Goal: Task Accomplishment & Management: Use online tool/utility

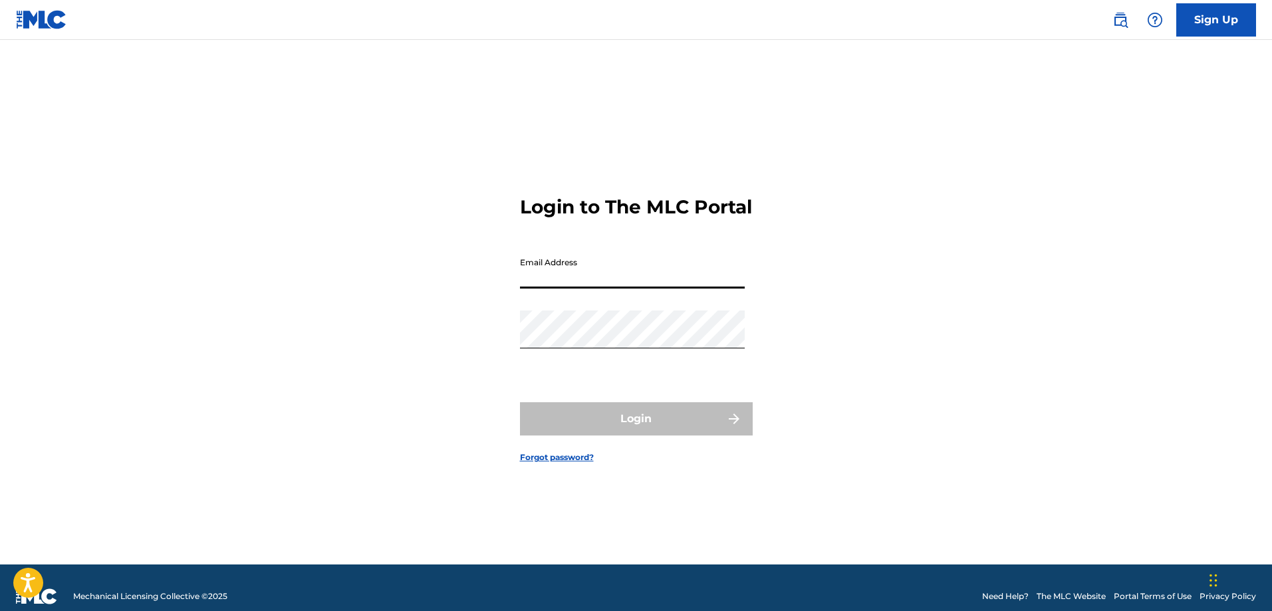
click at [544, 282] on input "Email Address" at bounding box center [632, 270] width 225 height 38
type input "[EMAIL_ADDRESS][DOMAIN_NAME]"
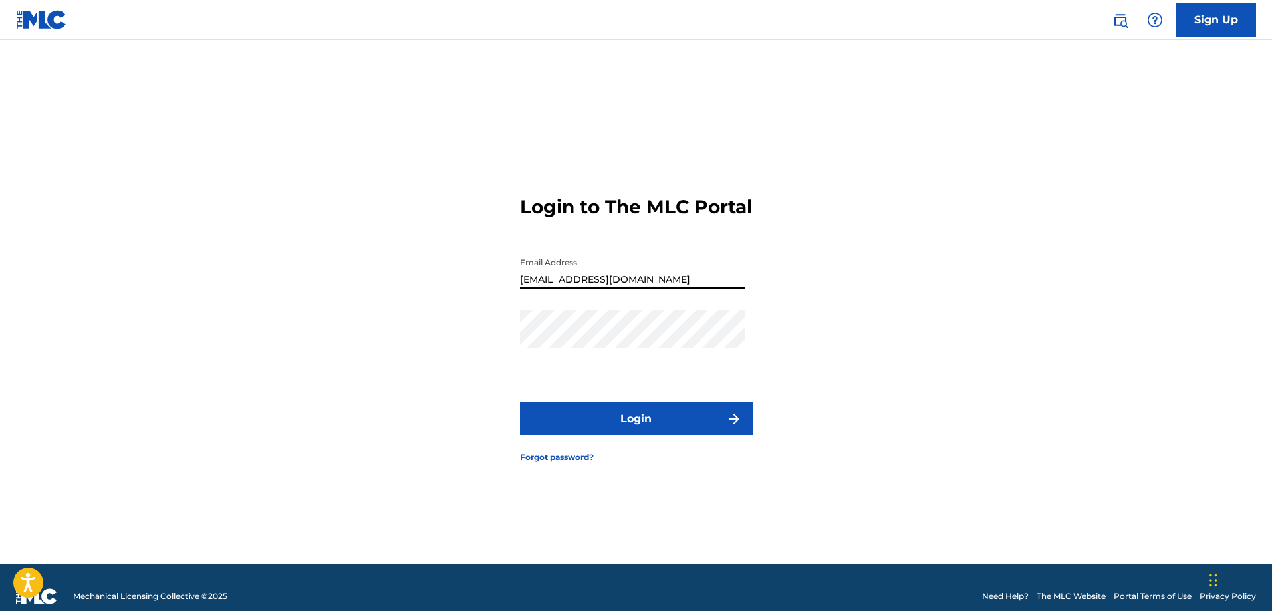
click at [630, 430] on button "Login" at bounding box center [636, 418] width 233 height 33
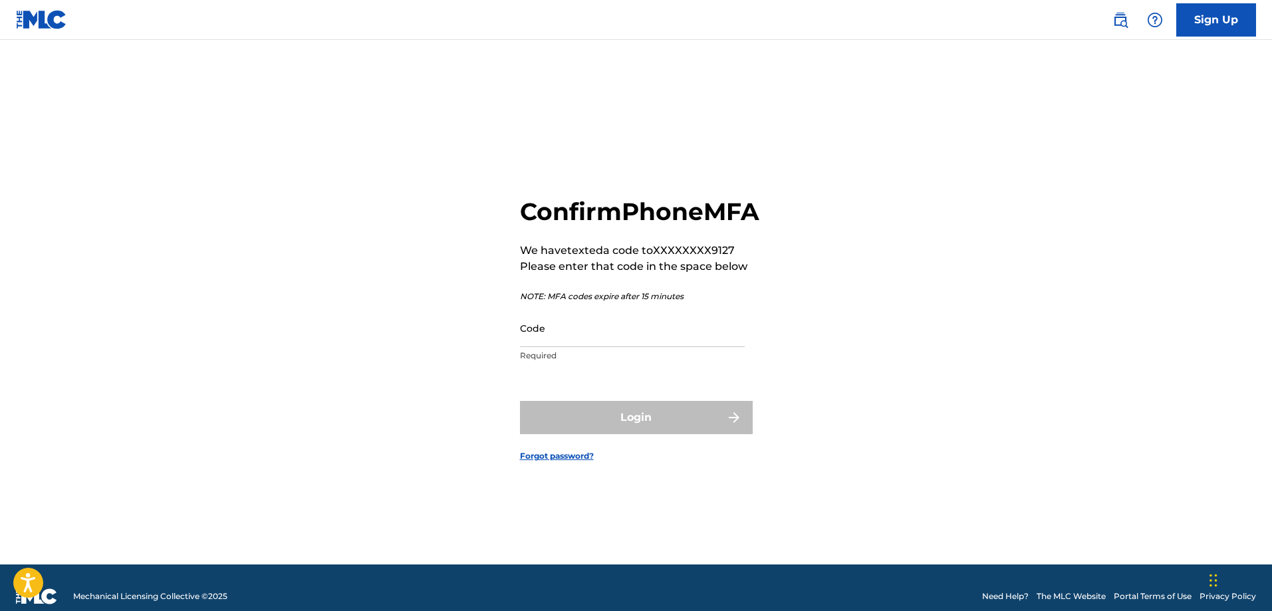
click at [581, 347] on input "Code" at bounding box center [632, 328] width 225 height 38
paste input "766206"
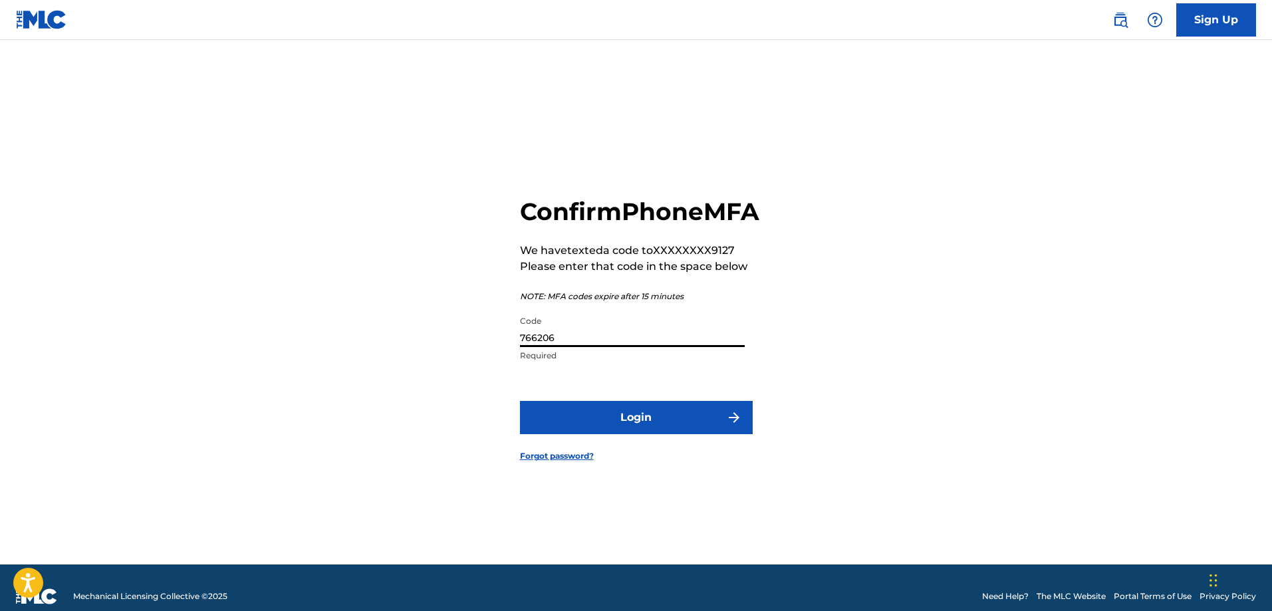
type input "766206"
click at [520, 401] on button "Login" at bounding box center [636, 417] width 233 height 33
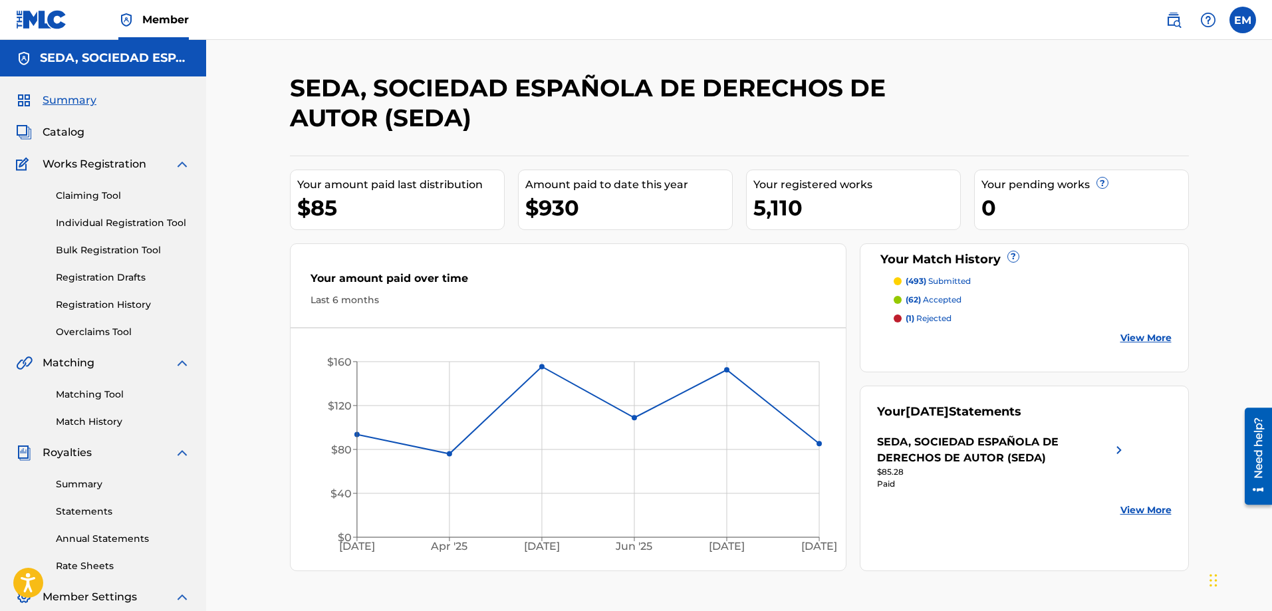
click at [90, 395] on link "Matching Tool" at bounding box center [123, 395] width 134 height 14
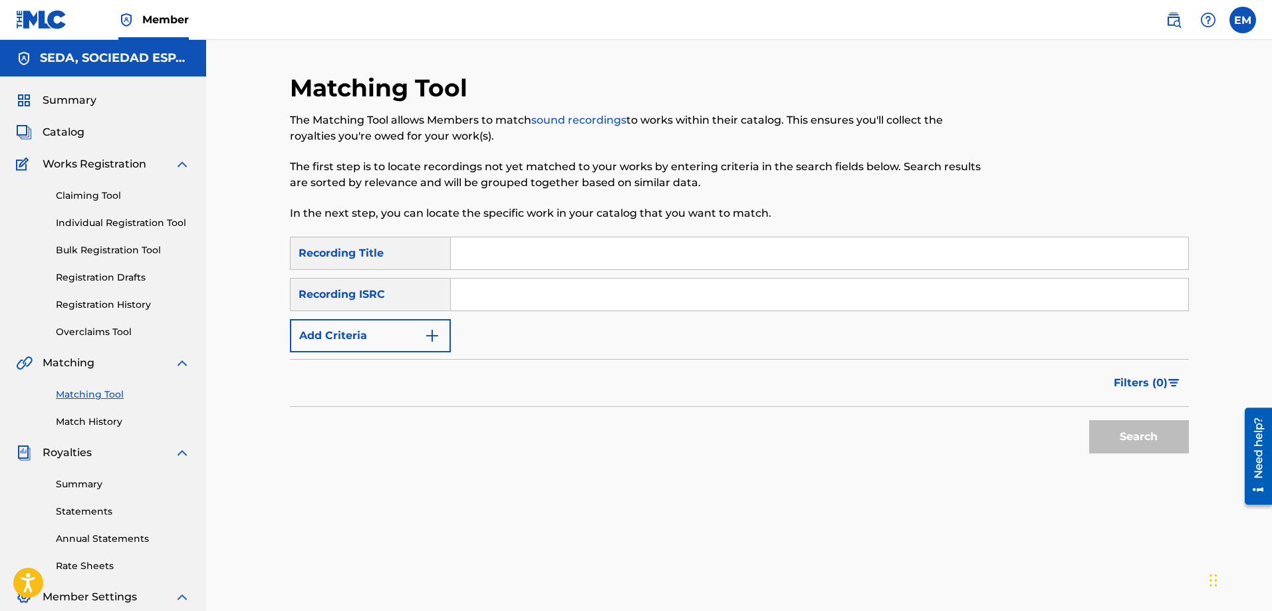
click at [469, 254] on input "Search Form" at bounding box center [819, 253] width 737 height 32
click at [519, 260] on input "el matriminio perfecto" at bounding box center [819, 253] width 737 height 32
type input "el matrimonio perfecto"
click at [1089, 420] on button "Search" at bounding box center [1139, 436] width 100 height 33
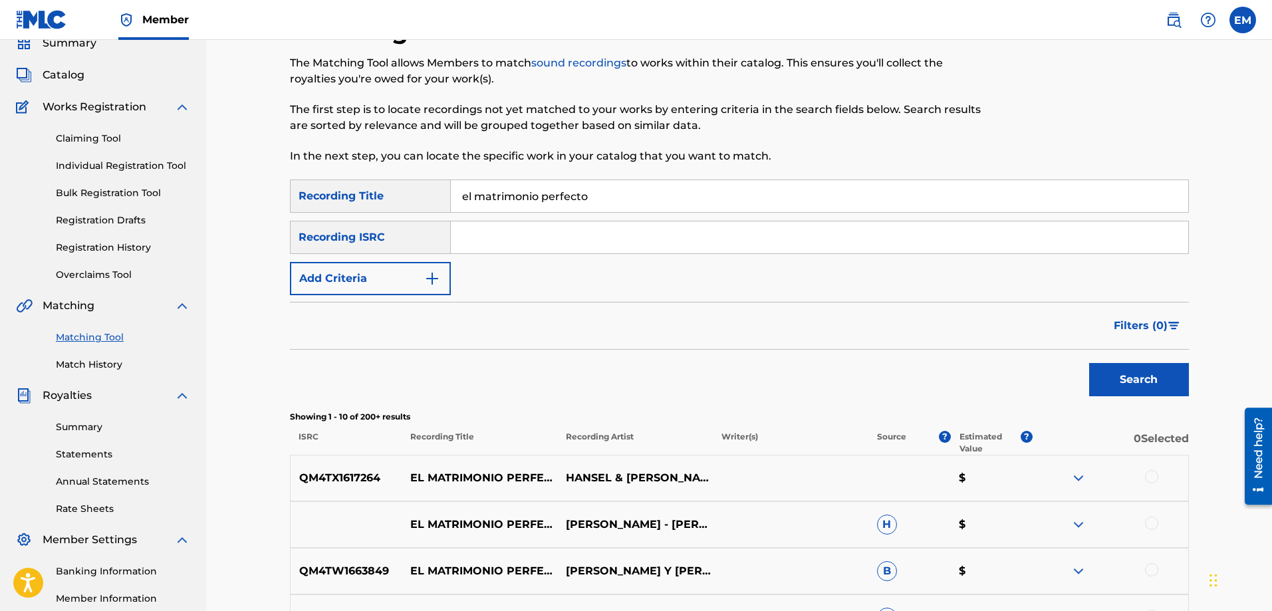
scroll to position [133, 0]
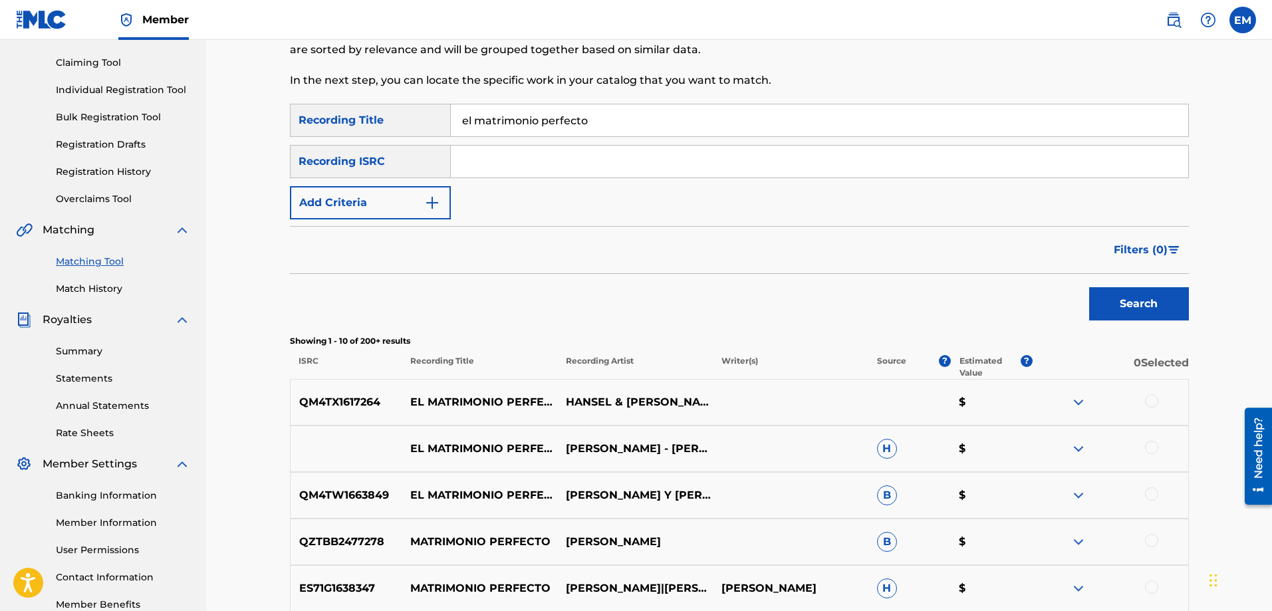
click at [1149, 452] on div at bounding box center [1151, 447] width 13 height 13
click at [892, 495] on button "Match 1 Group" at bounding box center [934, 502] width 147 height 33
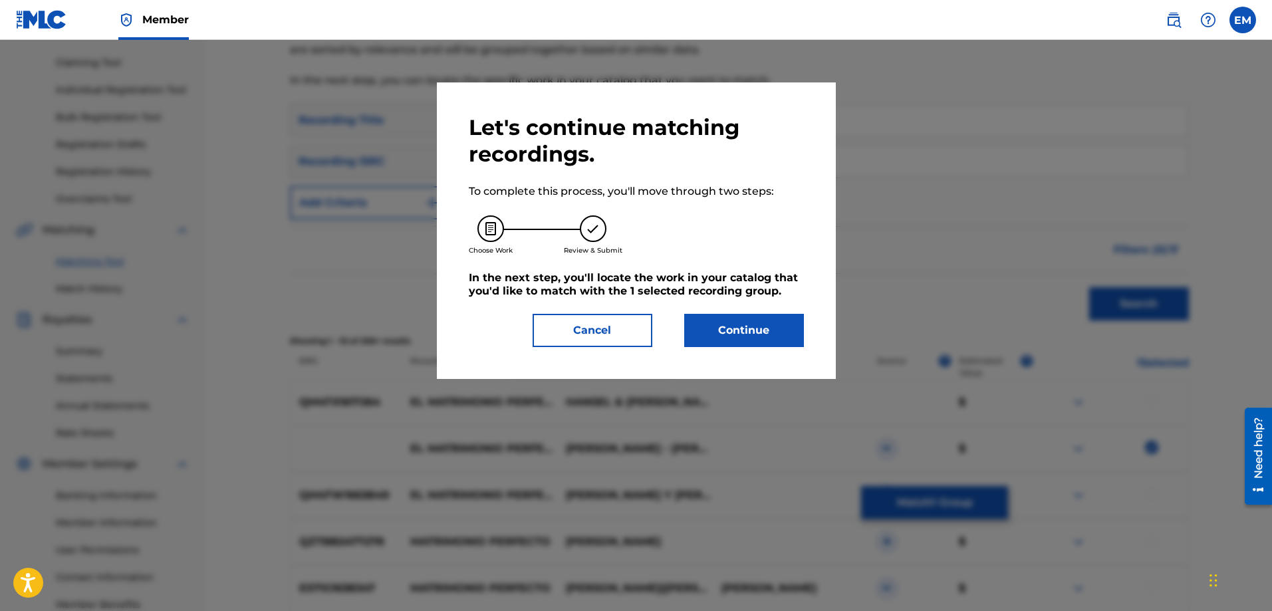
click at [706, 329] on button "Continue" at bounding box center [744, 330] width 120 height 33
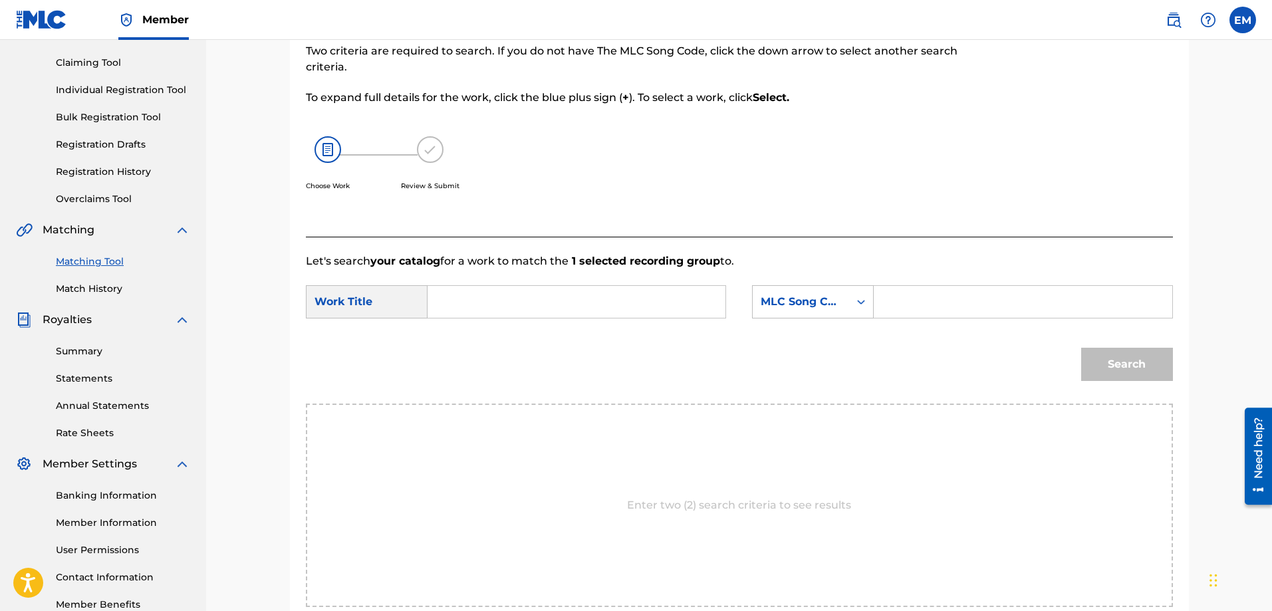
click at [519, 301] on input "Search Form" at bounding box center [576, 302] width 275 height 32
click at [488, 348] on span "imonio perfecto" at bounding box center [482, 355] width 65 height 29
type input "el matrimonio perfecto"
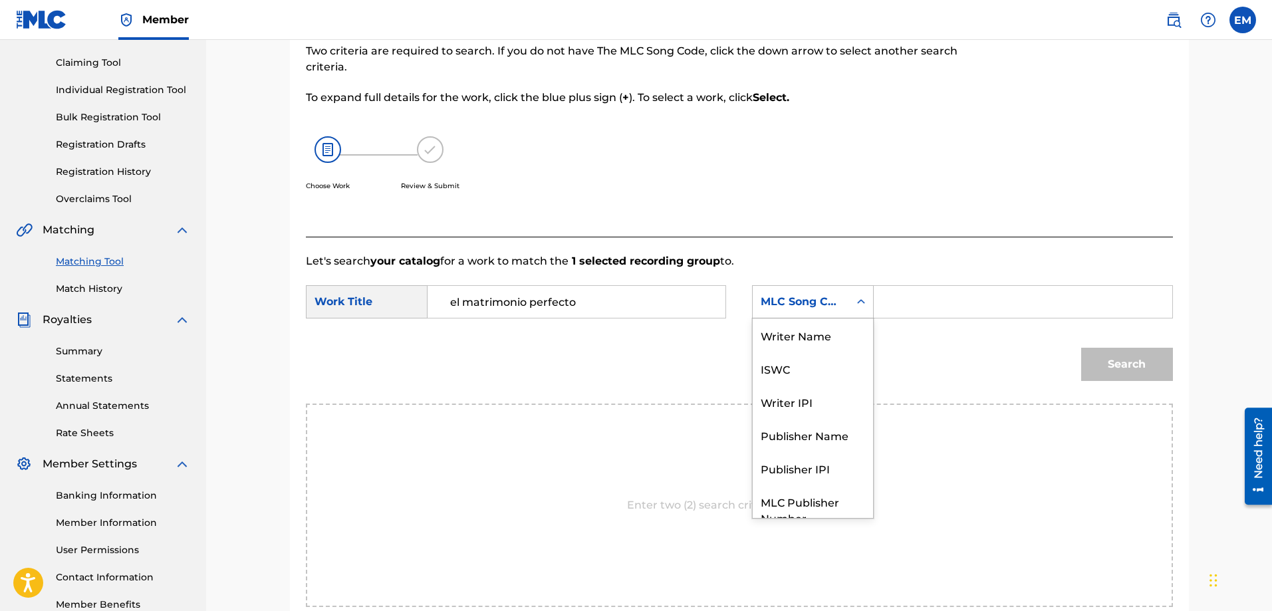
click at [822, 306] on div "MLC Song Code" at bounding box center [801, 302] width 80 height 16
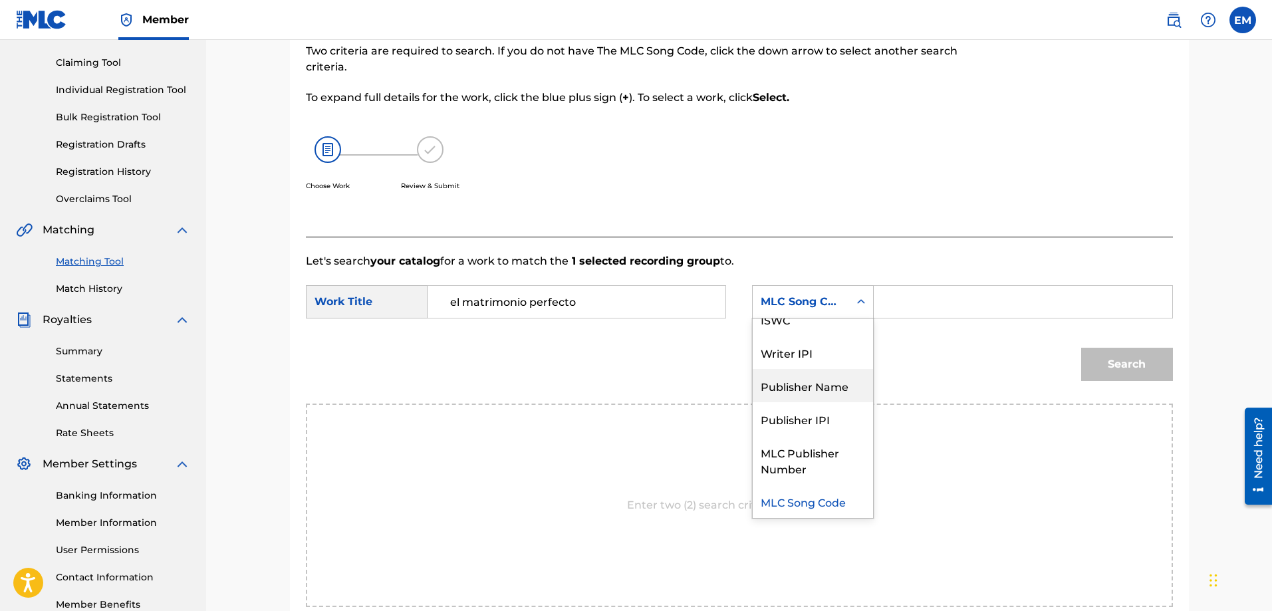
scroll to position [0, 0]
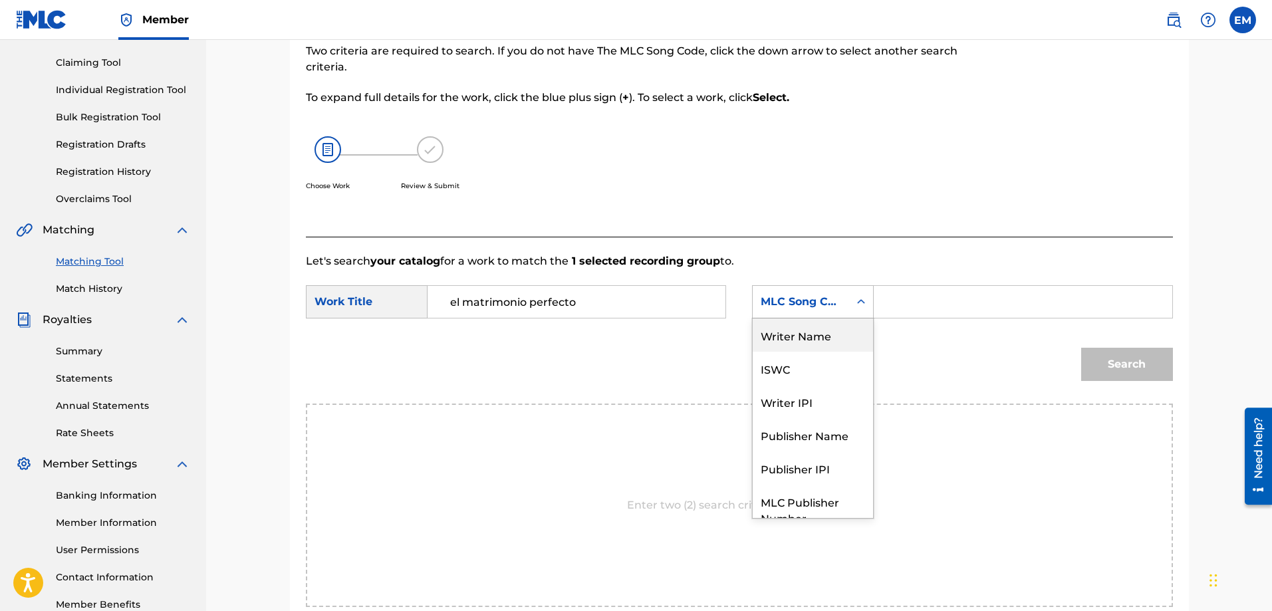
drag, startPoint x: 807, startPoint y: 332, endPoint x: 852, endPoint y: 327, distance: 45.6
click at [807, 332] on div "Writer Name" at bounding box center [813, 335] width 120 height 33
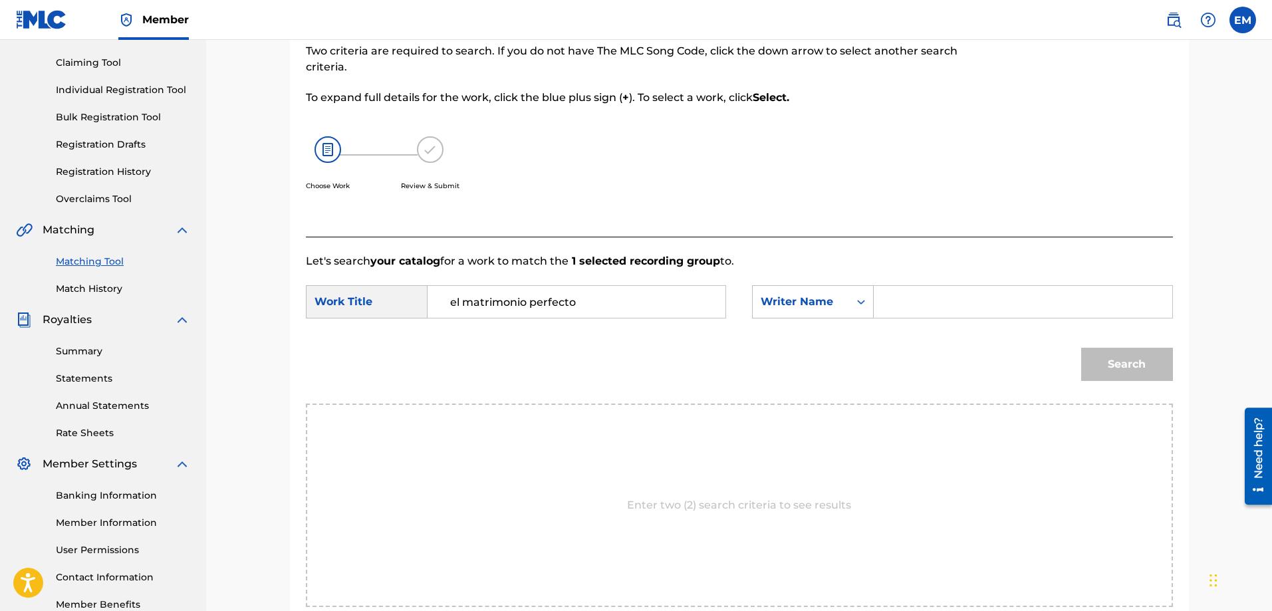
click at [900, 311] on input "Search Form" at bounding box center [1022, 302] width 275 height 32
type input "[PERSON_NAME]"
click at [1081, 348] on button "Search" at bounding box center [1127, 364] width 92 height 33
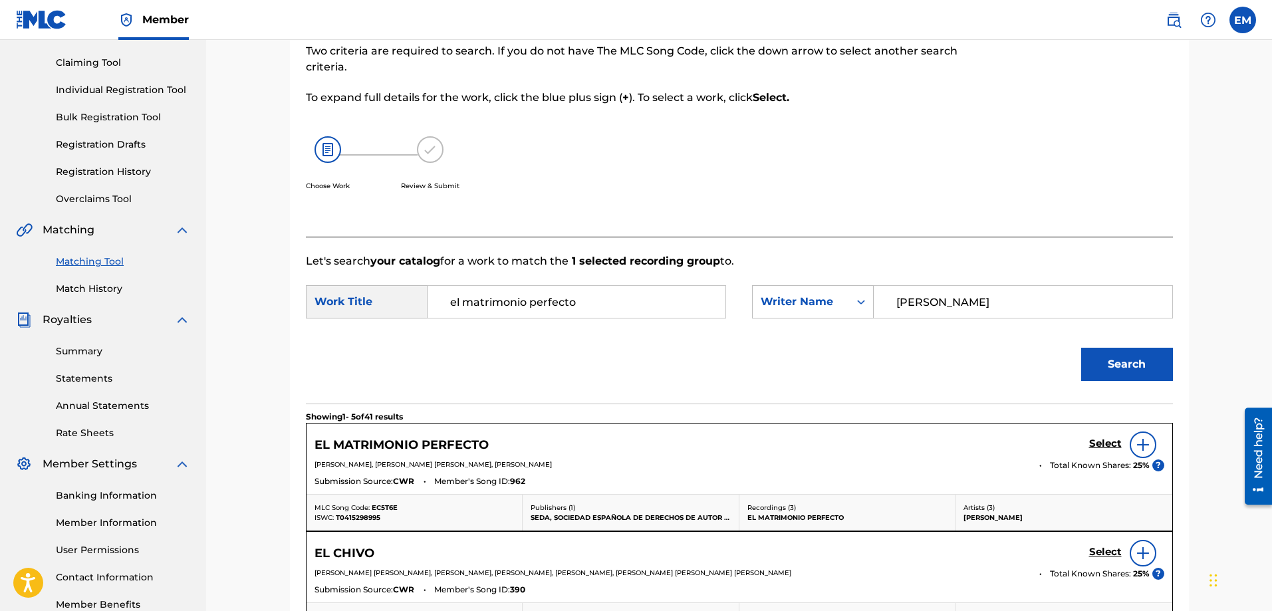
scroll to position [332, 0]
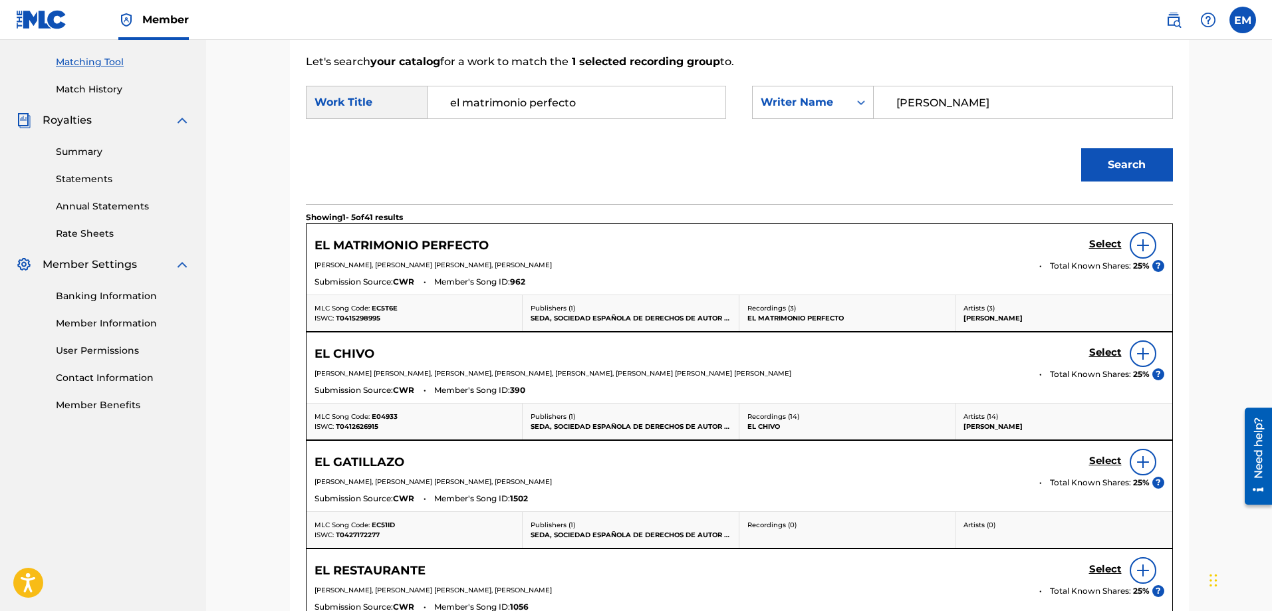
click at [1142, 243] on img at bounding box center [1143, 245] width 16 height 16
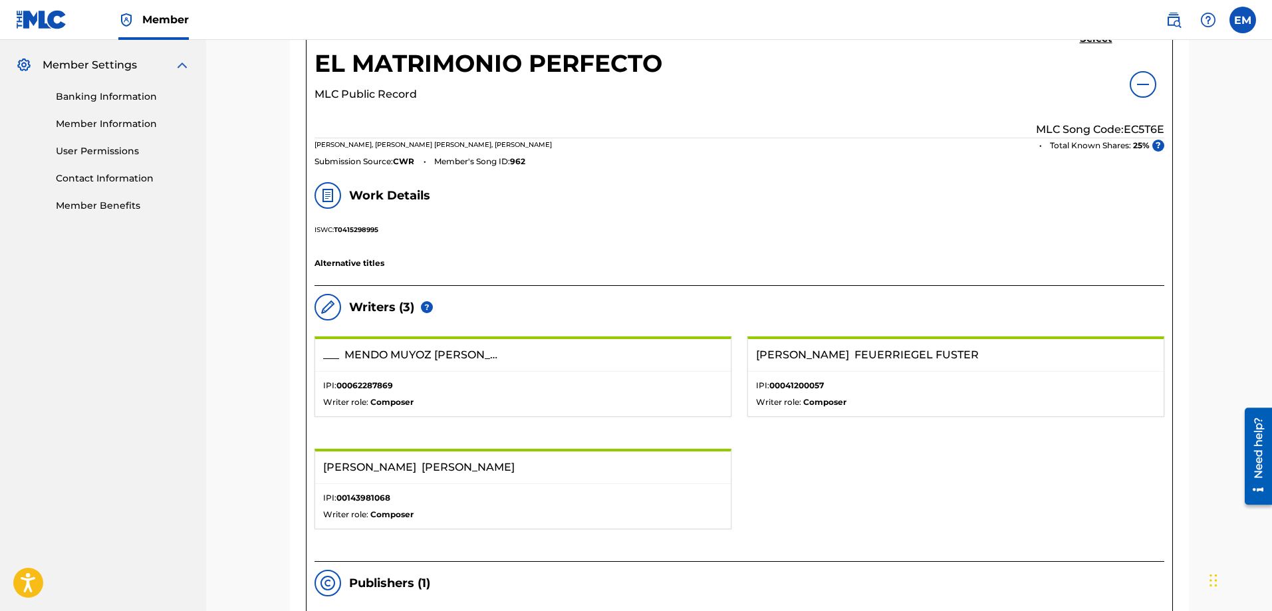
scroll to position [266, 0]
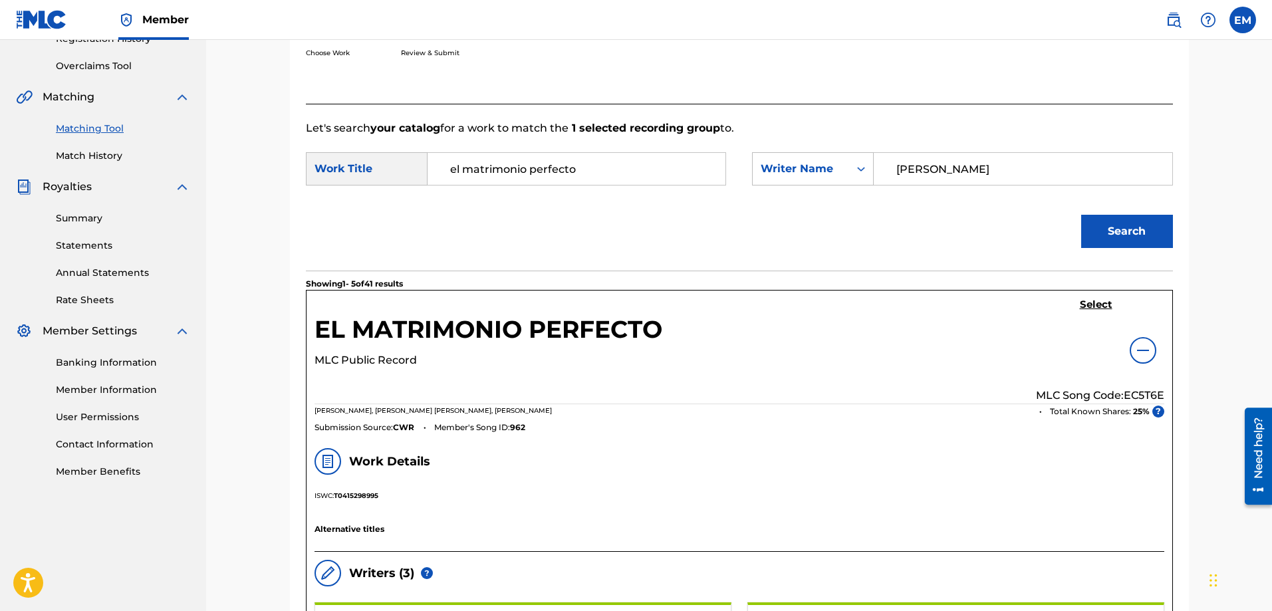
click at [1097, 308] on h5 "Select" at bounding box center [1096, 305] width 33 height 13
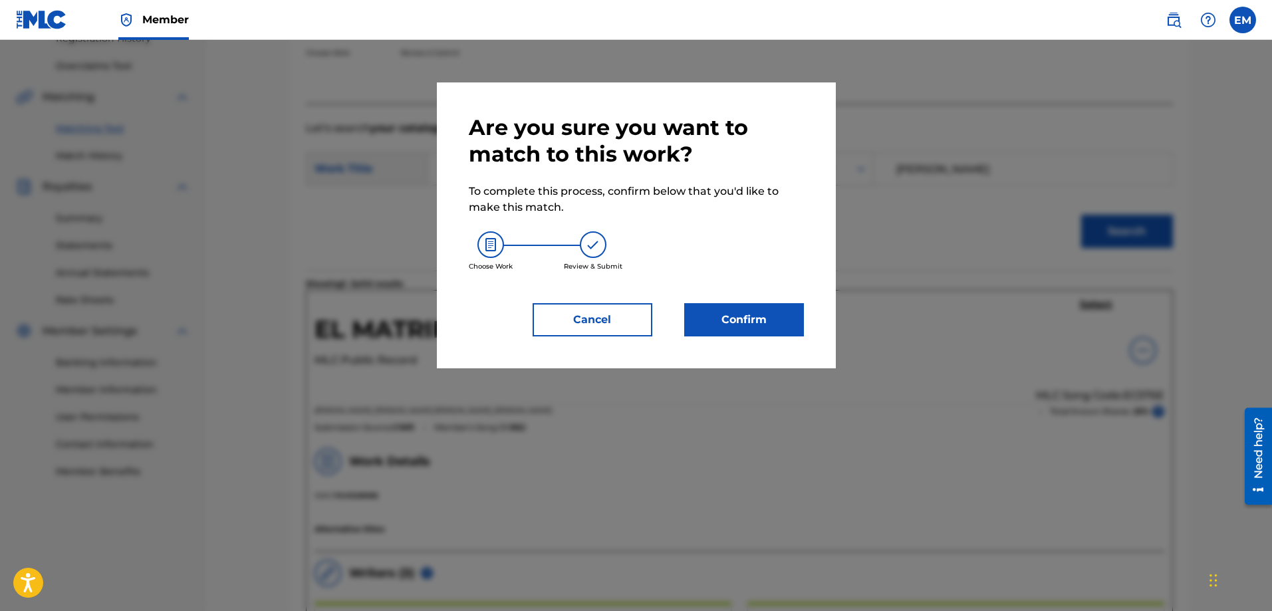
click at [770, 311] on button "Confirm" at bounding box center [744, 319] width 120 height 33
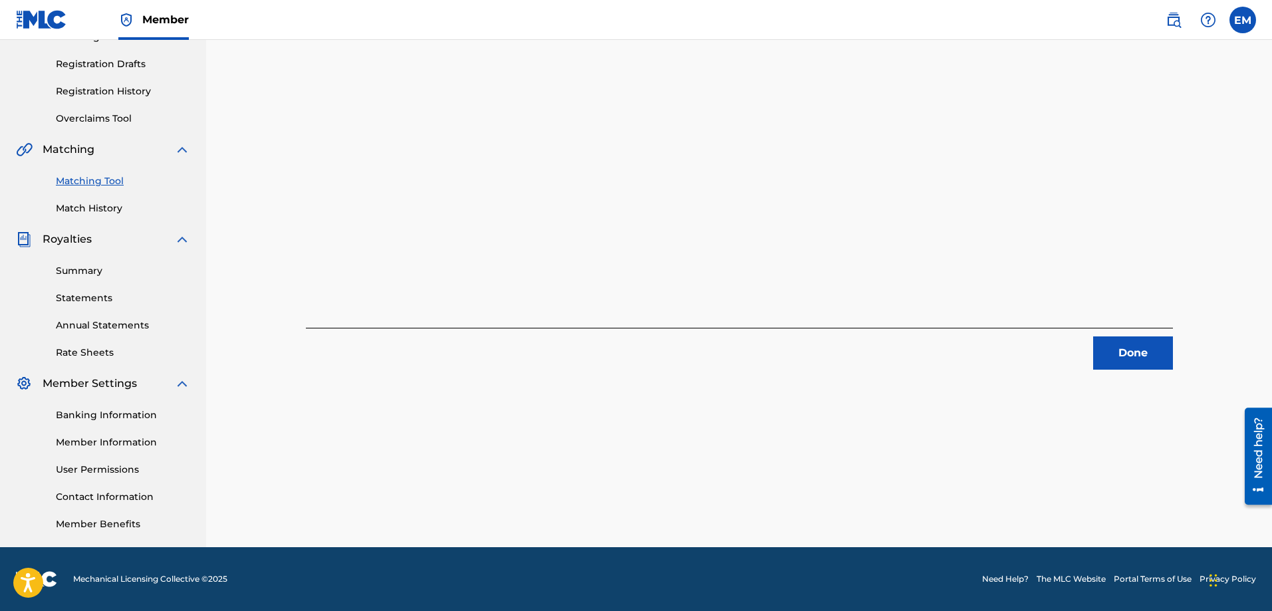
click at [1099, 356] on button "Done" at bounding box center [1133, 352] width 80 height 33
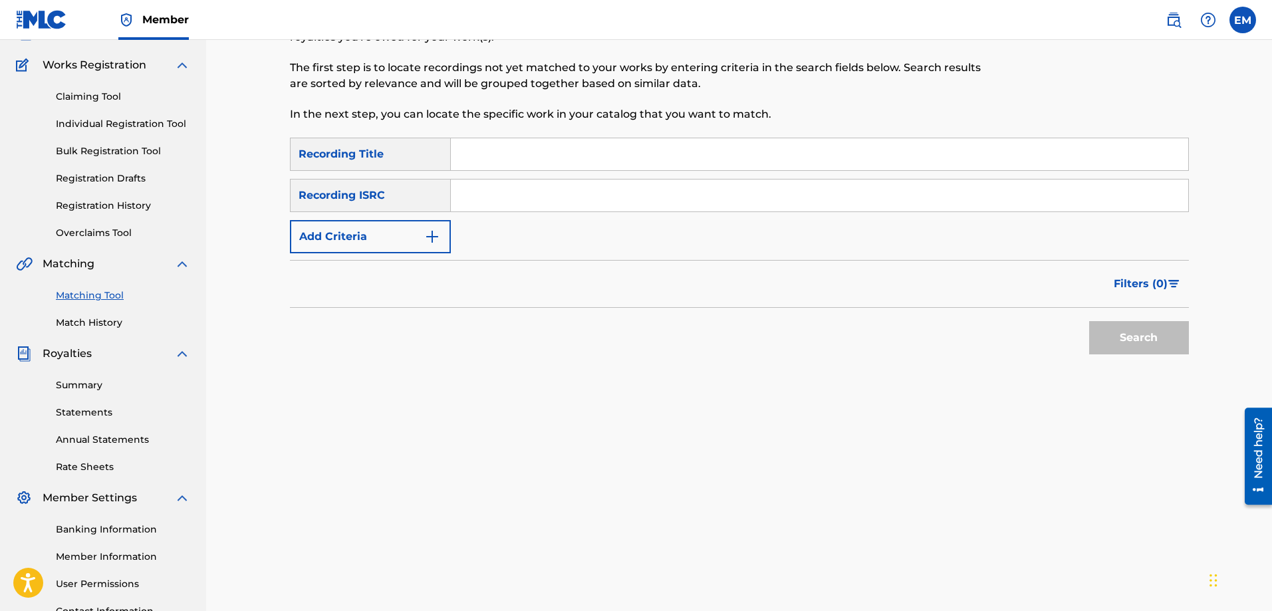
scroll to position [0, 0]
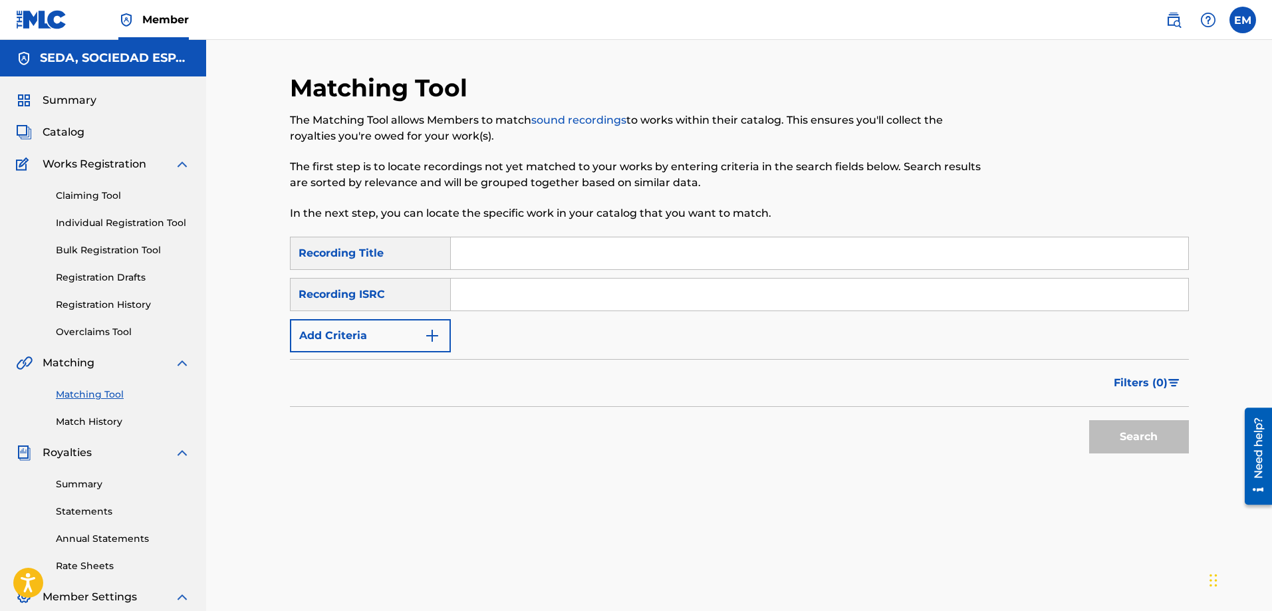
click at [534, 255] on input "Search Form" at bounding box center [819, 253] width 737 height 32
type input "es usted fetichista"
click at [1089, 420] on button "Search" at bounding box center [1139, 436] width 100 height 33
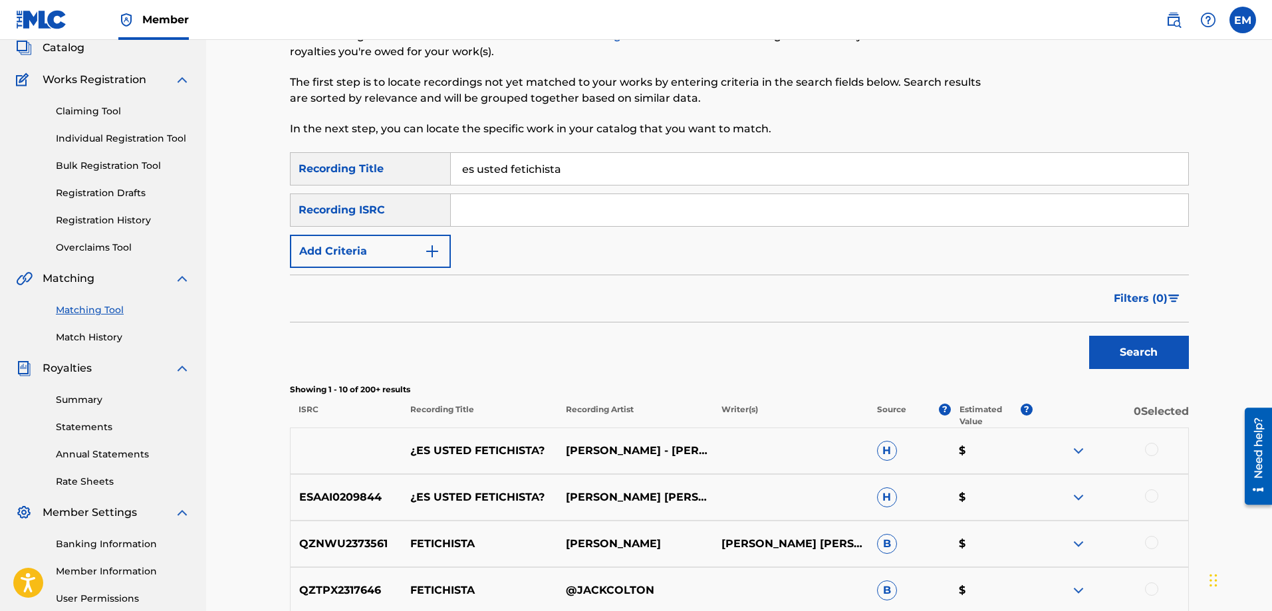
scroll to position [199, 0]
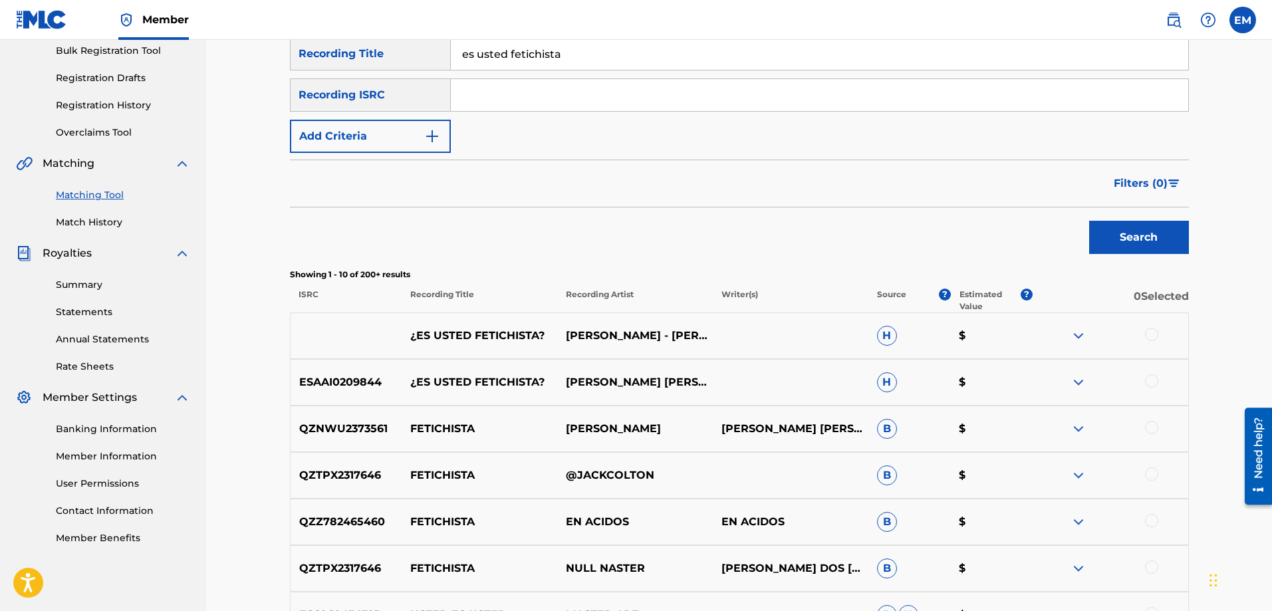
click at [1151, 335] on div at bounding box center [1151, 334] width 13 height 13
click at [1155, 386] on div at bounding box center [1151, 380] width 13 height 13
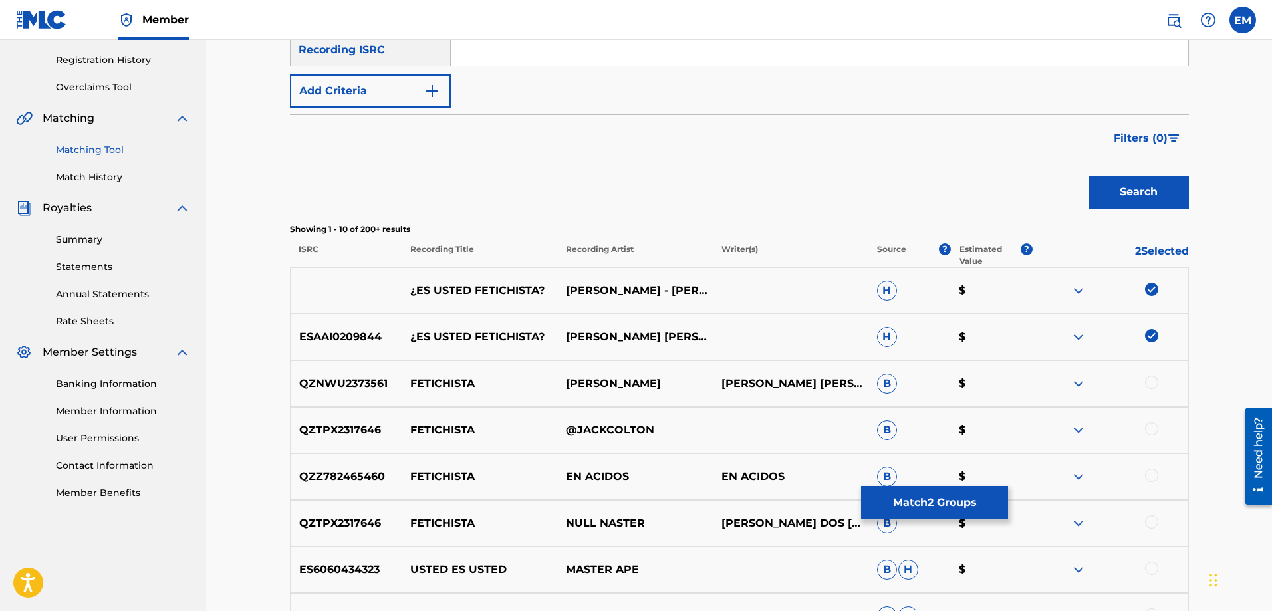
scroll to position [66, 0]
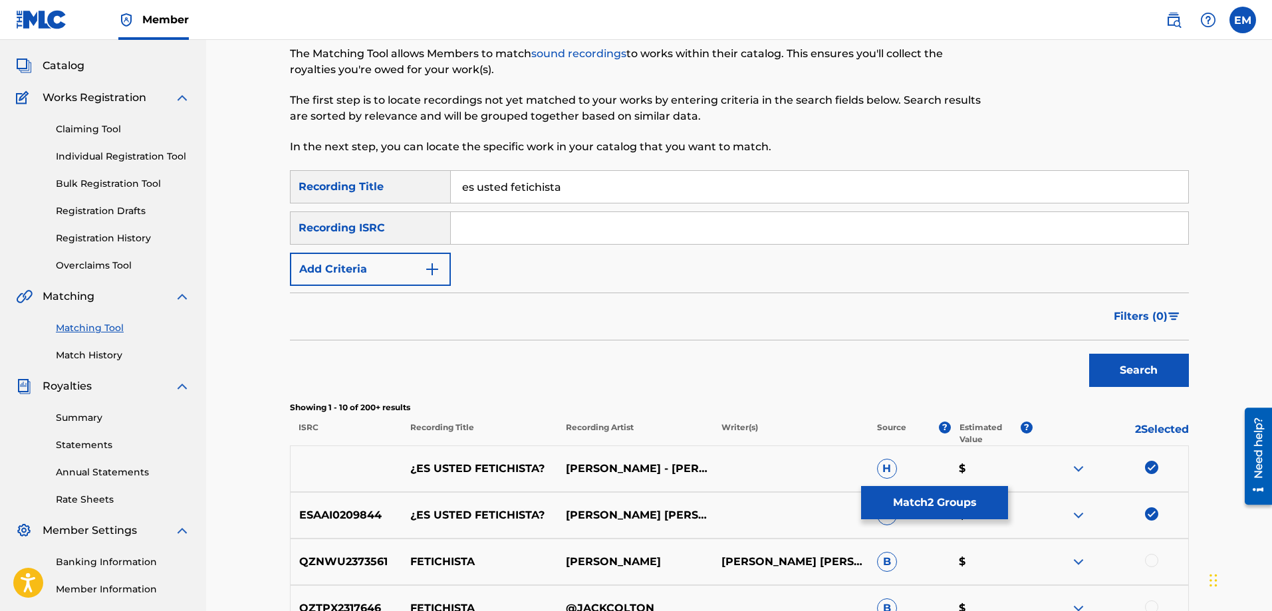
click at [374, 263] on button "Add Criteria" at bounding box center [370, 269] width 161 height 33
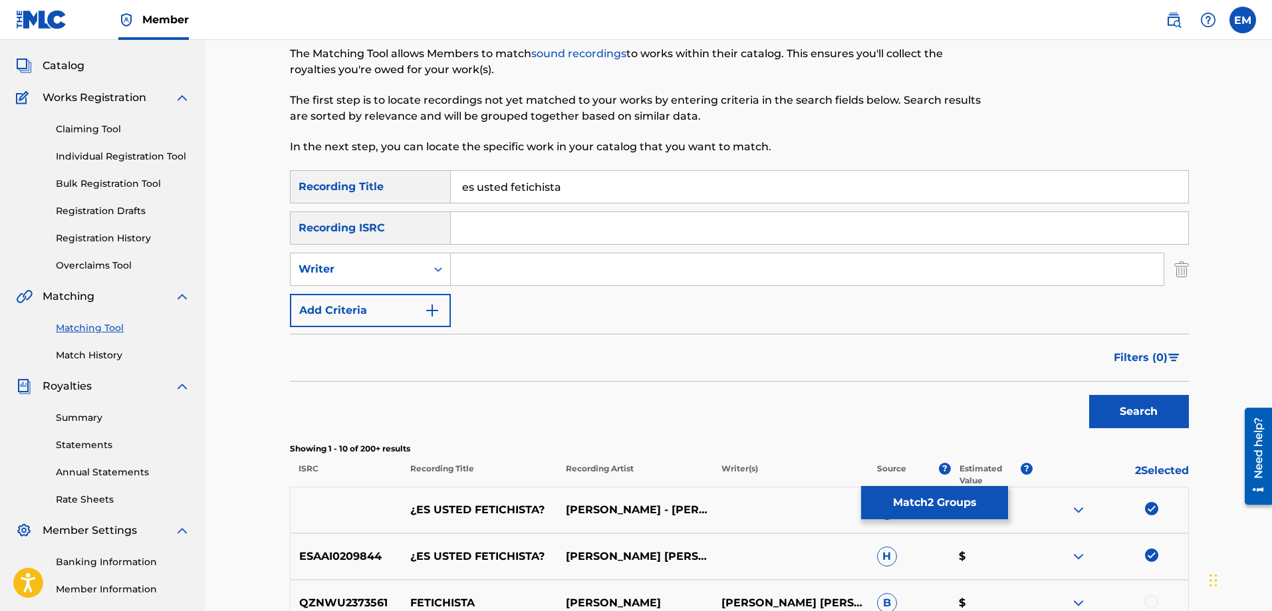
click at [475, 267] on input "Search Form" at bounding box center [807, 269] width 713 height 32
type input "[PERSON_NAME]"
drag, startPoint x: 557, startPoint y: 273, endPoint x: 440, endPoint y: 271, distance: 117.0
click at [440, 271] on div "SearchWithCriteriacffa6d9d-3140-4c86-8c8a-fc80500e07bd Writer [PERSON_NAME]" at bounding box center [739, 269] width 899 height 33
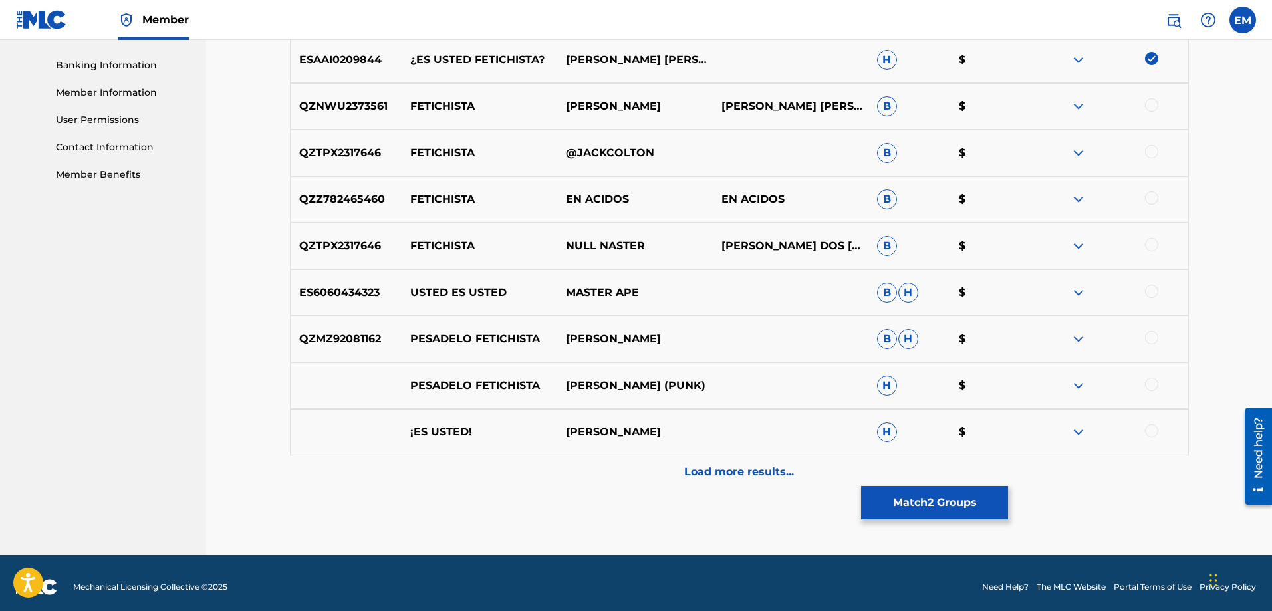
scroll to position [571, 0]
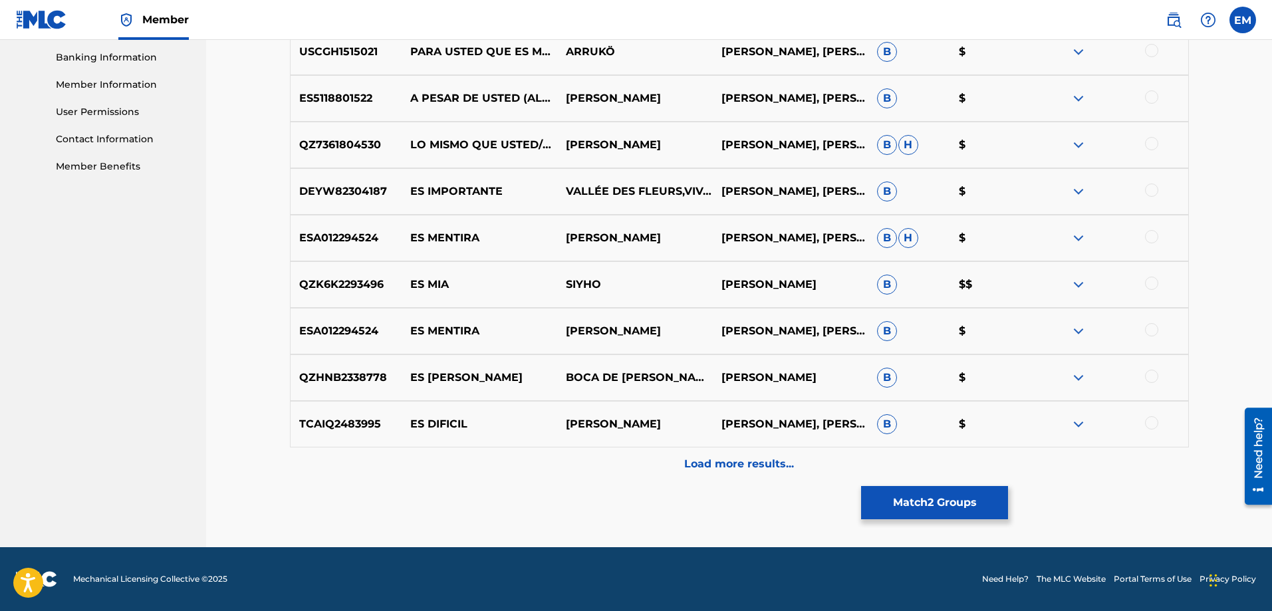
click at [944, 506] on button "Match 2 Groups" at bounding box center [934, 502] width 147 height 33
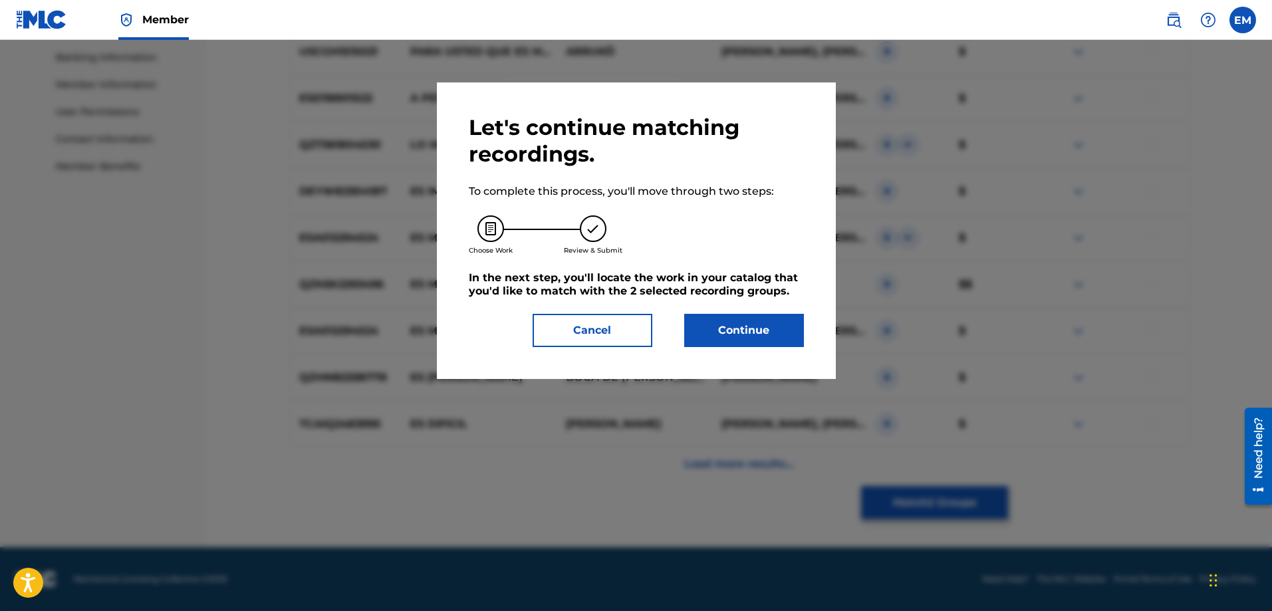
click at [755, 332] on button "Continue" at bounding box center [744, 330] width 120 height 33
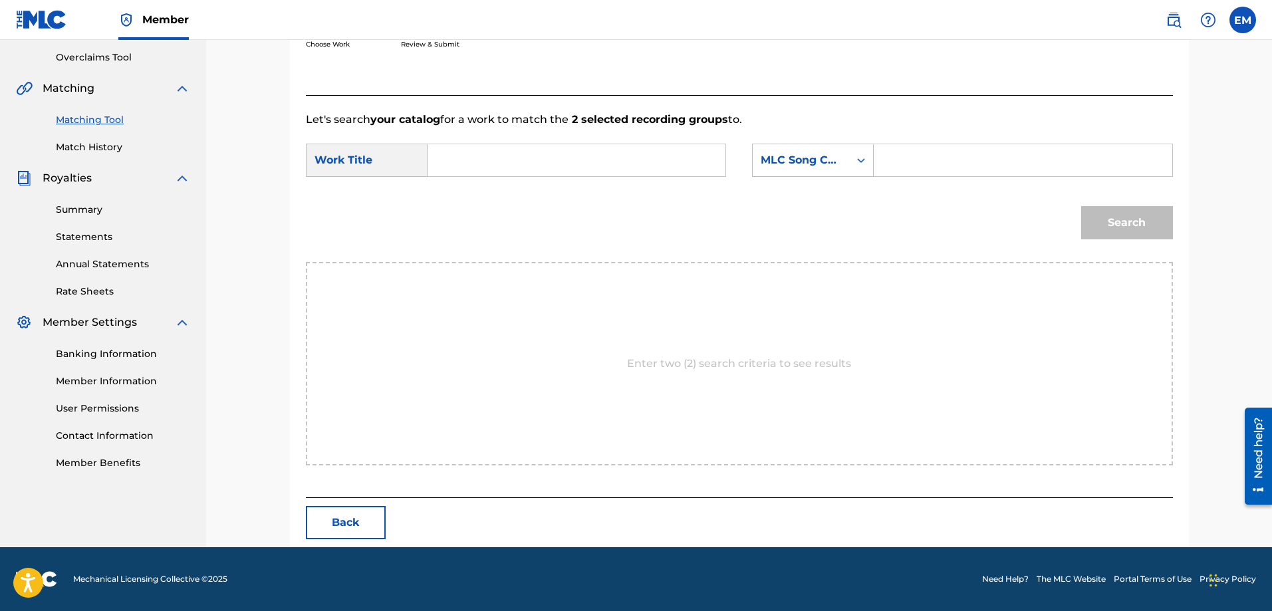
scroll to position [275, 0]
click at [511, 155] on input "Search Form" at bounding box center [576, 160] width 275 height 32
click at [463, 199] on strong "us" at bounding box center [456, 205] width 13 height 13
type input "es usted fetichista"
click at [803, 162] on div "MLC Song Code" at bounding box center [801, 160] width 80 height 16
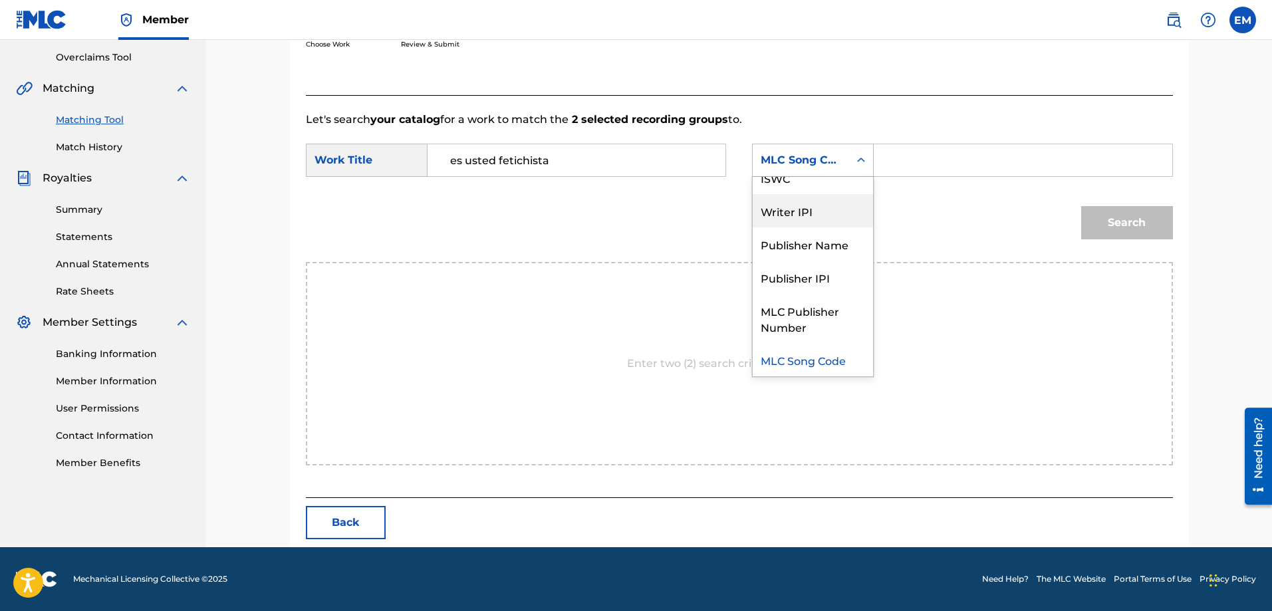
scroll to position [0, 0]
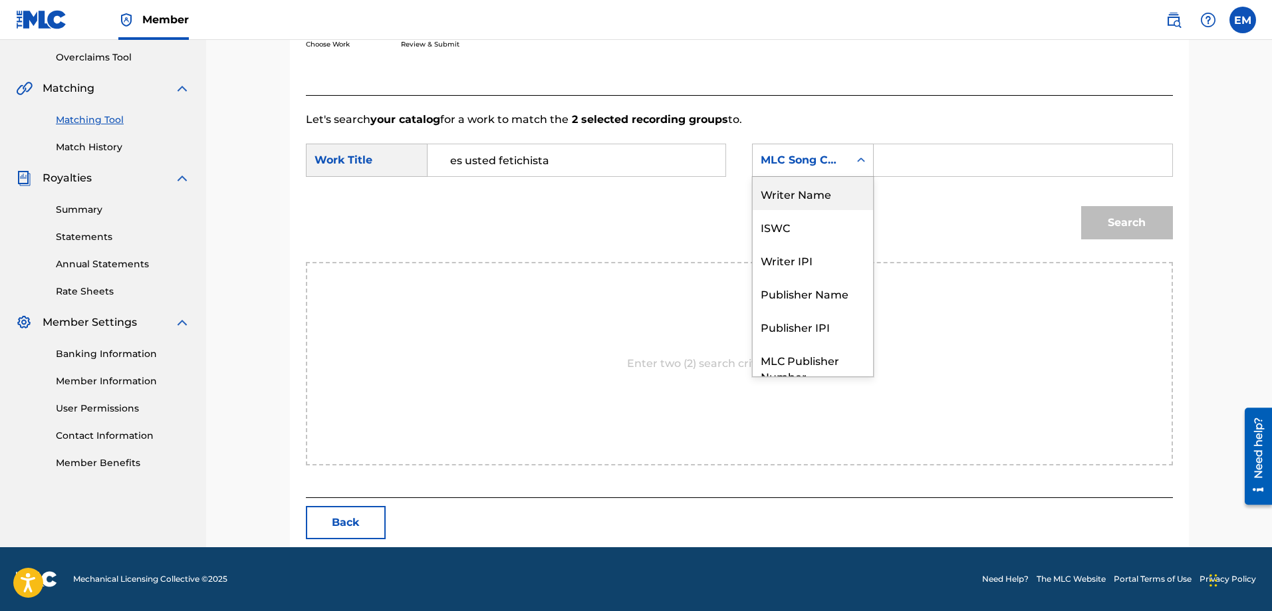
drag, startPoint x: 810, startPoint y: 193, endPoint x: 868, endPoint y: 182, distance: 59.5
click at [816, 191] on div "Writer Name" at bounding box center [813, 193] width 120 height 33
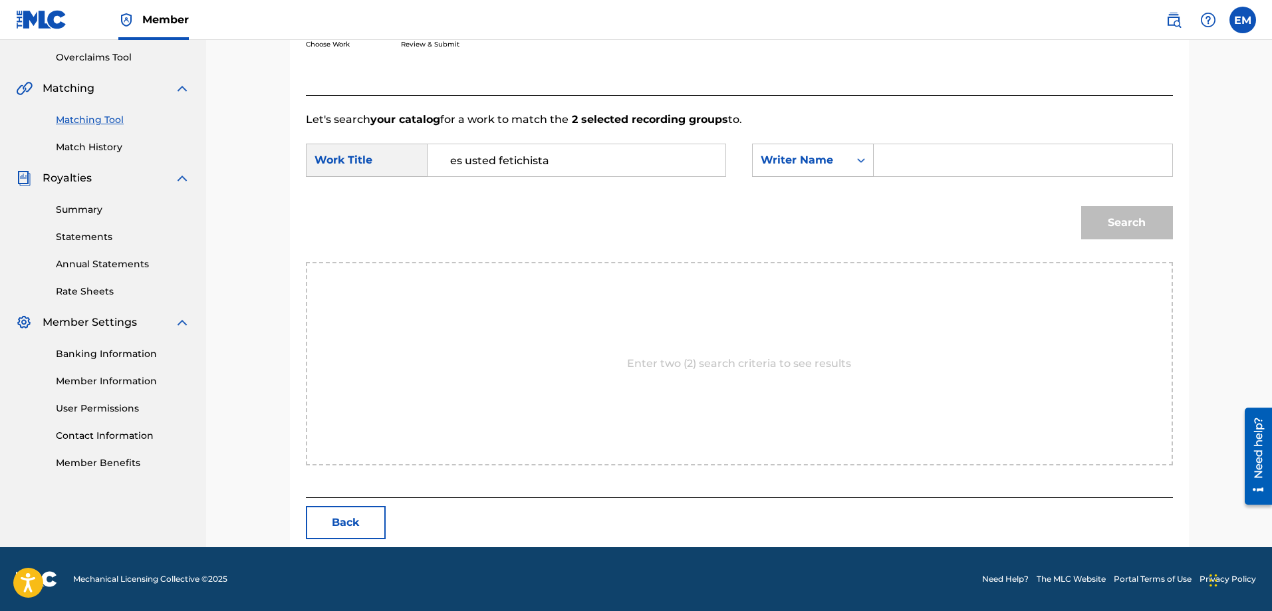
click at [907, 158] on input "Search Form" at bounding box center [1022, 160] width 275 height 32
paste input "[PERSON_NAME]"
type input "[PERSON_NAME]"
click at [1081, 206] on button "Search" at bounding box center [1127, 222] width 92 height 33
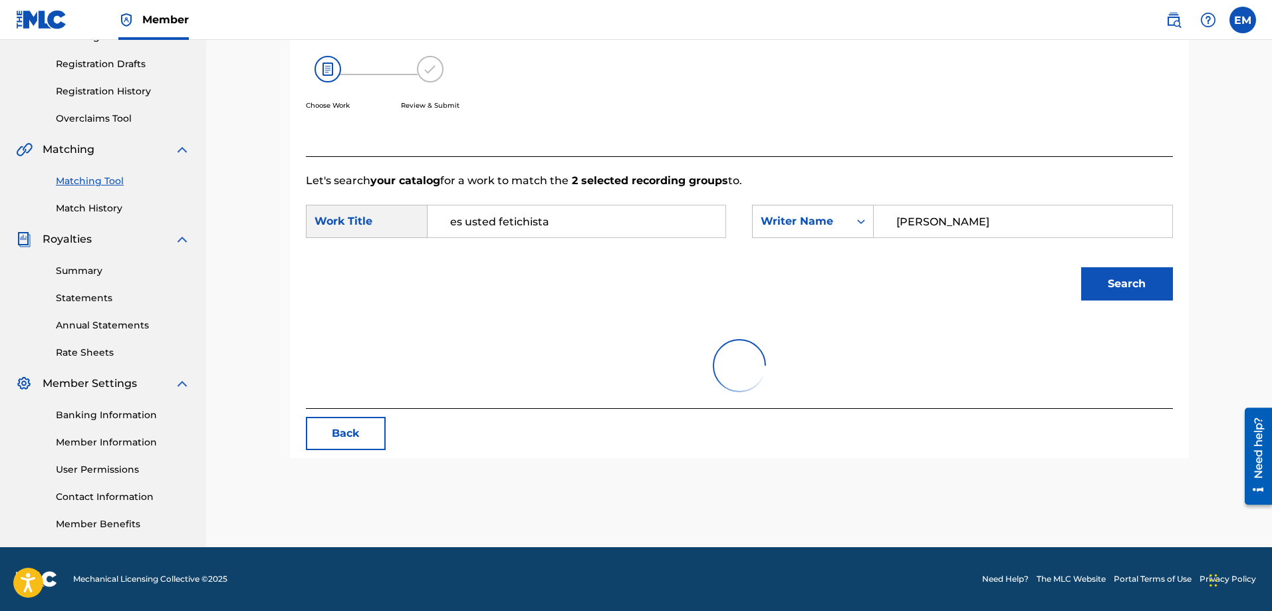
scroll to position [275, 0]
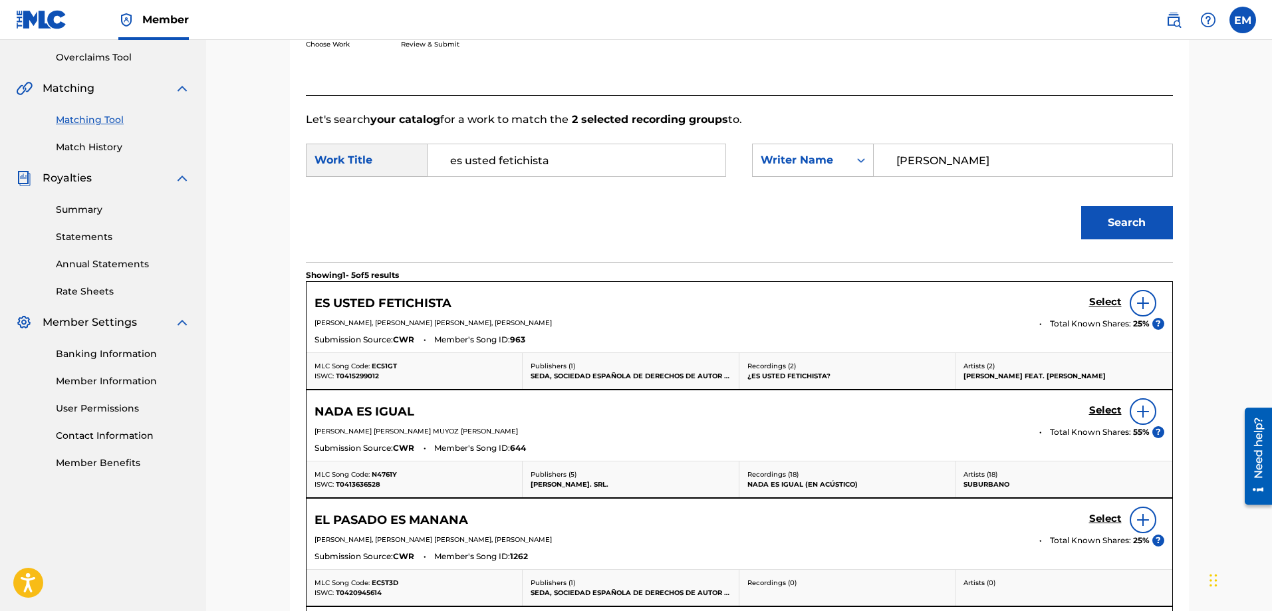
click at [1142, 301] on img at bounding box center [1143, 303] width 16 height 16
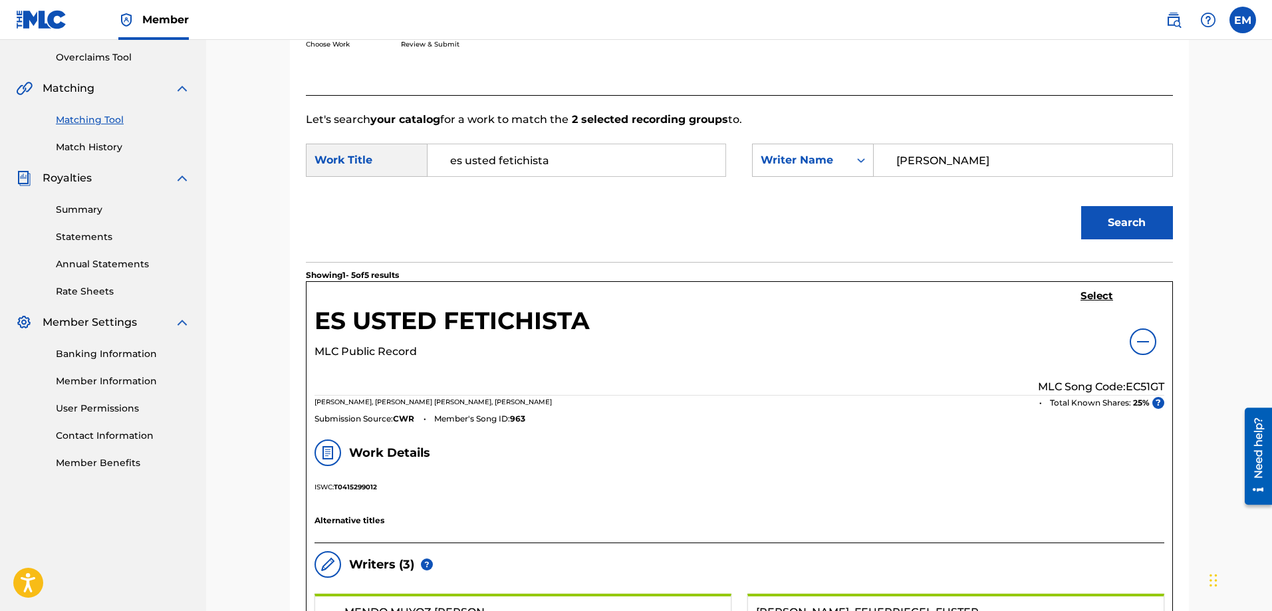
click at [1092, 299] on h5 "Select" at bounding box center [1097, 296] width 33 height 13
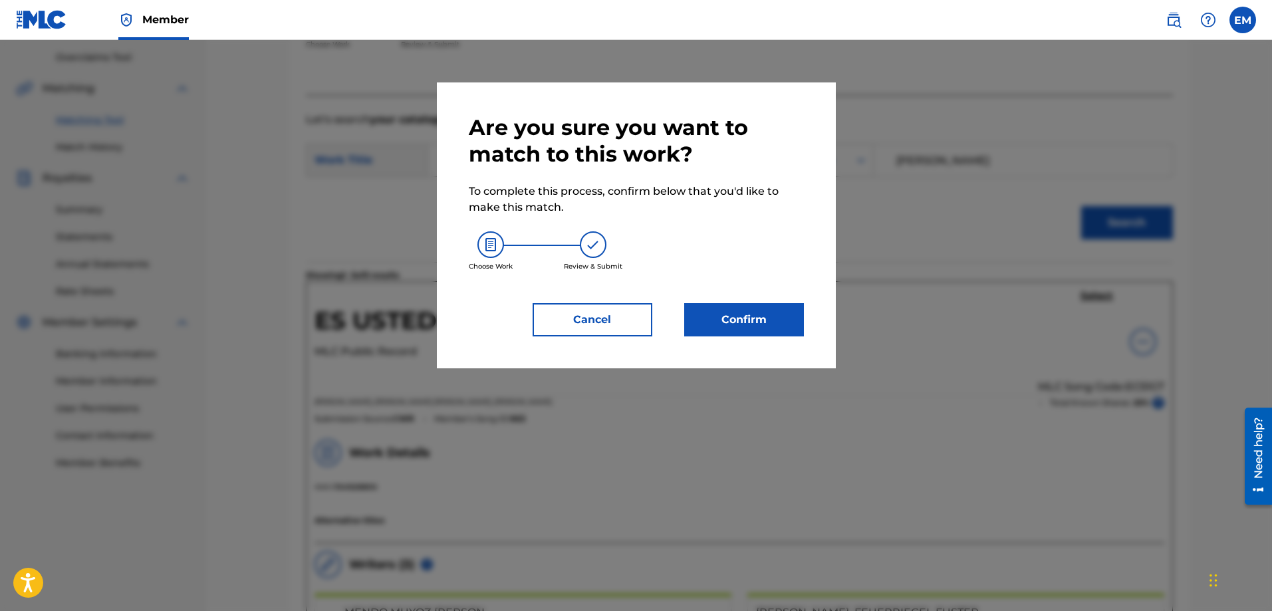
click at [764, 322] on button "Confirm" at bounding box center [744, 319] width 120 height 33
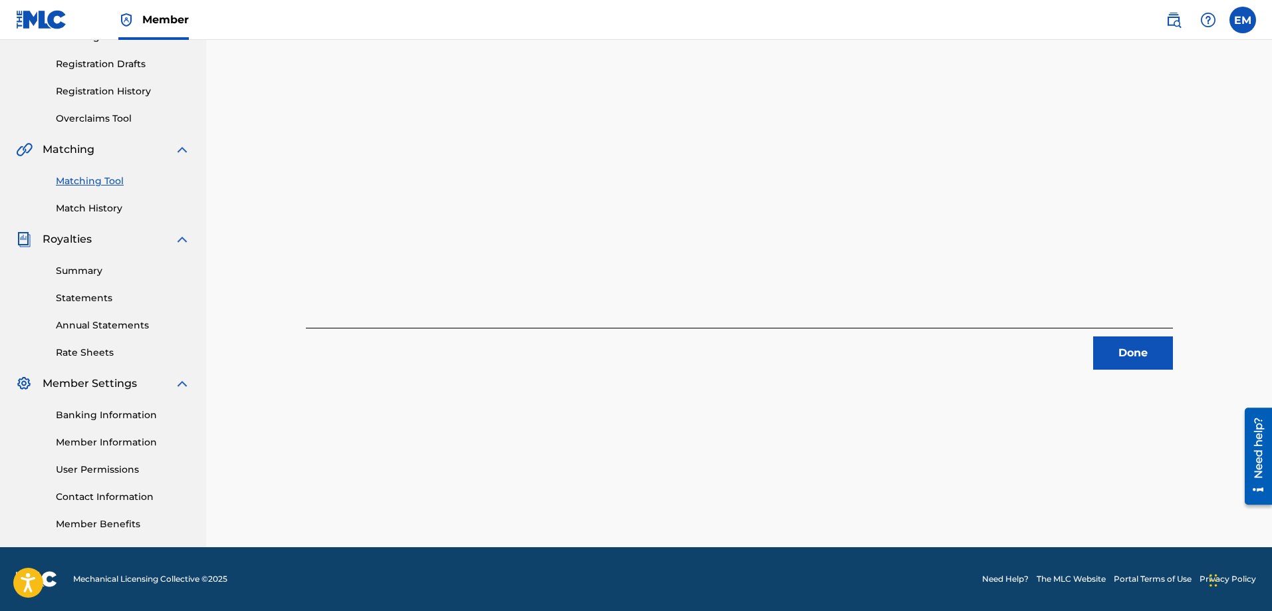
click at [1113, 352] on button "Done" at bounding box center [1133, 352] width 80 height 33
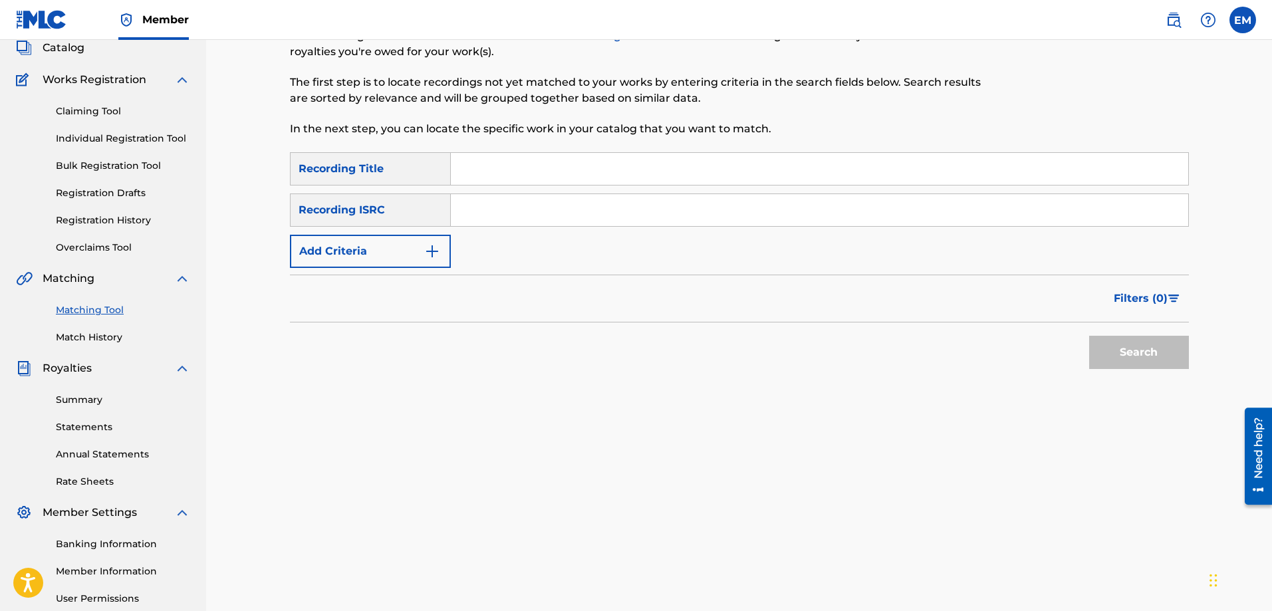
scroll to position [0, 0]
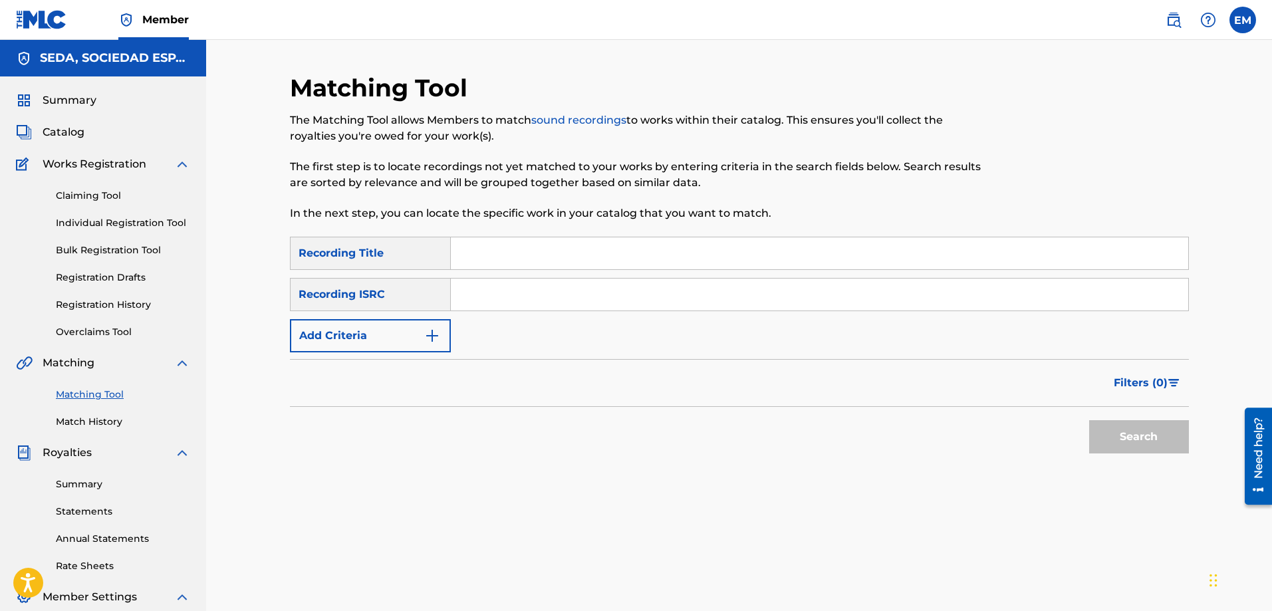
click at [529, 239] on input "Search Form" at bounding box center [819, 253] width 737 height 32
type input "habanera [PERSON_NAME]"
click at [1089, 420] on button "Search" at bounding box center [1139, 436] width 100 height 33
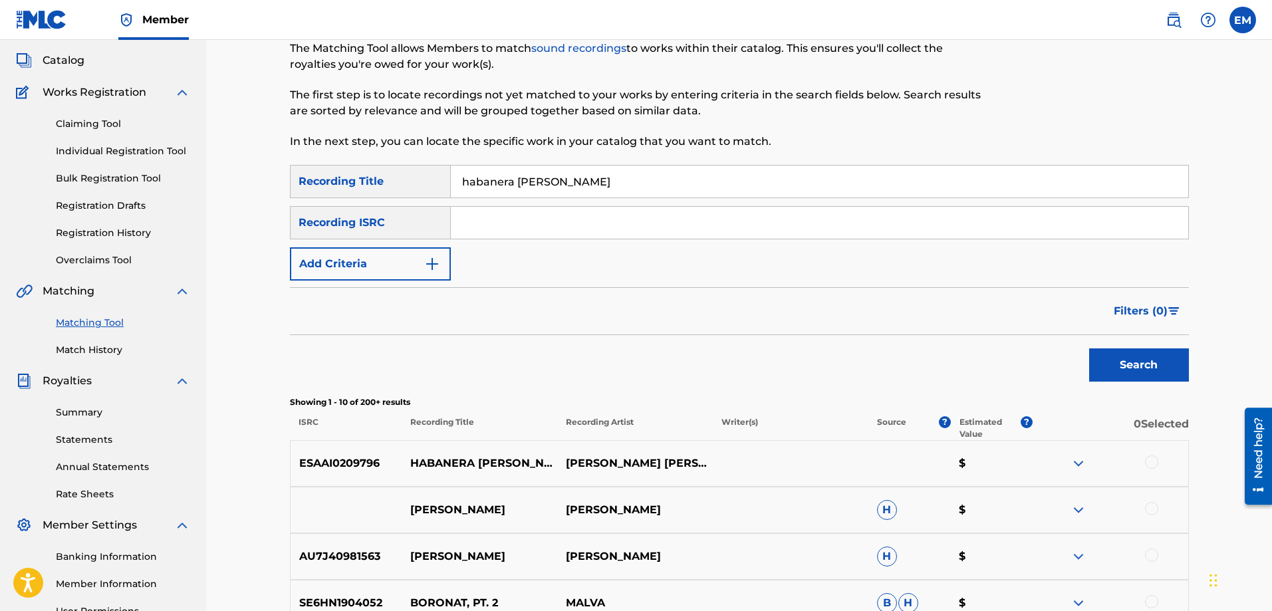
scroll to position [199, 0]
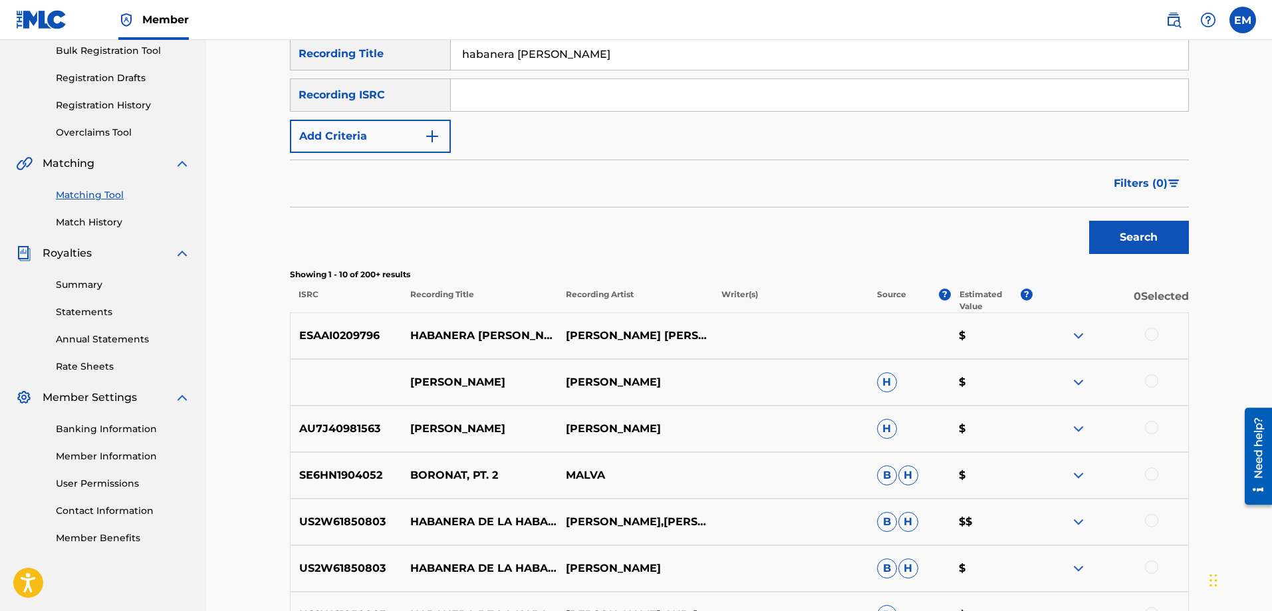
click at [1146, 336] on div at bounding box center [1151, 334] width 13 height 13
click at [368, 140] on button "Add Criteria" at bounding box center [370, 136] width 161 height 33
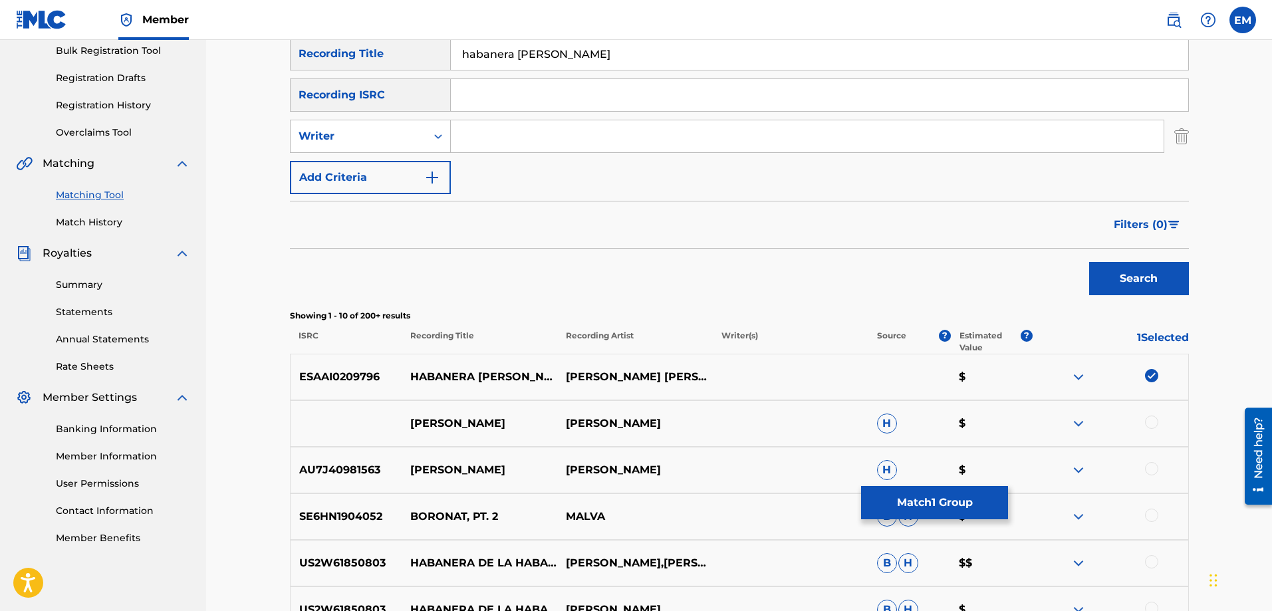
click at [469, 137] on input "Search Form" at bounding box center [807, 136] width 713 height 32
type input "[PERSON_NAME]"
click at [1089, 262] on button "Search" at bounding box center [1139, 278] width 100 height 33
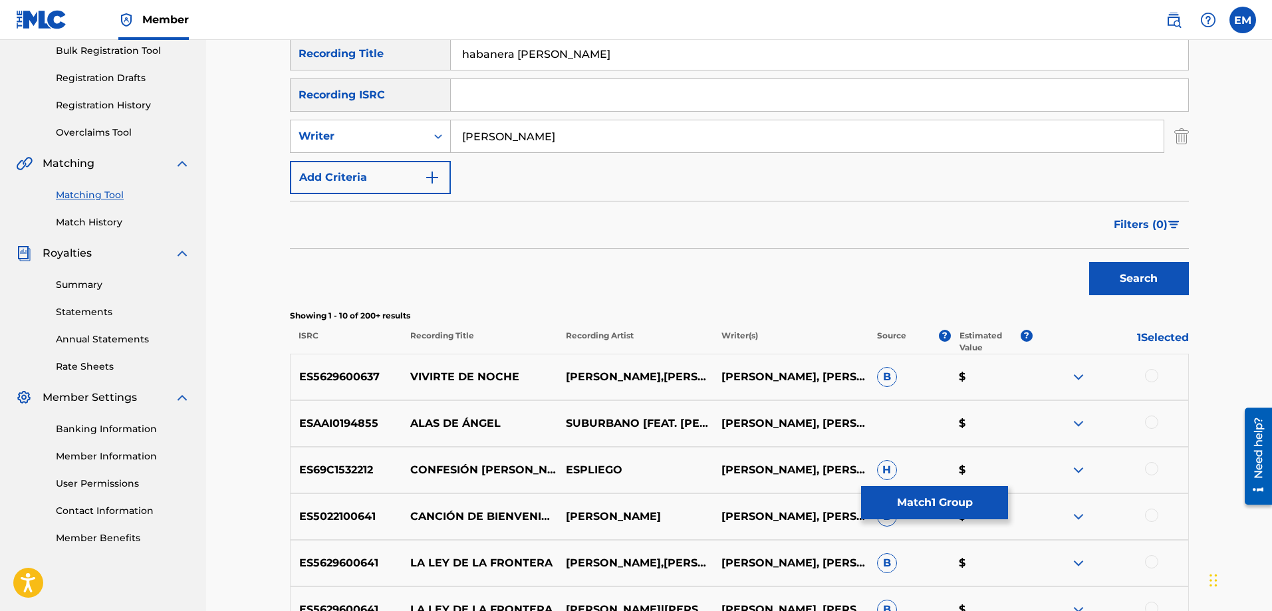
click at [362, 179] on button "Add Criteria" at bounding box center [370, 177] width 161 height 33
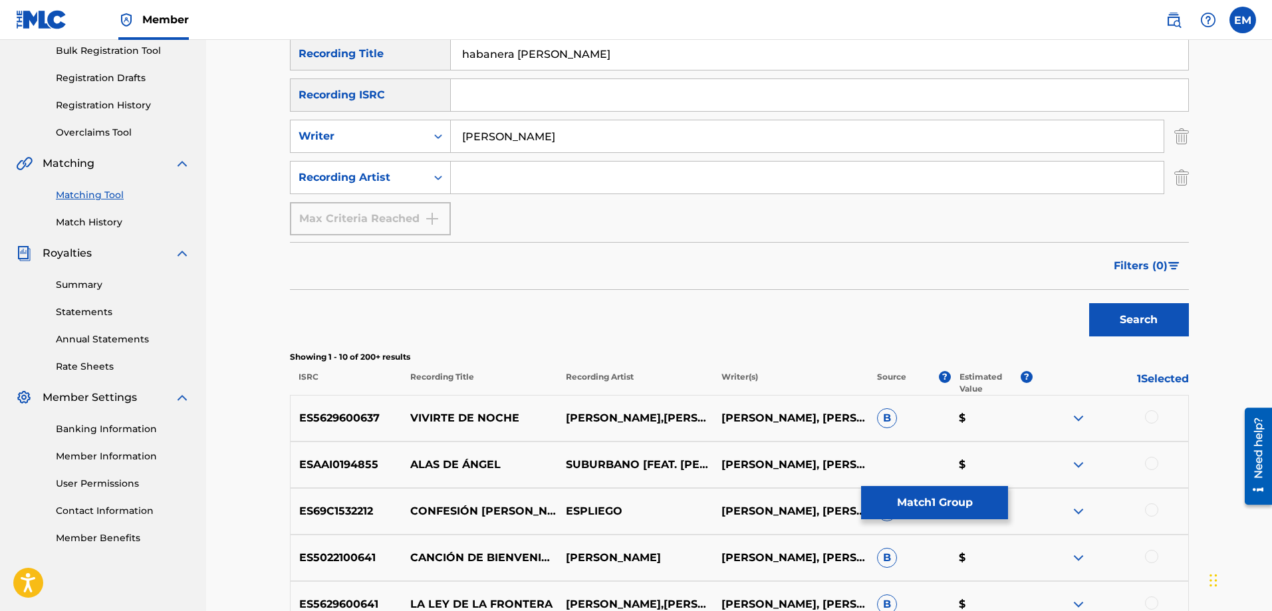
click at [471, 174] on input "Search Form" at bounding box center [807, 178] width 713 height 32
type input "b"
paste input "[PERSON_NAME]"
type input "[PERSON_NAME]"
click at [1089, 303] on button "Search" at bounding box center [1139, 319] width 100 height 33
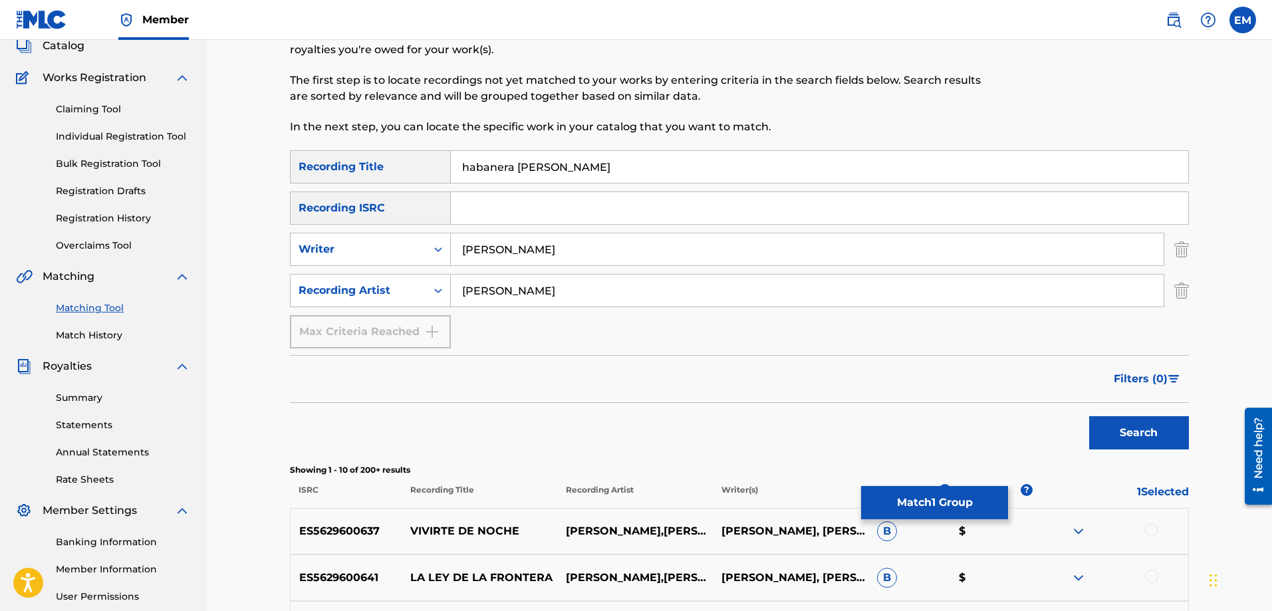
scroll to position [14, 0]
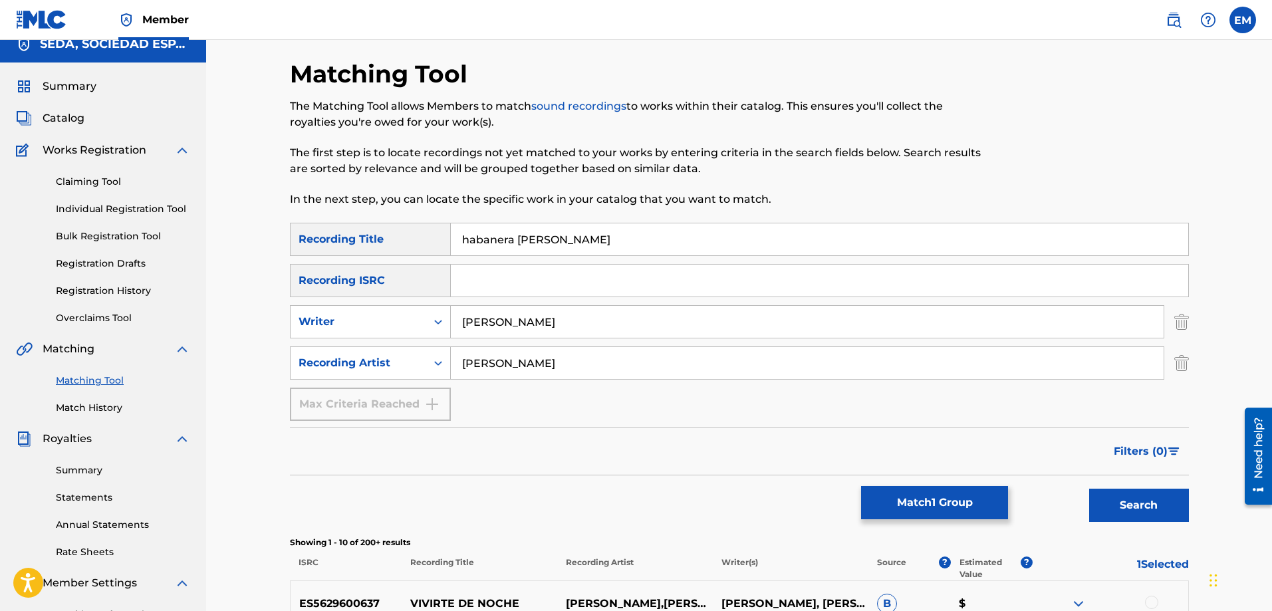
drag, startPoint x: 587, startPoint y: 355, endPoint x: 243, endPoint y: 358, distance: 343.8
click at [243, 358] on div "Matching Tool The Matching Tool allows Members to match sound recordings to wor…" at bounding box center [739, 586] width 1066 height 1120
drag, startPoint x: 581, startPoint y: 315, endPoint x: 396, endPoint y: 320, distance: 184.9
click at [418, 315] on div "SearchWithCriteriacffa6d9d-3140-4c86-8c8a-fc80500e07bd Writer [PERSON_NAME]" at bounding box center [739, 321] width 899 height 33
click at [1089, 489] on button "Search" at bounding box center [1139, 505] width 100 height 33
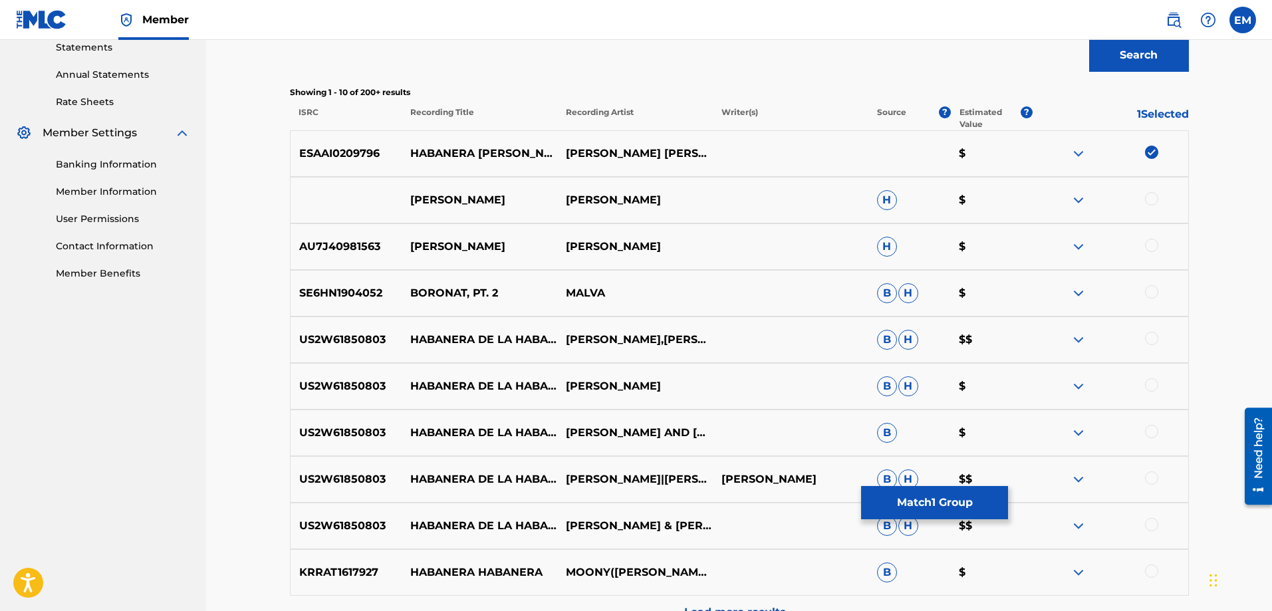
scroll to position [612, 0]
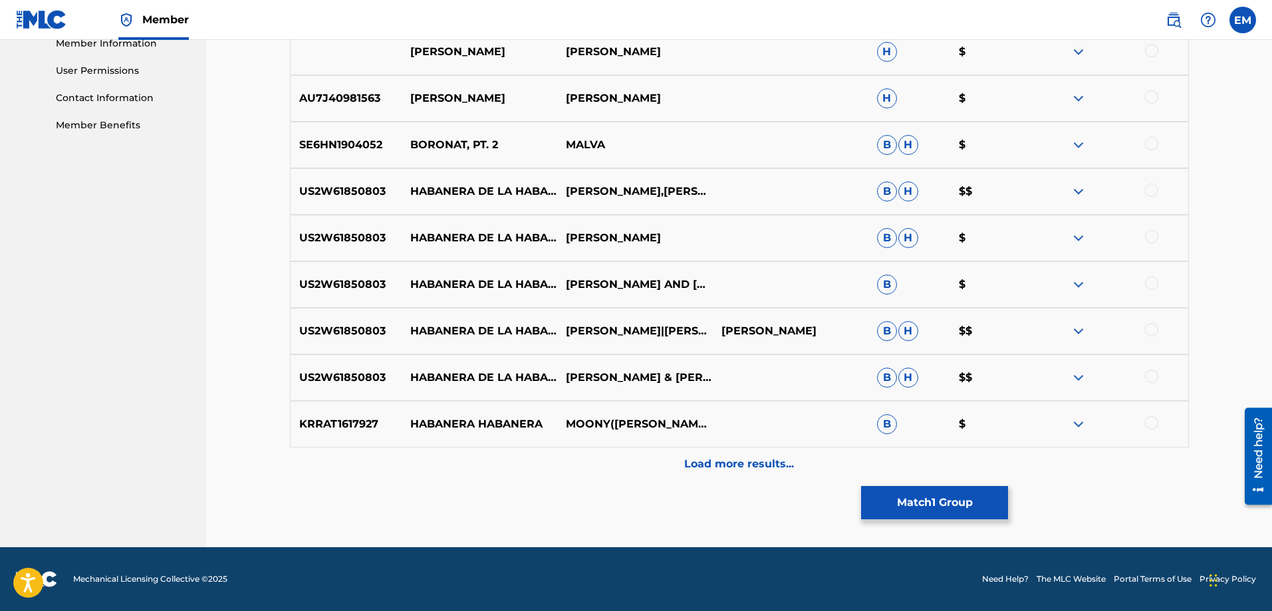
click at [707, 471] on p "Load more results..." at bounding box center [739, 464] width 110 height 16
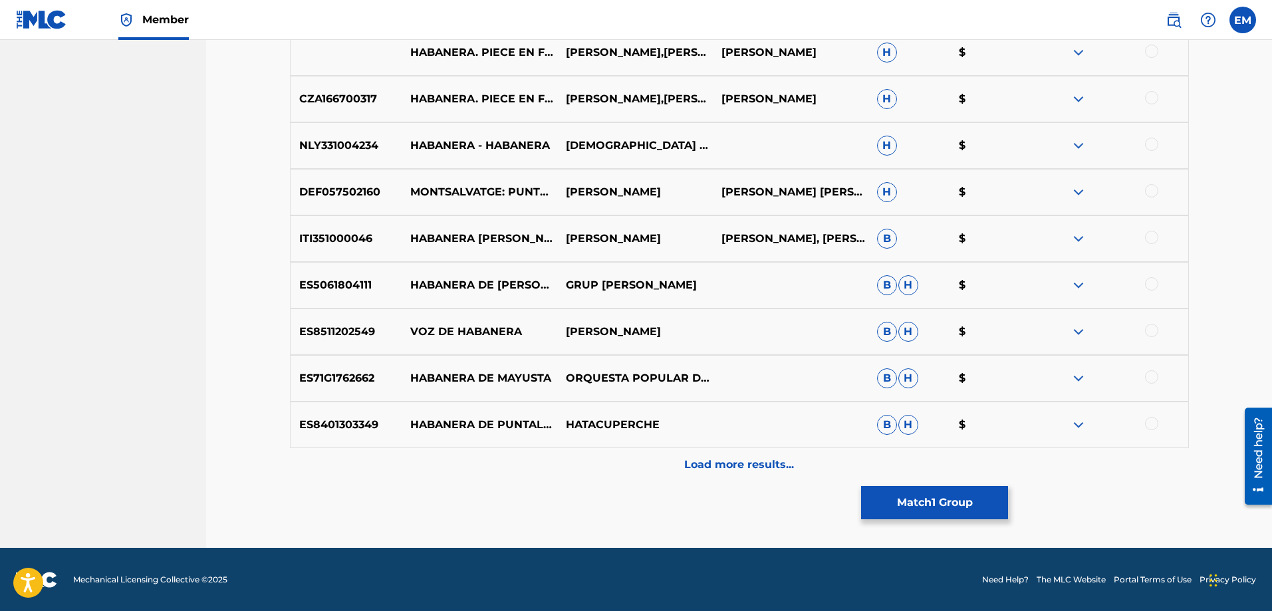
scroll to position [1078, 0]
click at [734, 465] on p "Load more results..." at bounding box center [739, 464] width 110 height 16
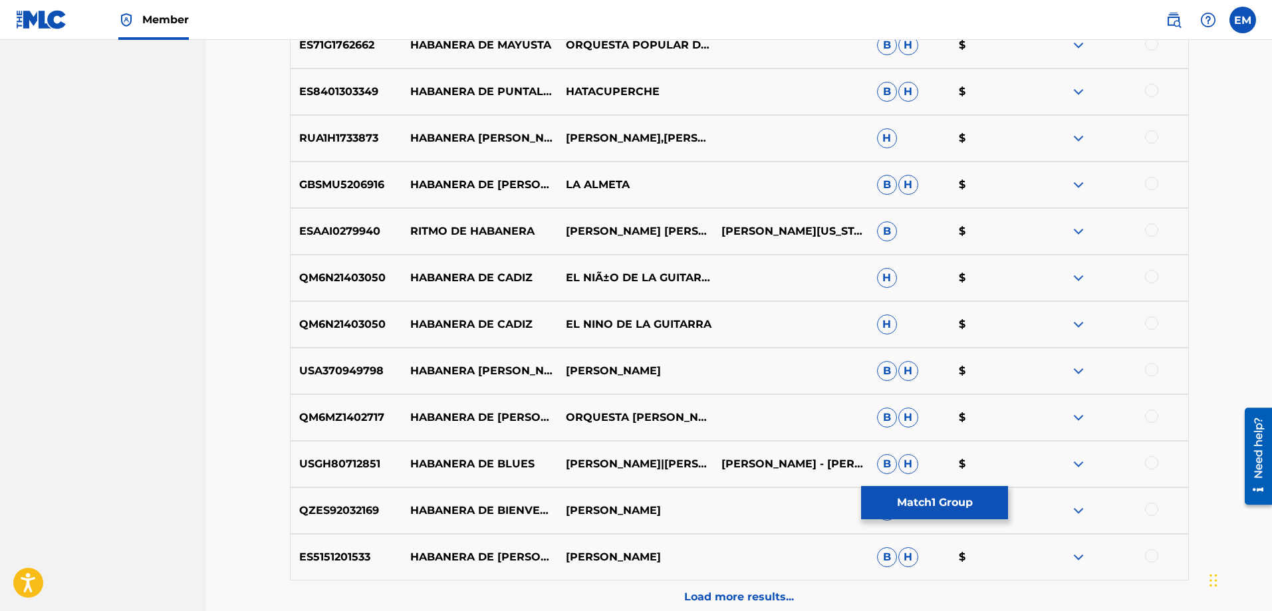
scroll to position [1543, 0]
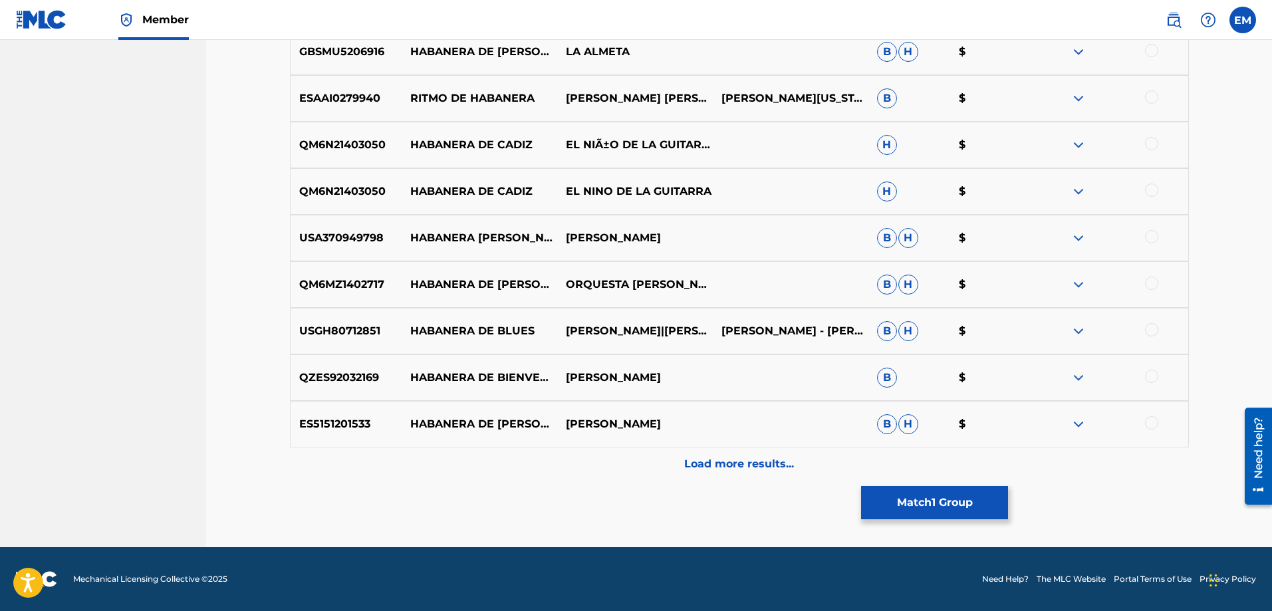
click at [704, 468] on p "Load more results..." at bounding box center [739, 464] width 110 height 16
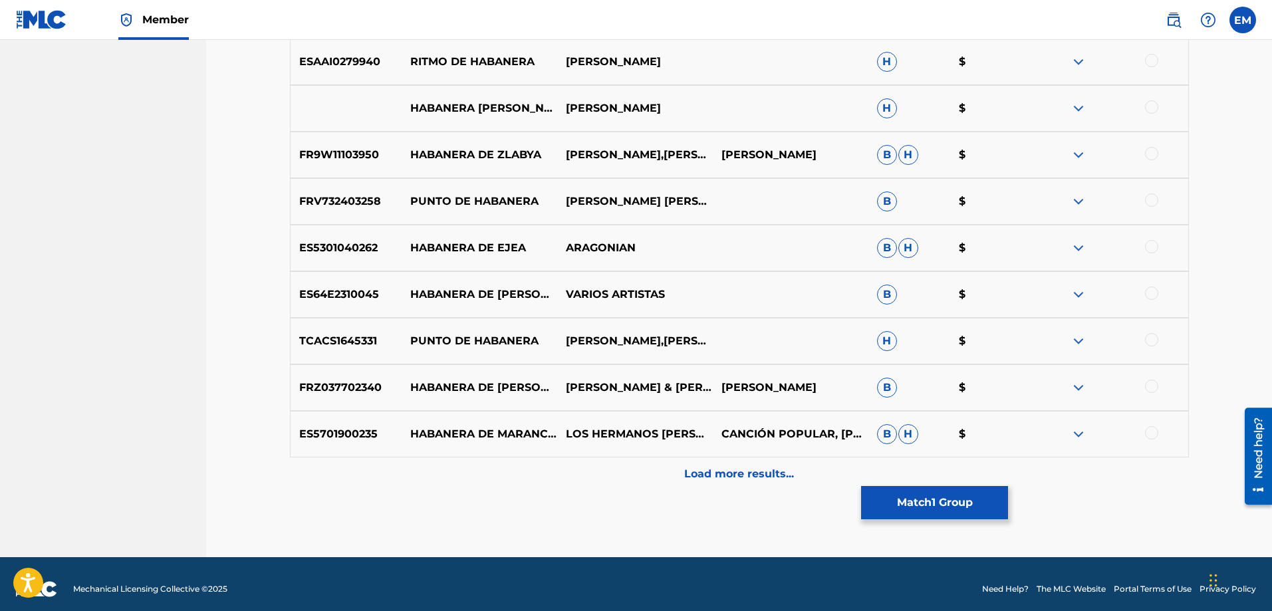
scroll to position [2009, 0]
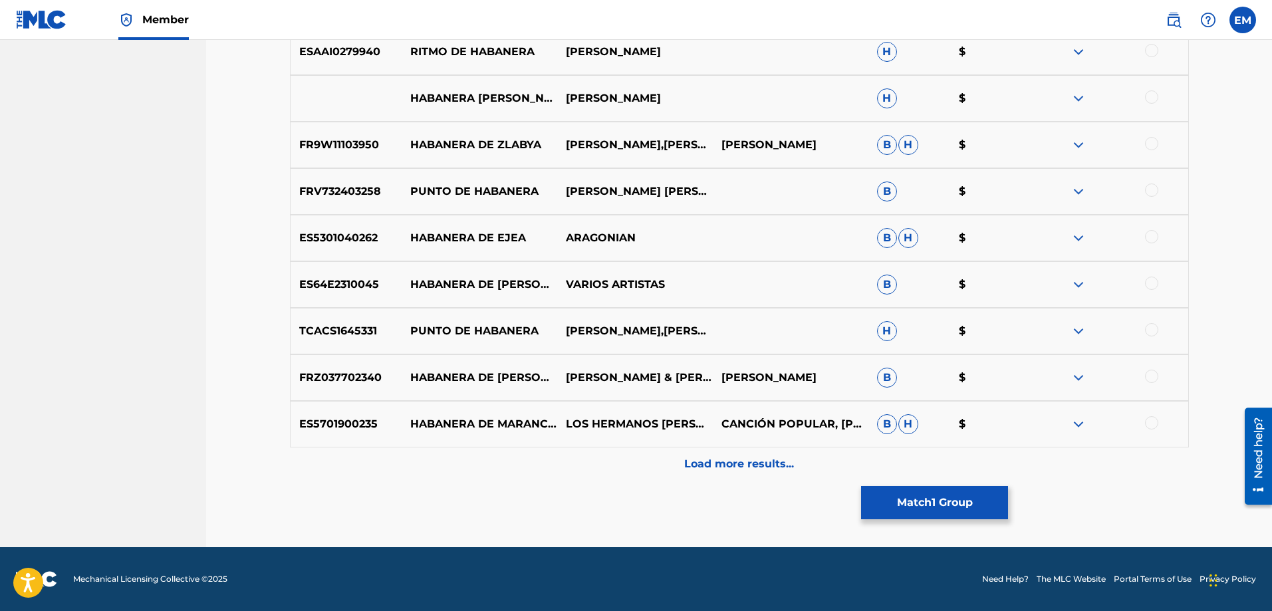
click at [706, 462] on p "Load more results..." at bounding box center [739, 464] width 110 height 16
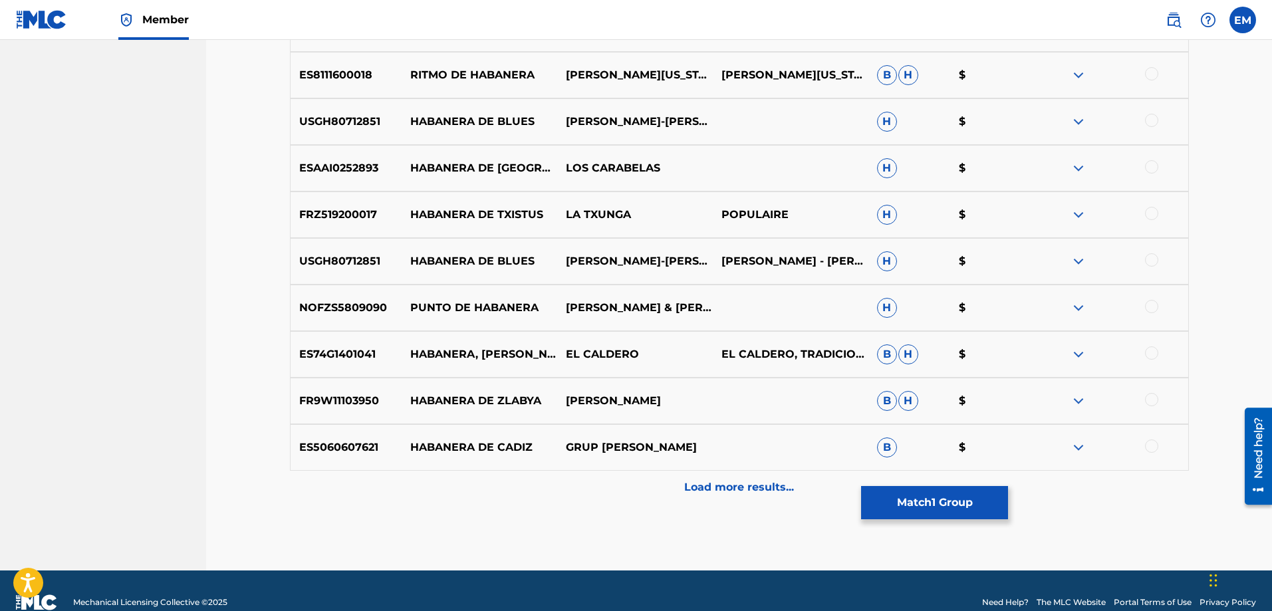
scroll to position [2474, 0]
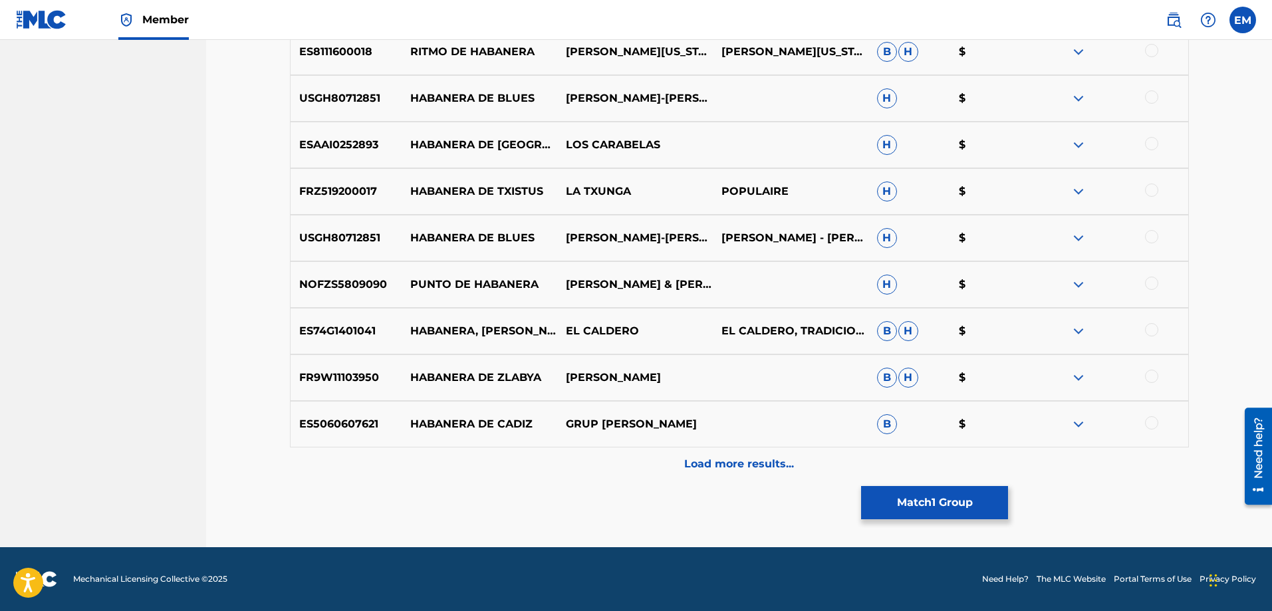
click at [729, 458] on p "Load more results..." at bounding box center [739, 464] width 110 height 16
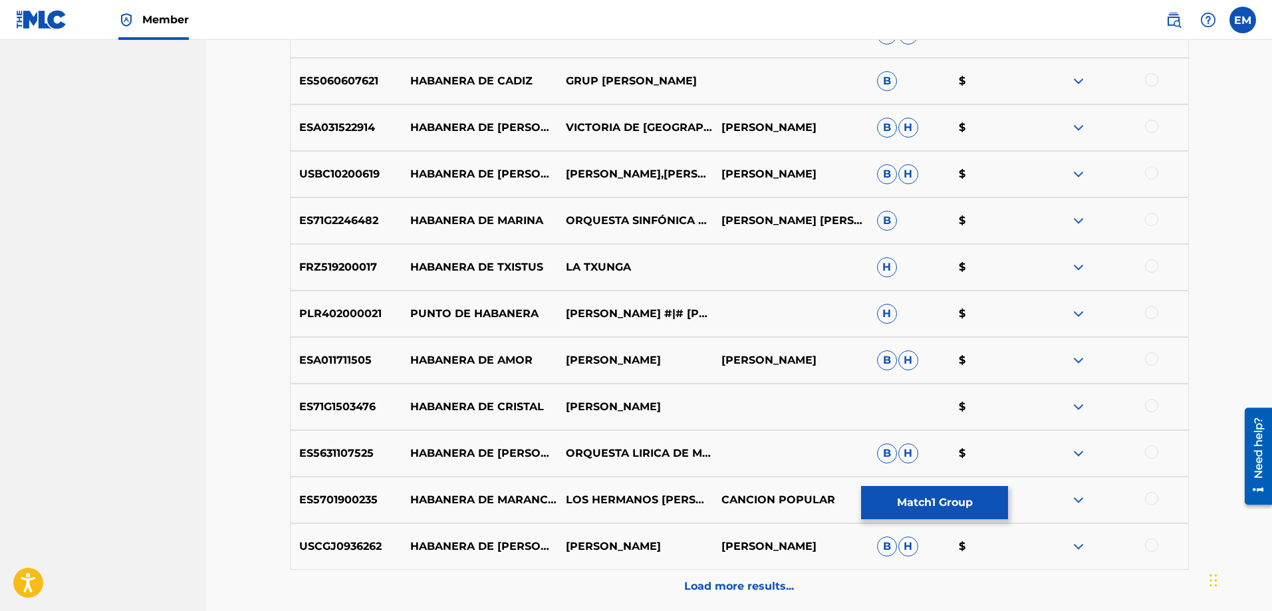
scroll to position [2940, 0]
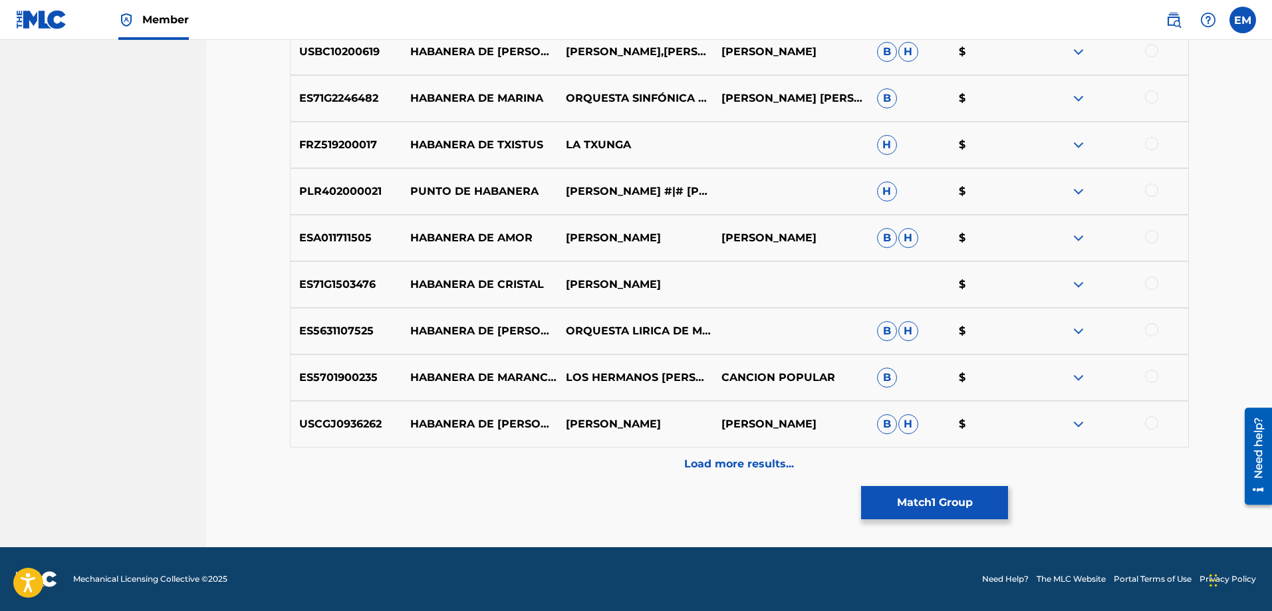
click at [758, 469] on p "Load more results..." at bounding box center [739, 464] width 110 height 16
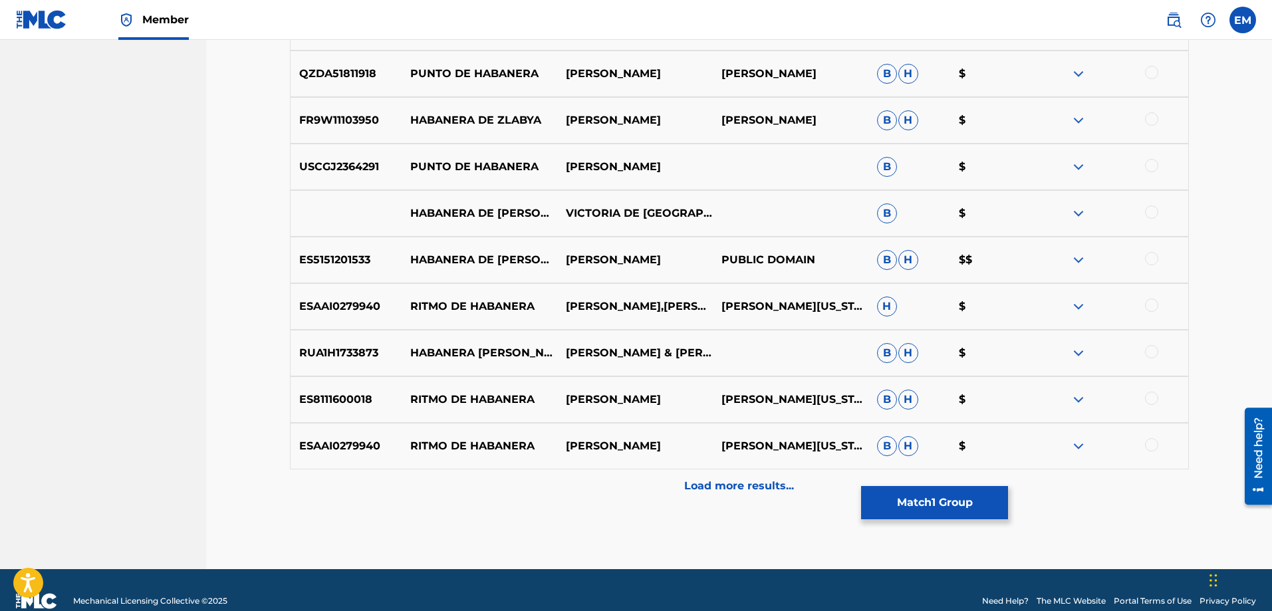
scroll to position [3405, 0]
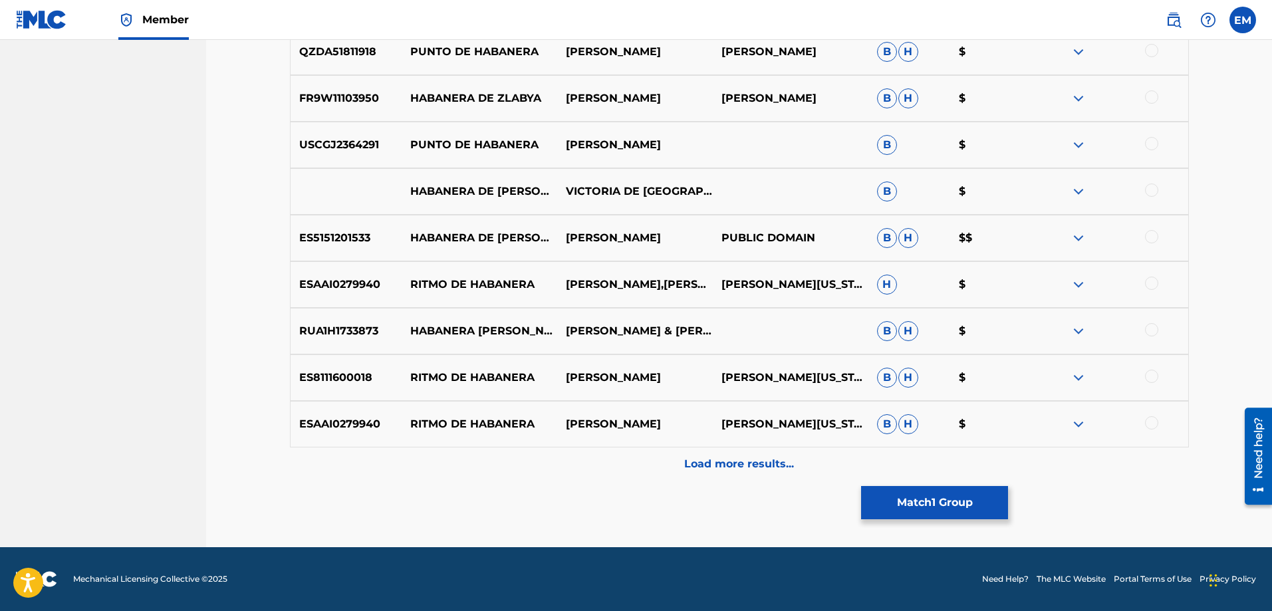
click at [765, 469] on p "Load more results..." at bounding box center [739, 464] width 110 height 16
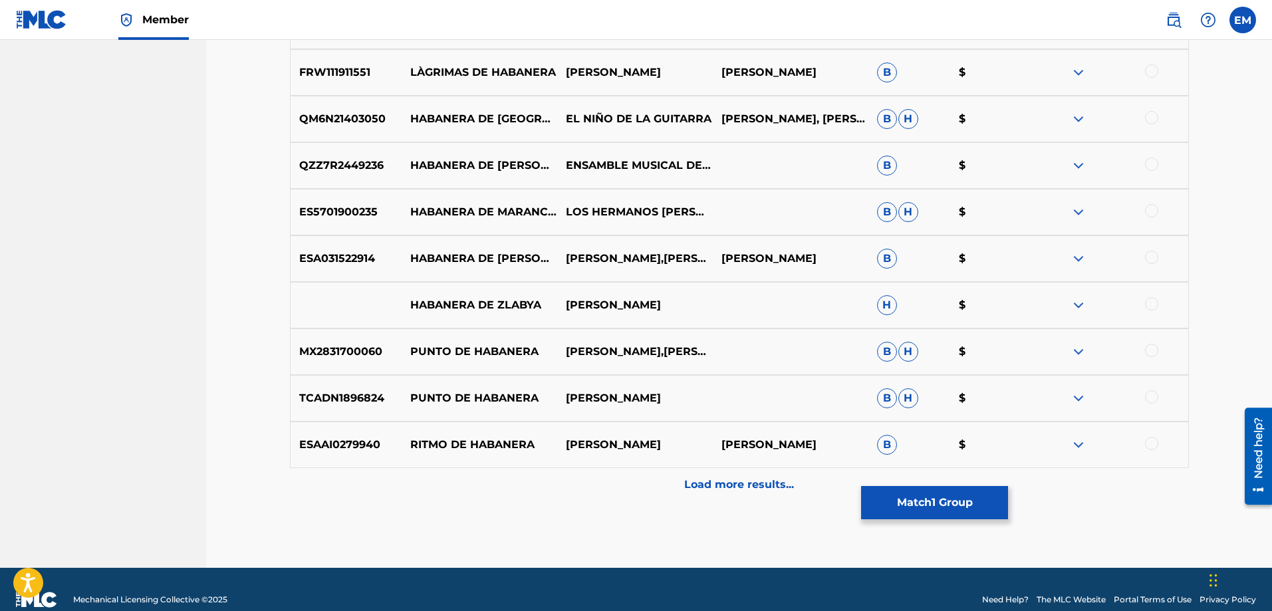
scroll to position [3871, 0]
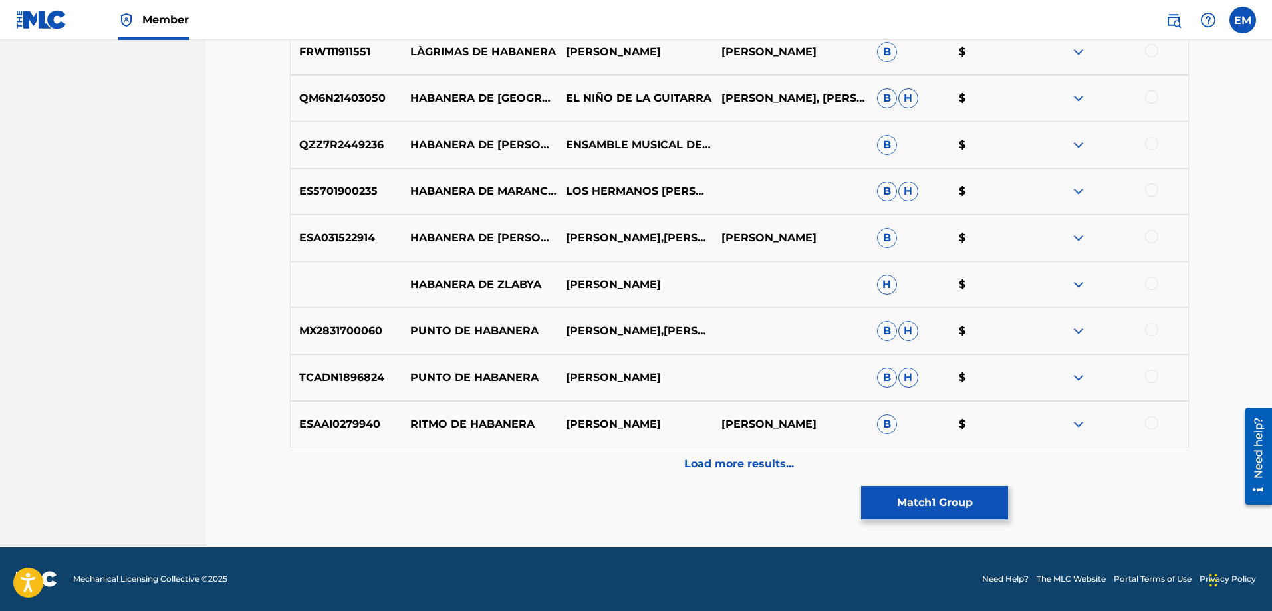
click at [933, 508] on button "Match 1 Group" at bounding box center [934, 502] width 147 height 33
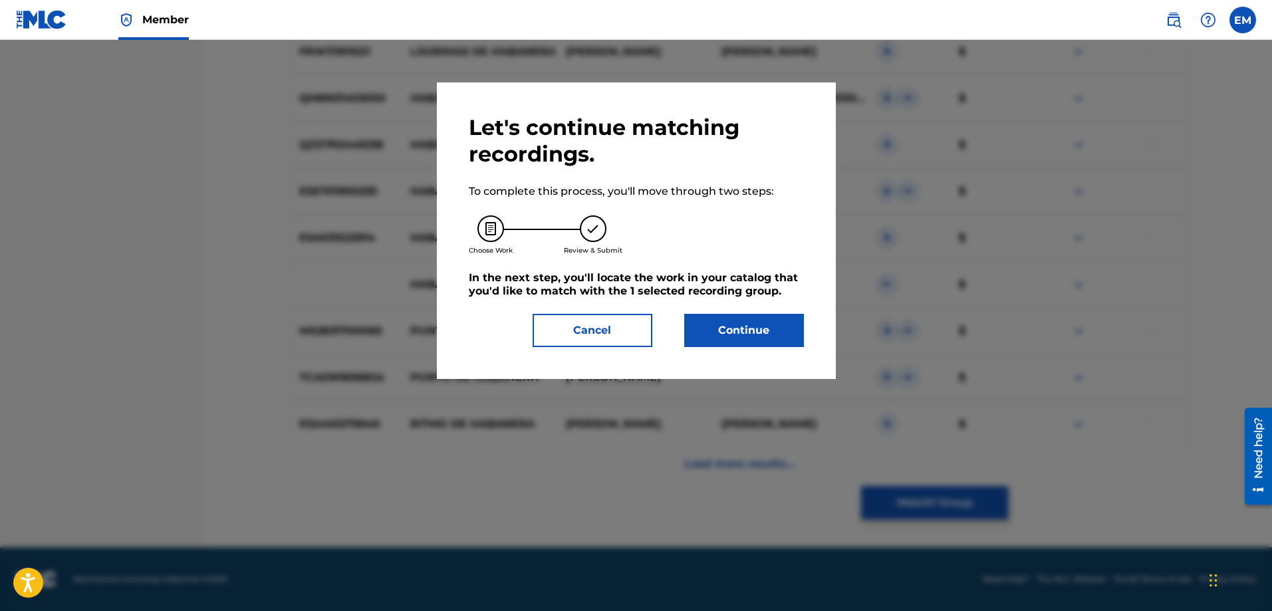
click at [719, 325] on button "Continue" at bounding box center [744, 330] width 120 height 33
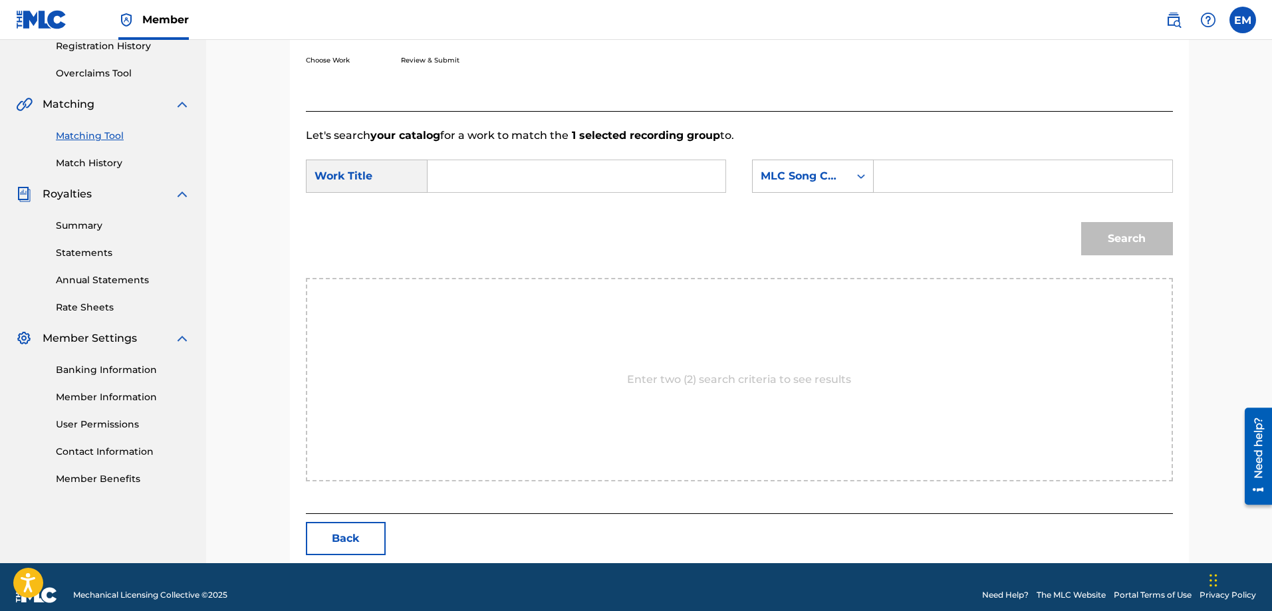
scroll to position [275, 0]
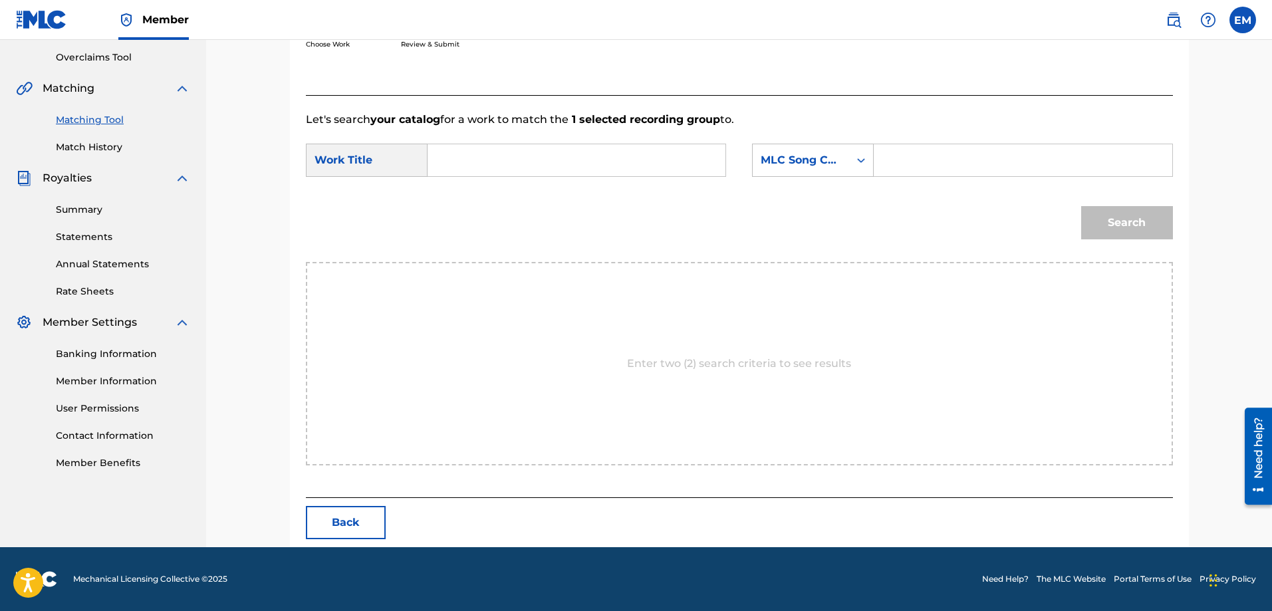
click at [483, 156] on input "Search Form" at bounding box center [576, 160] width 275 height 32
type input "habanera [PERSON_NAME]"
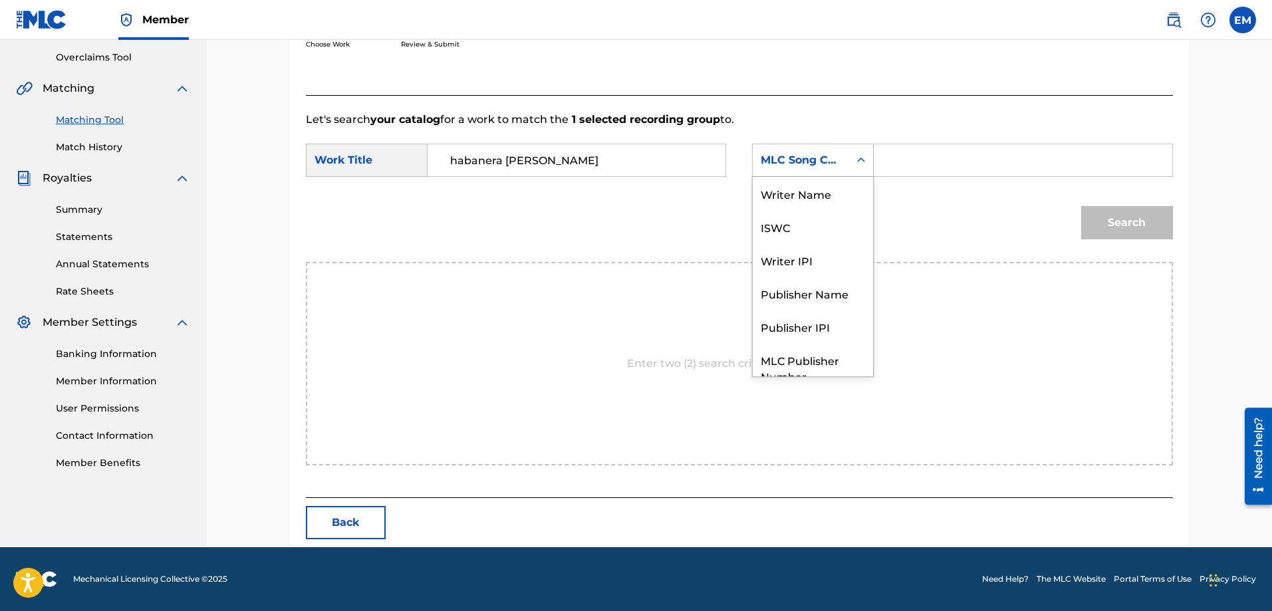
click at [764, 174] on div "MLC Song Code" at bounding box center [813, 160] width 122 height 33
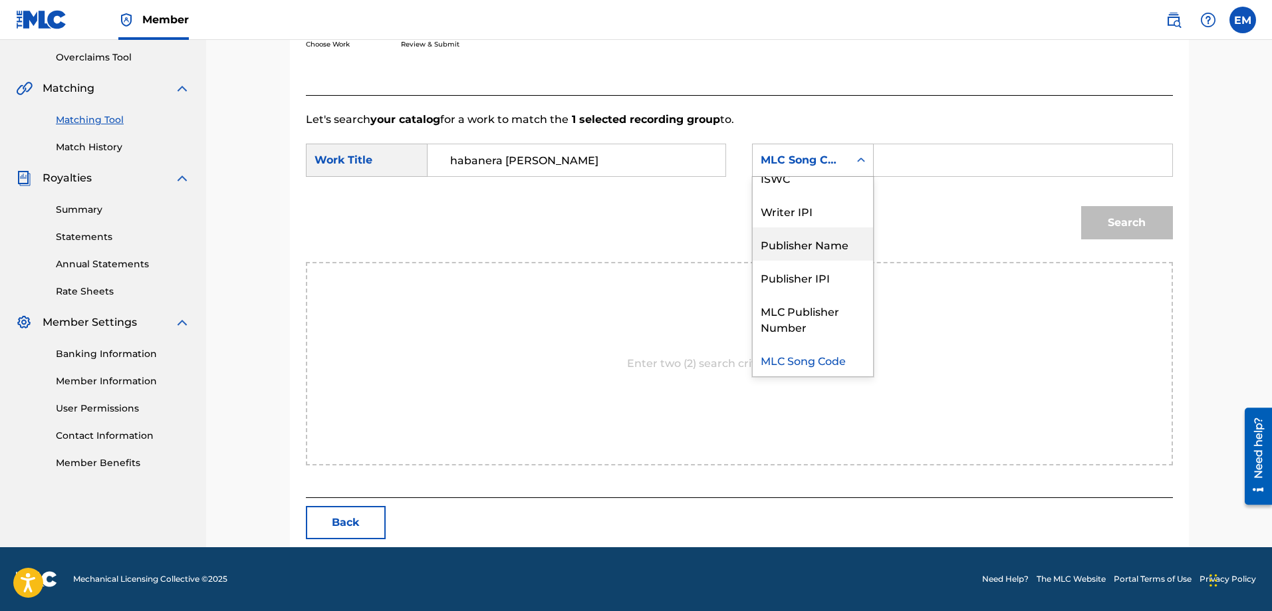
scroll to position [0, 0]
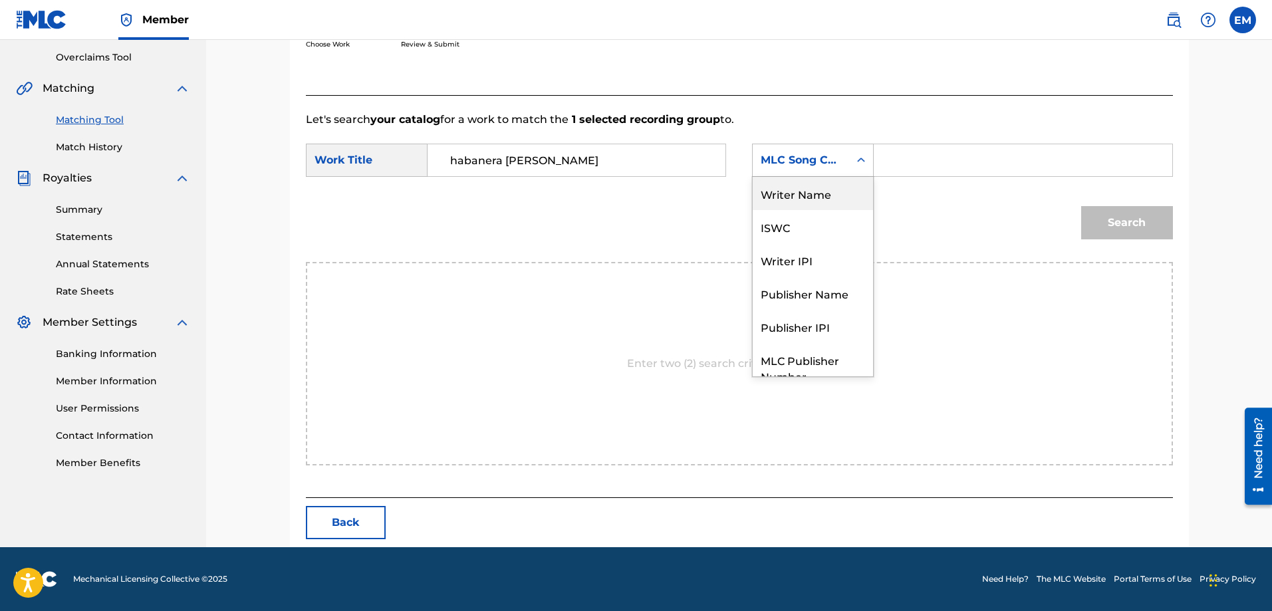
click at [797, 188] on div "Writer Name" at bounding box center [813, 193] width 120 height 33
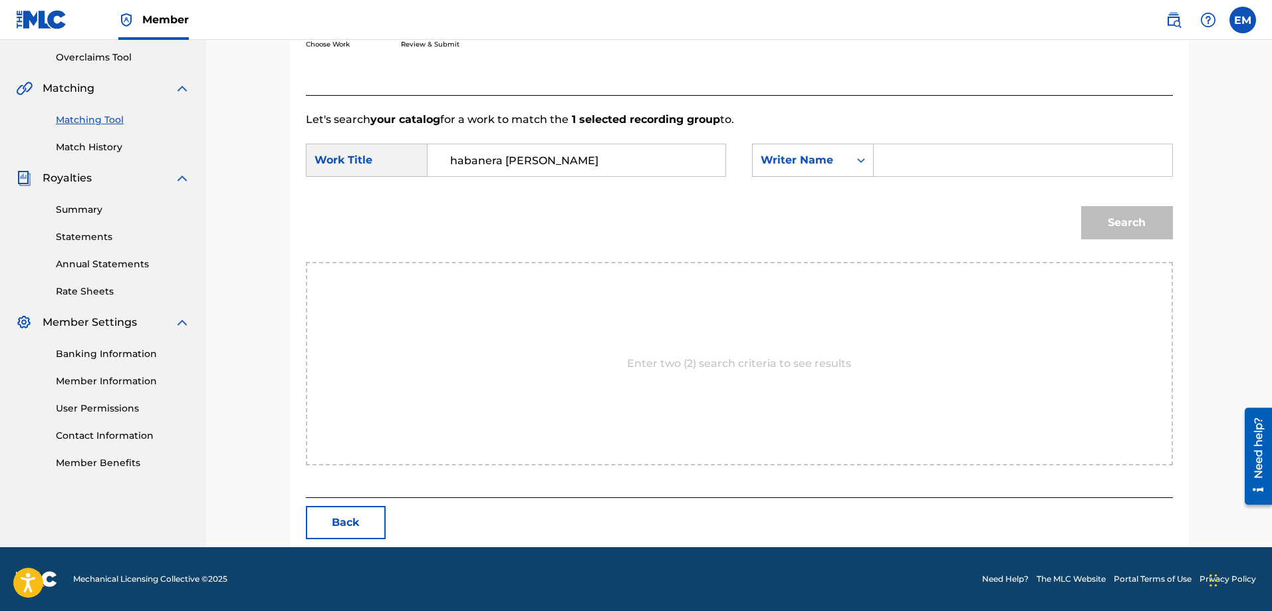
click at [940, 158] on input "Search Form" at bounding box center [1022, 160] width 275 height 32
paste input "[PERSON_NAME]"
type input "[PERSON_NAME]"
click at [1081, 206] on button "Search" at bounding box center [1127, 222] width 92 height 33
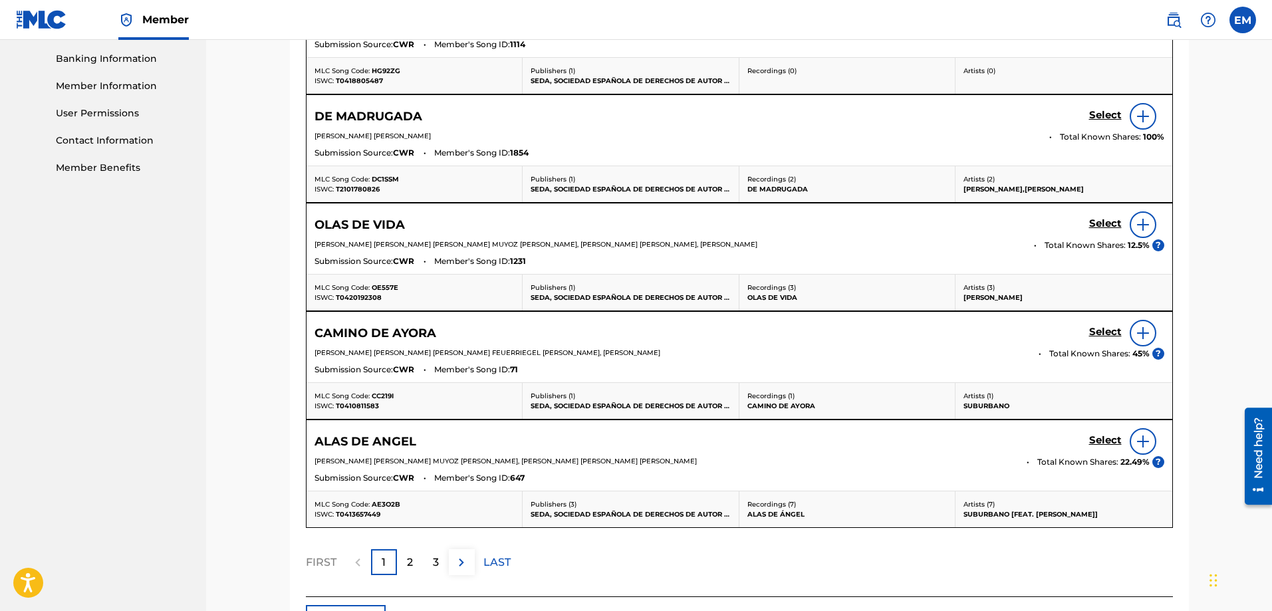
scroll to position [669, 0]
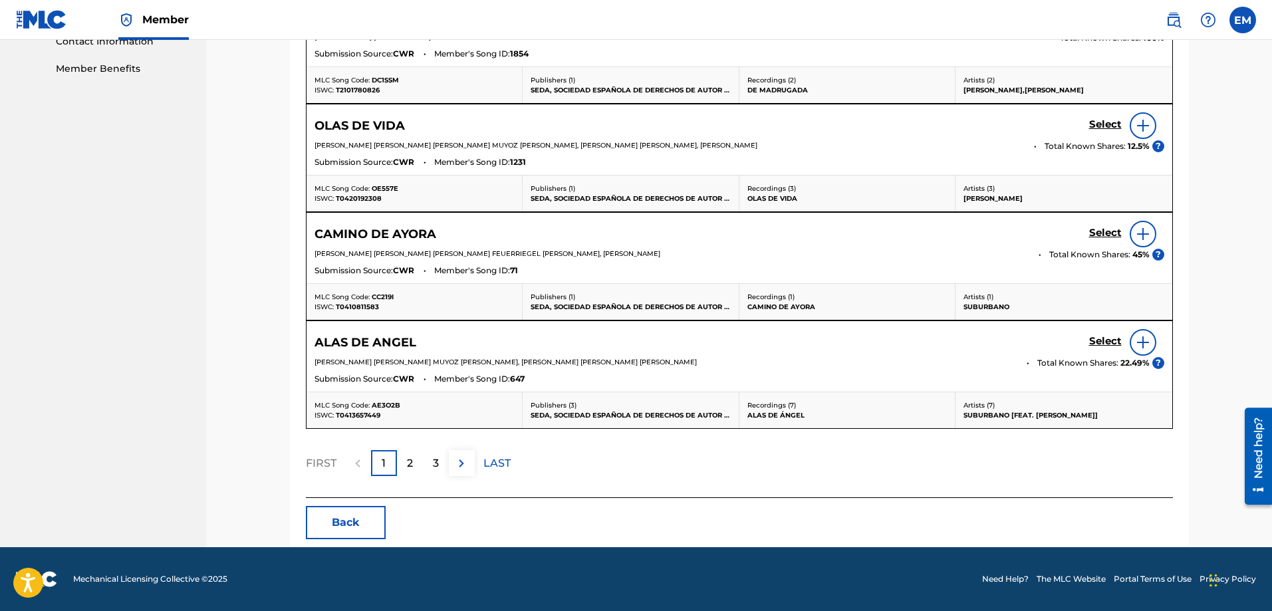
click at [403, 458] on div "2" at bounding box center [410, 463] width 26 height 26
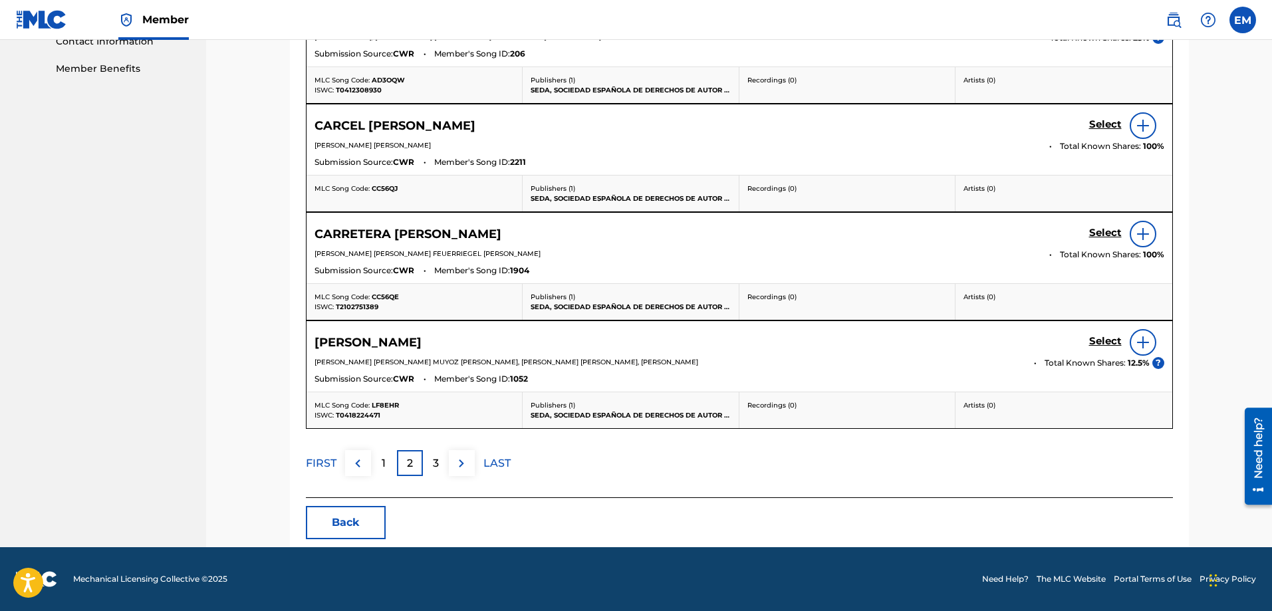
click at [442, 465] on div "3" at bounding box center [436, 463] width 26 height 26
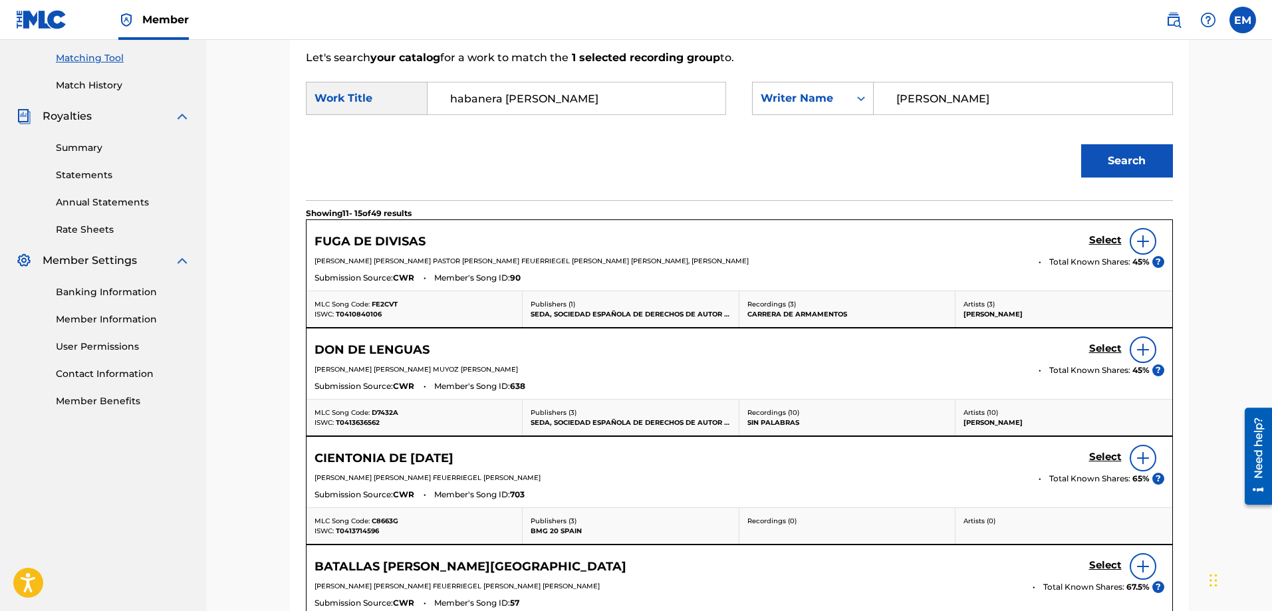
scroll to position [203, 0]
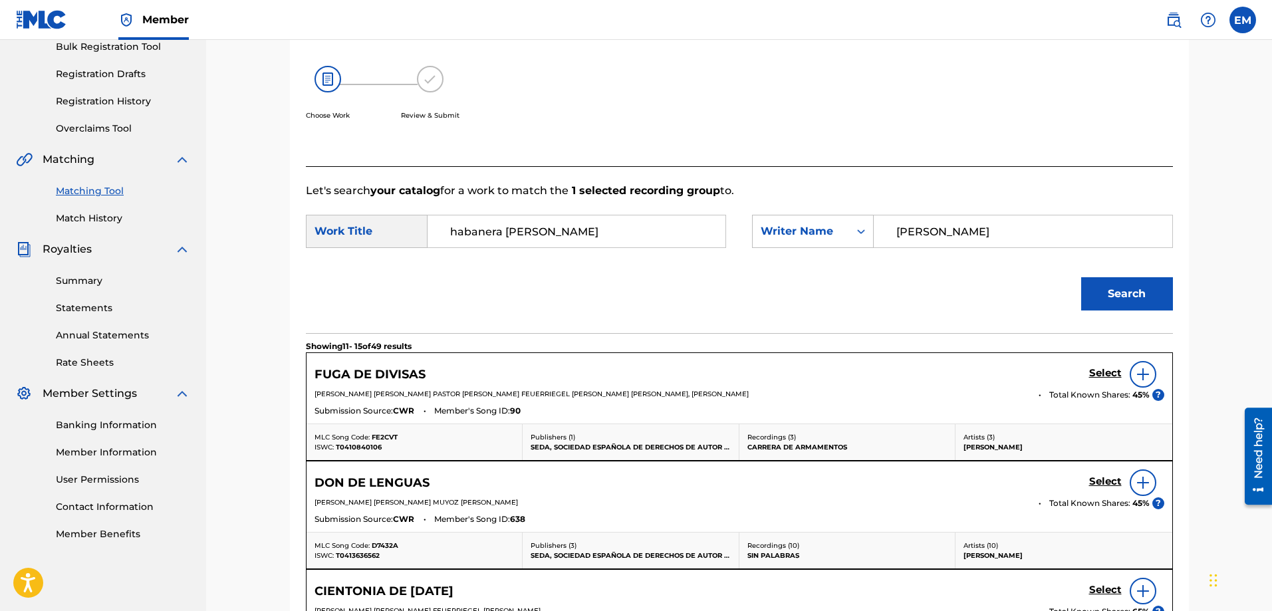
drag, startPoint x: 573, startPoint y: 232, endPoint x: 517, endPoint y: 241, distance: 56.6
click at [517, 241] on input "habanera [PERSON_NAME]" at bounding box center [576, 231] width 275 height 32
type input "habanera del amanecer"
click at [1081, 277] on button "Search" at bounding box center [1127, 293] width 92 height 33
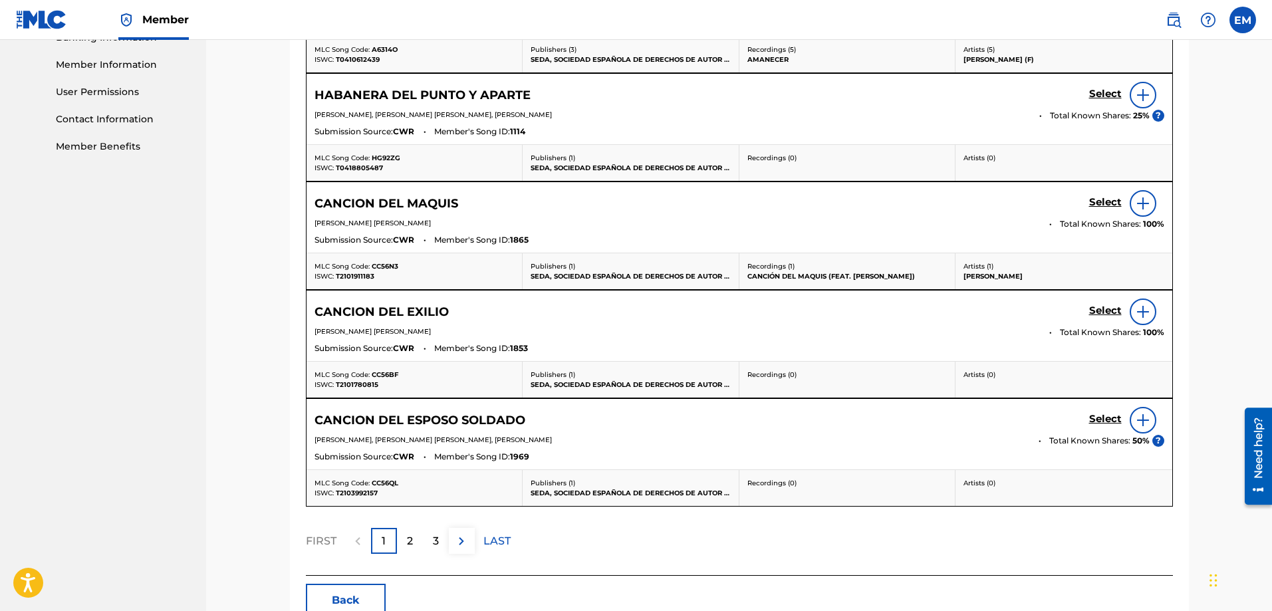
scroll to position [669, 0]
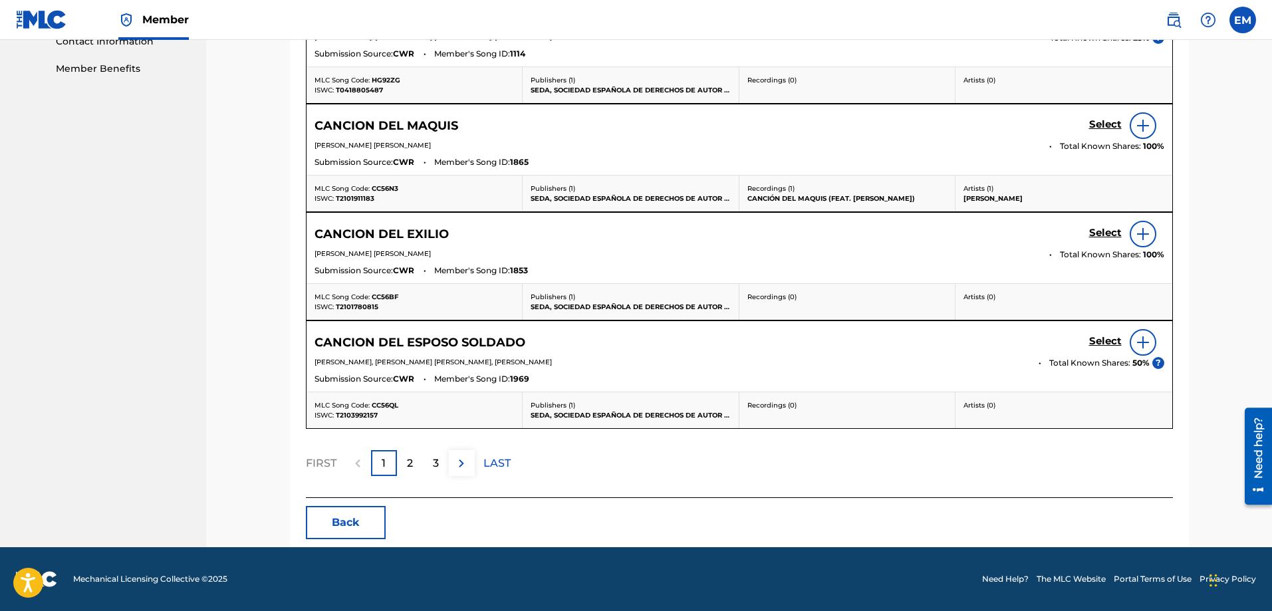
click at [325, 525] on button "Back" at bounding box center [346, 522] width 80 height 33
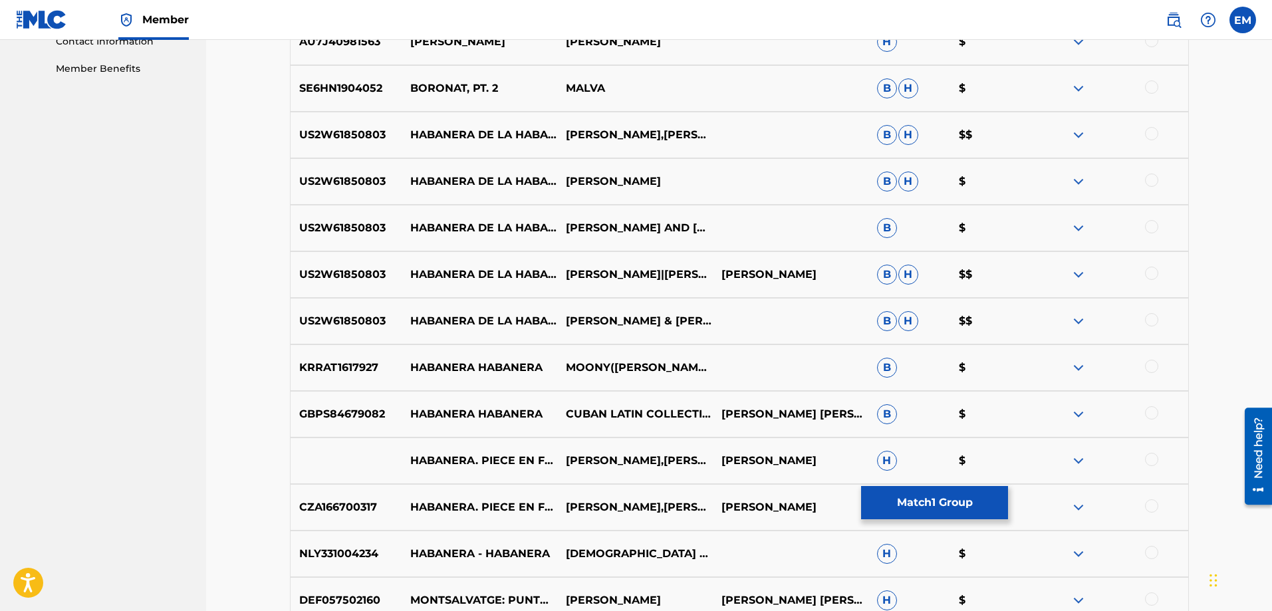
scroll to position [270, 0]
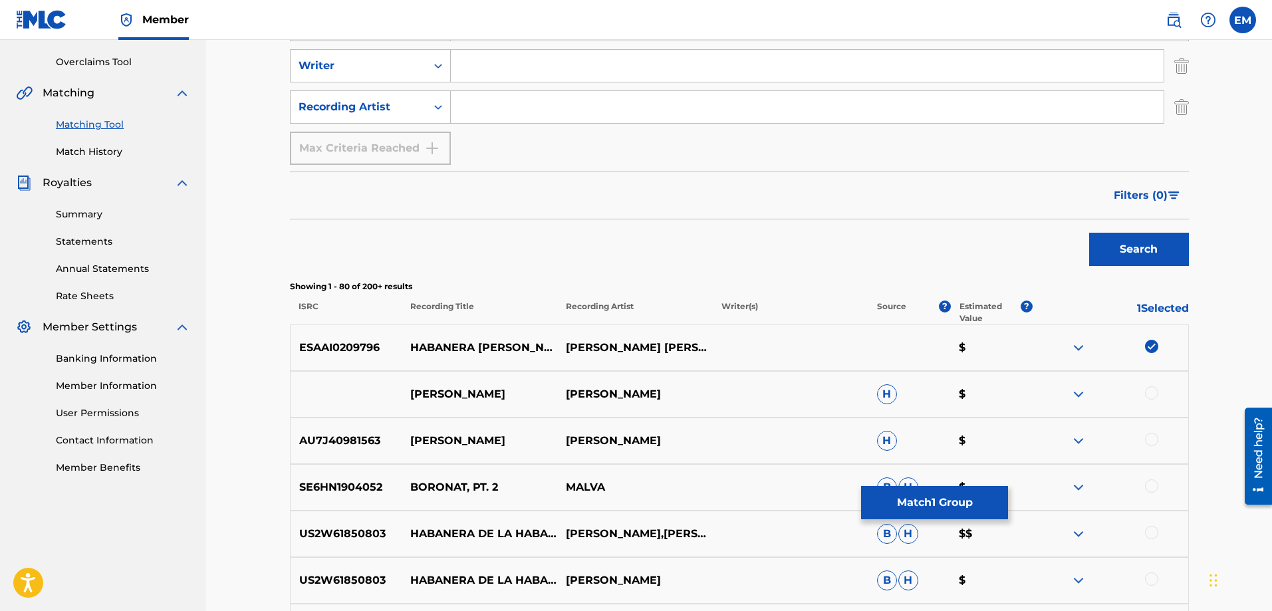
click at [1153, 346] on img at bounding box center [1151, 346] width 13 height 13
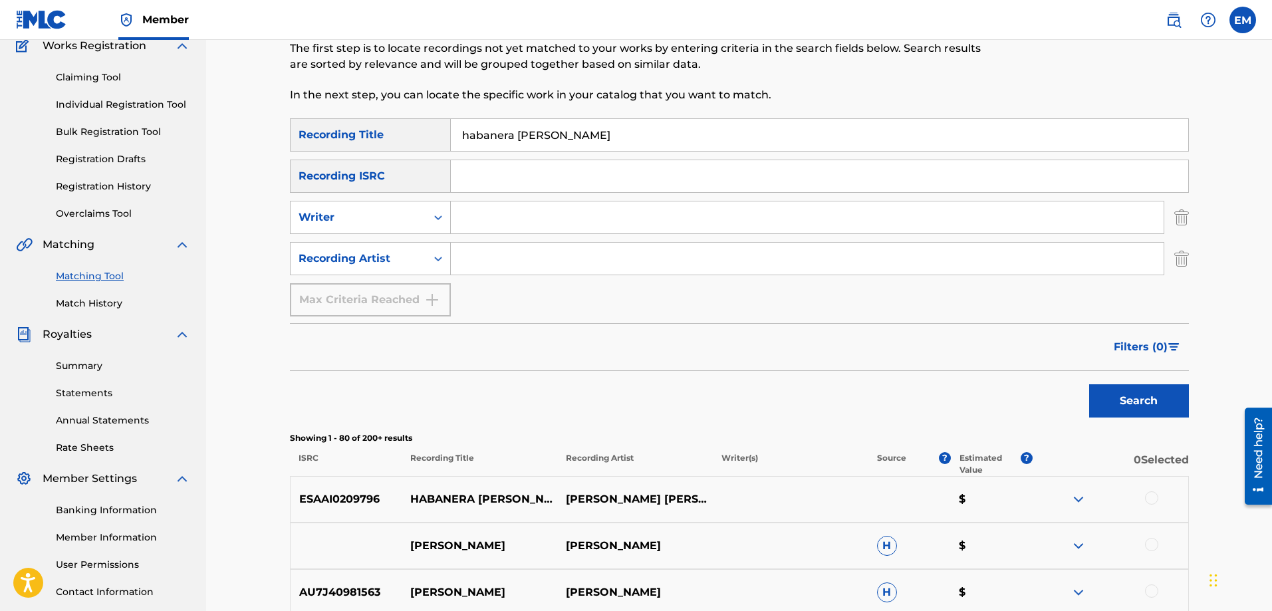
scroll to position [0, 0]
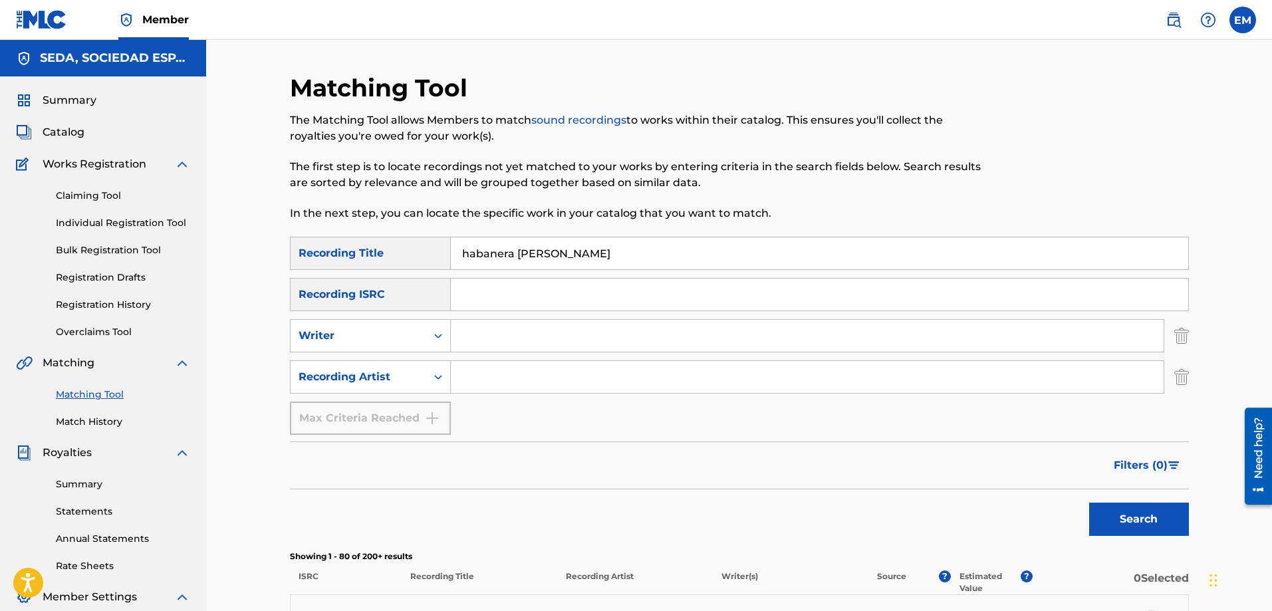
drag, startPoint x: 612, startPoint y: 256, endPoint x: 378, endPoint y: 255, distance: 234.7
click at [381, 253] on div "SearchWithCriteriab1ac4630-cecb-4e2e-83b4-cac262e97a47 Recording Title habanera…" at bounding box center [739, 253] width 899 height 33
type input "la ereccion"
click at [1089, 503] on button "Search" at bounding box center [1139, 519] width 100 height 33
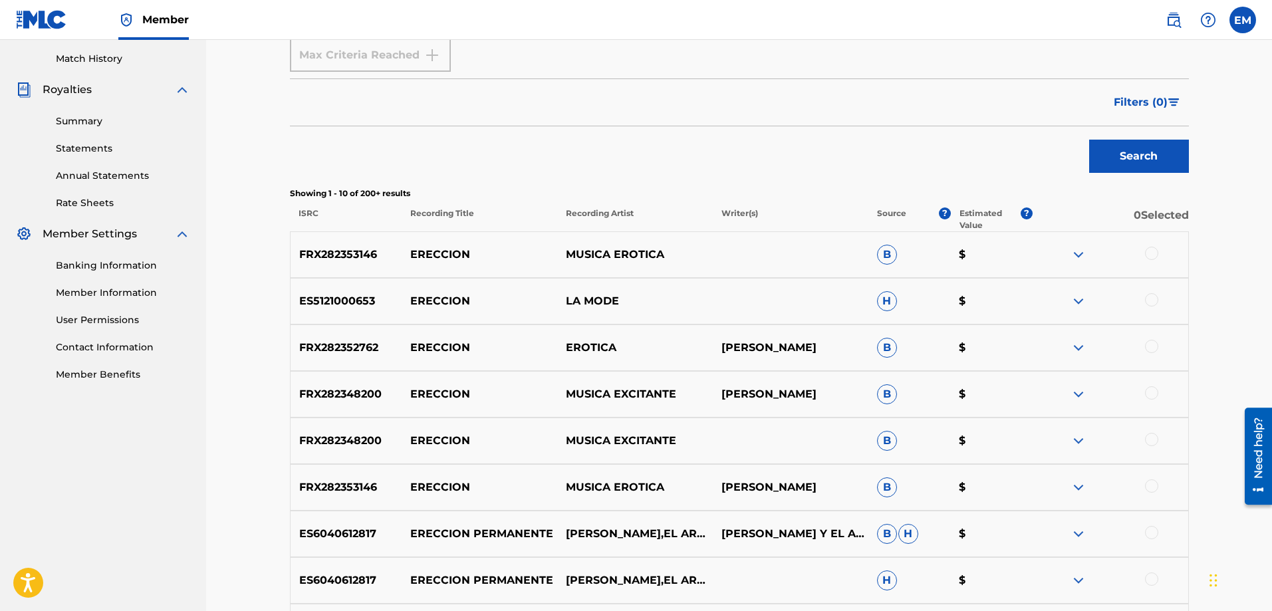
scroll to position [133, 0]
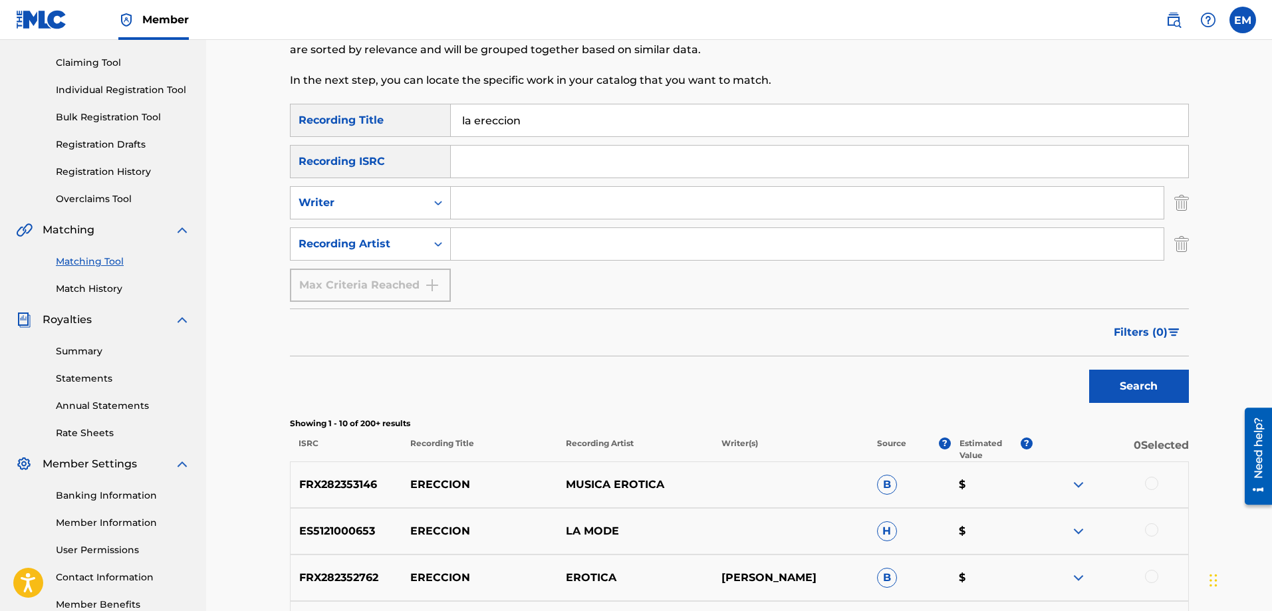
drag, startPoint x: 477, startPoint y: 201, endPoint x: 508, endPoint y: 215, distance: 33.9
click at [477, 201] on input "Search Form" at bounding box center [807, 203] width 713 height 32
type input "[PERSON_NAME]"
click at [1089, 370] on button "Search" at bounding box center [1139, 386] width 100 height 33
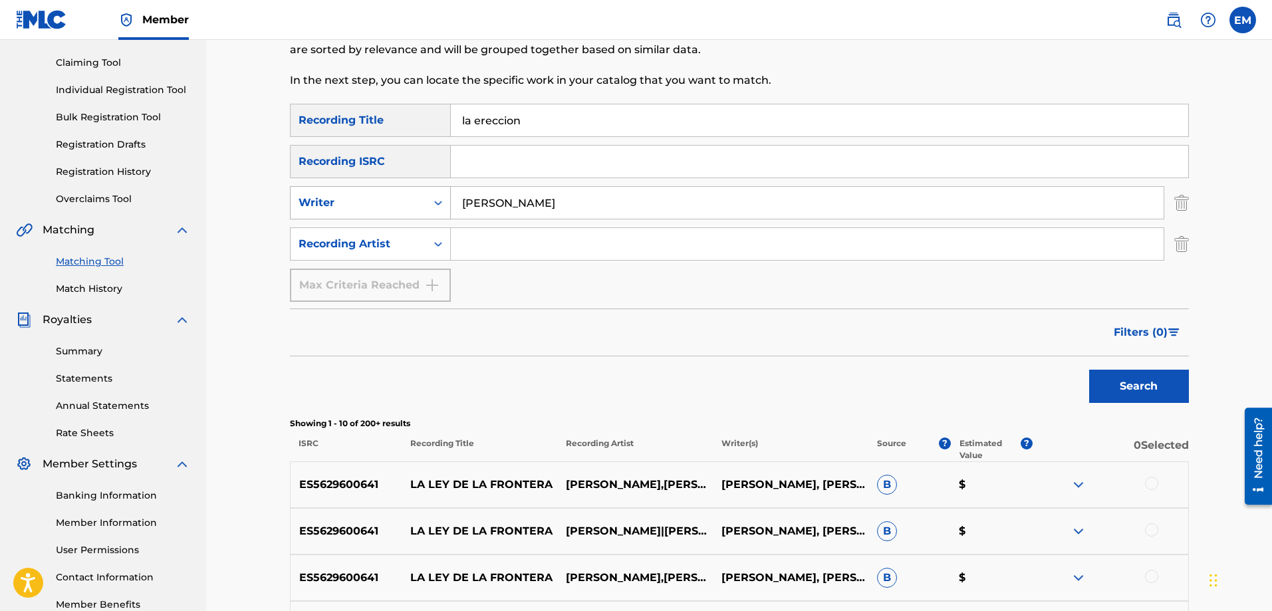
drag, startPoint x: 565, startPoint y: 207, endPoint x: 435, endPoint y: 201, distance: 129.8
click at [435, 201] on div "SearchWithCriteriacffa6d9d-3140-4c86-8c8a-fc80500e07bd Writer [PERSON_NAME]" at bounding box center [739, 202] width 899 height 33
click at [496, 249] on input "Search Form" at bounding box center [807, 244] width 713 height 32
paste input "[PERSON_NAME]"
type input "[PERSON_NAME]"
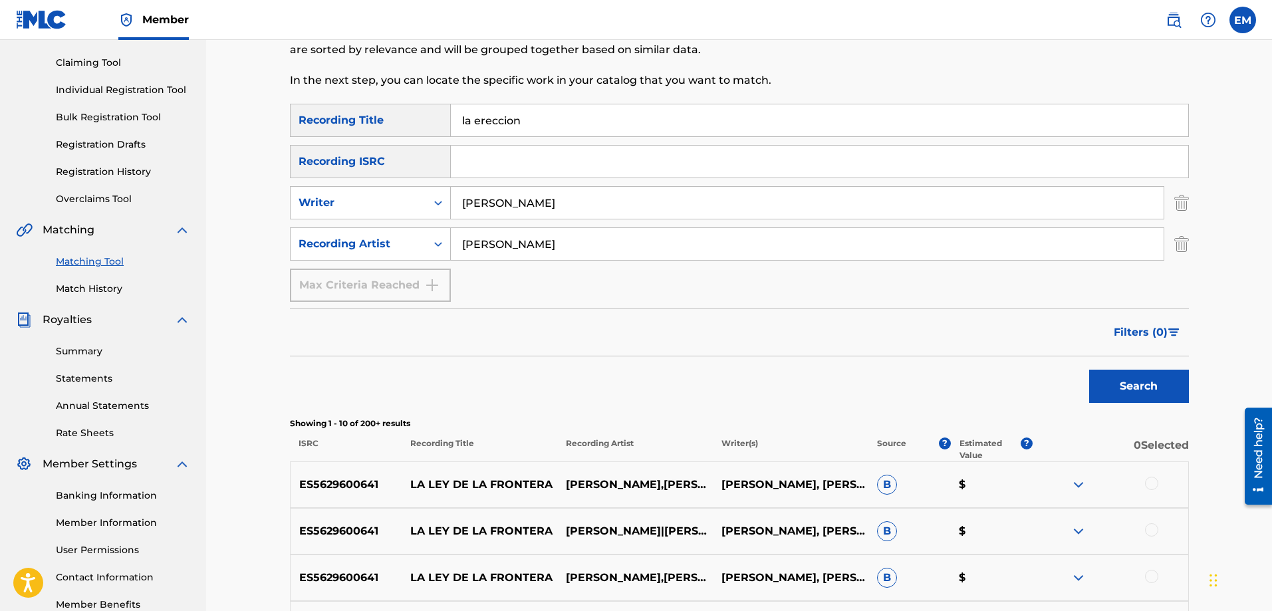
click at [1089, 370] on button "Search" at bounding box center [1139, 386] width 100 height 33
drag, startPoint x: 557, startPoint y: 204, endPoint x: 396, endPoint y: 211, distance: 160.4
click at [396, 211] on div "SearchWithCriteriacffa6d9d-3140-4c86-8c8a-fc80500e07bd Writer [PERSON_NAME]" at bounding box center [739, 202] width 899 height 33
click at [1089, 370] on button "Search" at bounding box center [1139, 386] width 100 height 33
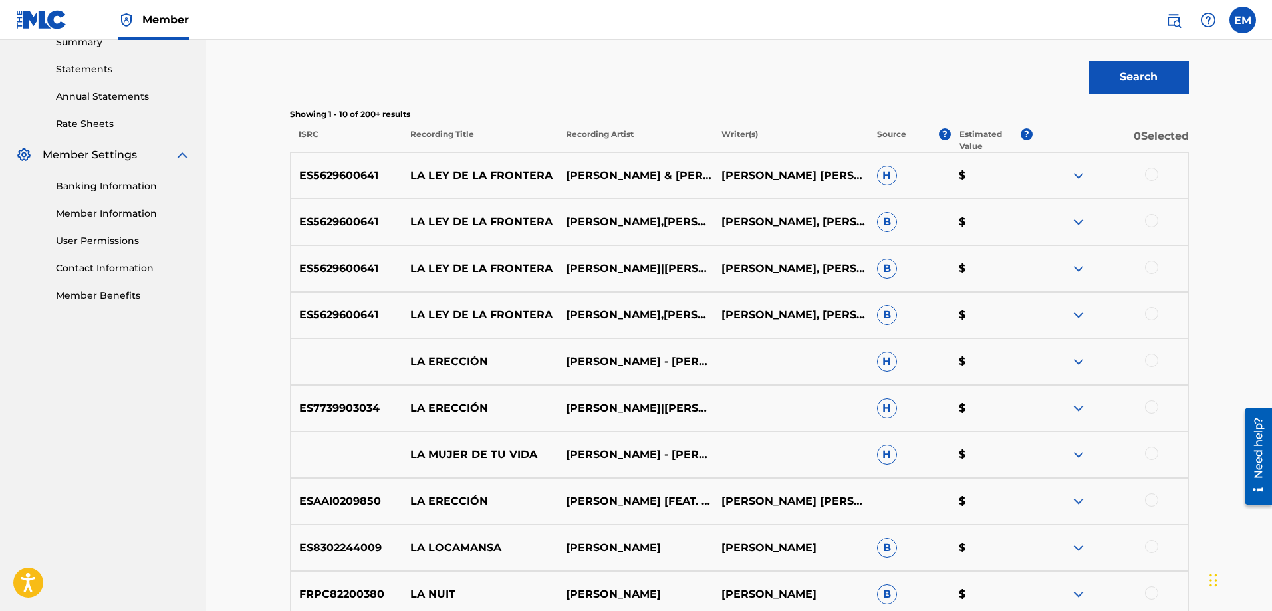
scroll to position [465, 0]
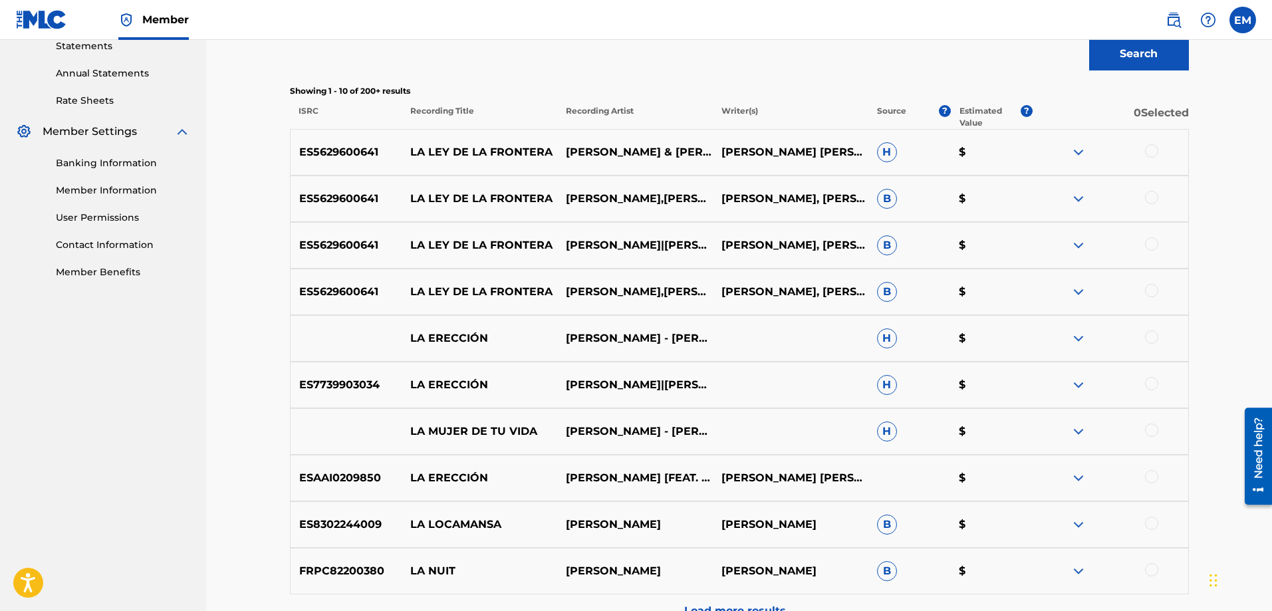
click at [1150, 338] on div at bounding box center [1151, 337] width 13 height 13
click at [1152, 382] on div at bounding box center [1151, 383] width 13 height 13
click at [1149, 426] on div at bounding box center [1151, 430] width 13 height 13
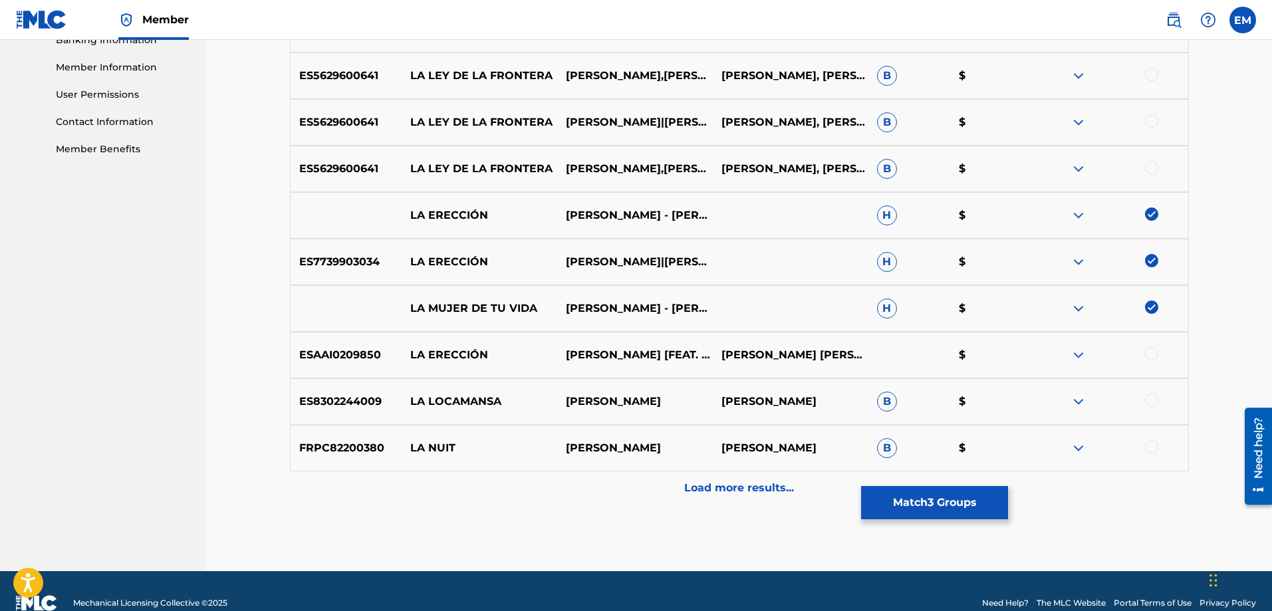
scroll to position [598, 0]
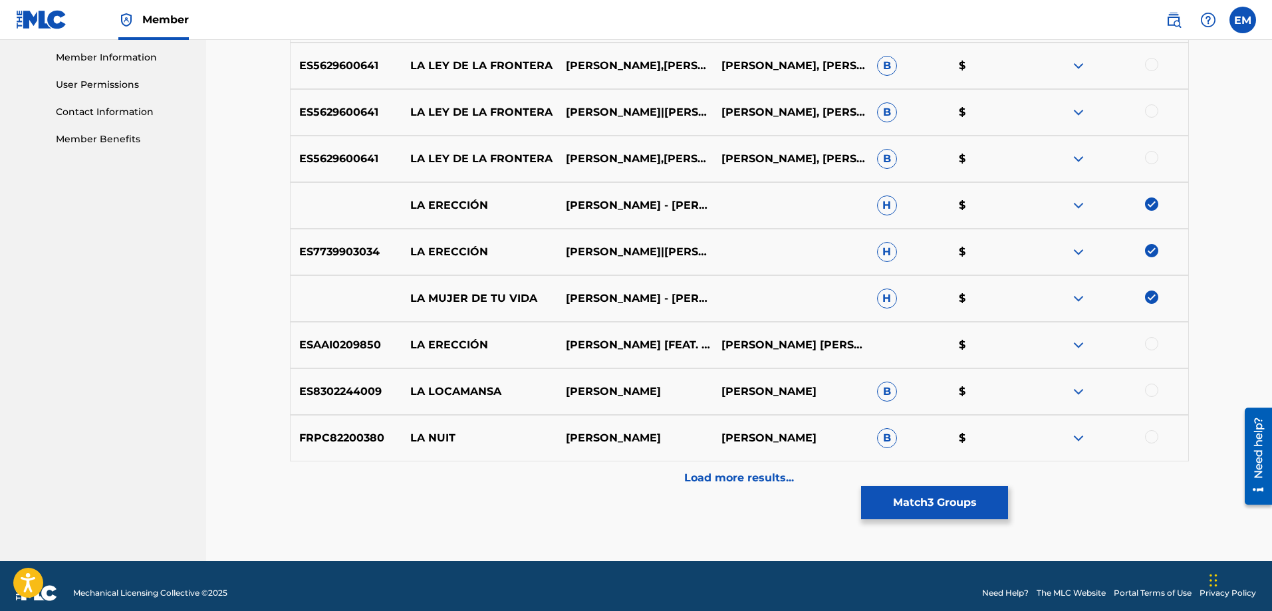
click at [1156, 345] on div at bounding box center [1151, 343] width 13 height 13
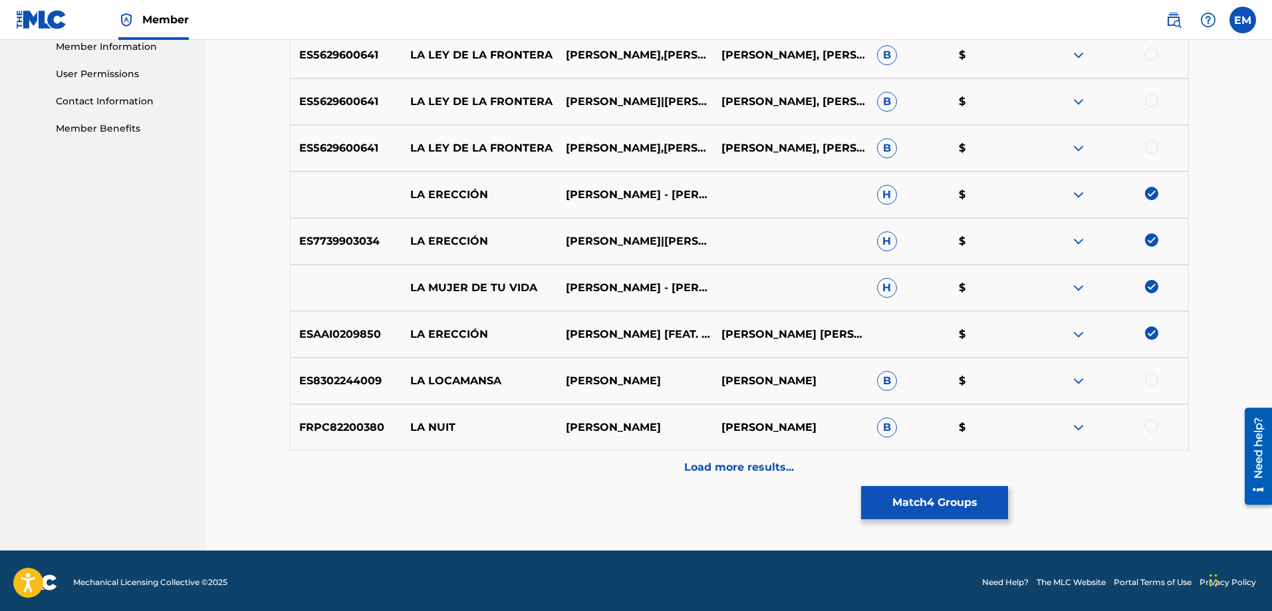
scroll to position [612, 0]
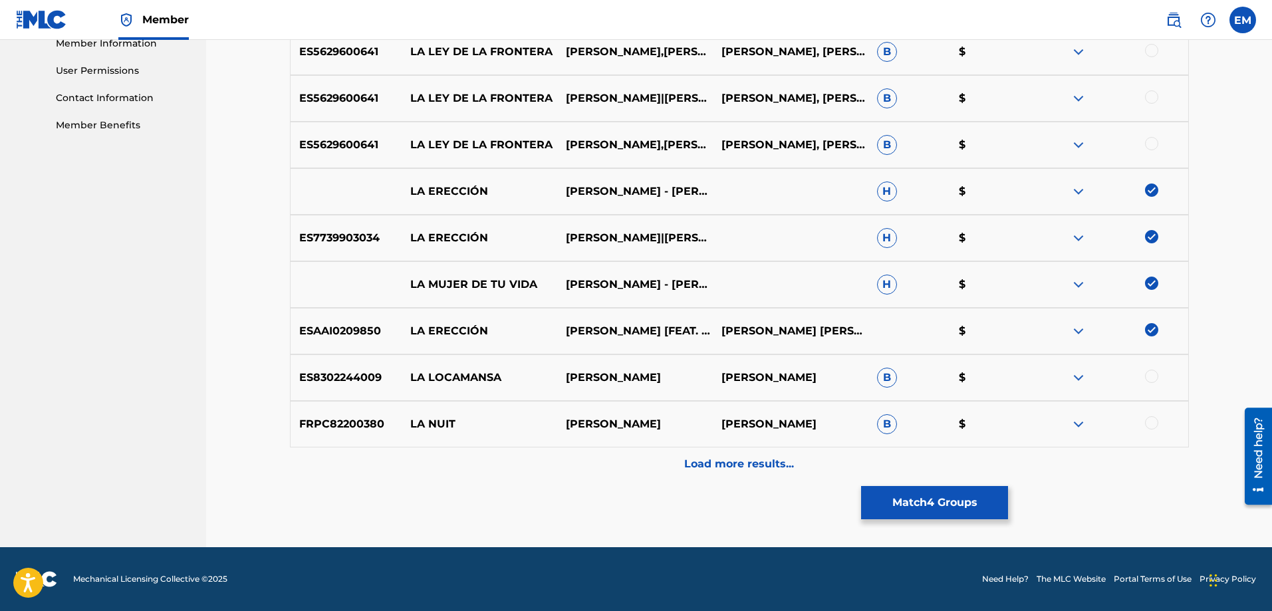
click at [1154, 281] on img at bounding box center [1151, 283] width 13 height 13
click at [747, 463] on p "Load more results..." at bounding box center [739, 464] width 110 height 16
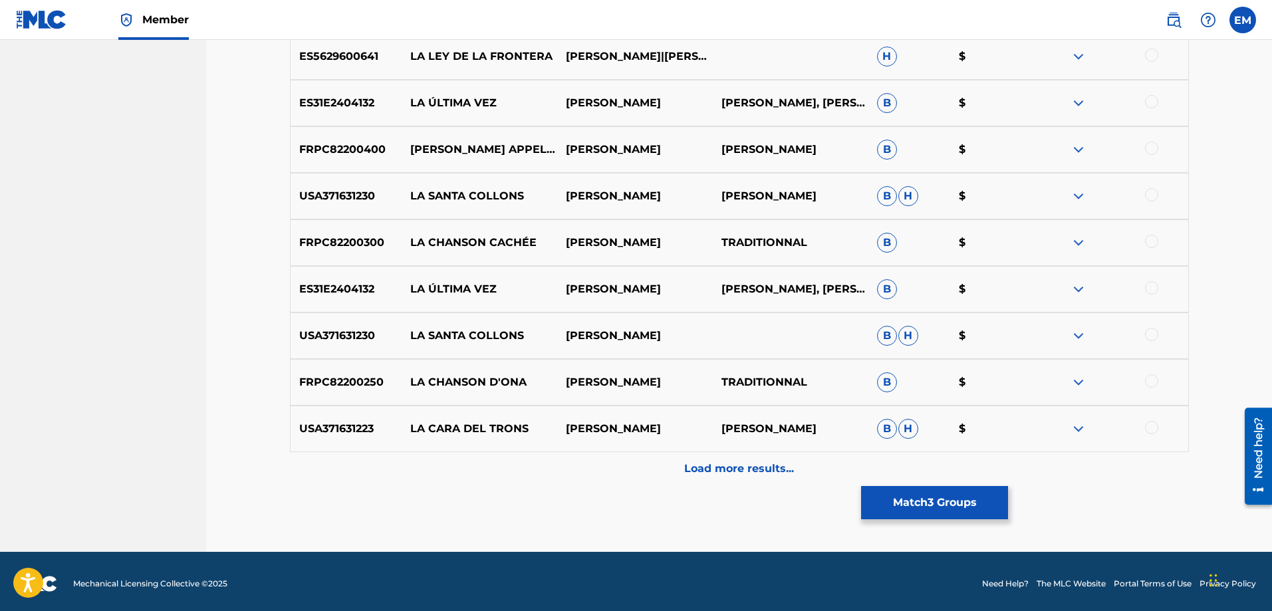
scroll to position [1078, 0]
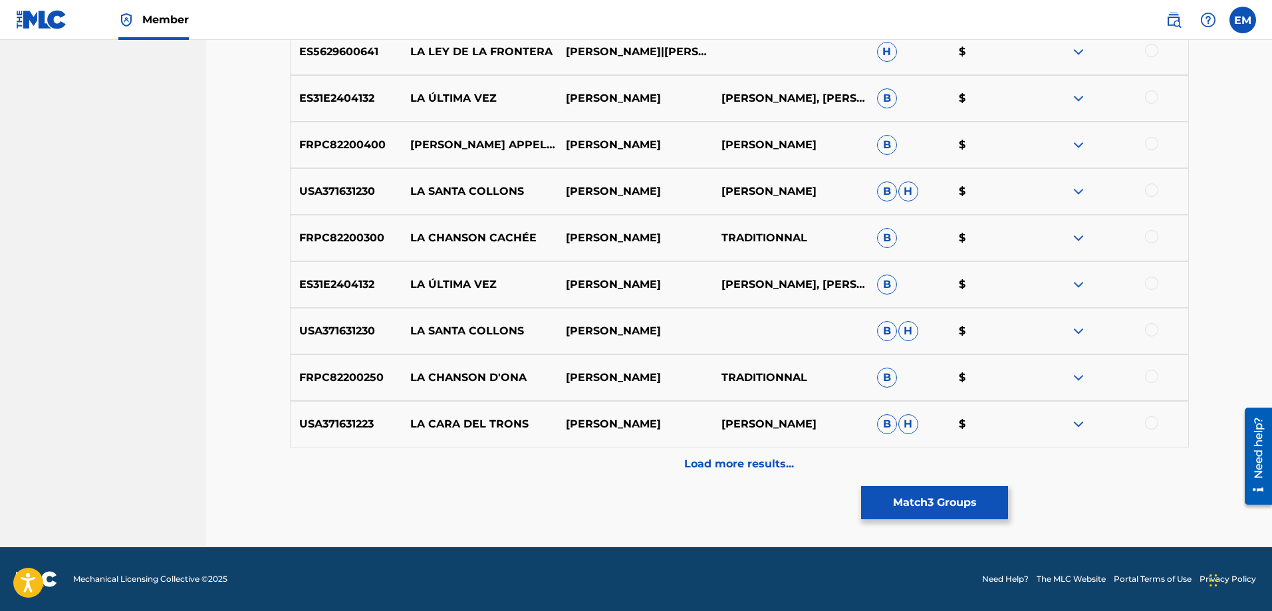
click at [774, 465] on p "Load more results..." at bounding box center [739, 464] width 110 height 16
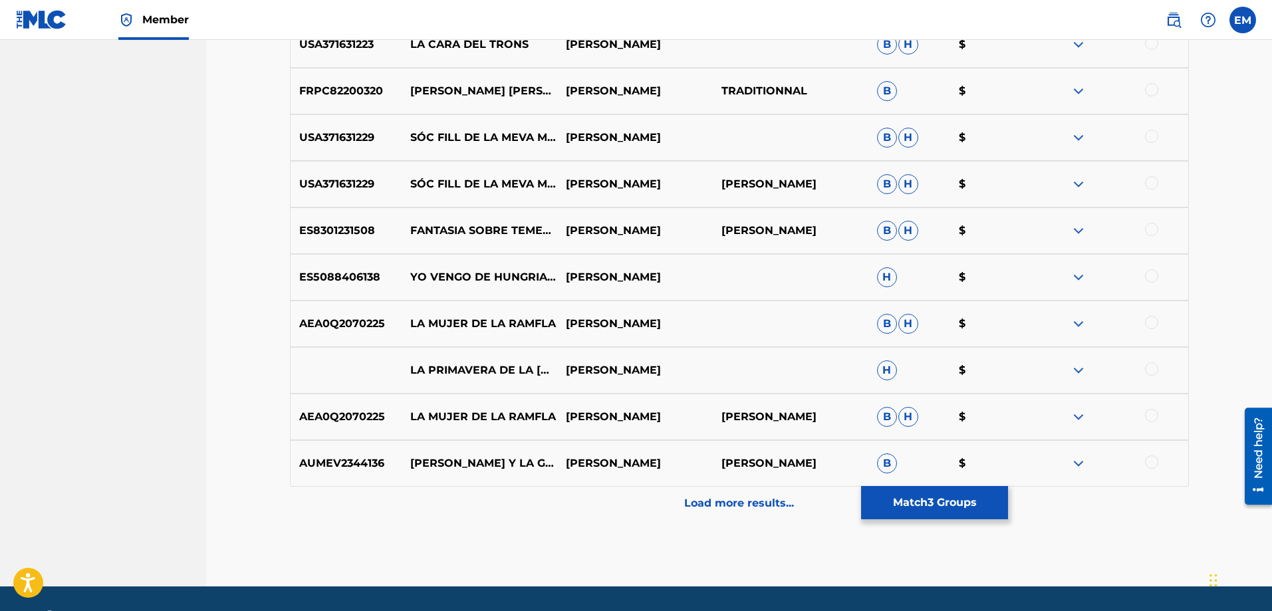
scroll to position [1543, 0]
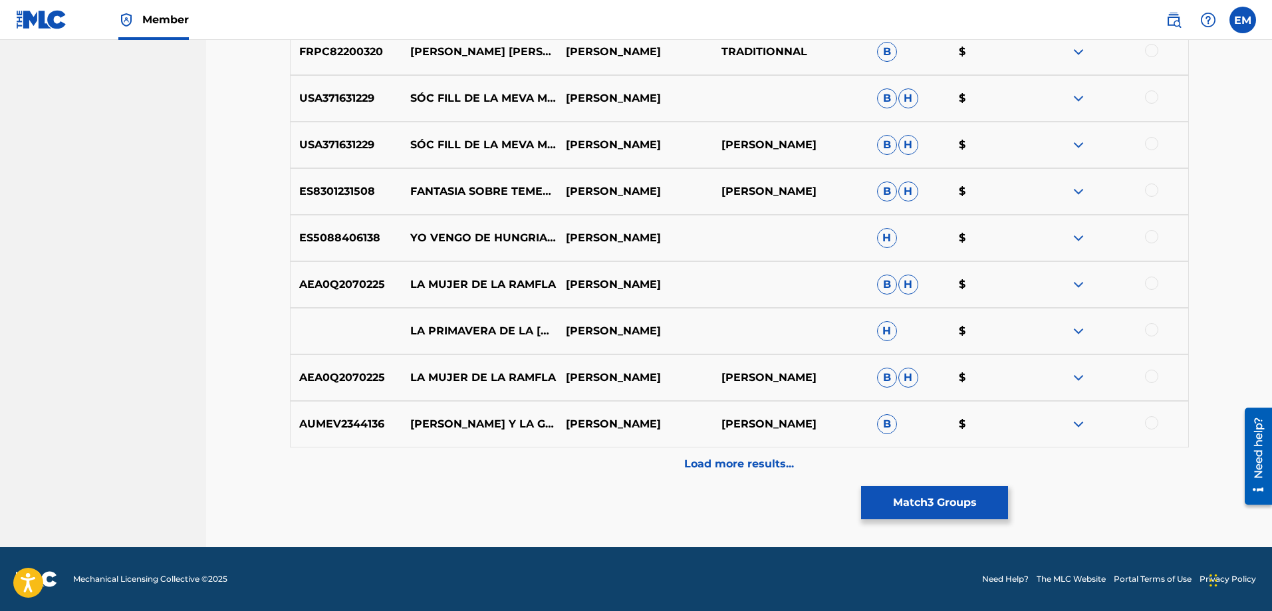
click at [733, 454] on div "Load more results..." at bounding box center [739, 464] width 899 height 33
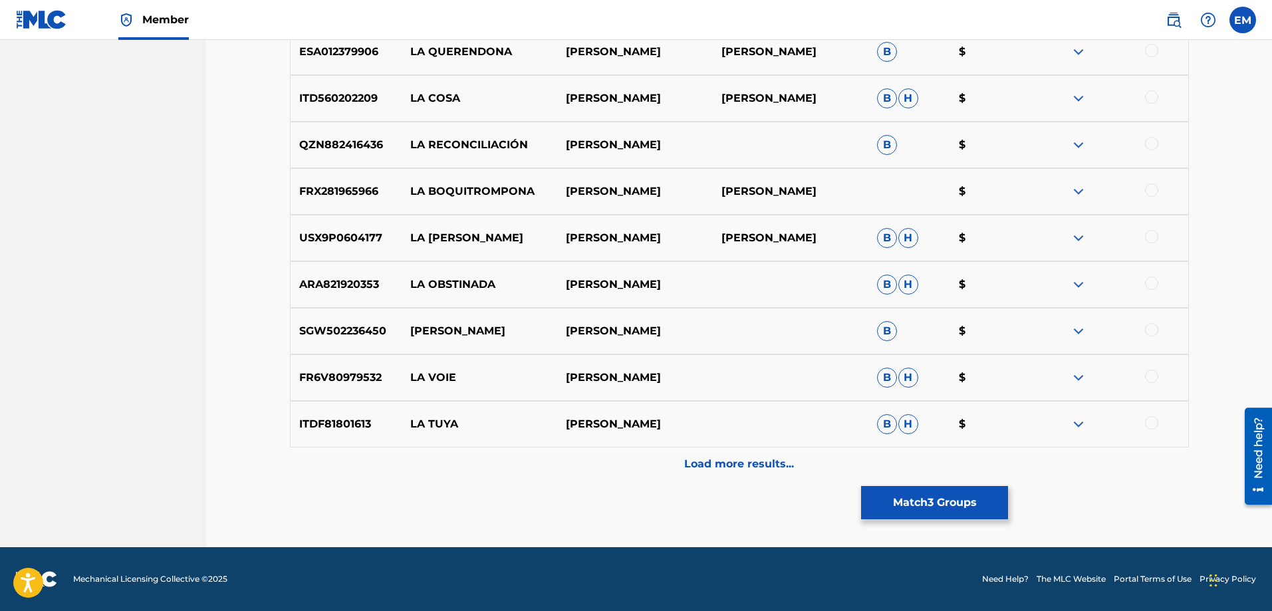
click at [724, 462] on p "Load more results..." at bounding box center [739, 464] width 110 height 16
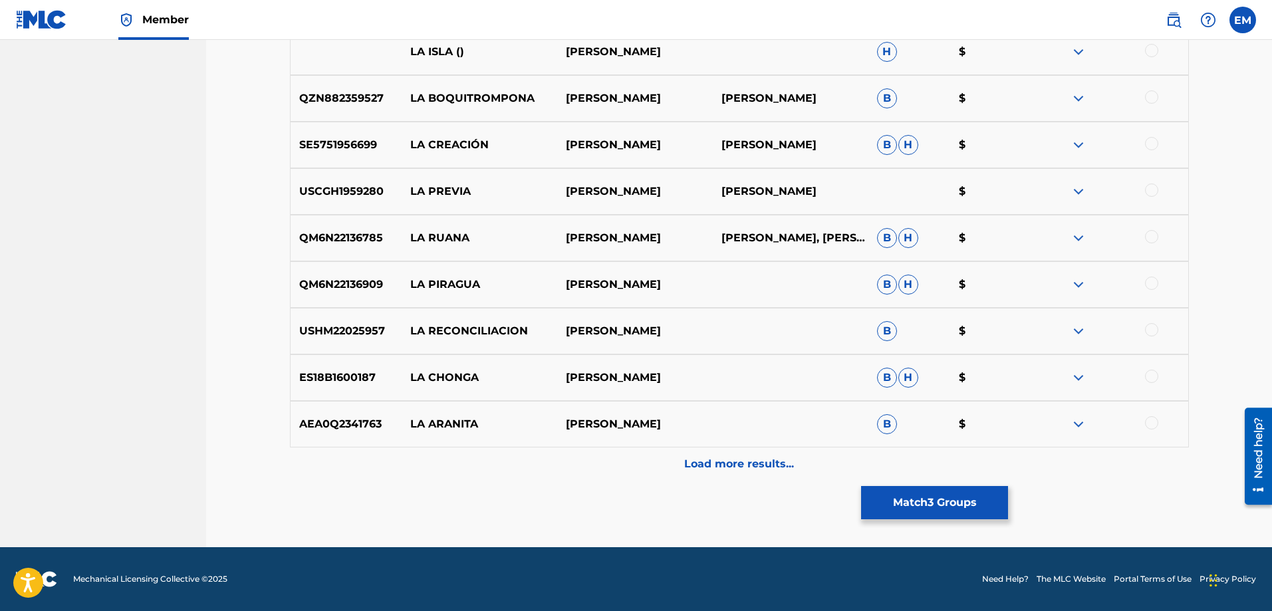
click at [740, 463] on p "Load more results..." at bounding box center [739, 464] width 110 height 16
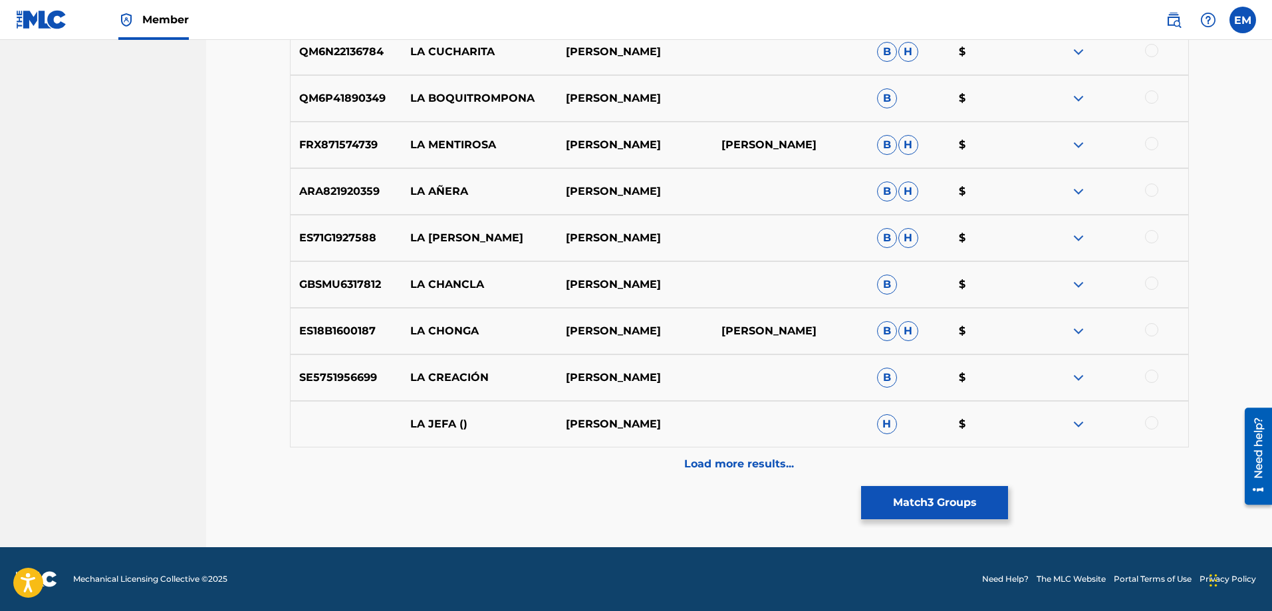
click at [723, 464] on p "Load more results..." at bounding box center [739, 464] width 110 height 16
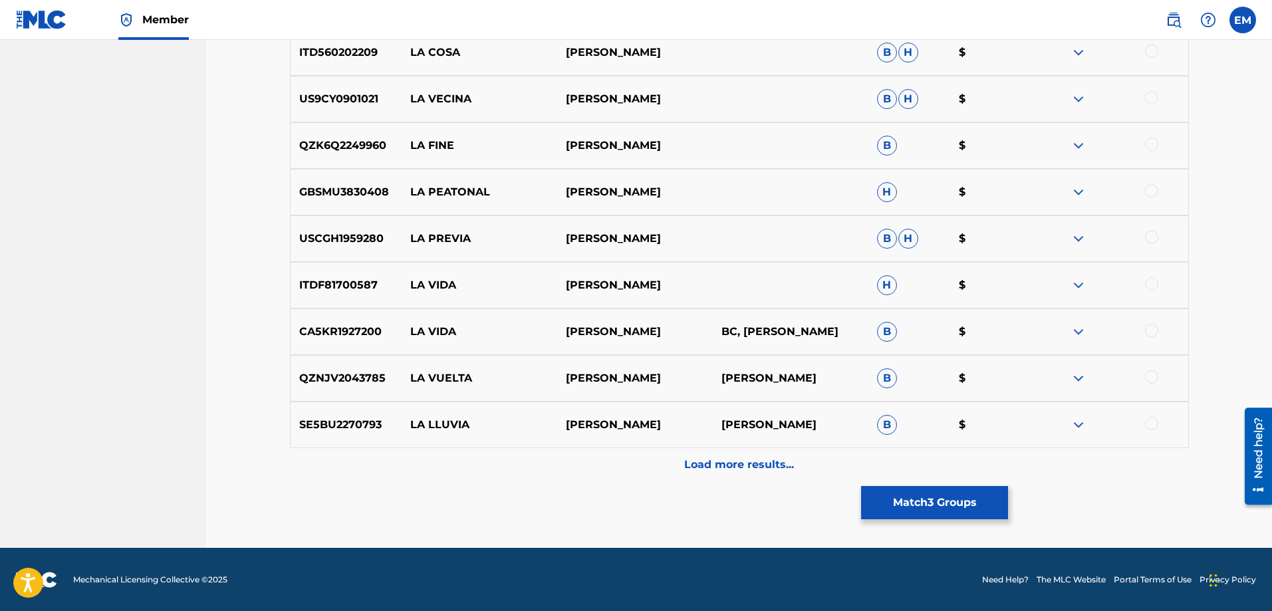
scroll to position [3405, 0]
click at [707, 462] on p "Load more results..." at bounding box center [739, 464] width 110 height 16
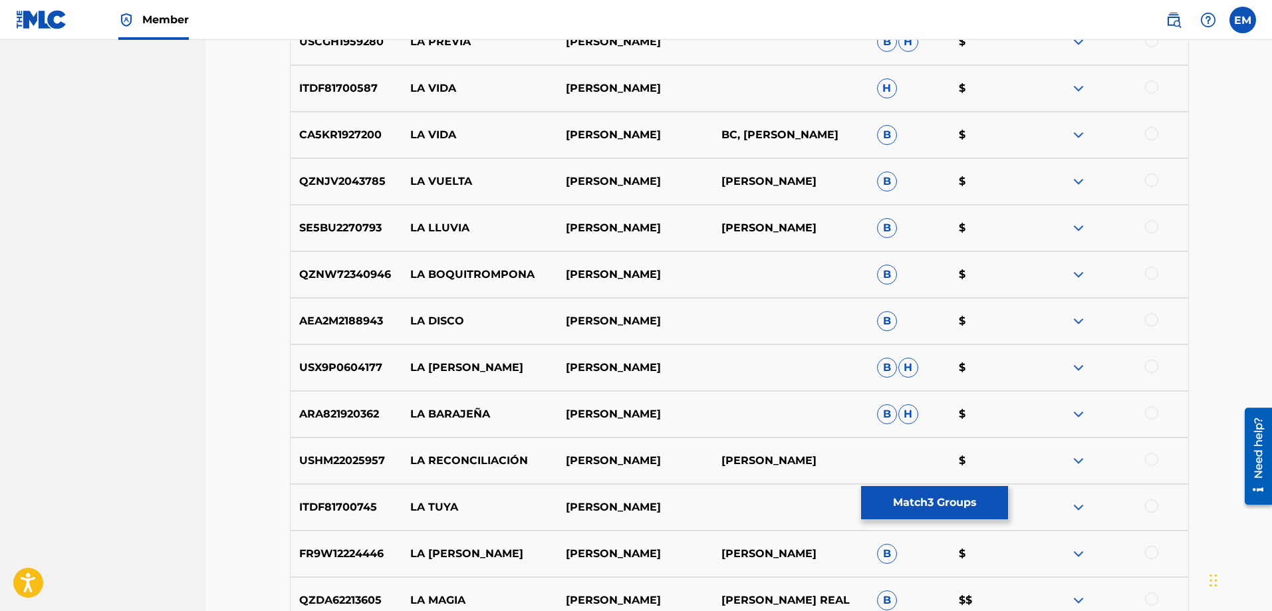
scroll to position [3871, 0]
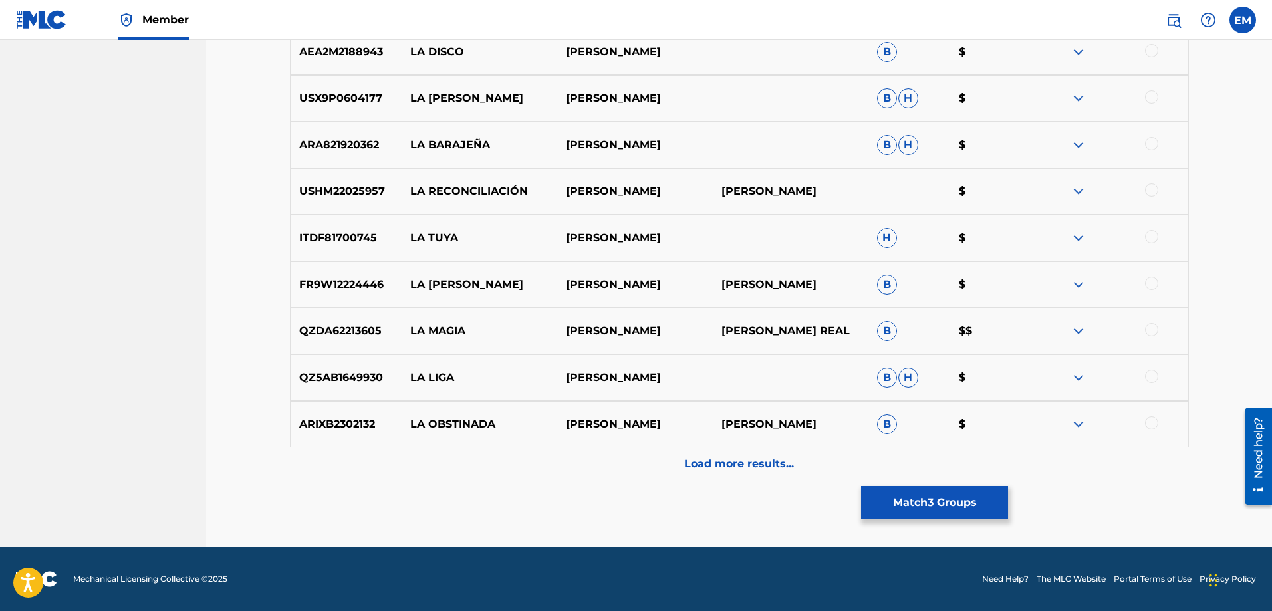
click at [728, 456] on p "Load more results..." at bounding box center [739, 464] width 110 height 16
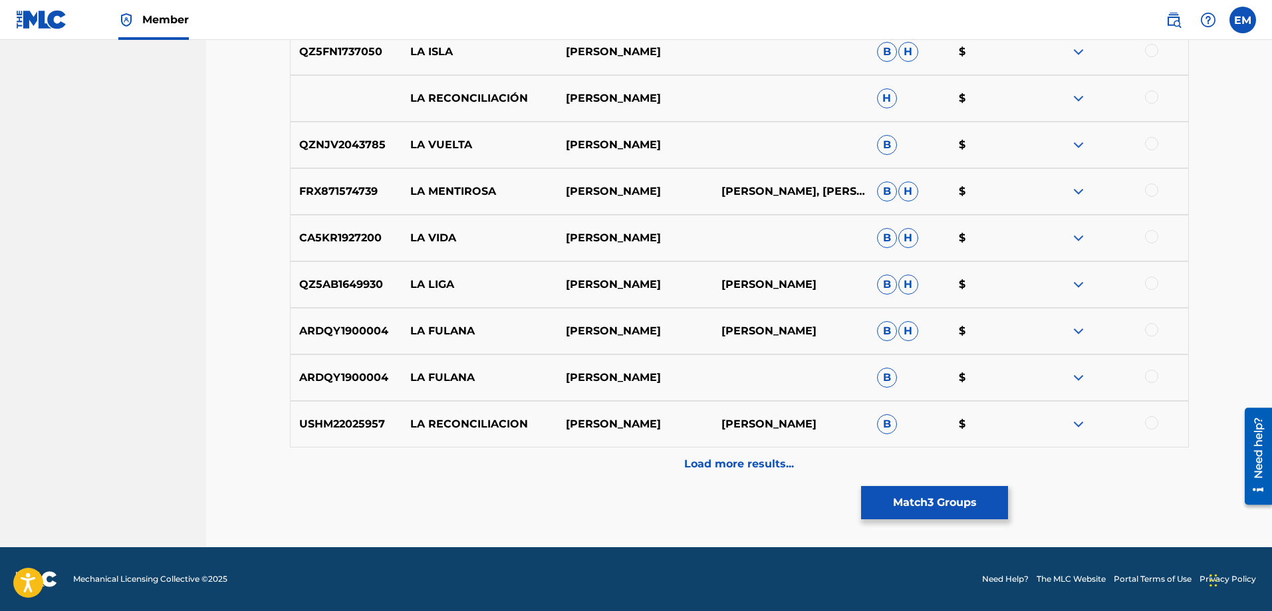
click at [739, 462] on p "Load more results..." at bounding box center [739, 464] width 110 height 16
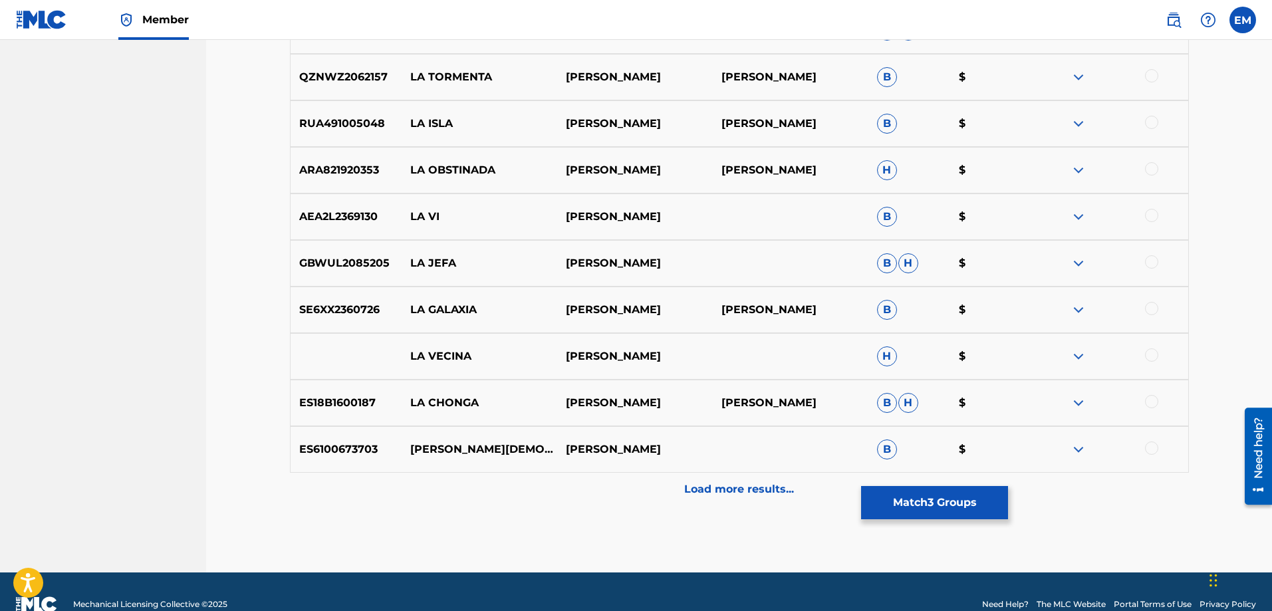
scroll to position [4802, 0]
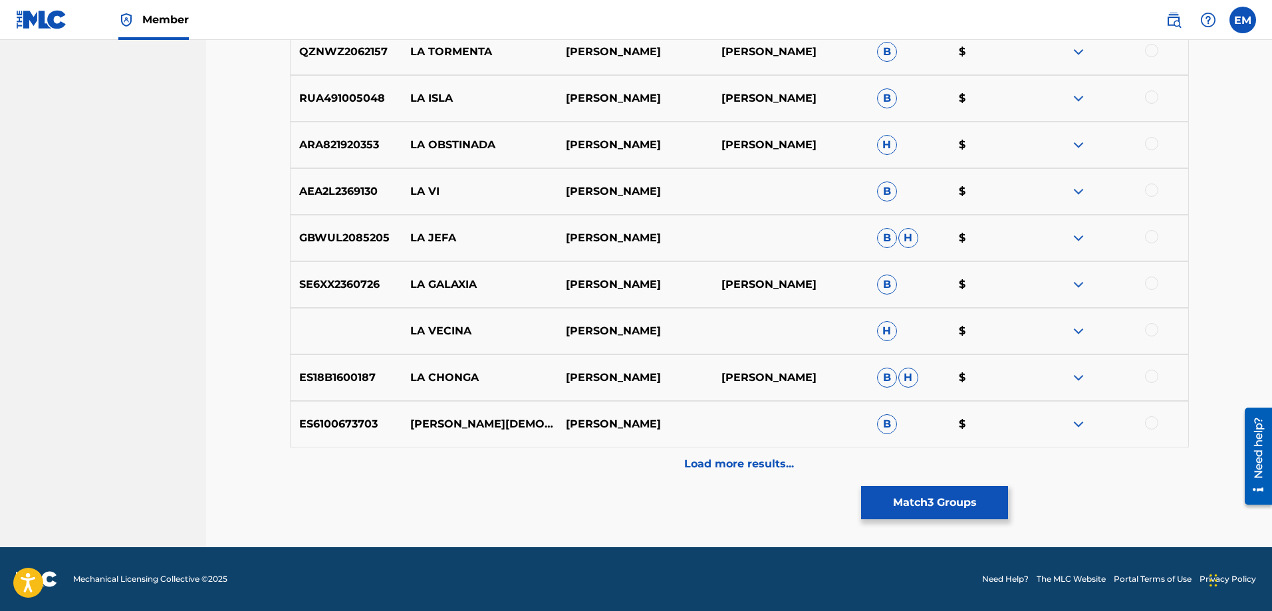
click at [716, 458] on p "Load more results..." at bounding box center [739, 464] width 110 height 16
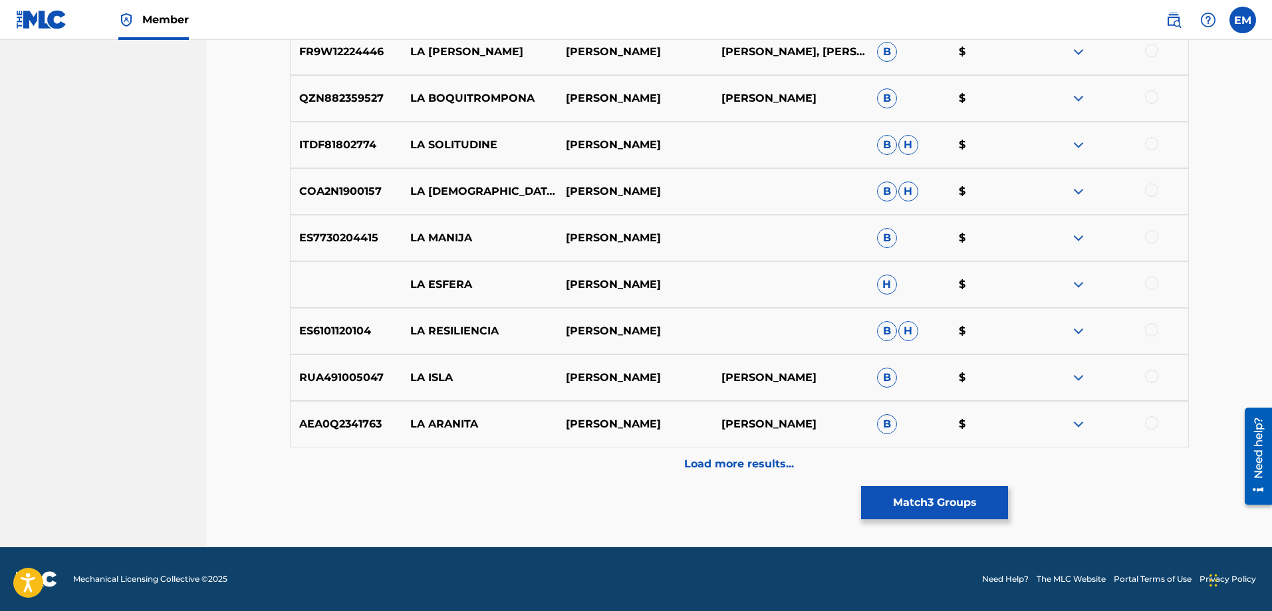
click at [716, 475] on div "Load more results..." at bounding box center [739, 464] width 899 height 33
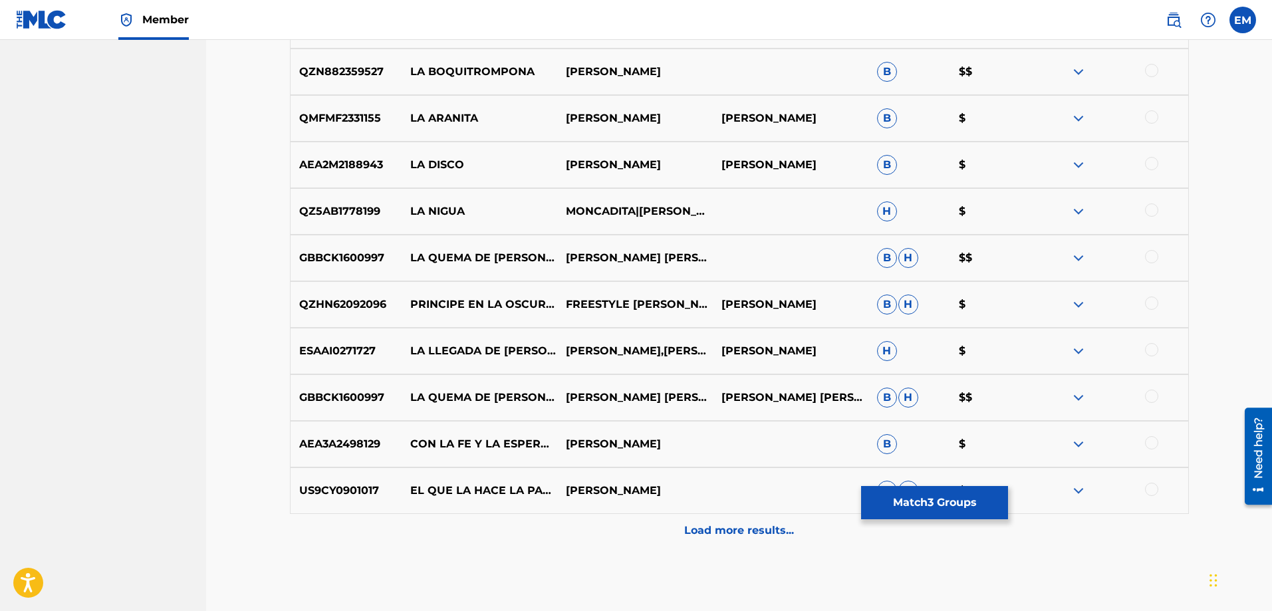
scroll to position [5733, 0]
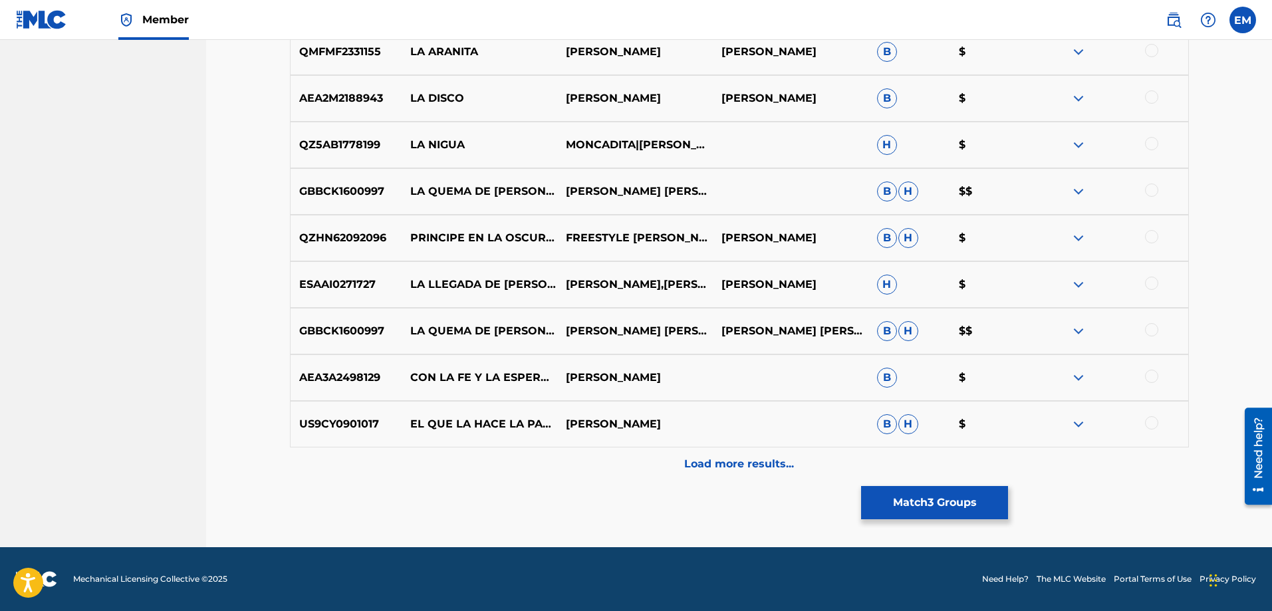
click at [884, 499] on button "Match 3 Groups" at bounding box center [934, 502] width 147 height 33
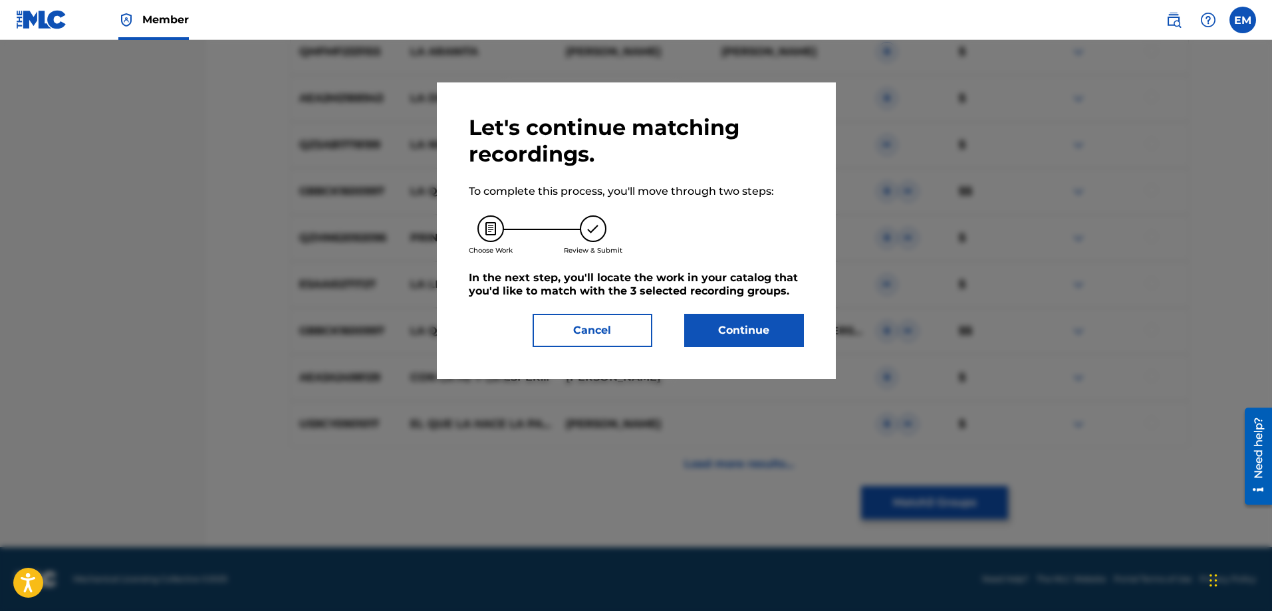
click at [705, 324] on button "Continue" at bounding box center [744, 330] width 120 height 33
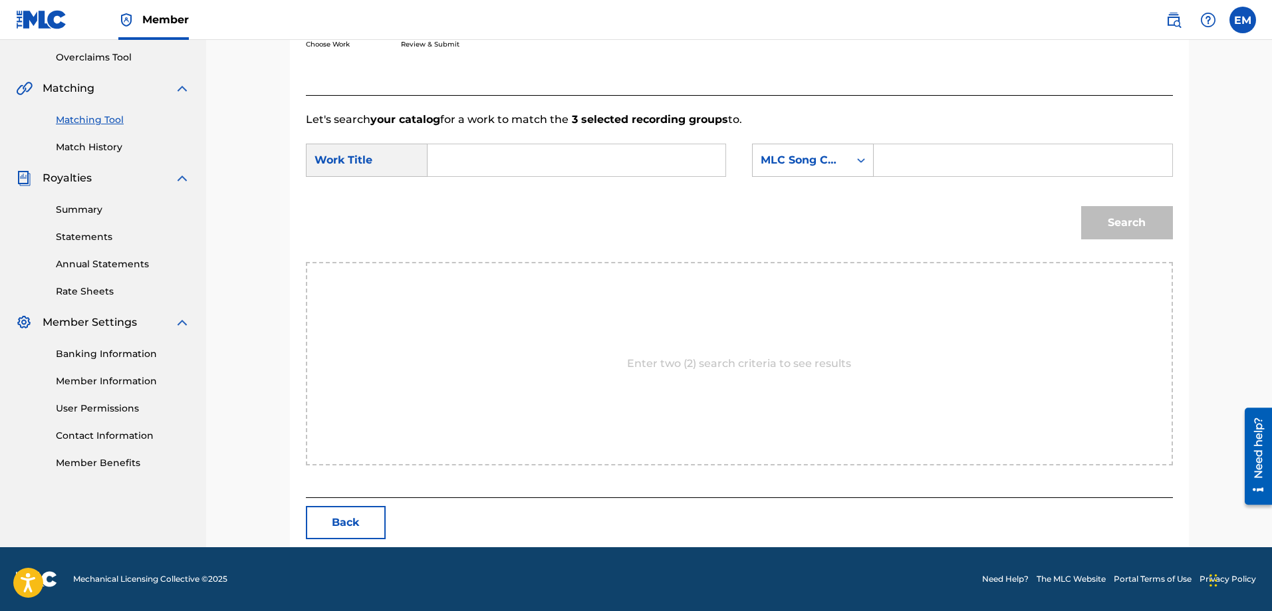
scroll to position [275, 0]
click at [543, 152] on input "Search Form" at bounding box center [576, 160] width 275 height 32
click at [483, 187] on div "la ere ccion" at bounding box center [476, 198] width 75 height 40
type input "la ereccion"
click at [771, 174] on div "MLC Song Code" at bounding box center [813, 160] width 122 height 33
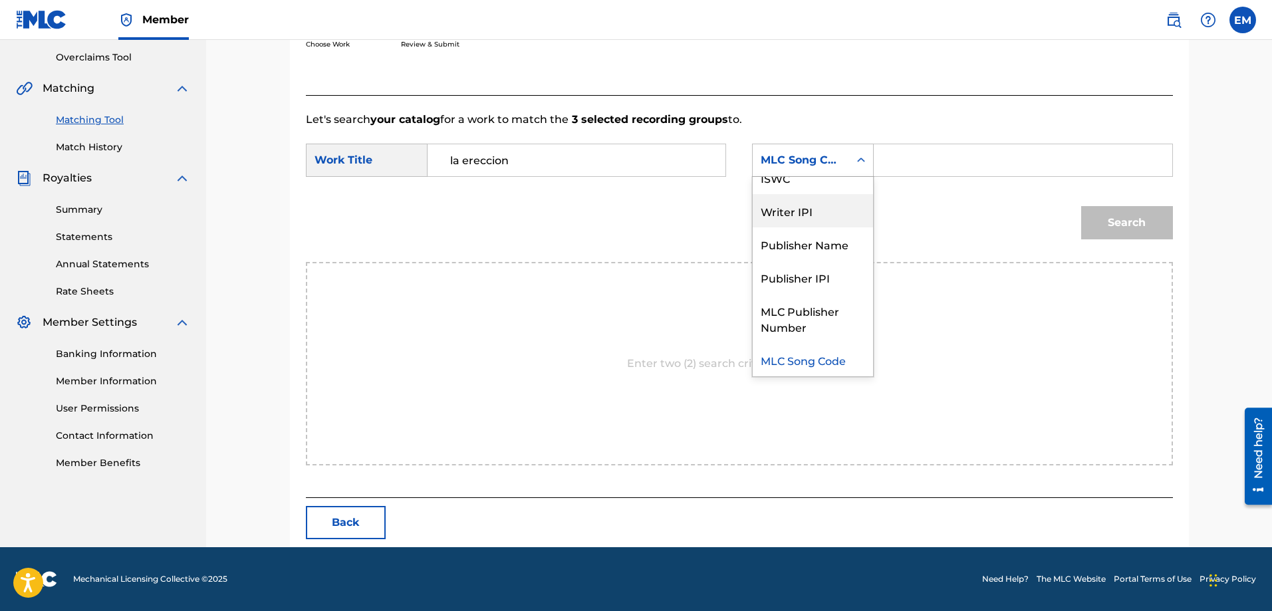
scroll to position [0, 0]
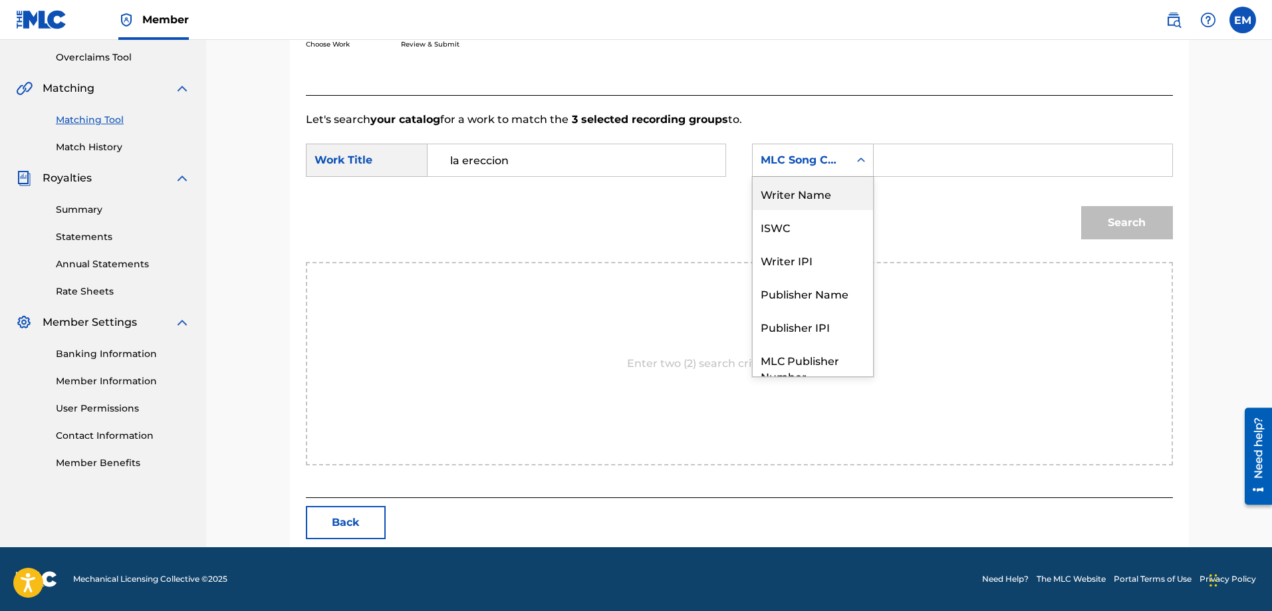
drag, startPoint x: 783, startPoint y: 194, endPoint x: 863, endPoint y: 184, distance: 81.2
click at [783, 194] on div "Writer Name" at bounding box center [813, 193] width 120 height 33
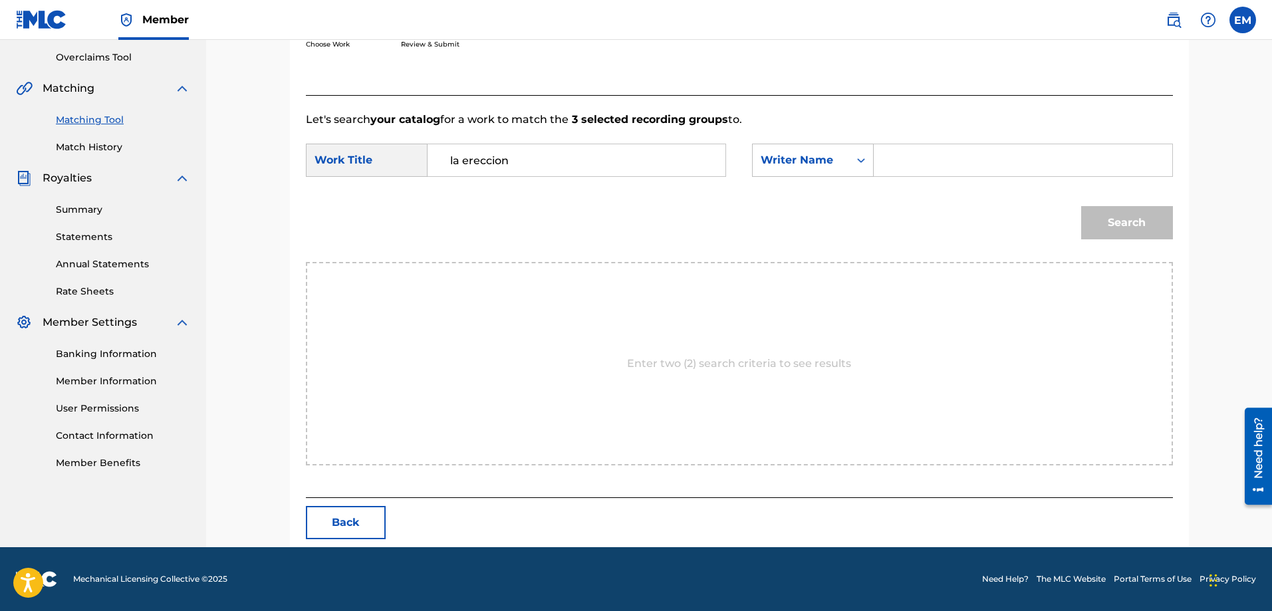
click at [908, 160] on input "Search Form" at bounding box center [1022, 160] width 275 height 32
paste input "[PERSON_NAME]"
type input "[PERSON_NAME]"
click at [1081, 206] on button "Search" at bounding box center [1127, 222] width 92 height 33
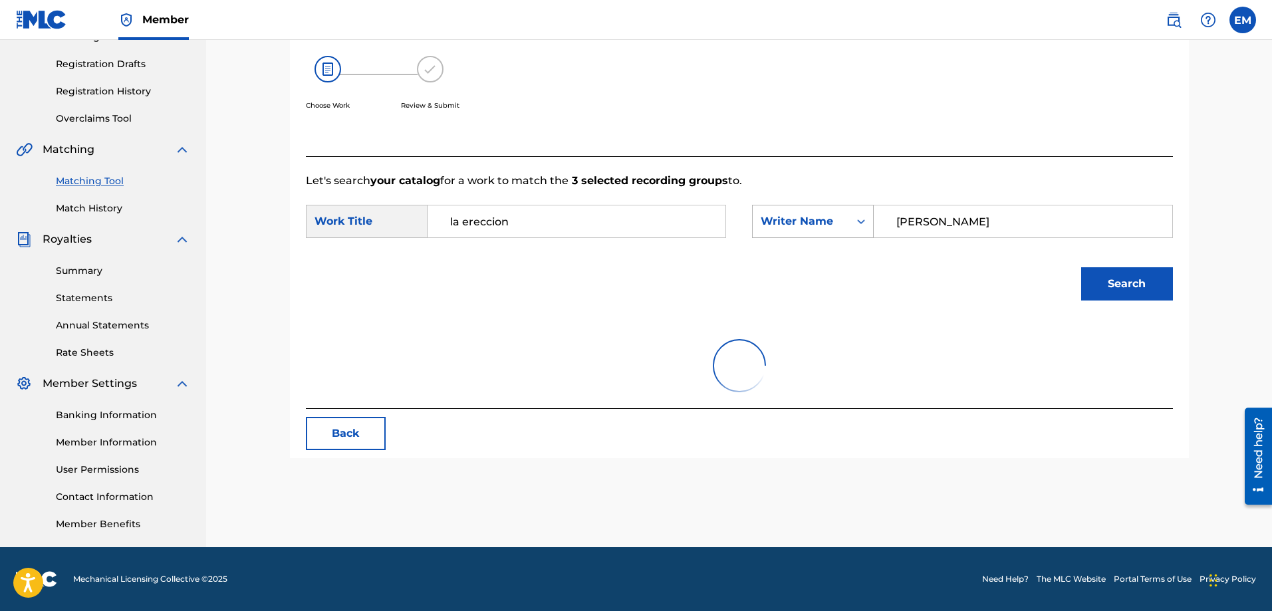
scroll to position [275, 0]
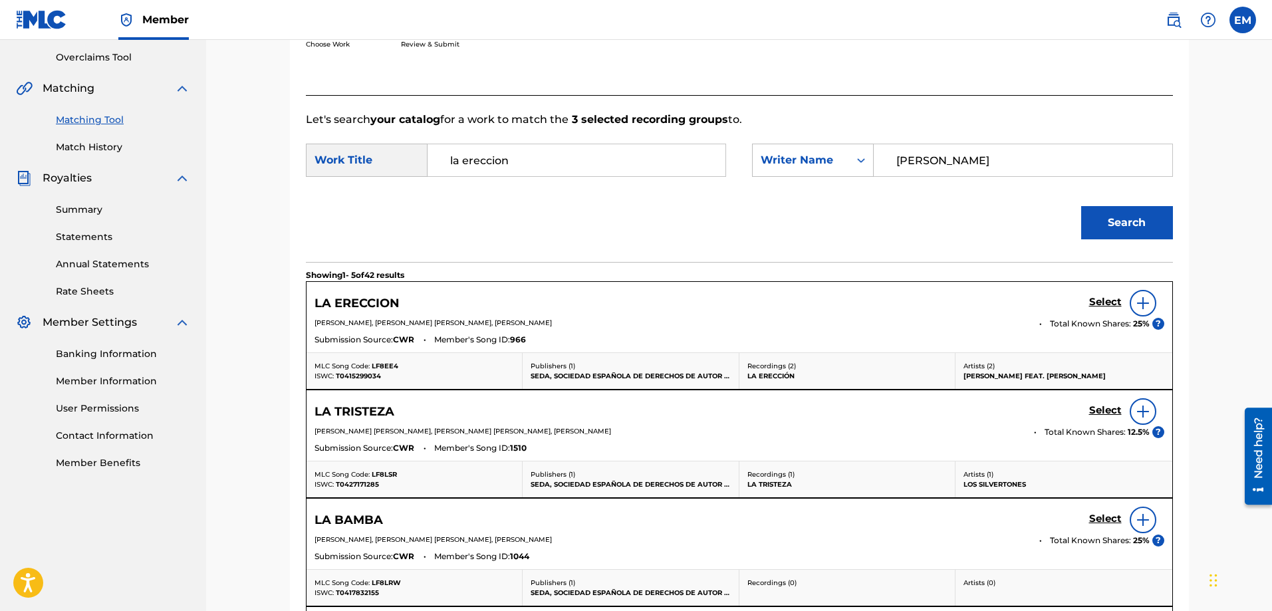
click at [1142, 300] on img at bounding box center [1143, 303] width 16 height 16
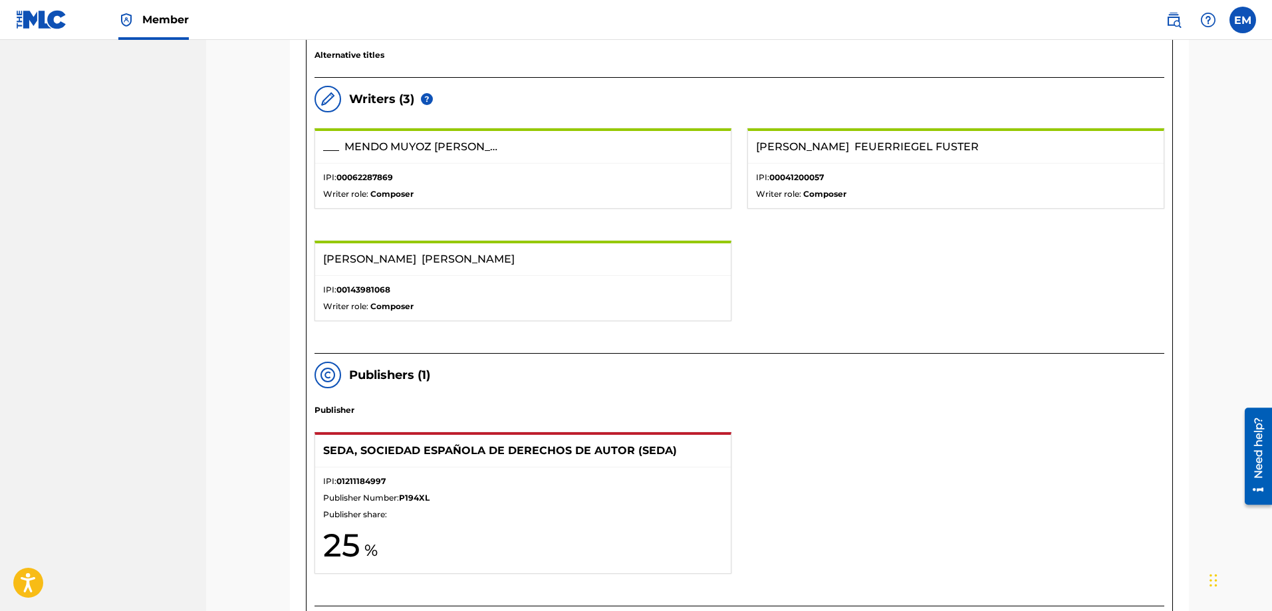
scroll to position [341, 0]
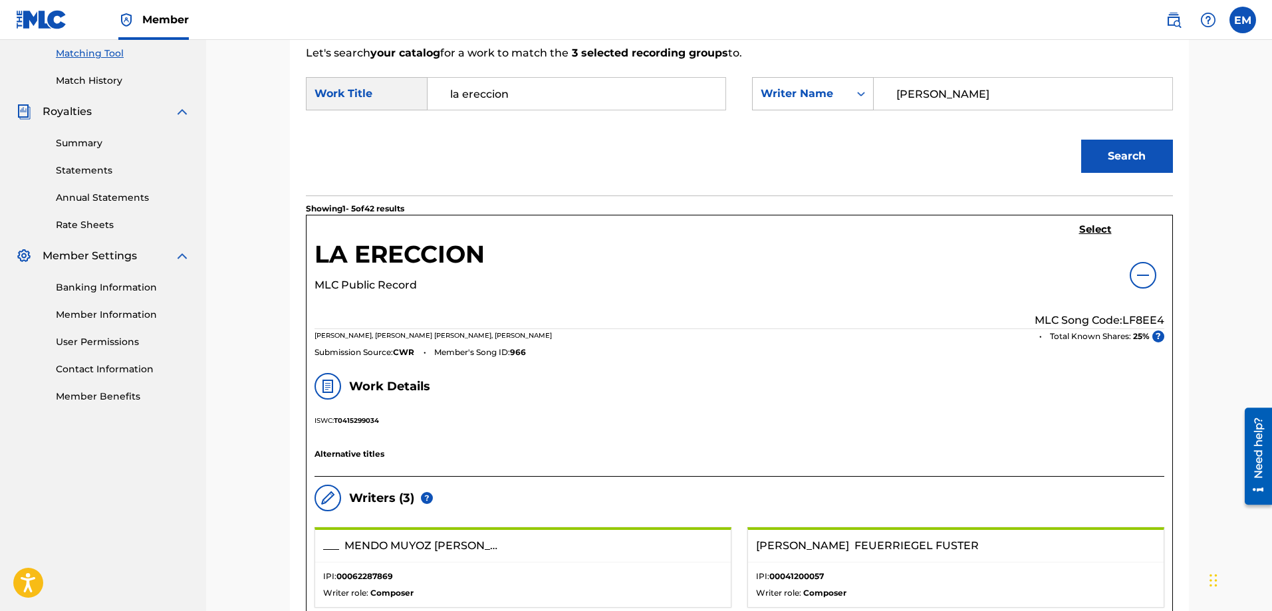
click at [1094, 230] on h5 "Select" at bounding box center [1095, 229] width 33 height 13
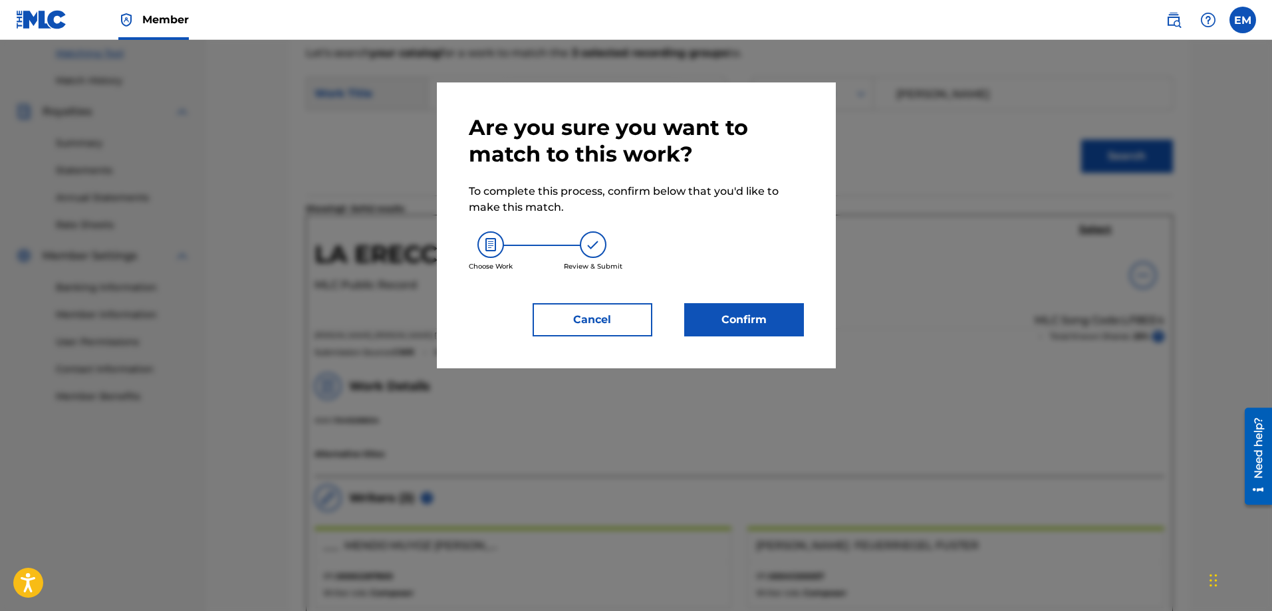
click at [716, 327] on button "Confirm" at bounding box center [744, 319] width 120 height 33
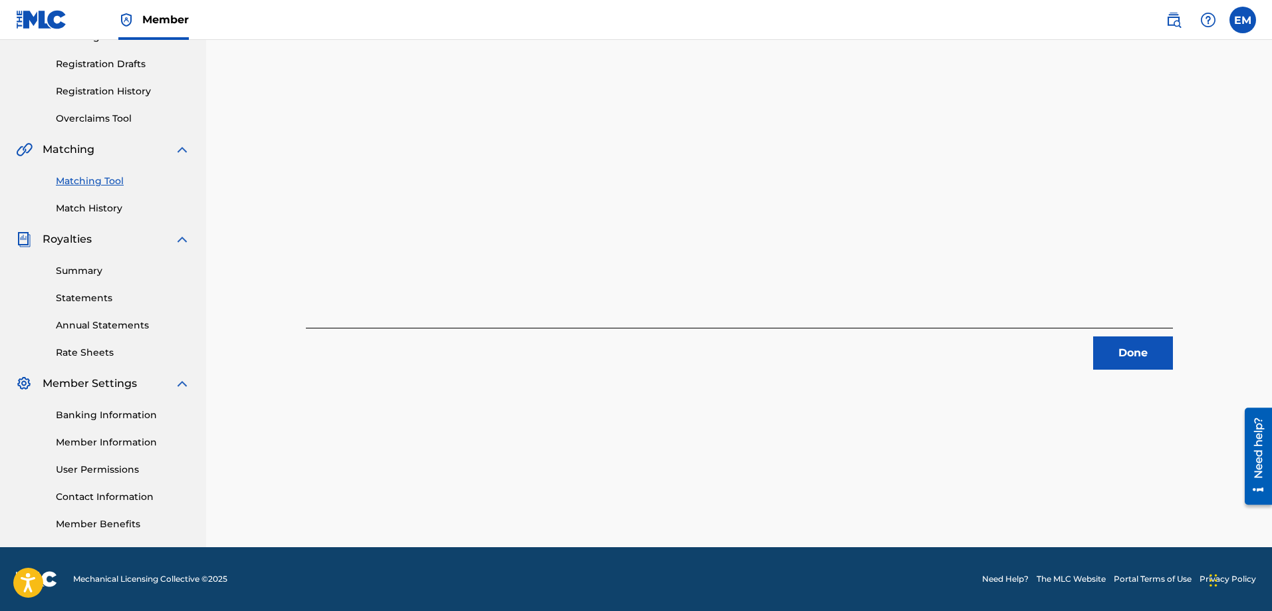
click at [1104, 342] on button "Done" at bounding box center [1133, 352] width 80 height 33
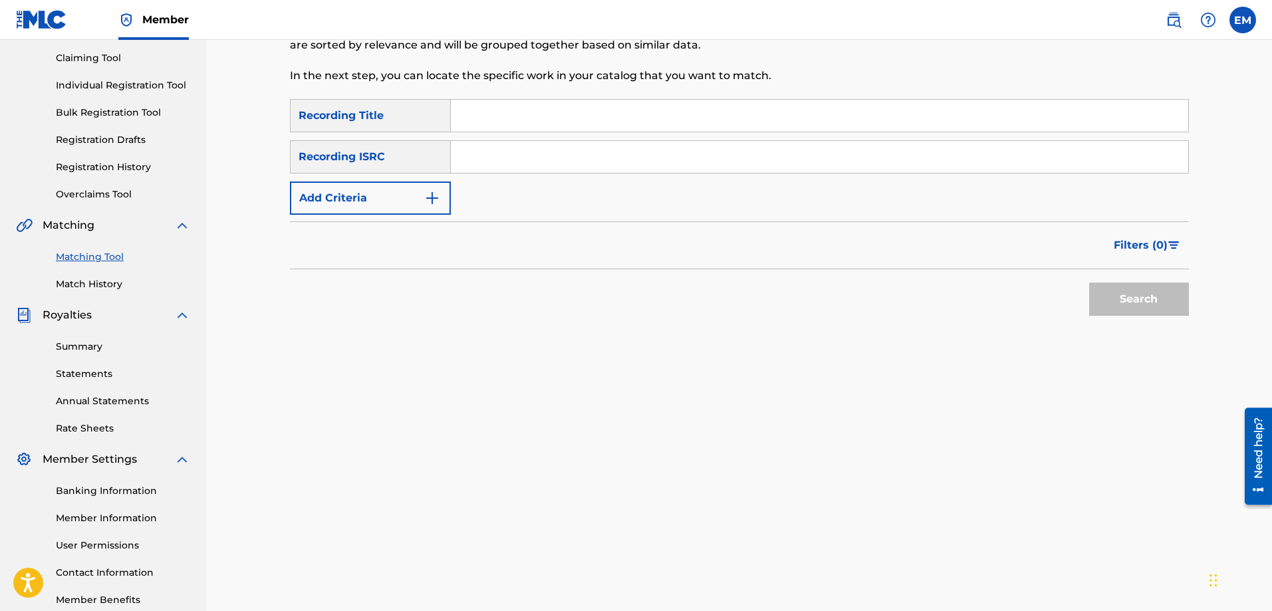
scroll to position [0, 0]
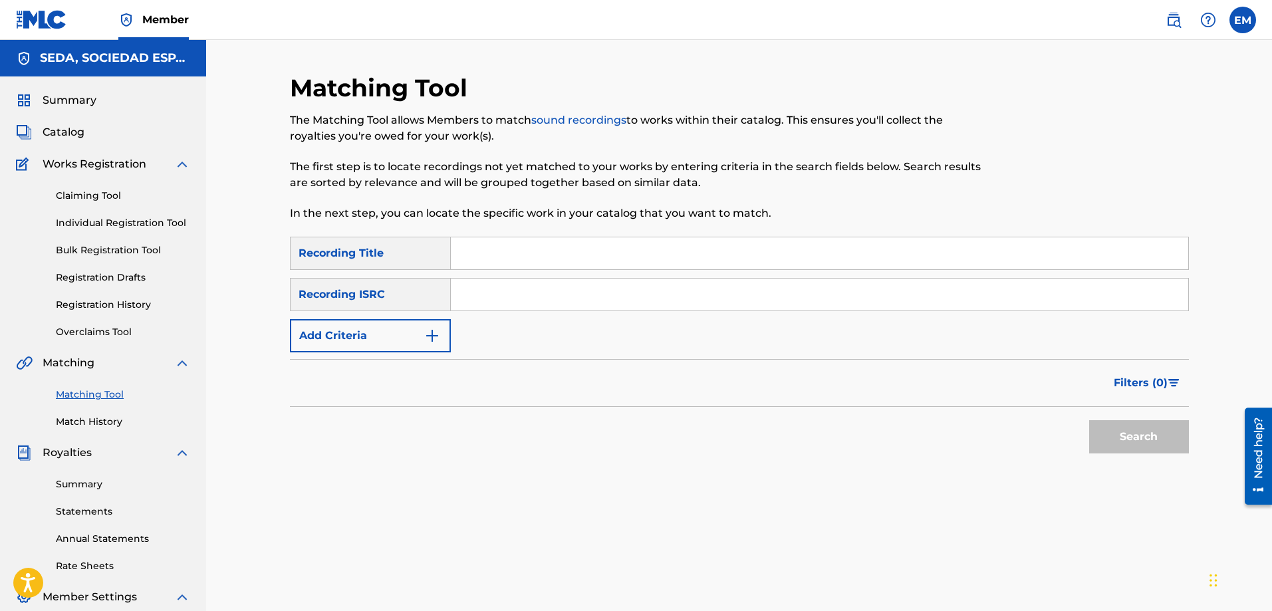
click at [544, 249] on input "Search Form" at bounding box center [819, 253] width 737 height 32
type input "la [PERSON_NAME]"
click at [1089, 420] on button "Search" at bounding box center [1139, 436] width 100 height 33
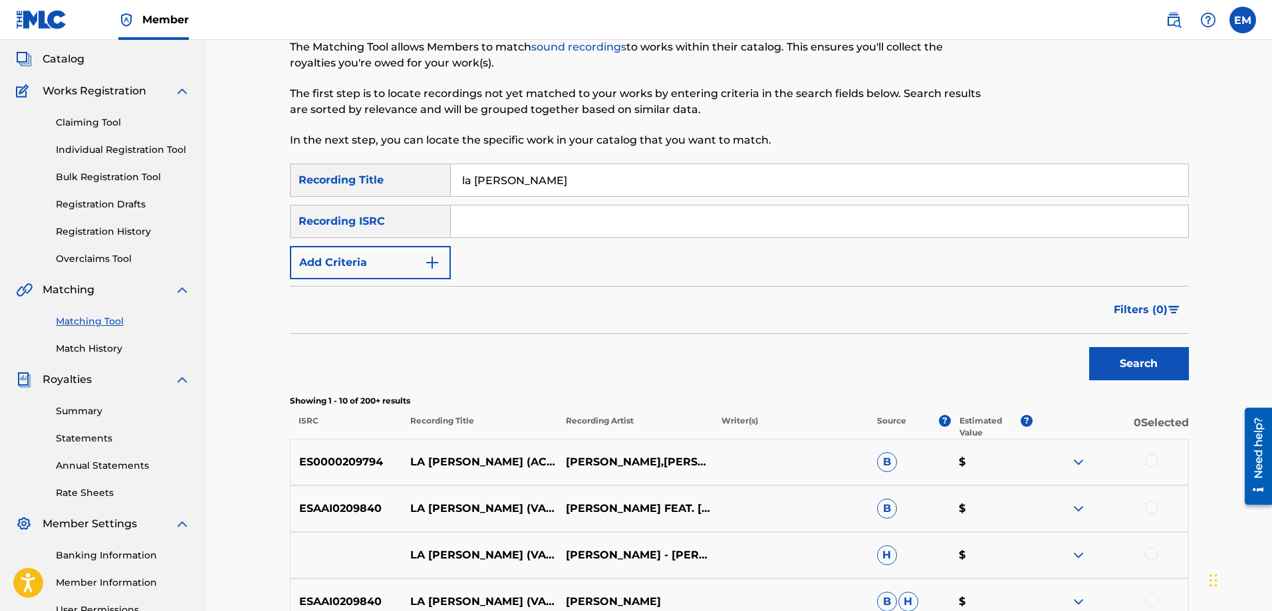
scroll to position [199, 0]
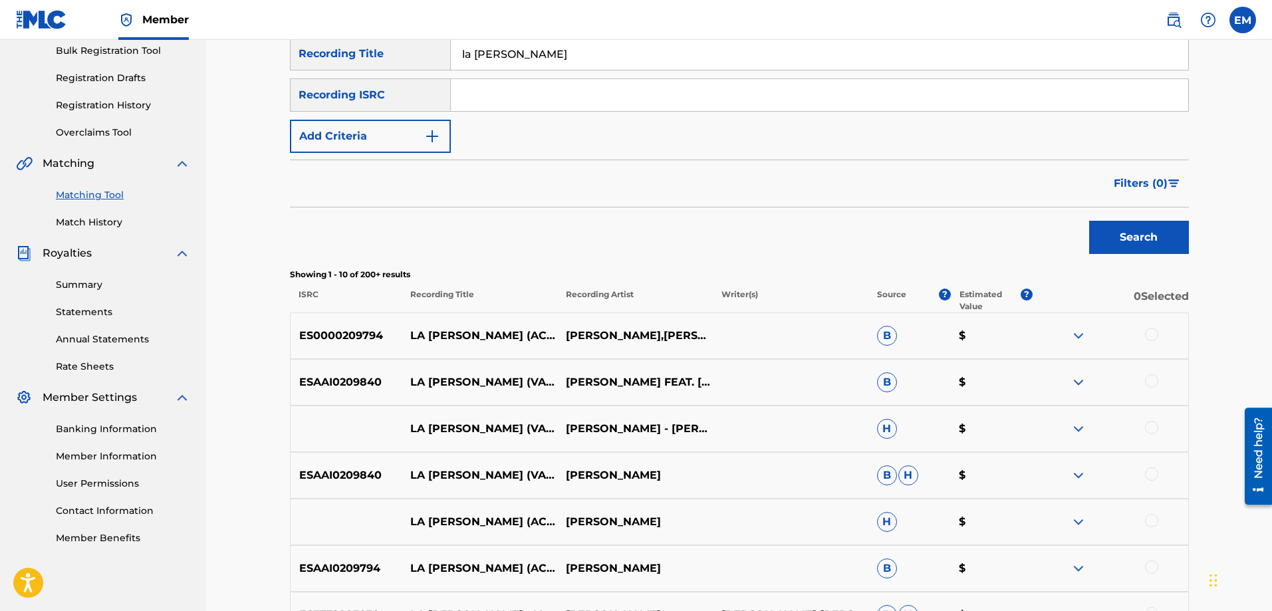
click at [1080, 335] on img at bounding box center [1079, 336] width 16 height 16
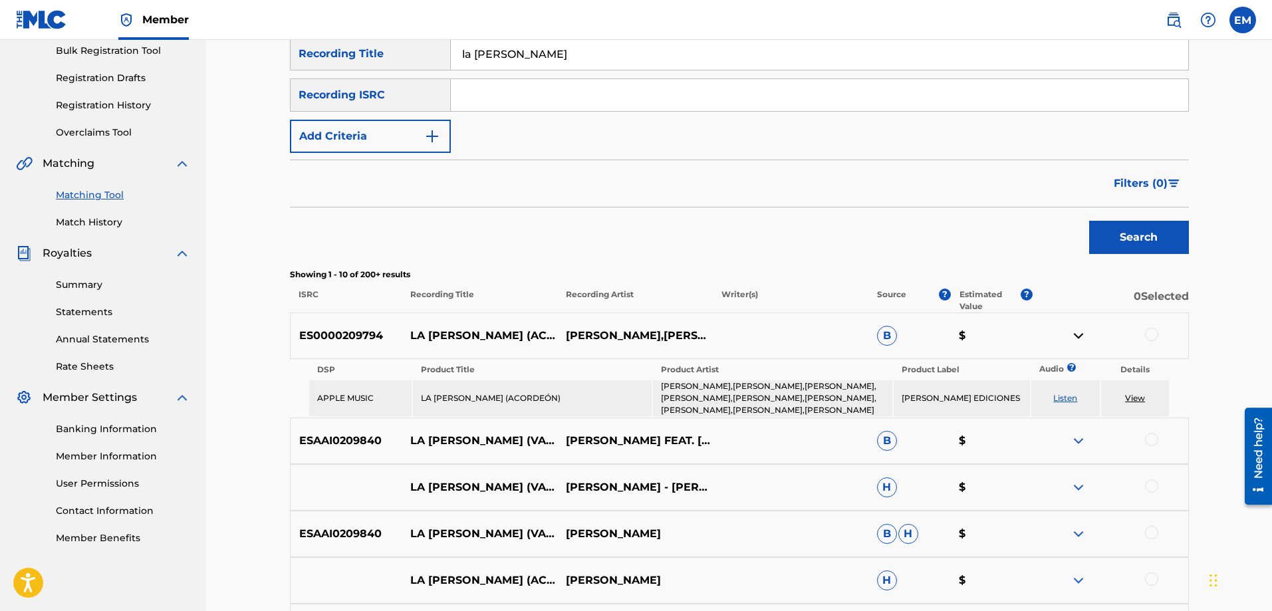
click at [1063, 401] on link "Listen" at bounding box center [1065, 398] width 24 height 10
click at [1077, 339] on img at bounding box center [1079, 336] width 16 height 16
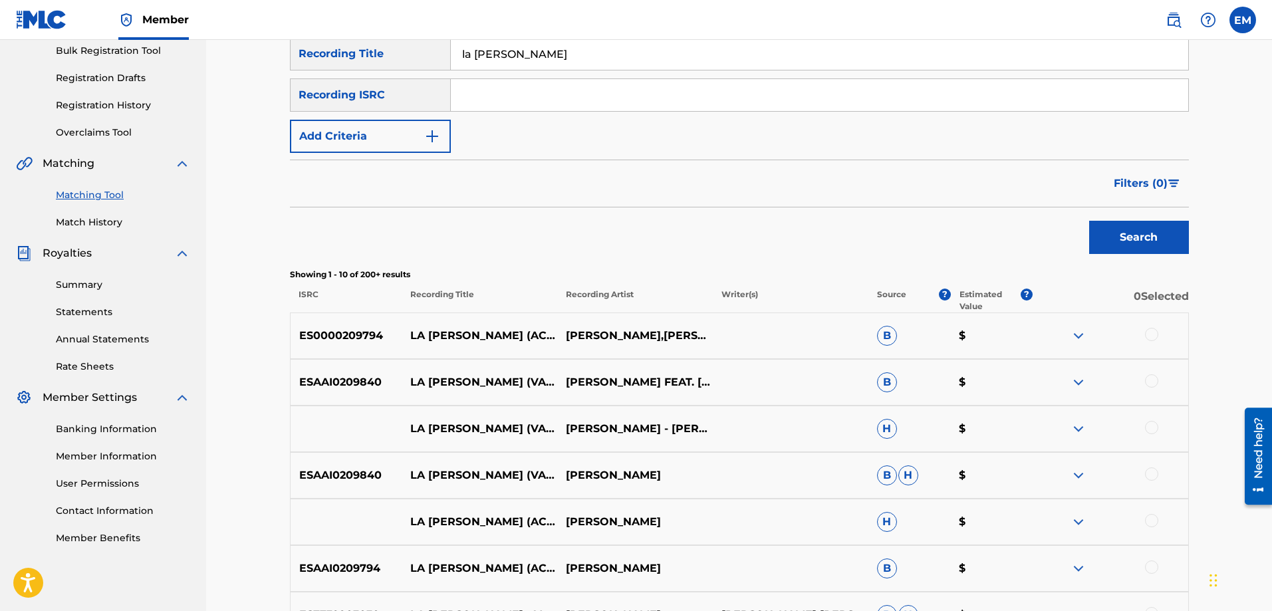
click at [1149, 335] on div at bounding box center [1151, 334] width 13 height 13
click at [1154, 384] on div at bounding box center [1151, 380] width 13 height 13
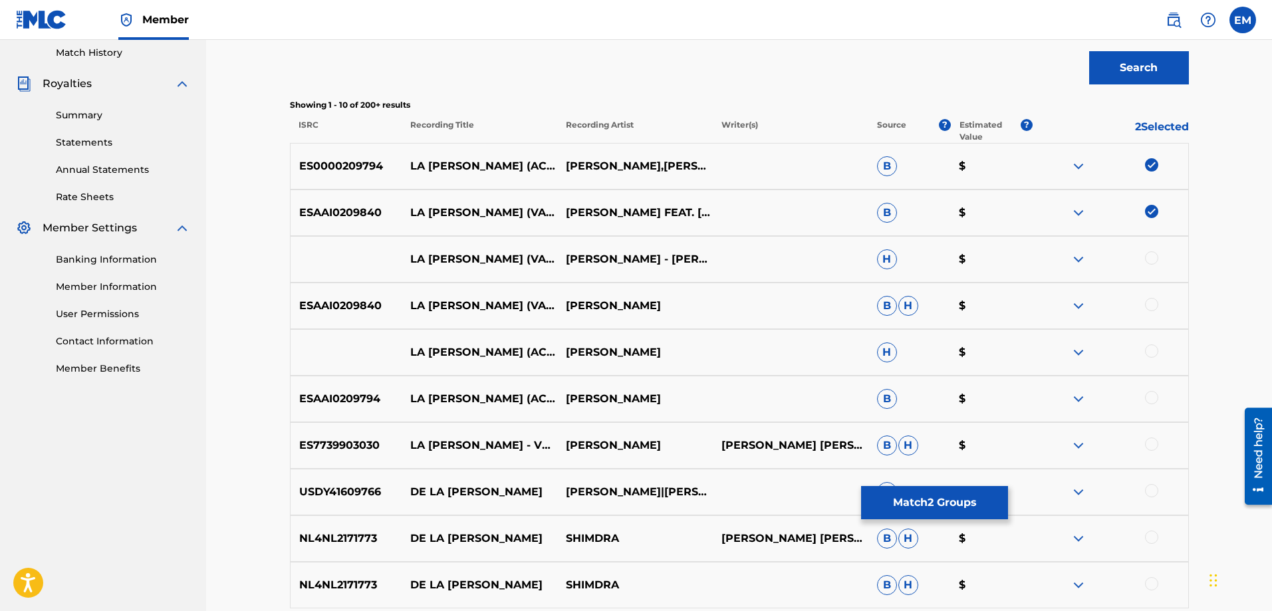
scroll to position [399, 0]
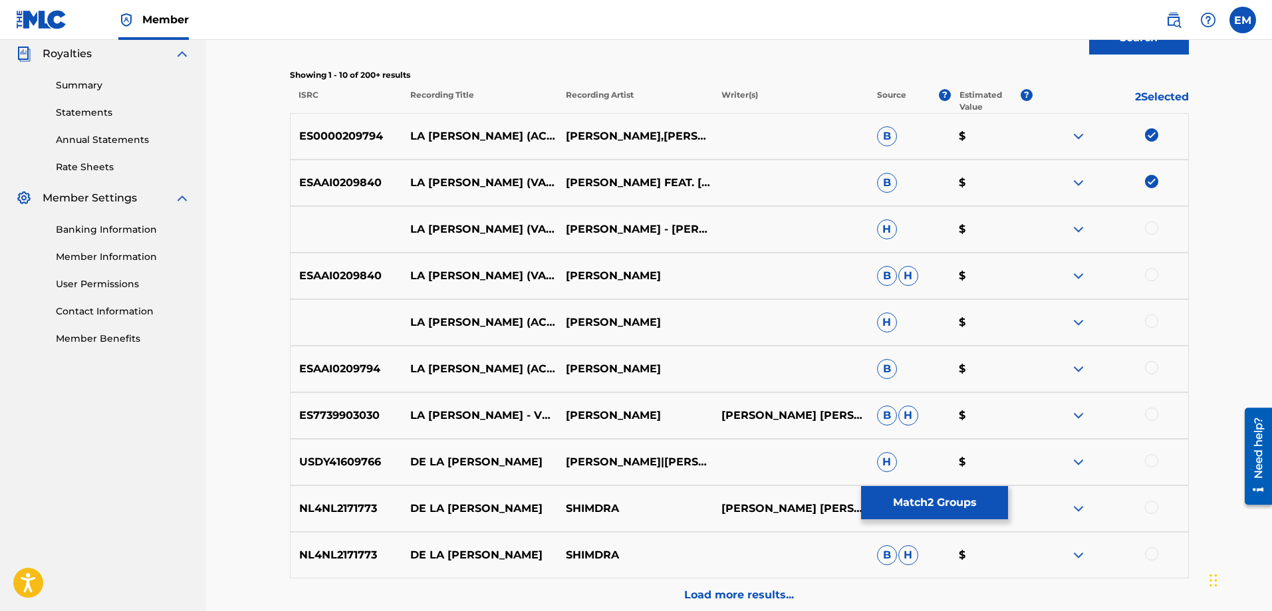
click at [1153, 226] on div at bounding box center [1151, 227] width 13 height 13
click at [1075, 274] on img at bounding box center [1079, 276] width 16 height 16
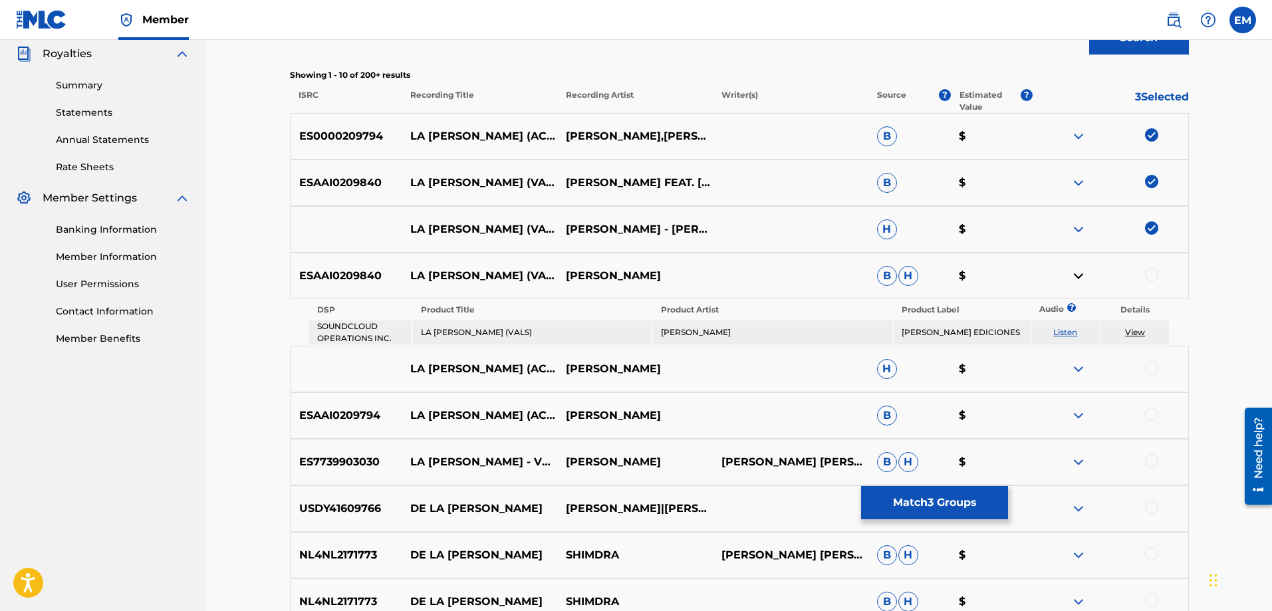
click at [1064, 334] on link "Listen" at bounding box center [1065, 332] width 24 height 10
click at [1077, 277] on img at bounding box center [1079, 276] width 16 height 16
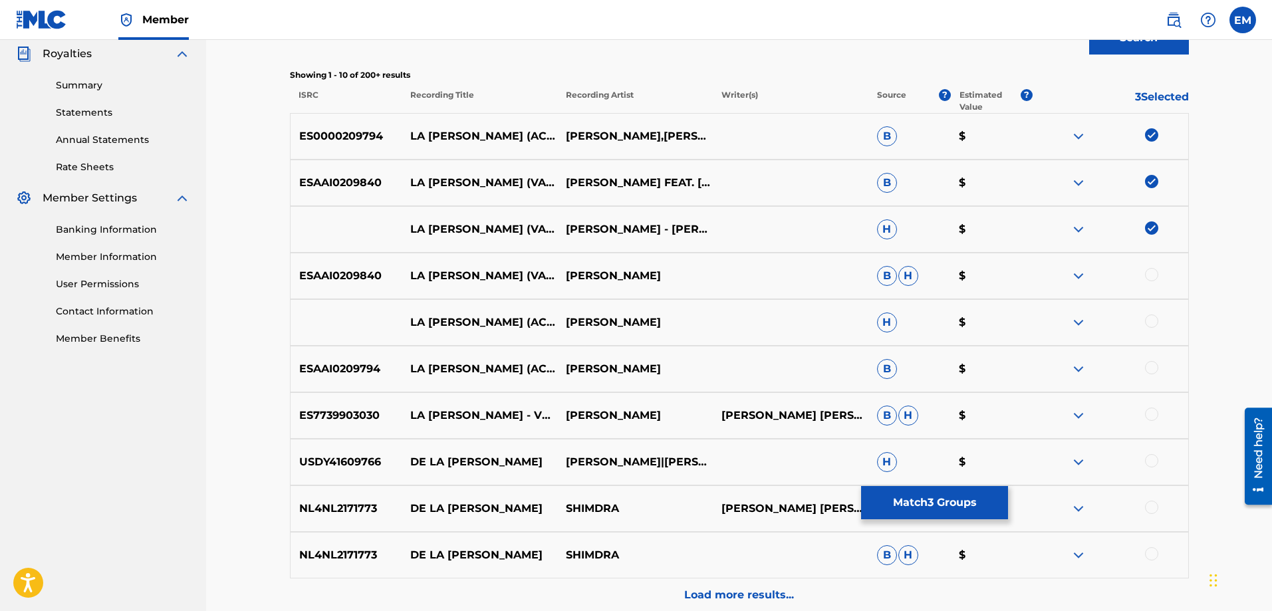
click at [1082, 370] on img at bounding box center [1079, 369] width 16 height 16
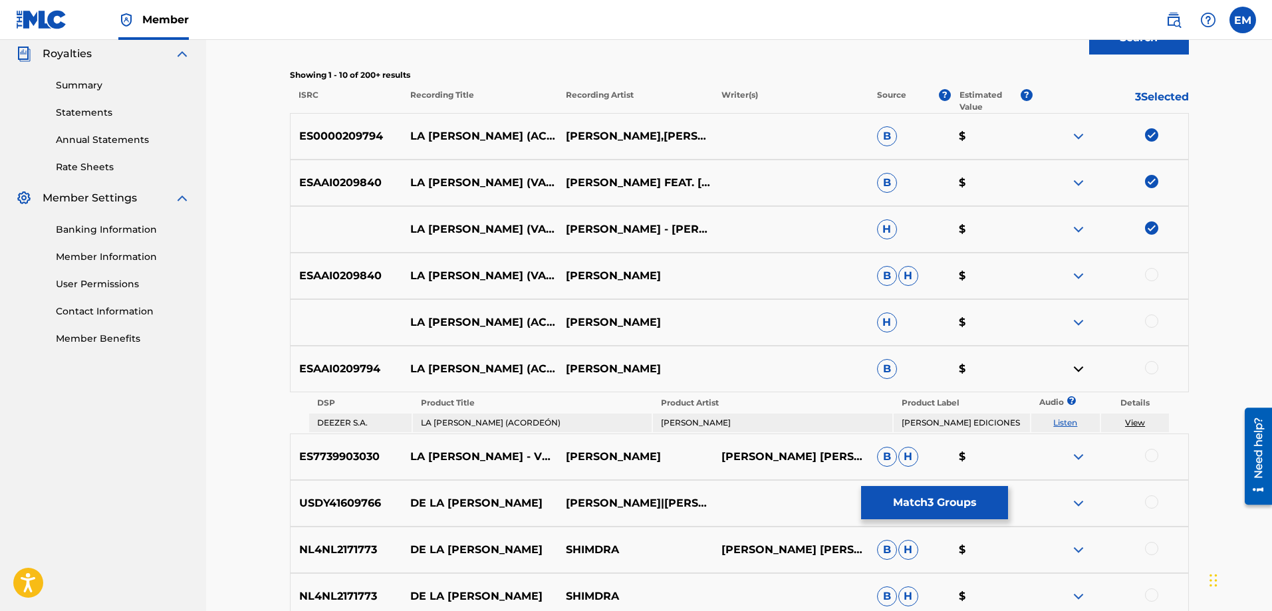
click at [1065, 427] on link "Listen" at bounding box center [1065, 423] width 24 height 10
click at [1078, 365] on img at bounding box center [1079, 369] width 16 height 16
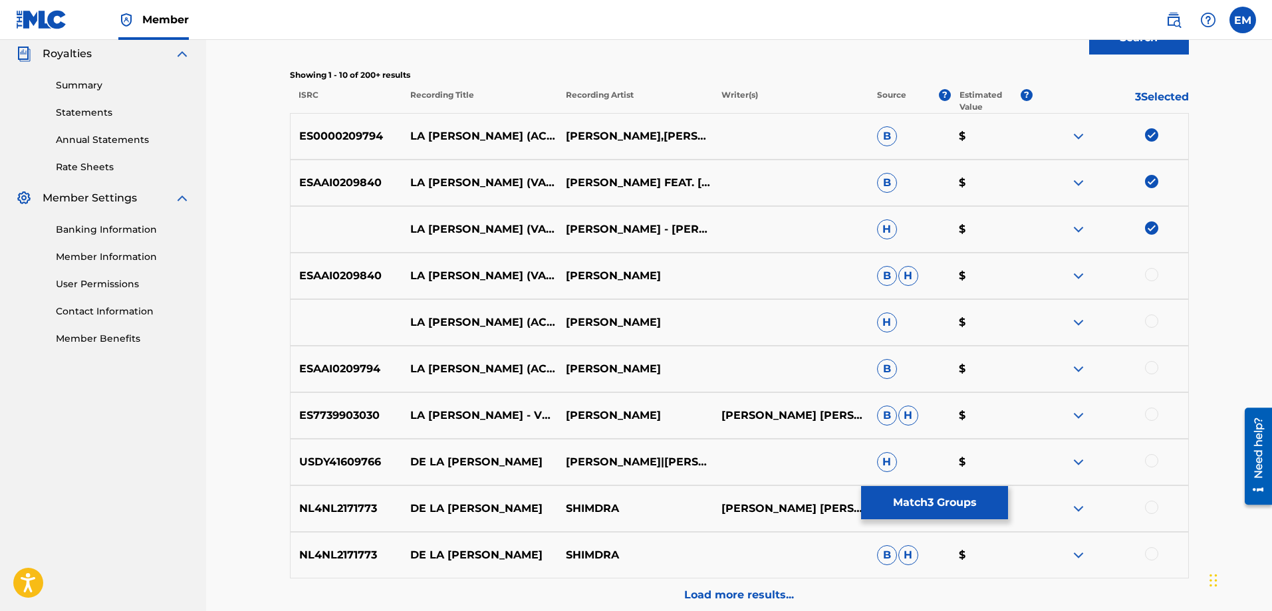
click at [1150, 414] on div at bounding box center [1151, 414] width 13 height 13
click at [1149, 373] on div at bounding box center [1151, 367] width 13 height 13
click at [1148, 320] on div at bounding box center [1151, 321] width 13 height 13
click at [1146, 275] on div at bounding box center [1151, 274] width 13 height 13
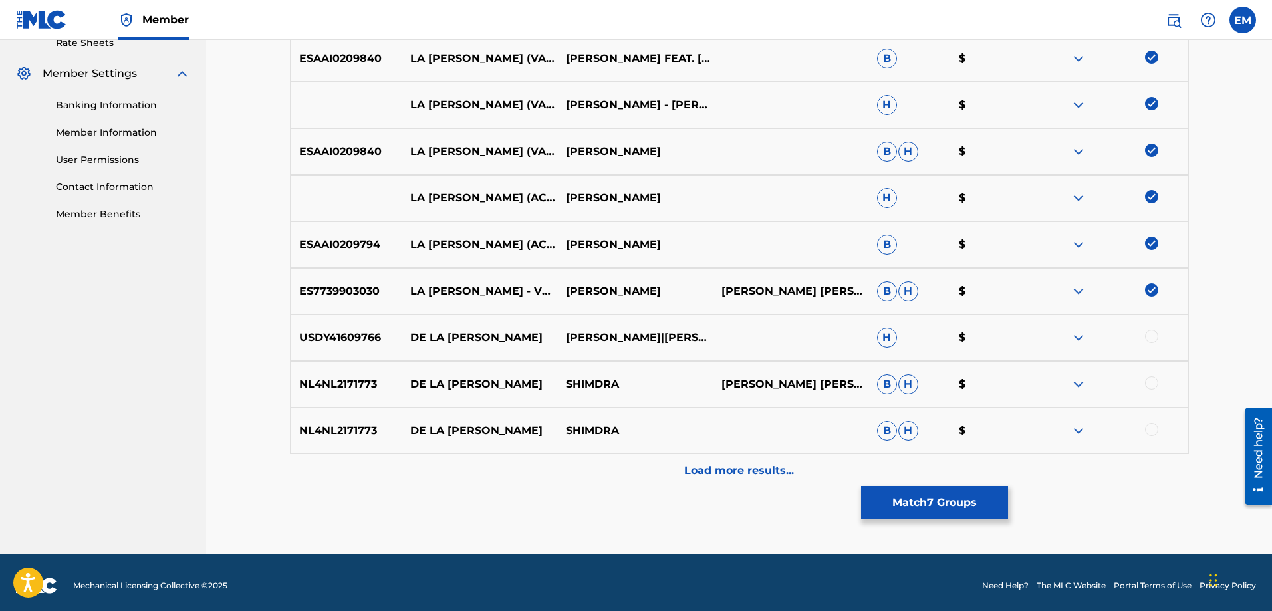
scroll to position [530, 0]
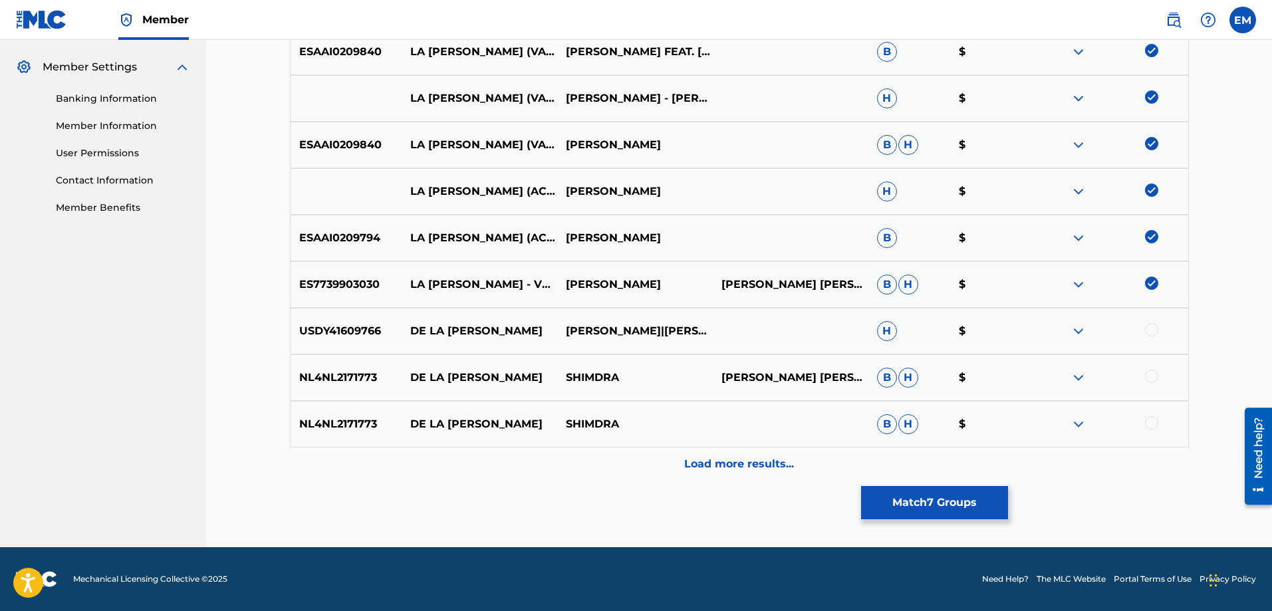
click at [737, 463] on p "Load more results..." at bounding box center [739, 464] width 110 height 16
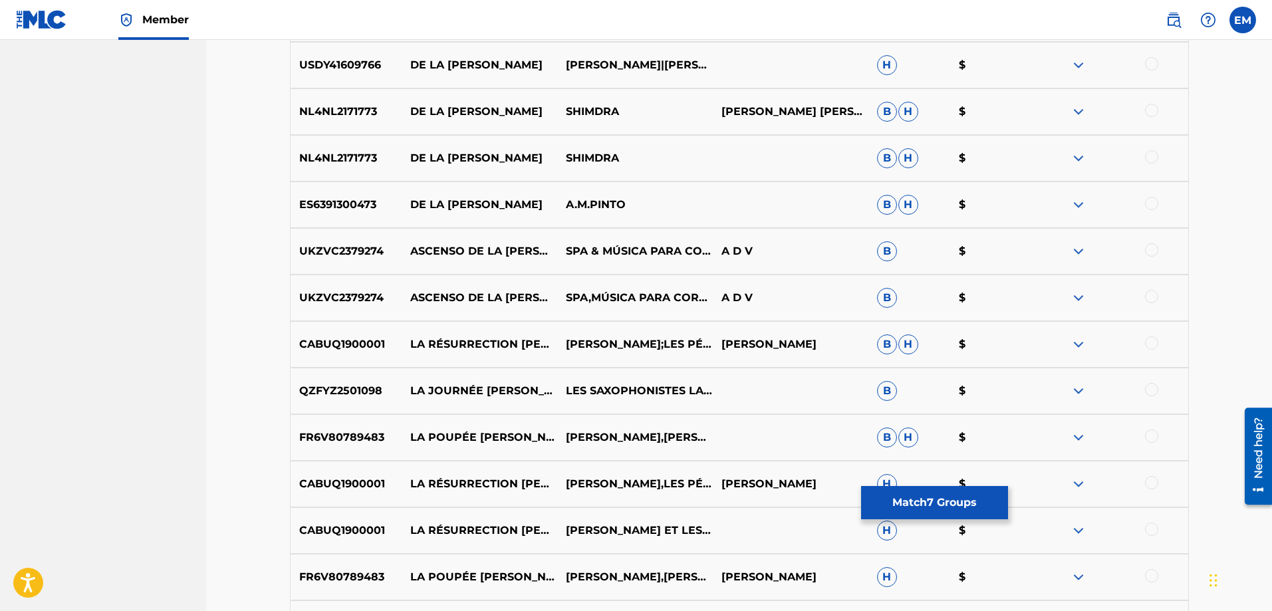
scroll to position [995, 0]
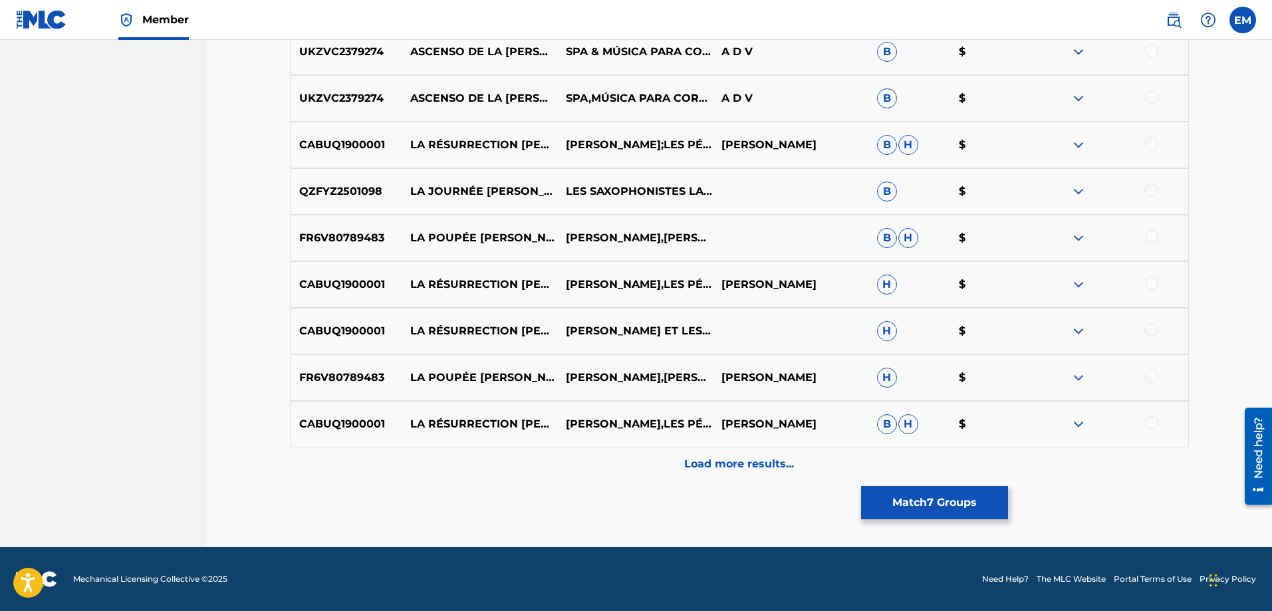
click at [749, 454] on div "Load more results..." at bounding box center [739, 464] width 899 height 33
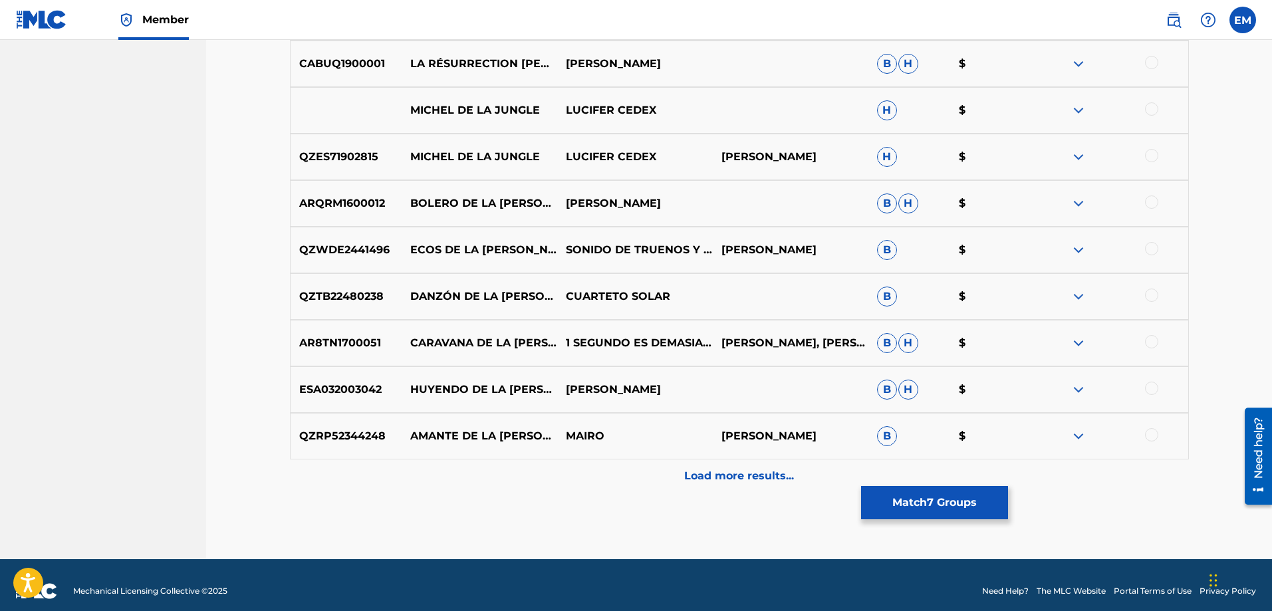
scroll to position [1461, 0]
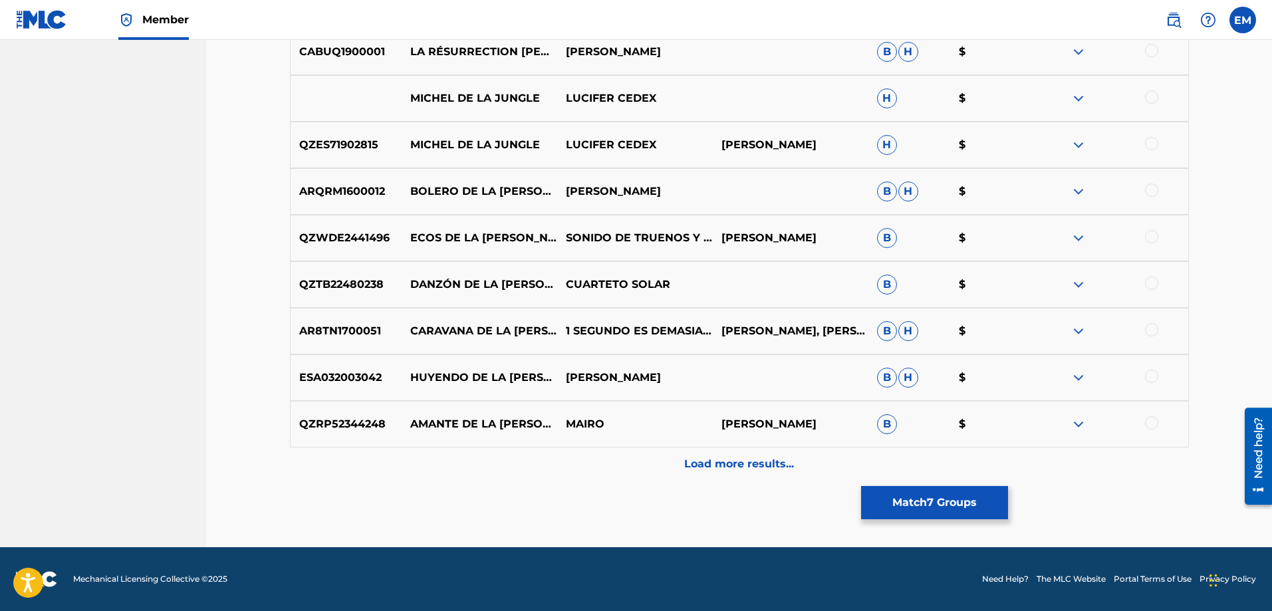
click at [732, 473] on div "Load more results..." at bounding box center [739, 464] width 899 height 33
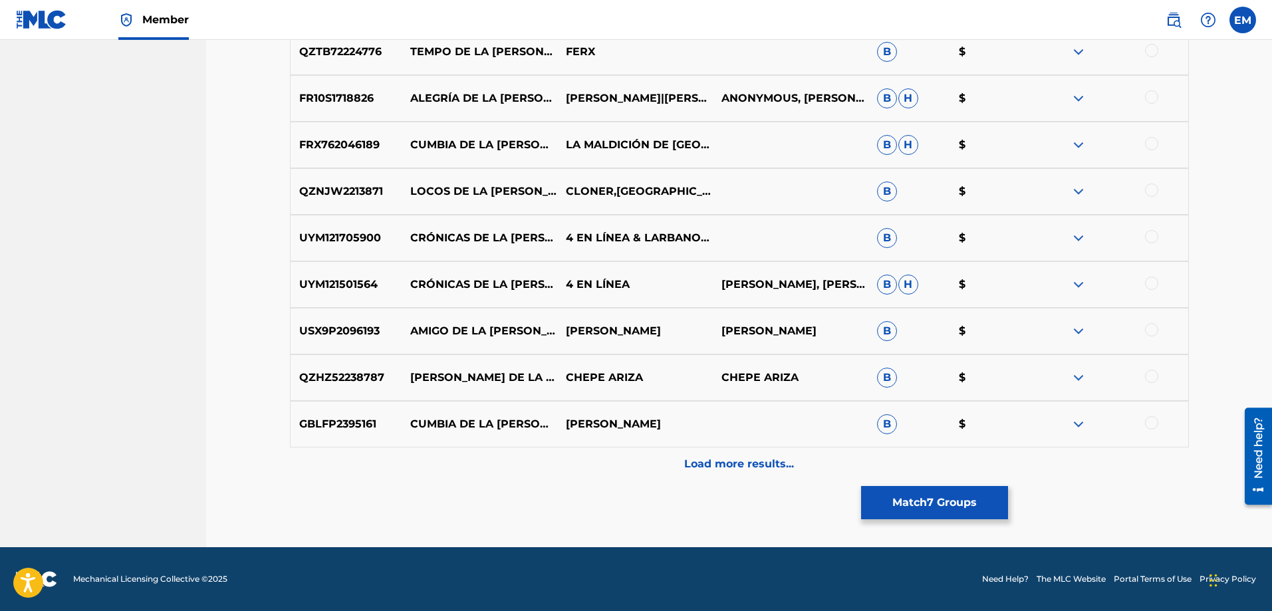
click at [732, 463] on p "Load more results..." at bounding box center [739, 464] width 110 height 16
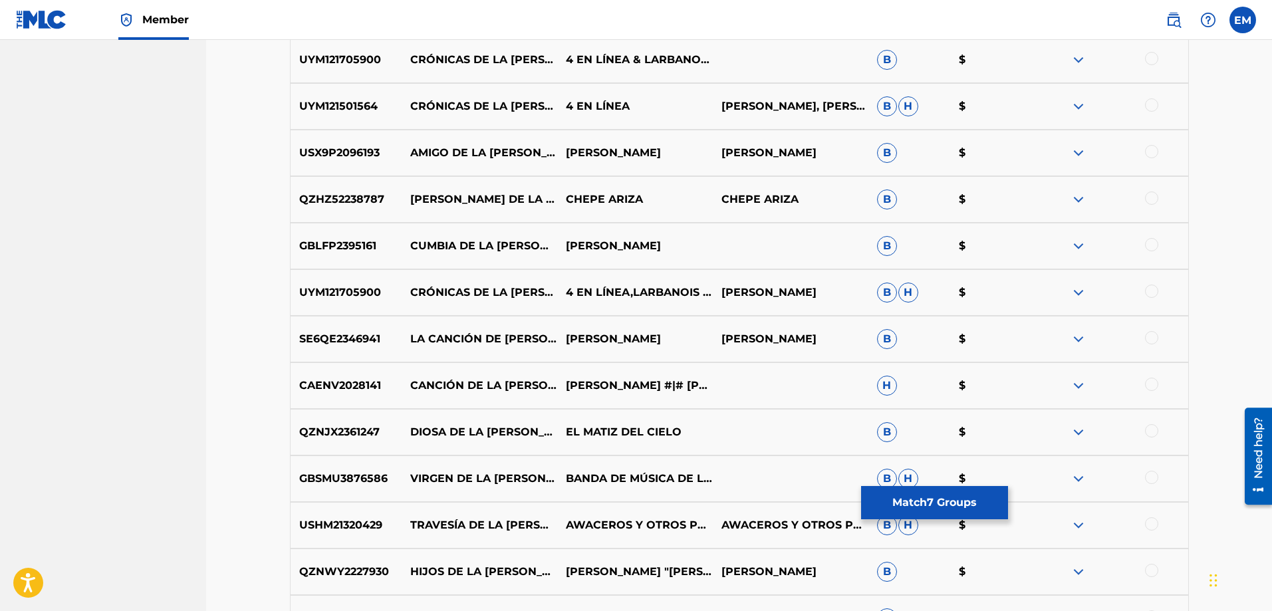
scroll to position [2126, 0]
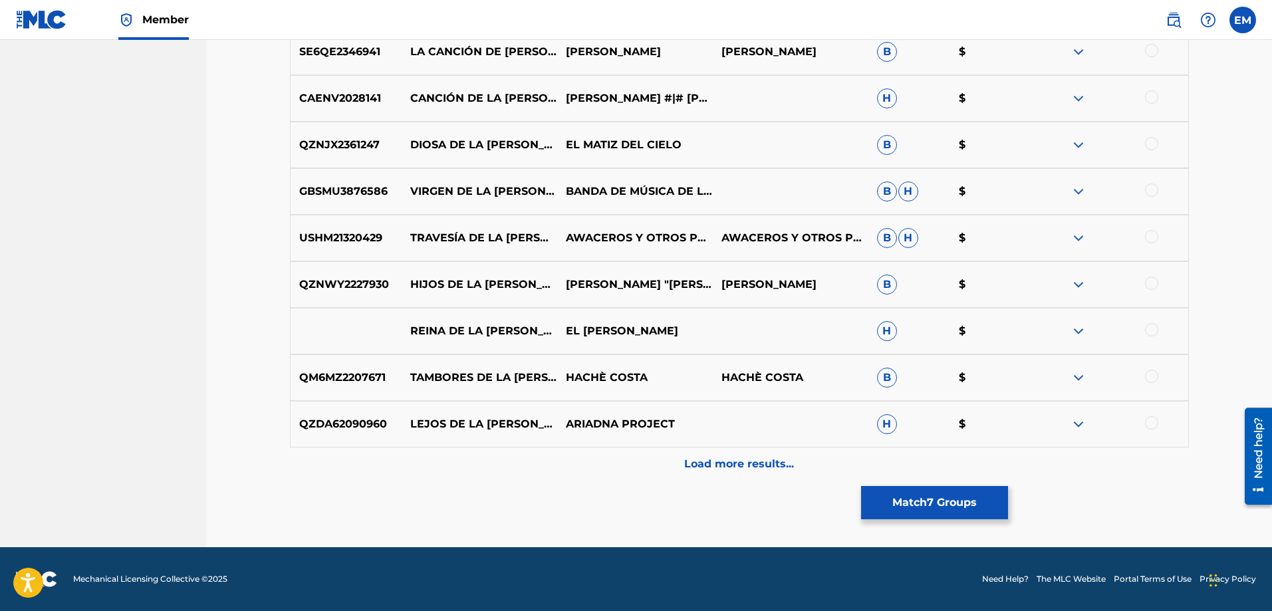
click at [749, 475] on div "Load more results..." at bounding box center [739, 464] width 899 height 33
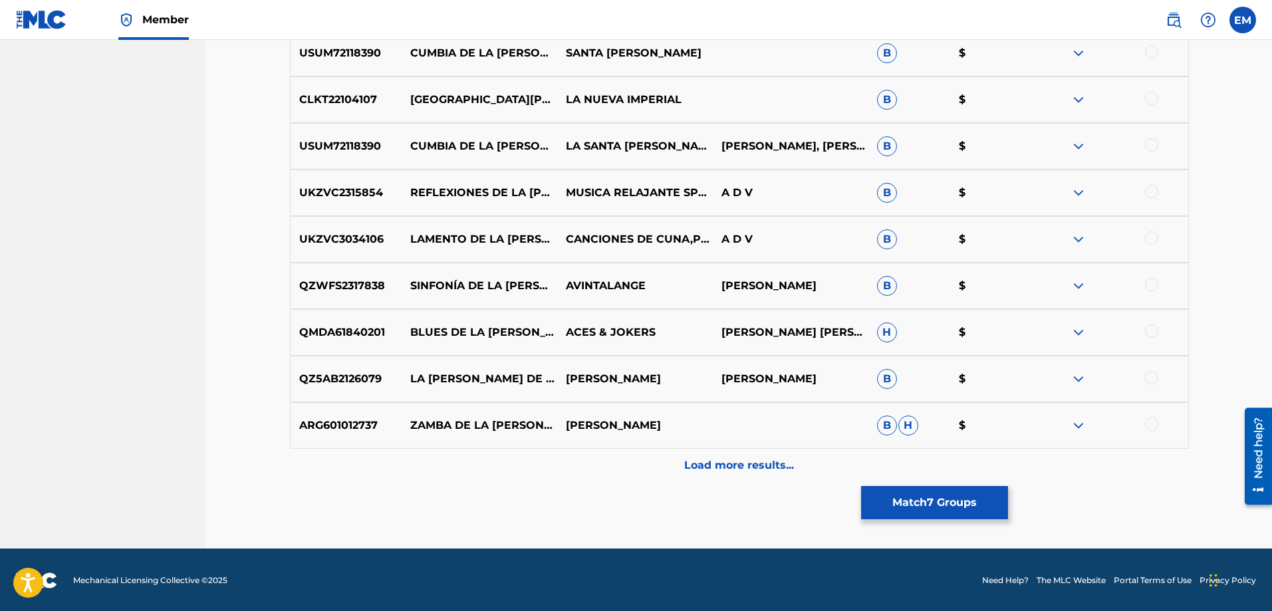
scroll to position [2857, 0]
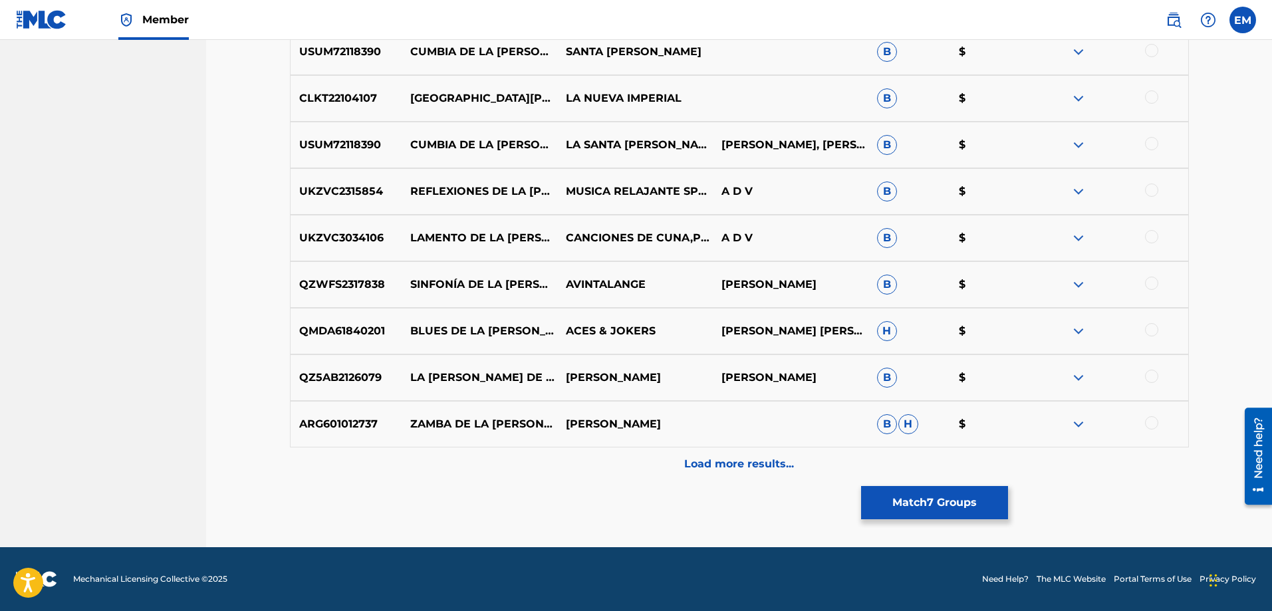
click at [889, 508] on button "Match 7 Groups" at bounding box center [934, 502] width 147 height 33
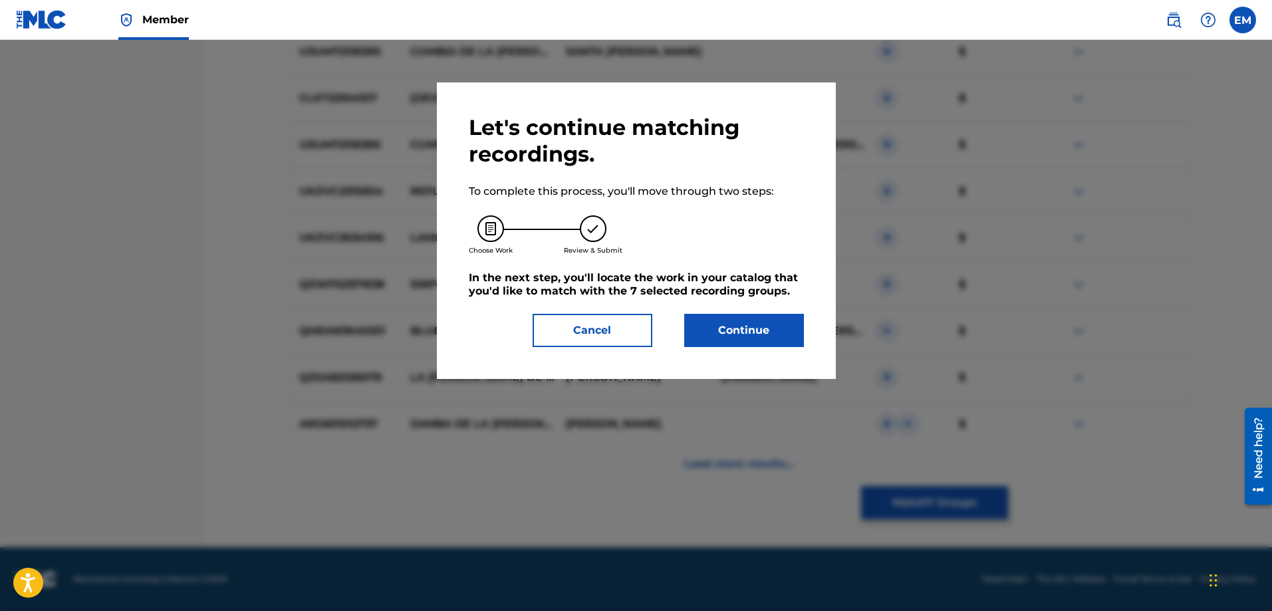
click at [696, 331] on button "Continue" at bounding box center [744, 330] width 120 height 33
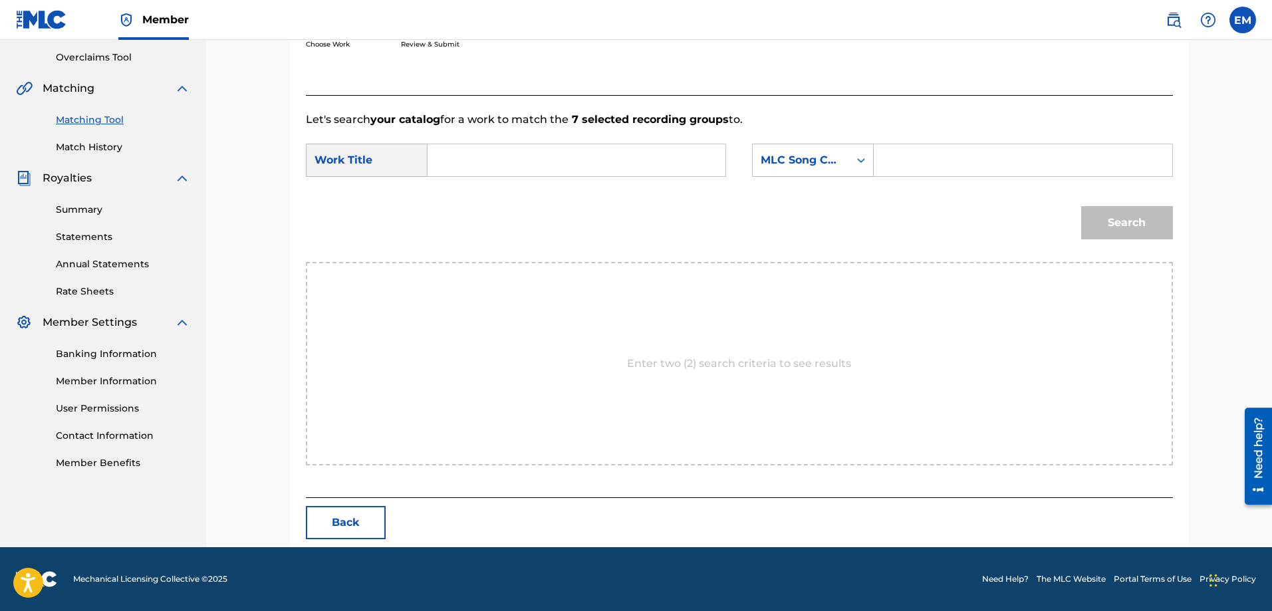
click at [589, 160] on input "Search Form" at bounding box center [576, 160] width 275 height 32
click at [422, 227] on div "Search" at bounding box center [739, 227] width 867 height 69
click at [485, 167] on input "la sol" at bounding box center [576, 160] width 275 height 32
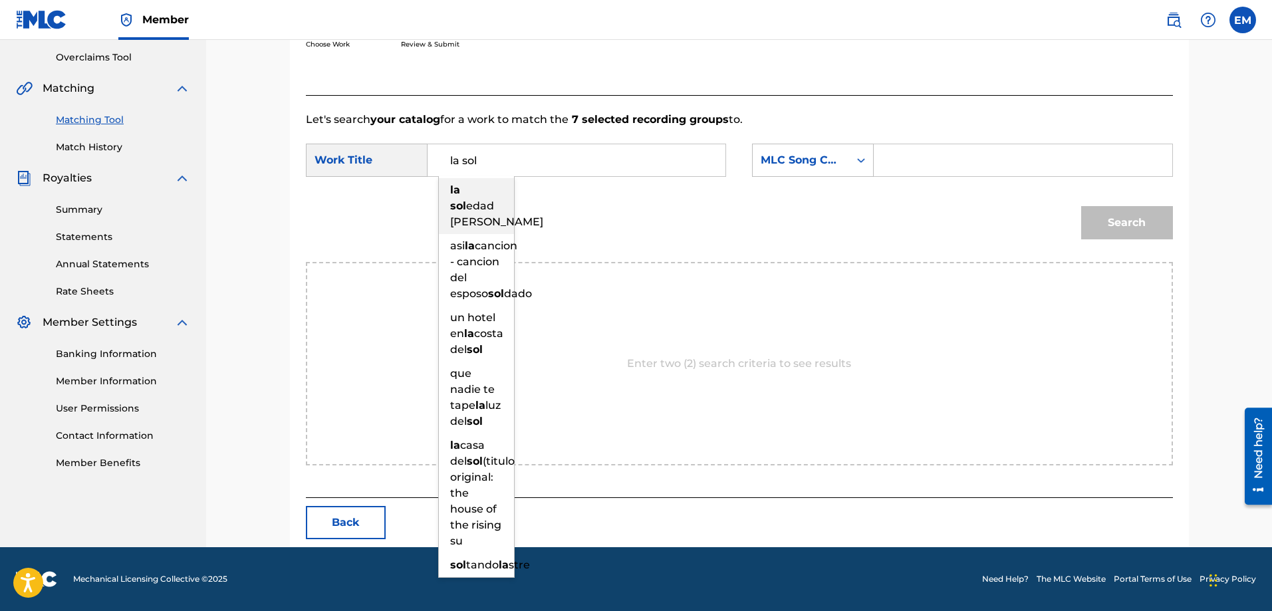
click at [481, 202] on span "edad [PERSON_NAME]" at bounding box center [496, 213] width 93 height 29
type input "la [PERSON_NAME]"
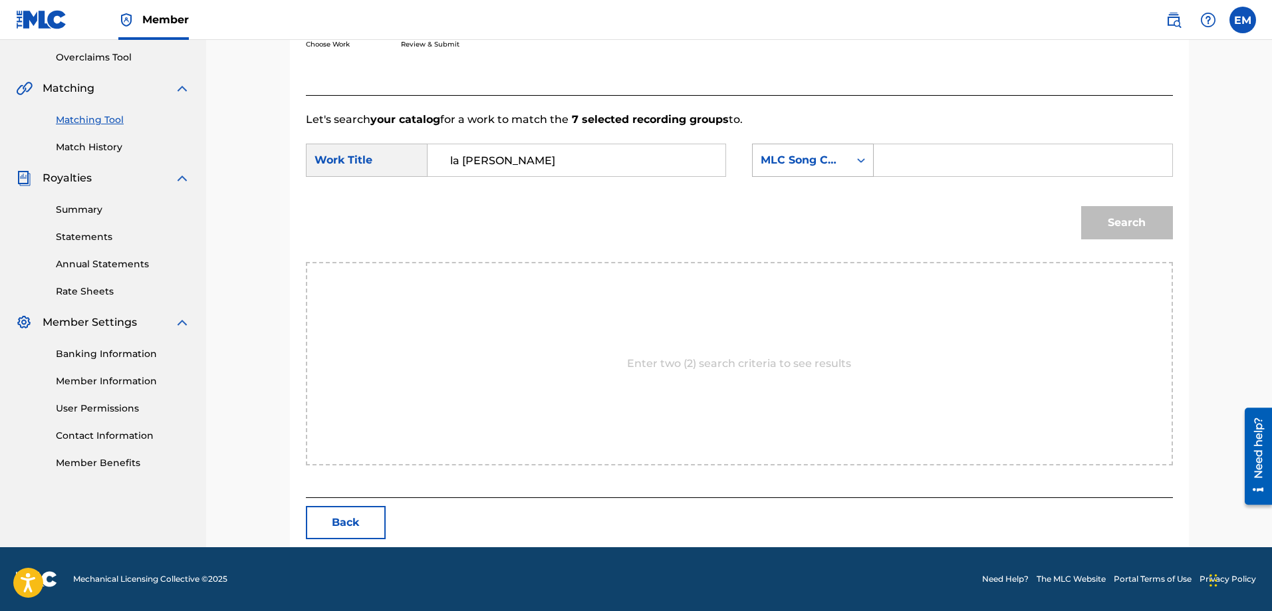
click at [799, 157] on div "MLC Song Code" at bounding box center [801, 160] width 80 height 16
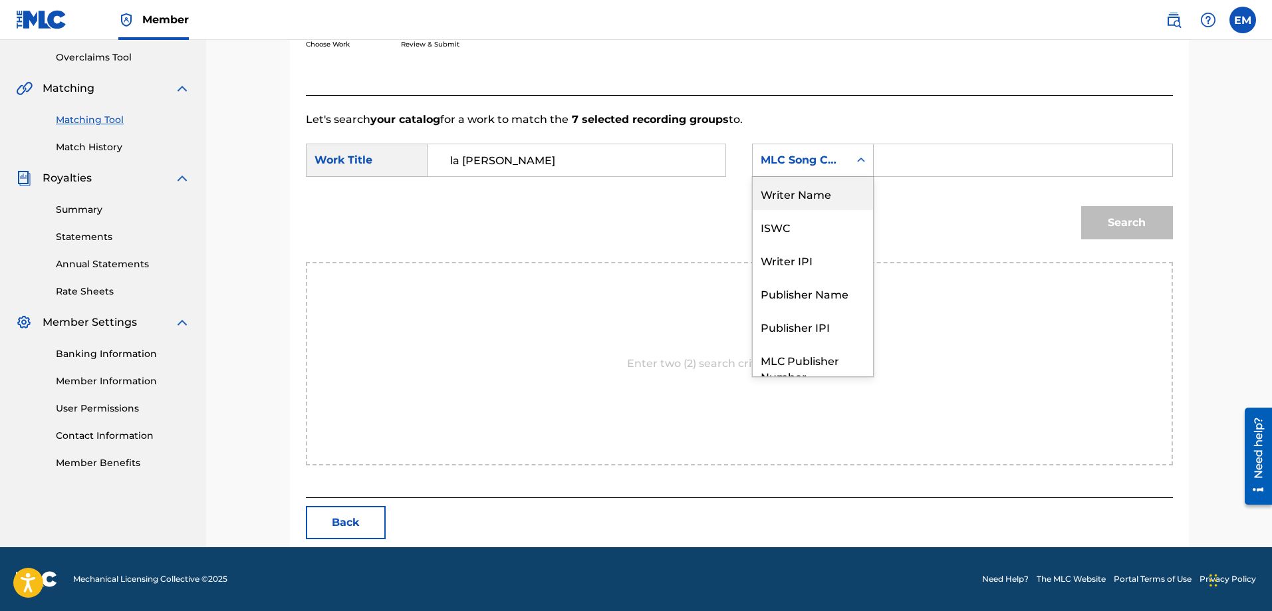
click at [802, 198] on div "Writer Name" at bounding box center [813, 193] width 120 height 33
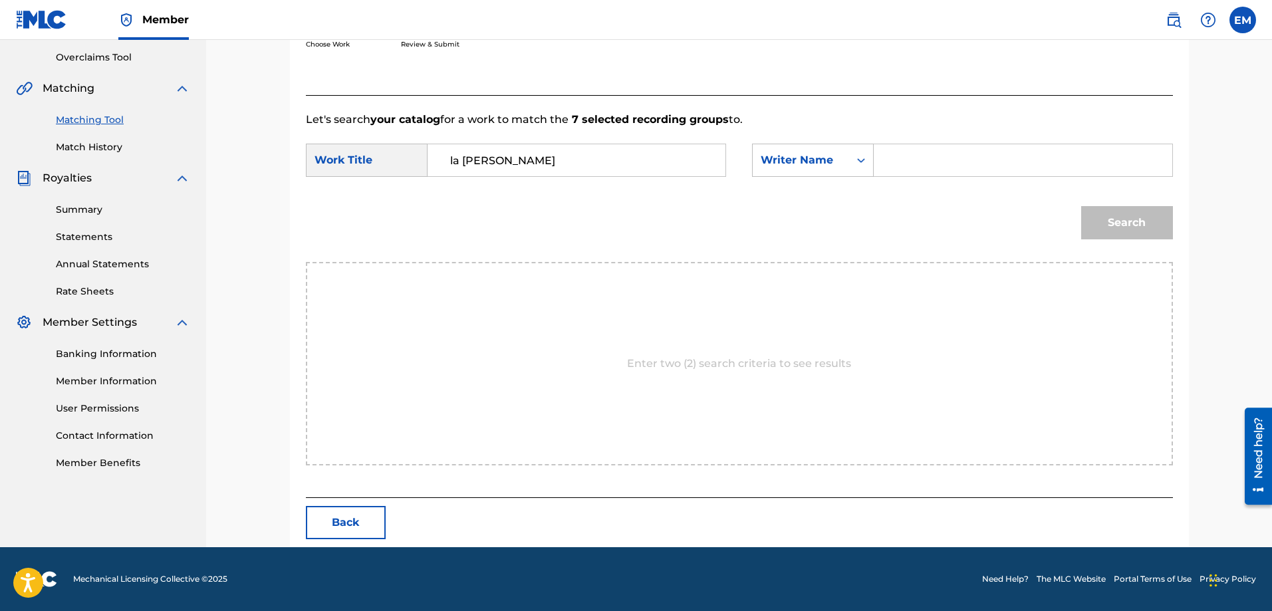
click at [903, 163] on input "Search Form" at bounding box center [1022, 160] width 275 height 32
paste input "[PERSON_NAME]"
type input "[PERSON_NAME]"
click at [1081, 206] on button "Search" at bounding box center [1127, 222] width 92 height 33
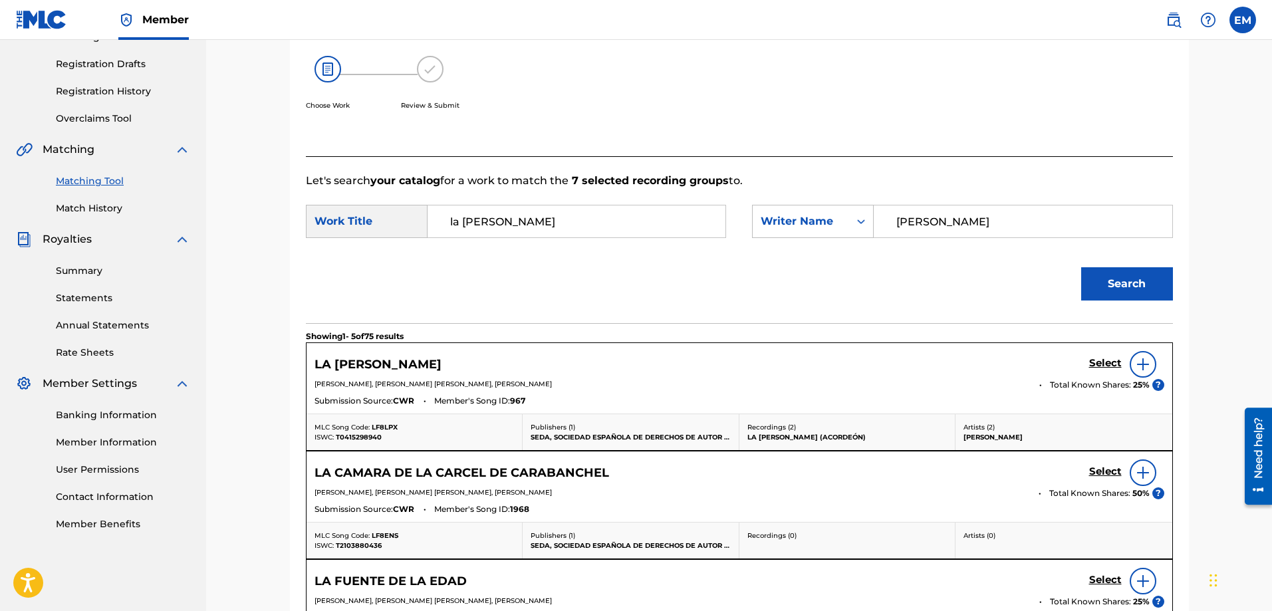
scroll to position [275, 0]
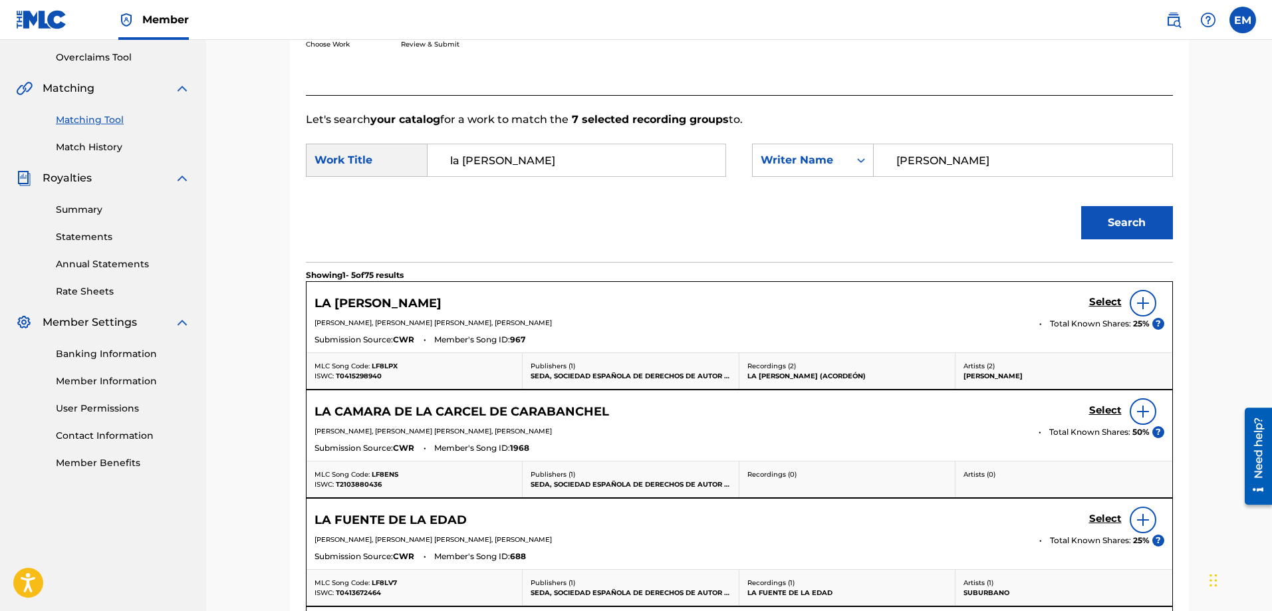
click at [1144, 304] on img at bounding box center [1143, 303] width 16 height 16
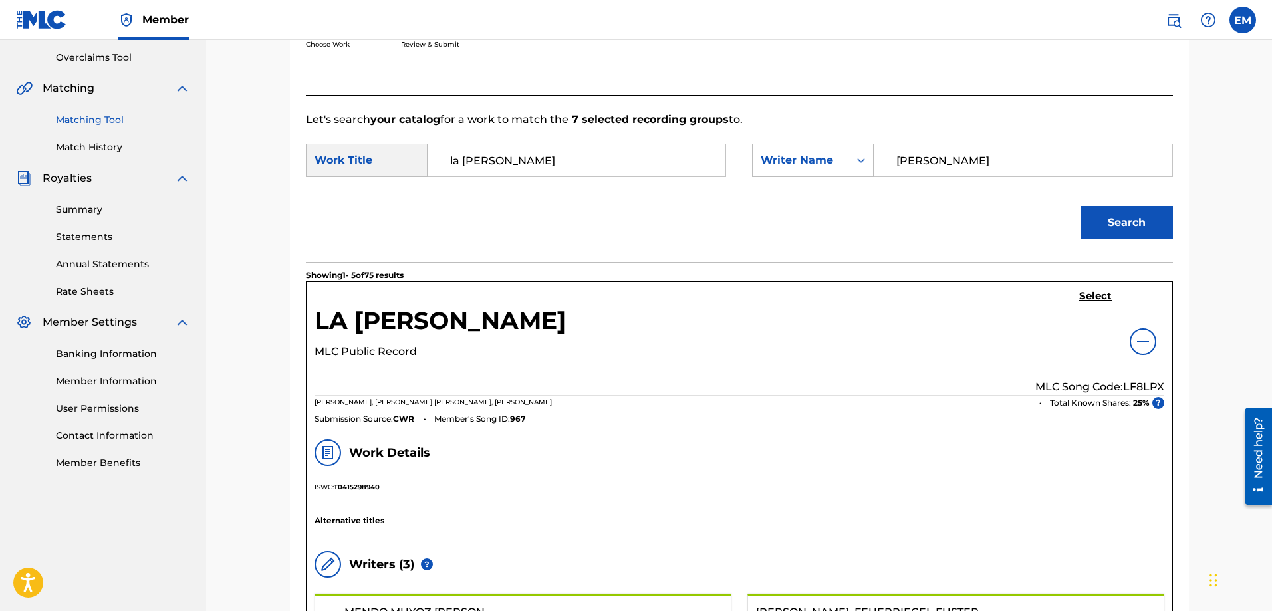
click at [1103, 295] on h5 "Select" at bounding box center [1095, 296] width 33 height 13
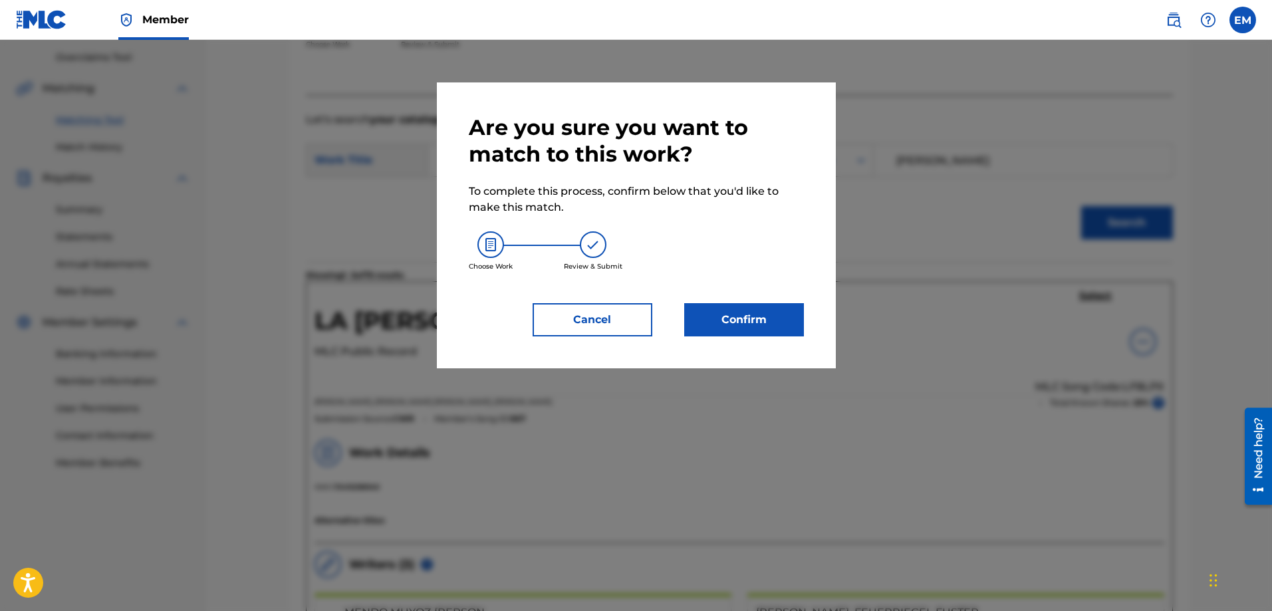
click at [766, 317] on button "Confirm" at bounding box center [744, 319] width 120 height 33
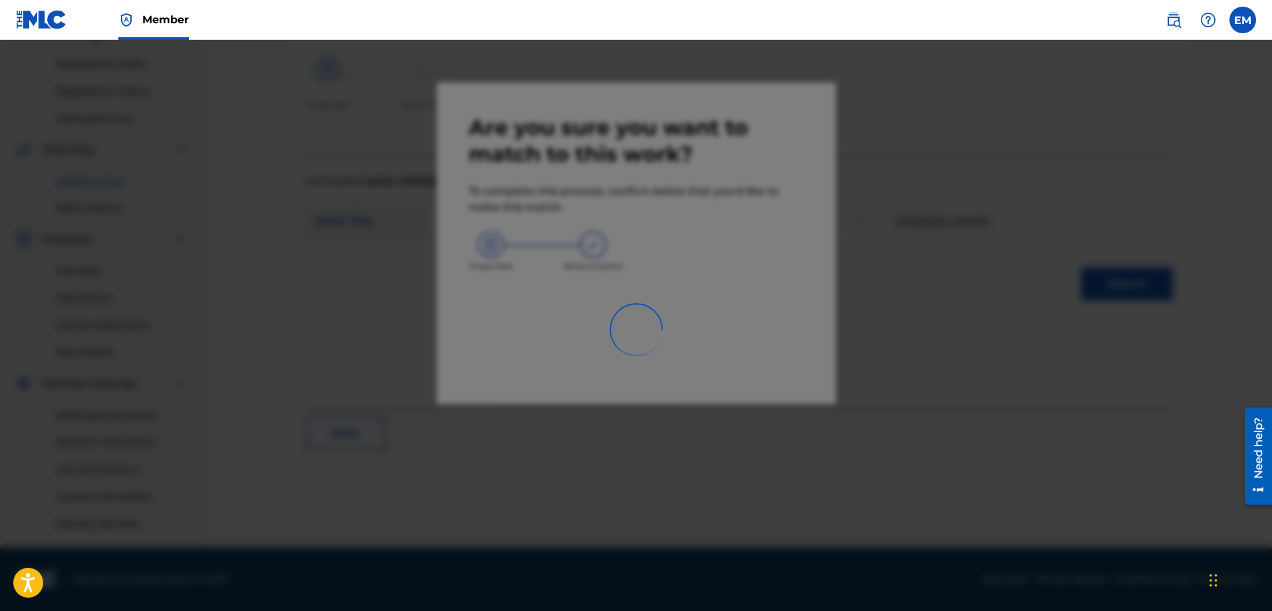
scroll to position [213, 0]
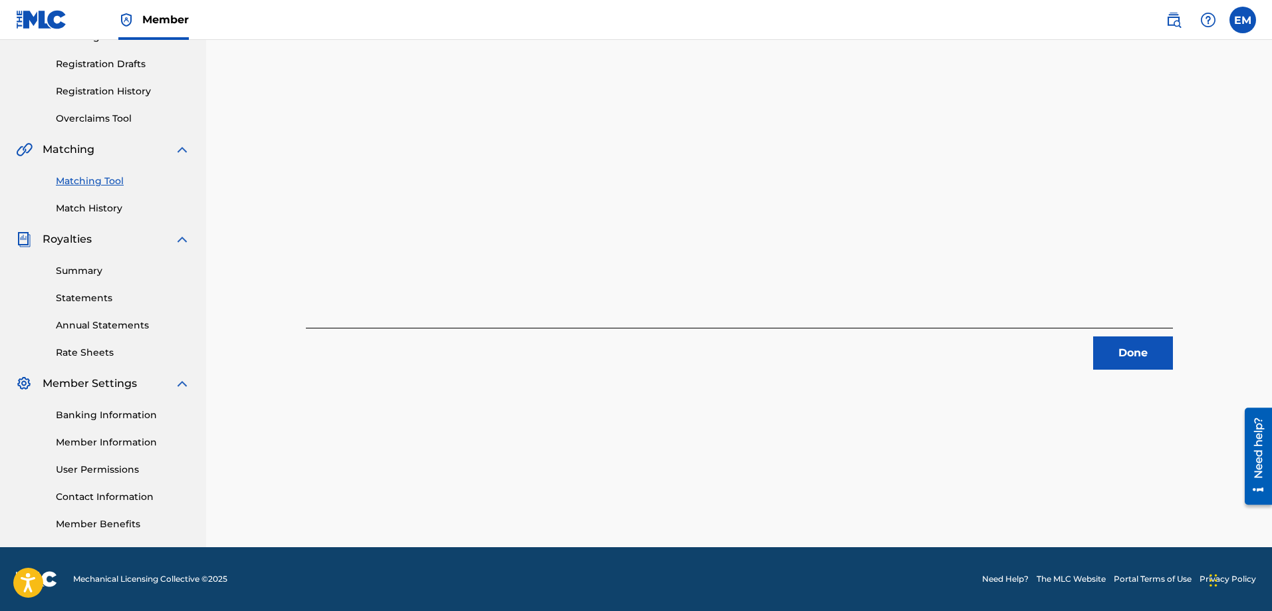
click at [1119, 354] on button "Done" at bounding box center [1133, 352] width 80 height 33
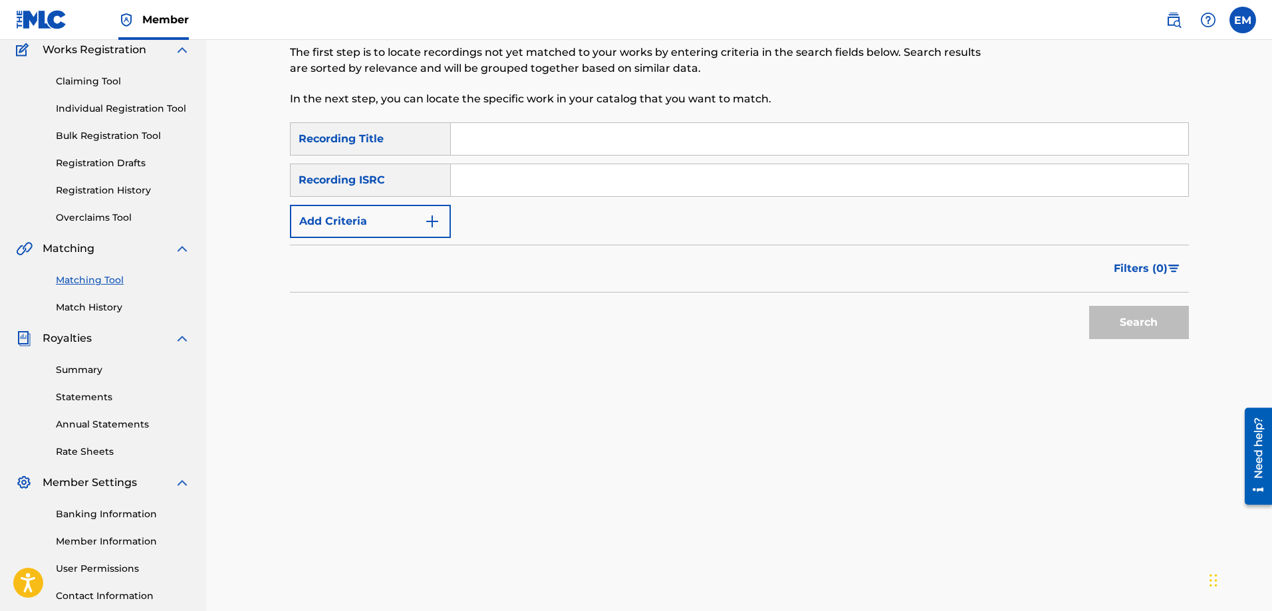
scroll to position [0, 0]
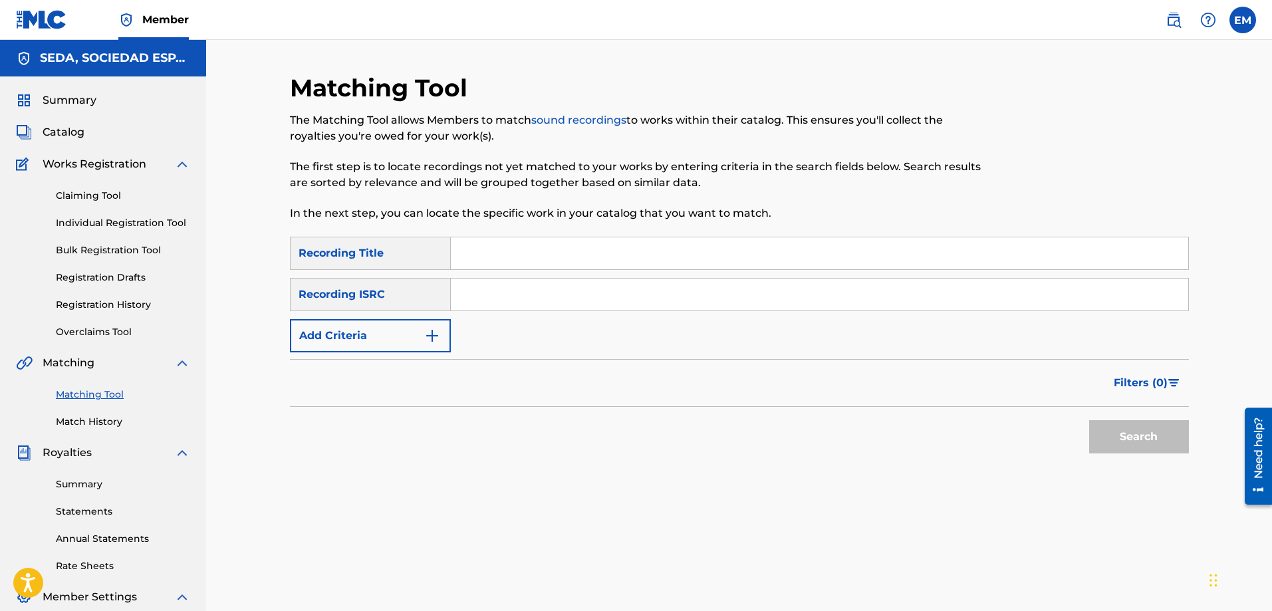
click at [501, 255] on input "Search Form" at bounding box center [819, 253] width 737 height 32
type input "dos minutos para el fin del milenio"
click at [1089, 420] on button "Search" at bounding box center [1139, 436] width 100 height 33
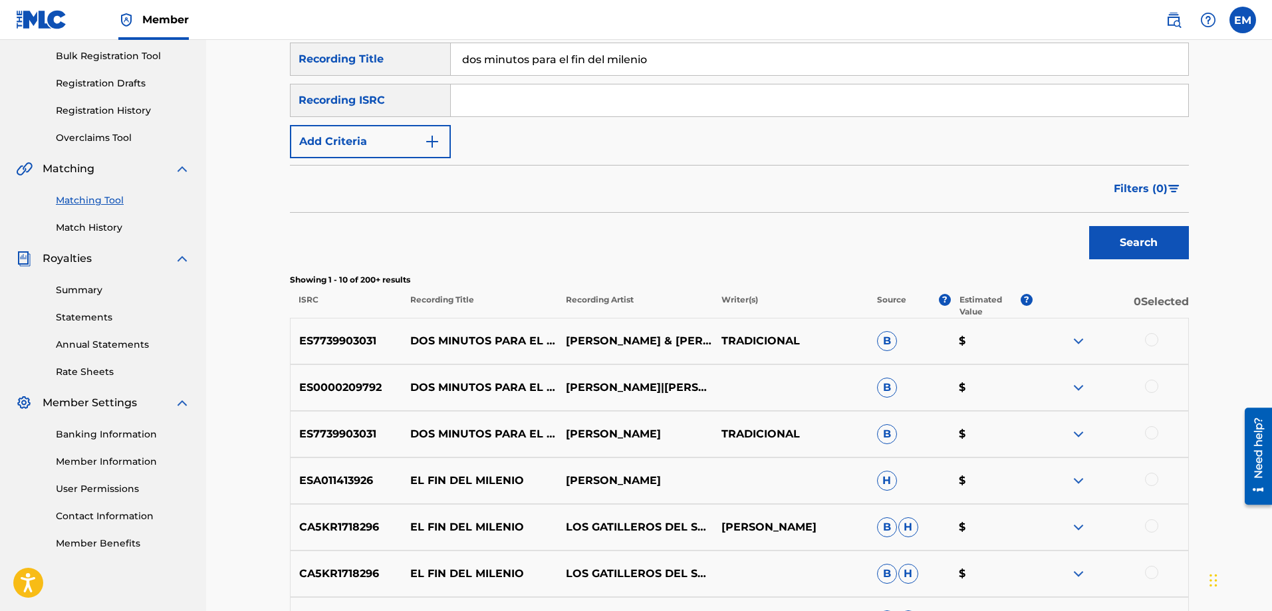
scroll to position [199, 0]
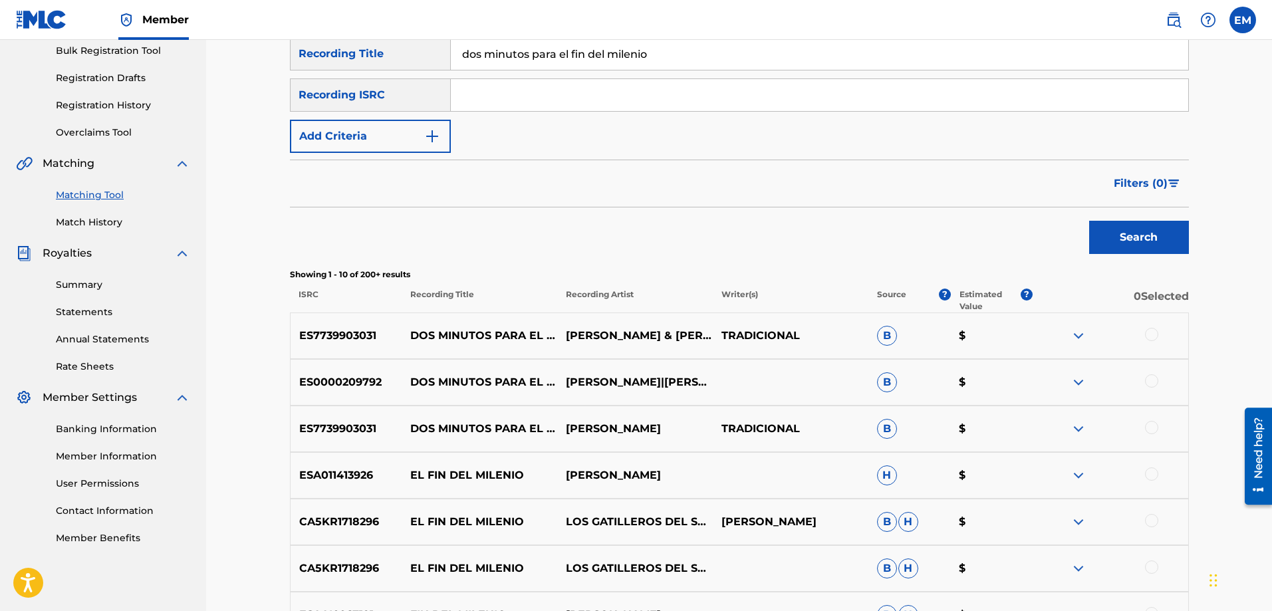
click at [1152, 337] on div at bounding box center [1151, 334] width 13 height 13
click at [1149, 381] on div at bounding box center [1151, 380] width 13 height 13
click at [1151, 424] on div at bounding box center [1151, 427] width 13 height 13
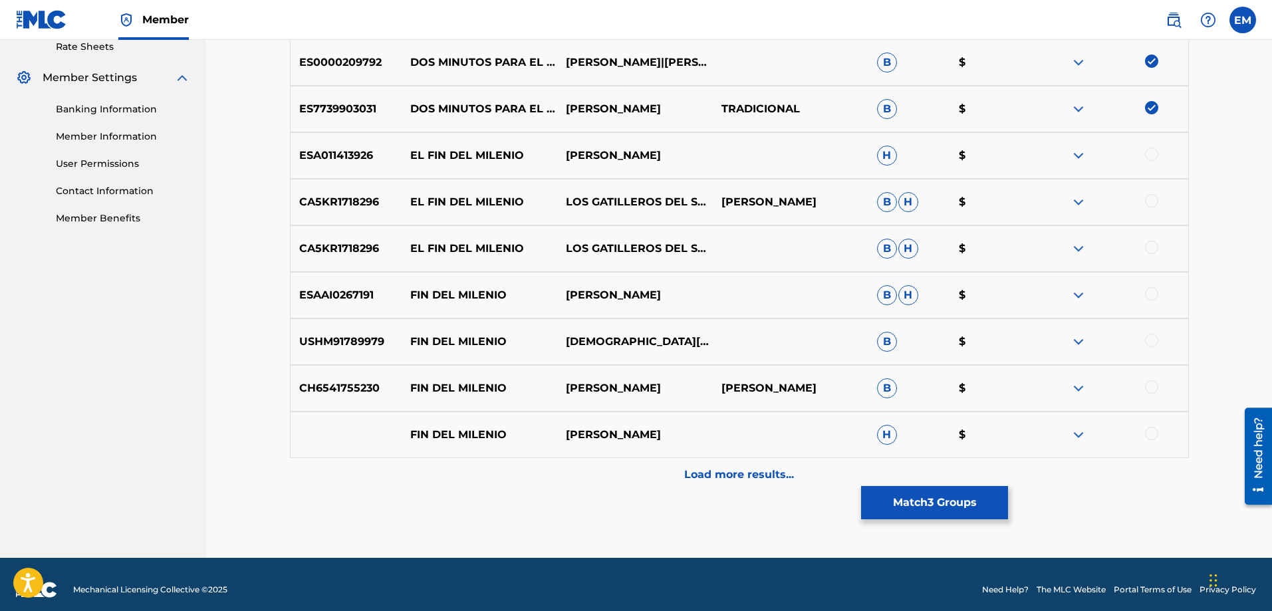
scroll to position [530, 0]
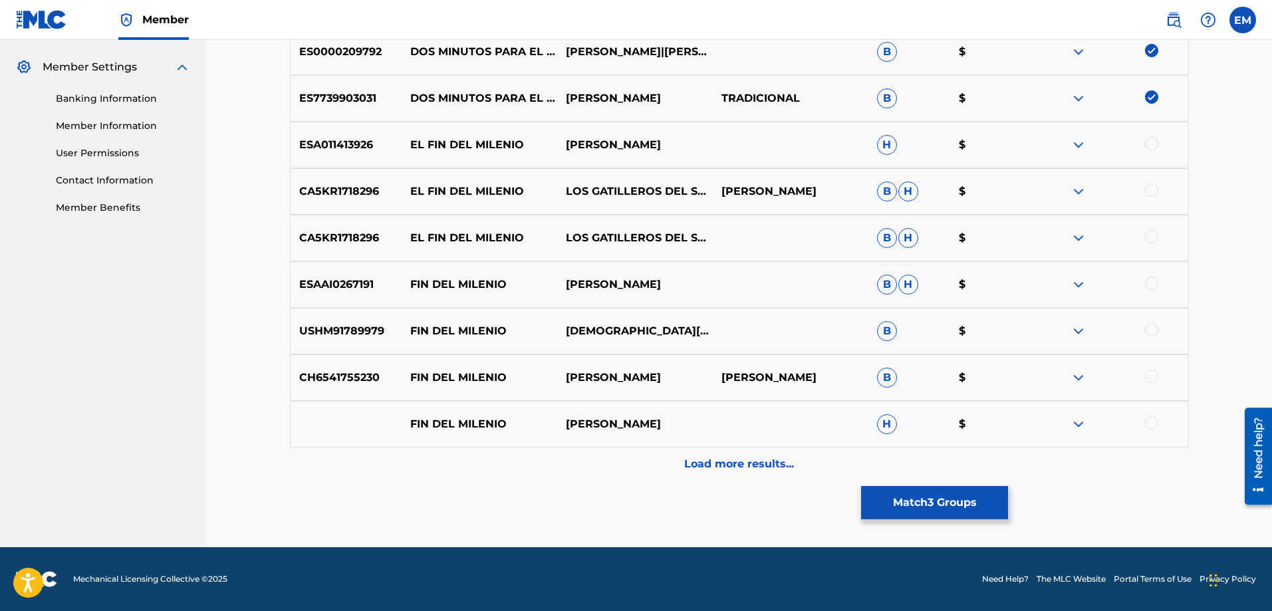
click at [718, 465] on p "Load more results..." at bounding box center [739, 464] width 110 height 16
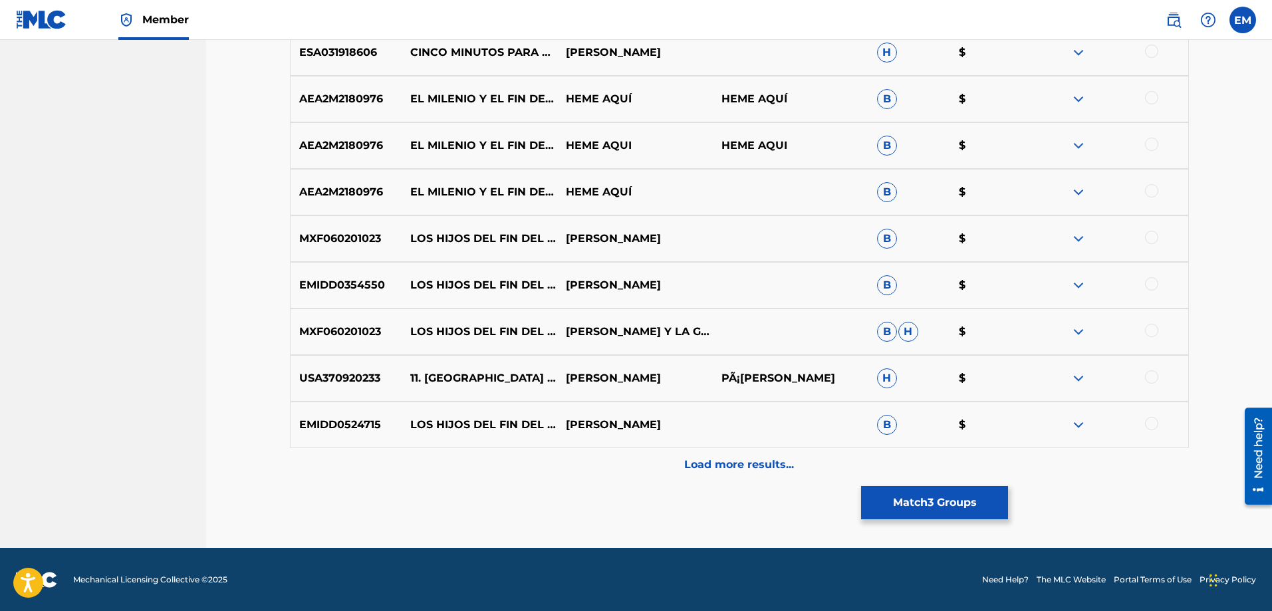
scroll to position [995, 0]
click at [733, 459] on p "Load more results..." at bounding box center [739, 464] width 110 height 16
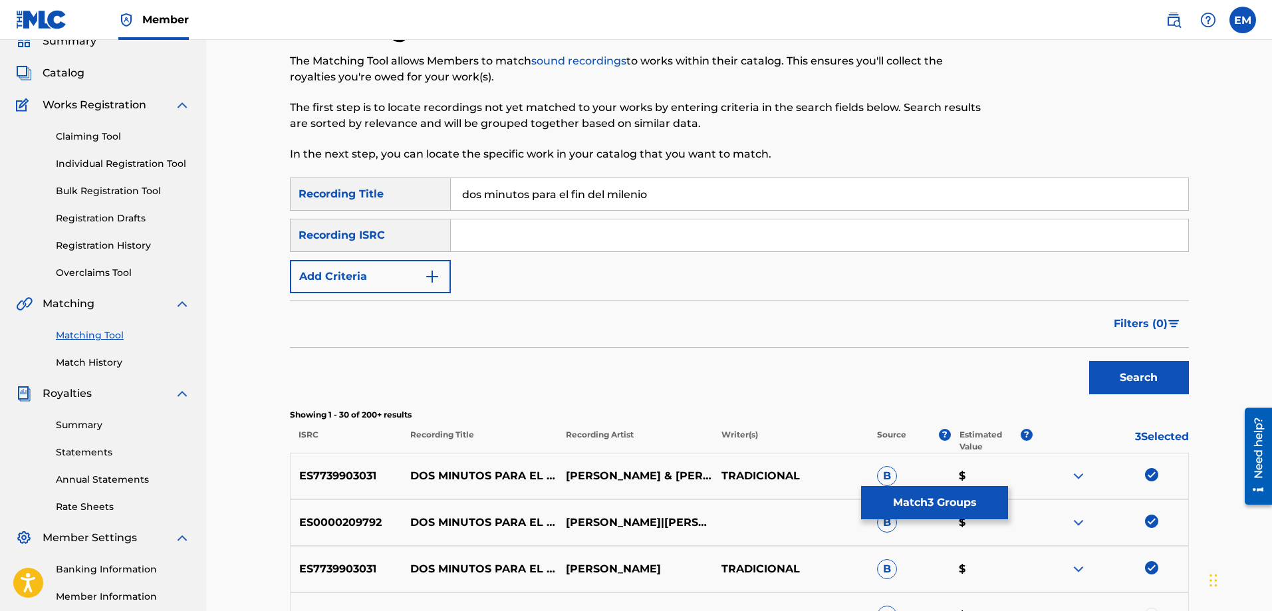
scroll to position [0, 0]
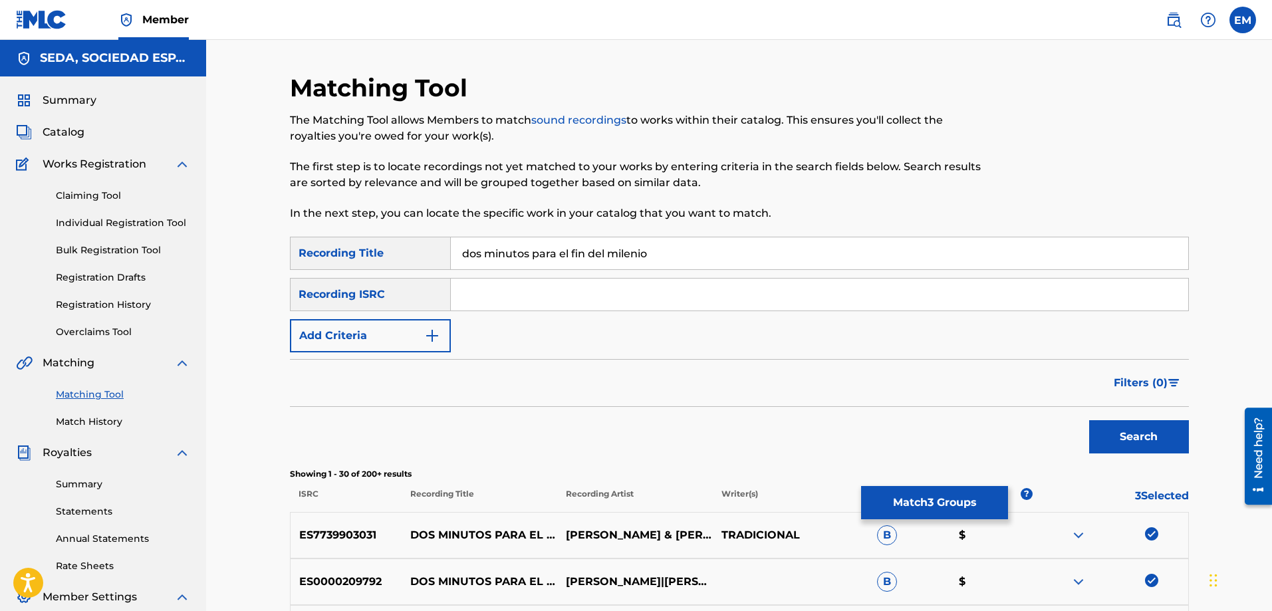
click at [401, 332] on button "Add Criteria" at bounding box center [370, 335] width 161 height 33
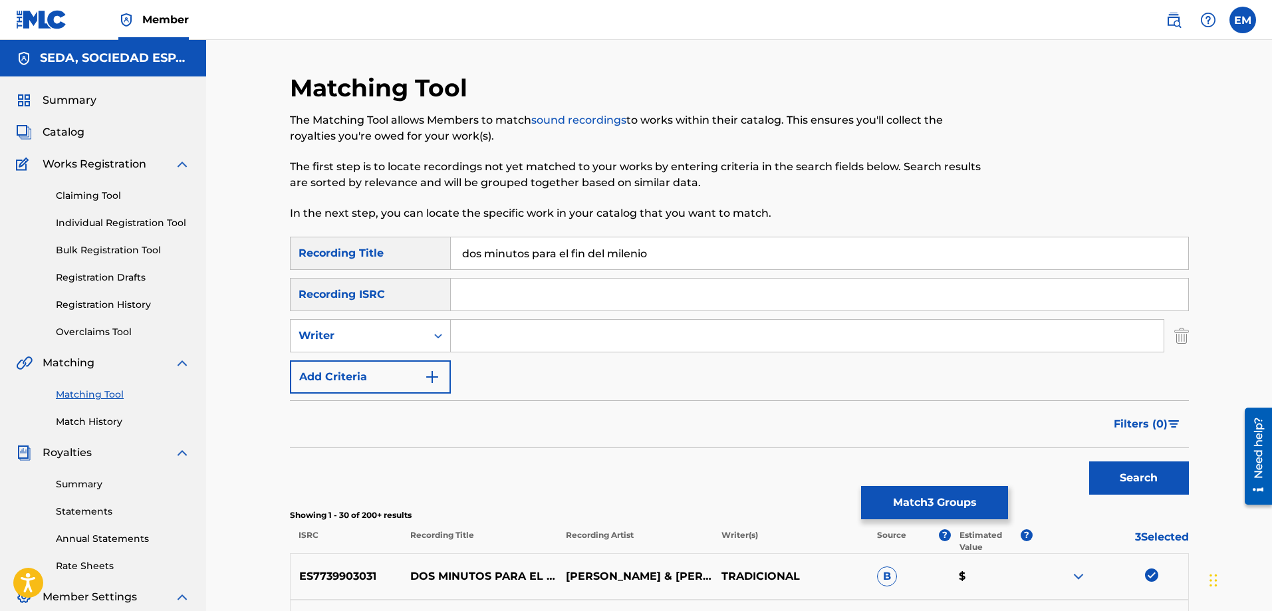
click at [488, 329] on input "Search Form" at bounding box center [807, 336] width 713 height 32
type input "[PERSON_NAME]"
click at [1089, 462] on button "Search" at bounding box center [1139, 478] width 100 height 33
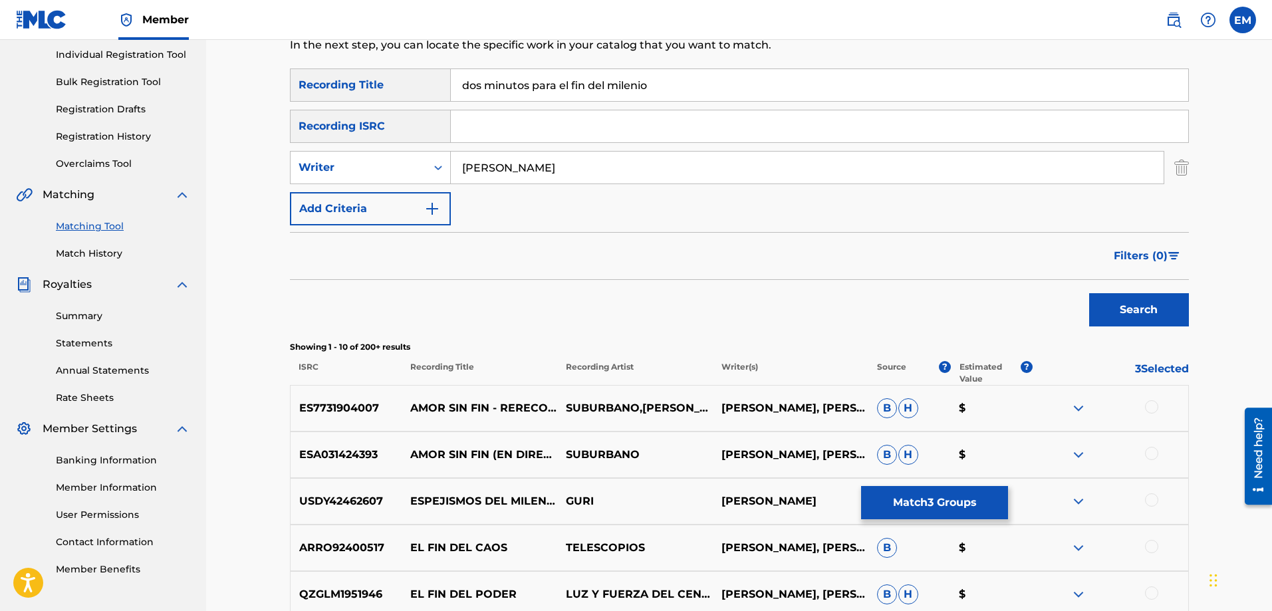
scroll to position [66, 0]
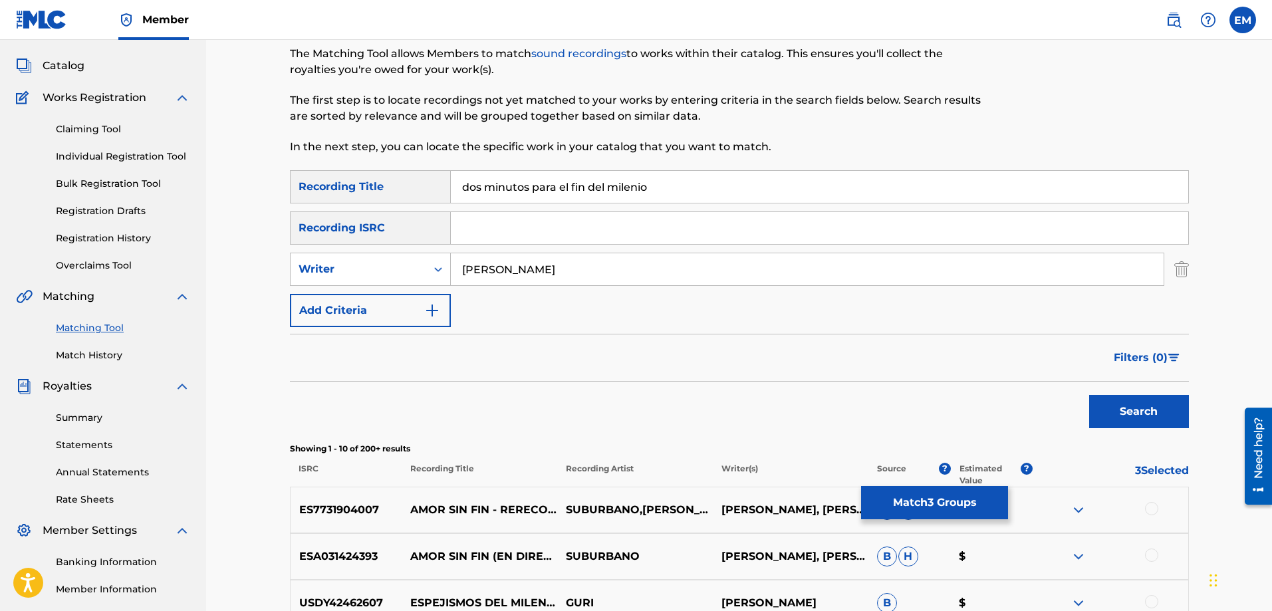
click at [412, 306] on button "Add Criteria" at bounding box center [370, 310] width 161 height 33
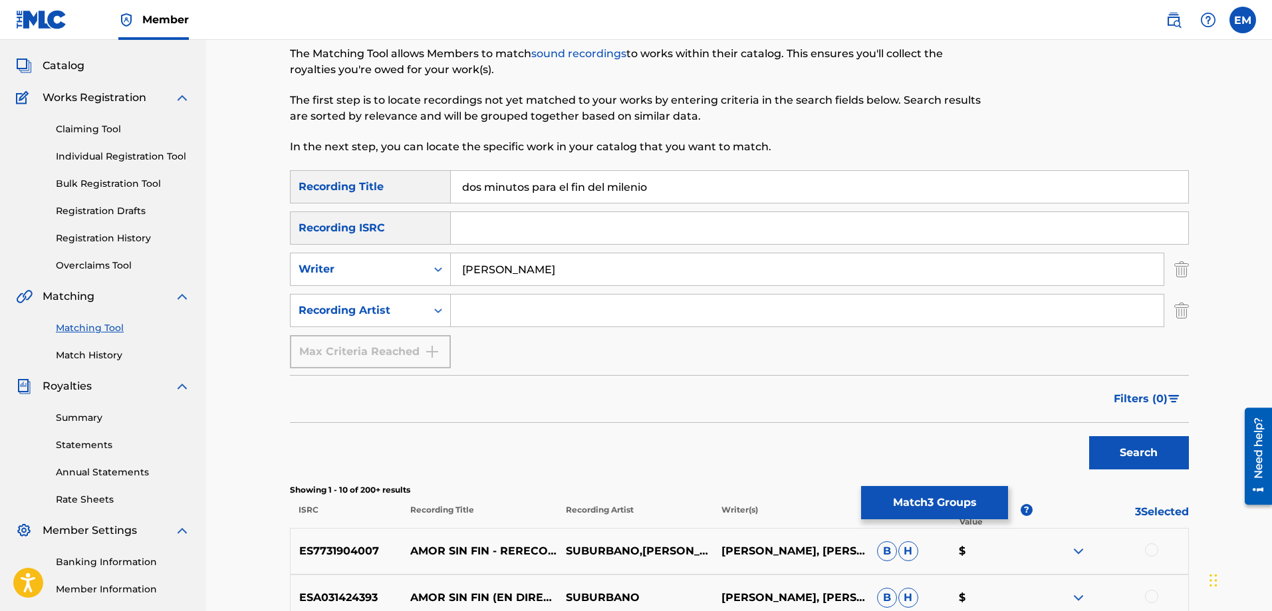
click at [471, 310] on input "Search Form" at bounding box center [807, 311] width 713 height 32
click at [1089, 436] on button "Search" at bounding box center [1139, 452] width 100 height 33
click at [533, 317] on input "[PERSON_NAME]" at bounding box center [807, 311] width 713 height 32
type input "[PERSON_NAME]"
click at [1089, 436] on button "Search" at bounding box center [1139, 452] width 100 height 33
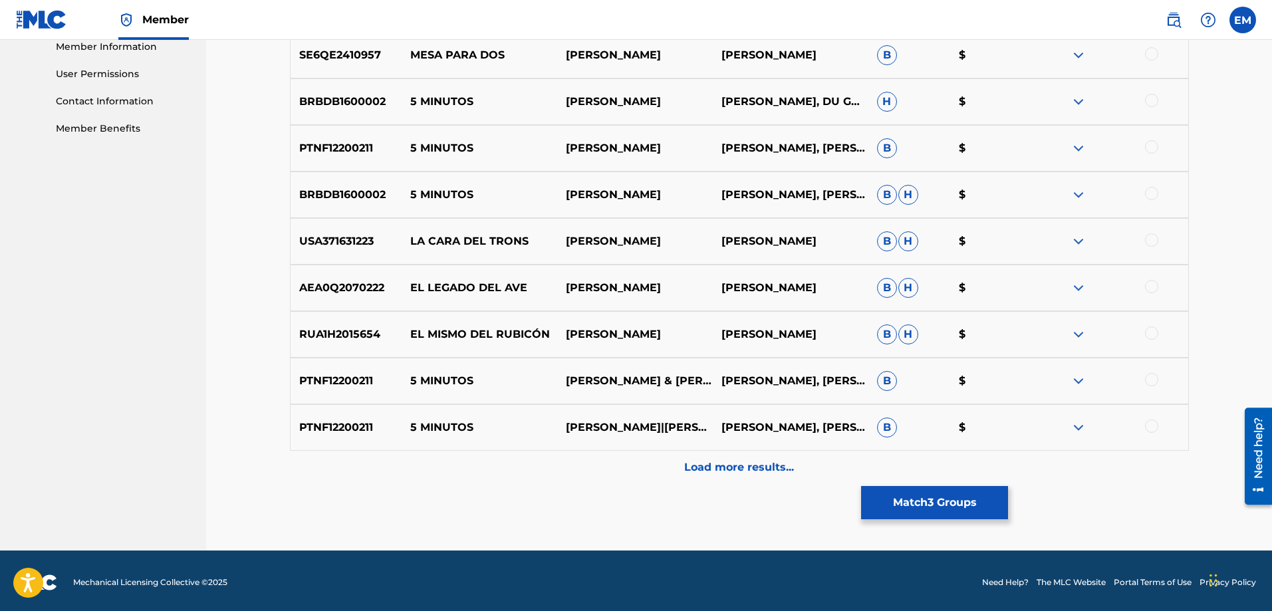
scroll to position [612, 0]
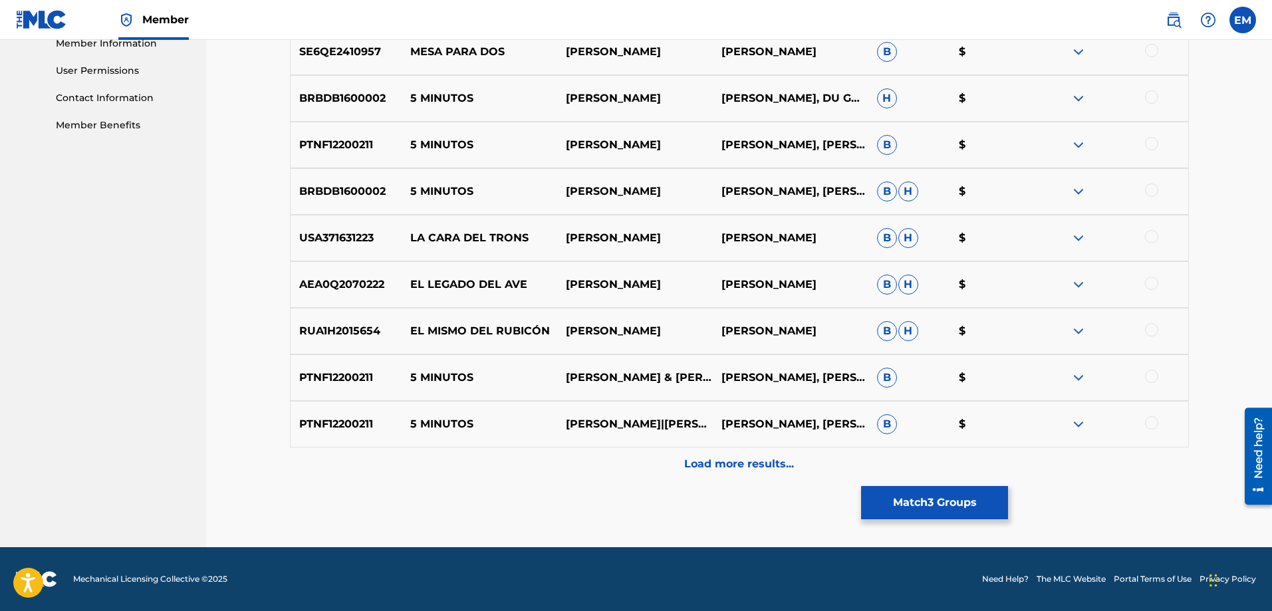
click at [943, 511] on button "Match 3 Groups" at bounding box center [934, 502] width 147 height 33
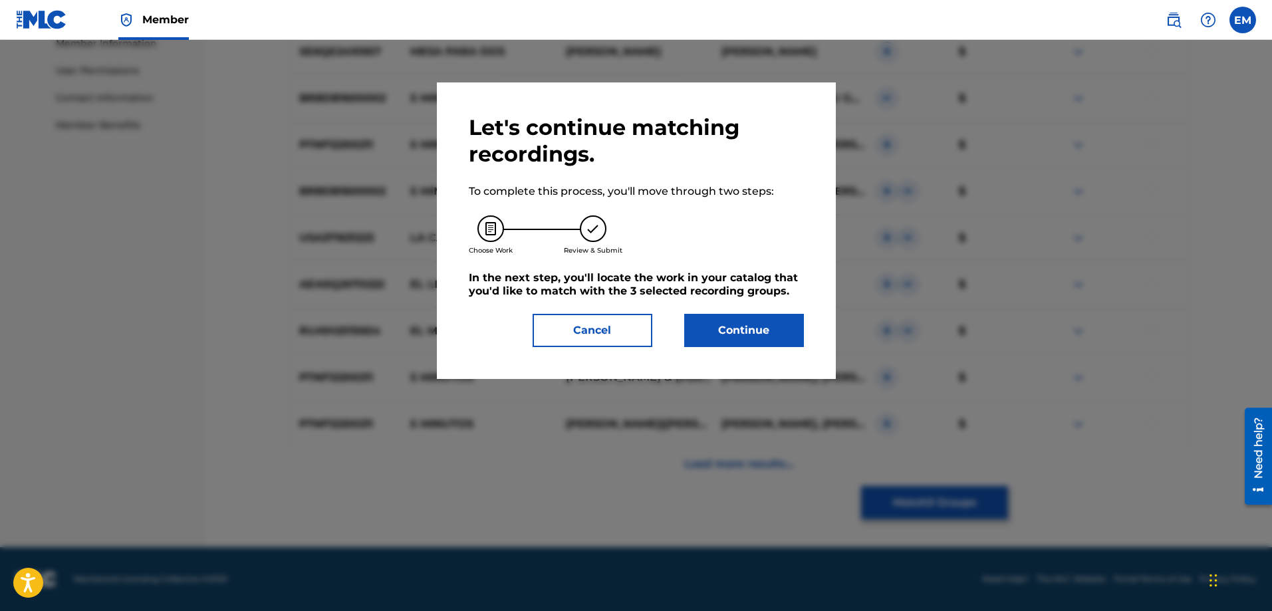
click at [716, 334] on button "Continue" at bounding box center [744, 330] width 120 height 33
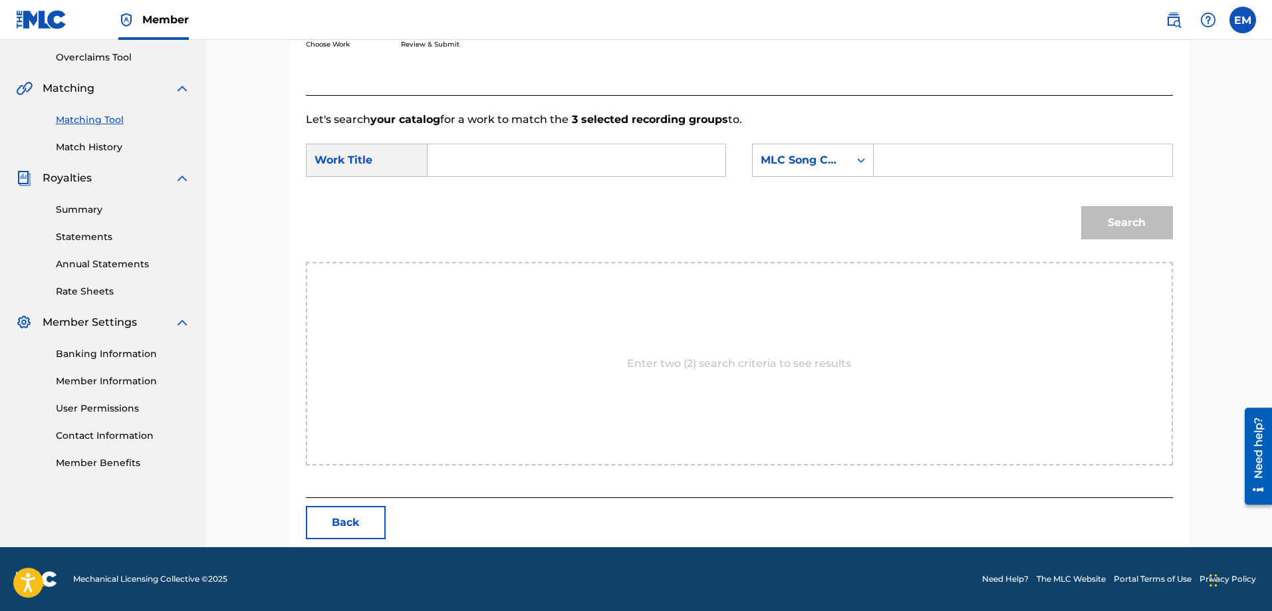
scroll to position [275, 0]
click at [554, 143] on form "SearchWithCriteria247248eb-f006-42fd-962e-f9587fba75a4 Work Title SearchWithCri…" at bounding box center [739, 195] width 867 height 134
click at [556, 149] on input "Search Form" at bounding box center [576, 160] width 275 height 32
type input "dos minutos para el fin del milenio"
click at [816, 153] on div "MLC Song Code" at bounding box center [801, 160] width 80 height 16
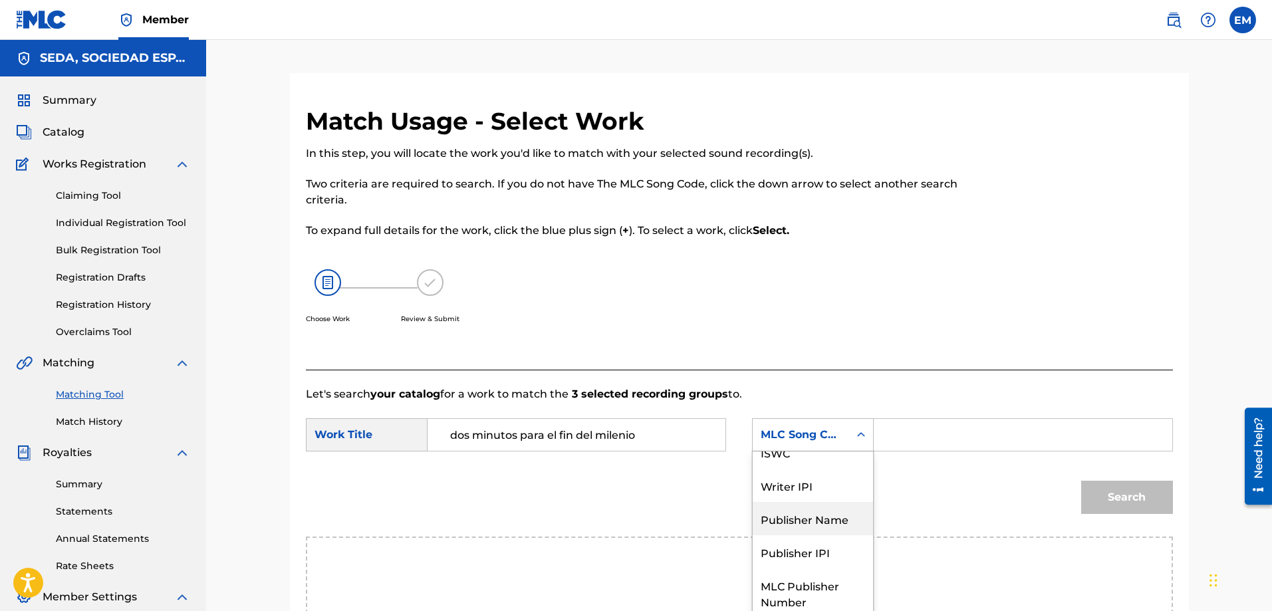
scroll to position [0, 0]
drag, startPoint x: 805, startPoint y: 473, endPoint x: 871, endPoint y: 452, distance: 69.2
click at [809, 469] on div "Writer Name" at bounding box center [813, 468] width 120 height 33
click at [908, 436] on input "Search Form" at bounding box center [1022, 435] width 275 height 32
paste input "[PERSON_NAME]"
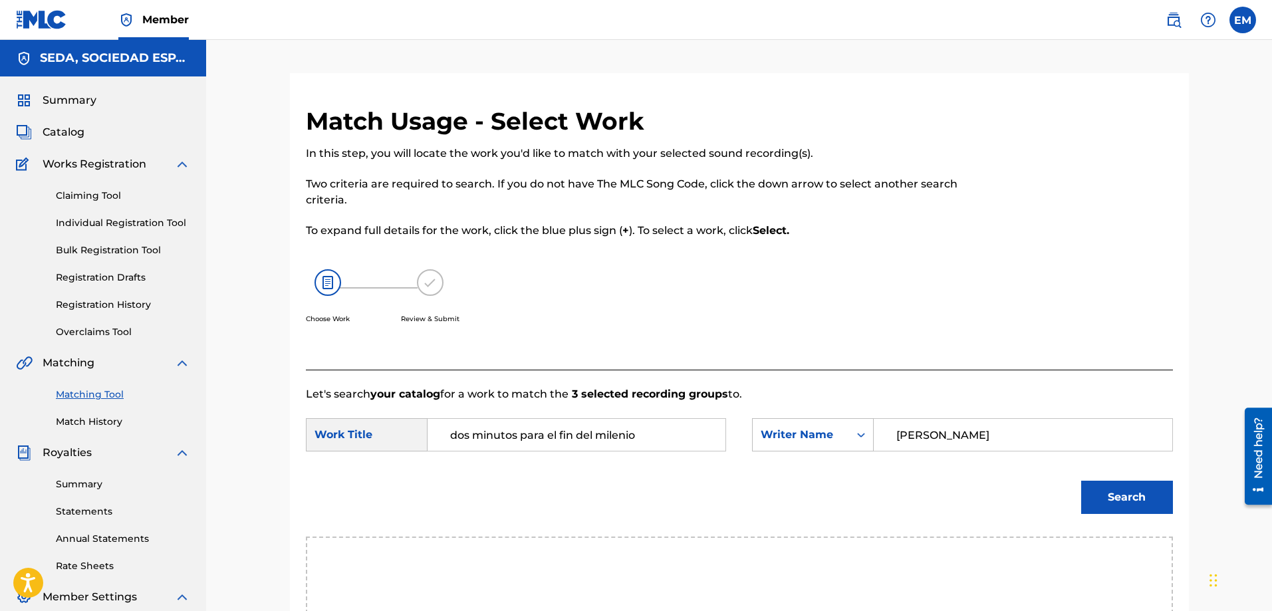
type input "[PERSON_NAME]"
click at [1081, 481] on button "Search" at bounding box center [1127, 497] width 92 height 33
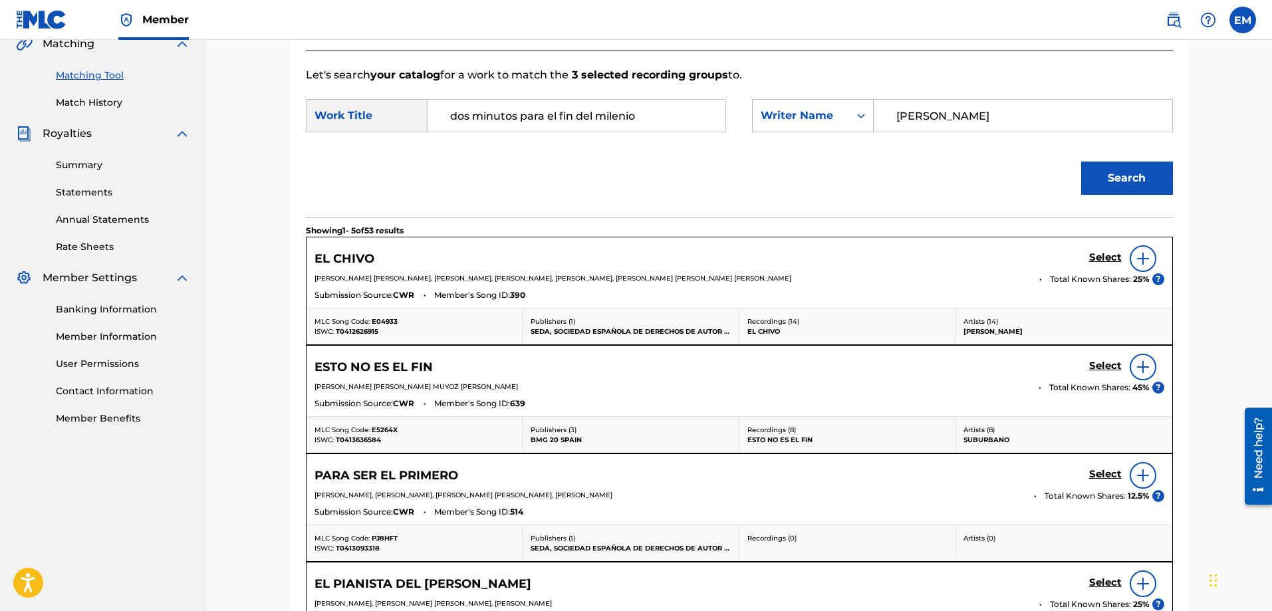
scroll to position [70, 0]
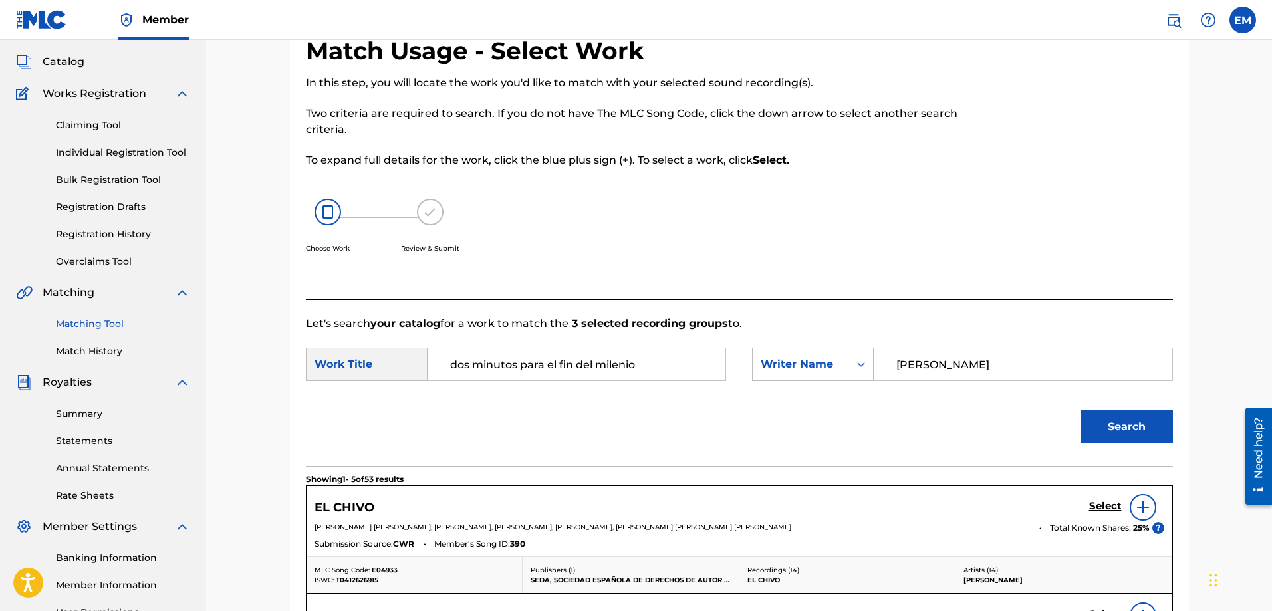
drag, startPoint x: 674, startPoint y: 364, endPoint x: 360, endPoint y: 356, distance: 313.3
click at [360, 356] on div "SearchWithCriteria247248eb-f006-42fd-962e-f9587fba75a4 Work Title dos minutos p…" at bounding box center [516, 364] width 420 height 33
click at [1081, 410] on button "Search" at bounding box center [1127, 426] width 92 height 33
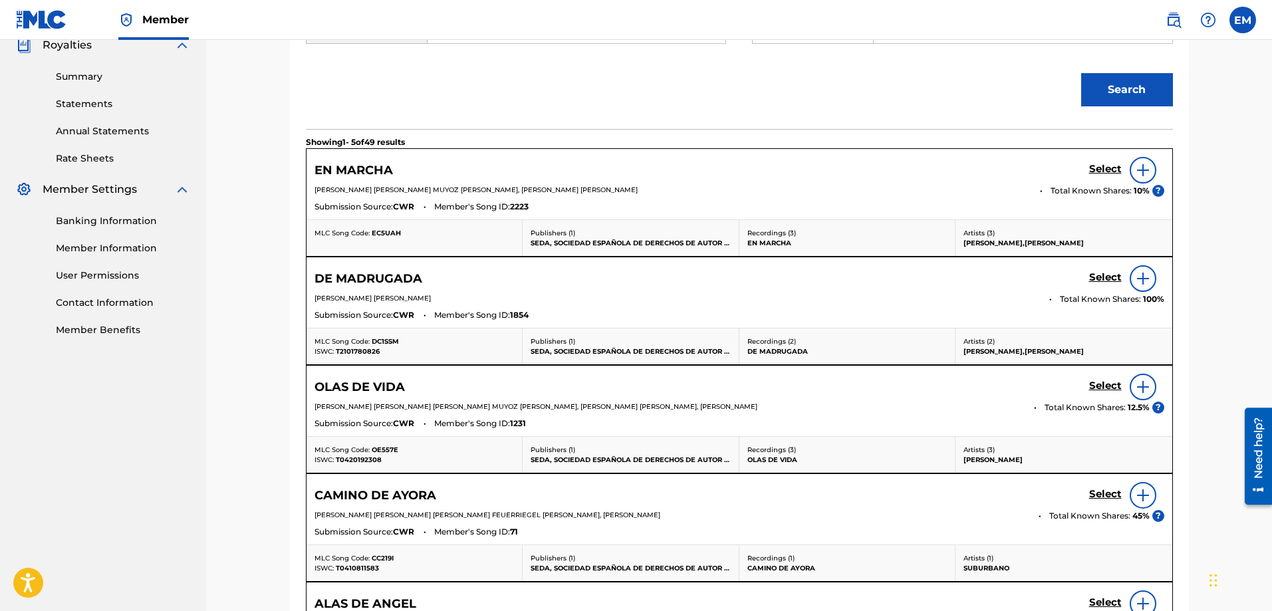
scroll to position [203, 0]
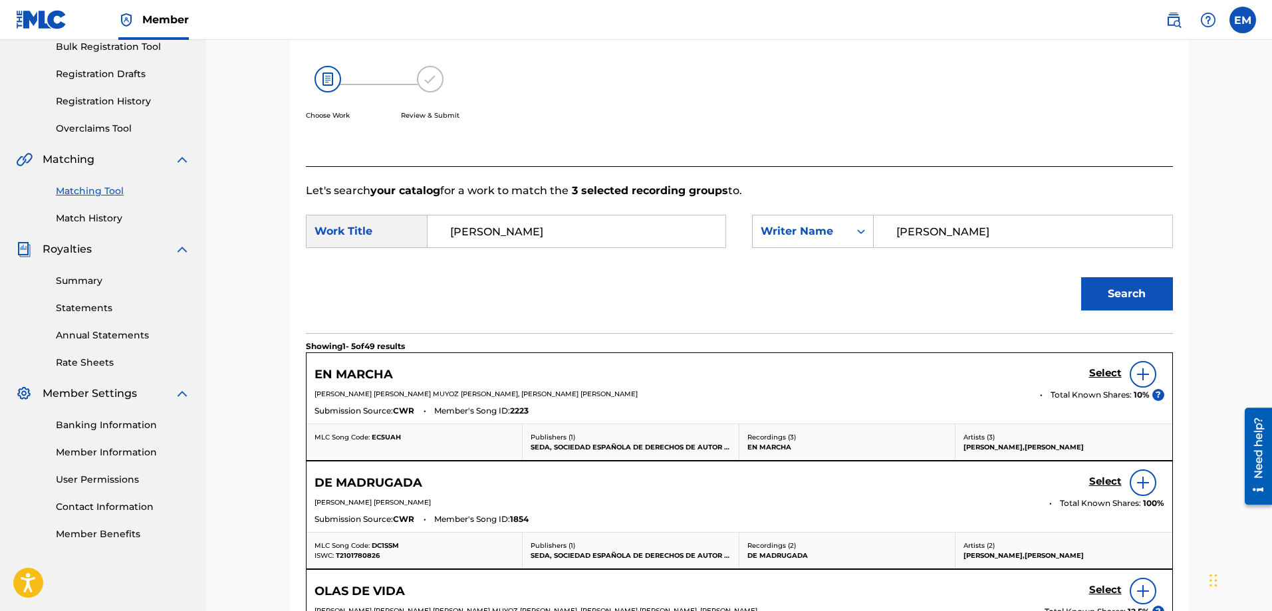
drag, startPoint x: 551, startPoint y: 223, endPoint x: 418, endPoint y: 236, distance: 133.6
click at [418, 236] on div "SearchWithCriteria247248eb-f006-42fd-962e-f9587fba75a4 Work Title [PERSON_NAME]" at bounding box center [516, 231] width 420 height 33
type input "condenadas a entenderse"
click at [1081, 277] on button "Search" at bounding box center [1127, 293] width 92 height 33
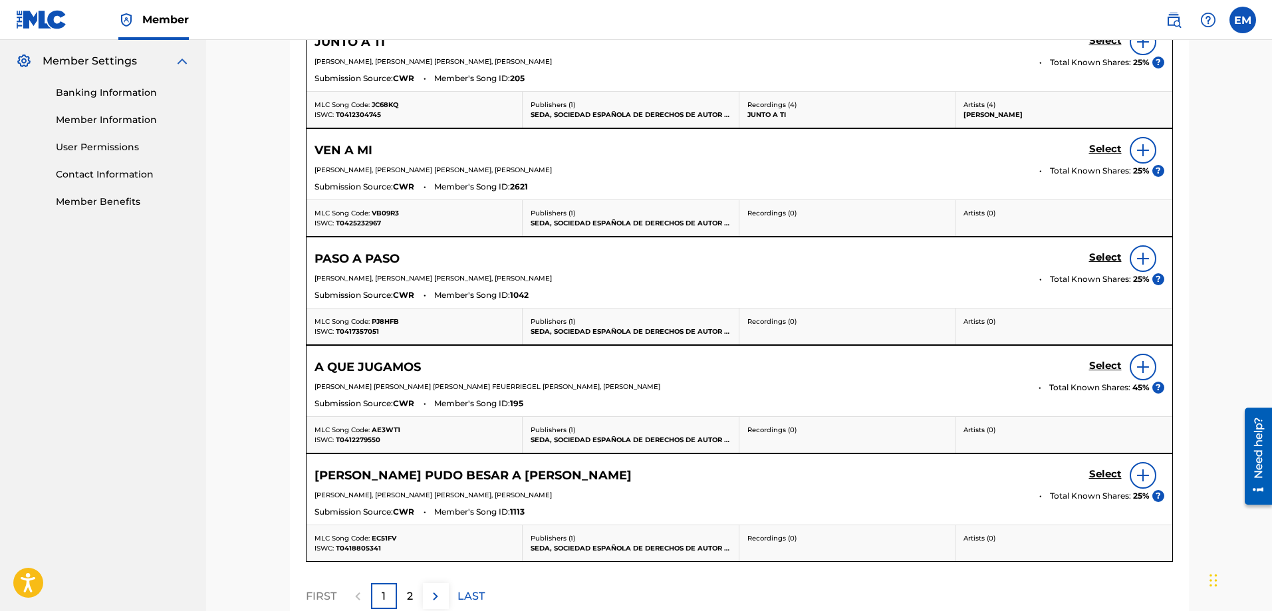
scroll to position [669, 0]
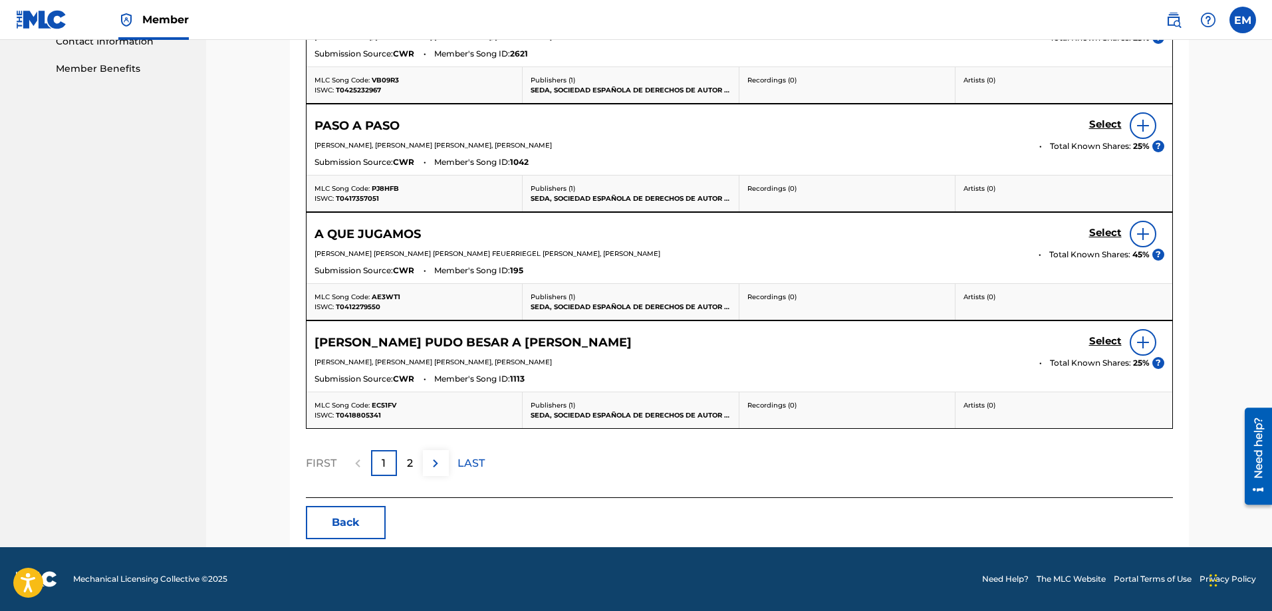
click at [358, 521] on button "Back" at bounding box center [346, 522] width 80 height 33
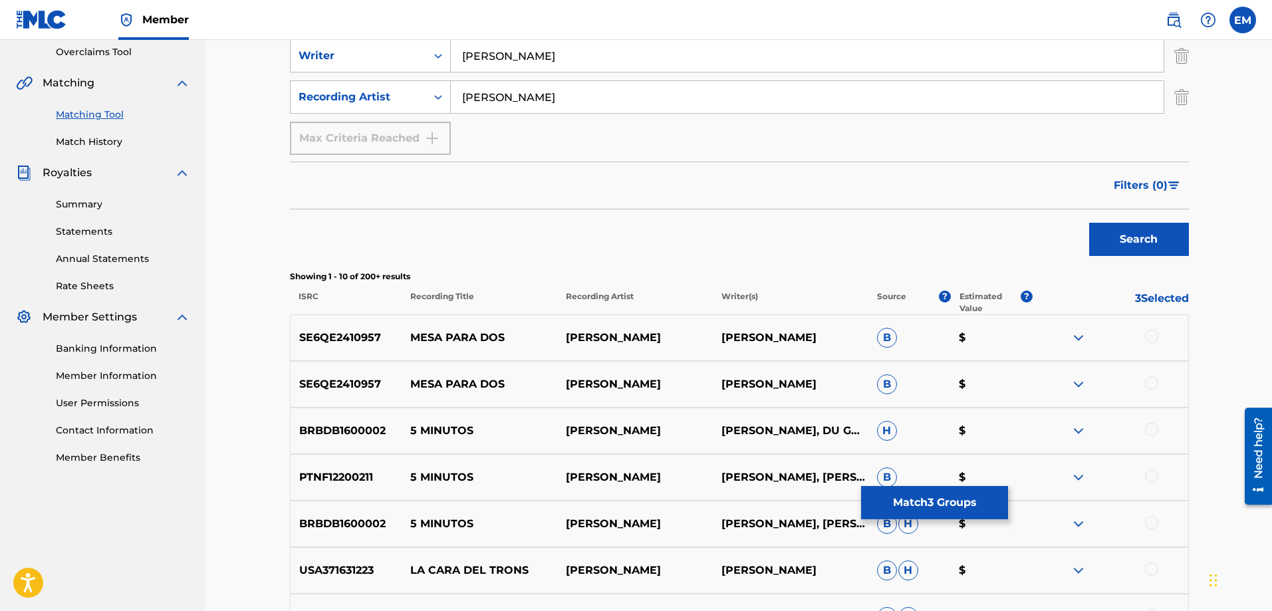
scroll to position [14, 0]
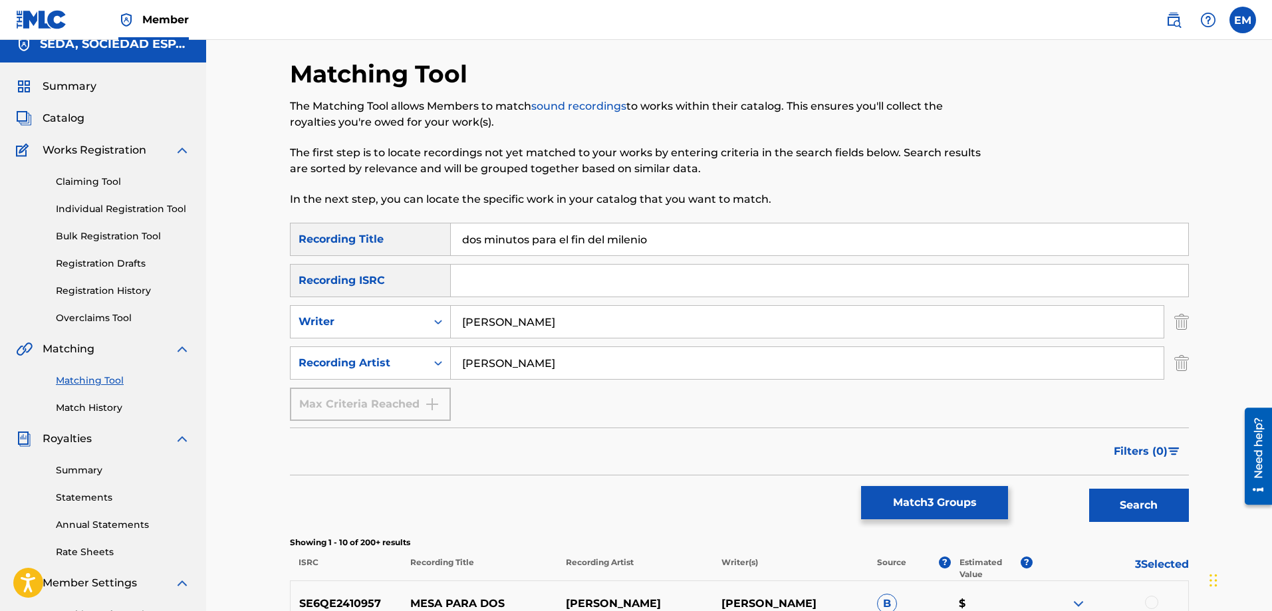
click at [94, 406] on link "Match History" at bounding box center [123, 408] width 134 height 14
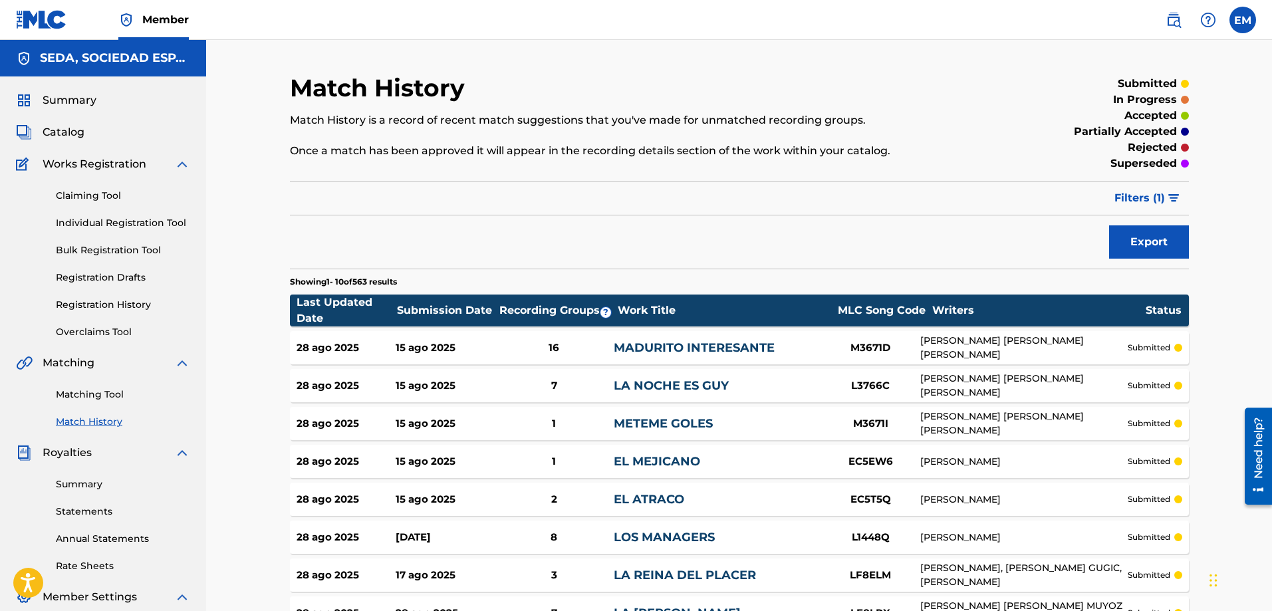
click at [95, 392] on link "Matching Tool" at bounding box center [123, 395] width 134 height 14
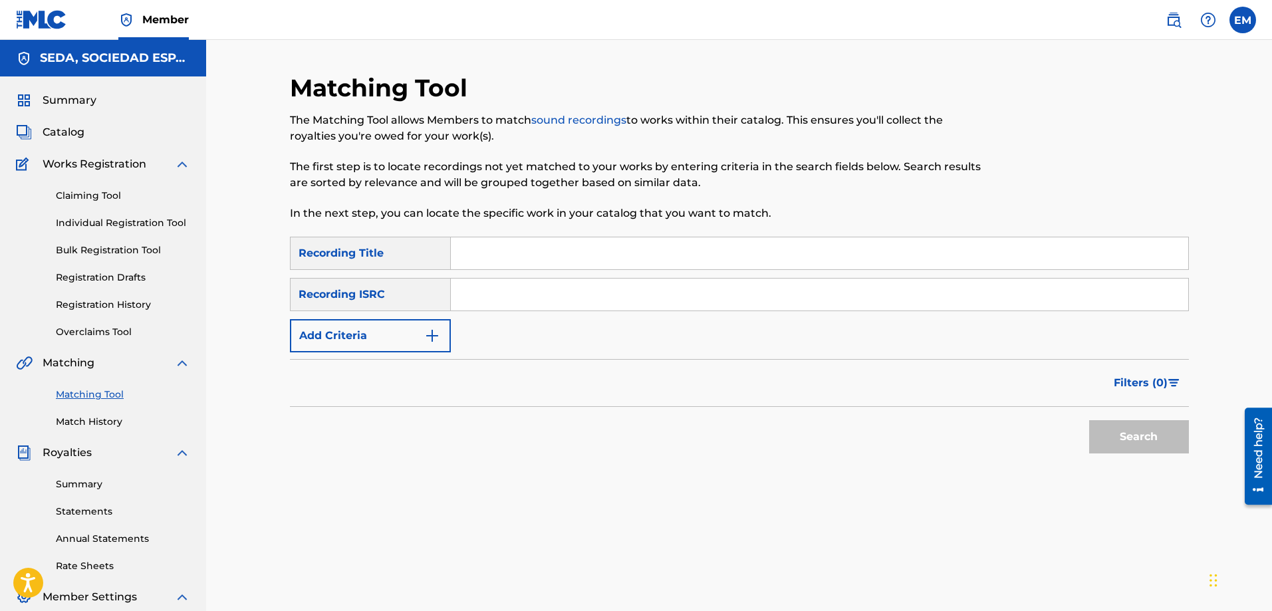
click at [466, 261] on input "Search Form" at bounding box center [819, 253] width 737 height 32
type input "condenadas a entenderse"
click at [1089, 420] on button "Search" at bounding box center [1139, 436] width 100 height 33
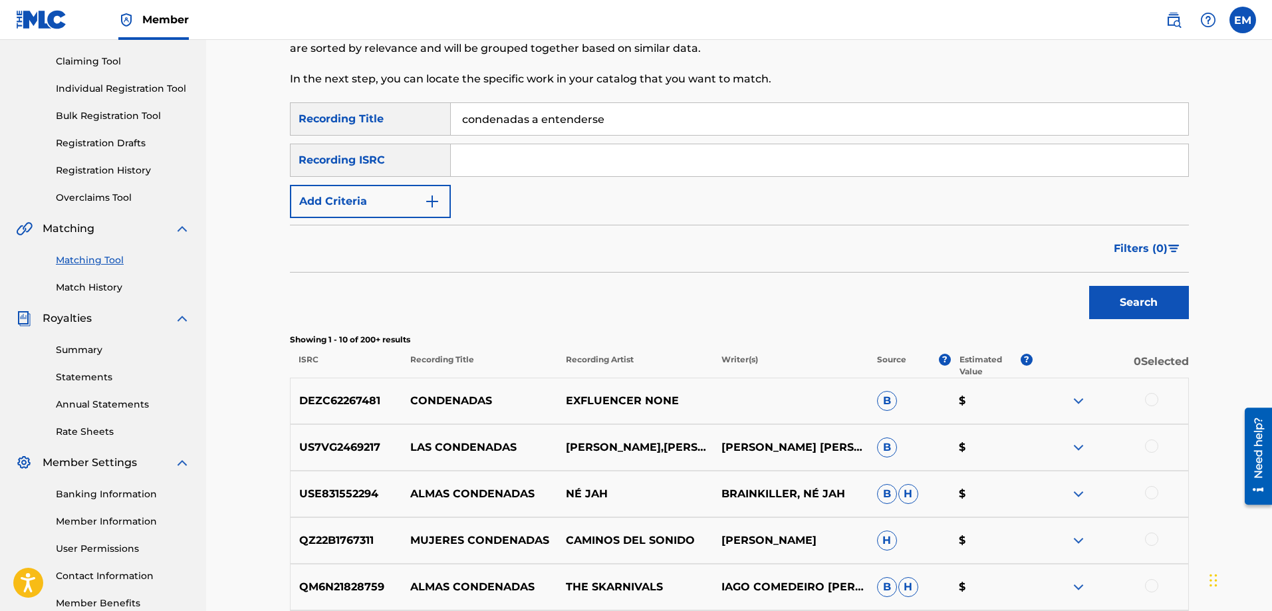
scroll to position [133, 0]
click at [370, 200] on button "Add Criteria" at bounding box center [370, 202] width 161 height 33
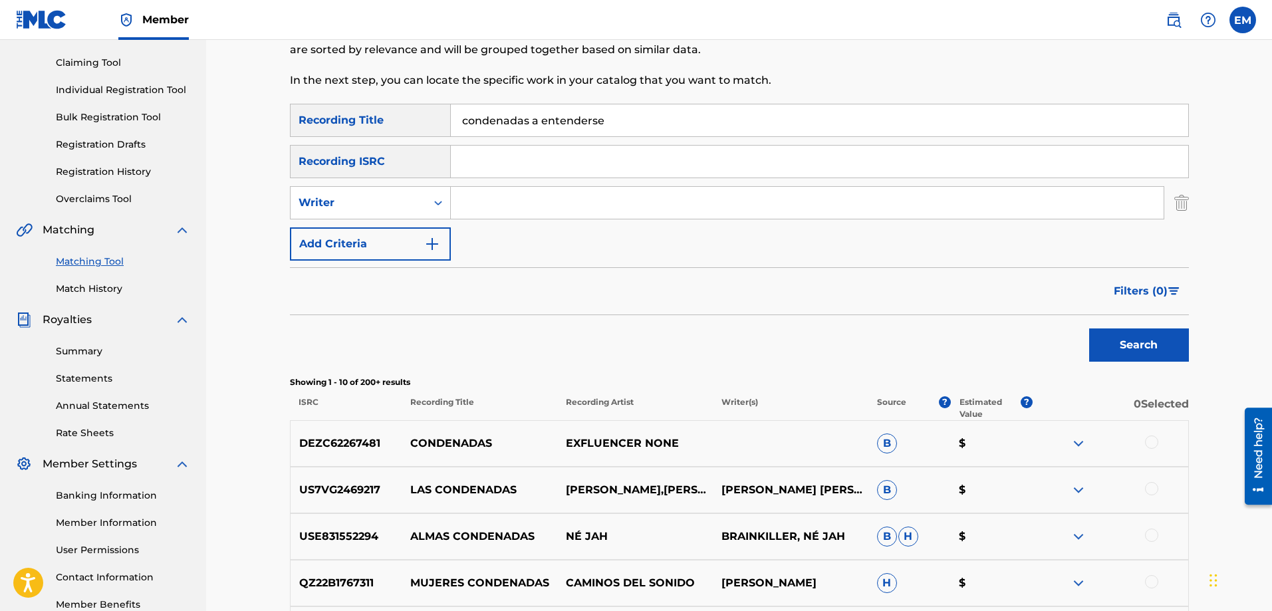
click at [485, 205] on input "Search Form" at bounding box center [807, 203] width 713 height 32
type input "[PERSON_NAME]"
click at [1089, 329] on button "Search" at bounding box center [1139, 345] width 100 height 33
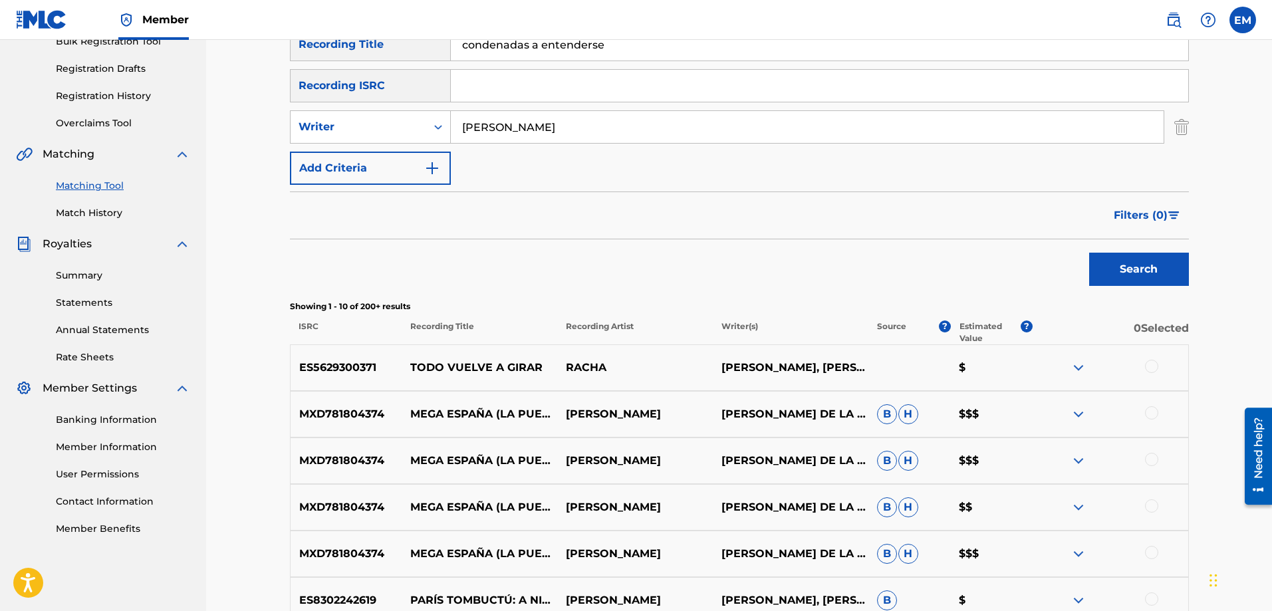
scroll to position [399, 0]
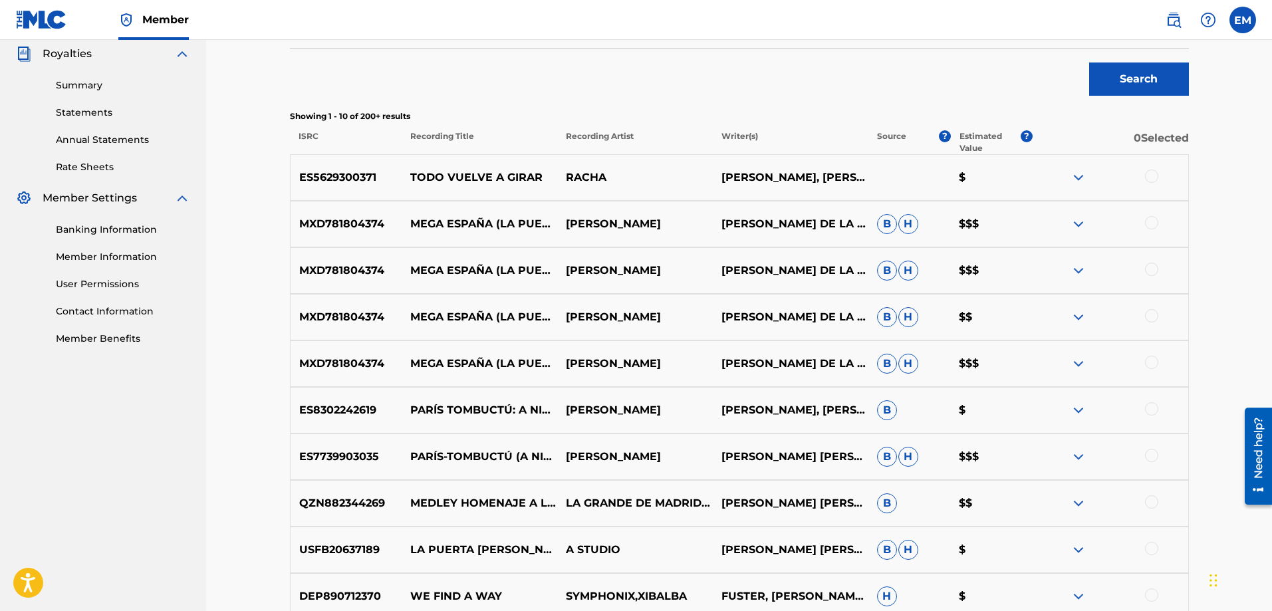
click at [1151, 182] on div at bounding box center [1151, 176] width 13 height 13
click at [946, 496] on button "Match 1 Group" at bounding box center [934, 502] width 147 height 33
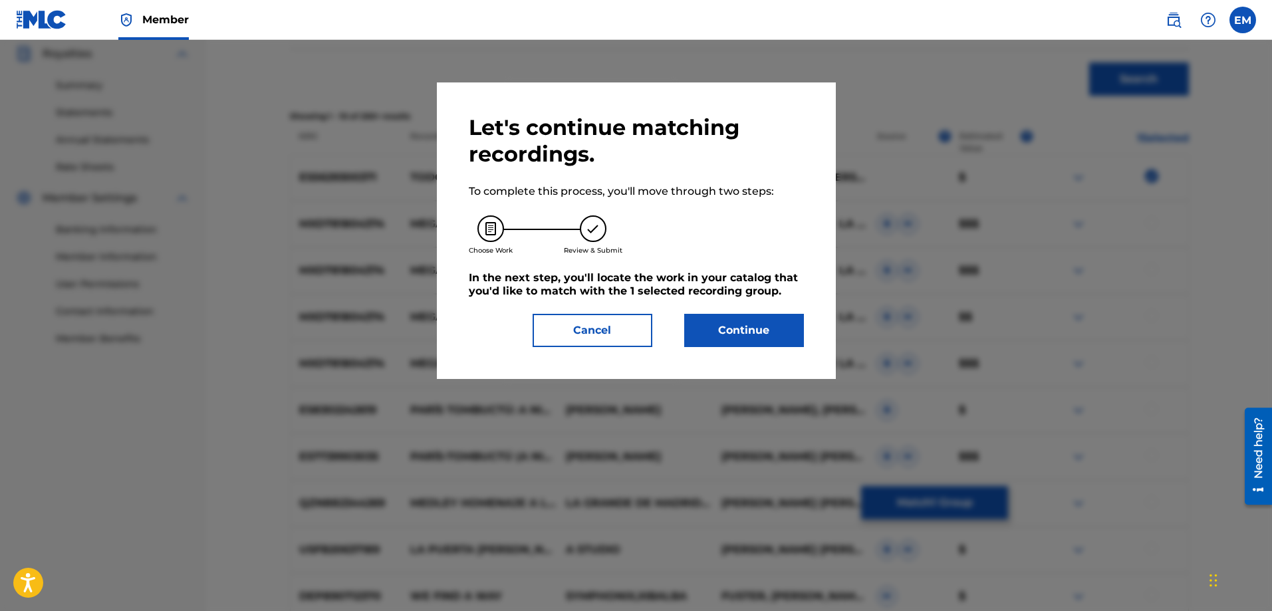
click at [749, 342] on button "Continue" at bounding box center [744, 330] width 120 height 33
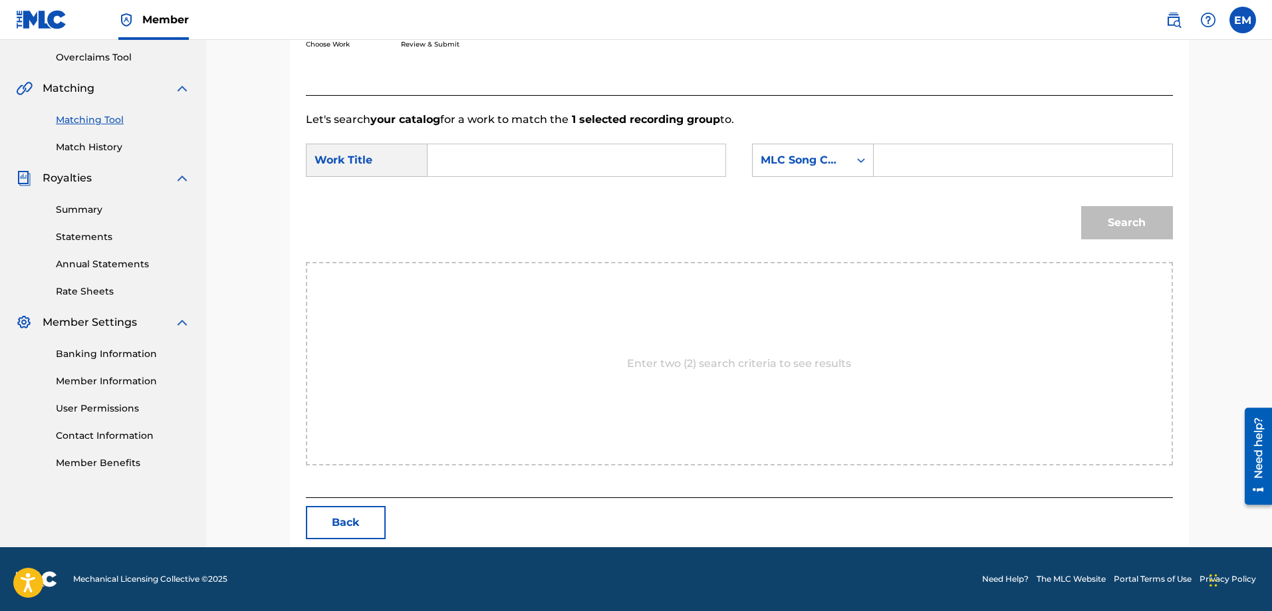
scroll to position [275, 0]
click at [517, 153] on input "Search Form" at bounding box center [576, 160] width 275 height 32
type input "condenadas a entenderse"
click at [807, 162] on div "MLC Song Code" at bounding box center [801, 160] width 80 height 16
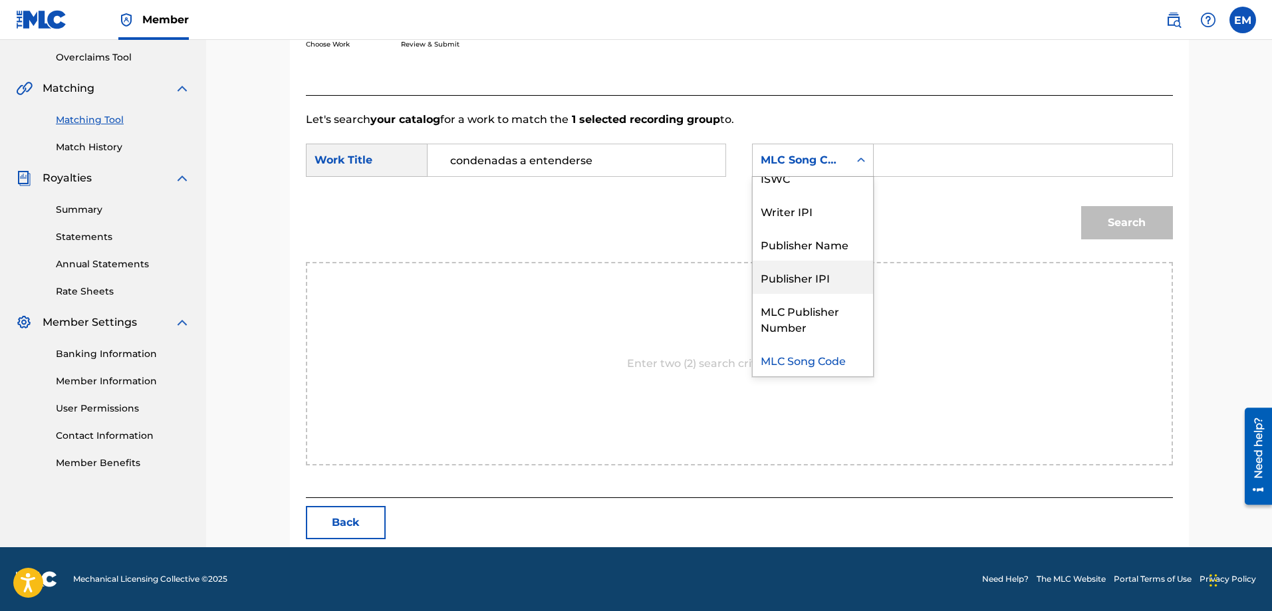
scroll to position [0, 0]
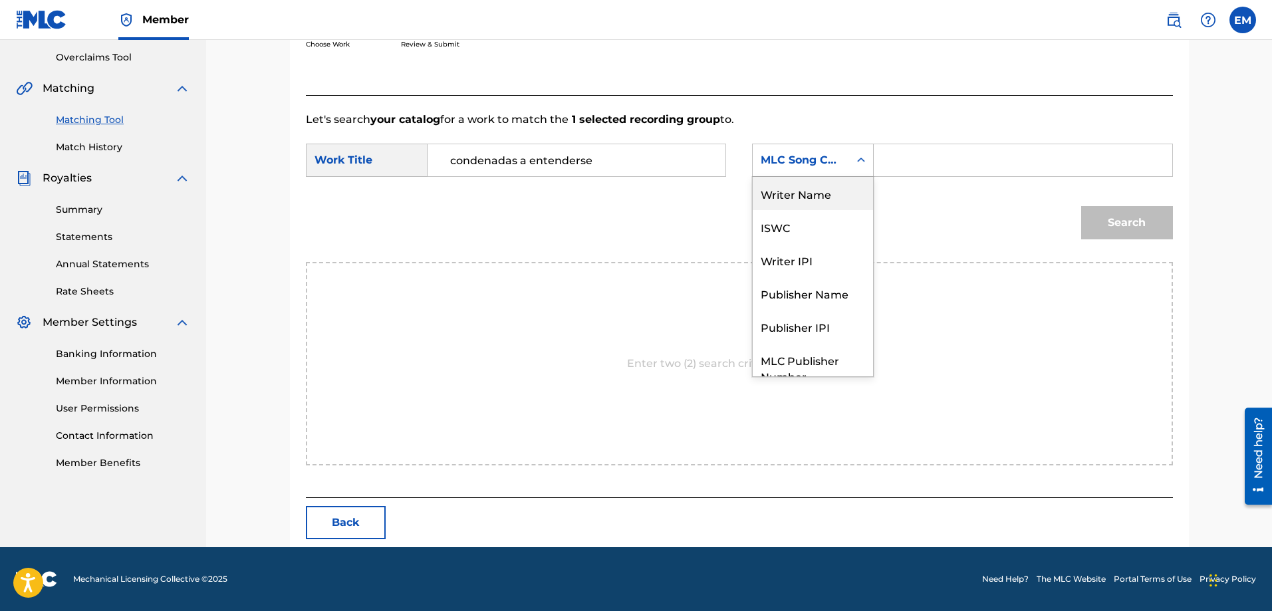
drag, startPoint x: 805, startPoint y: 188, endPoint x: 883, endPoint y: 186, distance: 77.8
click at [807, 188] on div "Writer Name" at bounding box center [813, 193] width 120 height 33
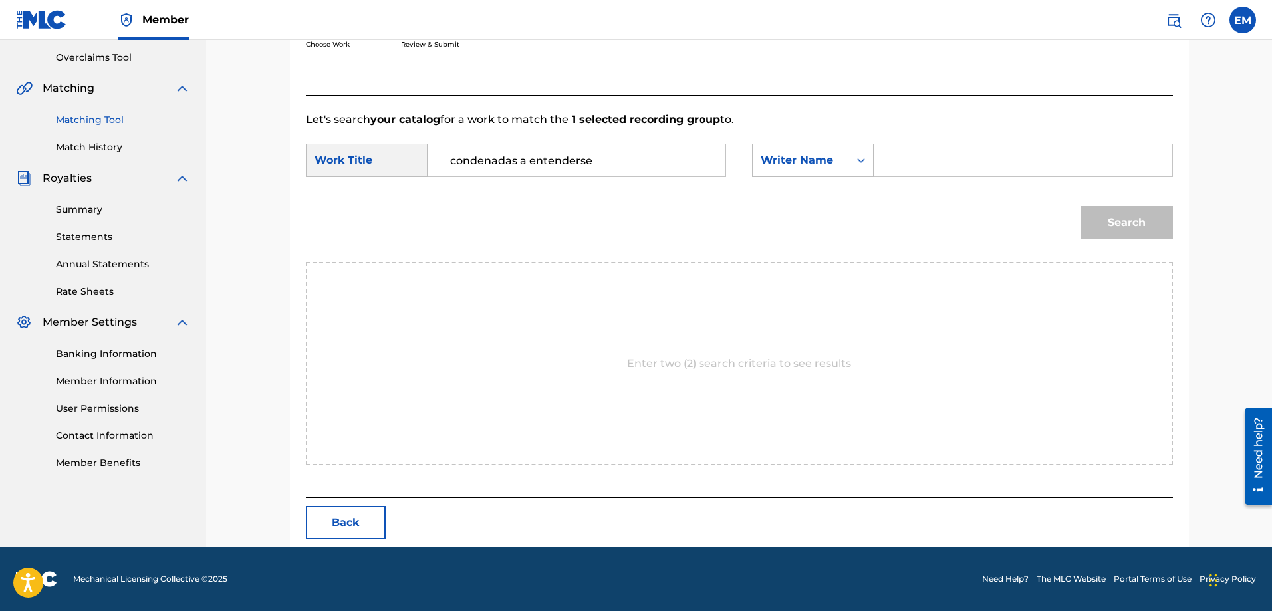
click at [898, 164] on input "Search Form" at bounding box center [1022, 160] width 275 height 32
paste input "[PERSON_NAME]"
type input "[PERSON_NAME]"
click at [1081, 206] on button "Search" at bounding box center [1127, 222] width 92 height 33
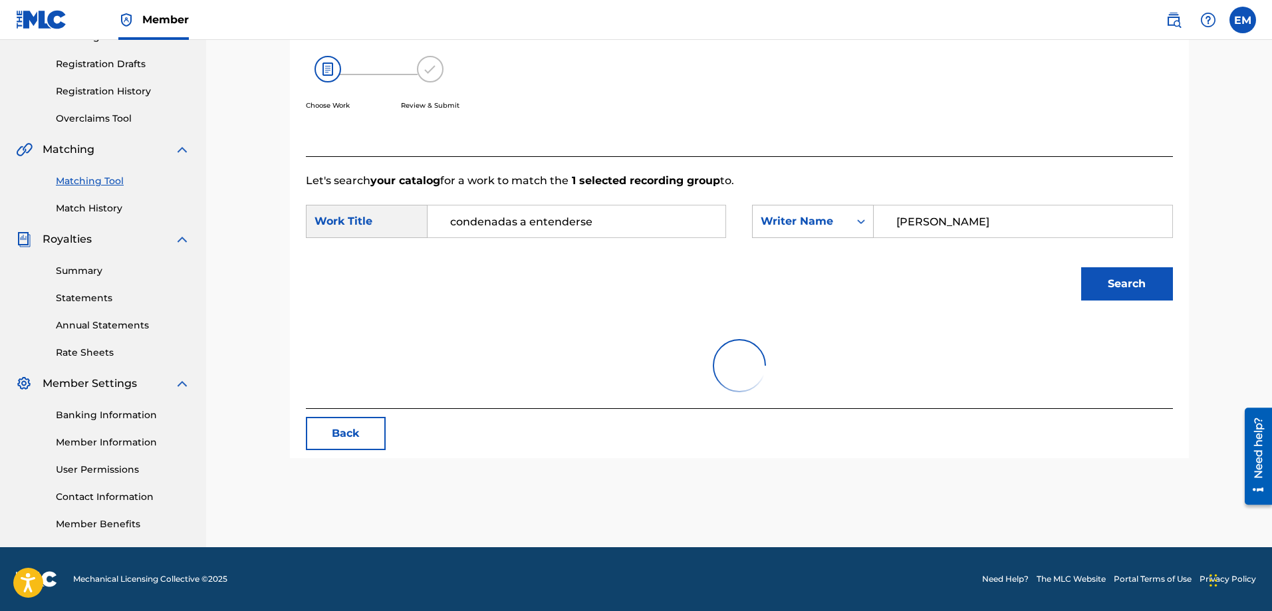
scroll to position [275, 0]
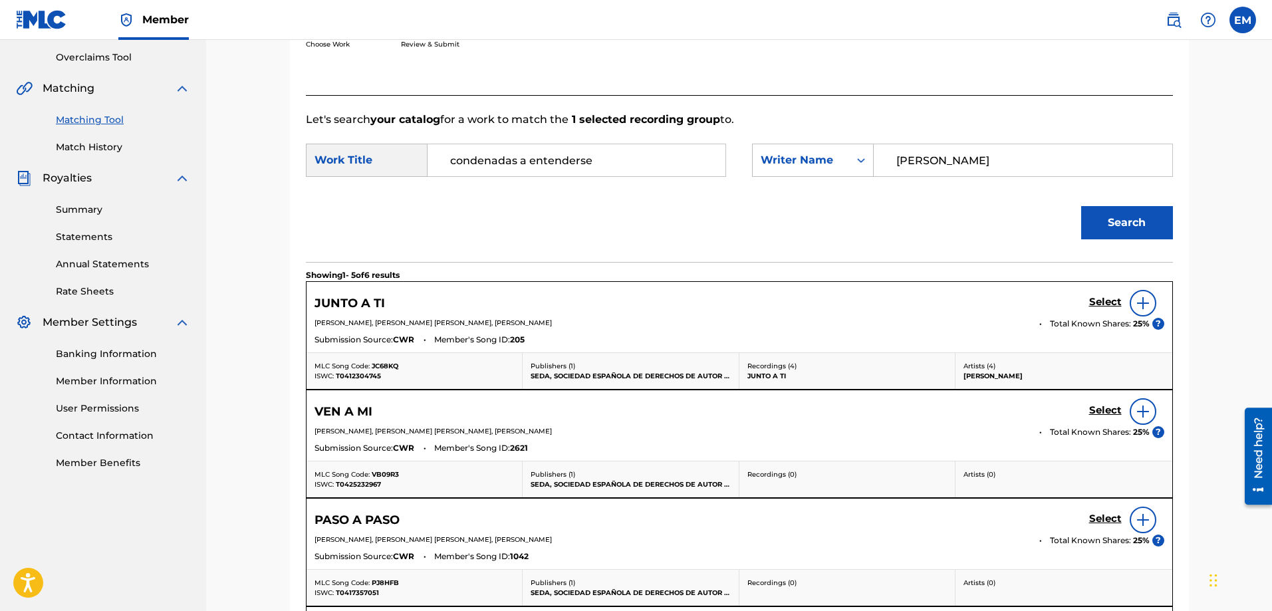
drag, startPoint x: 598, startPoint y: 163, endPoint x: 332, endPoint y: 163, distance: 266.0
click at [332, 163] on div "SearchWithCriteria247248eb-f006-42fd-962e-f9587fba75a4 Work Title condenadas a …" at bounding box center [516, 160] width 420 height 33
click at [469, 207] on span "ritos" at bounding box center [472, 205] width 24 height 13
type input "los tres loritos"
click at [1081, 206] on button "Search" at bounding box center [1127, 222] width 92 height 33
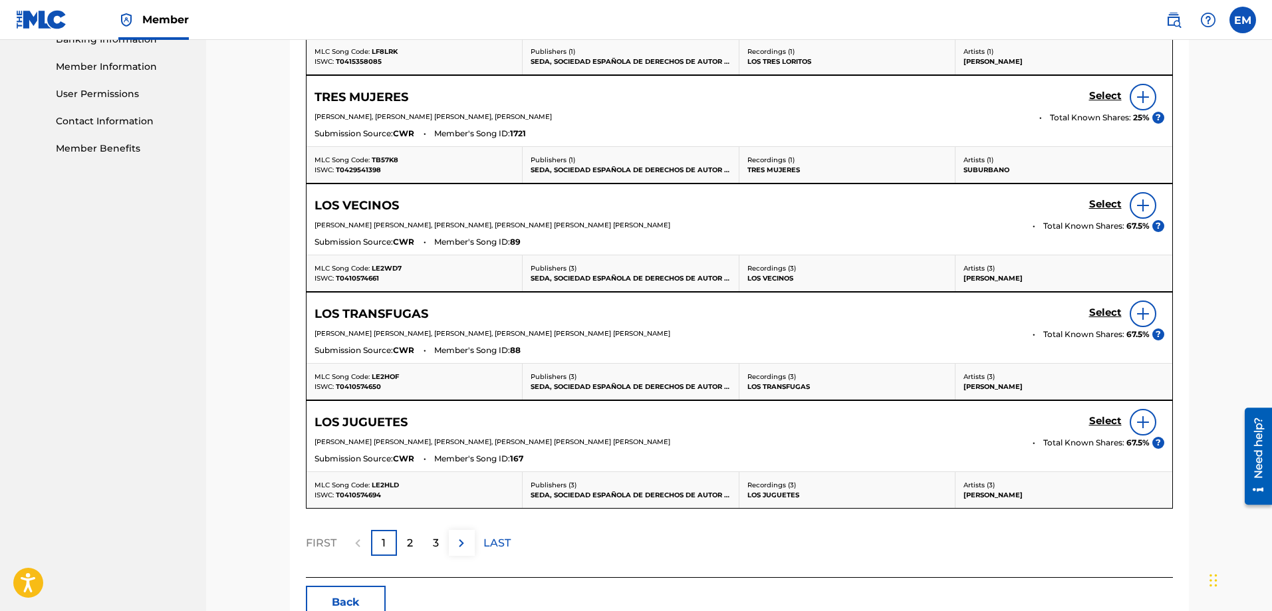
scroll to position [669, 0]
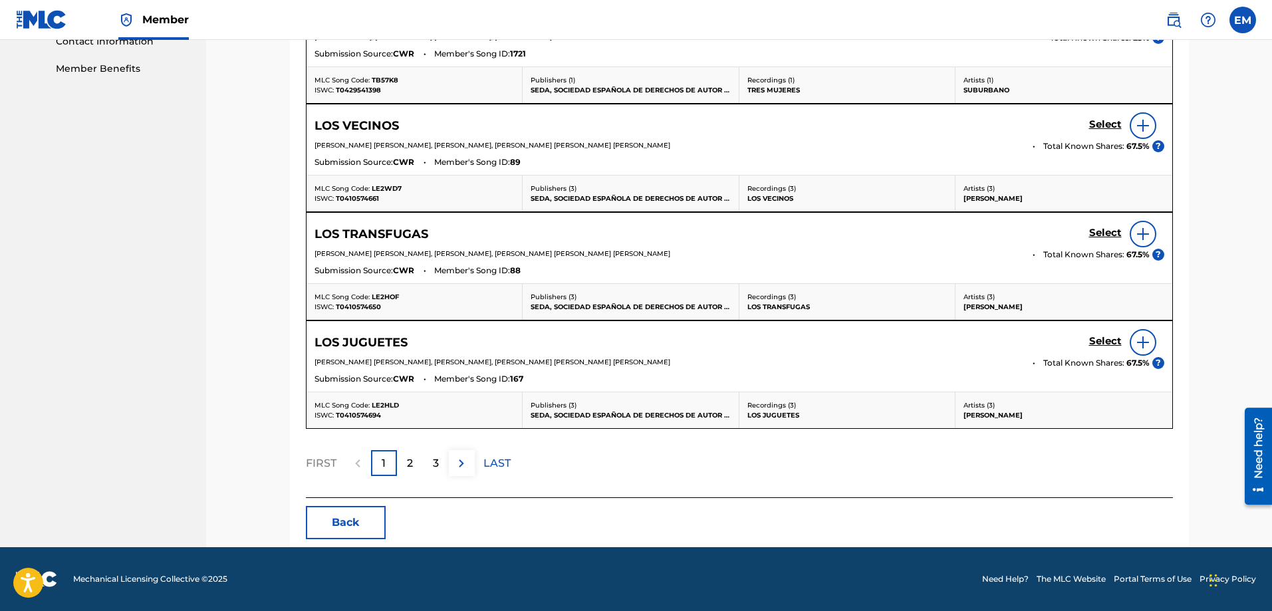
click at [357, 534] on button "Back" at bounding box center [346, 522] width 80 height 33
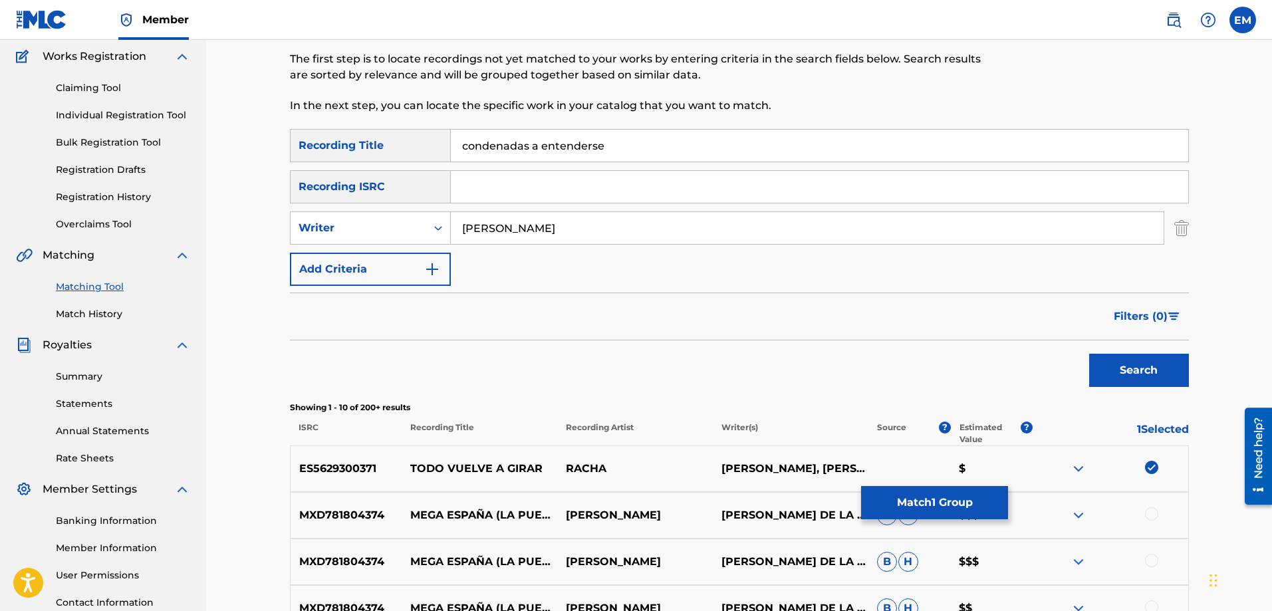
scroll to position [106, 0]
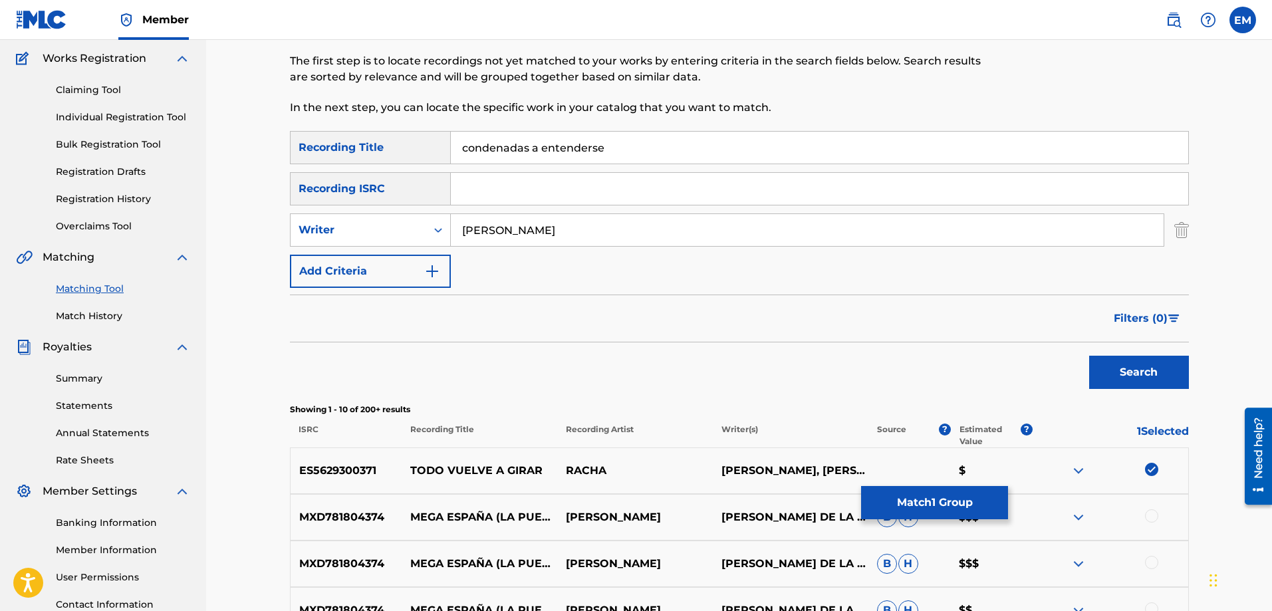
click at [1150, 469] on img at bounding box center [1151, 469] width 13 height 13
drag, startPoint x: 611, startPoint y: 148, endPoint x: 305, endPoint y: 150, distance: 306.6
click at [305, 150] on div "SearchWithCriteriab1ac4630-cecb-4e2e-83b4-cac262e97a47 Recording Title condenad…" at bounding box center [739, 147] width 899 height 33
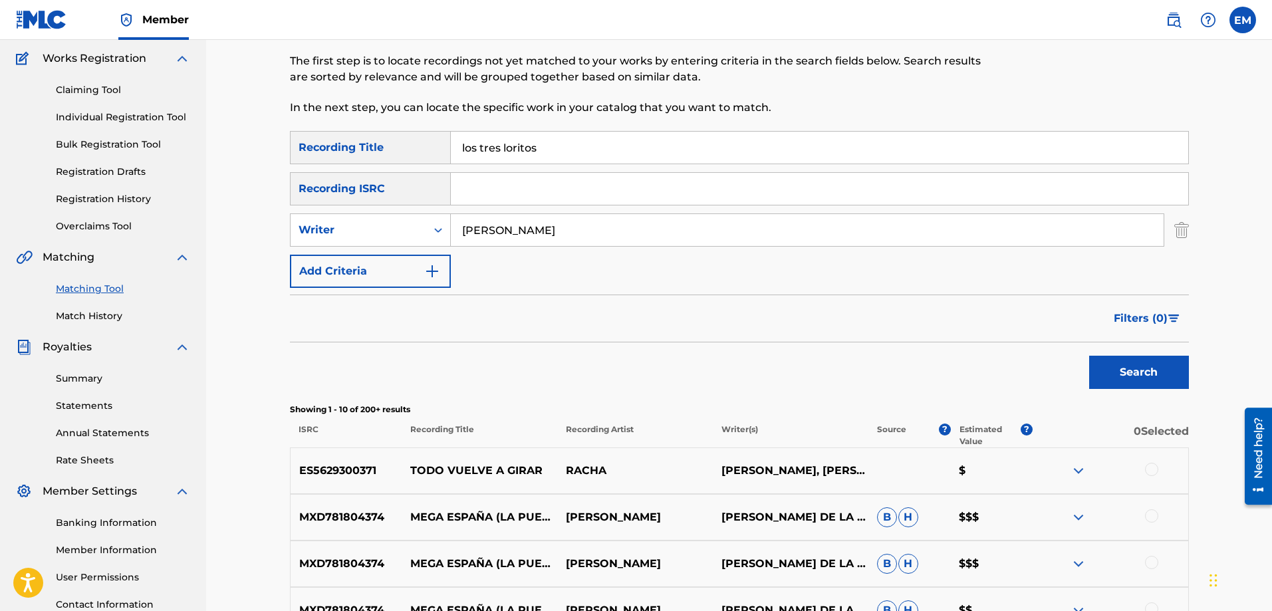
type input "los tres loritos"
click at [1089, 356] on button "Search" at bounding box center [1139, 372] width 100 height 33
drag, startPoint x: 595, startPoint y: 228, endPoint x: 420, endPoint y: 229, distance: 174.9
click at [420, 229] on div "SearchWithCriteriacffa6d9d-3140-4c86-8c8a-fc80500e07bd Writer [PERSON_NAME]" at bounding box center [739, 229] width 899 height 33
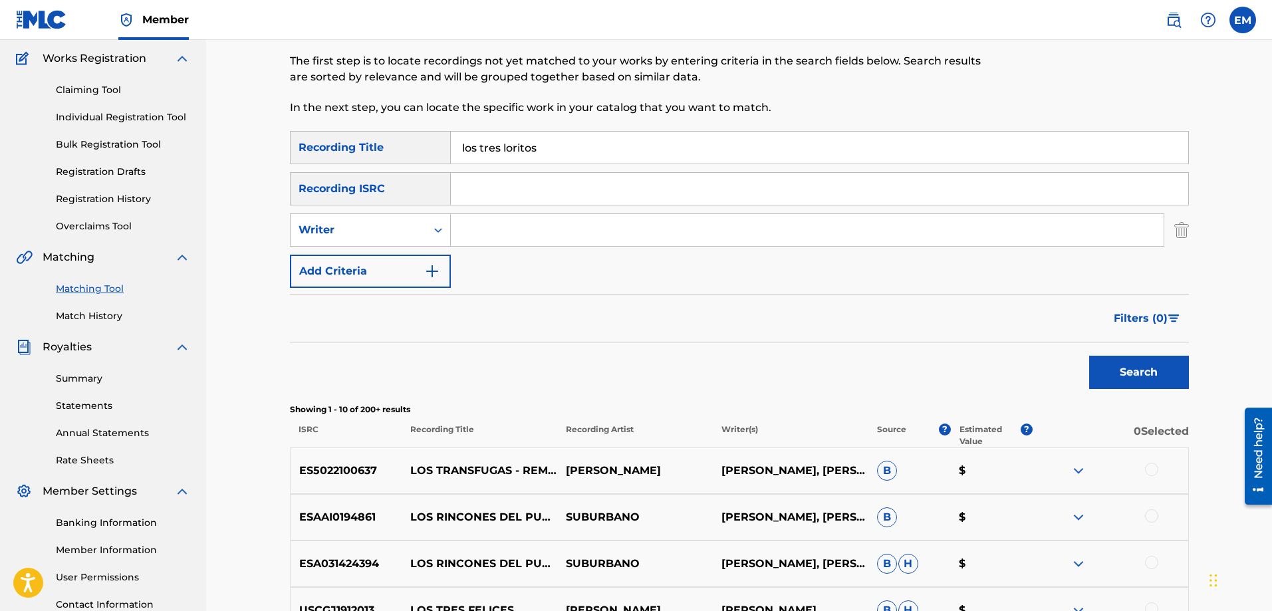
click at [1089, 356] on button "Search" at bounding box center [1139, 372] width 100 height 33
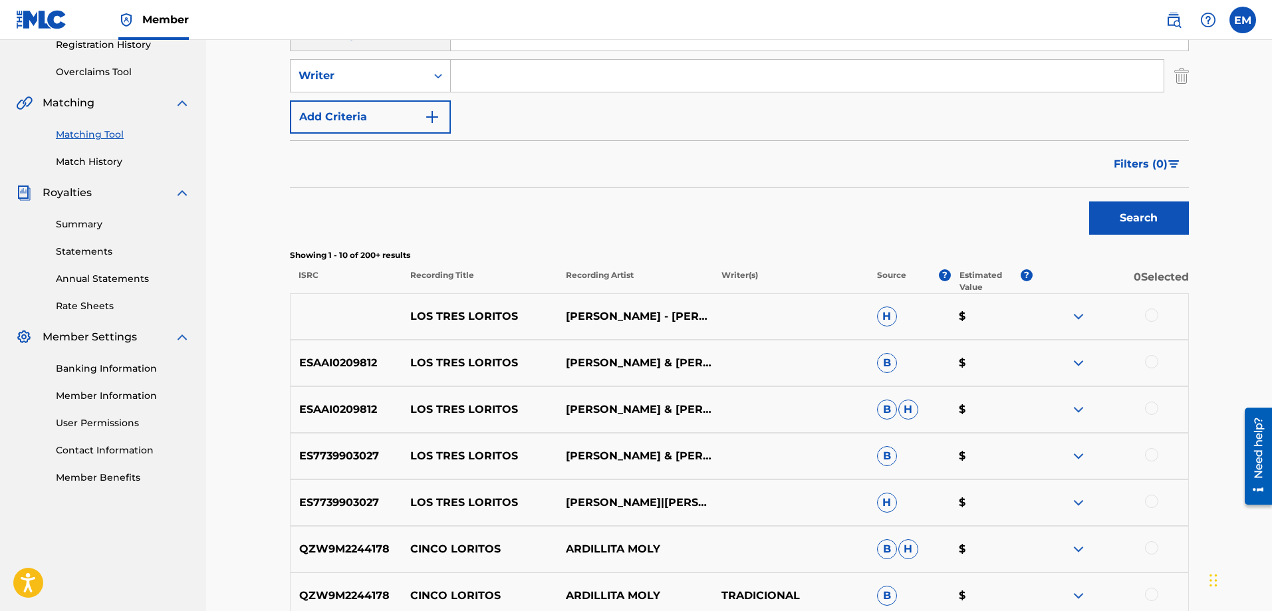
scroll to position [239, 0]
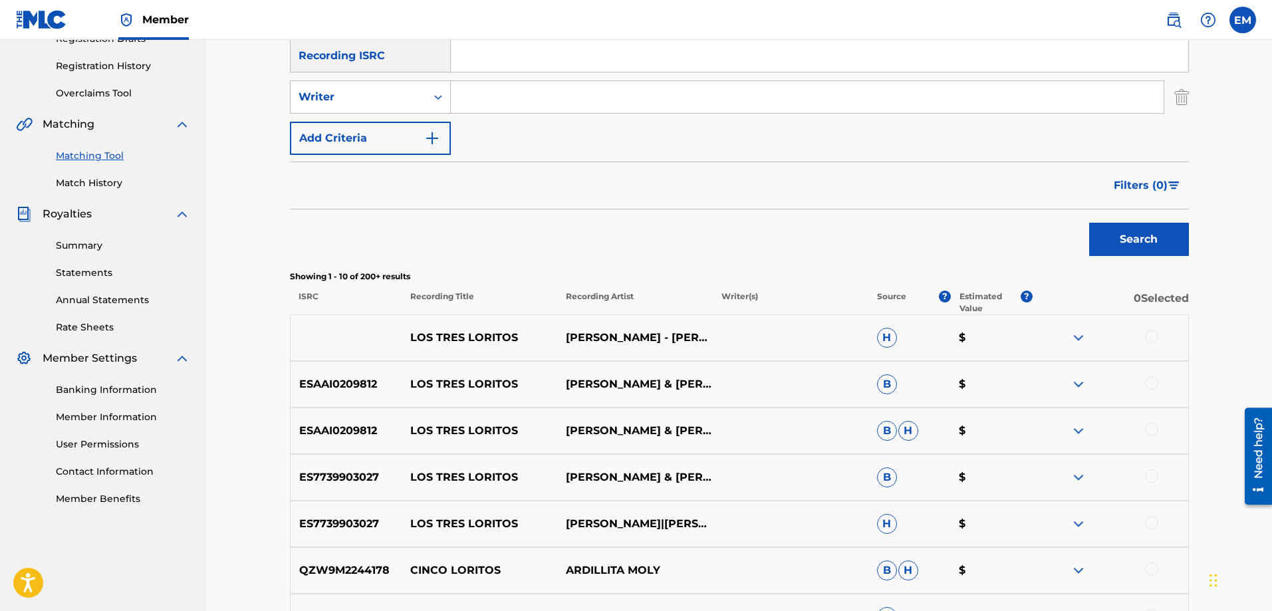
click at [1151, 336] on div at bounding box center [1151, 336] width 13 height 13
click at [1153, 386] on div at bounding box center [1151, 382] width 13 height 13
click at [1151, 431] on div at bounding box center [1151, 429] width 13 height 13
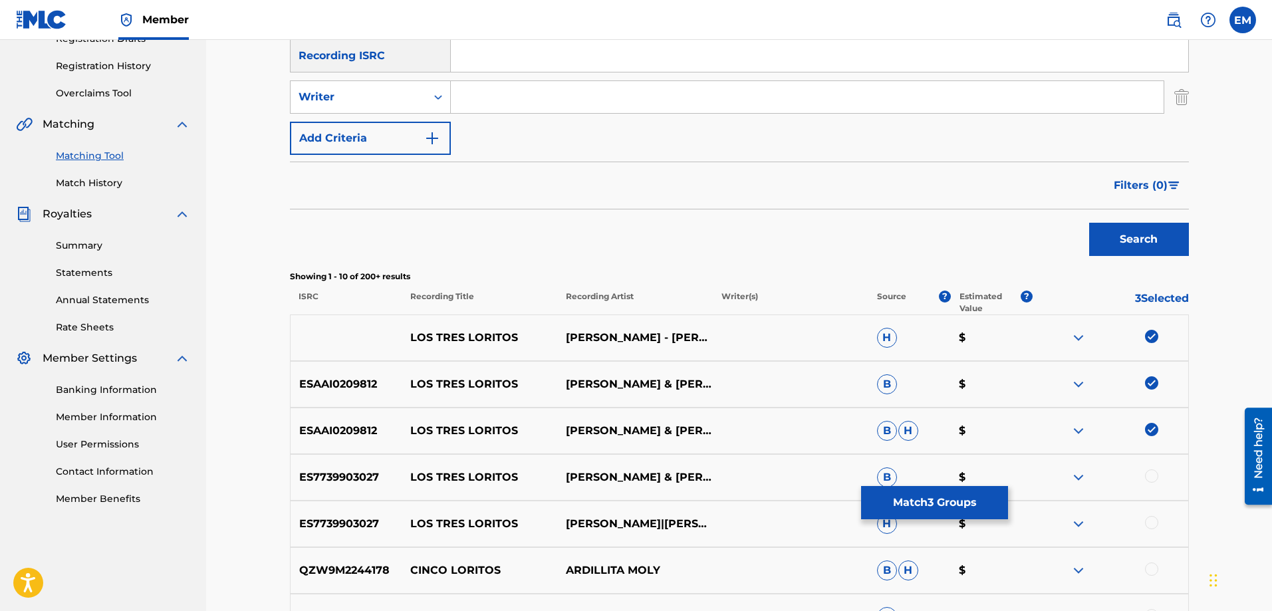
click at [1148, 474] on div at bounding box center [1151, 475] width 13 height 13
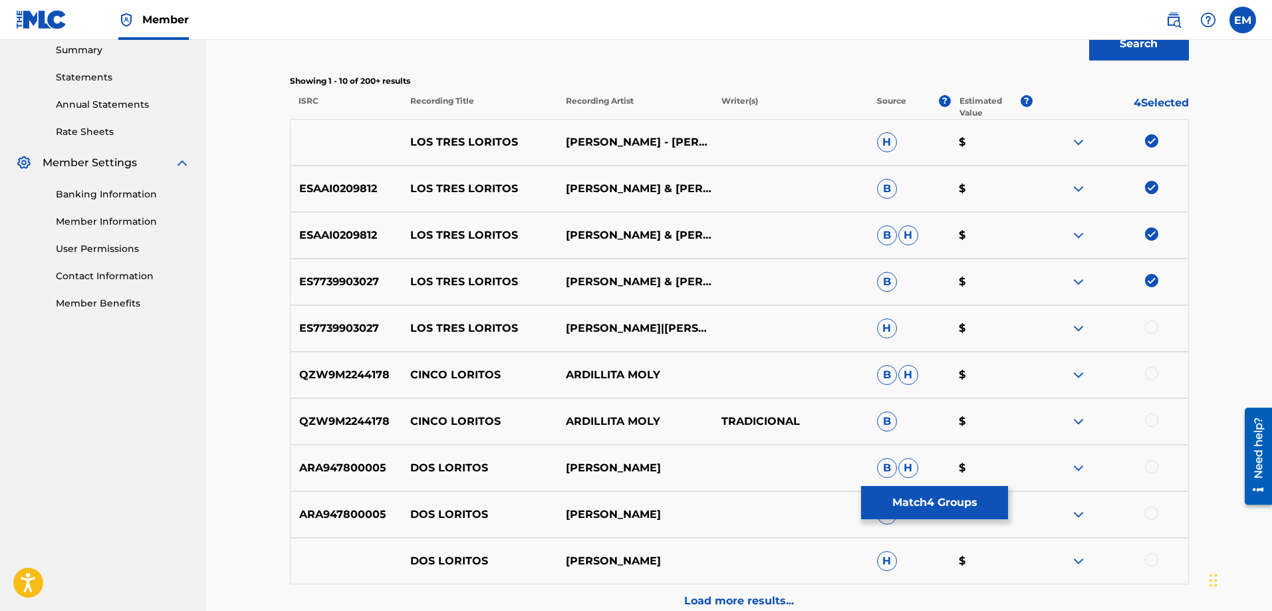
scroll to position [438, 0]
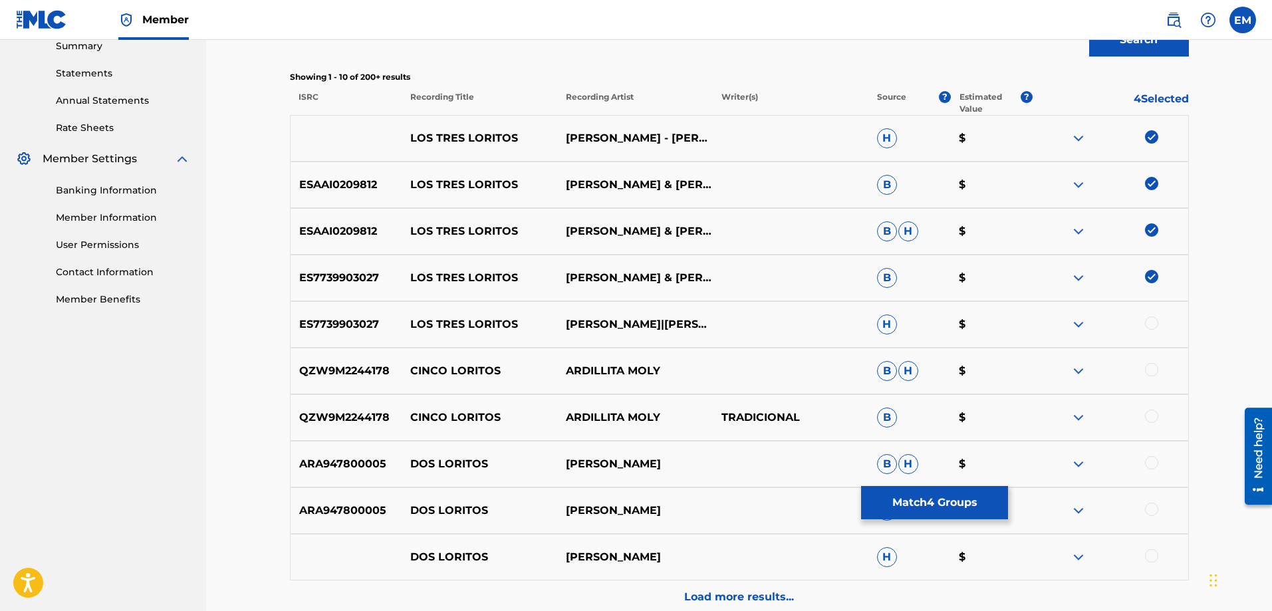
click at [1148, 326] on div at bounding box center [1151, 323] width 13 height 13
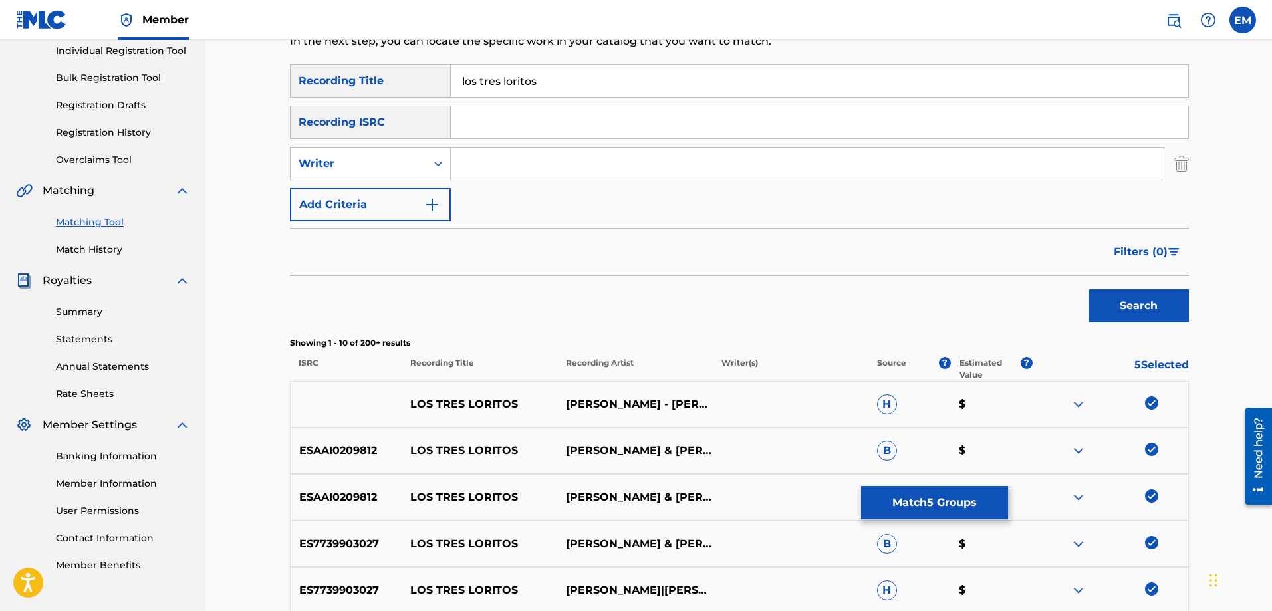
scroll to position [0, 0]
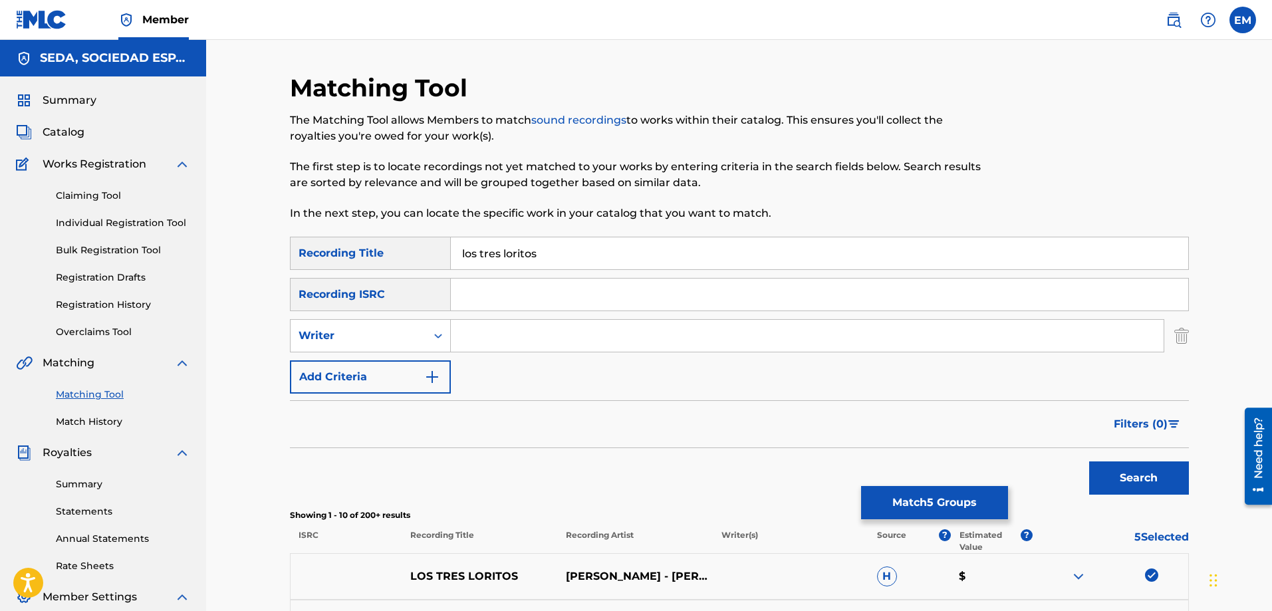
click at [469, 332] on input "Search Form" at bounding box center [807, 336] width 713 height 32
type input "[PERSON_NAME]"
click at [1089, 462] on button "Search" at bounding box center [1139, 478] width 100 height 33
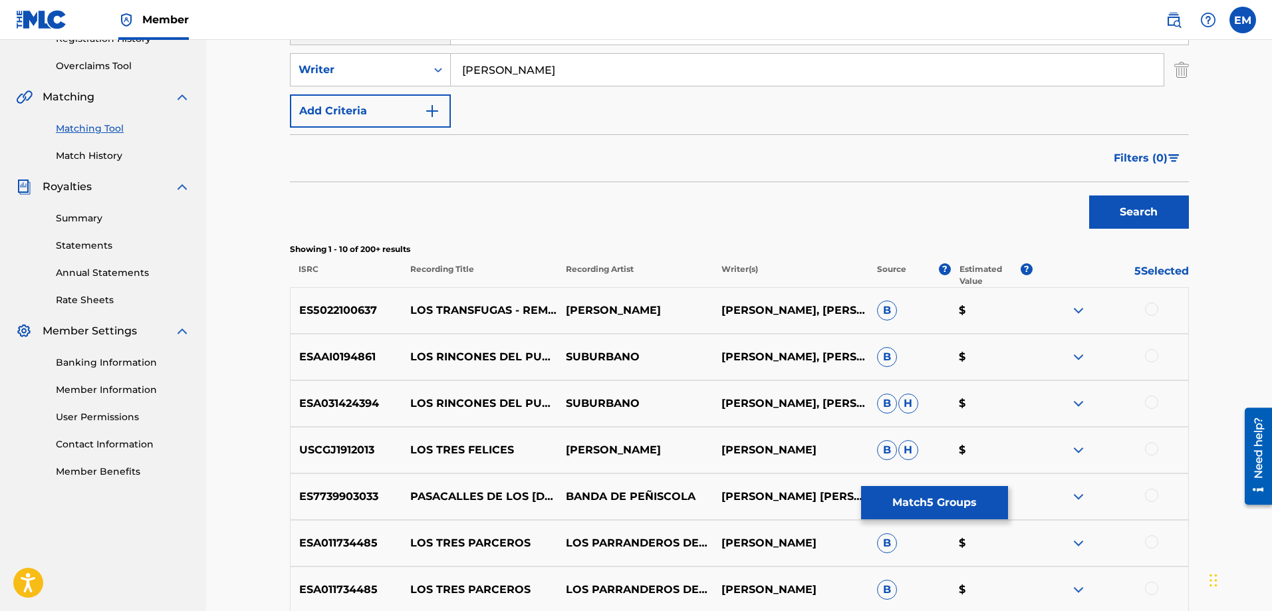
scroll to position [66, 0]
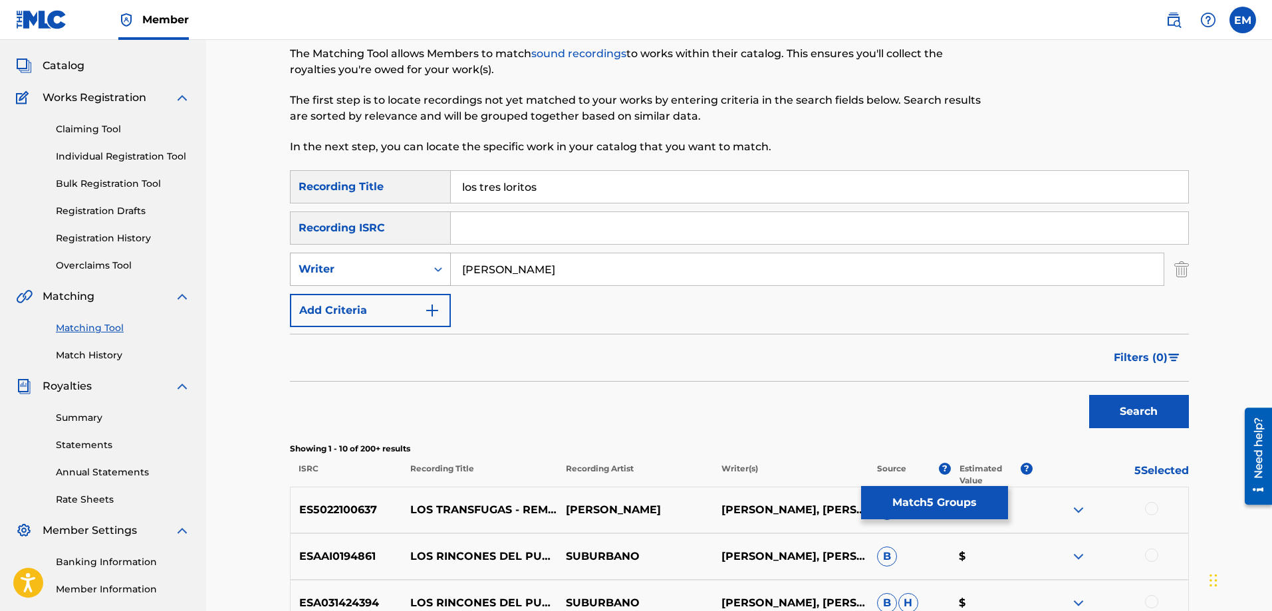
drag, startPoint x: 563, startPoint y: 271, endPoint x: 412, endPoint y: 257, distance: 152.2
click at [412, 257] on div "SearchWithCriteriacffa6d9d-3140-4c86-8c8a-fc80500e07bd Writer [PERSON_NAME]" at bounding box center [739, 269] width 899 height 33
click at [368, 322] on button "Add Criteria" at bounding box center [370, 310] width 161 height 33
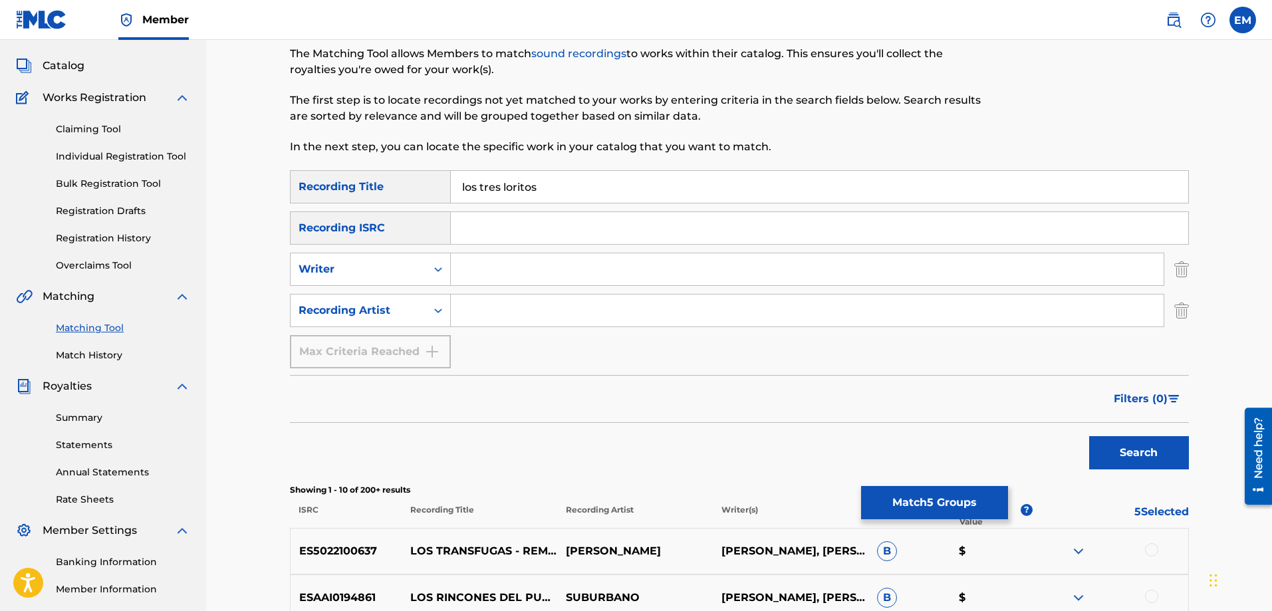
click at [471, 311] on input "Search Form" at bounding box center [807, 311] width 713 height 32
type input "[PERSON_NAME]"
click at [1089, 436] on button "Search" at bounding box center [1139, 452] width 100 height 33
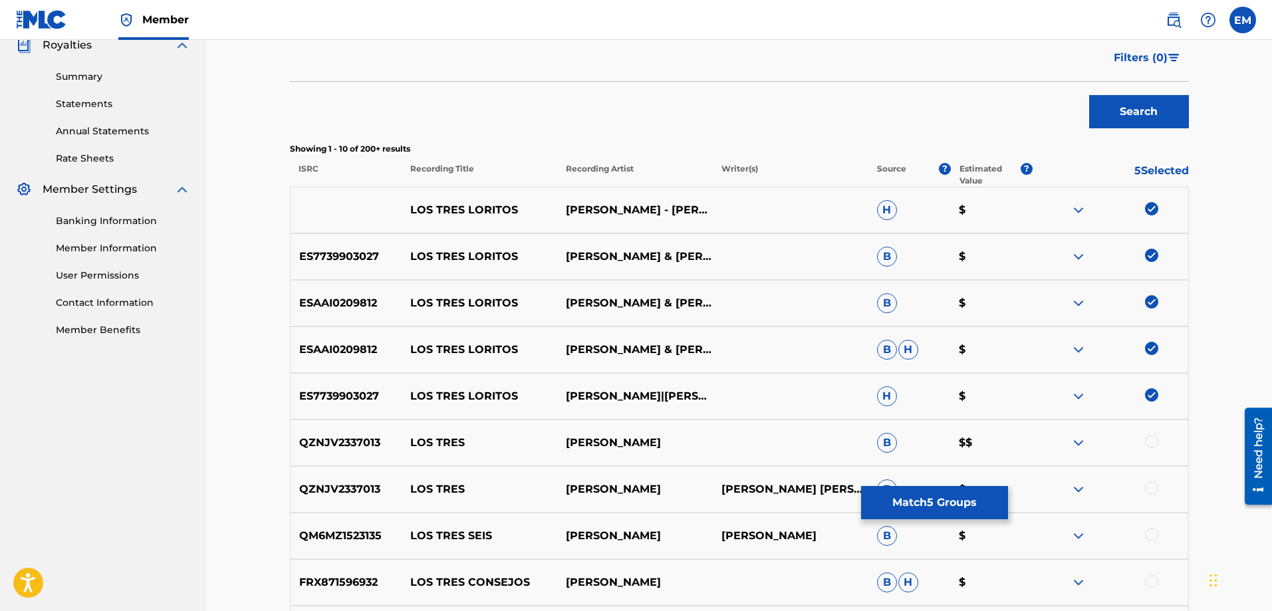
scroll to position [465, 0]
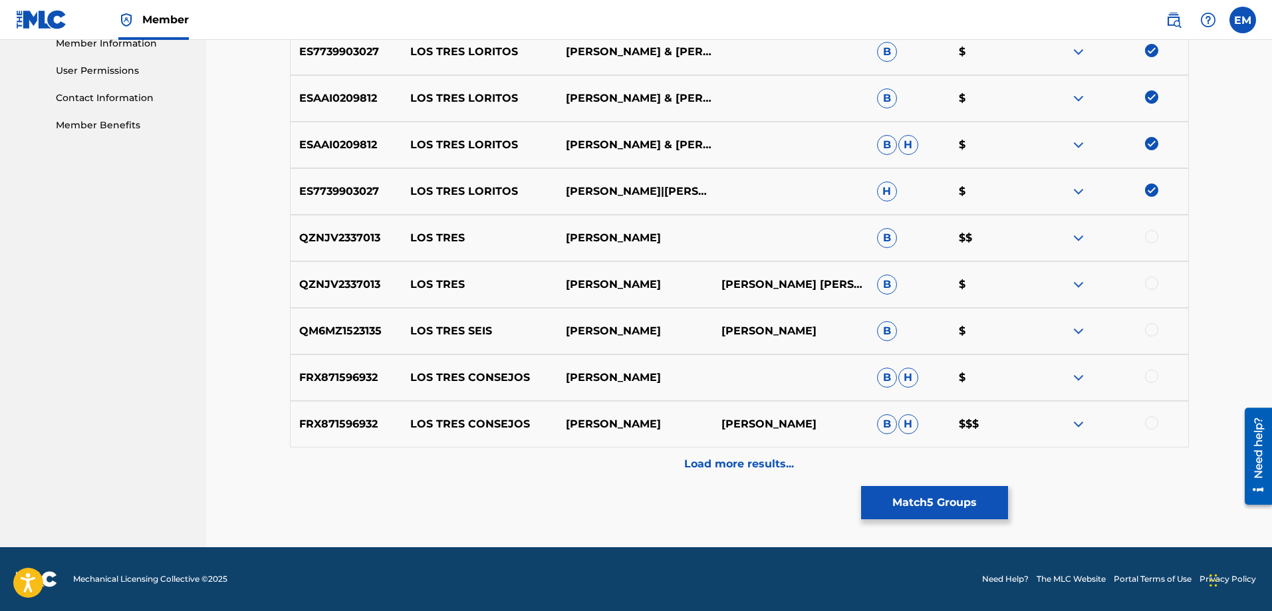
click at [736, 455] on div "Load more results..." at bounding box center [739, 464] width 899 height 33
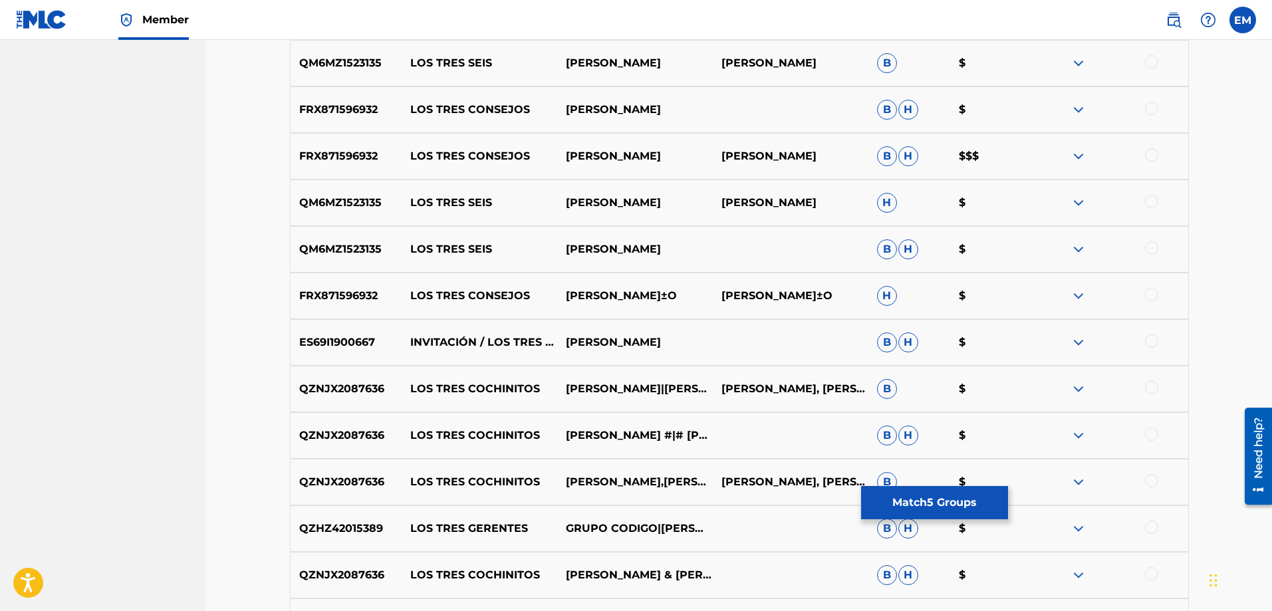
scroll to position [945, 0]
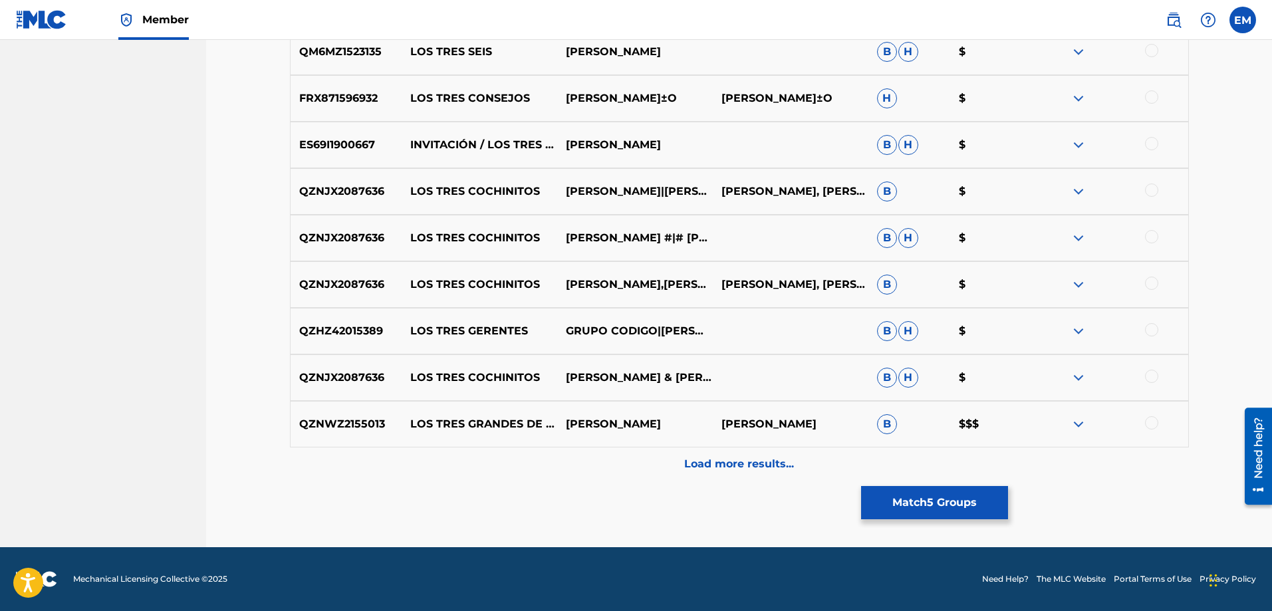
click at [731, 455] on div "Load more results..." at bounding box center [739, 464] width 899 height 33
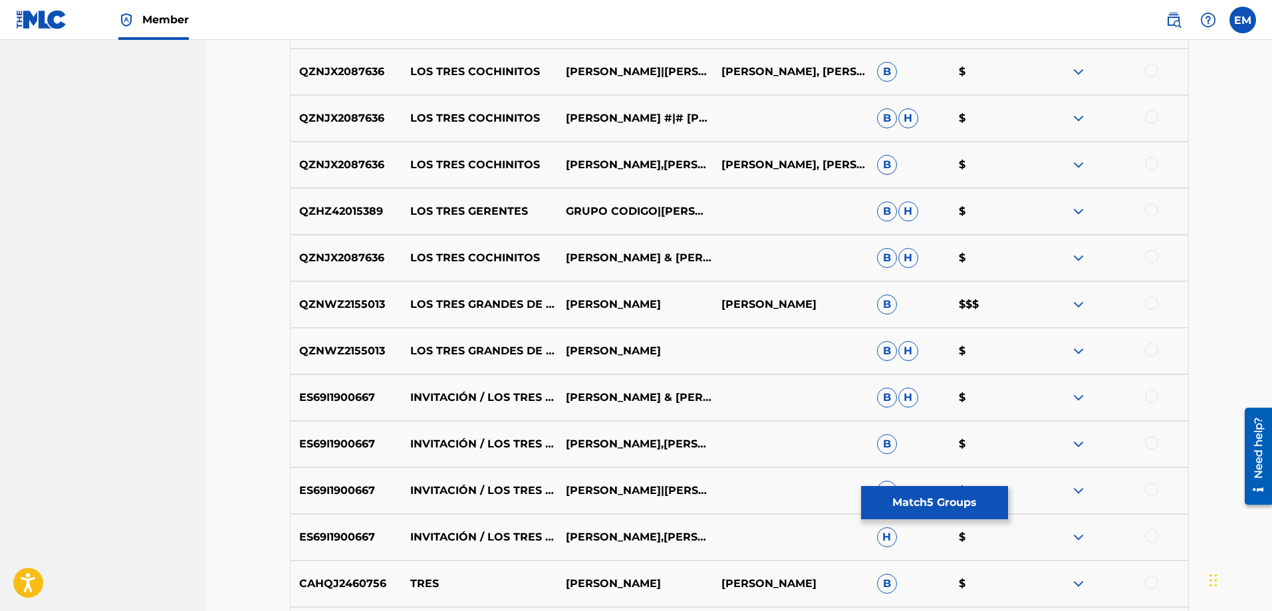
scroll to position [1543, 0]
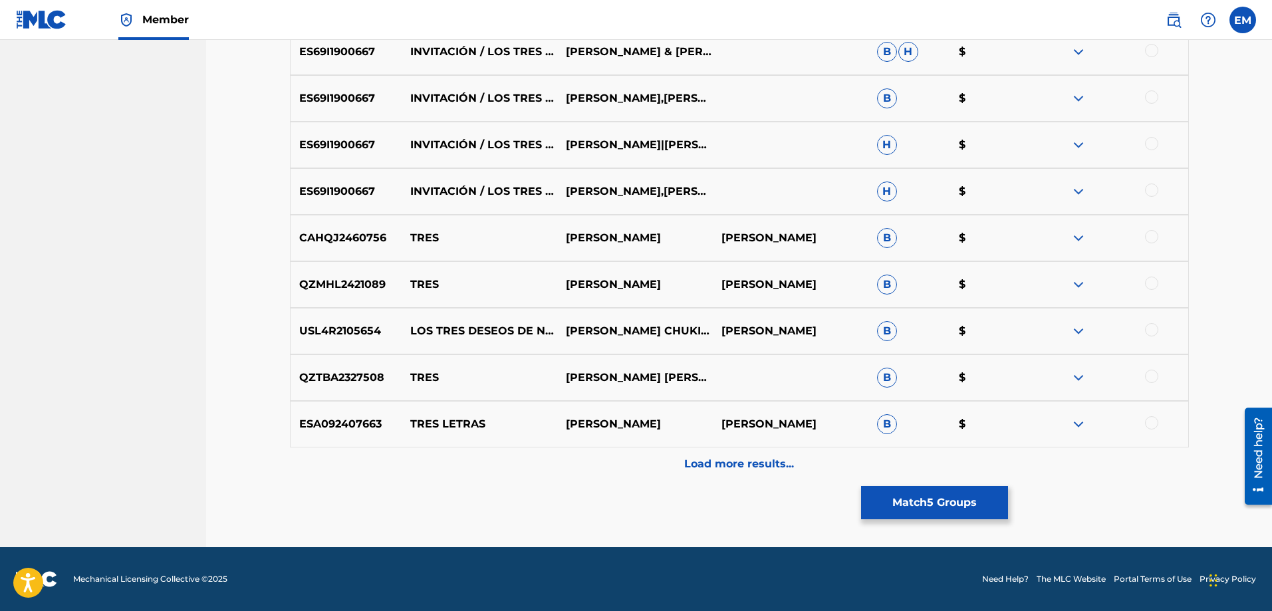
click at [766, 471] on p "Load more results..." at bounding box center [739, 464] width 110 height 16
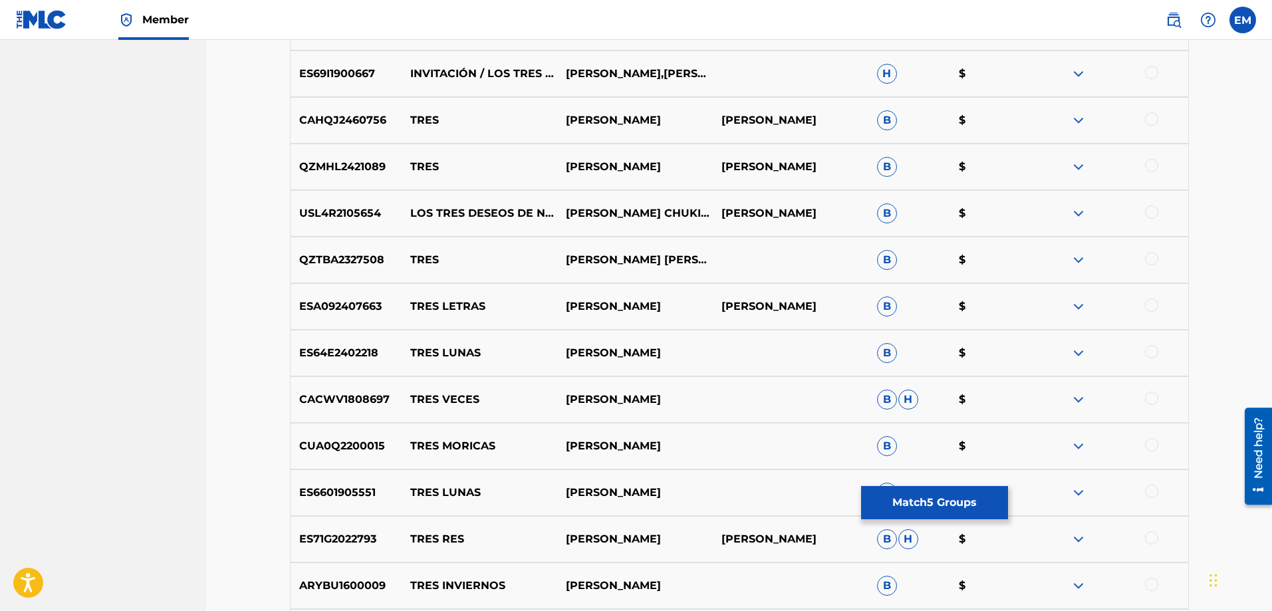
scroll to position [2009, 0]
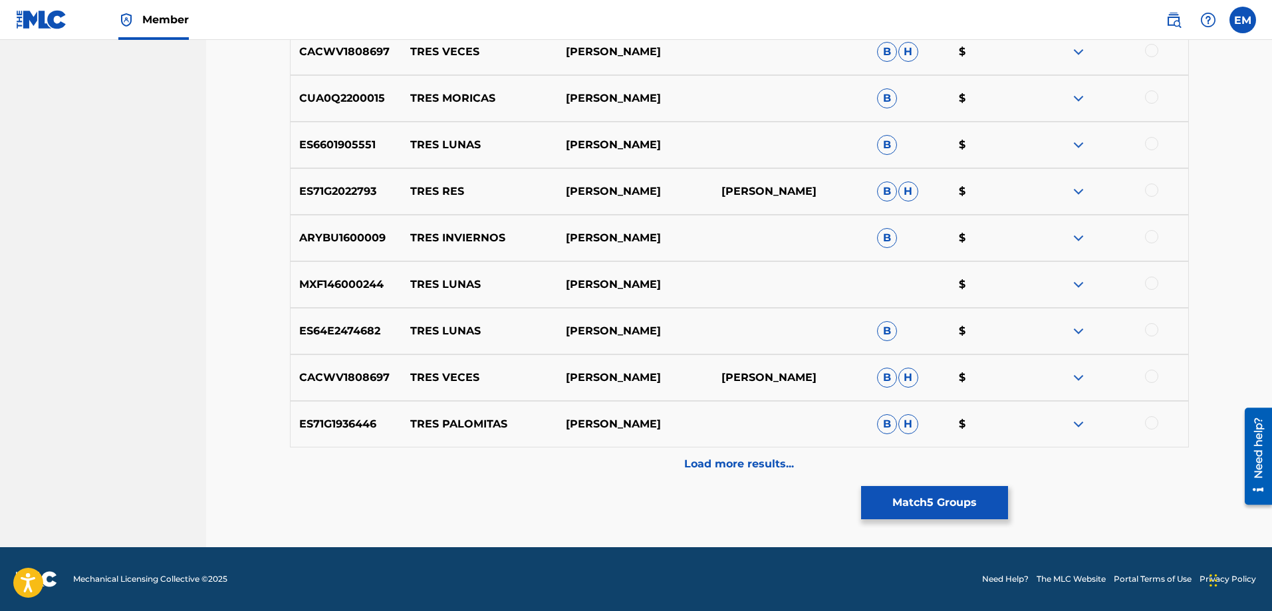
click at [892, 497] on button "Match 5 Groups" at bounding box center [934, 502] width 147 height 33
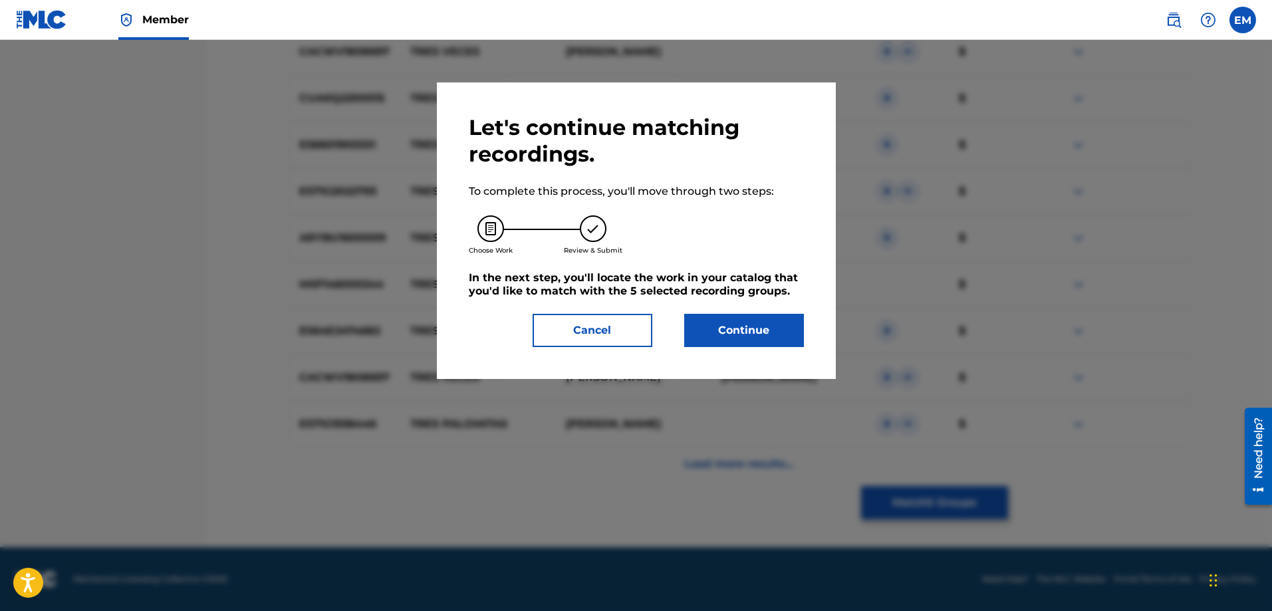
click at [782, 329] on button "Continue" at bounding box center [744, 330] width 120 height 33
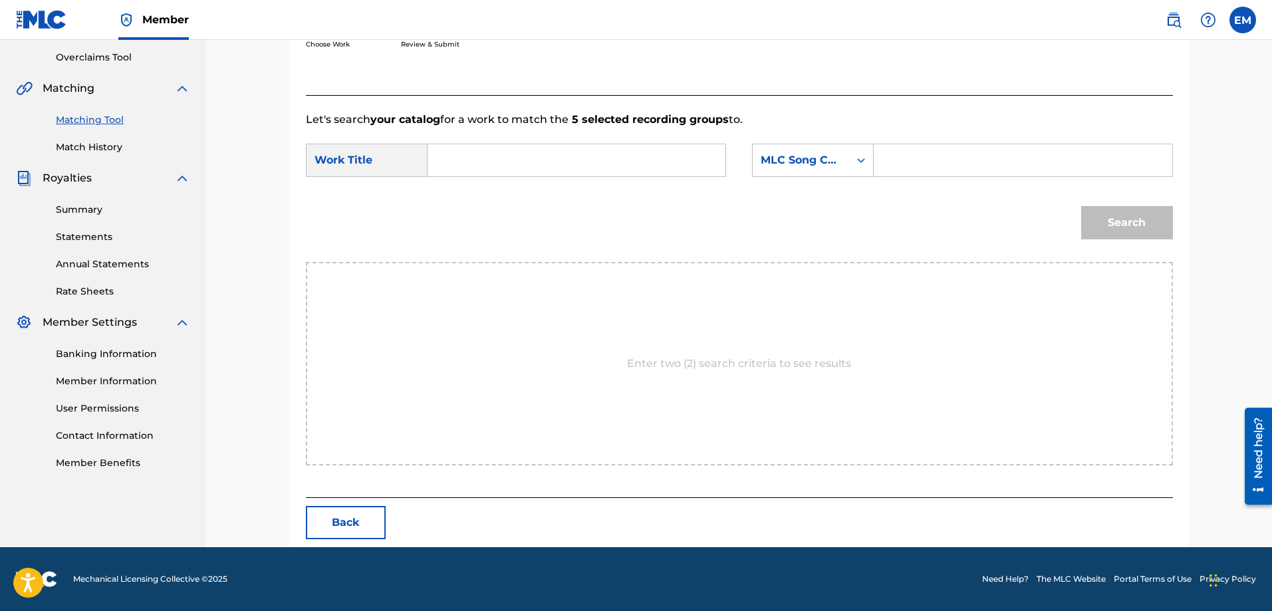
scroll to position [275, 0]
click at [652, 154] on input "Search Form" at bounding box center [576, 160] width 275 height 32
drag, startPoint x: 456, startPoint y: 203, endPoint x: 482, endPoint y: 196, distance: 26.8
click at [472, 201] on span "loritos" at bounding box center [488, 205] width 33 height 13
type input "los tres loritos"
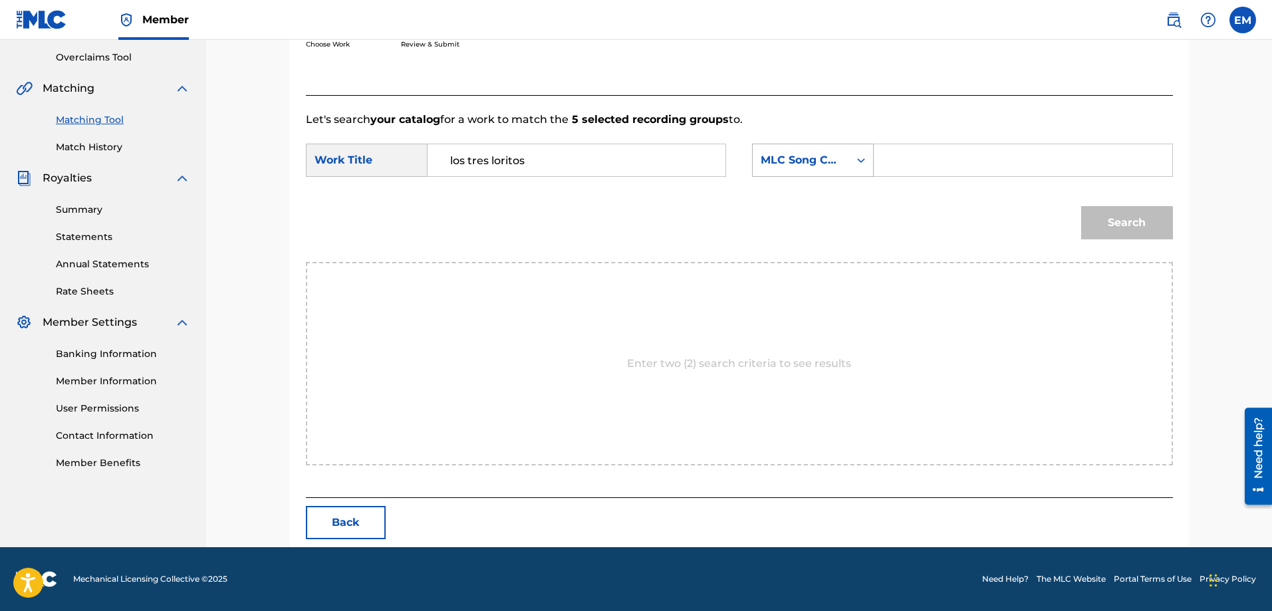
click at [797, 161] on div "MLC Song Code" at bounding box center [801, 160] width 80 height 16
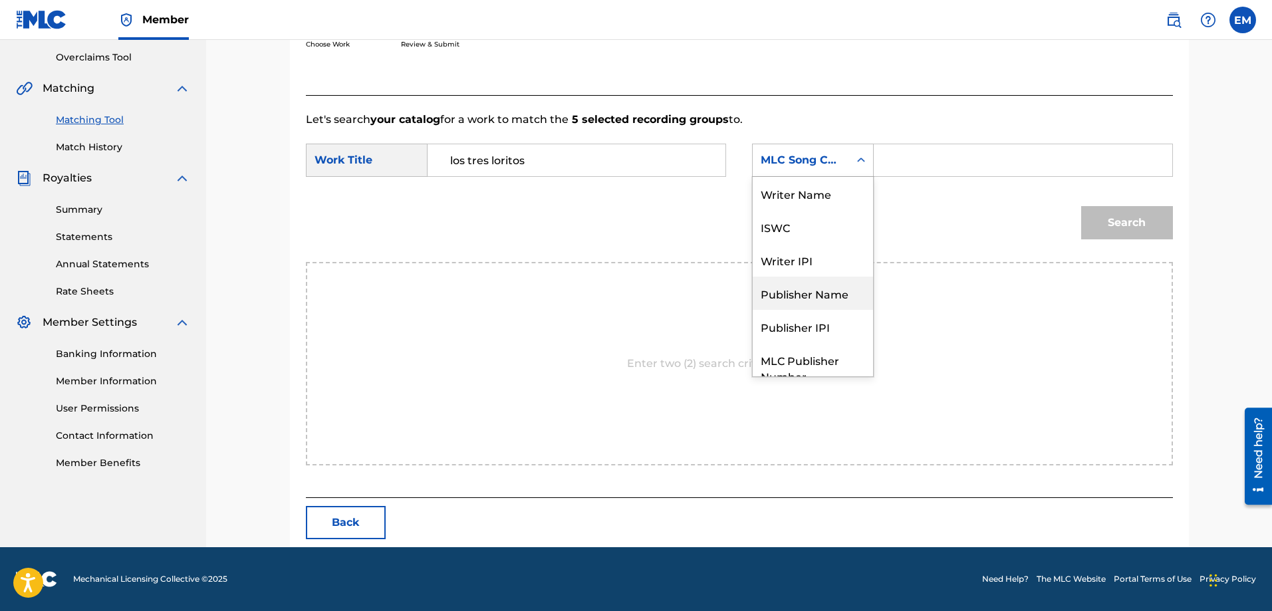
scroll to position [0, 0]
click at [815, 189] on div "Writer Name" at bounding box center [813, 193] width 120 height 33
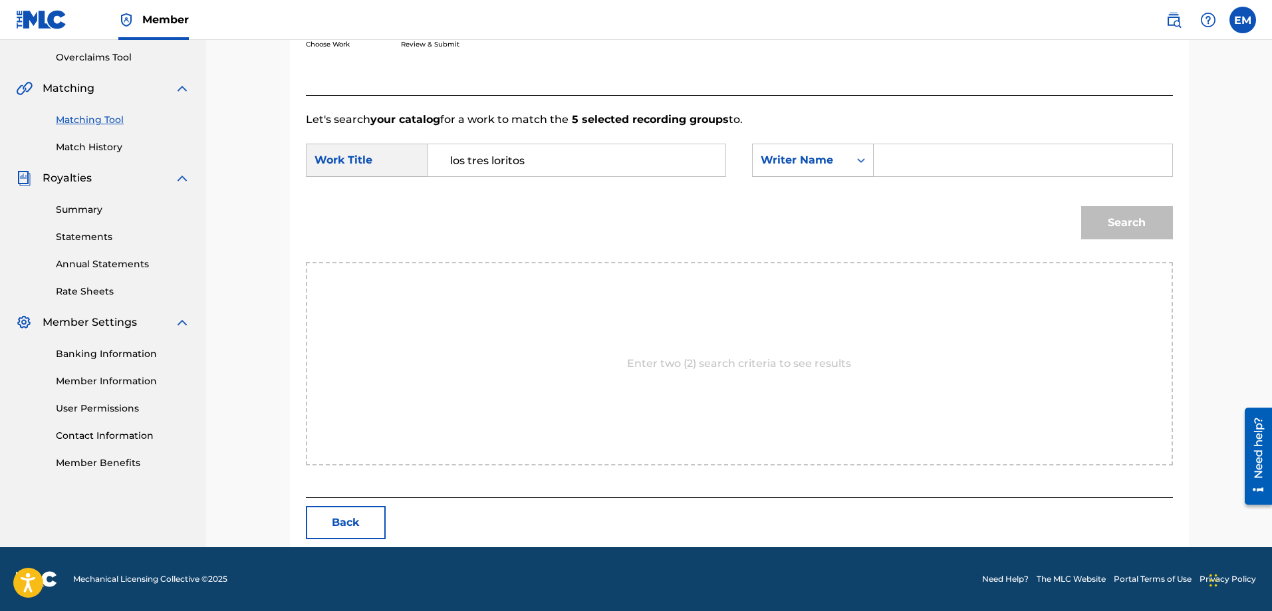
click at [903, 166] on input "Search Form" at bounding box center [1022, 160] width 275 height 32
paste input "[PERSON_NAME]"
type input "[PERSON_NAME]"
click at [1081, 206] on button "Search" at bounding box center [1127, 222] width 92 height 33
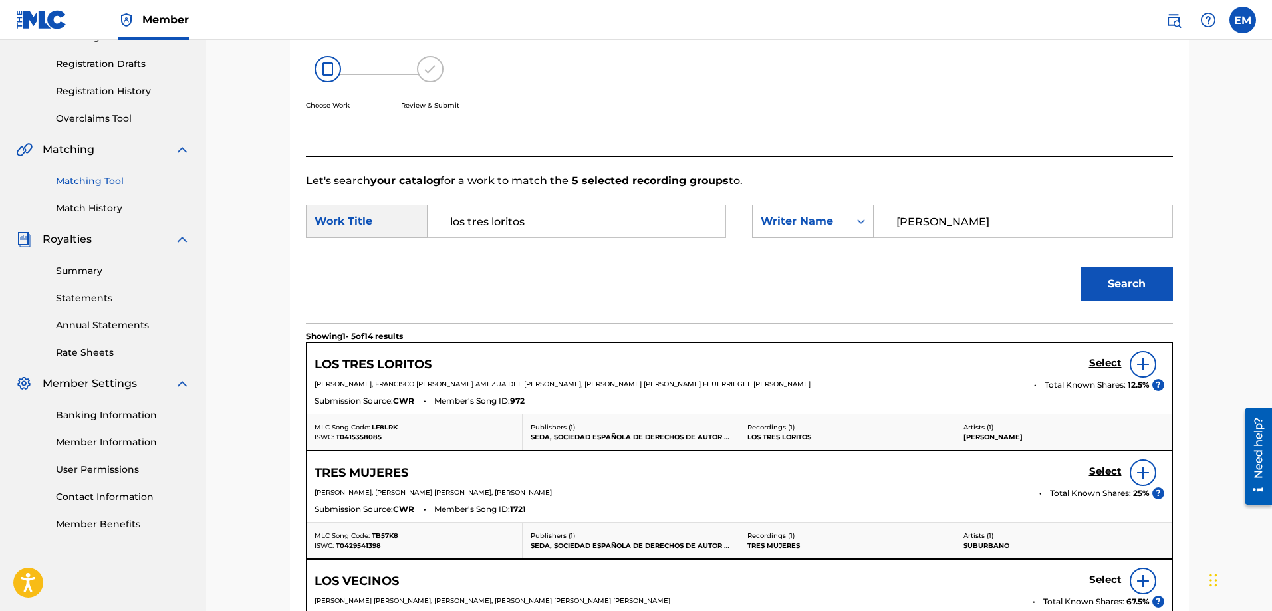
scroll to position [275, 0]
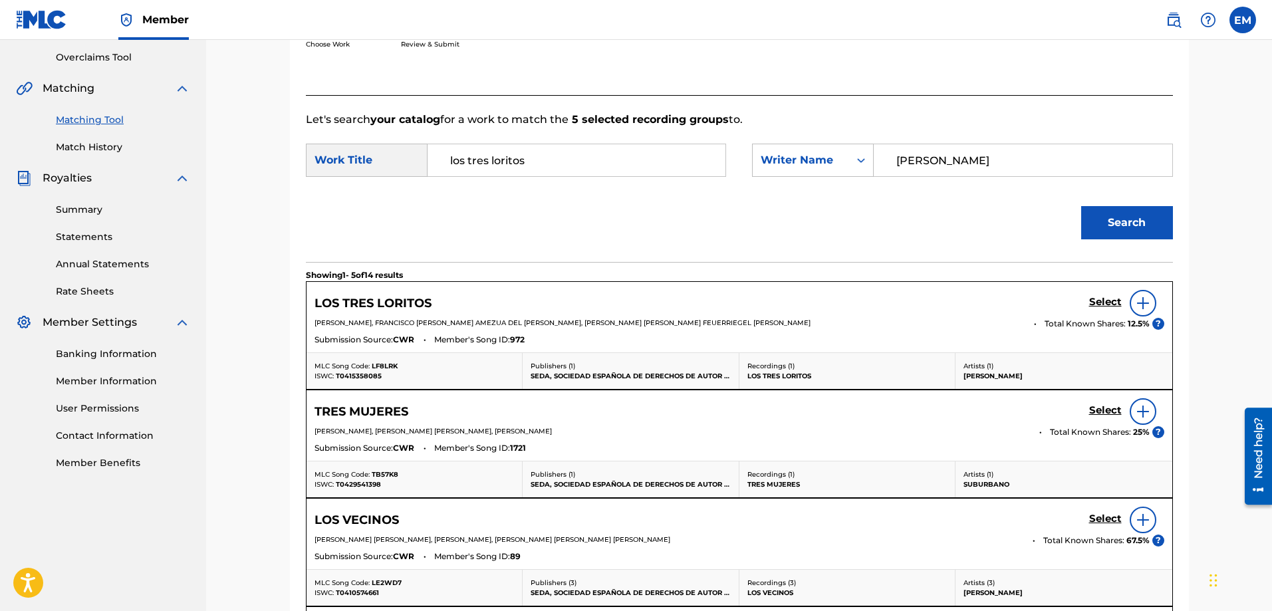
click at [1138, 303] on img at bounding box center [1143, 303] width 16 height 16
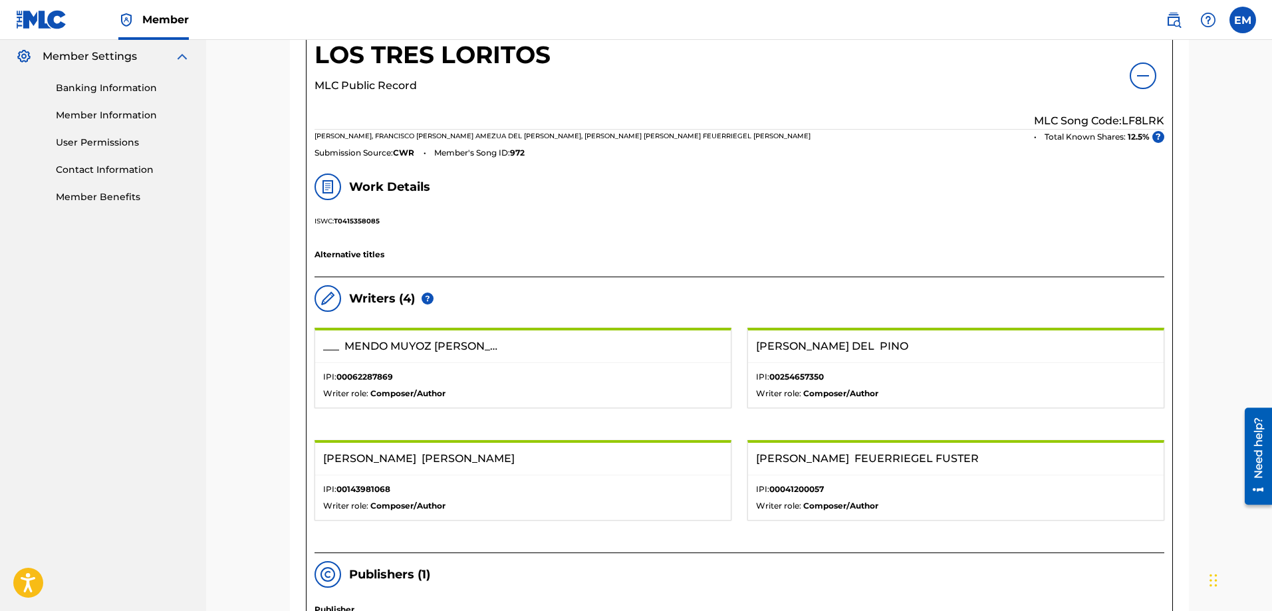
scroll to position [341, 0]
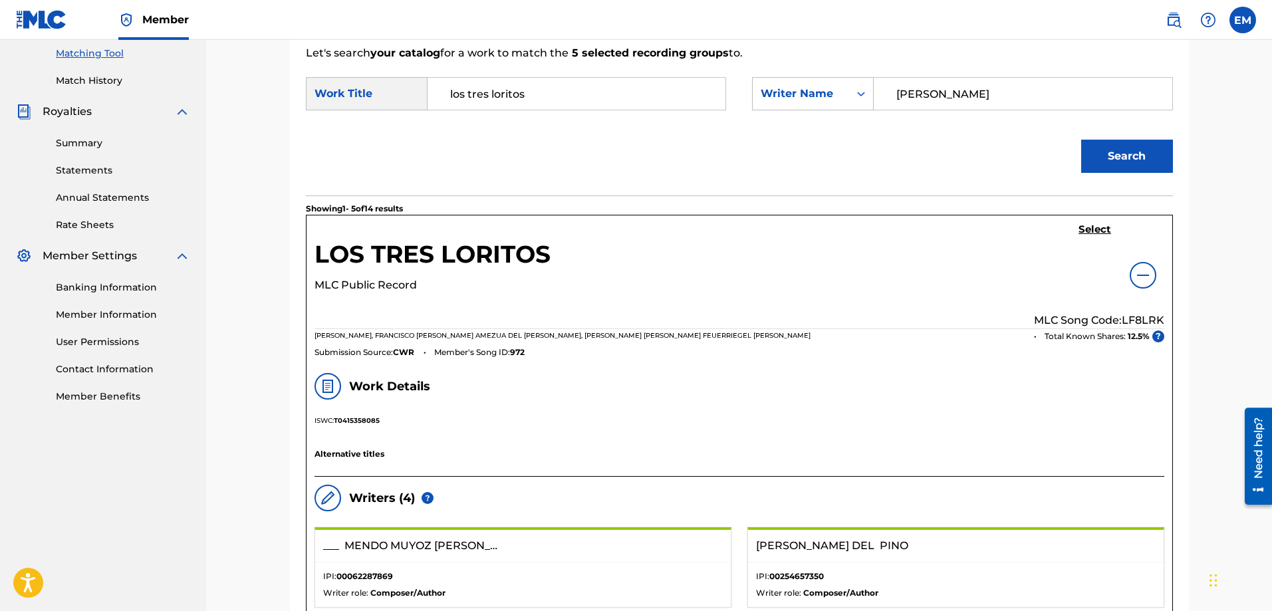
click at [1083, 231] on h5 "Select" at bounding box center [1095, 229] width 33 height 13
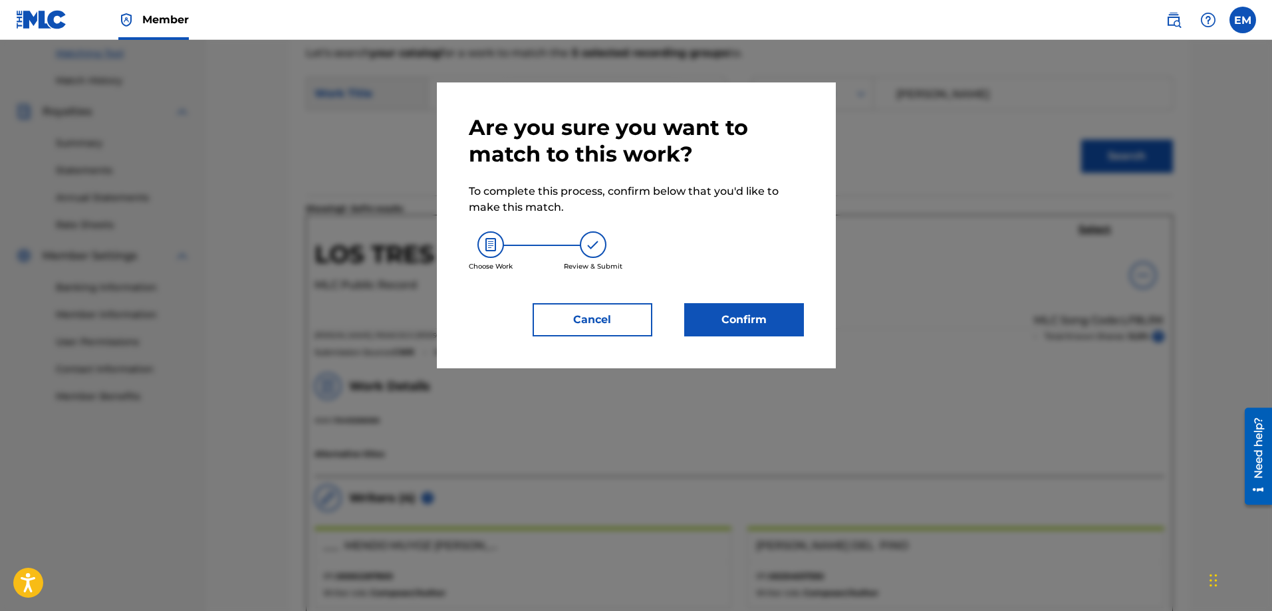
click at [780, 319] on button "Confirm" at bounding box center [744, 319] width 120 height 33
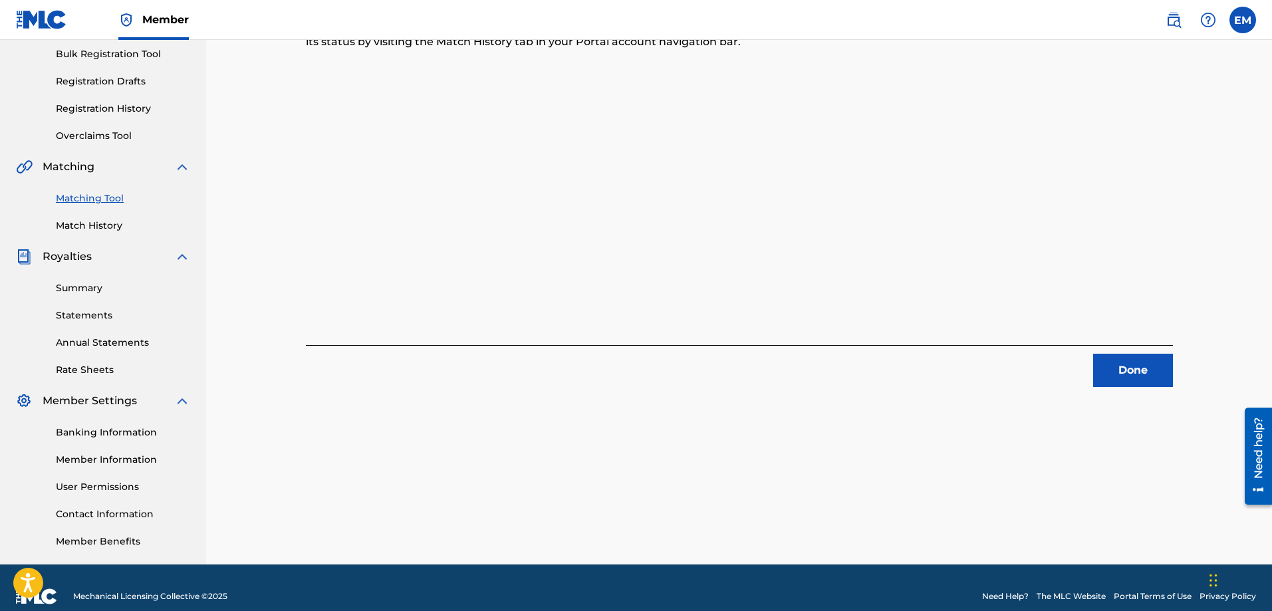
scroll to position [80, 0]
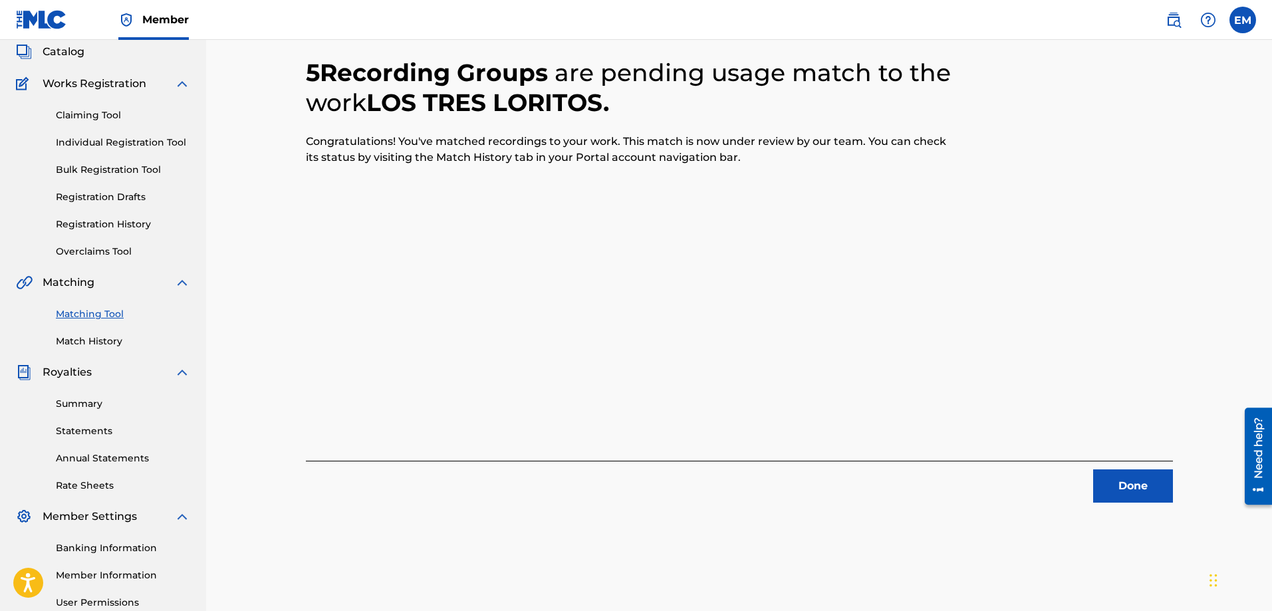
click at [1134, 487] on button "Done" at bounding box center [1133, 485] width 80 height 33
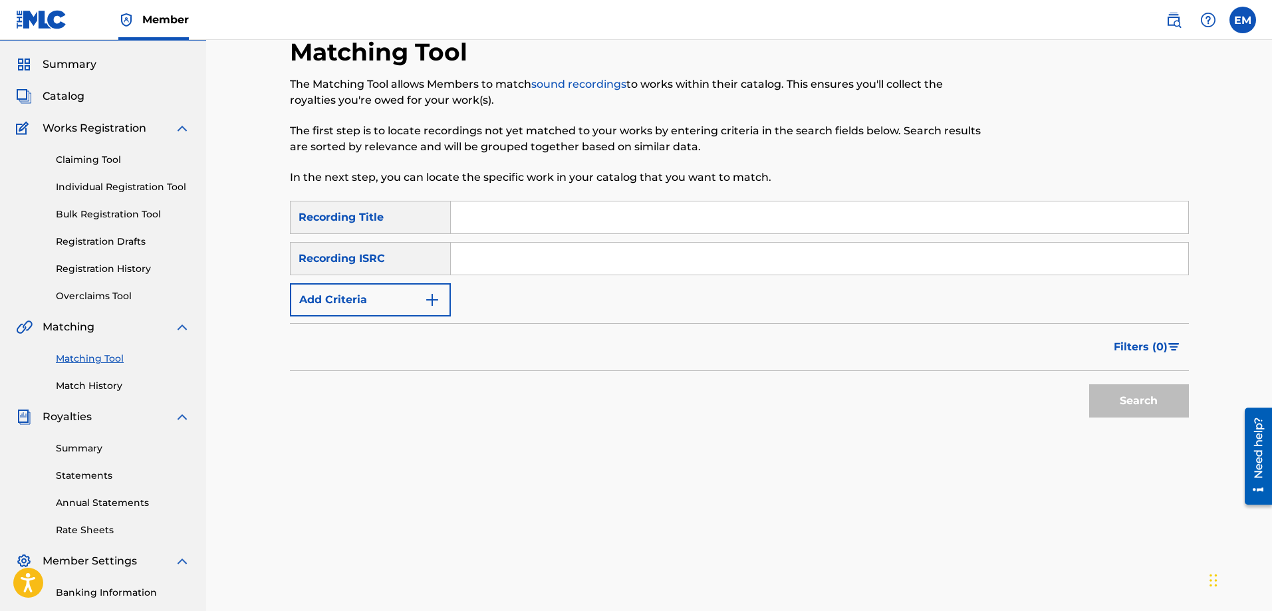
scroll to position [0, 0]
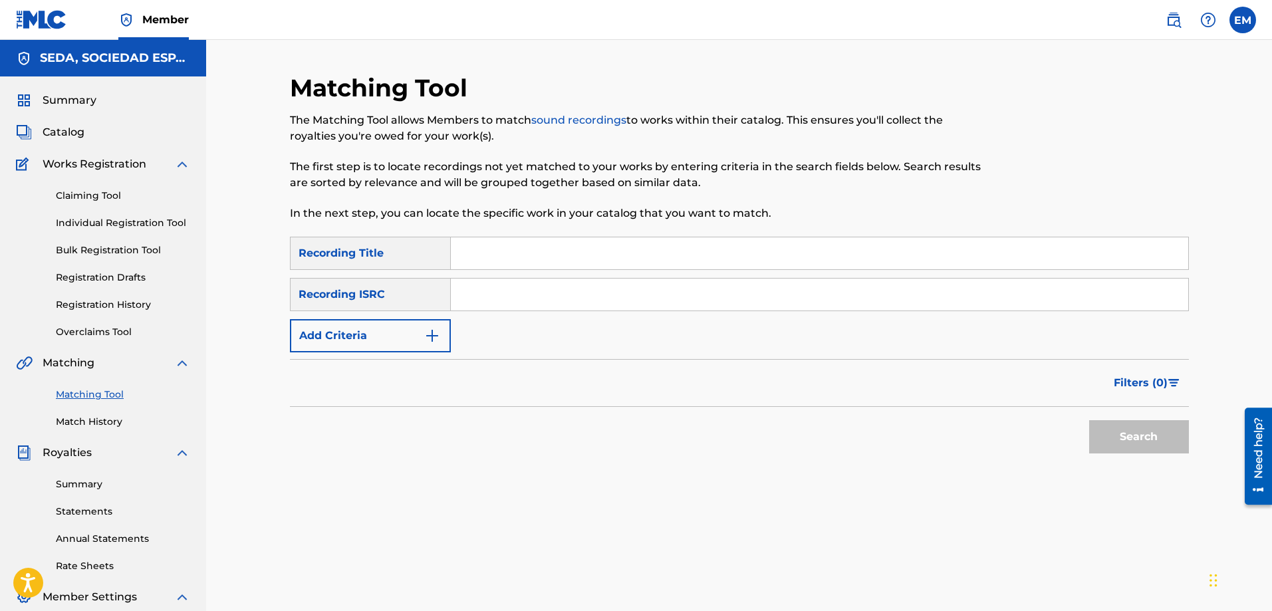
click at [542, 253] on input "Search Form" at bounding box center [819, 253] width 737 height 32
type input "tiempo"
click at [1089, 420] on button "Search" at bounding box center [1139, 436] width 100 height 33
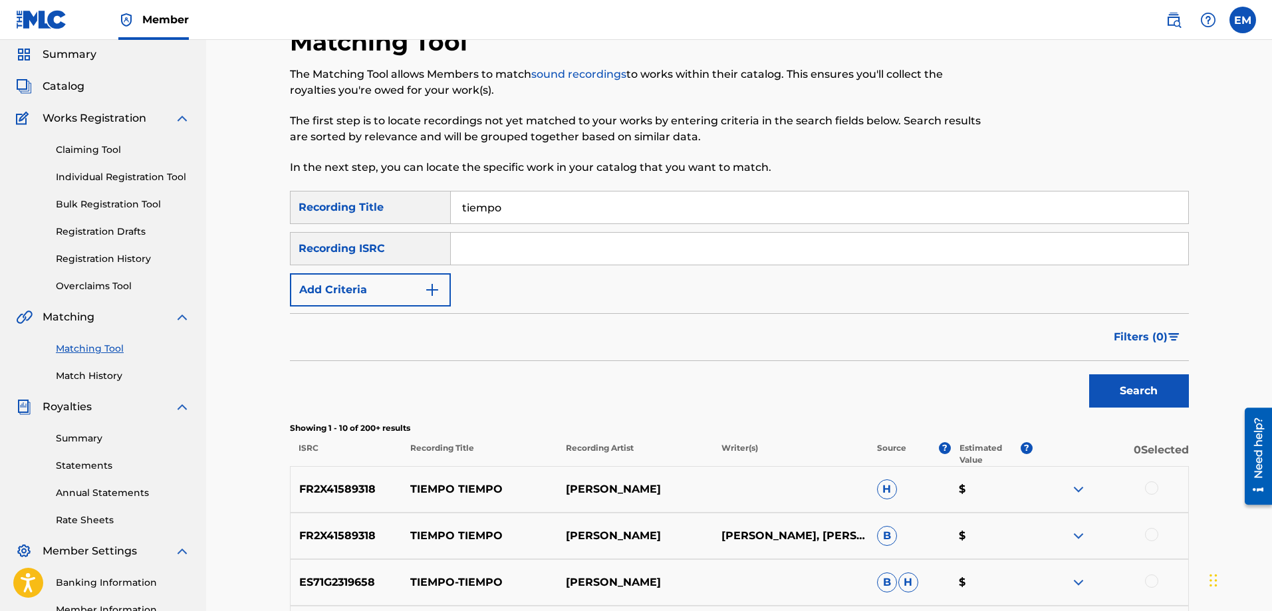
scroll to position [133, 0]
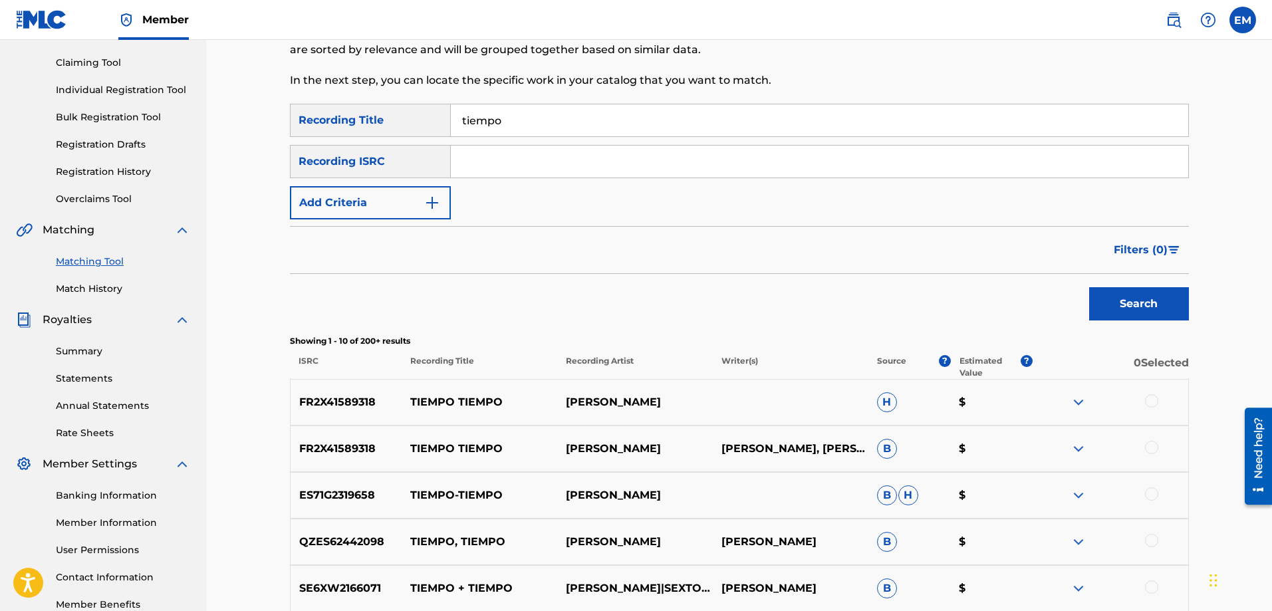
click at [360, 201] on button "Add Criteria" at bounding box center [370, 202] width 161 height 33
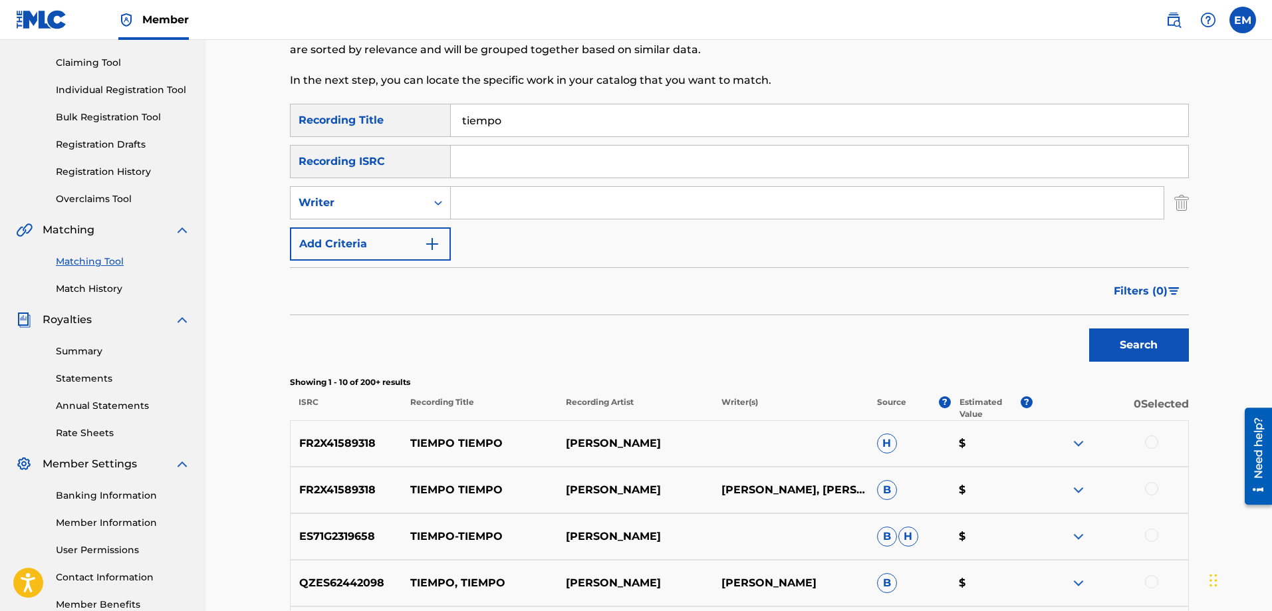
click at [490, 211] on input "Search Form" at bounding box center [807, 203] width 713 height 32
type input "[PERSON_NAME]"
click at [1089, 329] on button "Search" at bounding box center [1139, 345] width 100 height 33
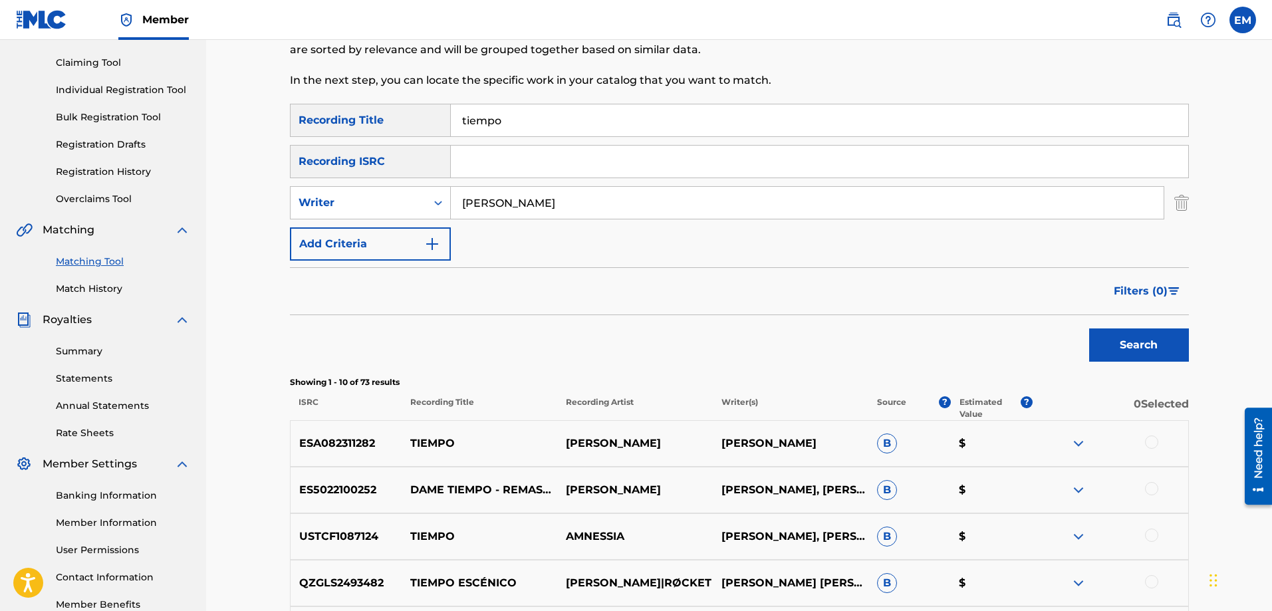
click at [366, 249] on button "Add Criteria" at bounding box center [370, 243] width 161 height 33
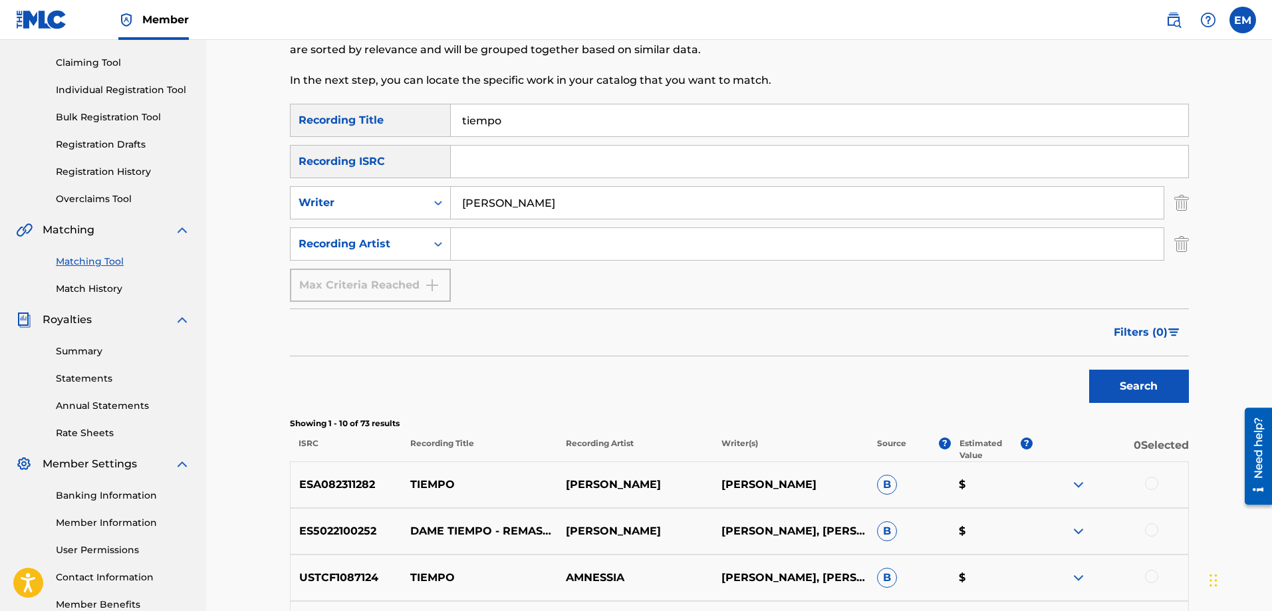
click at [495, 243] on input "Search Form" at bounding box center [807, 244] width 713 height 32
paste input "[PERSON_NAME]"
type input "[PERSON_NAME]"
click at [1089, 370] on button "Search" at bounding box center [1139, 386] width 100 height 33
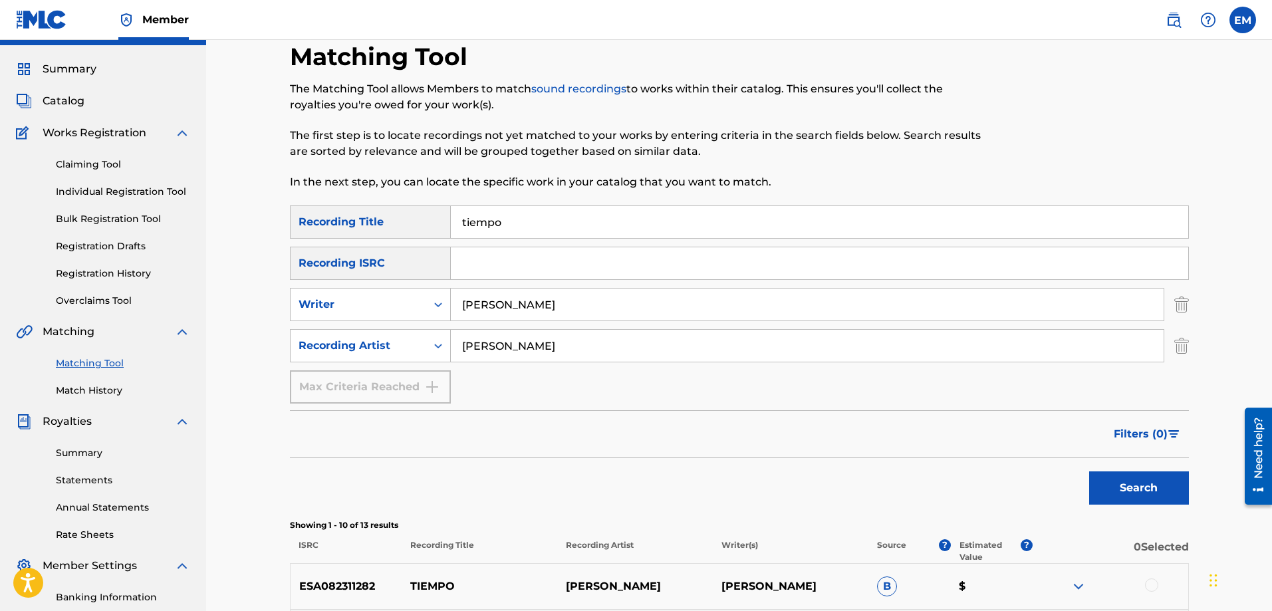
scroll to position [0, 0]
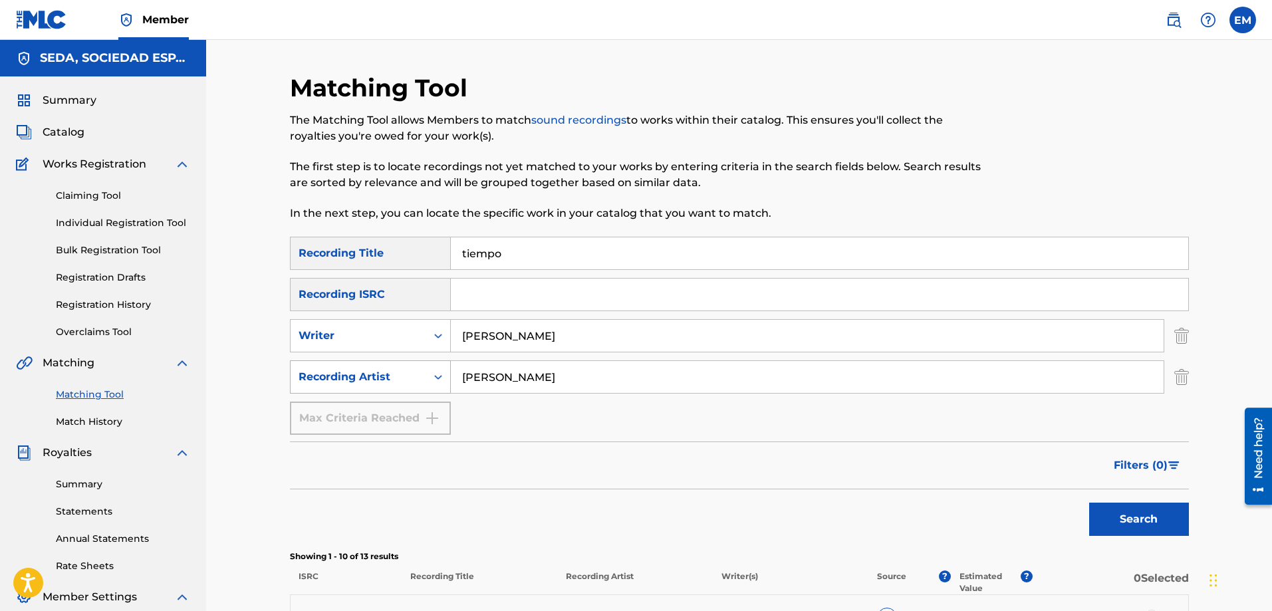
drag, startPoint x: 562, startPoint y: 377, endPoint x: 376, endPoint y: 380, distance: 186.2
click at [376, 380] on div "SearchWithCriteria0b0be2e6-1d43-49c1-8860-d98a9d3ff9da Recording Artist [PERSON…" at bounding box center [739, 376] width 899 height 33
drag, startPoint x: 594, startPoint y: 331, endPoint x: 395, endPoint y: 342, distance: 199.2
click at [396, 342] on div "SearchWithCriteriacffa6d9d-3140-4c86-8c8a-fc80500e07bd Writer [PERSON_NAME]" at bounding box center [739, 335] width 899 height 33
click at [1089, 503] on button "Search" at bounding box center [1139, 519] width 100 height 33
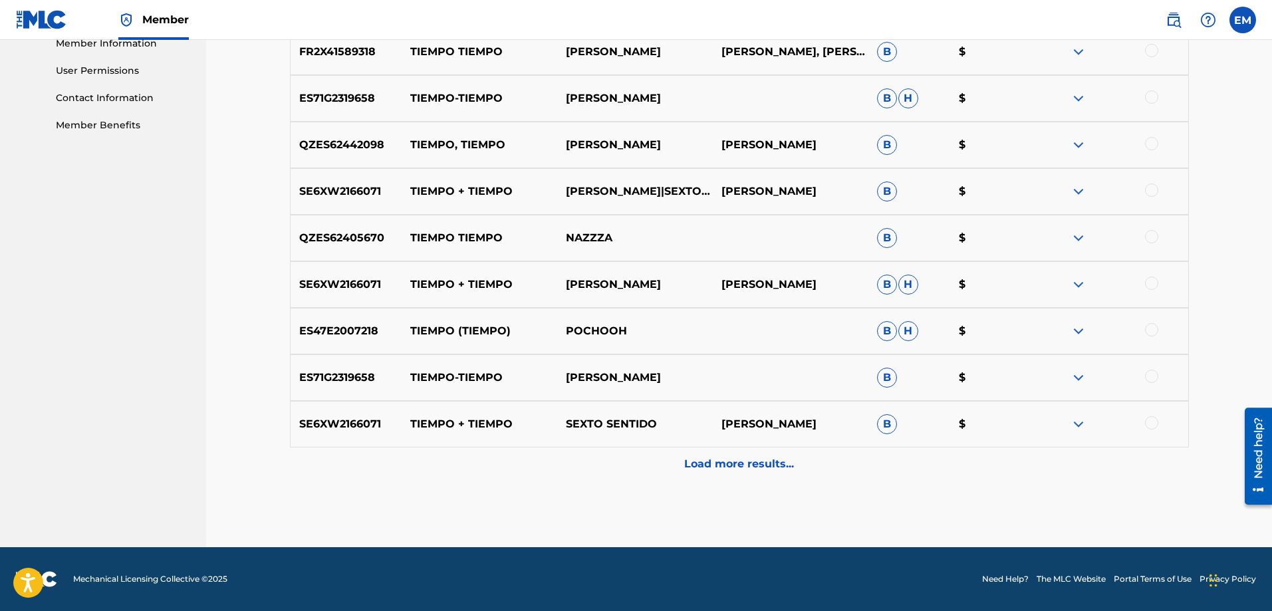
click at [727, 460] on p "Load more results..." at bounding box center [739, 464] width 110 height 16
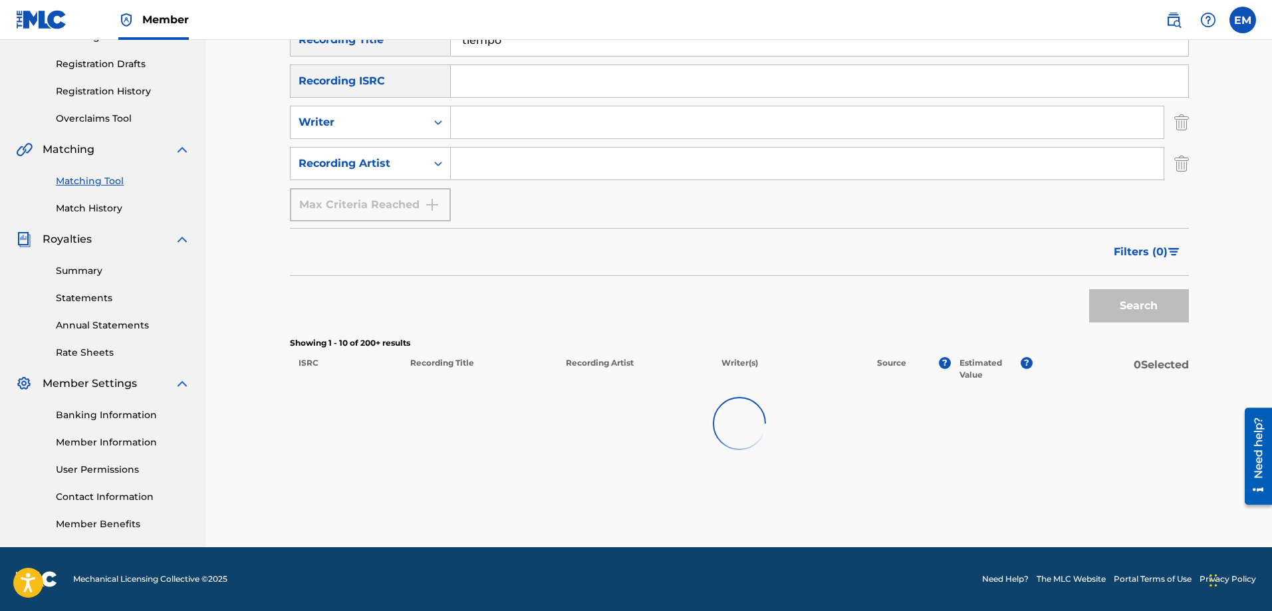
scroll to position [612, 0]
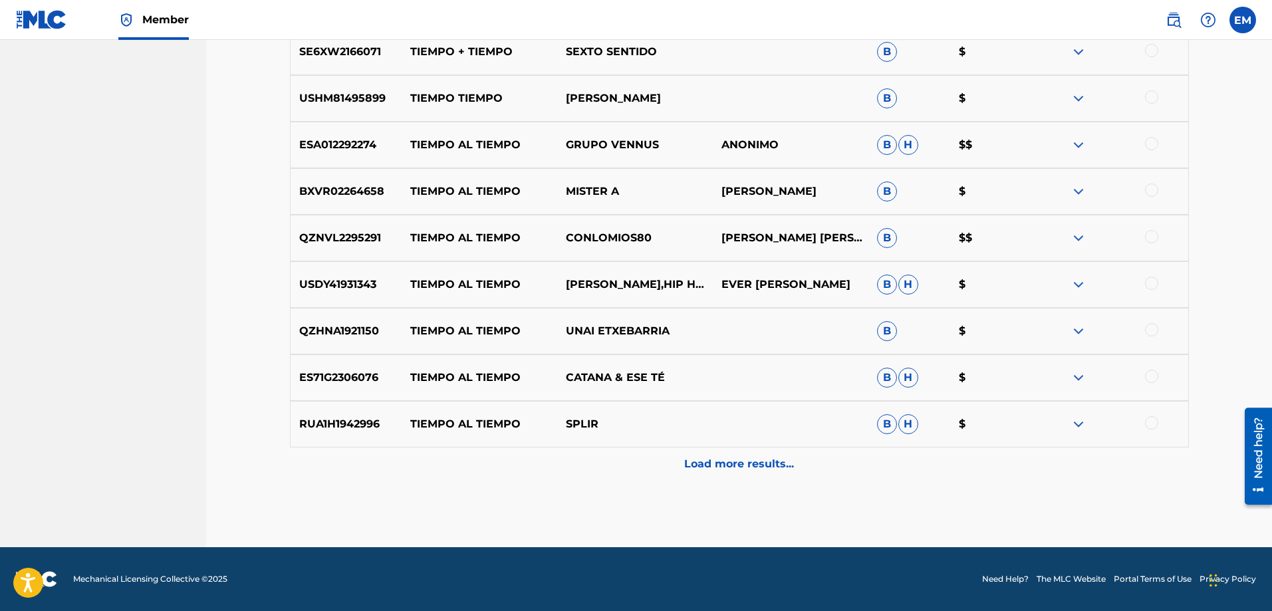
click at [690, 454] on div "Load more results..." at bounding box center [739, 464] width 899 height 33
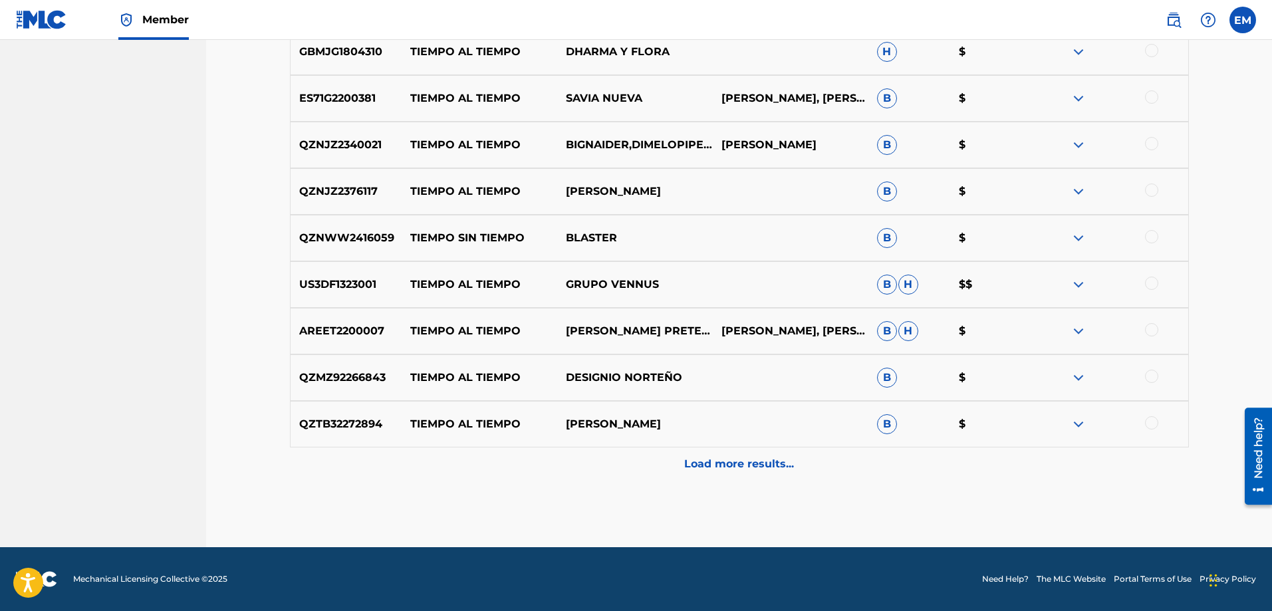
click at [751, 462] on p "Load more results..." at bounding box center [739, 464] width 110 height 16
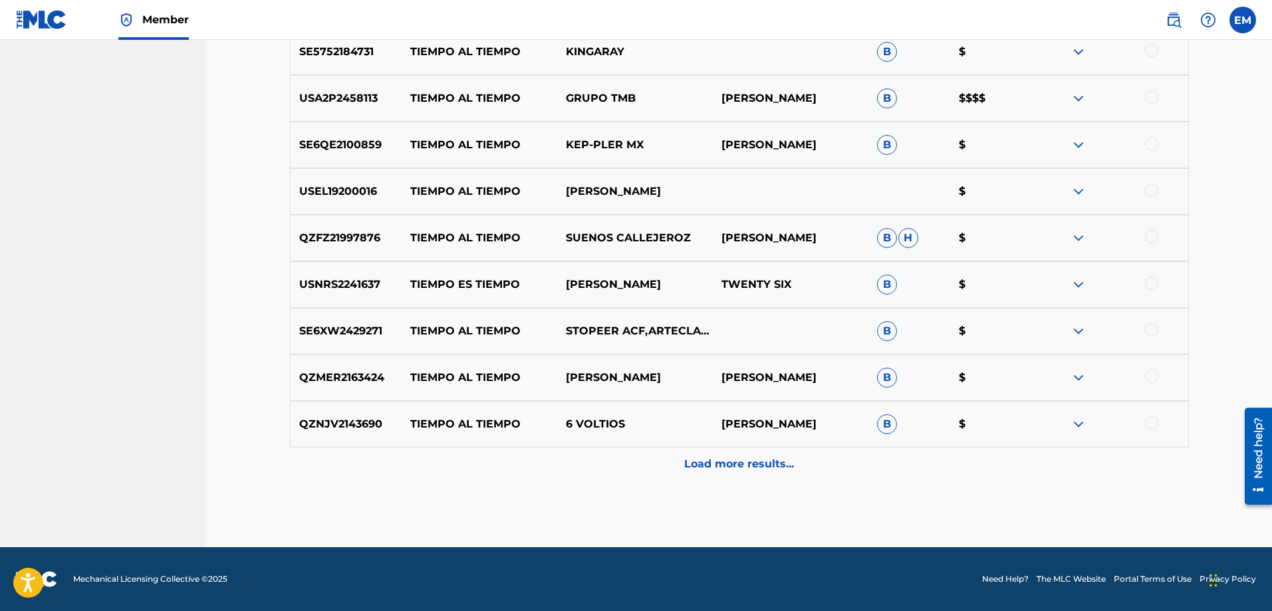
click at [750, 462] on p "Load more results..." at bounding box center [739, 464] width 110 height 16
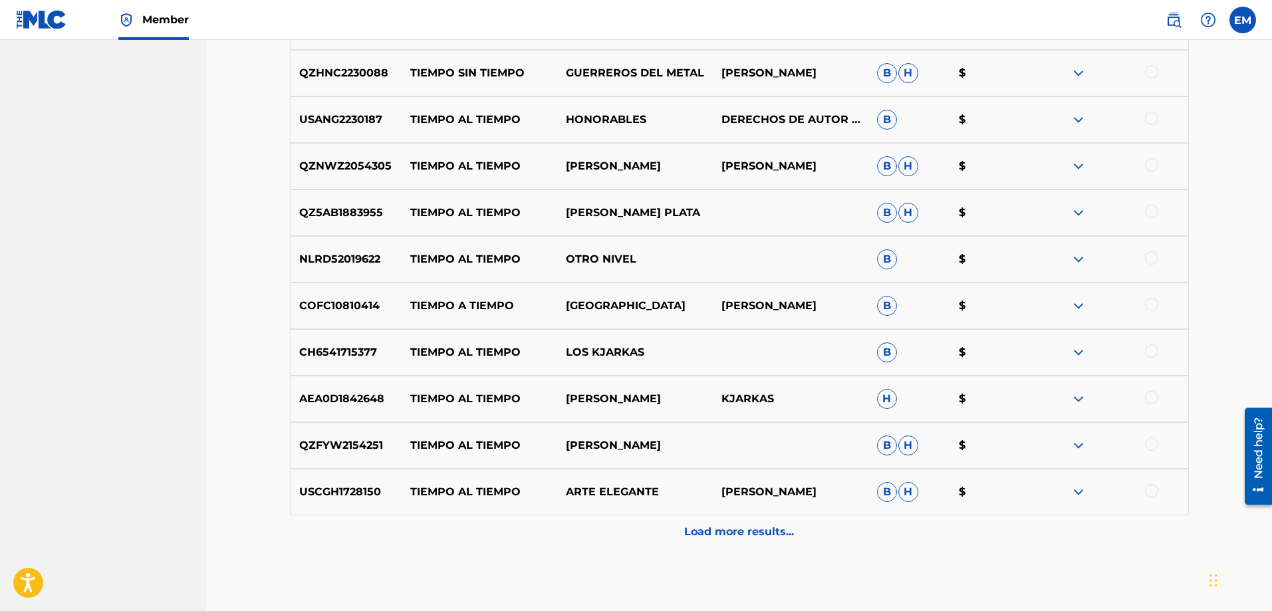
scroll to position [2474, 0]
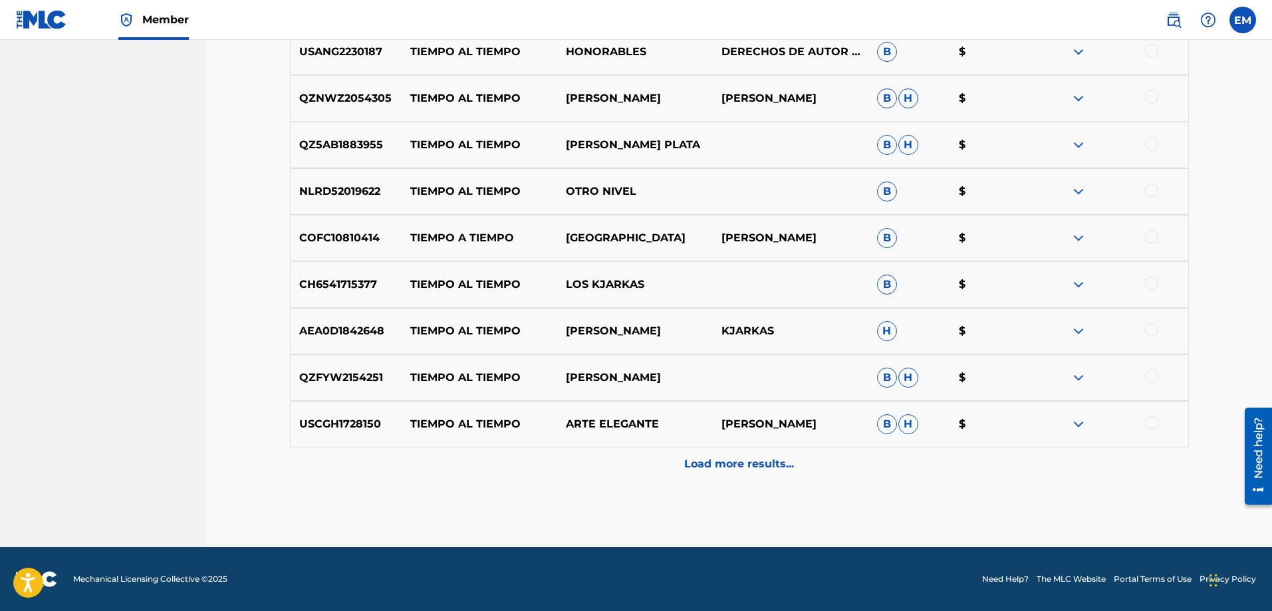
click at [741, 458] on p "Load more results..." at bounding box center [739, 464] width 110 height 16
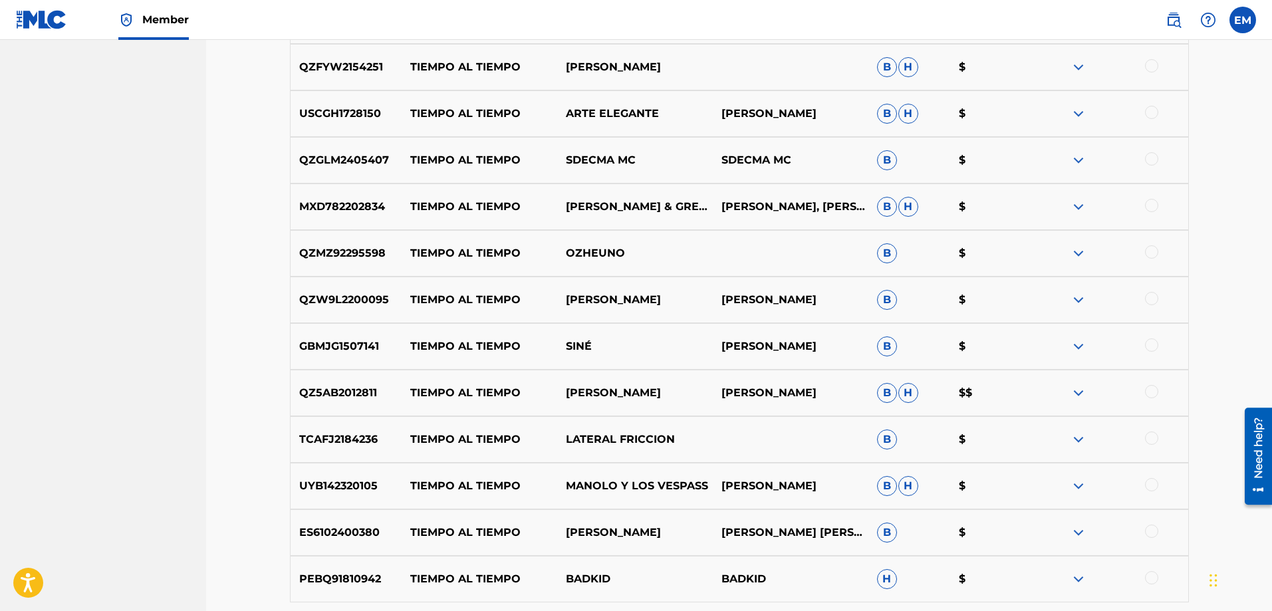
scroll to position [2873, 0]
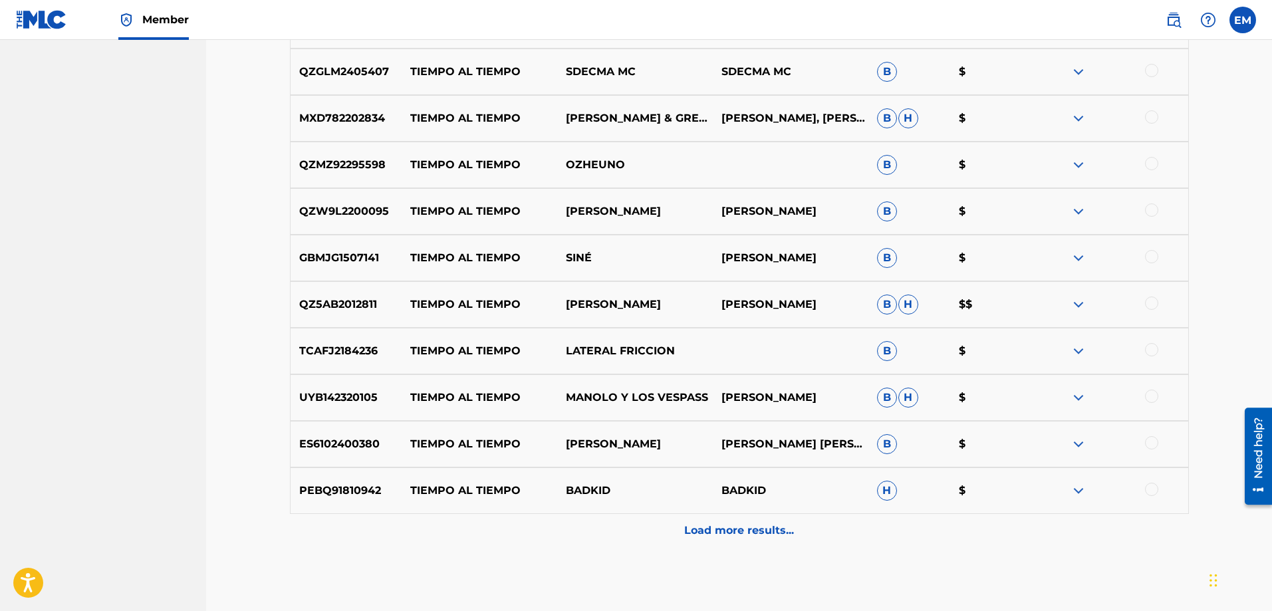
click at [745, 541] on div "Load more results..." at bounding box center [739, 530] width 899 height 33
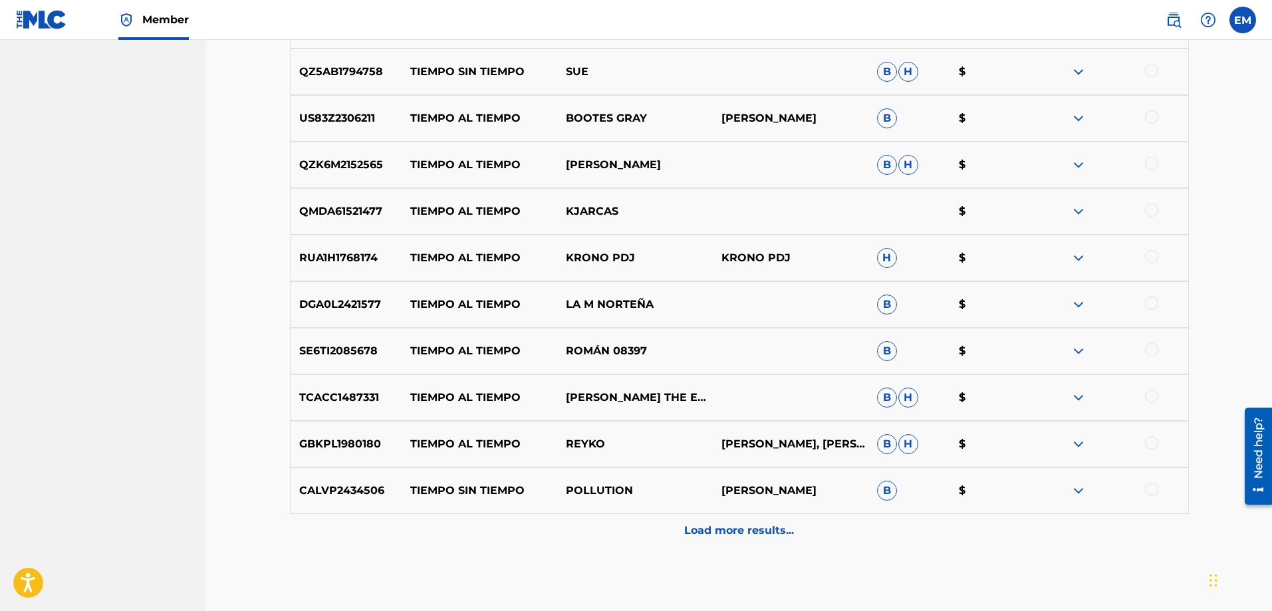
click at [712, 525] on p "Load more results..." at bounding box center [739, 531] width 110 height 16
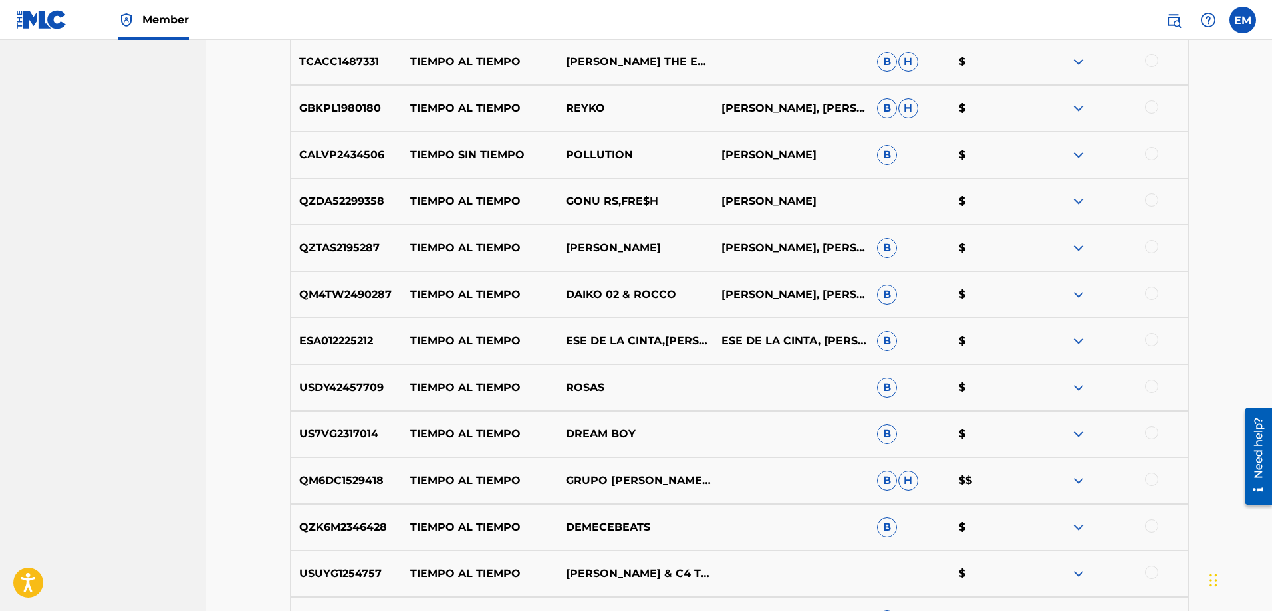
scroll to position [3738, 0]
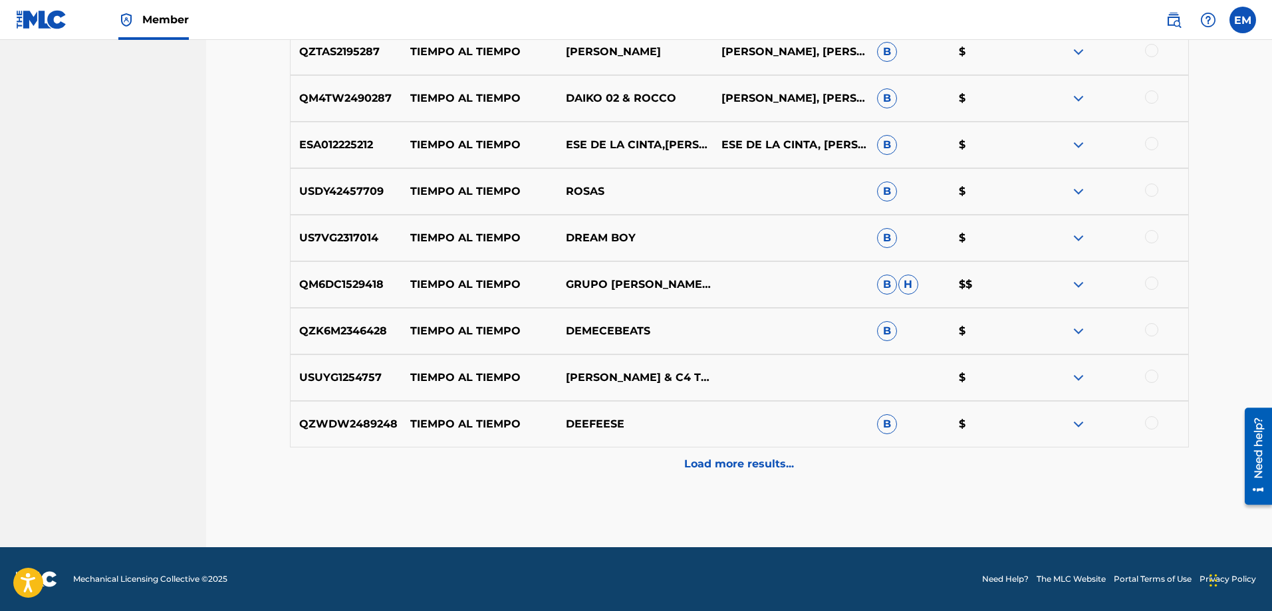
click at [718, 471] on p "Load more results..." at bounding box center [739, 464] width 110 height 16
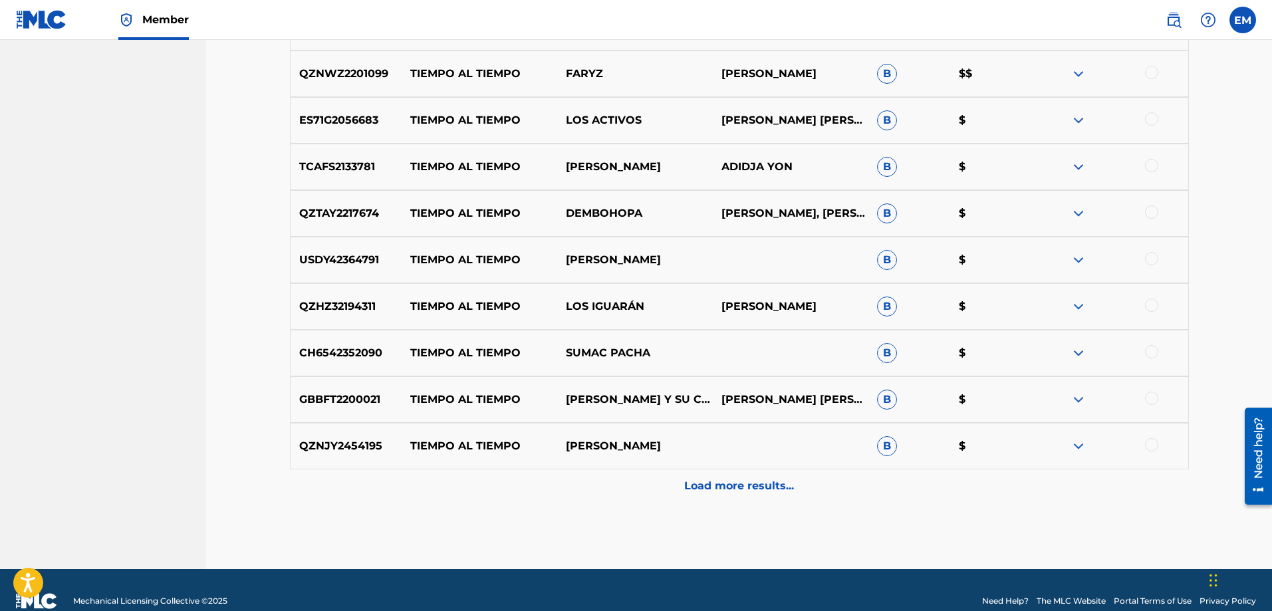
scroll to position [4336, 0]
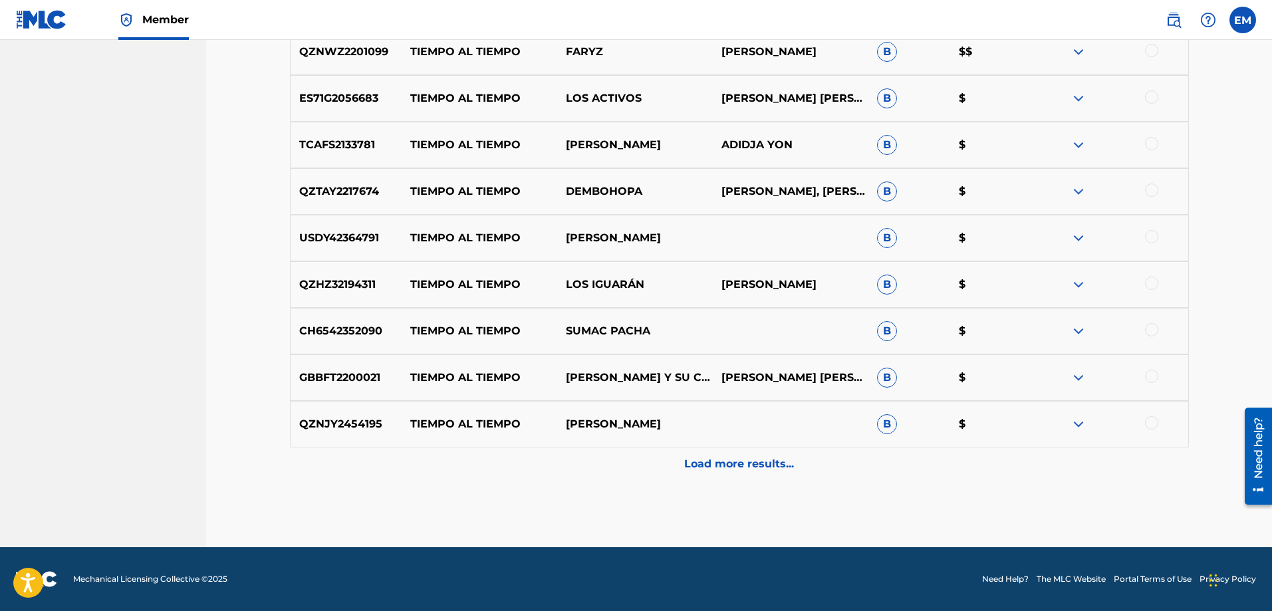
click at [718, 470] on p "Load more results..." at bounding box center [739, 464] width 110 height 16
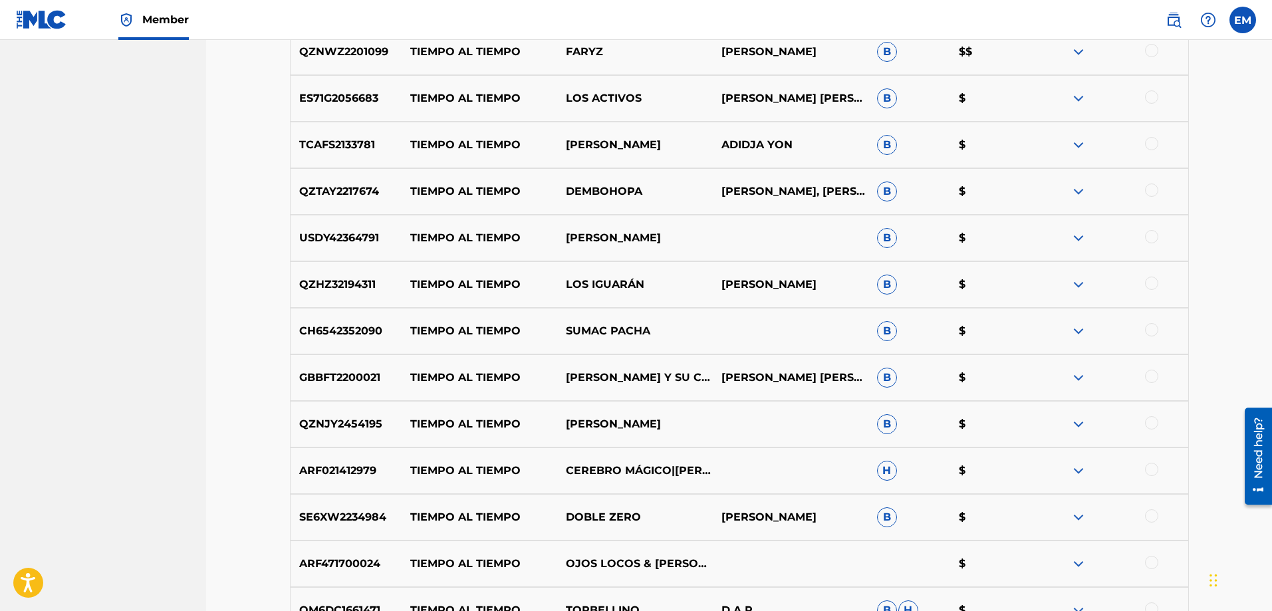
scroll to position [4802, 0]
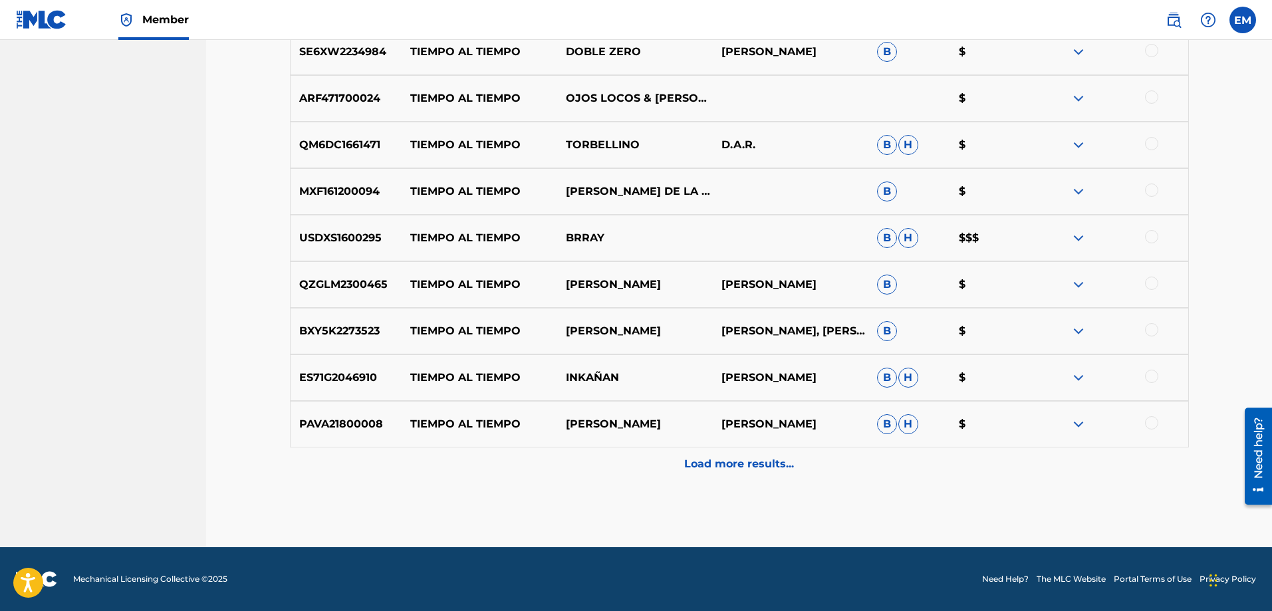
click at [718, 470] on p "Load more results..." at bounding box center [739, 464] width 110 height 16
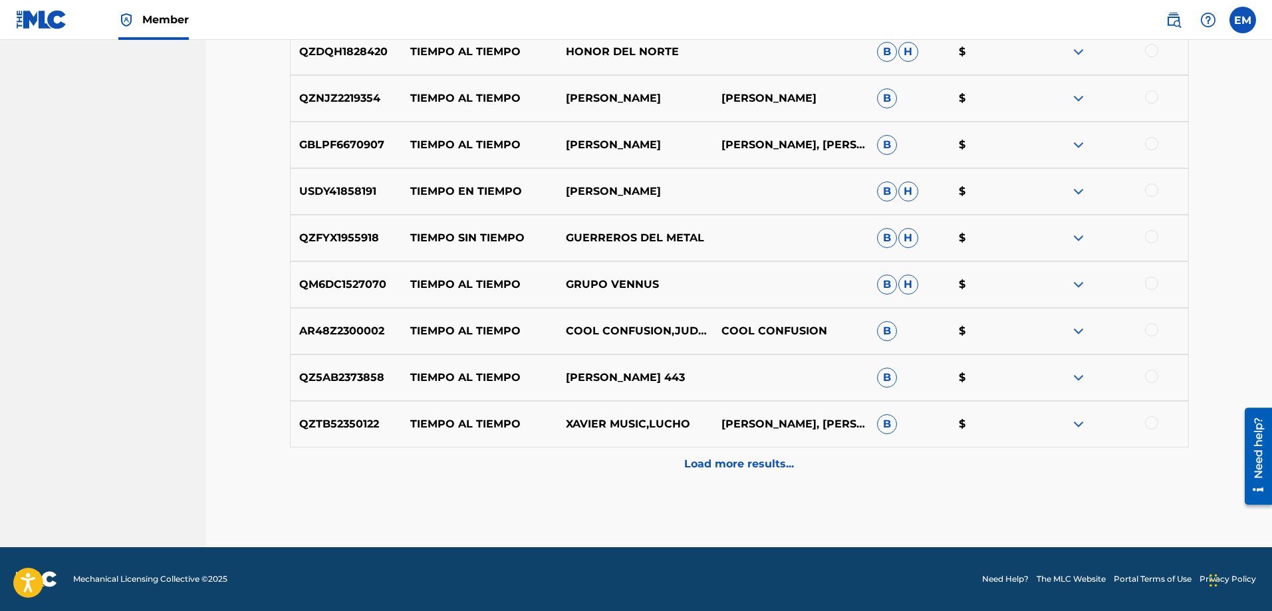
click at [718, 472] on div "Load more results..." at bounding box center [739, 464] width 899 height 33
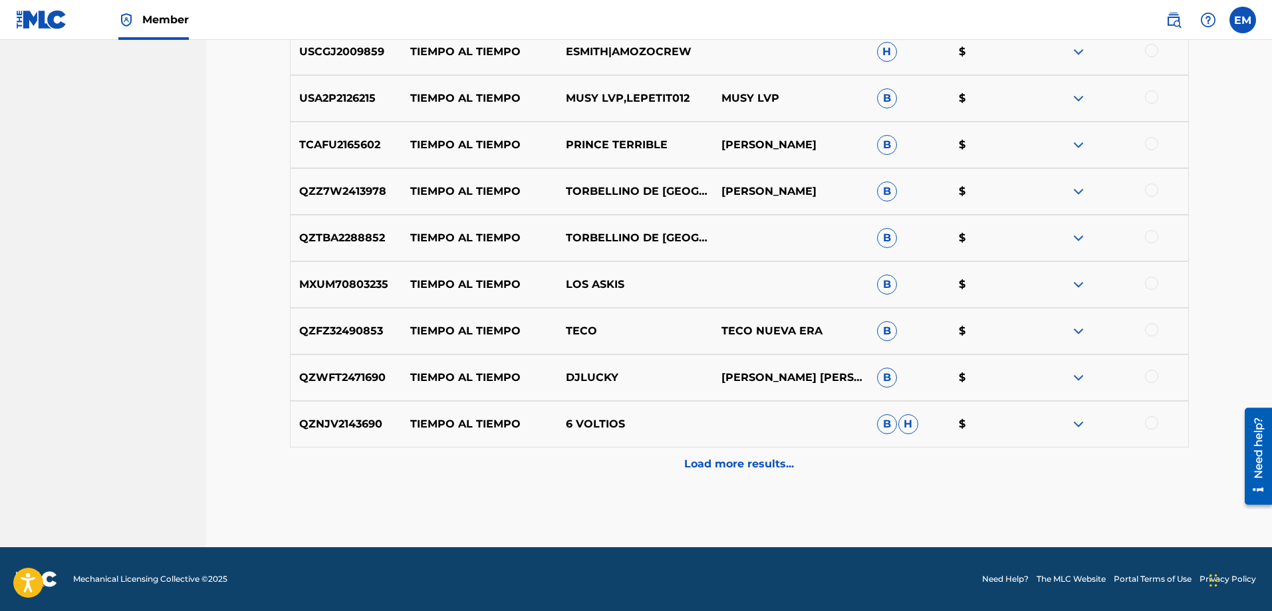
click at [718, 472] on div "Load more results..." at bounding box center [739, 464] width 899 height 33
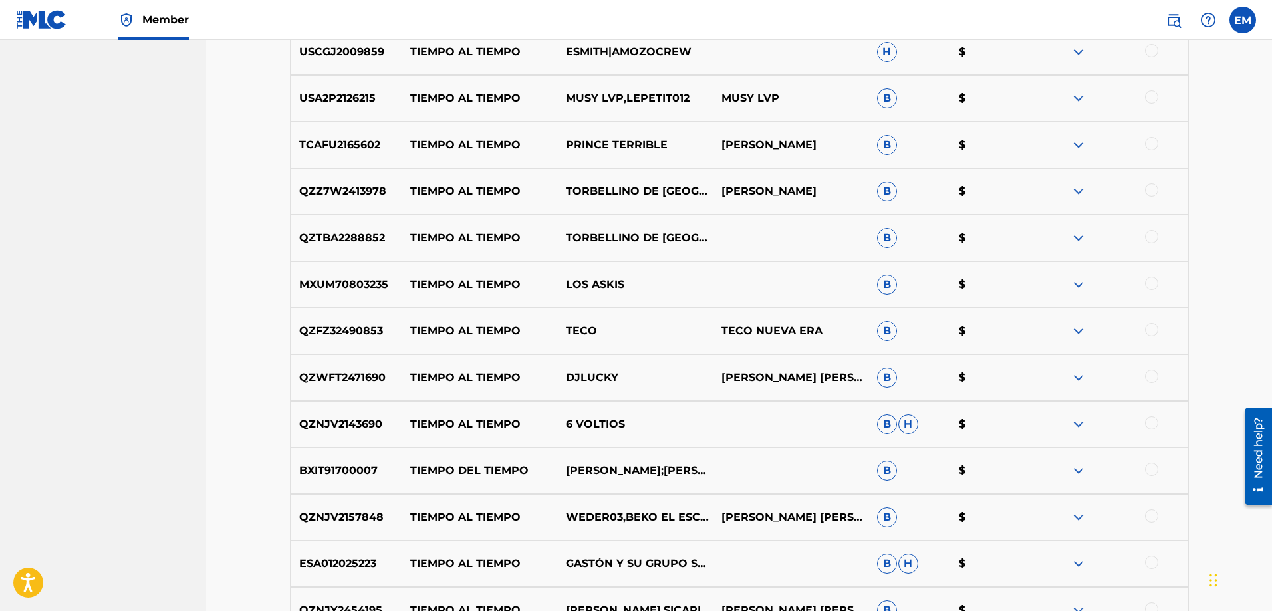
scroll to position [6198, 0]
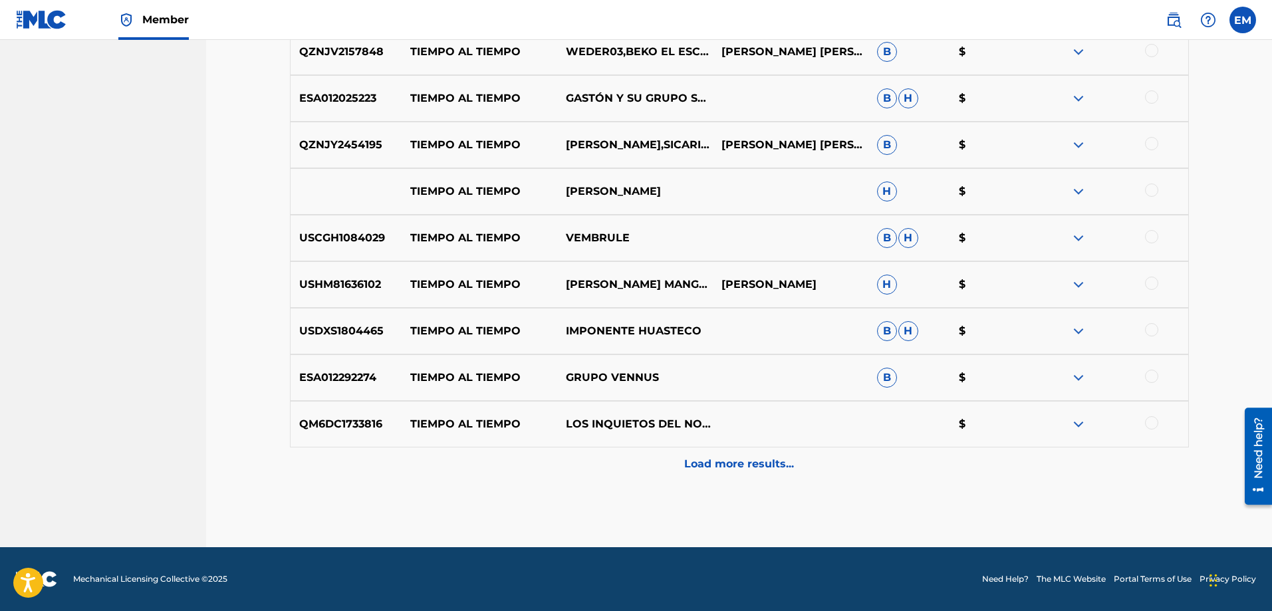
click at [721, 462] on p "Load more results..." at bounding box center [739, 464] width 110 height 16
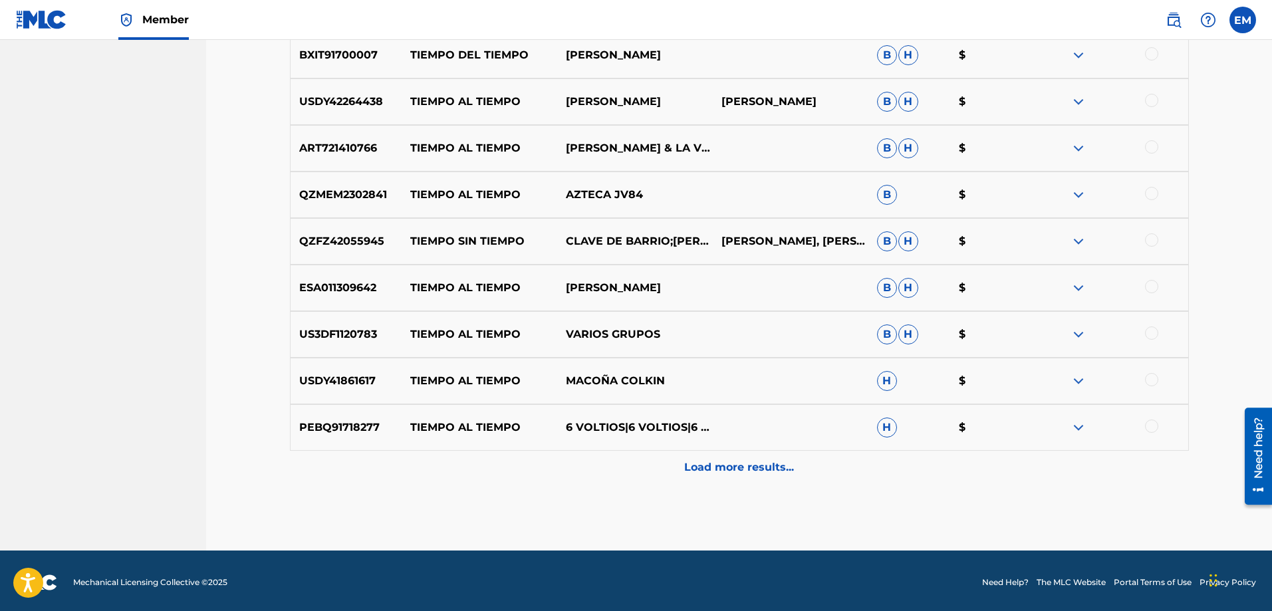
scroll to position [6664, 0]
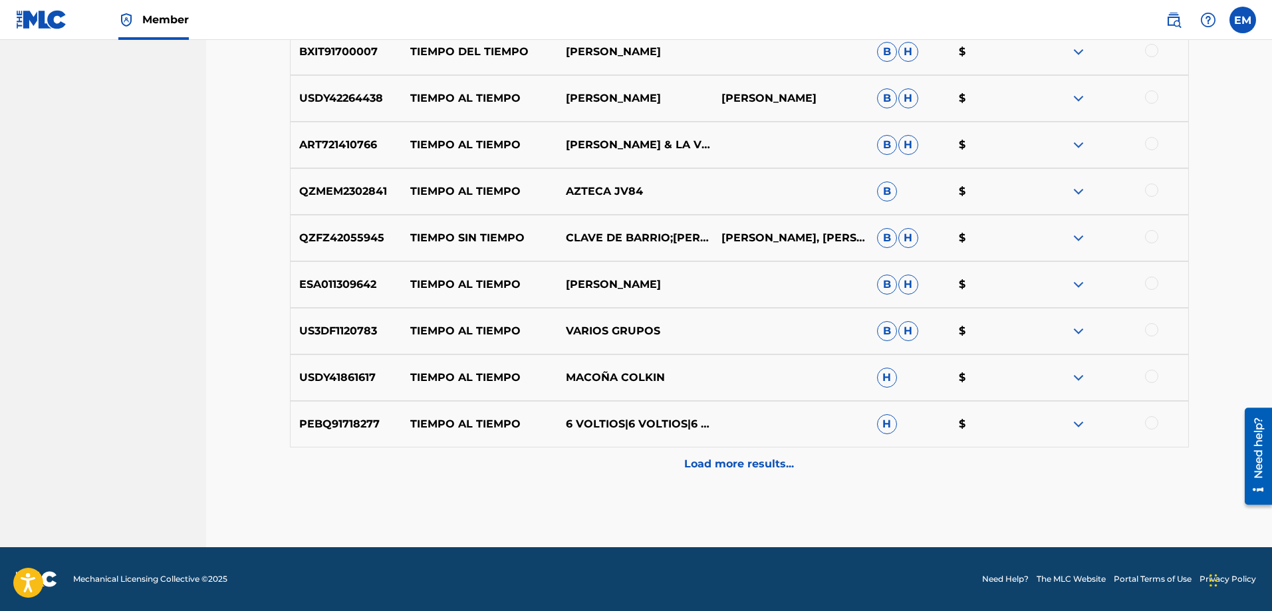
click at [721, 462] on p "Load more results..." at bounding box center [739, 464] width 110 height 16
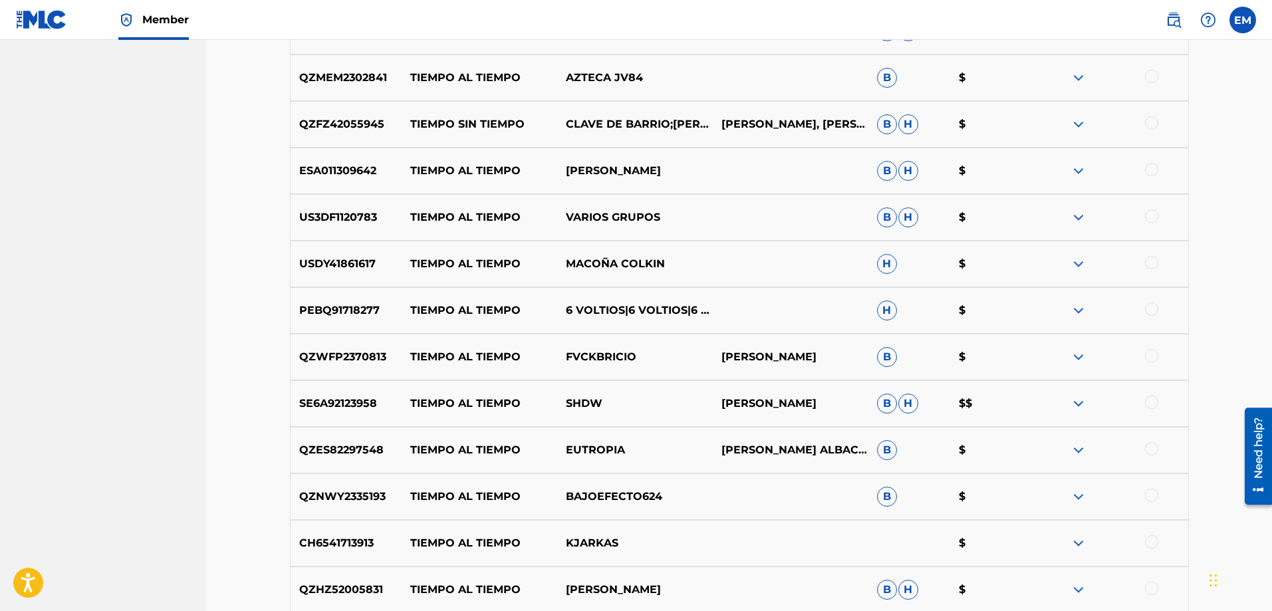
scroll to position [7129, 0]
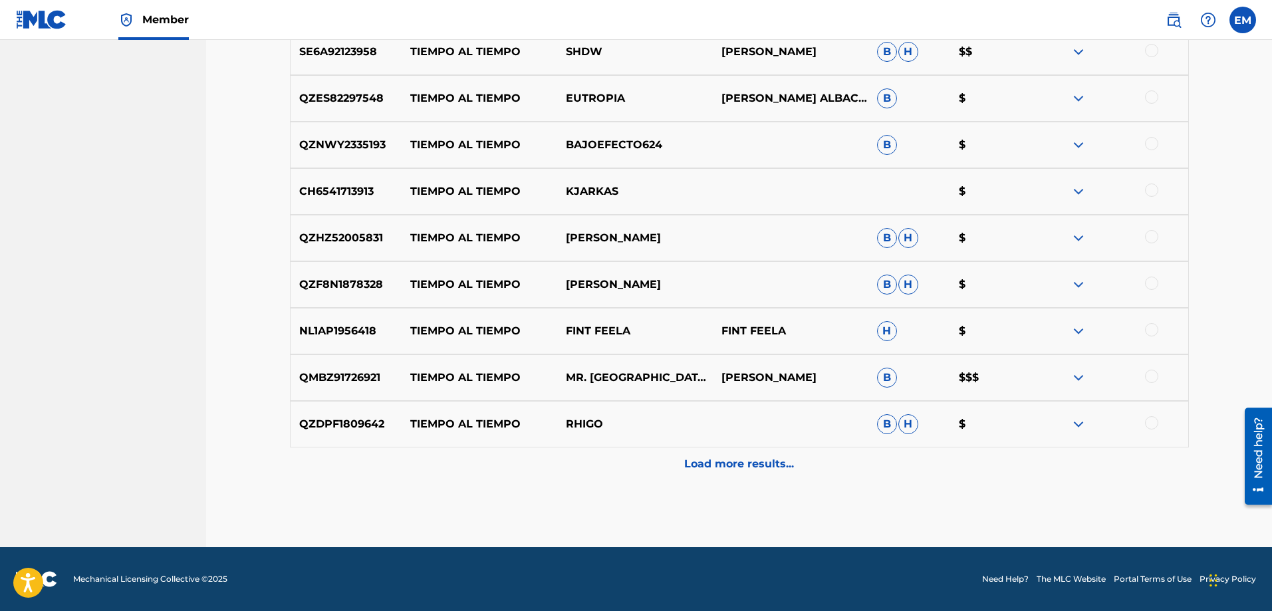
click at [721, 462] on p "Load more results..." at bounding box center [739, 464] width 110 height 16
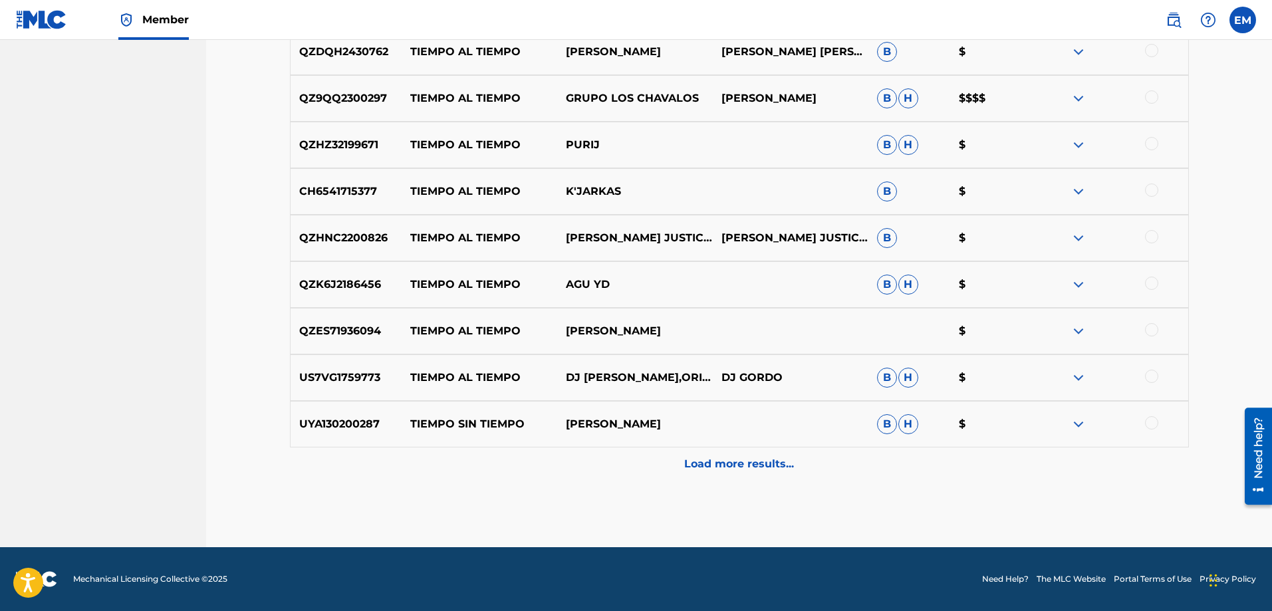
click at [721, 462] on p "Load more results..." at bounding box center [739, 464] width 110 height 16
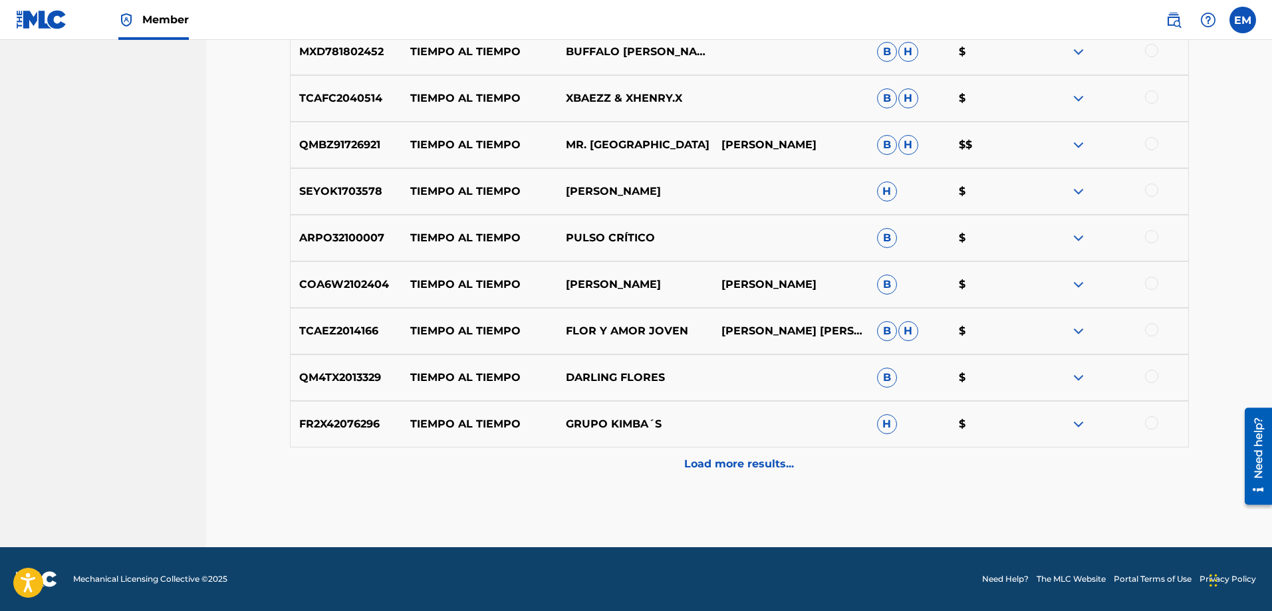
click at [721, 462] on p "Load more results..." at bounding box center [739, 464] width 110 height 16
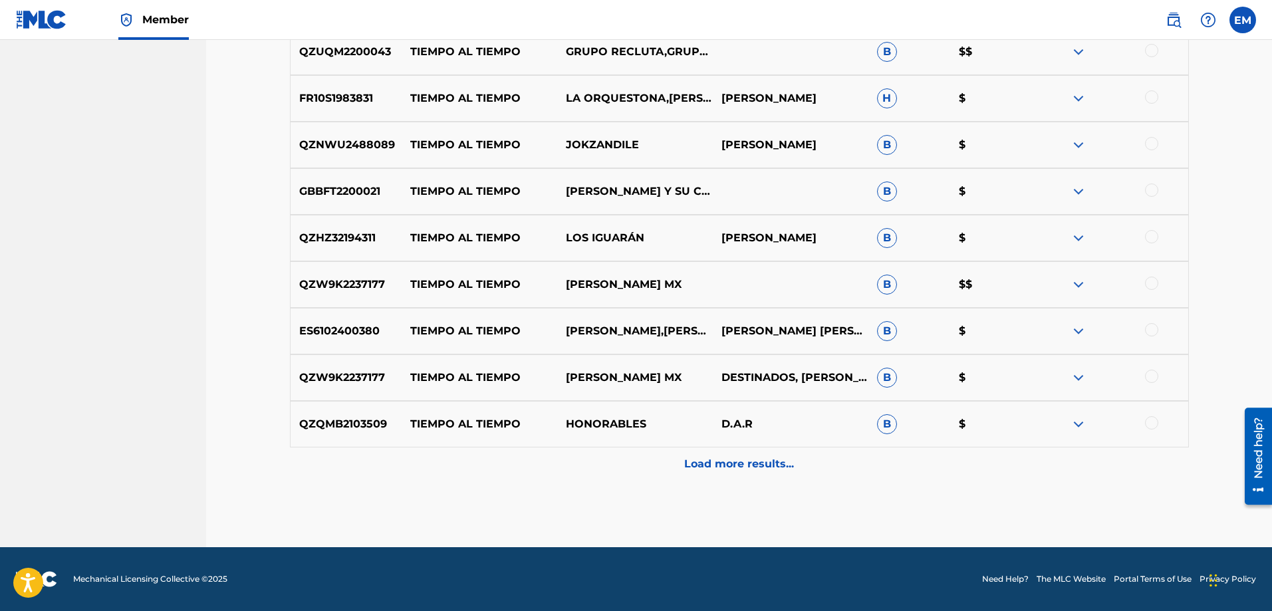
click at [721, 463] on p "Load more results..." at bounding box center [739, 464] width 110 height 16
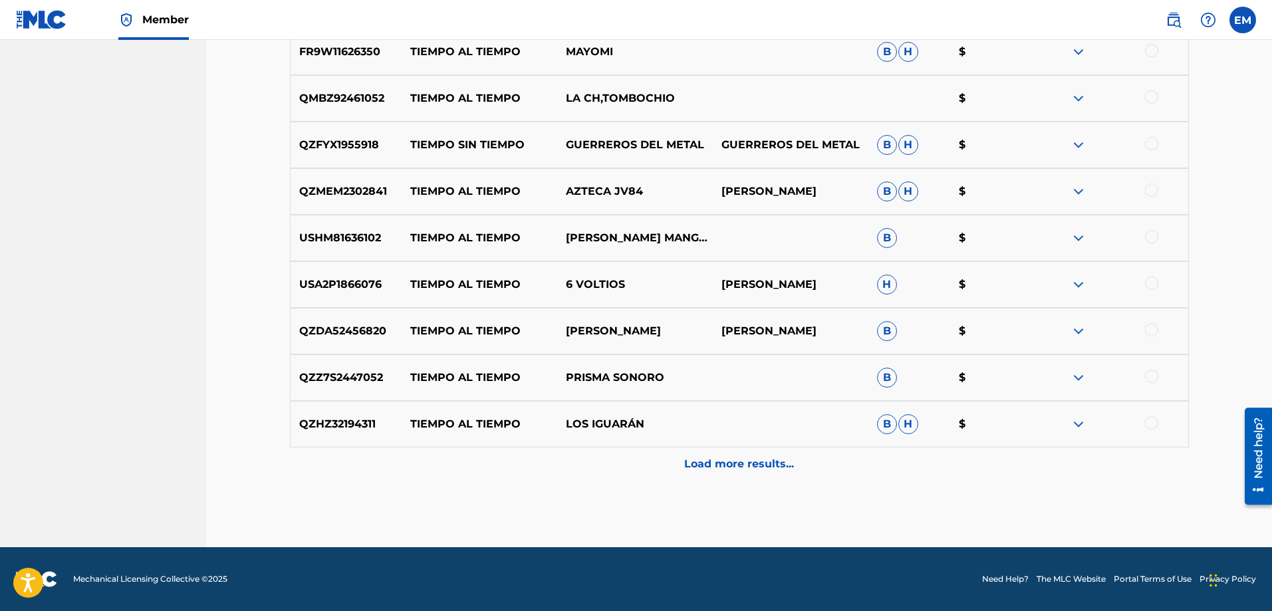
click at [721, 463] on p "Load more results..." at bounding box center [739, 464] width 110 height 16
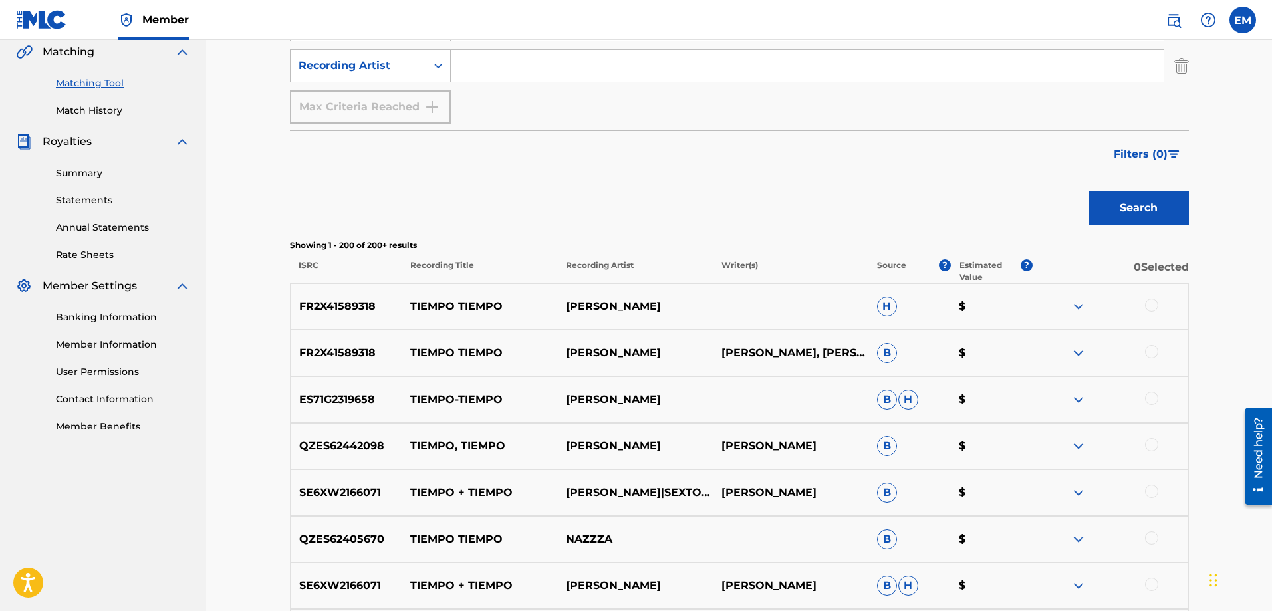
scroll to position [0, 0]
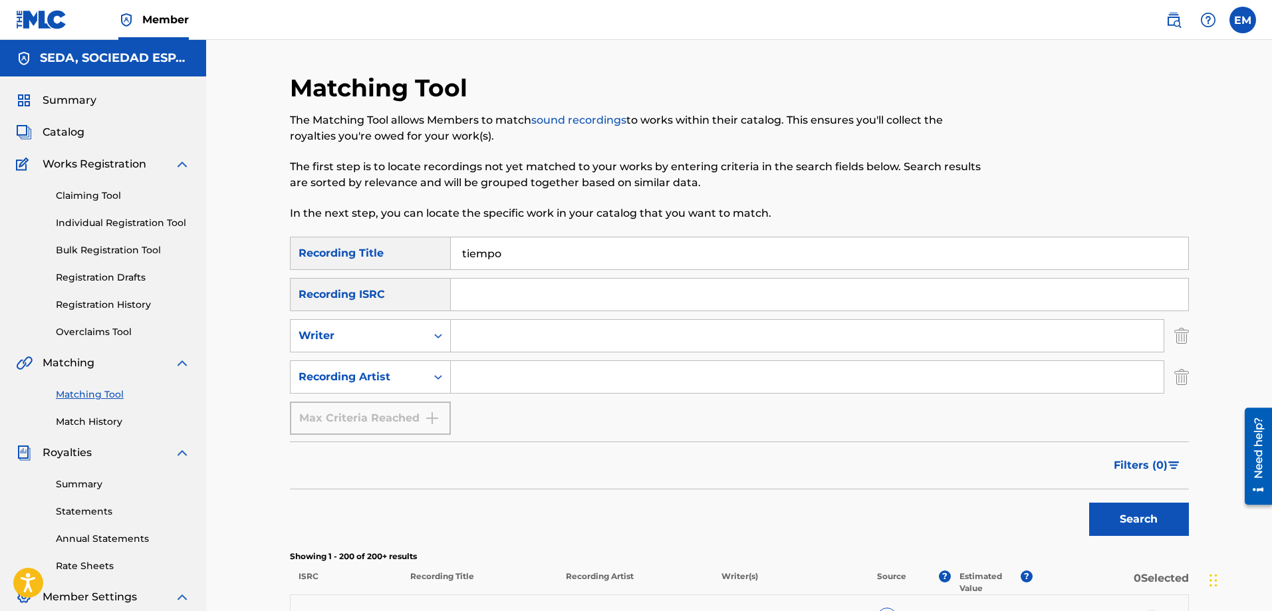
click at [507, 336] on input "Search Form" at bounding box center [807, 336] width 713 height 32
type input "[PERSON_NAME]"
click at [1089, 503] on button "Search" at bounding box center [1139, 519] width 100 height 33
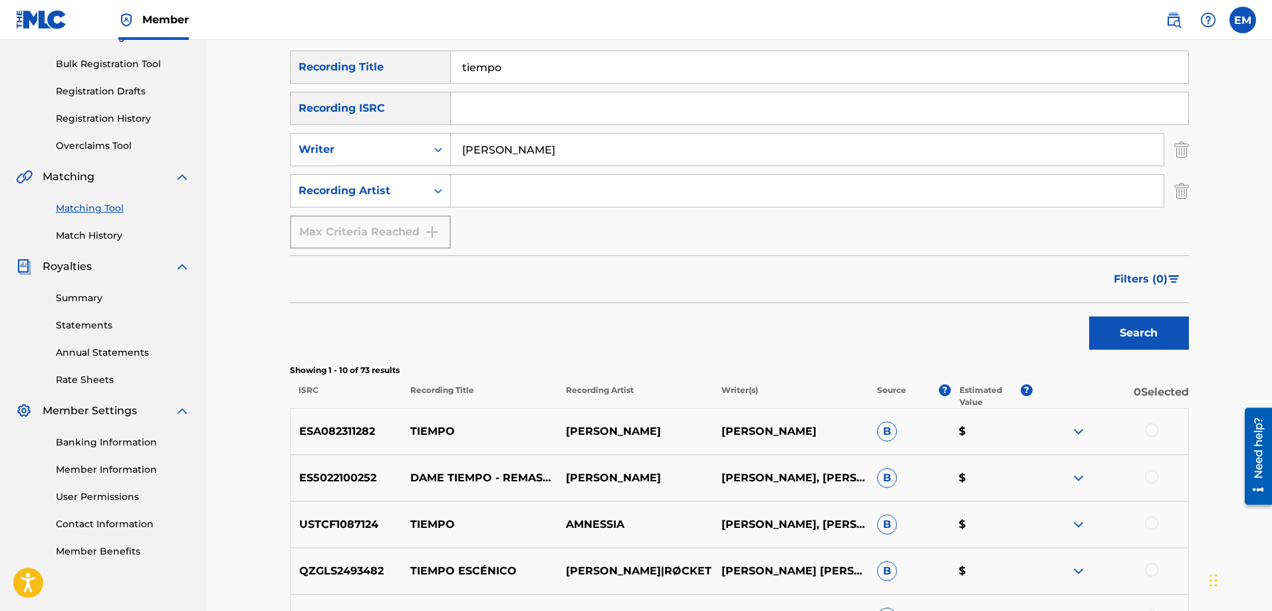
scroll to position [199, 0]
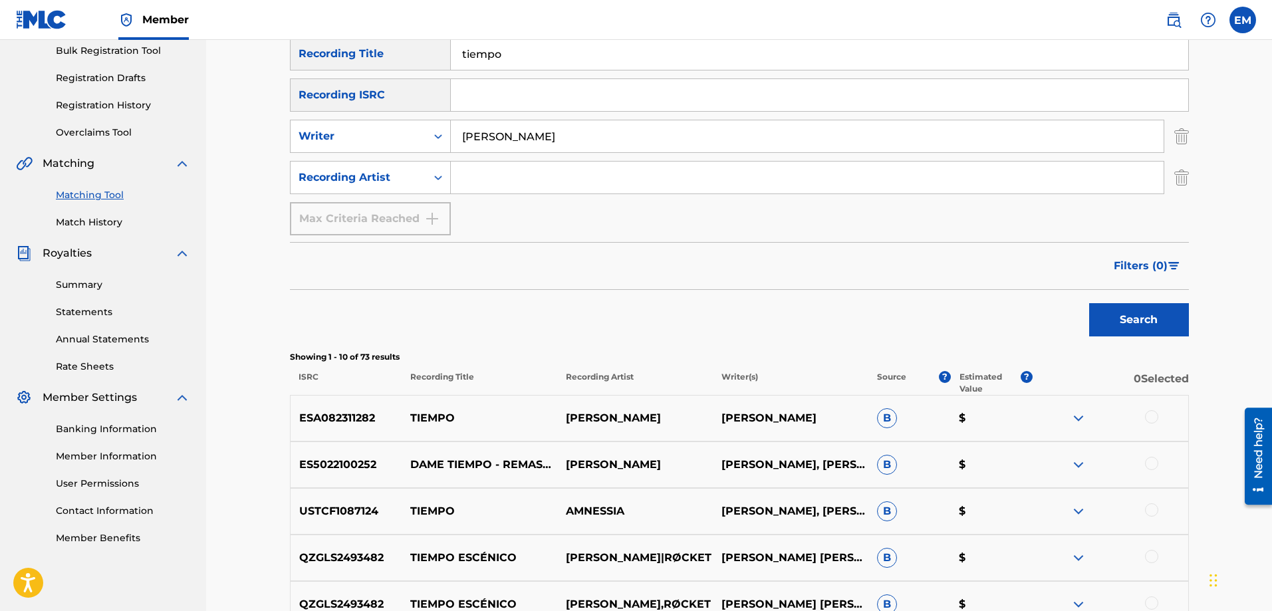
click at [1153, 463] on div at bounding box center [1151, 463] width 13 height 13
click at [925, 494] on button "Match 1 Group" at bounding box center [934, 502] width 147 height 33
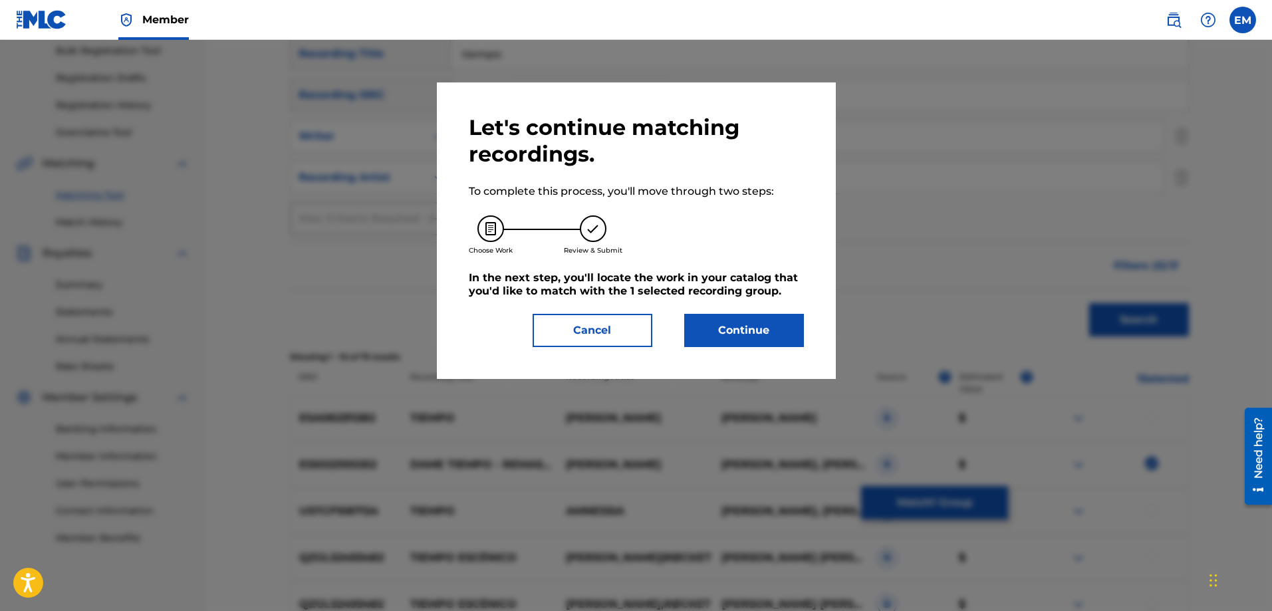
click at [755, 332] on button "Continue" at bounding box center [744, 330] width 120 height 33
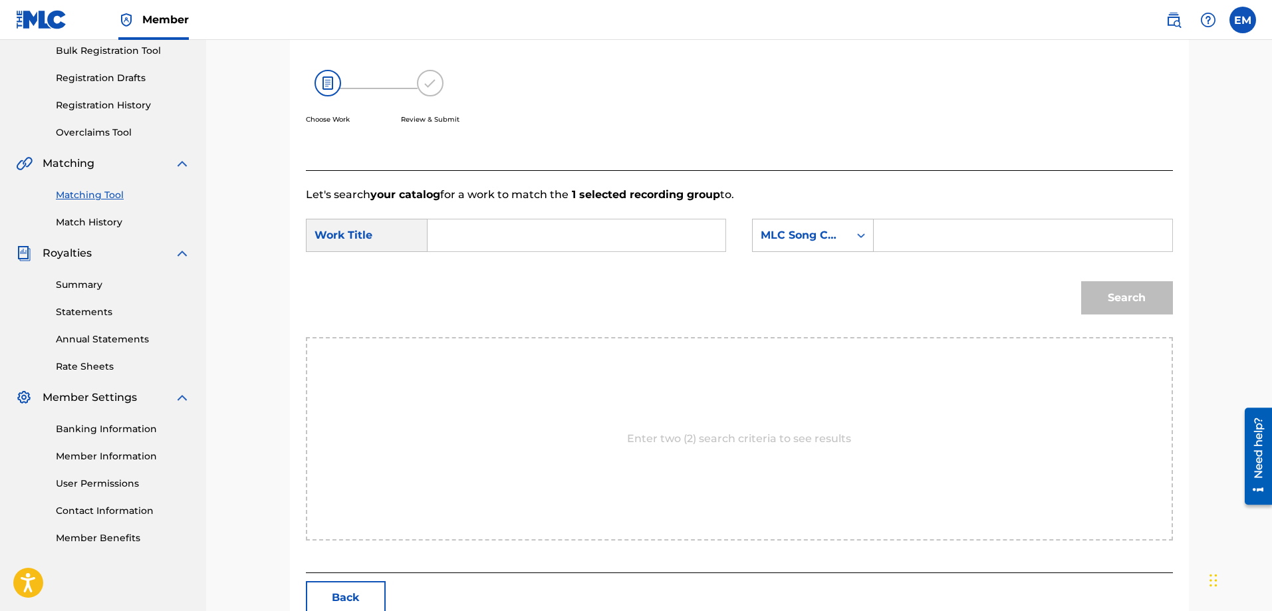
click at [532, 239] on input "Search Form" at bounding box center [576, 235] width 275 height 32
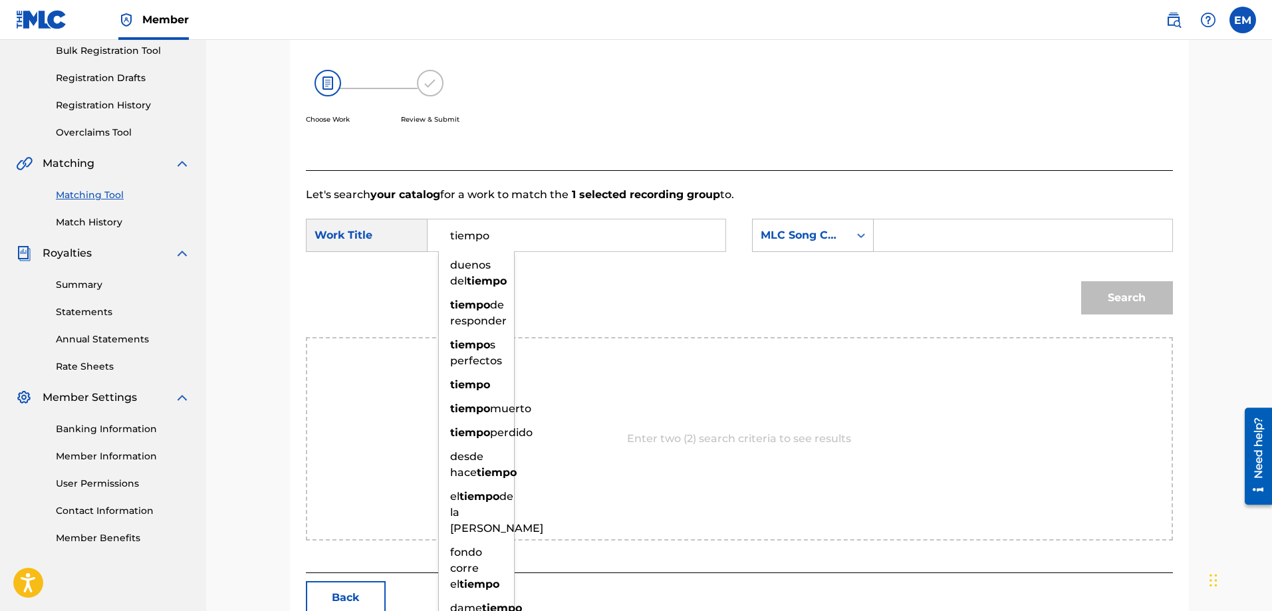
type input "tiempo"
click at [583, 301] on div "Search" at bounding box center [739, 302] width 867 height 69
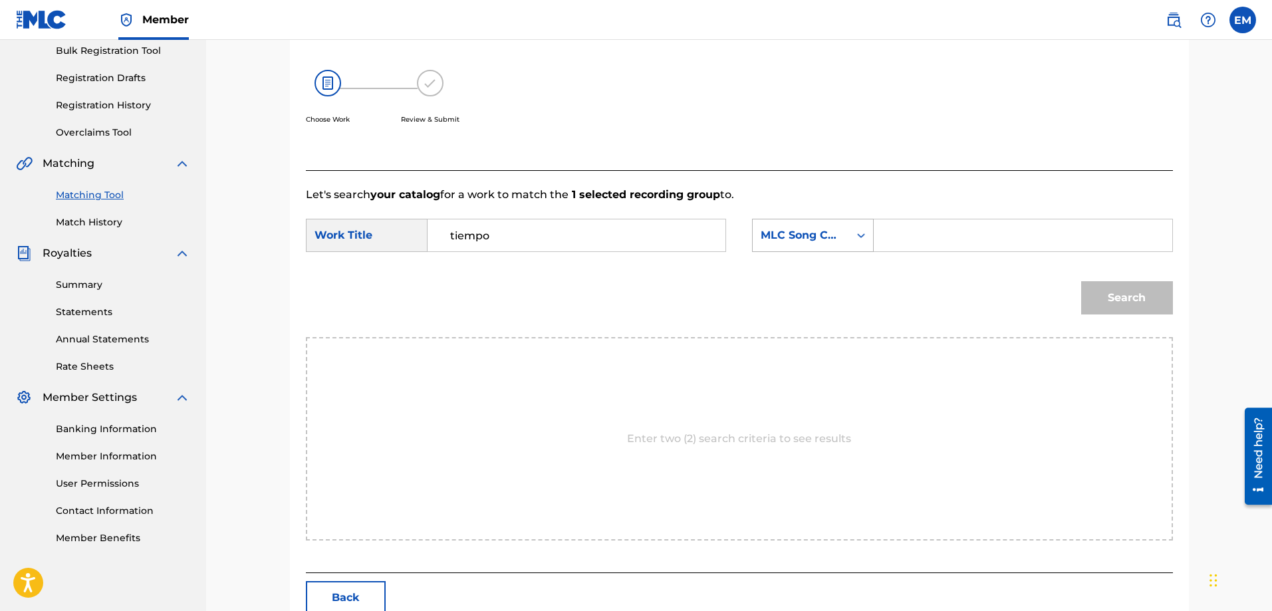
click at [779, 242] on div "MLC Song Code" at bounding box center [801, 235] width 80 height 16
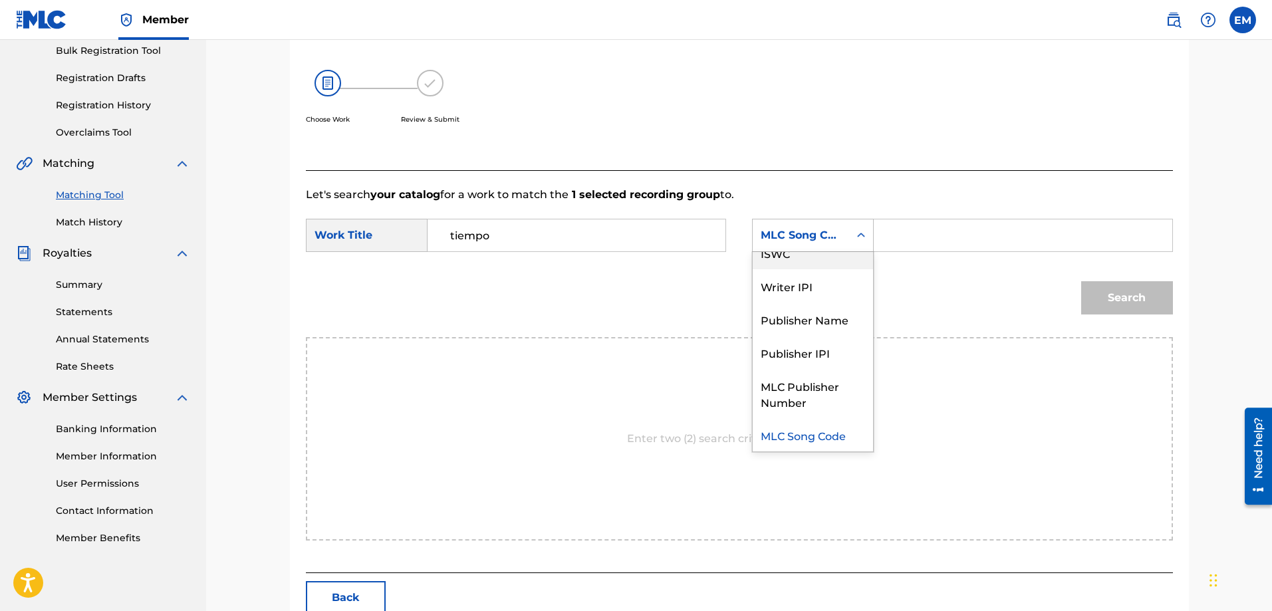
scroll to position [0, 0]
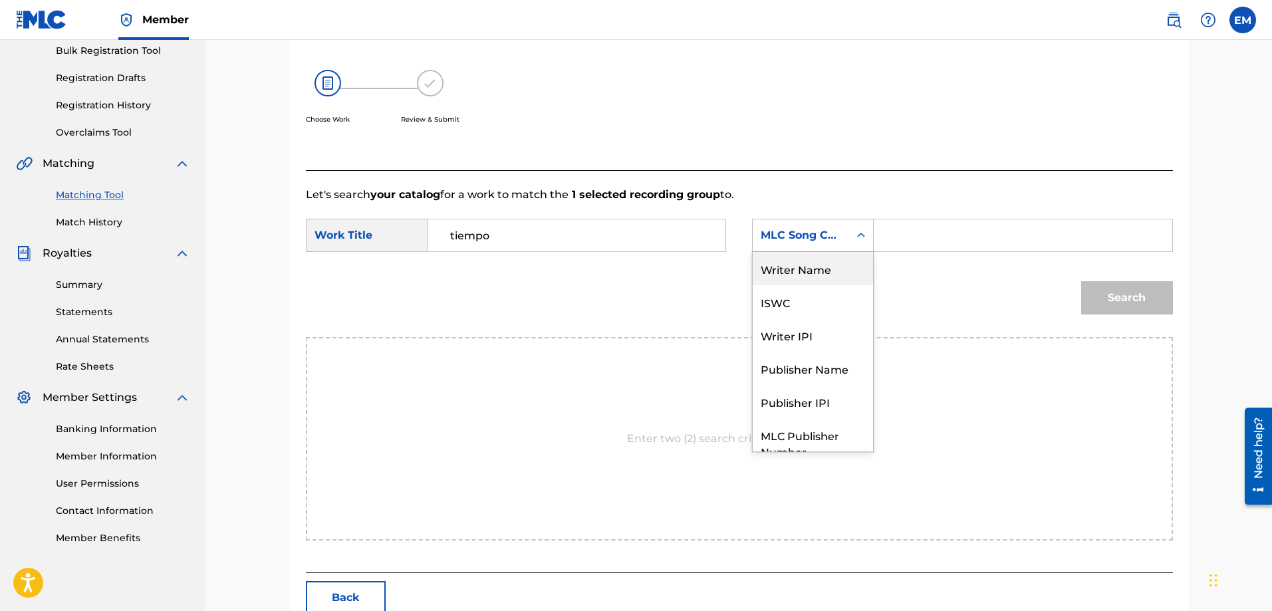
click at [801, 265] on div "Writer Name" at bounding box center [813, 268] width 120 height 33
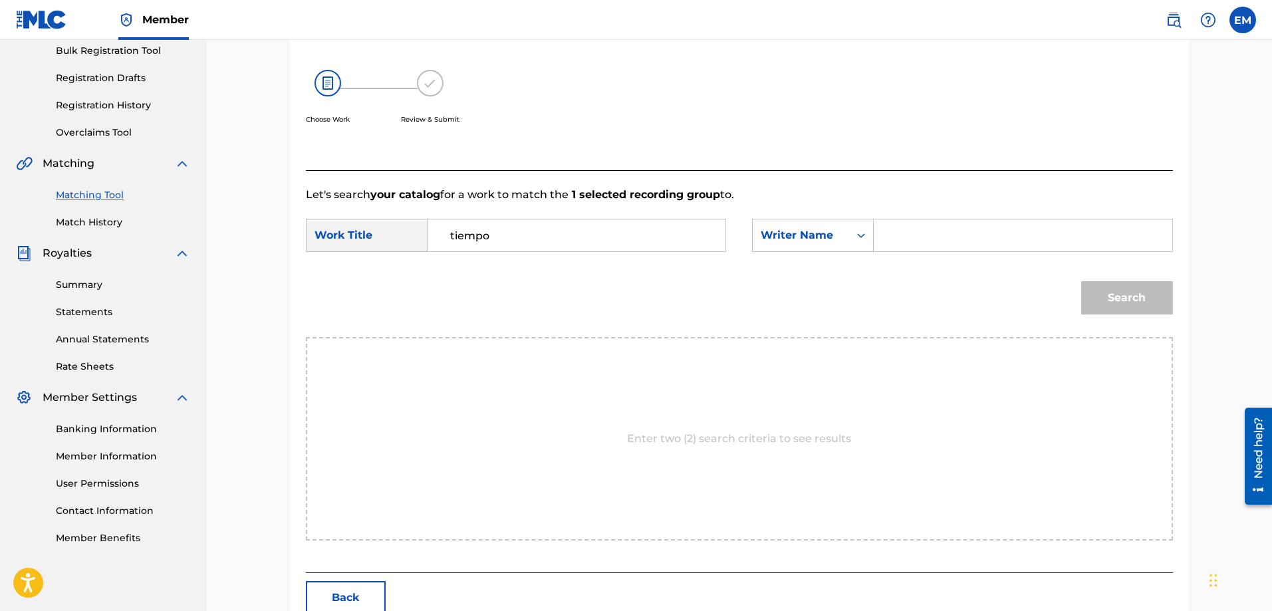
click at [895, 236] on input "Search Form" at bounding box center [1022, 235] width 275 height 32
paste input "[PERSON_NAME]"
type input "[PERSON_NAME]"
click at [1081, 281] on button "Search" at bounding box center [1127, 297] width 92 height 33
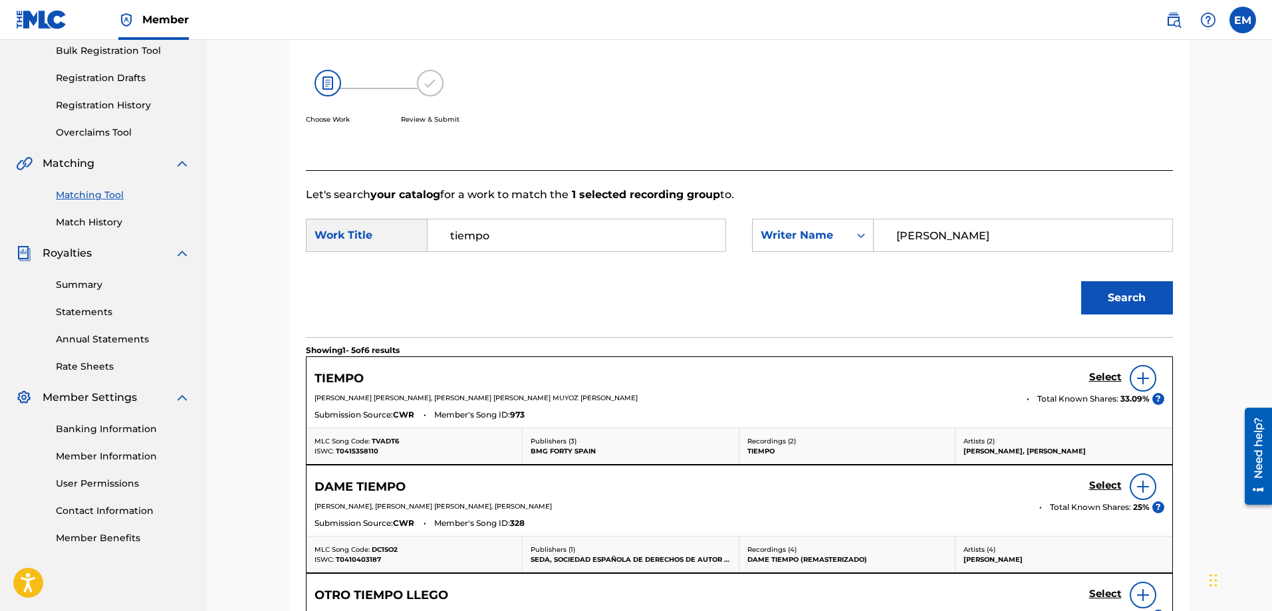
click at [1140, 375] on img at bounding box center [1143, 378] width 16 height 16
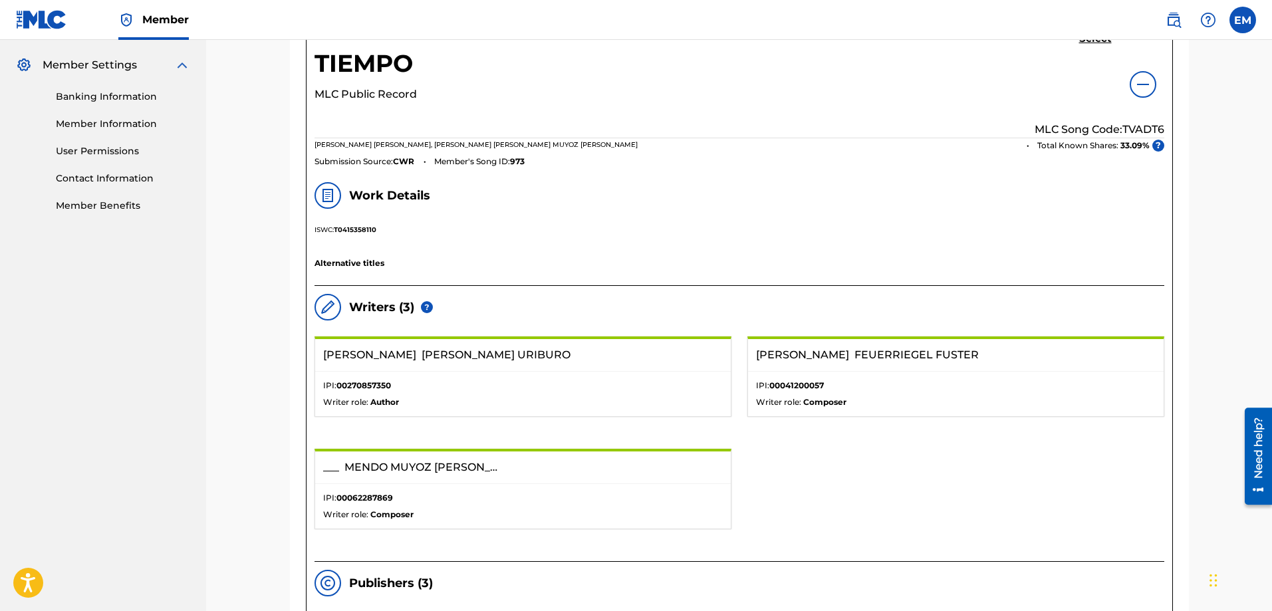
scroll to position [266, 0]
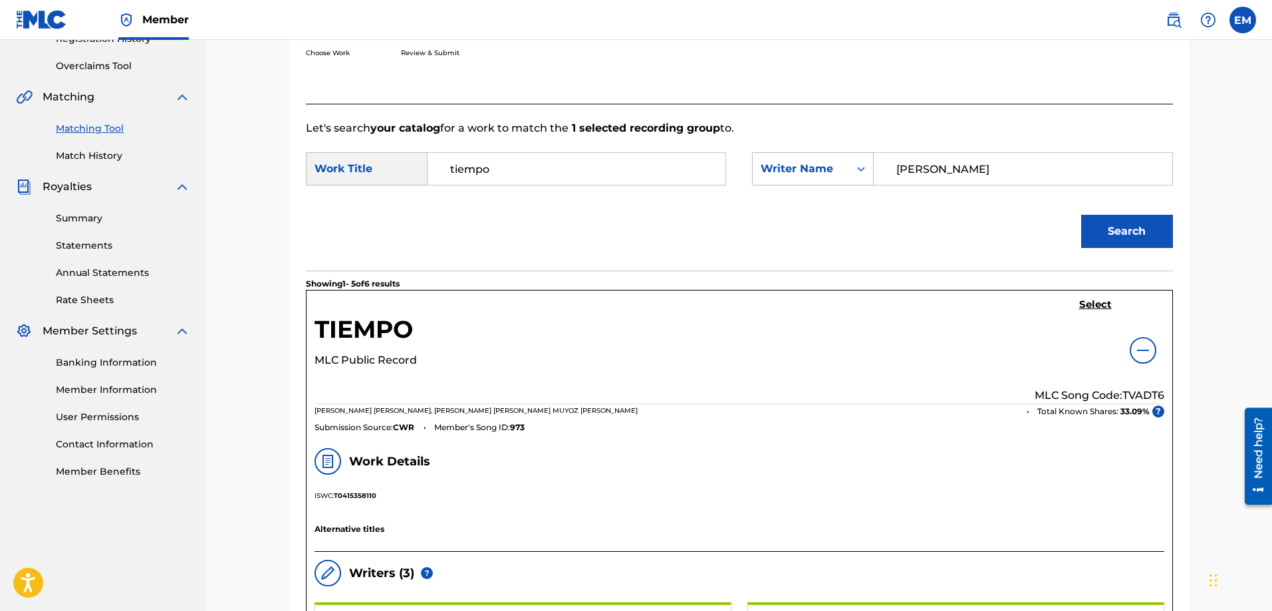
click at [1097, 301] on h5 "Select" at bounding box center [1095, 305] width 33 height 13
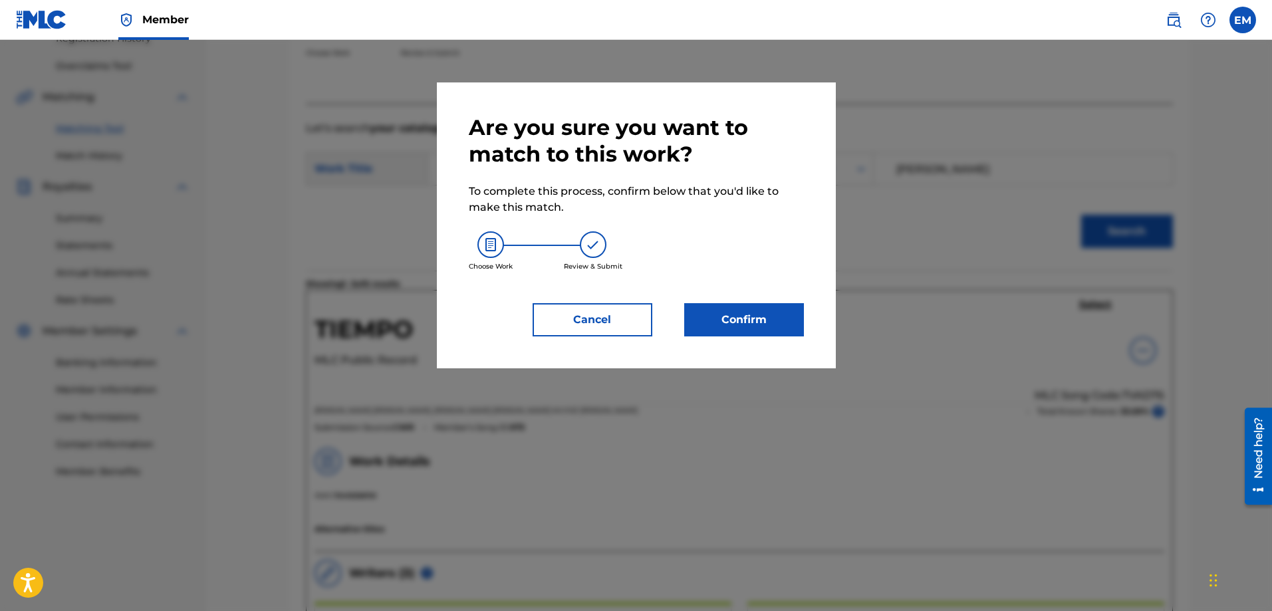
click at [714, 320] on button "Confirm" at bounding box center [744, 319] width 120 height 33
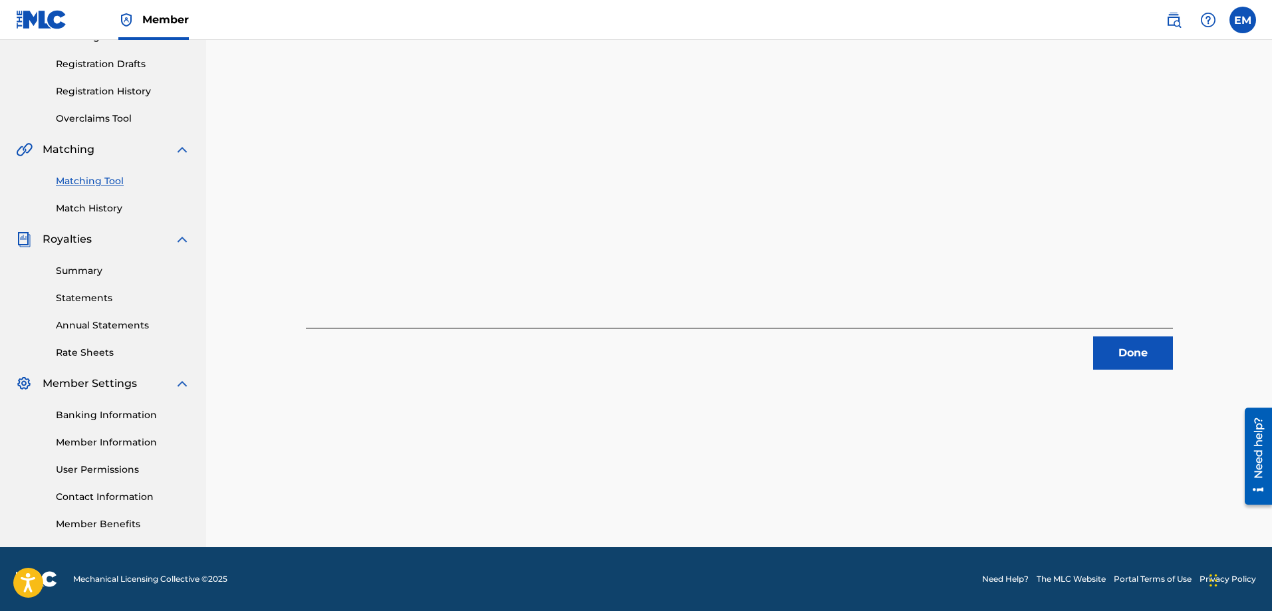
click at [1103, 360] on button "Done" at bounding box center [1133, 352] width 80 height 33
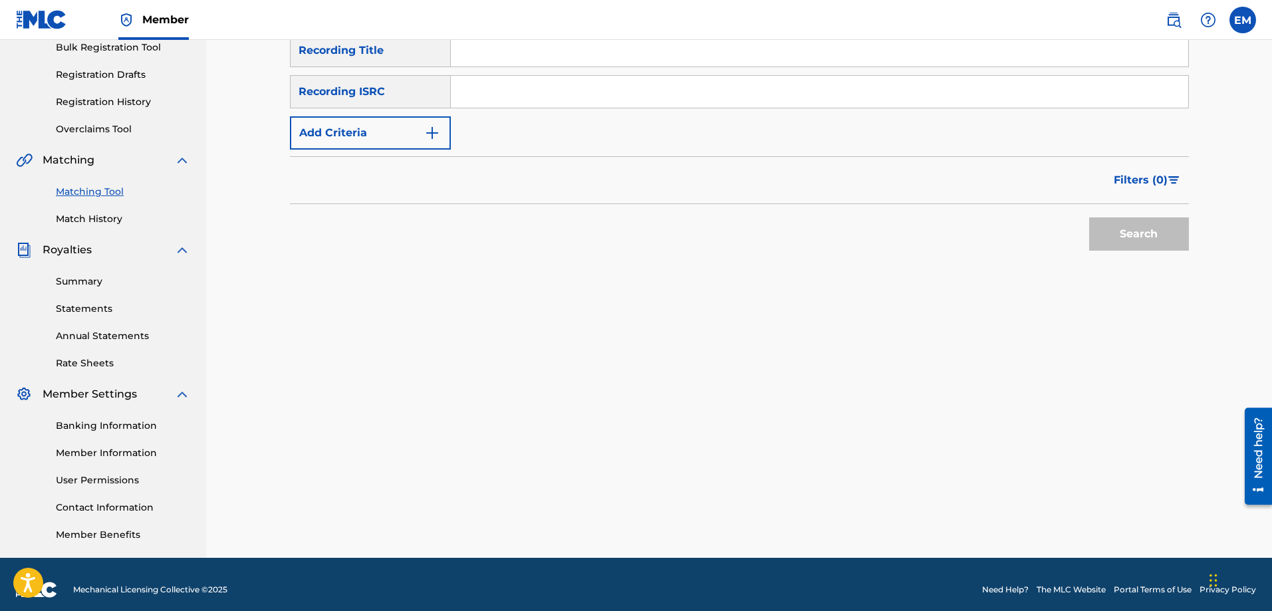
scroll to position [0, 0]
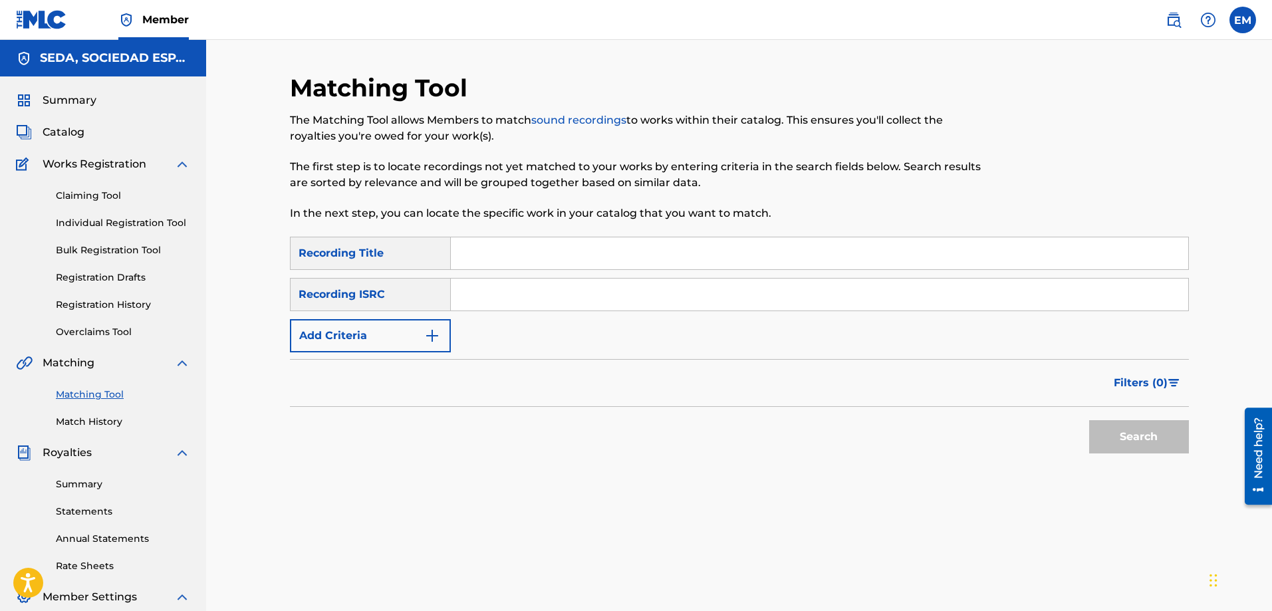
click at [496, 250] on input "Search Form" at bounding box center [819, 253] width 737 height 32
type input "tiempo"
click at [400, 336] on button "Add Criteria" at bounding box center [370, 335] width 161 height 33
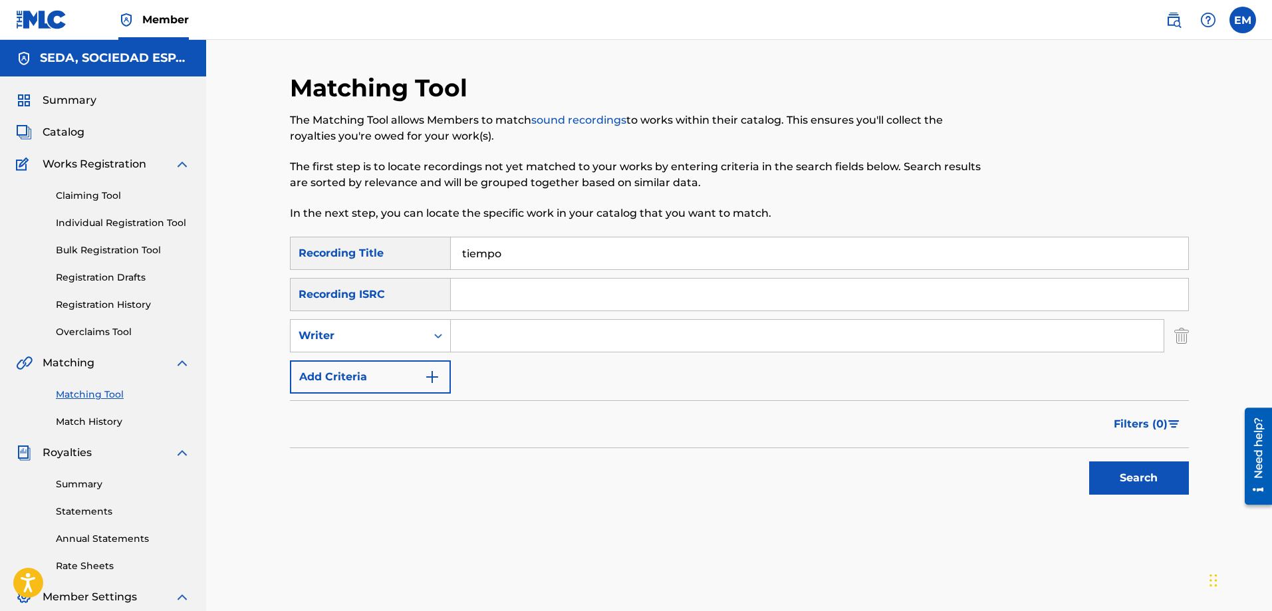
click at [420, 378] on button "Add Criteria" at bounding box center [370, 376] width 161 height 33
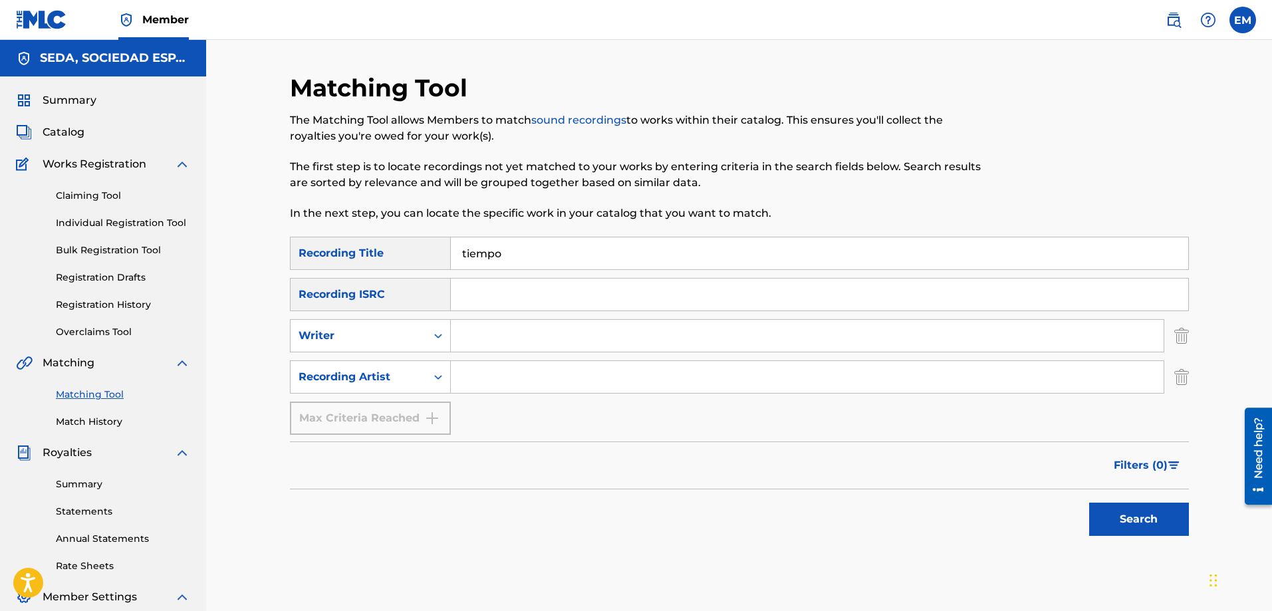
click at [481, 370] on input "Search Form" at bounding box center [807, 377] width 713 height 32
type input "[PERSON_NAME]"
click at [1089, 503] on button "Search" at bounding box center [1139, 519] width 100 height 33
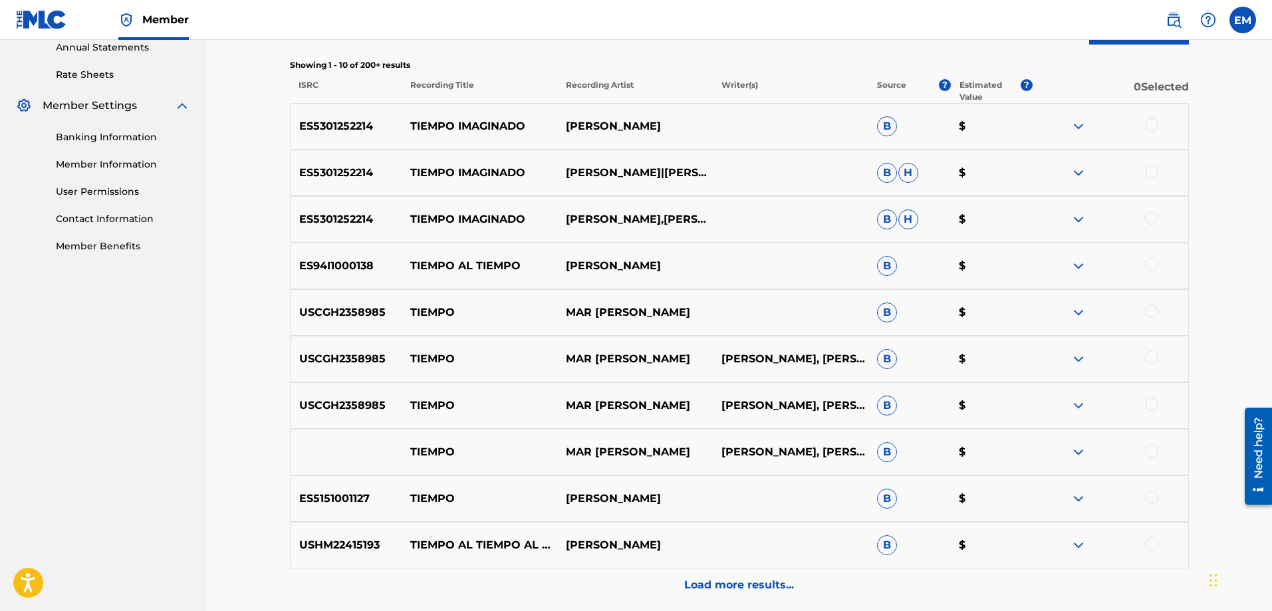
scroll to position [532, 0]
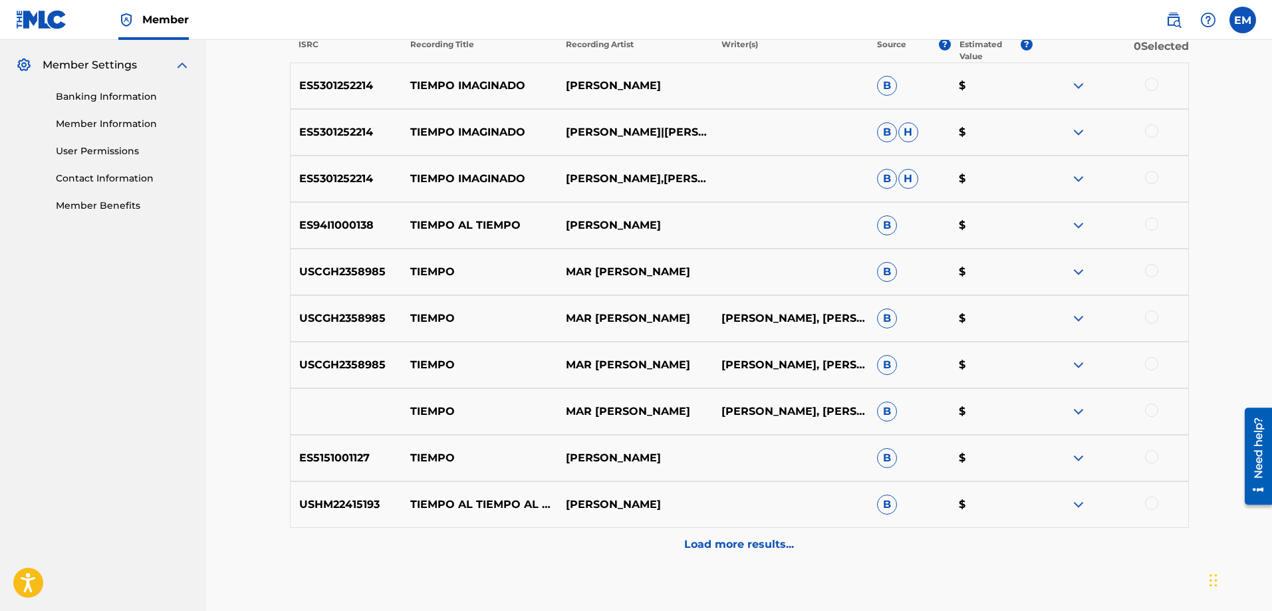
click at [700, 538] on p "Load more results..." at bounding box center [739, 545] width 110 height 16
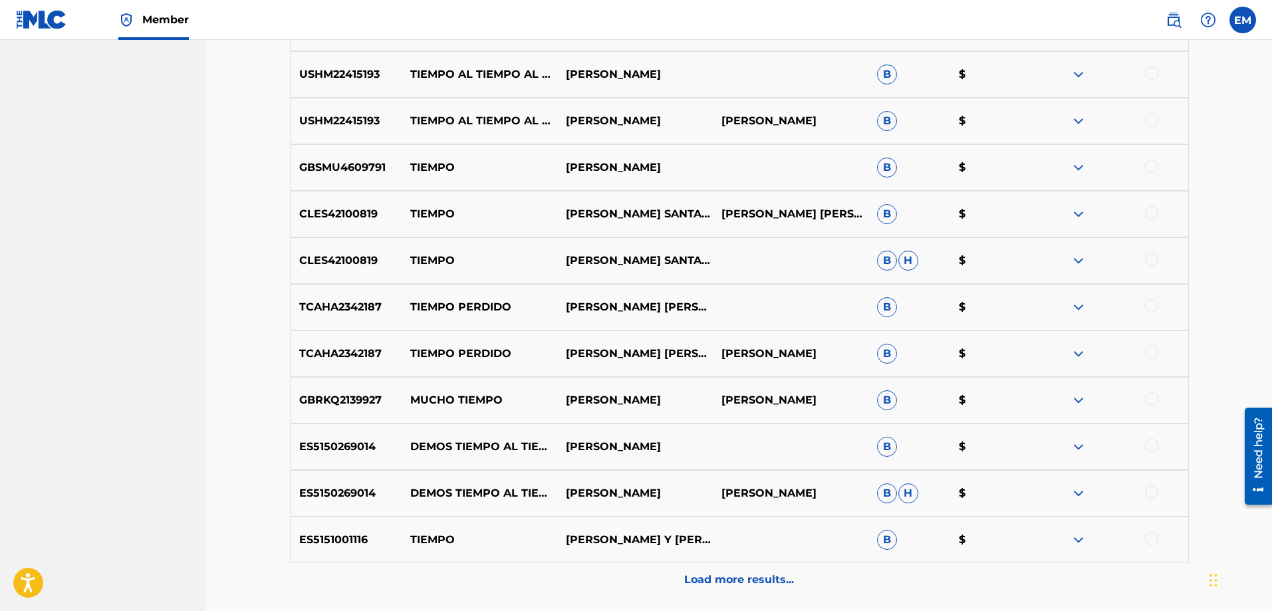
scroll to position [997, 0]
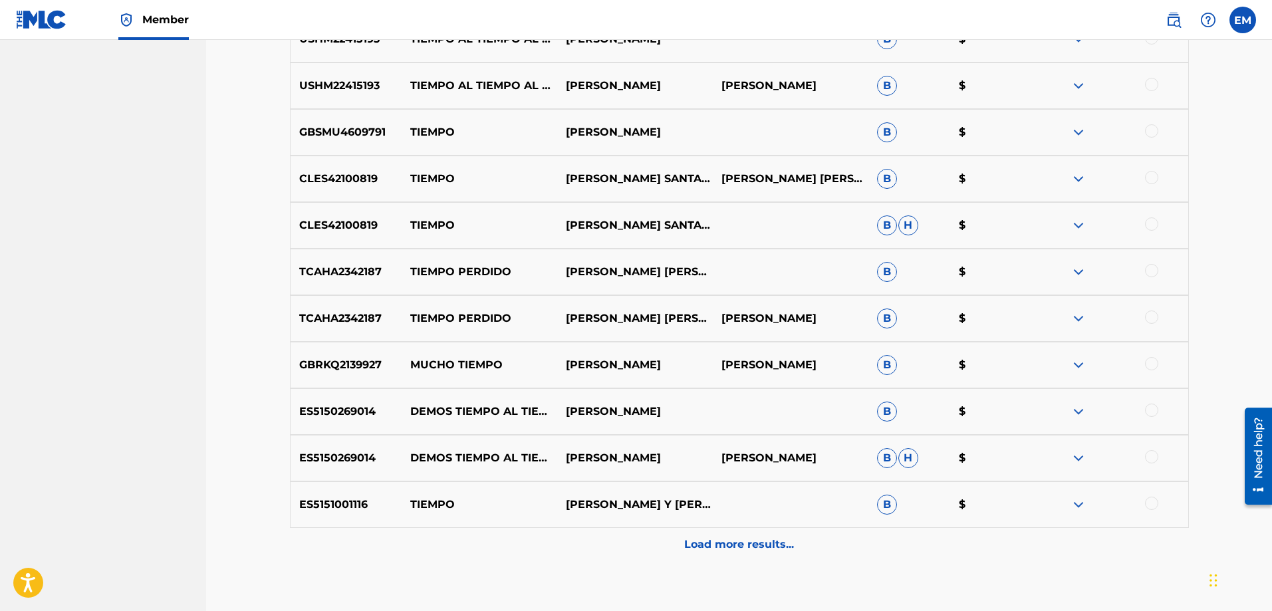
click at [708, 533] on div "Load more results..." at bounding box center [739, 544] width 899 height 33
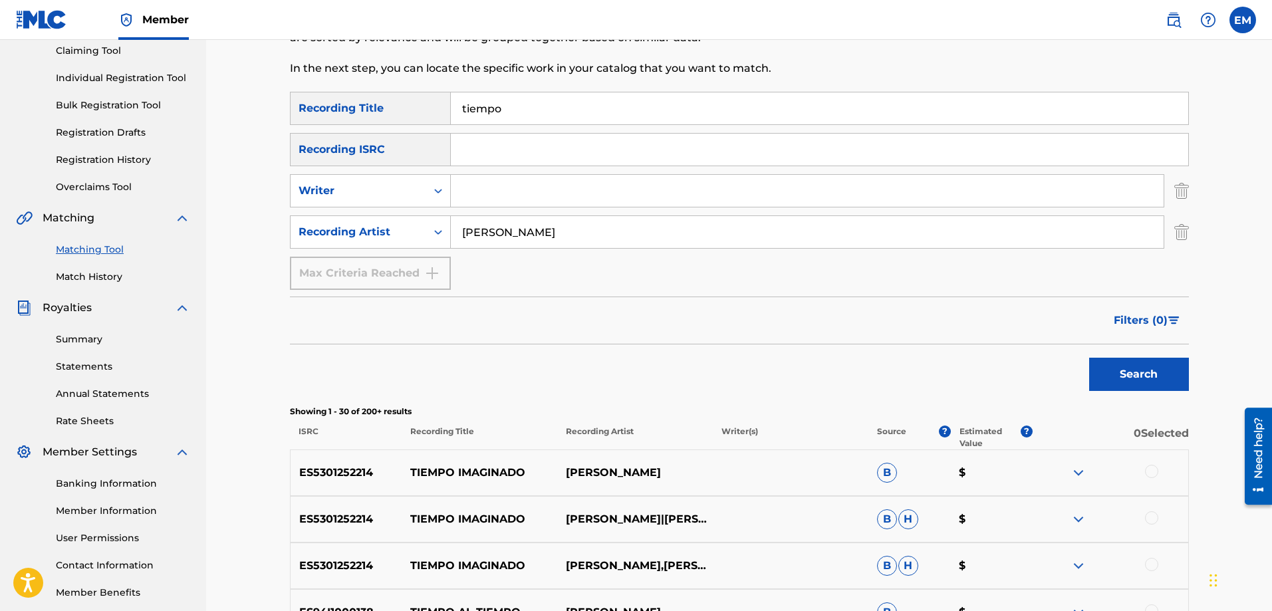
scroll to position [0, 0]
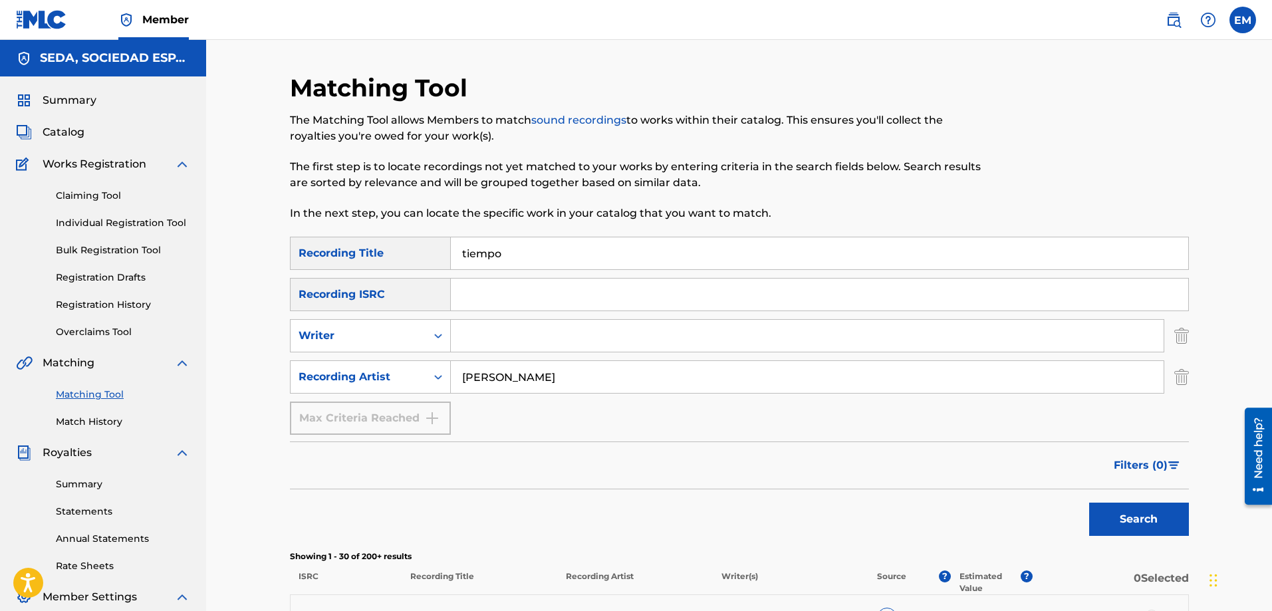
drag, startPoint x: 529, startPoint y: 249, endPoint x: 442, endPoint y: 245, distance: 87.9
click at [442, 245] on div "SearchWithCriteriab1ac4630-cecb-4e2e-83b4-cac262e97a47 Recording Title tiempo" at bounding box center [739, 253] width 899 height 33
type input "vertigo"
click at [1089, 503] on button "Search" at bounding box center [1139, 519] width 100 height 33
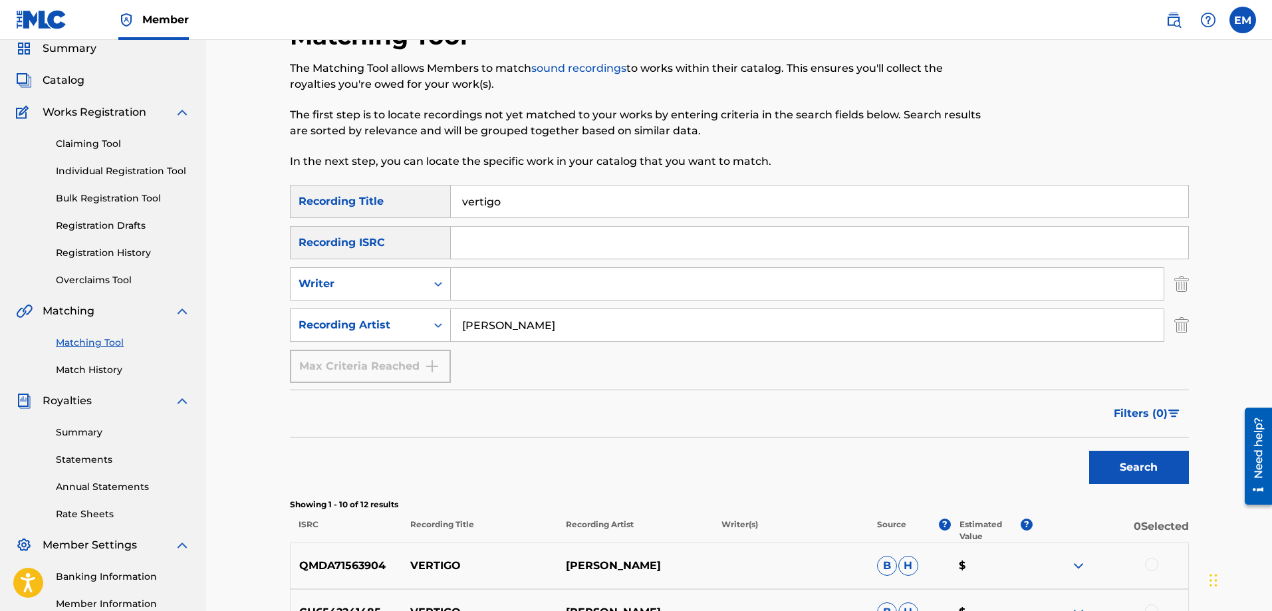
scroll to position [199, 0]
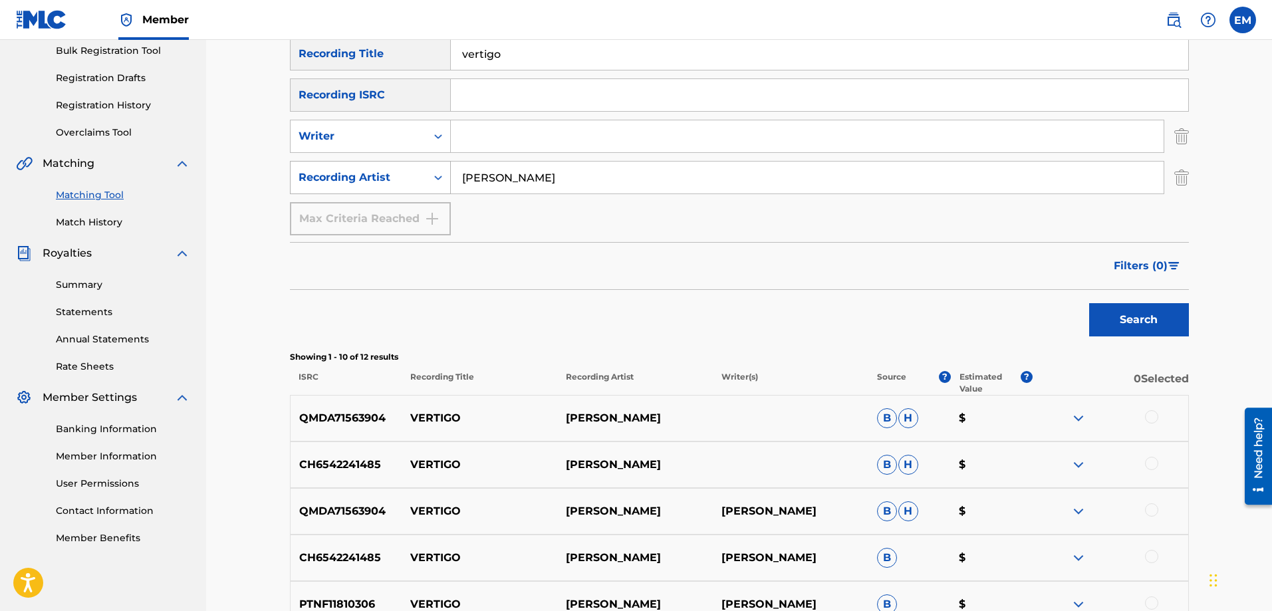
drag, startPoint x: 558, startPoint y: 184, endPoint x: 414, endPoint y: 182, distance: 143.7
click at [414, 182] on div "SearchWithCriteria0b0be2e6-1d43-49c1-8860-d98a9d3ff9da Recording Artist [PERSON…" at bounding box center [739, 177] width 899 height 33
click at [1089, 303] on button "Search" at bounding box center [1139, 319] width 100 height 33
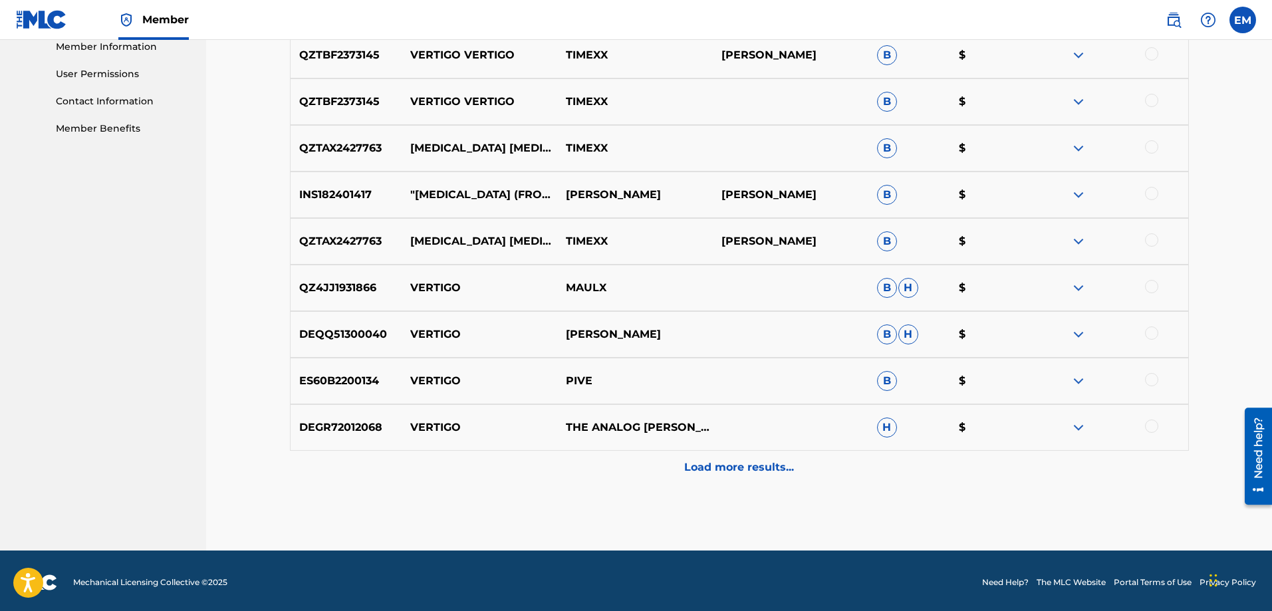
scroll to position [612, 0]
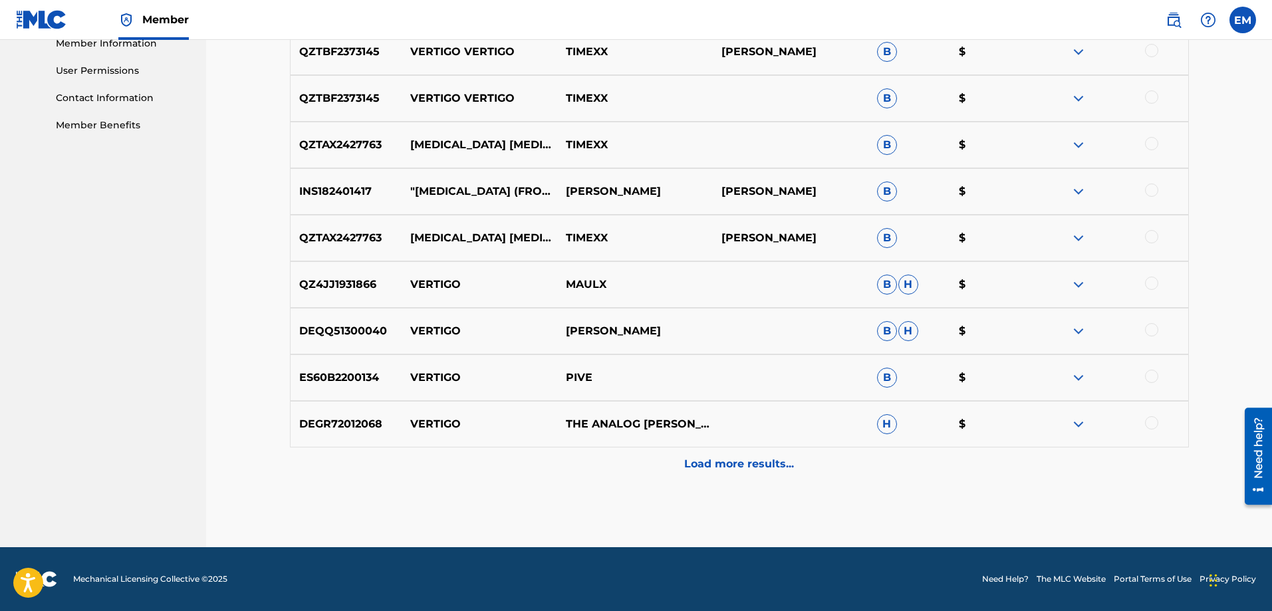
click at [779, 467] on p "Load more results..." at bounding box center [739, 464] width 110 height 16
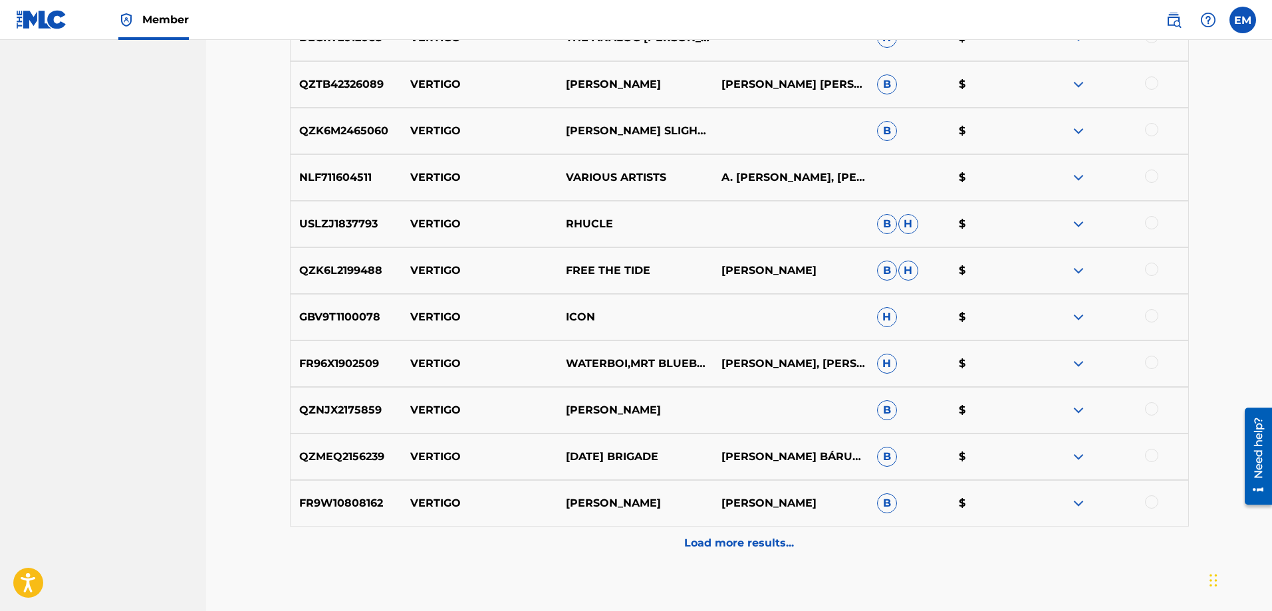
scroll to position [1078, 0]
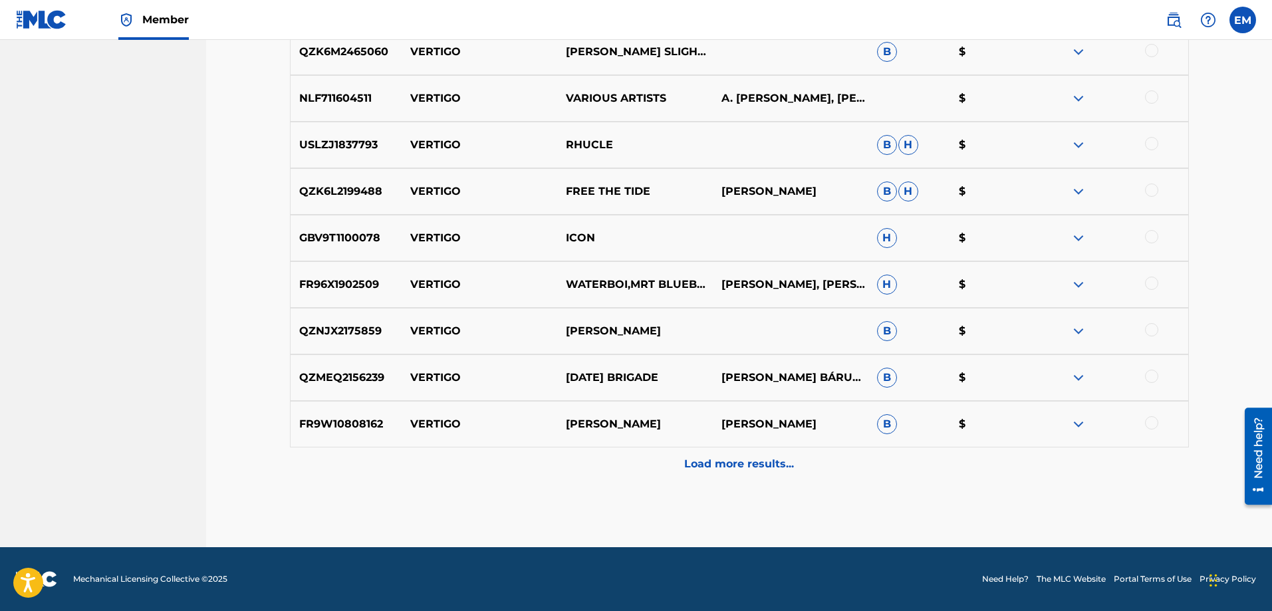
click at [714, 454] on div "Load more results..." at bounding box center [739, 464] width 899 height 33
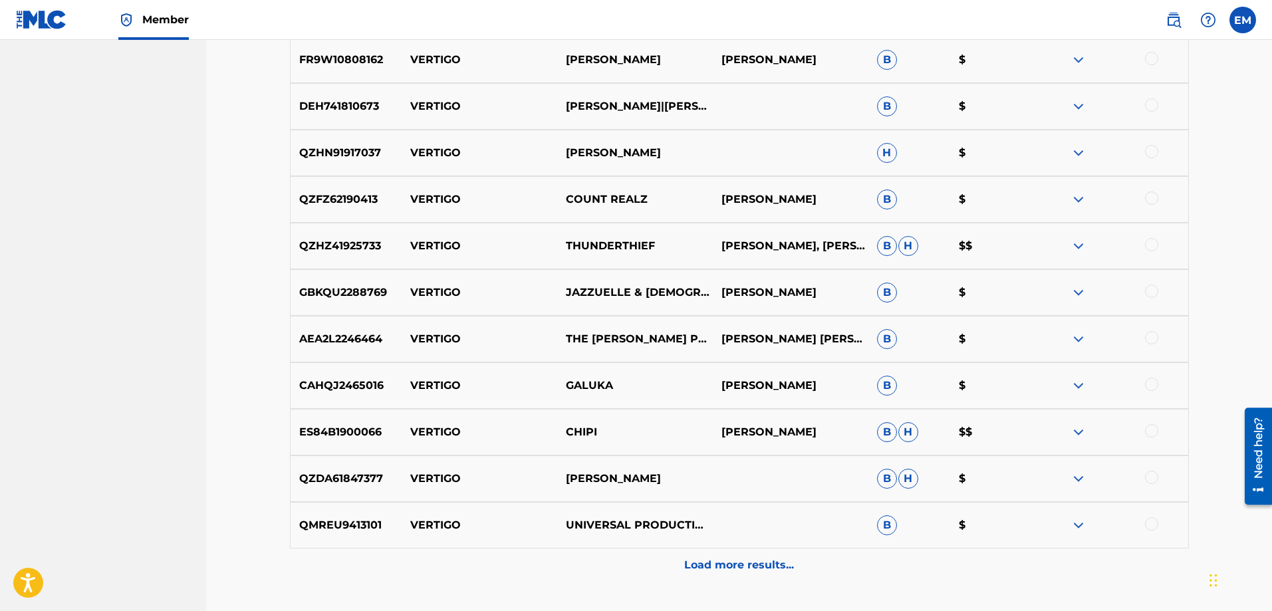
scroll to position [1543, 0]
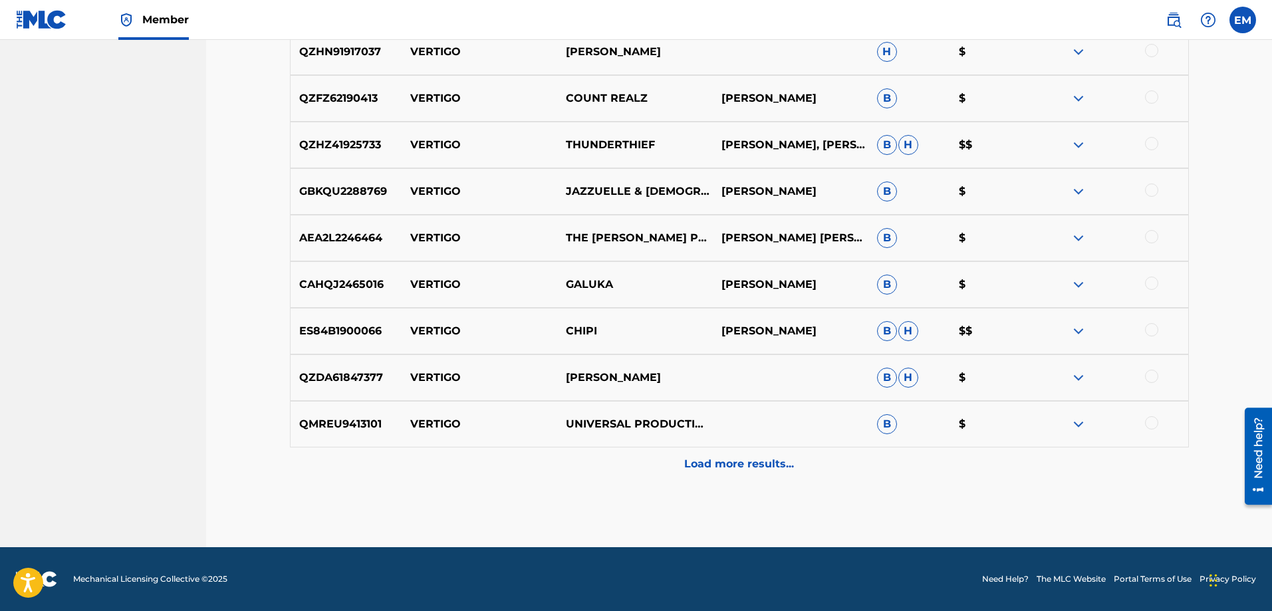
click at [720, 462] on p "Load more results..." at bounding box center [739, 464] width 110 height 16
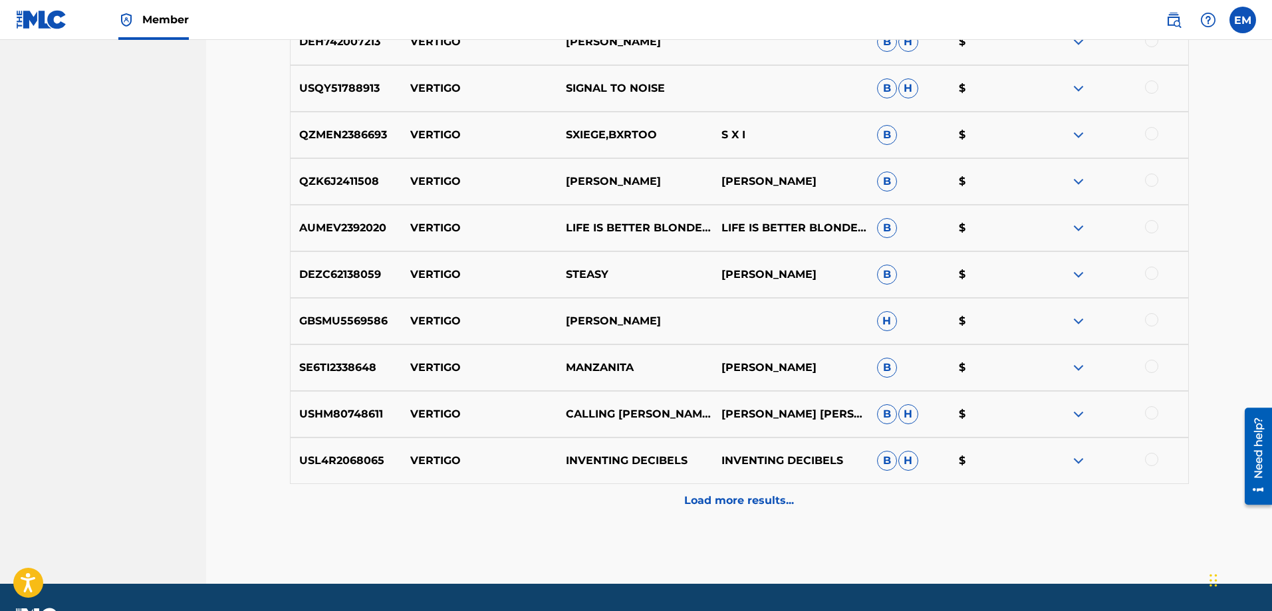
scroll to position [2009, 0]
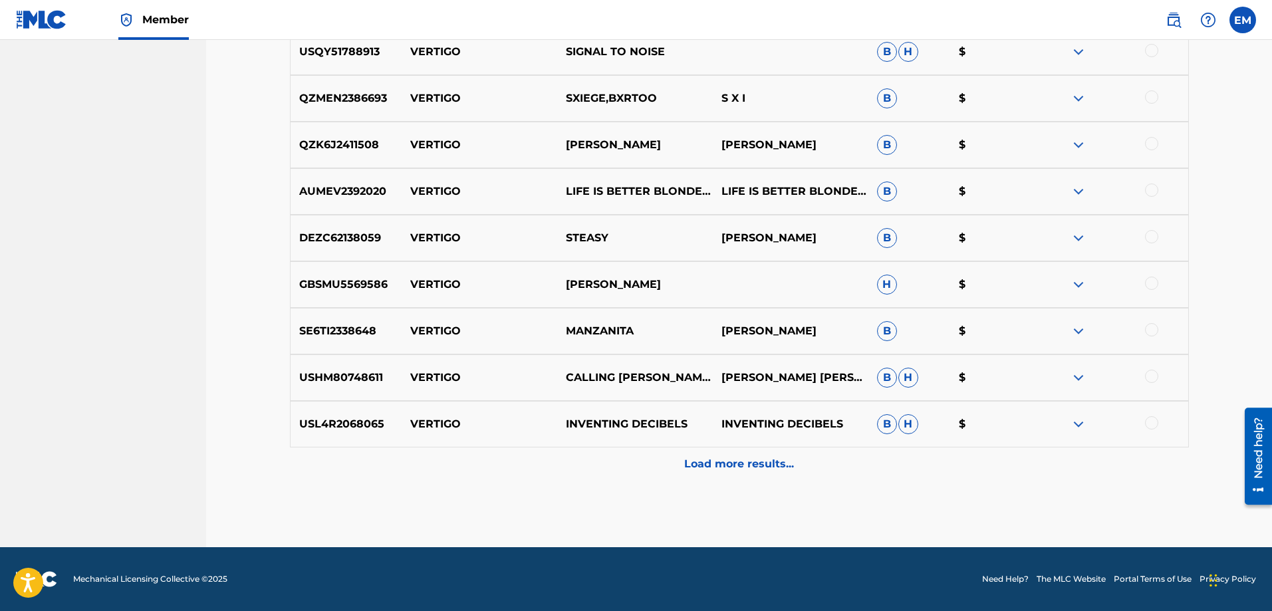
click at [730, 459] on p "Load more results..." at bounding box center [739, 464] width 110 height 16
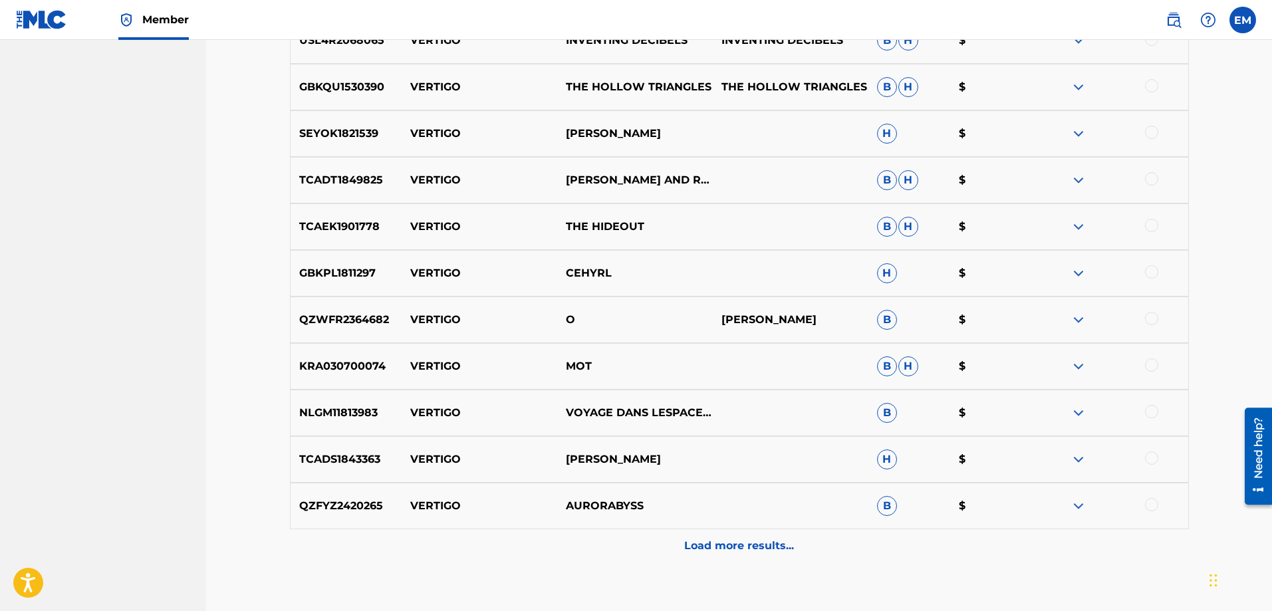
scroll to position [2408, 0]
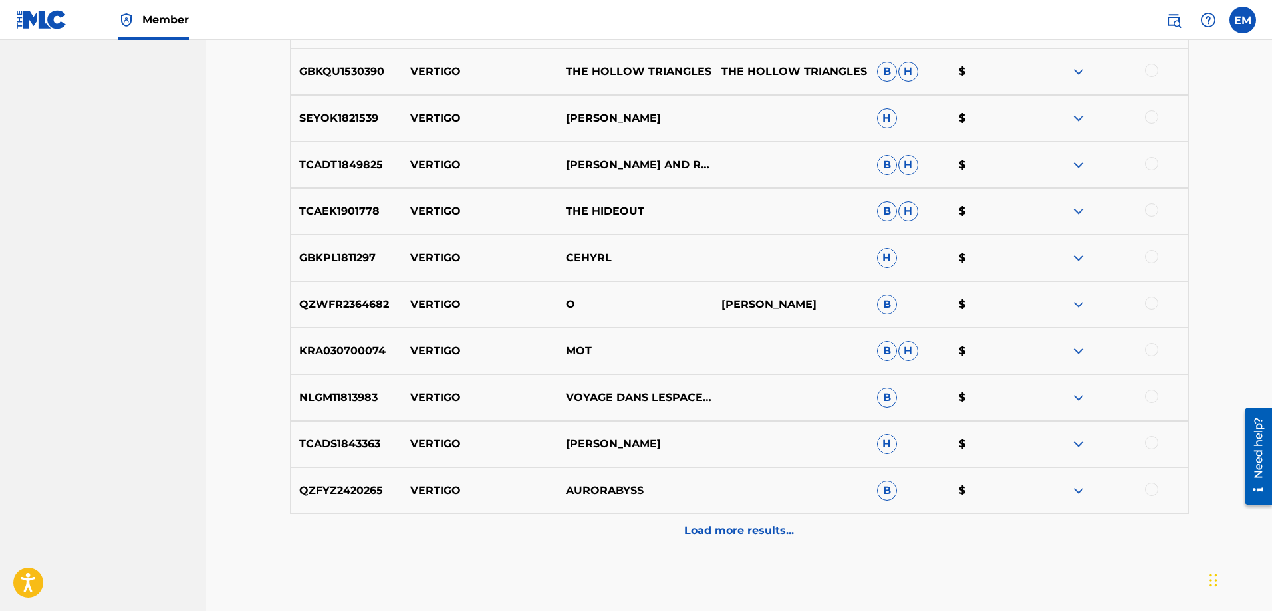
click at [766, 527] on p "Load more results..." at bounding box center [739, 531] width 110 height 16
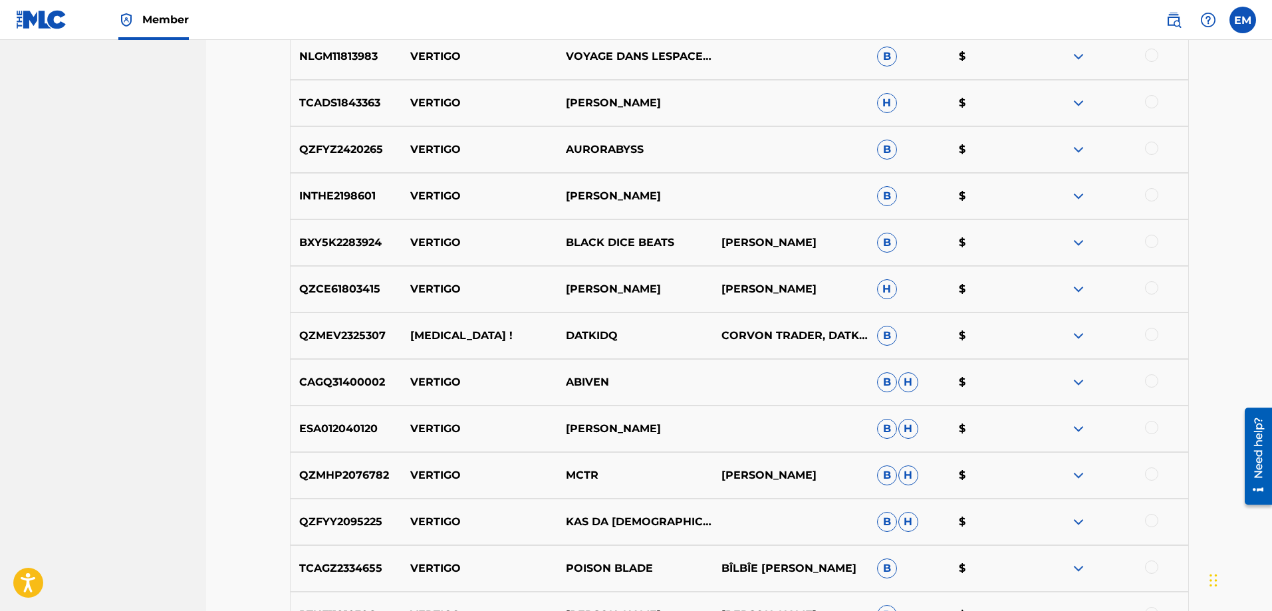
scroll to position [2807, 0]
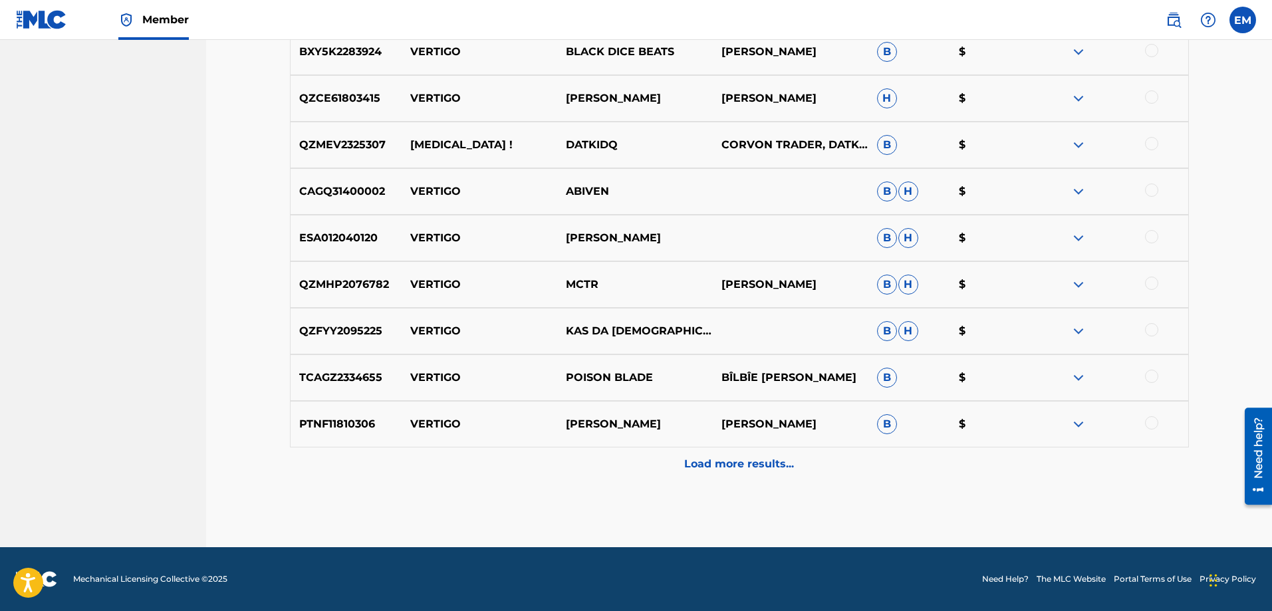
click at [745, 469] on p "Load more results..." at bounding box center [739, 464] width 110 height 16
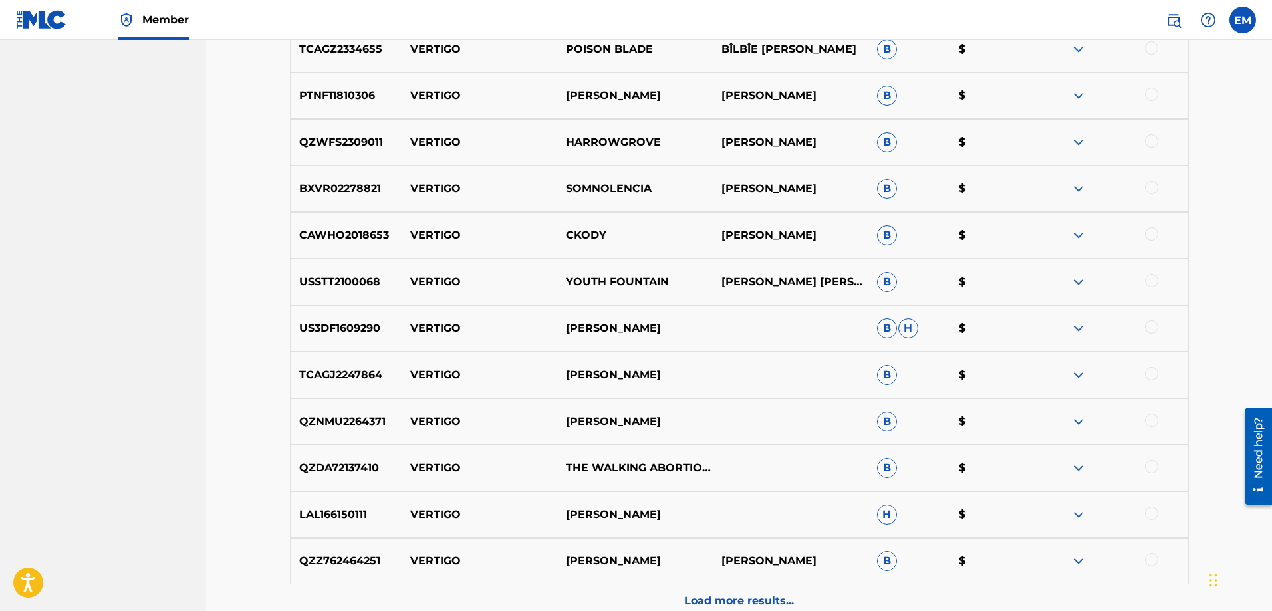
scroll to position [3405, 0]
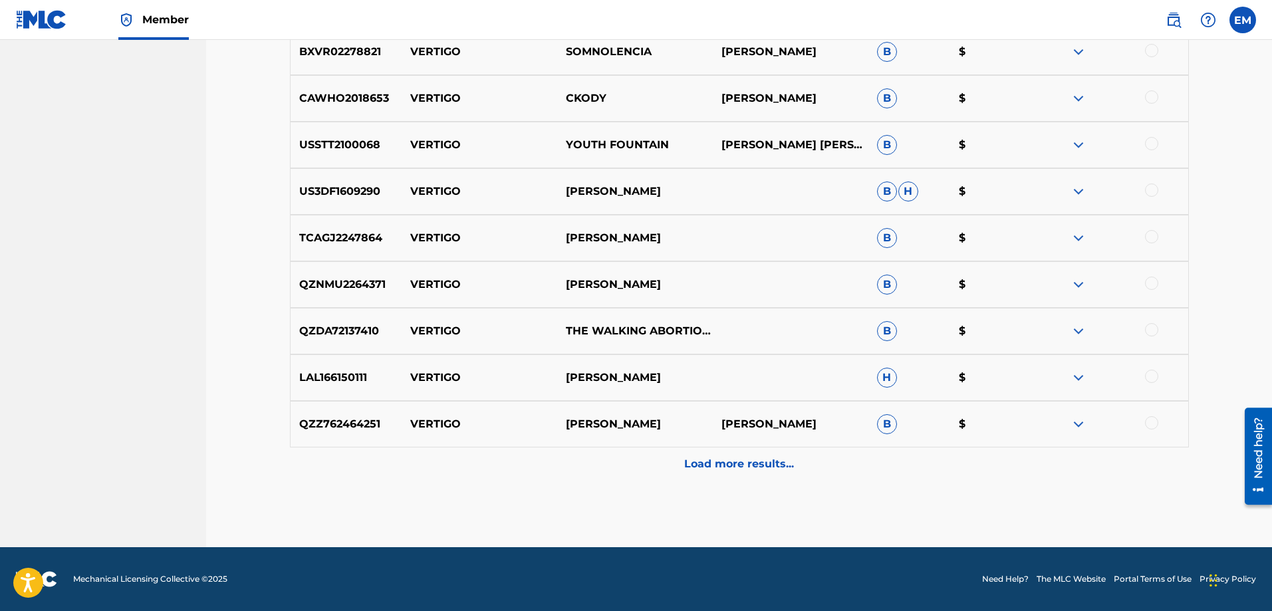
click at [745, 469] on p "Load more results..." at bounding box center [739, 464] width 110 height 16
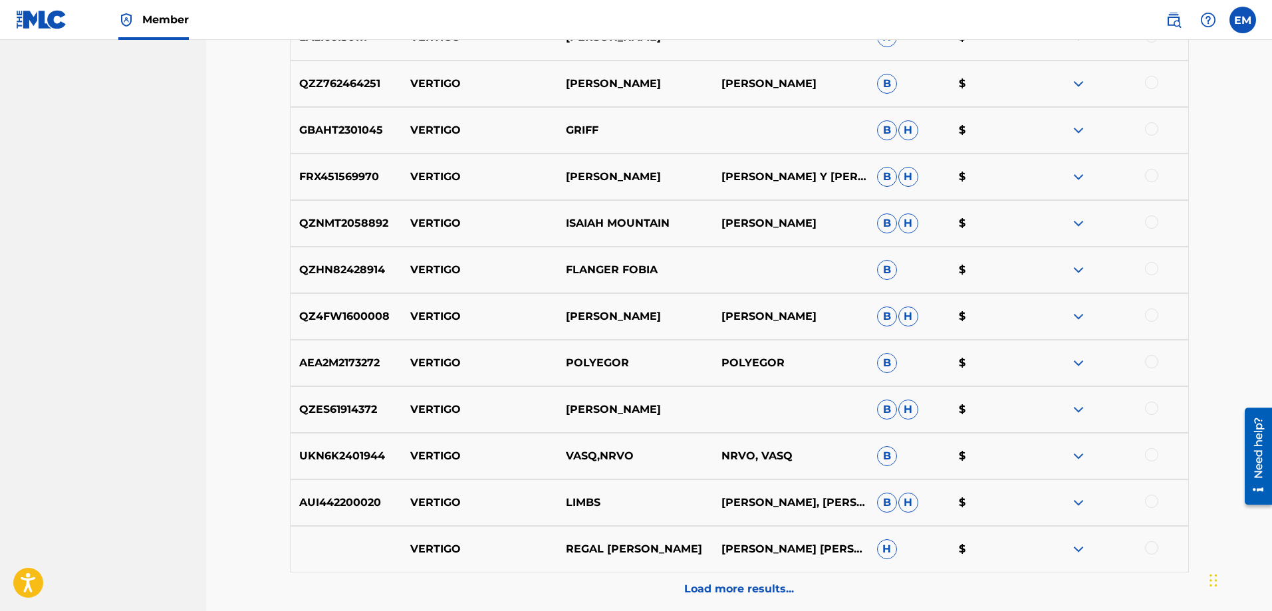
scroll to position [3804, 0]
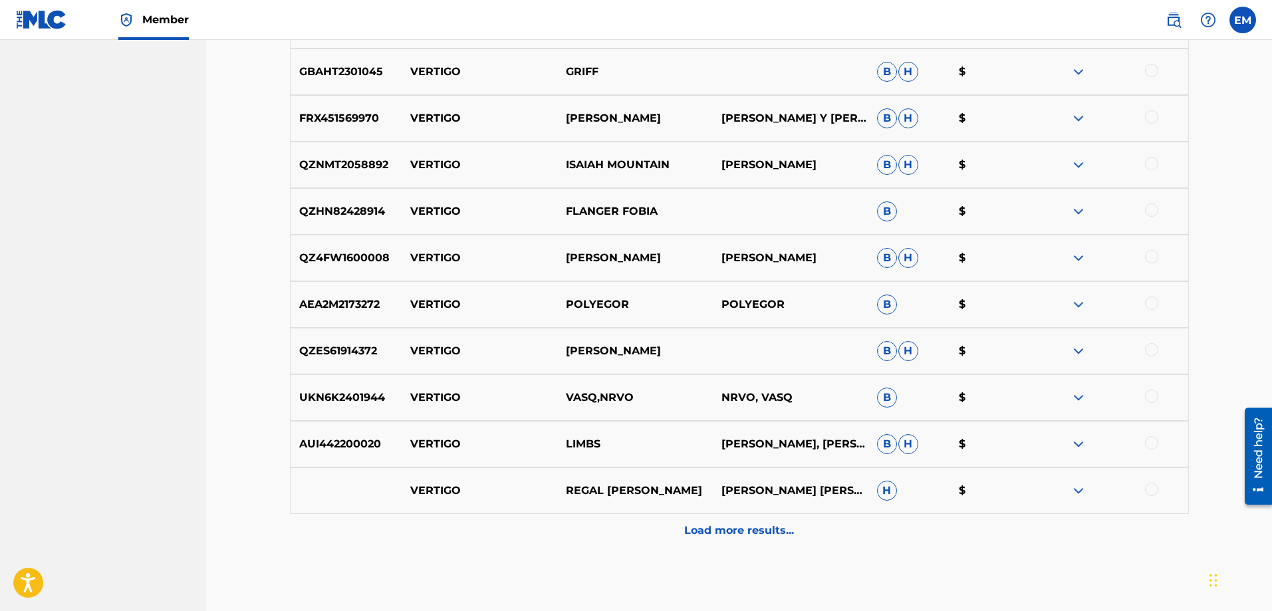
click at [737, 524] on p "Load more results..." at bounding box center [739, 531] width 110 height 16
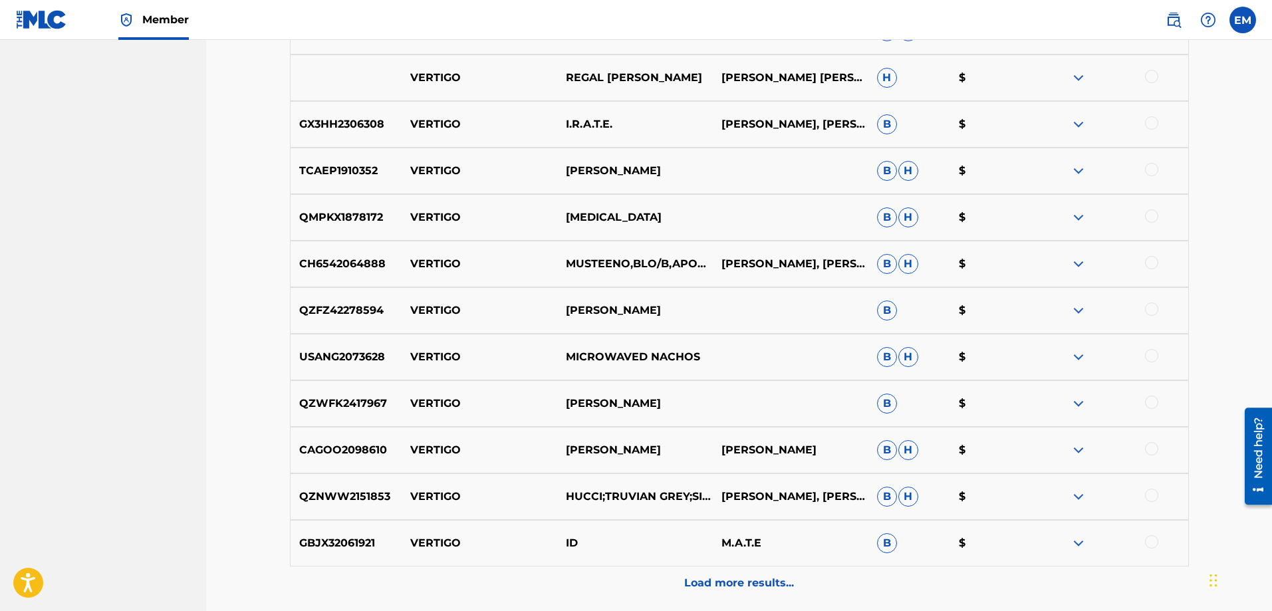
scroll to position [4336, 0]
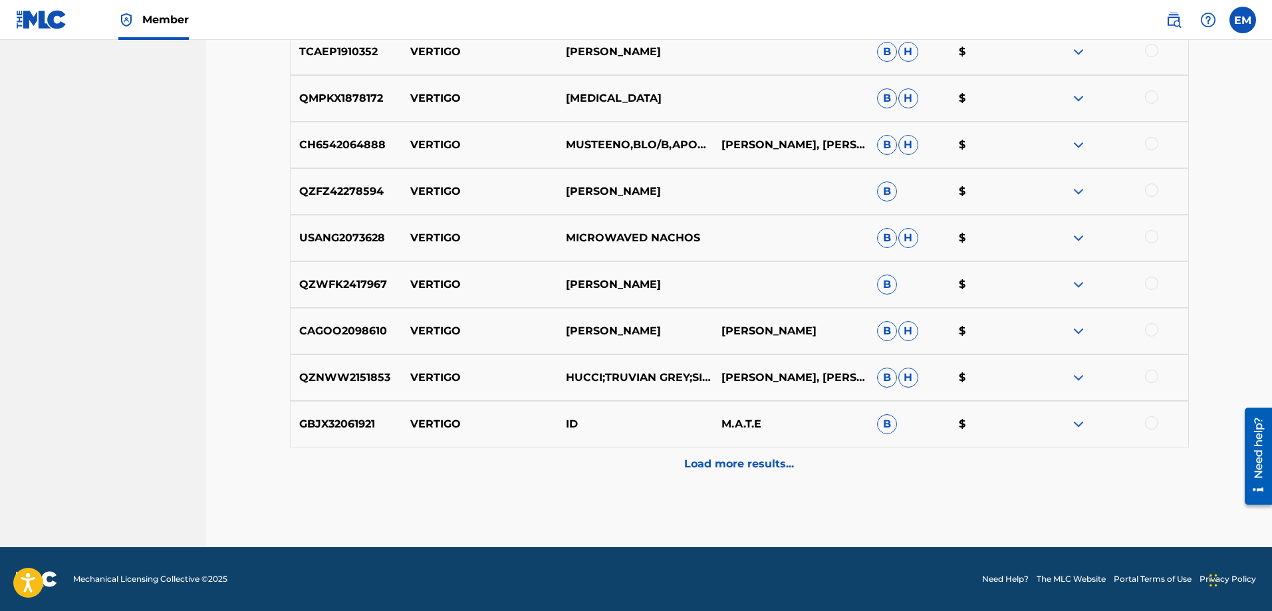
click at [737, 480] on div "Load more results..." at bounding box center [739, 464] width 899 height 33
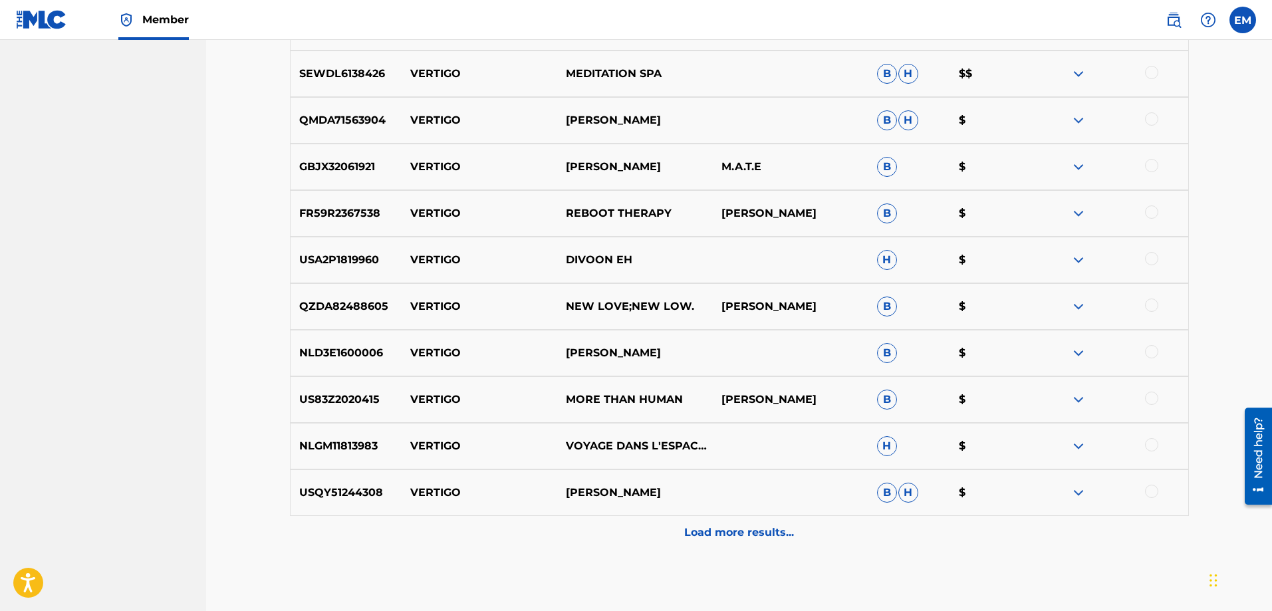
scroll to position [4802, 0]
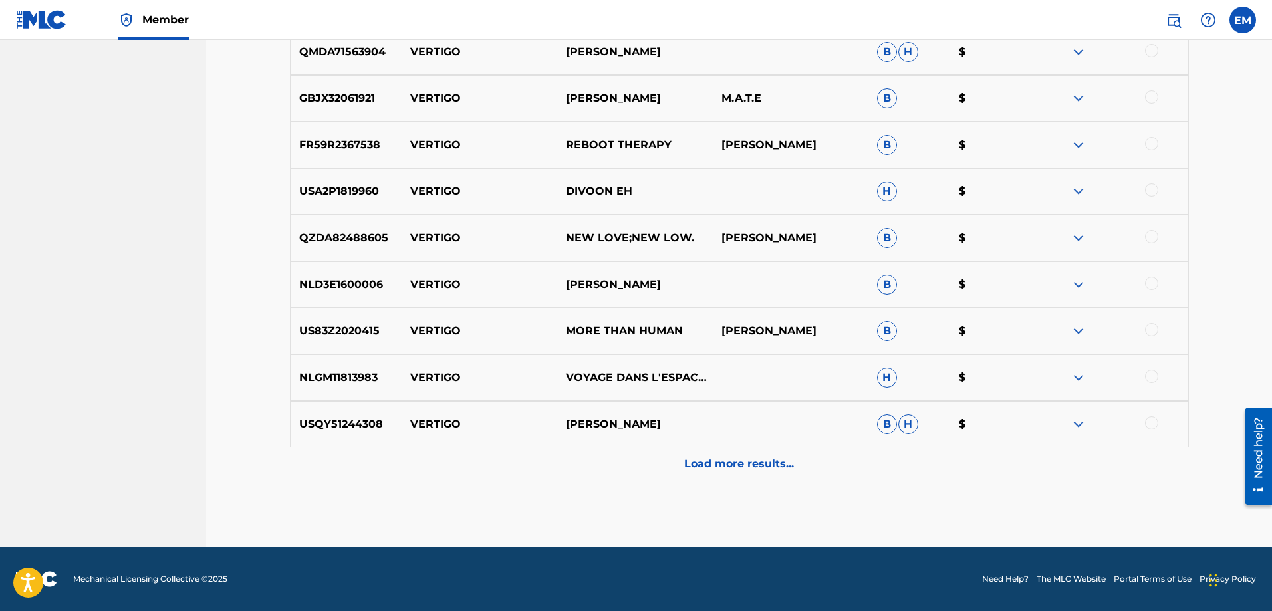
click at [737, 480] on div "Load more results..." at bounding box center [739, 464] width 899 height 33
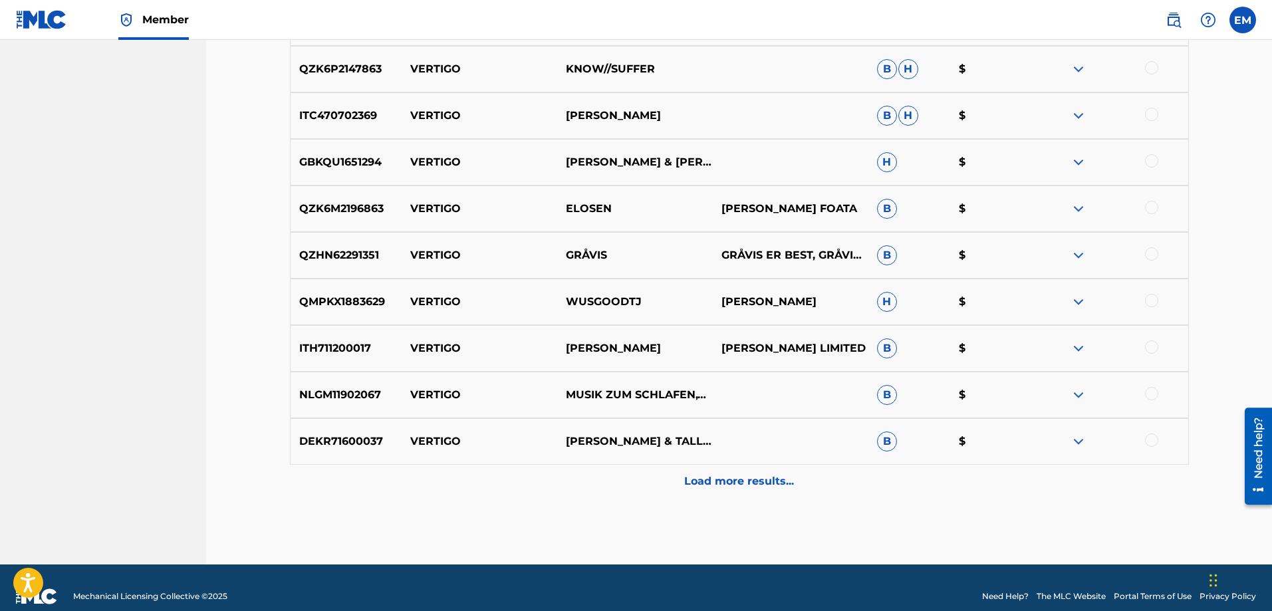
scroll to position [5267, 0]
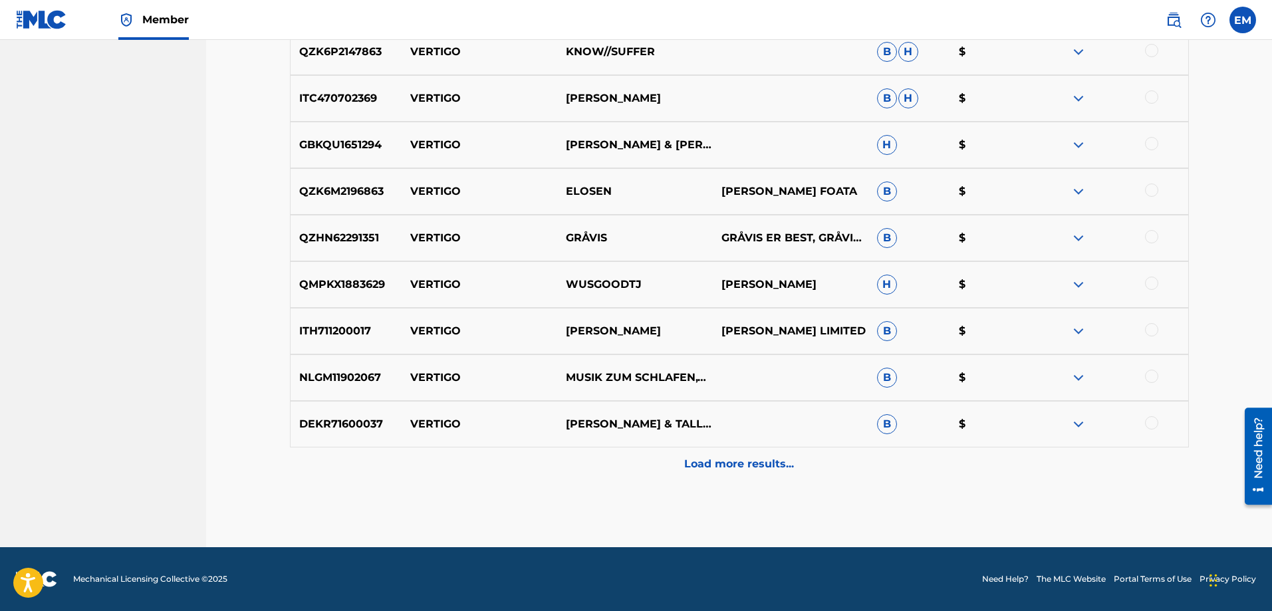
click at [742, 467] on p "Load more results..." at bounding box center [739, 464] width 110 height 16
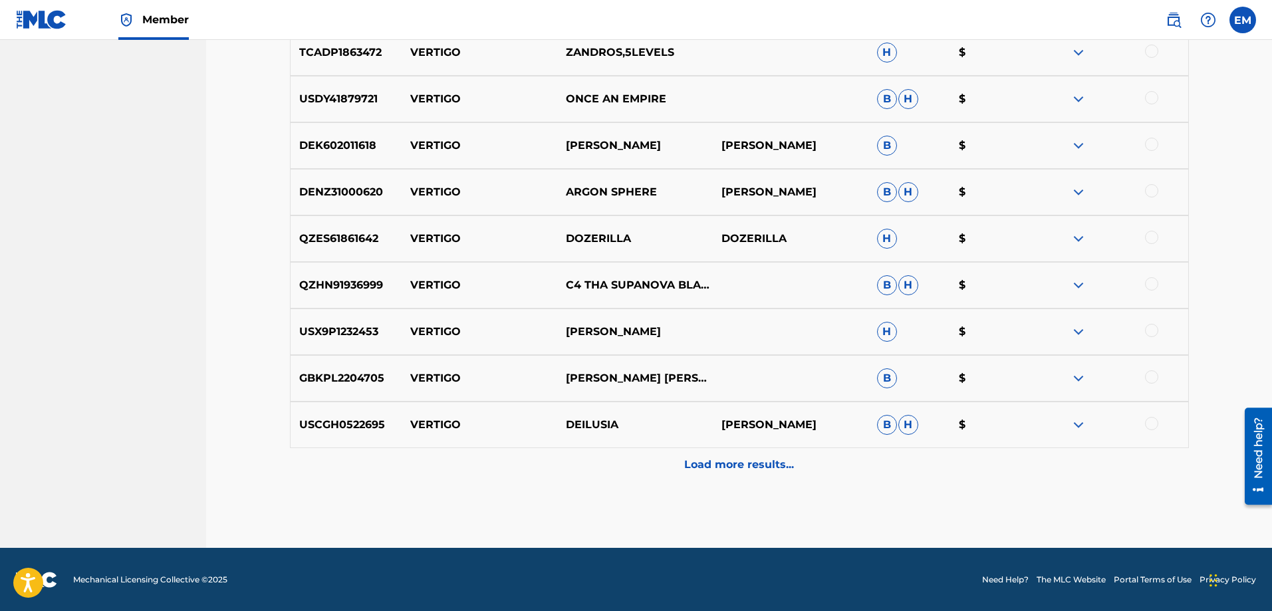
scroll to position [5733, 0]
click at [742, 467] on p "Load more results..." at bounding box center [739, 464] width 110 height 16
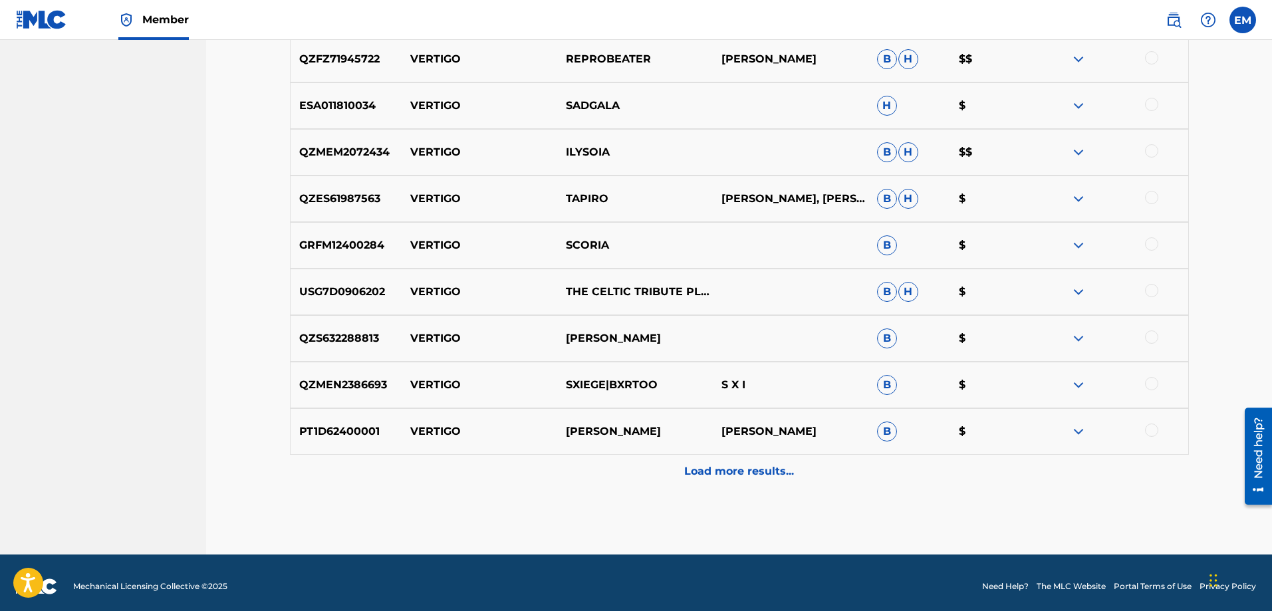
scroll to position [6198, 0]
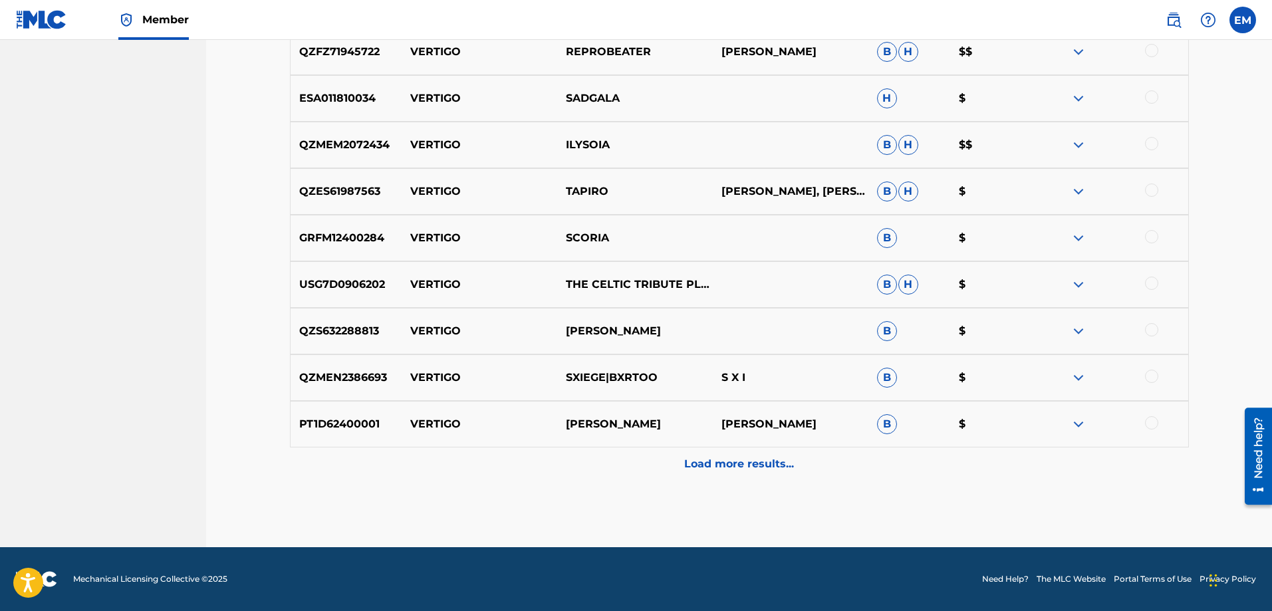
click at [742, 467] on p "Load more results..." at bounding box center [739, 464] width 110 height 16
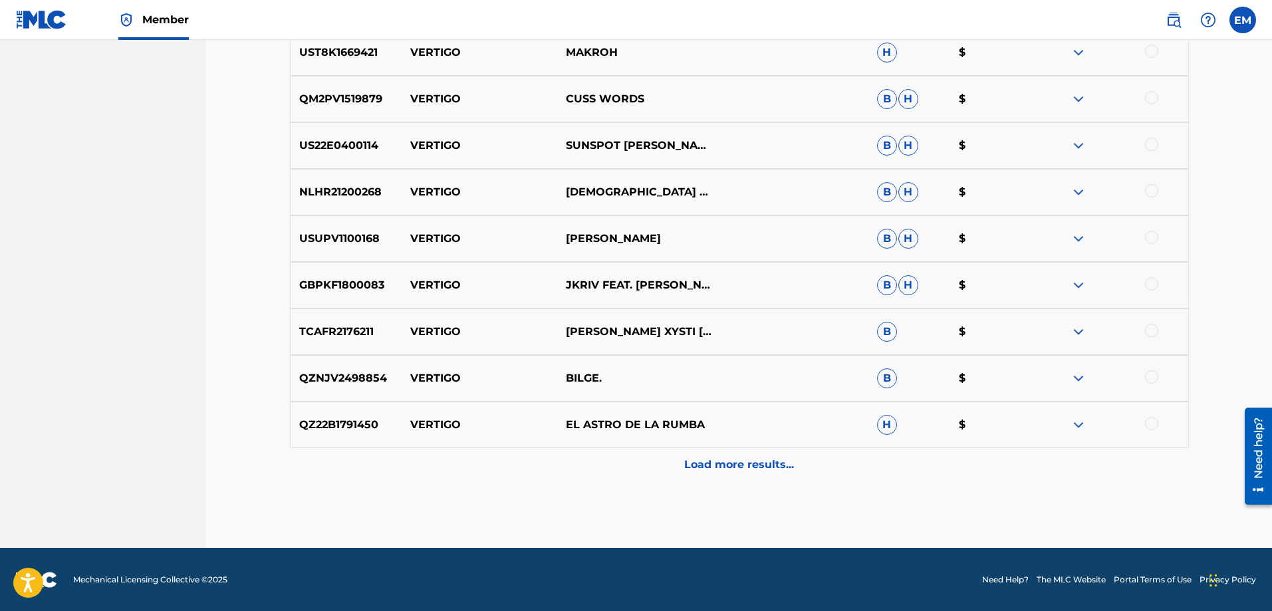
scroll to position [6664, 0]
click at [742, 467] on p "Load more results..." at bounding box center [739, 464] width 110 height 16
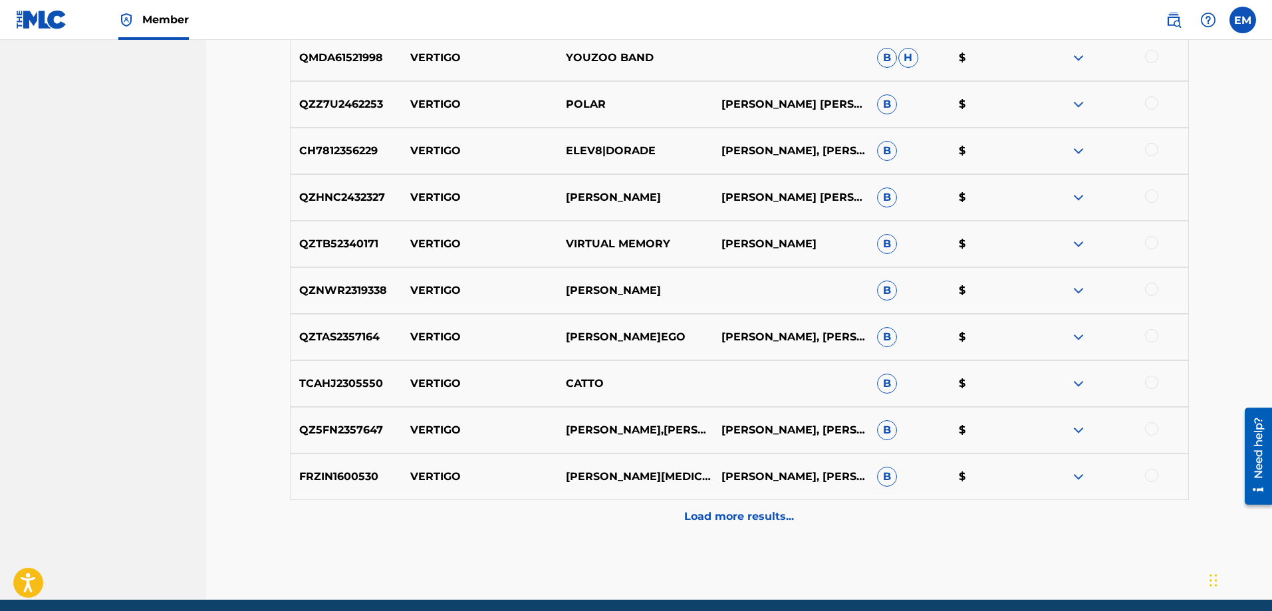
scroll to position [7129, 0]
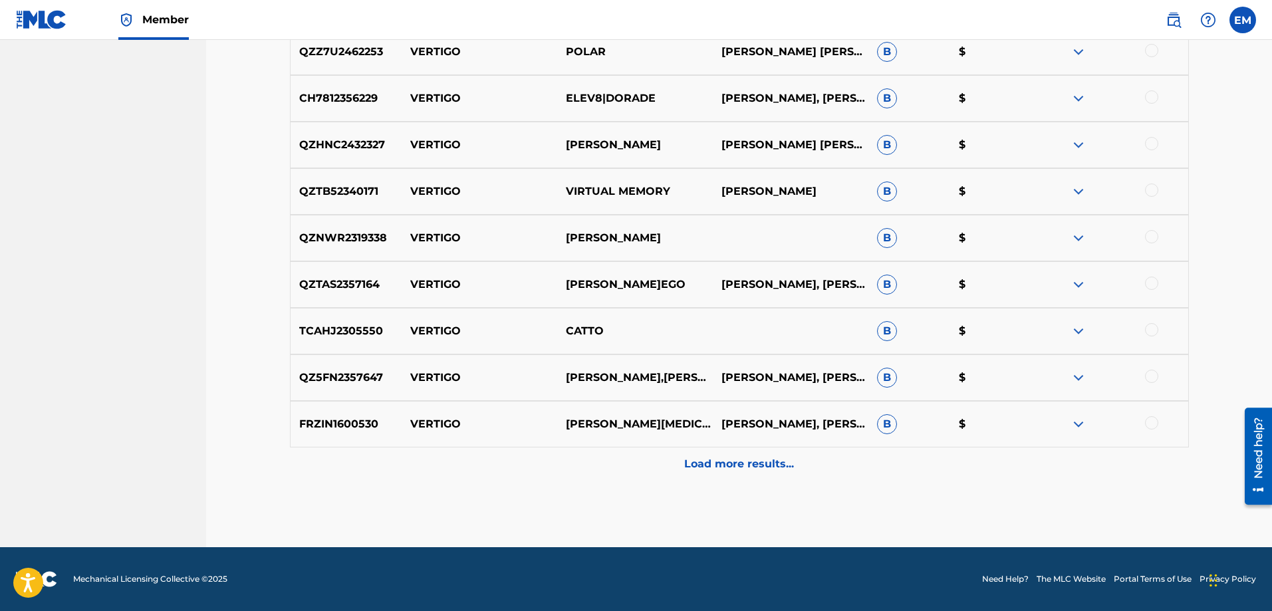
click at [742, 467] on p "Load more results..." at bounding box center [739, 464] width 110 height 16
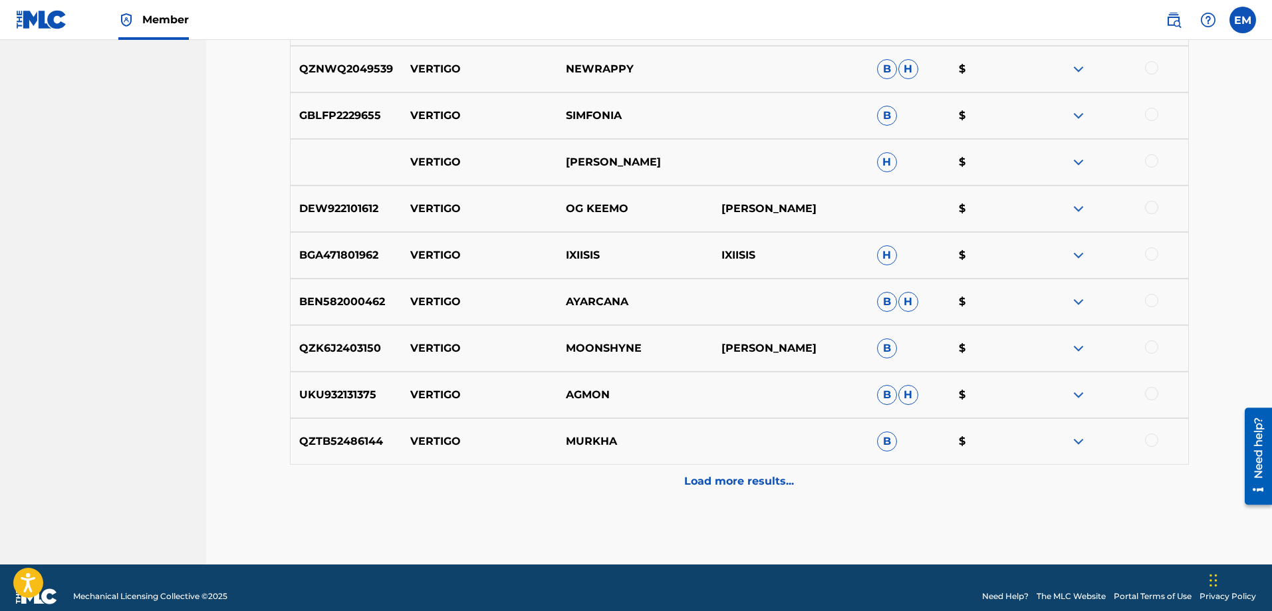
scroll to position [7595, 0]
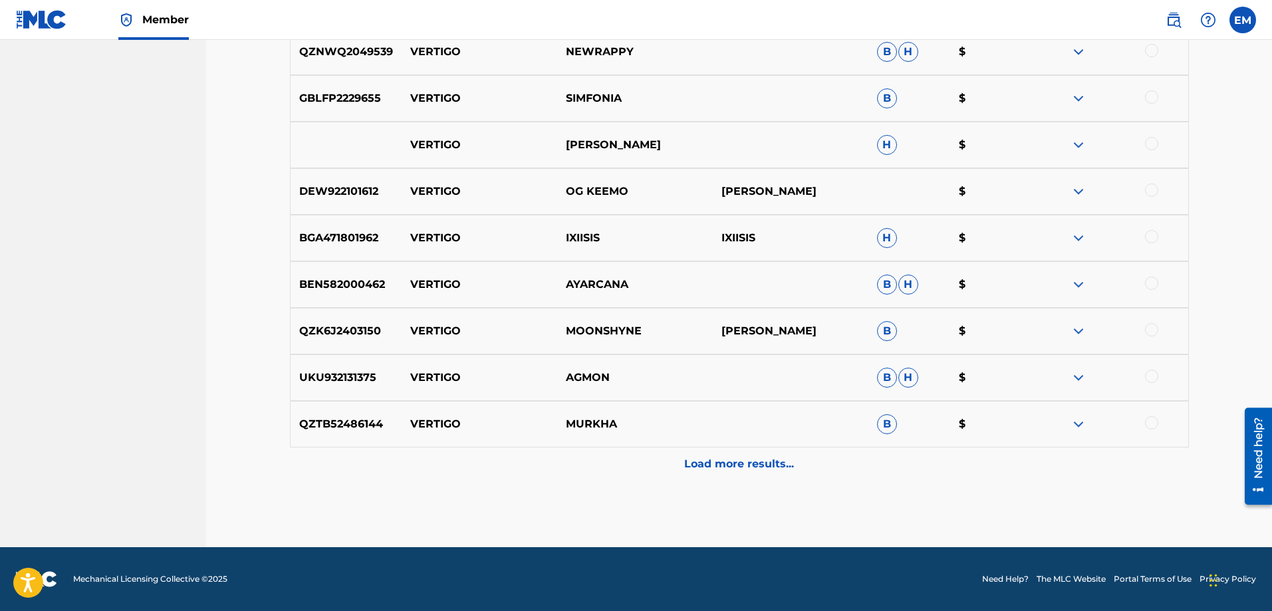
click at [726, 465] on p "Load more results..." at bounding box center [739, 464] width 110 height 16
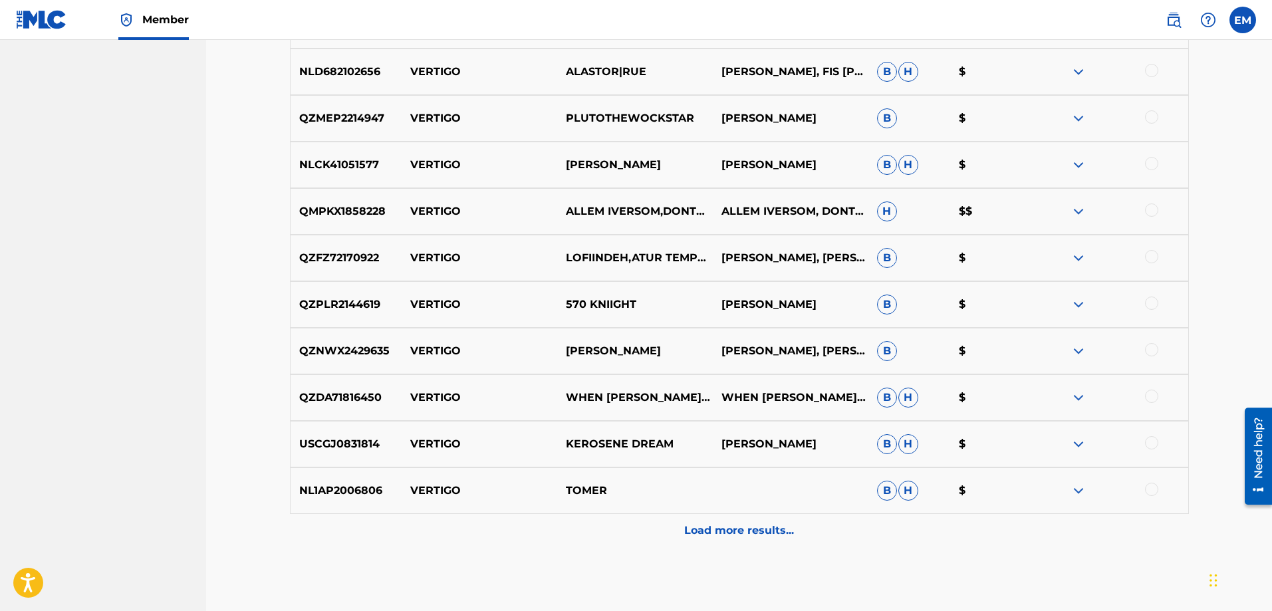
scroll to position [8060, 0]
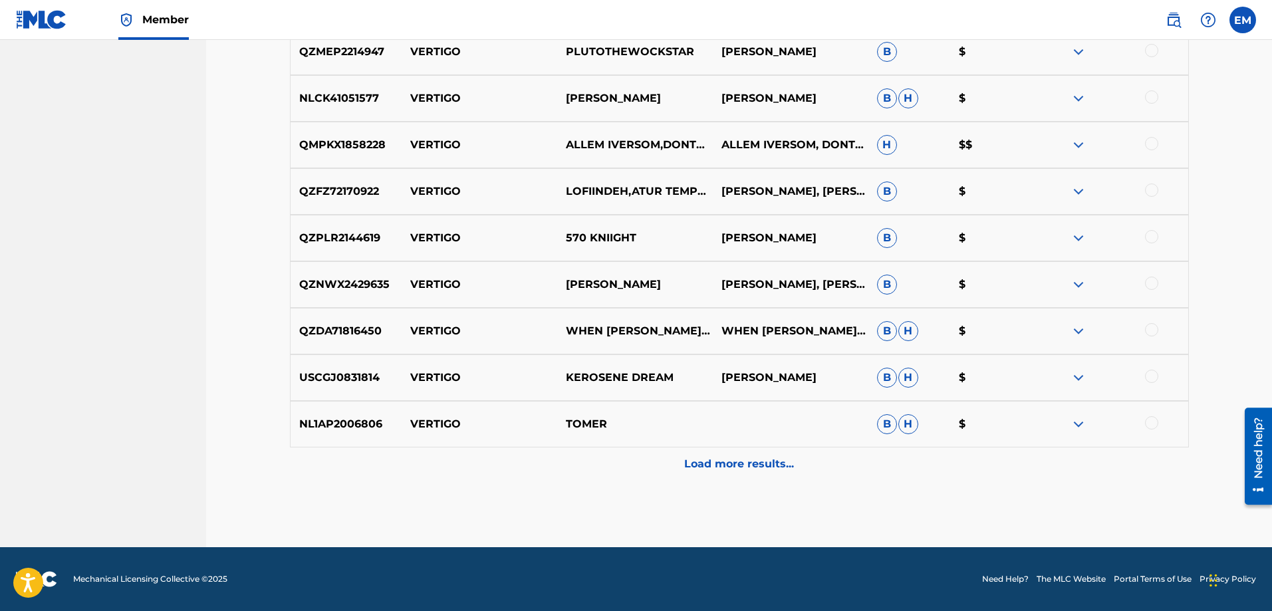
click at [726, 465] on p "Load more results..." at bounding box center [739, 464] width 110 height 16
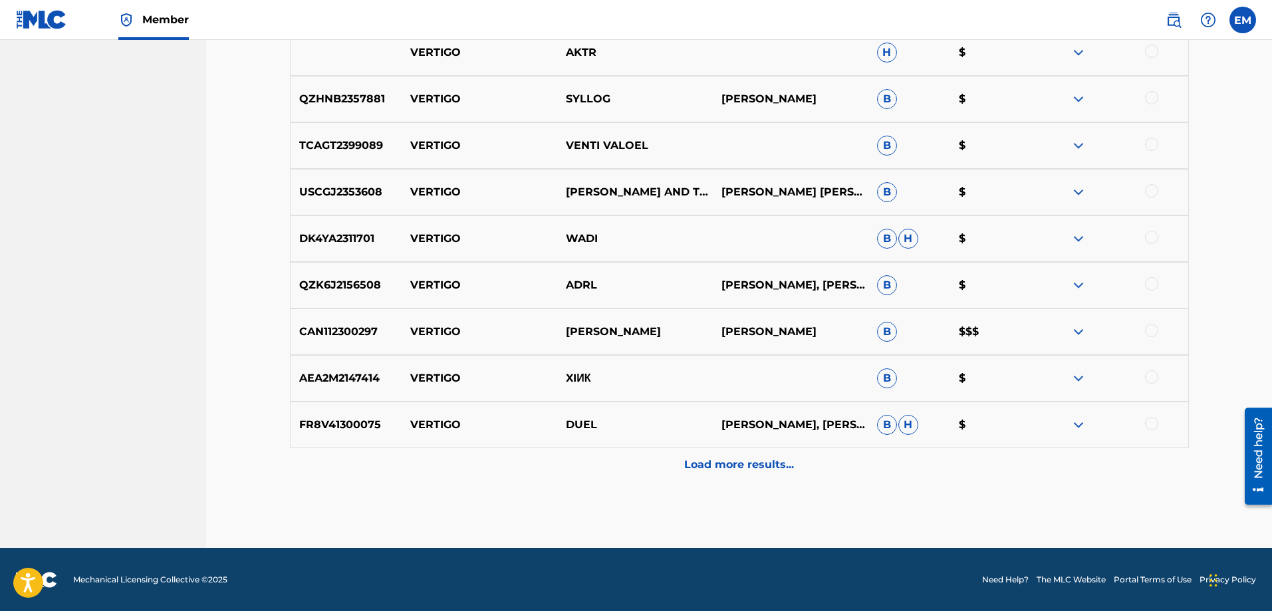
scroll to position [8526, 0]
click at [726, 465] on p "Load more results..." at bounding box center [739, 464] width 110 height 16
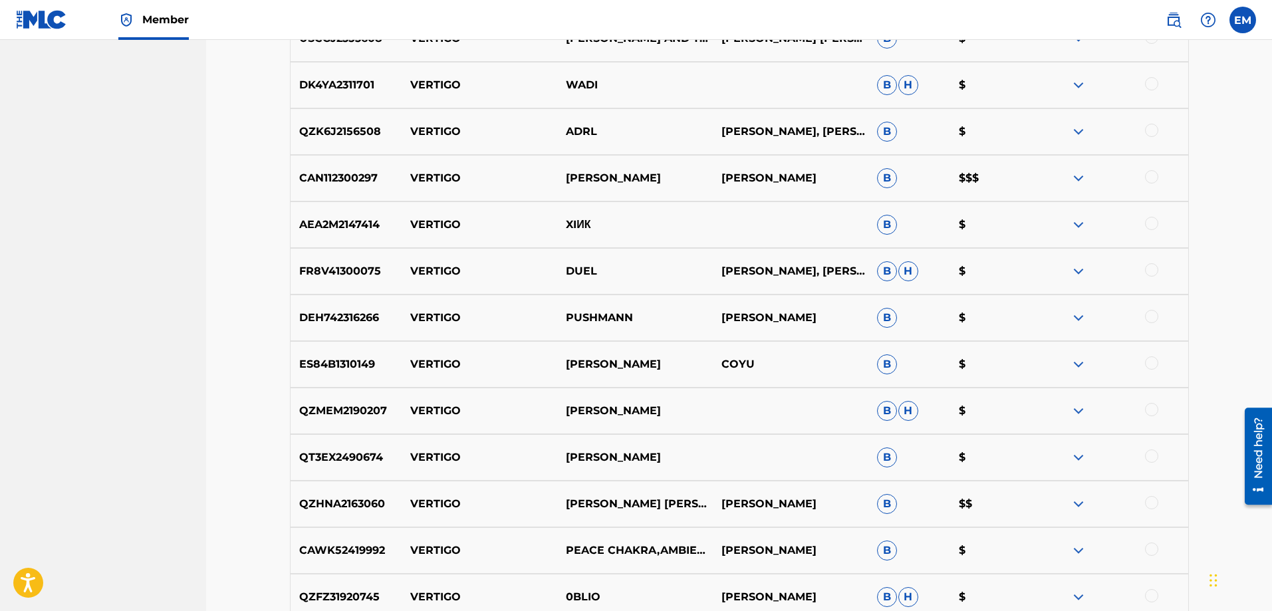
scroll to position [8725, 0]
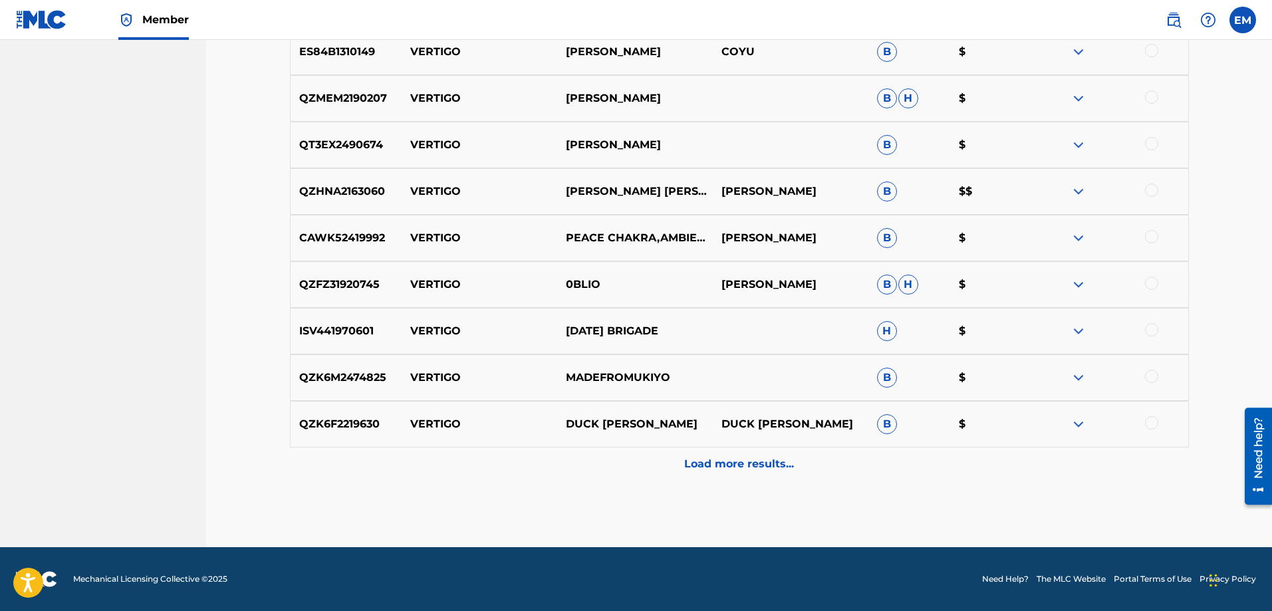
click at [726, 465] on p "Load more results..." at bounding box center [739, 464] width 110 height 16
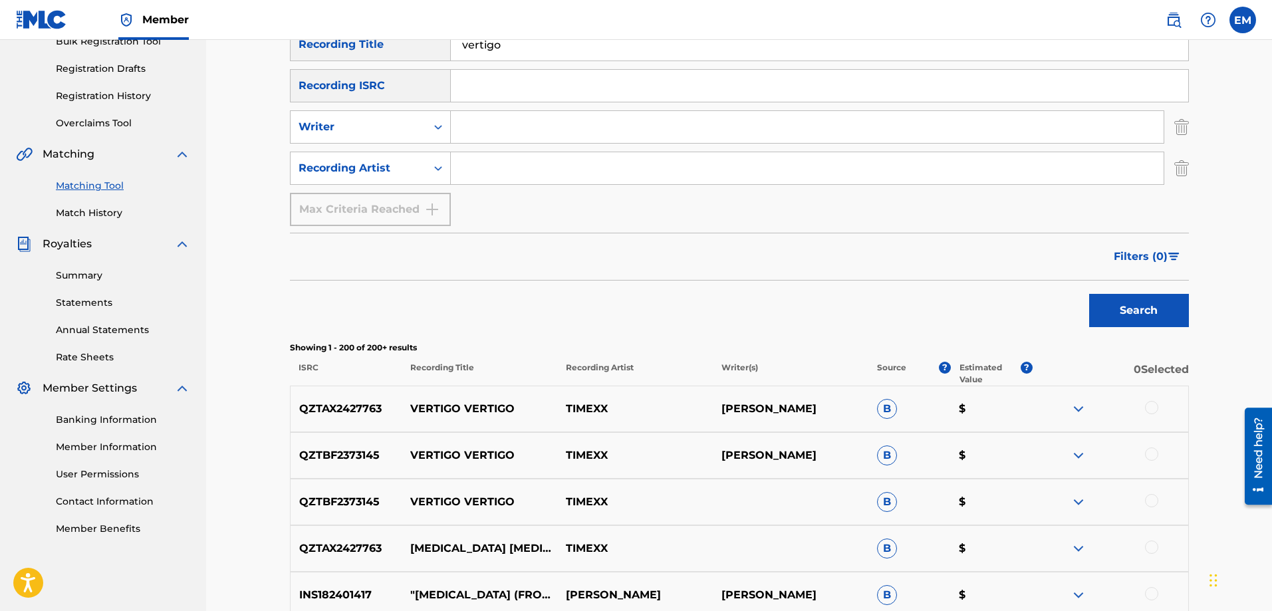
scroll to position [114, 0]
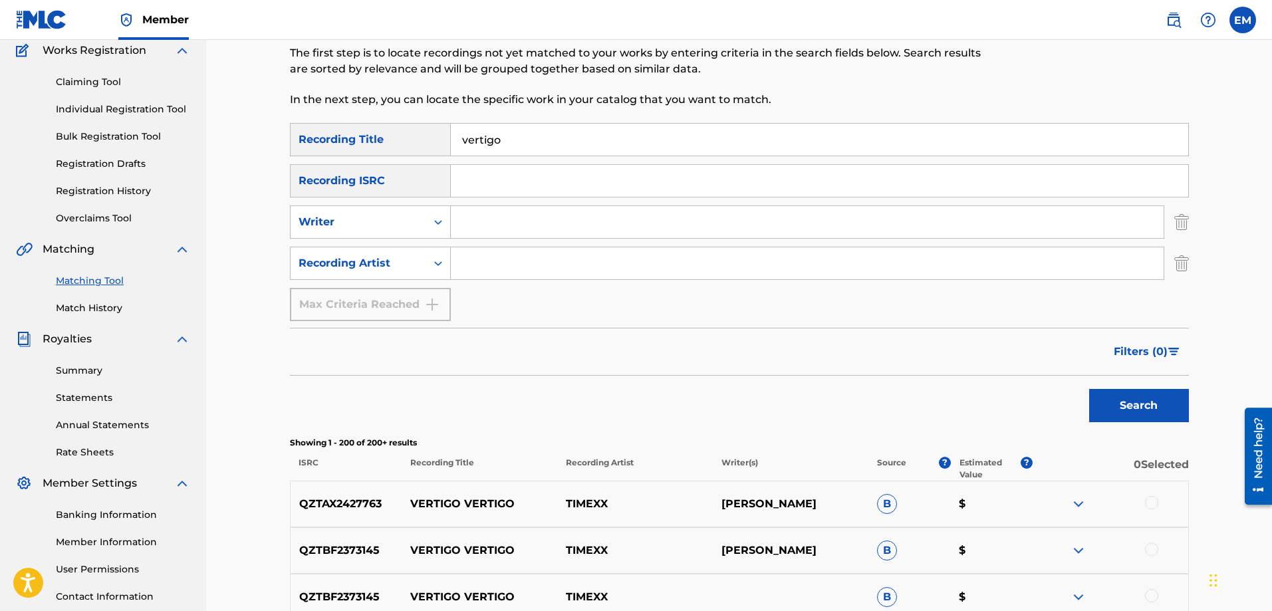
click at [481, 227] on input "Search Form" at bounding box center [807, 222] width 713 height 32
type input "[PERSON_NAME]"
click at [1089, 389] on button "Search" at bounding box center [1139, 405] width 100 height 33
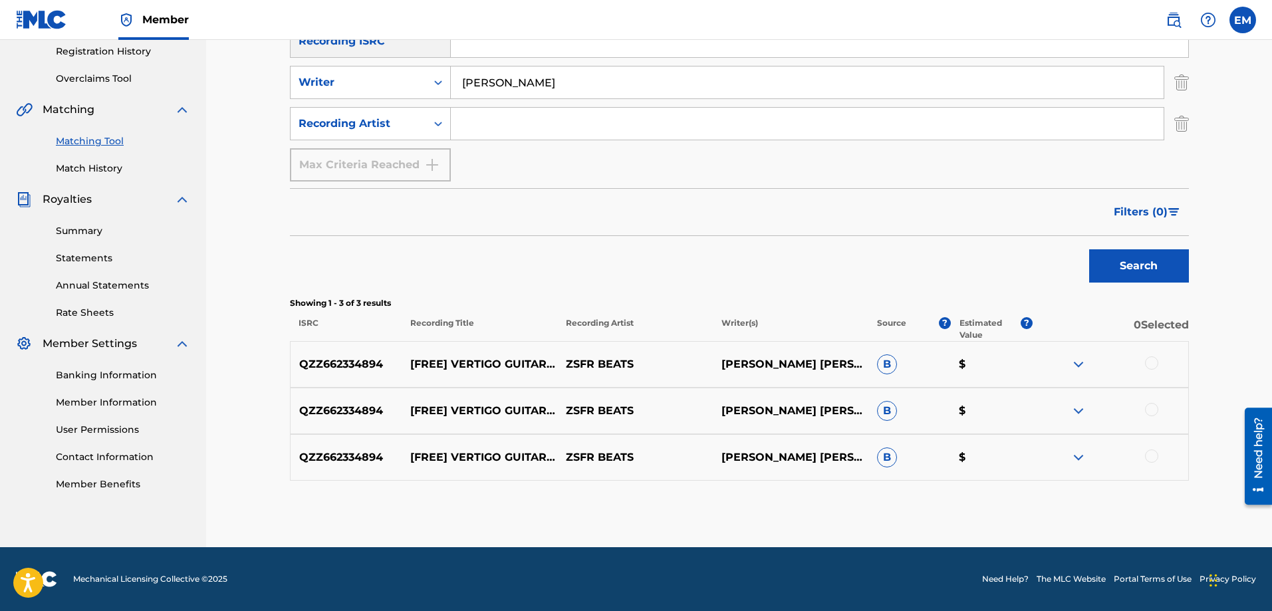
scroll to position [187, 0]
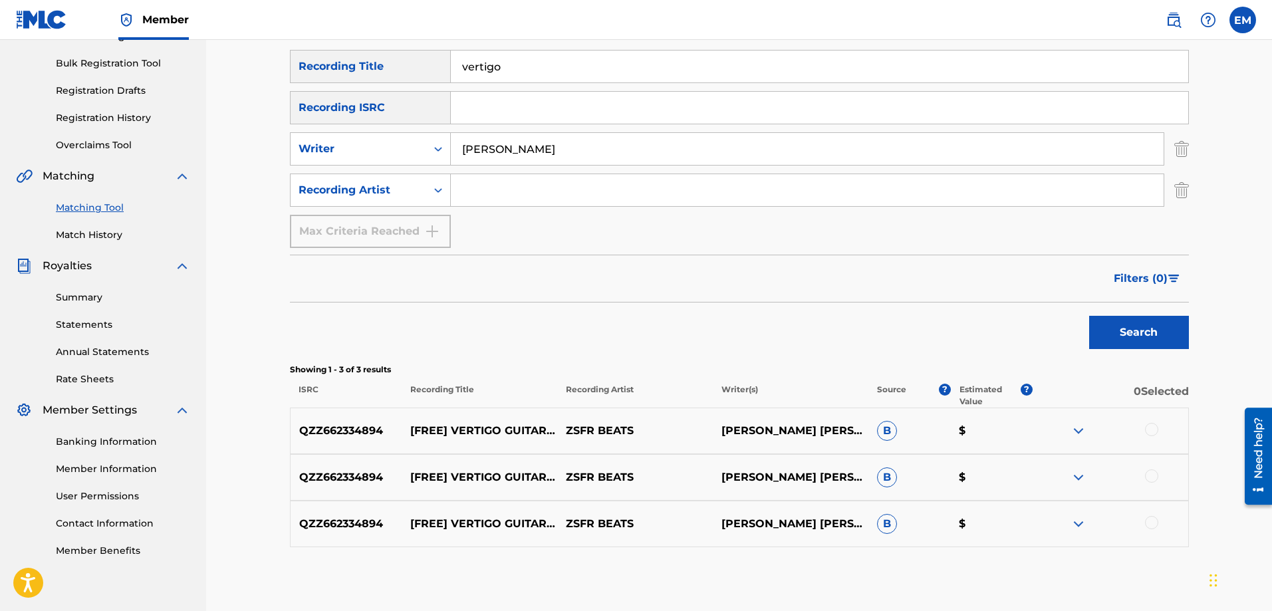
click at [492, 191] on input "Search Form" at bounding box center [807, 190] width 713 height 32
paste input "[PERSON_NAME]"
click at [1089, 316] on button "Search" at bounding box center [1139, 332] width 100 height 33
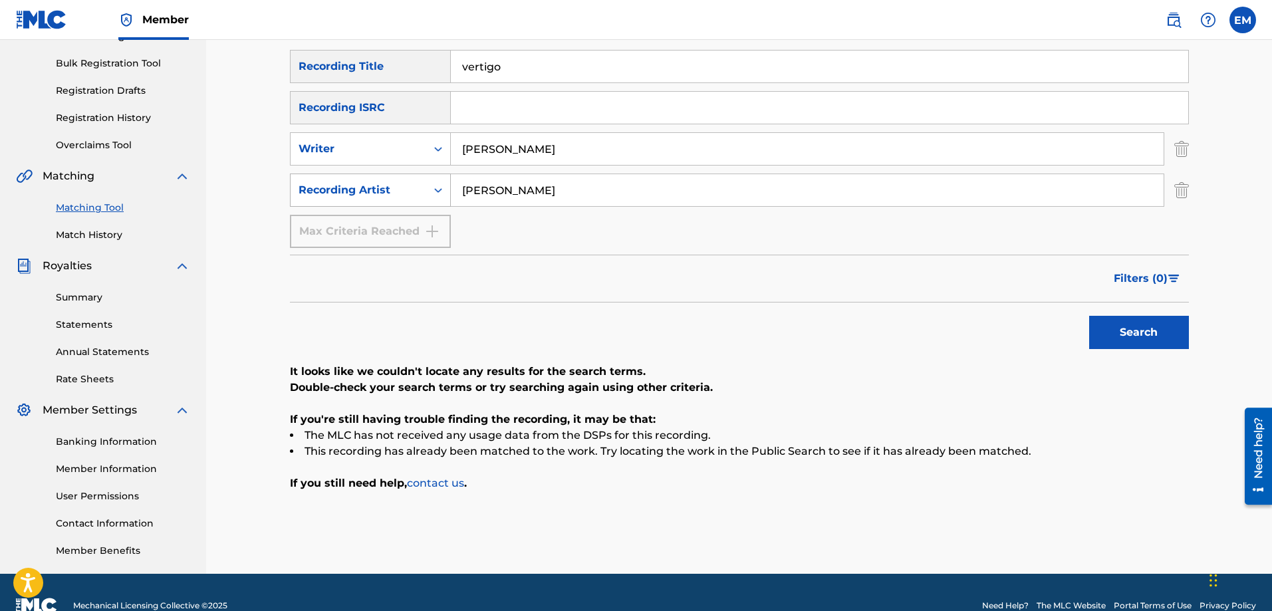
drag, startPoint x: 559, startPoint y: 191, endPoint x: 424, endPoint y: 192, distance: 134.3
click at [428, 192] on div "SearchWithCriteria0b0be2e6-1d43-49c1-8860-d98a9d3ff9da Recording Artist [PERSON…" at bounding box center [739, 190] width 899 height 33
type input "[PERSON_NAME]"
click at [1089, 316] on button "Search" at bounding box center [1139, 332] width 100 height 33
drag, startPoint x: 548, startPoint y: 182, endPoint x: 368, endPoint y: 205, distance: 181.0
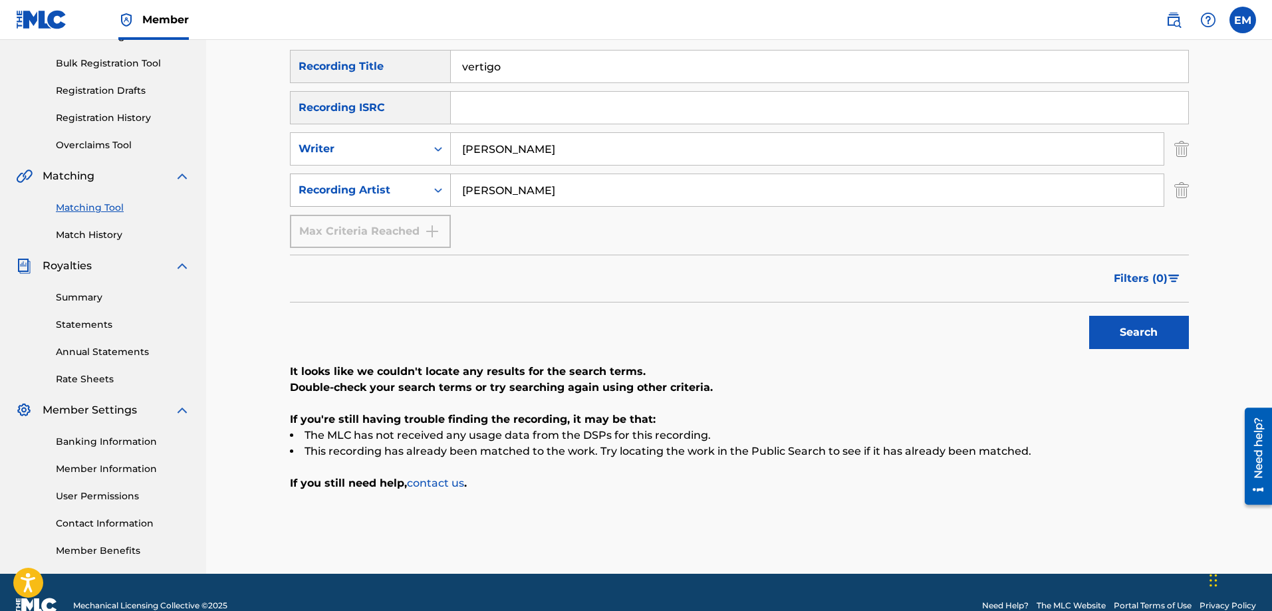
click at [368, 205] on div "SearchWithCriteria0b0be2e6-1d43-49c1-8860-d98a9d3ff9da Recording Artist [PERSON…" at bounding box center [739, 190] width 899 height 33
click at [527, 79] on input "vertigo" at bounding box center [819, 67] width 737 height 32
click at [1089, 316] on button "Search" at bounding box center [1139, 332] width 100 height 33
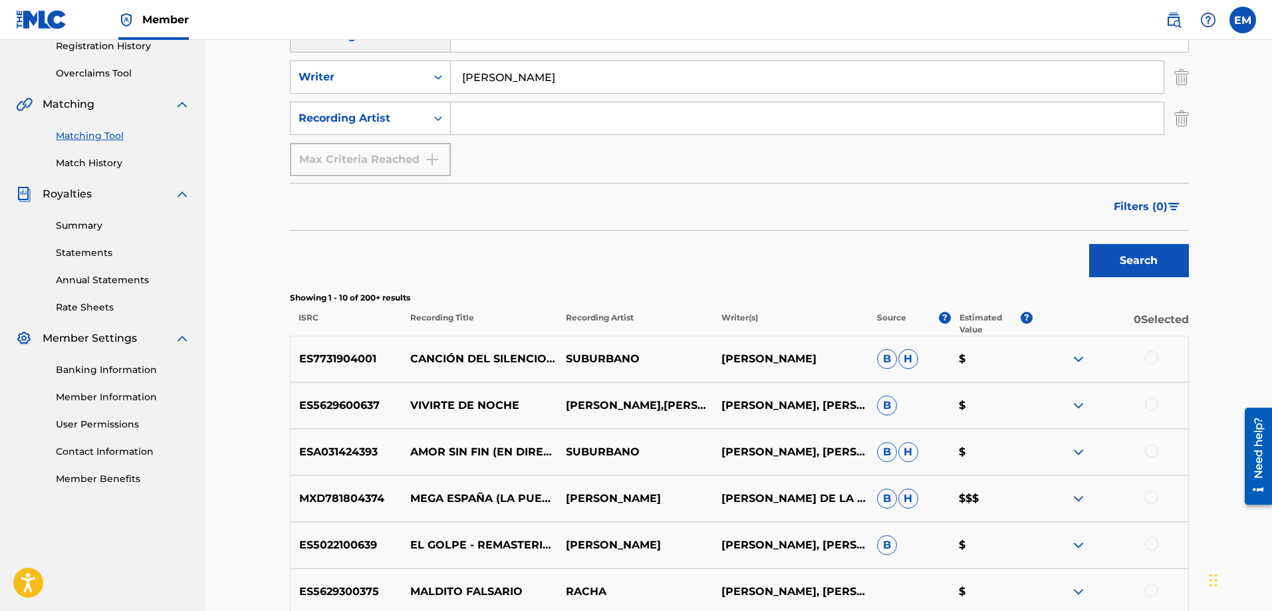
scroll to position [386, 0]
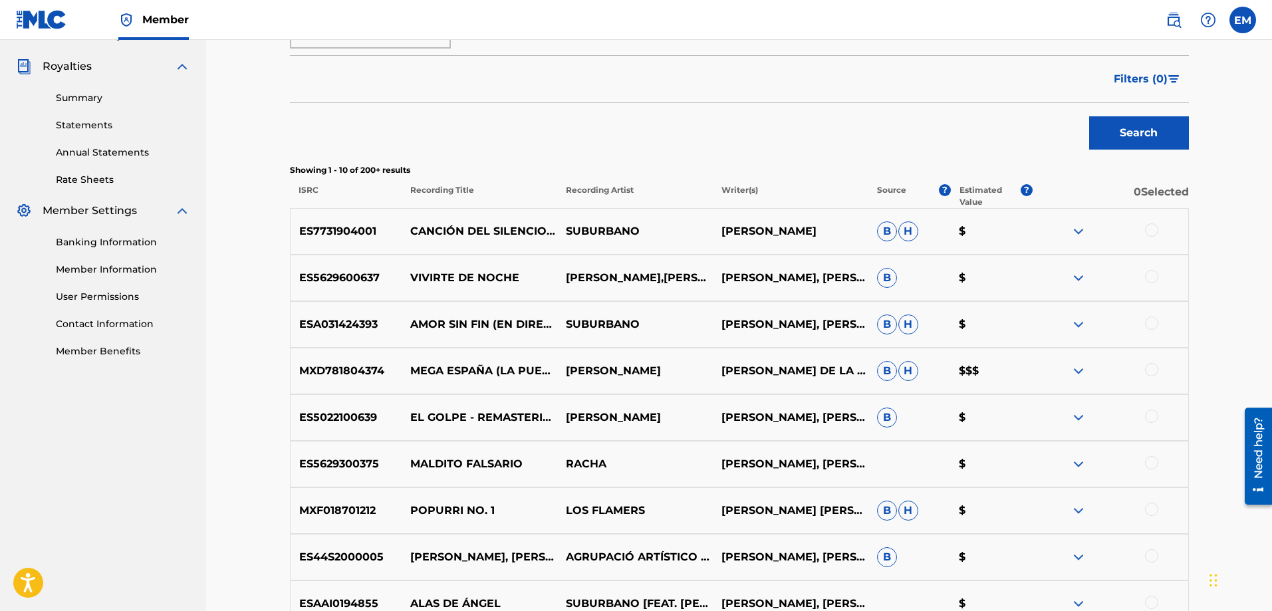
click at [1148, 462] on div at bounding box center [1151, 462] width 13 height 13
click at [911, 501] on button "Match 1 Group" at bounding box center [934, 502] width 147 height 33
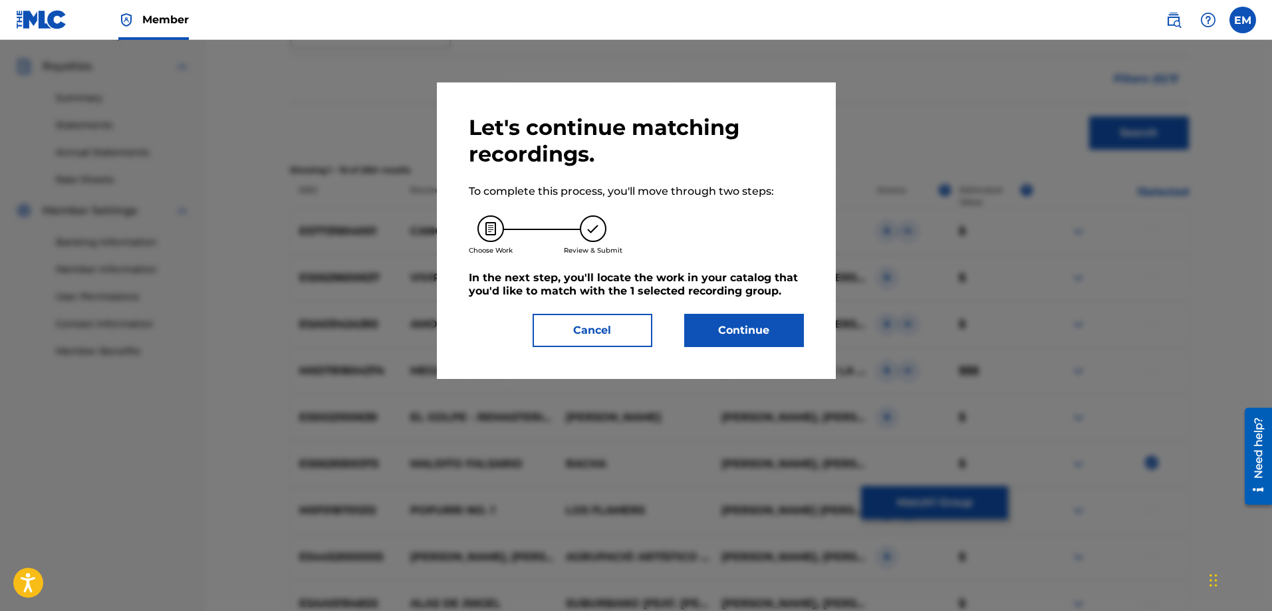
click at [751, 335] on button "Continue" at bounding box center [744, 330] width 120 height 33
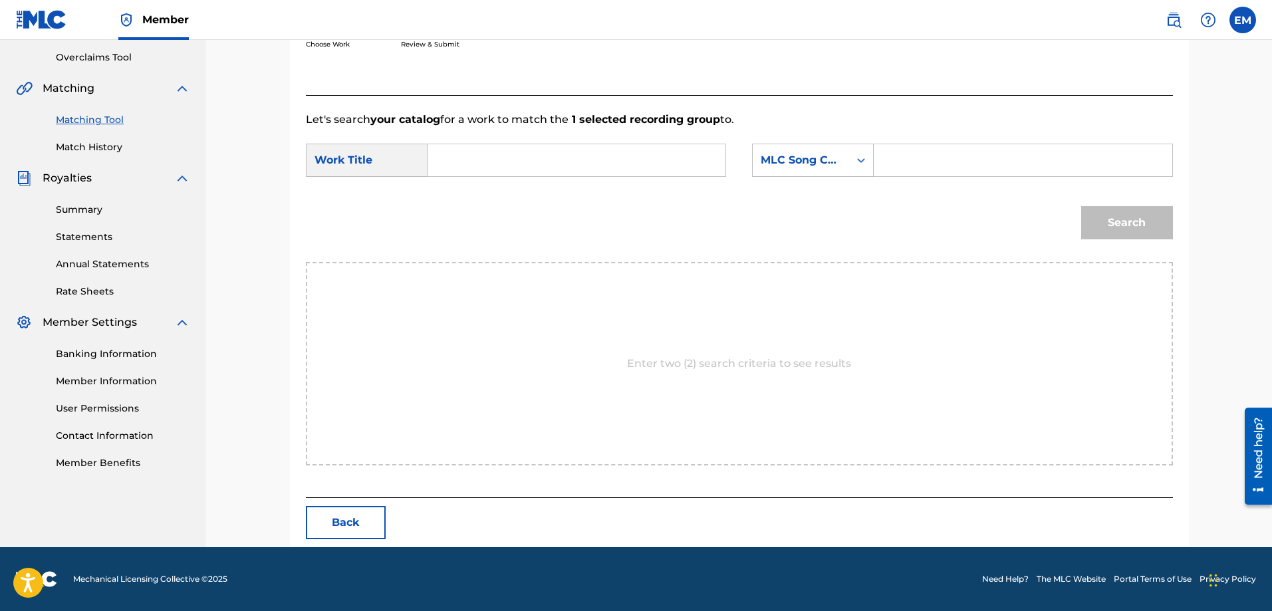
scroll to position [275, 0]
click at [535, 162] on input "Search Form" at bounding box center [576, 160] width 275 height 32
type input "vertigo"
drag, startPoint x: 484, startPoint y: 197, endPoint x: 661, endPoint y: 177, distance: 178.0
click at [485, 196] on div "vertigo" at bounding box center [476, 190] width 75 height 24
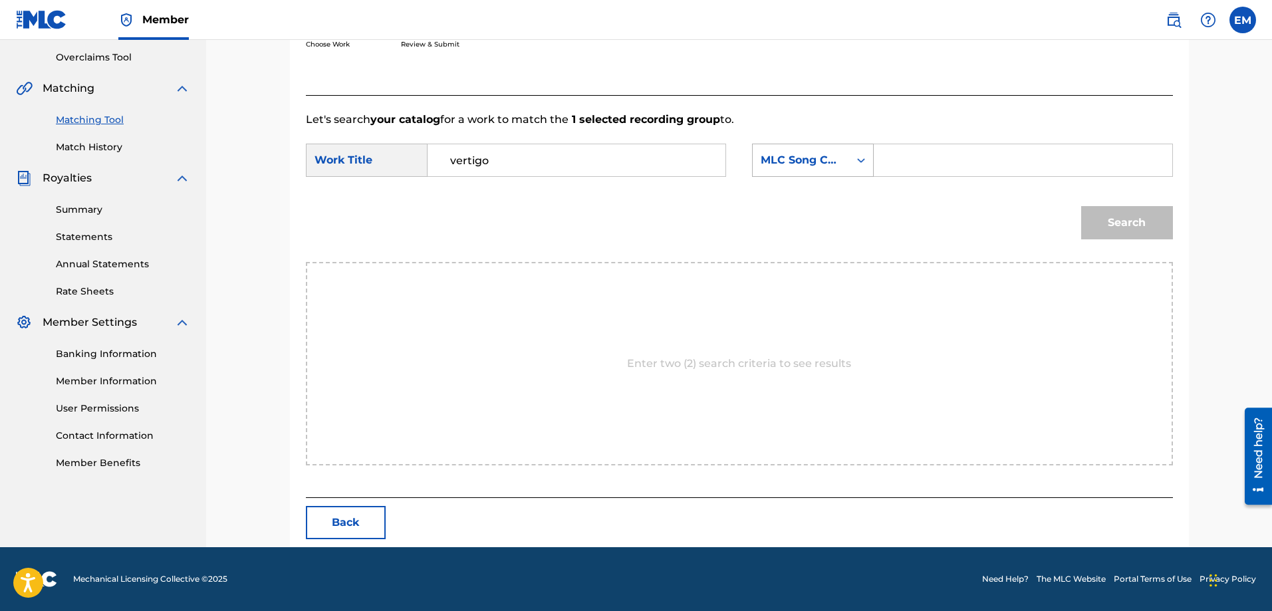
click at [773, 172] on div "MLC Song Code" at bounding box center [801, 160] width 96 height 25
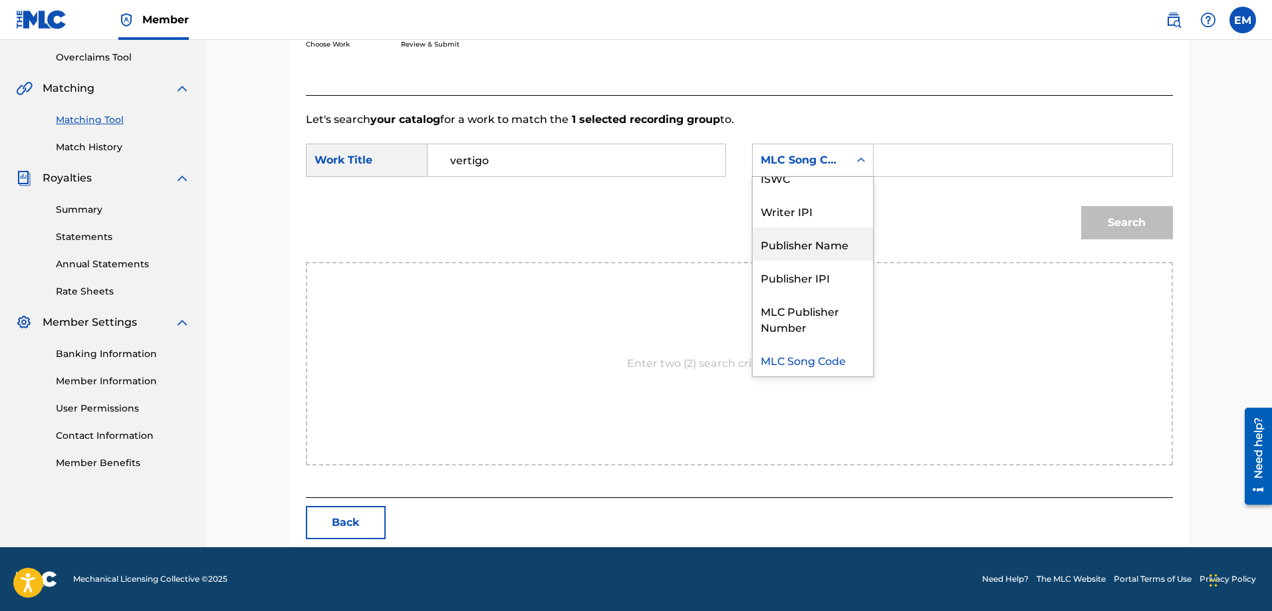
scroll to position [0, 0]
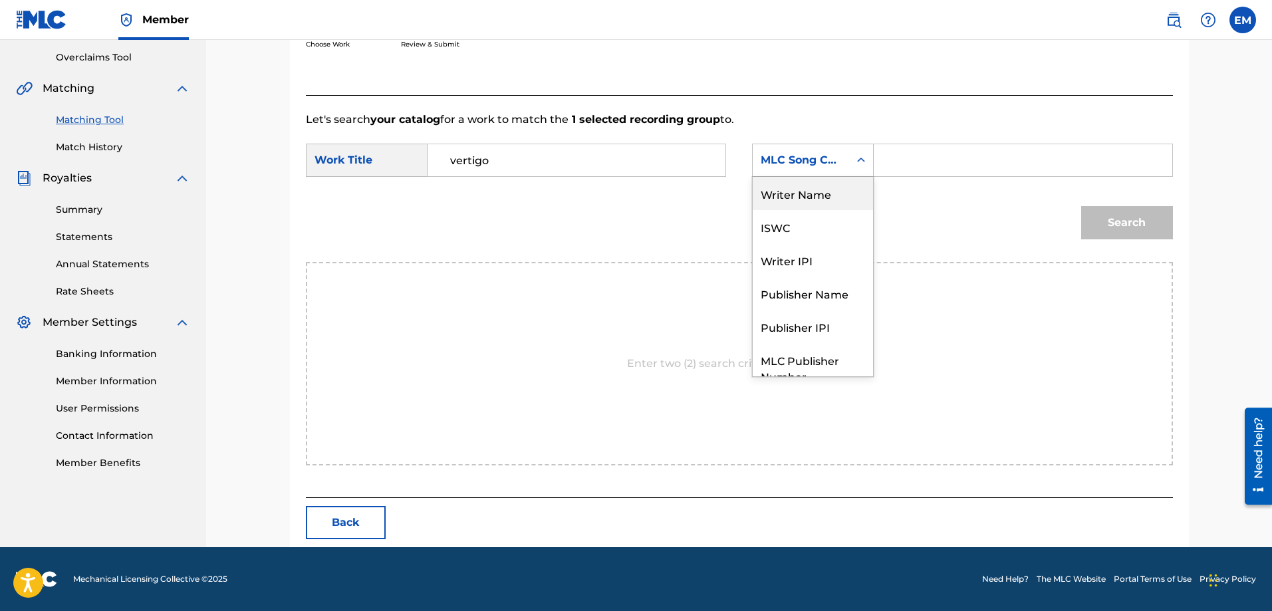
drag, startPoint x: 804, startPoint y: 190, endPoint x: 877, endPoint y: 184, distance: 73.4
click at [805, 189] on div "Writer Name" at bounding box center [813, 193] width 120 height 33
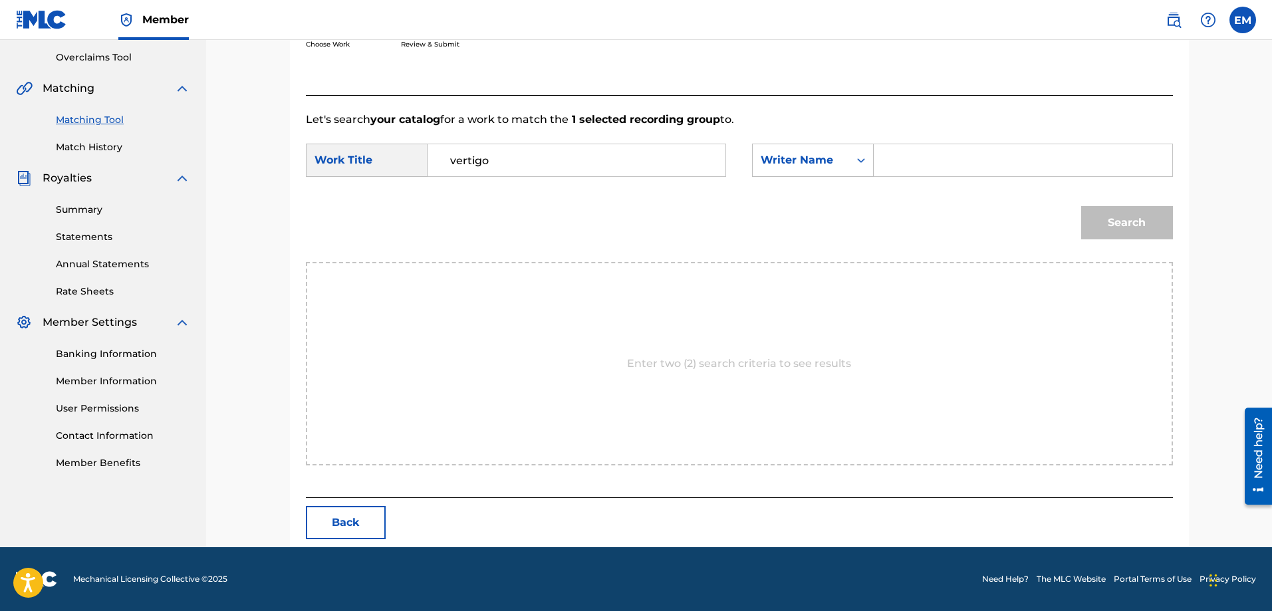
click at [896, 167] on input "Search Form" at bounding box center [1022, 160] width 275 height 32
paste input "[PERSON_NAME]"
type input "[PERSON_NAME]"
click at [1081, 206] on button "Search" at bounding box center [1127, 222] width 92 height 33
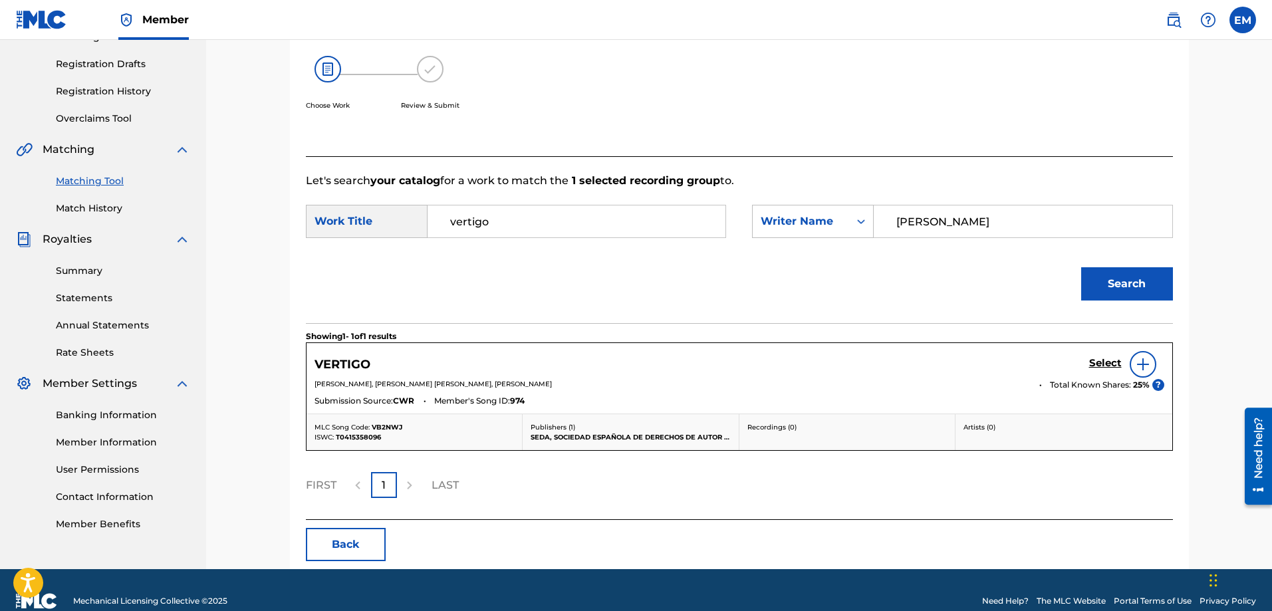
scroll to position [235, 0]
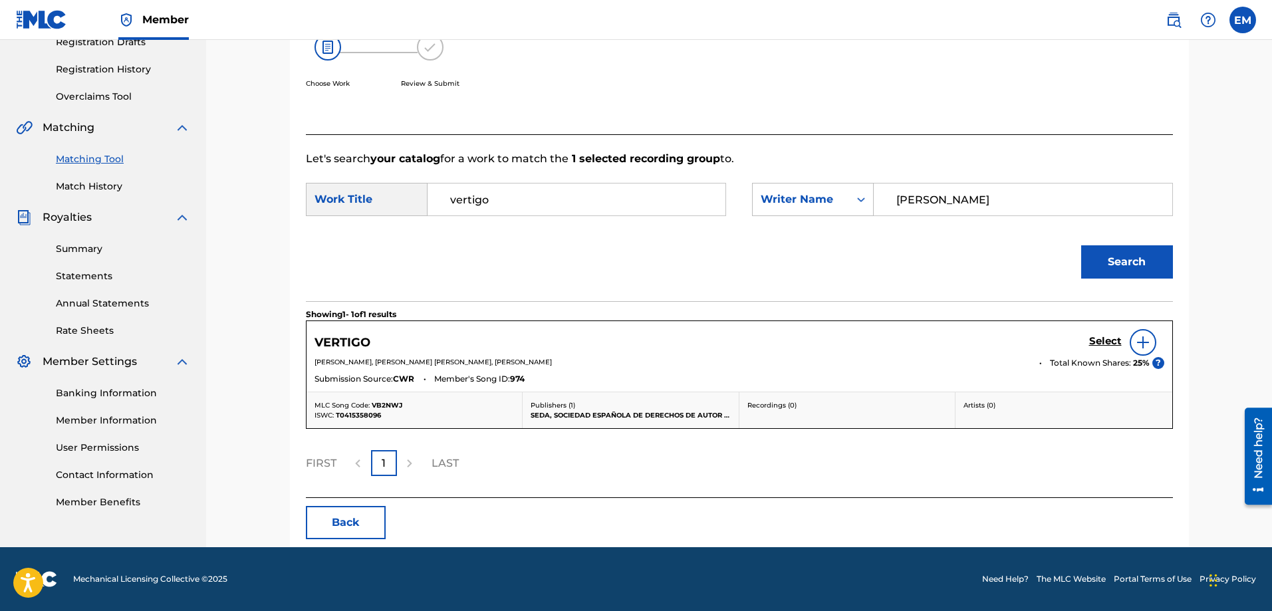
click at [1135, 346] on div at bounding box center [1143, 342] width 27 height 27
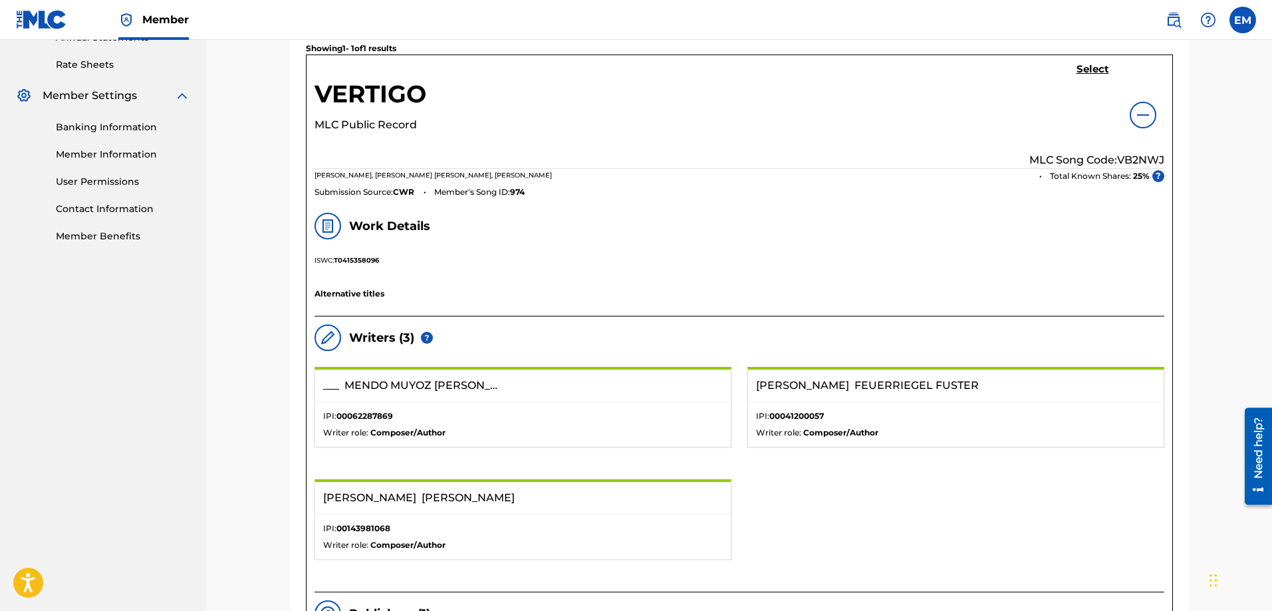
scroll to position [302, 0]
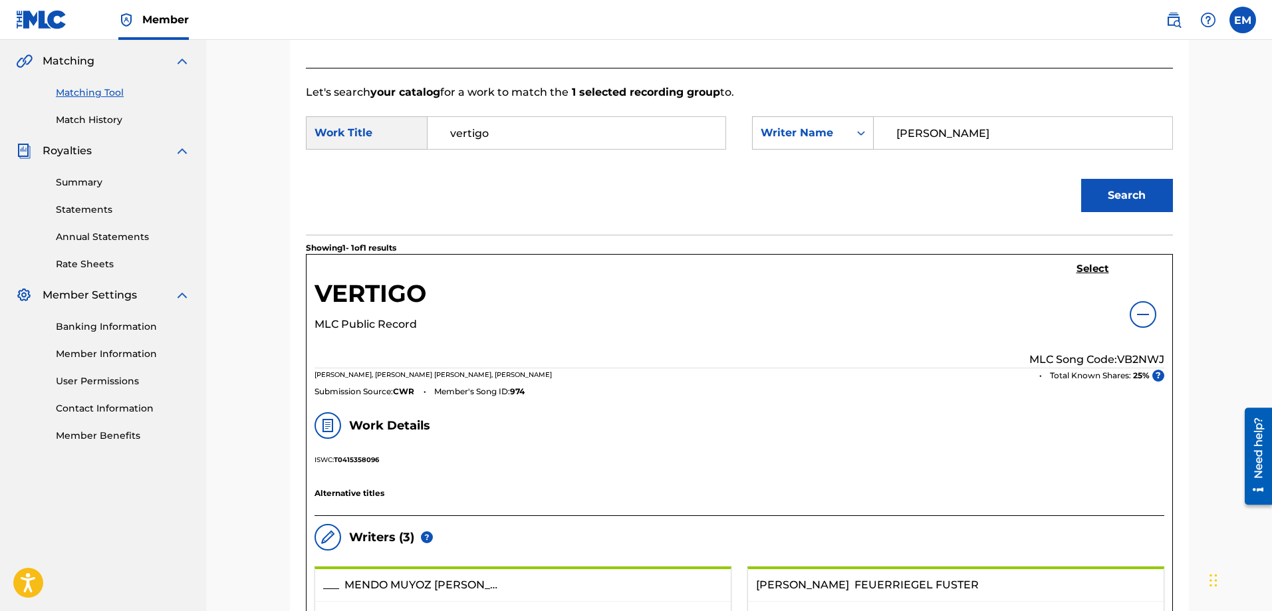
click at [1085, 266] on h5 "Select" at bounding box center [1093, 269] width 33 height 13
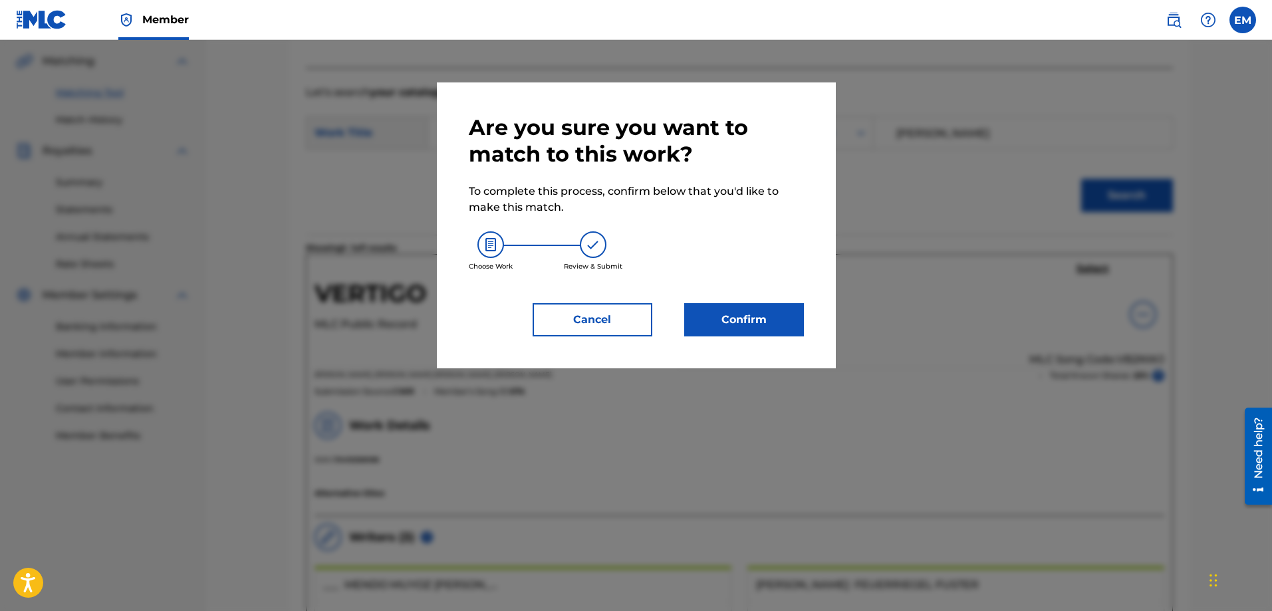
click at [735, 326] on button "Confirm" at bounding box center [744, 319] width 120 height 33
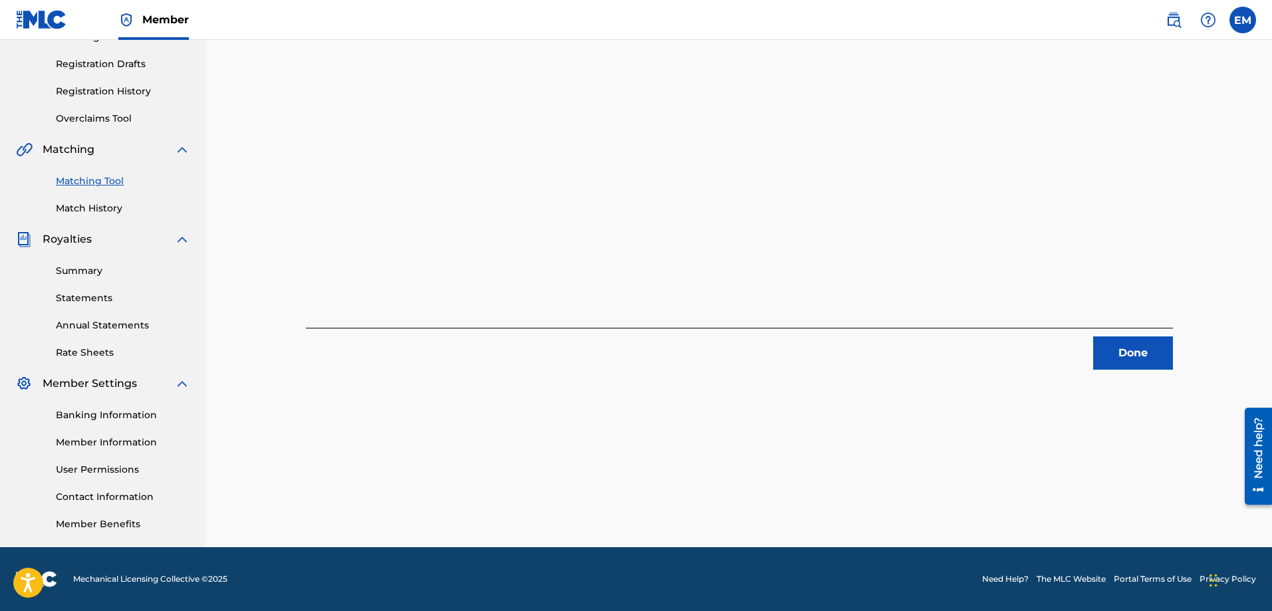
click at [1140, 342] on button "Done" at bounding box center [1133, 352] width 80 height 33
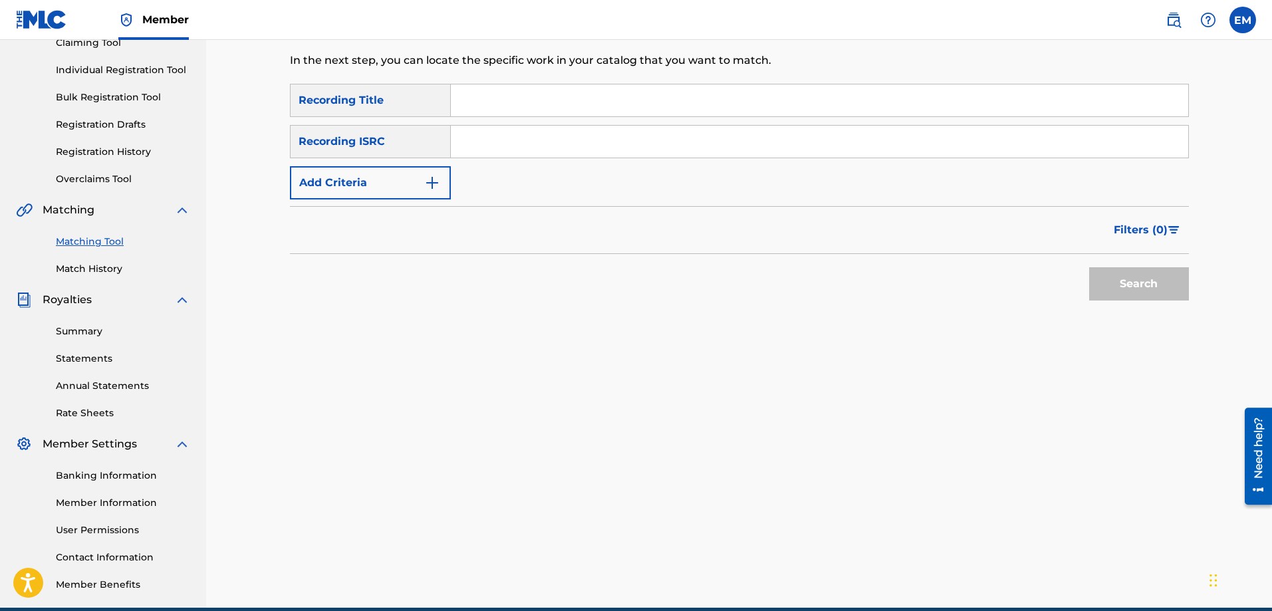
scroll to position [80, 0]
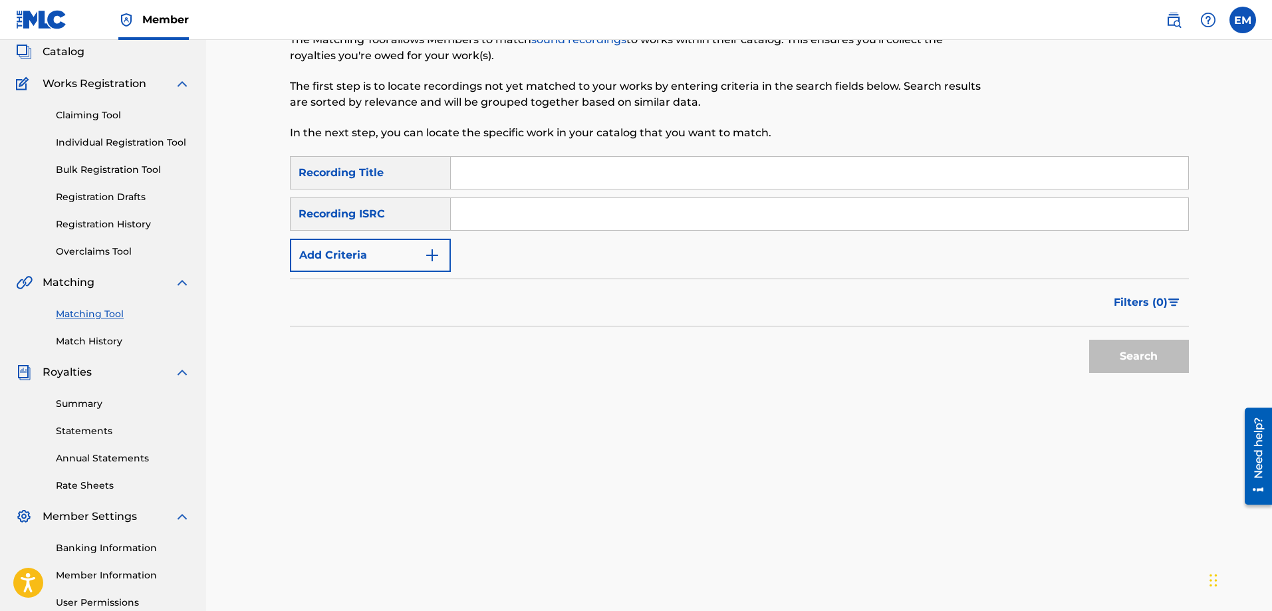
click at [511, 175] on input "Search Form" at bounding box center [819, 173] width 737 height 32
type input "quien soy yo cuando te miro"
click at [1089, 340] on button "Search" at bounding box center [1139, 356] width 100 height 33
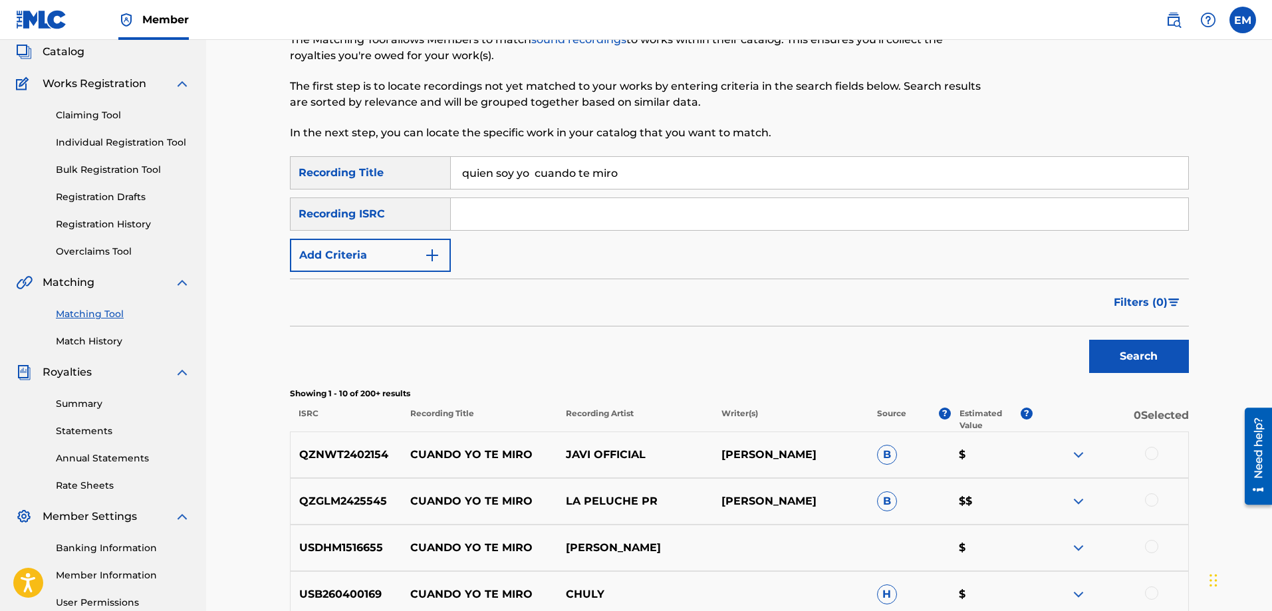
drag, startPoint x: 379, startPoint y: 251, endPoint x: 388, endPoint y: 251, distance: 8.6
click at [381, 251] on button "Add Criteria" at bounding box center [370, 255] width 161 height 33
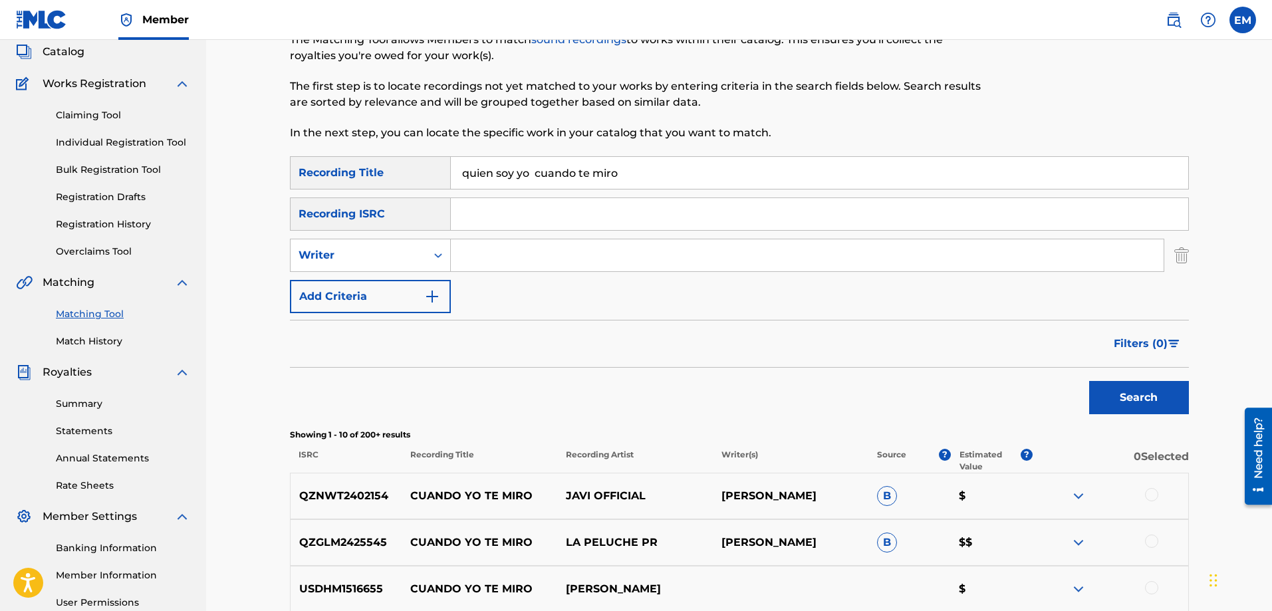
click at [475, 253] on input "Search Form" at bounding box center [807, 255] width 713 height 32
type input "[PERSON_NAME]"
click at [1089, 381] on button "Search" at bounding box center [1139, 397] width 100 height 33
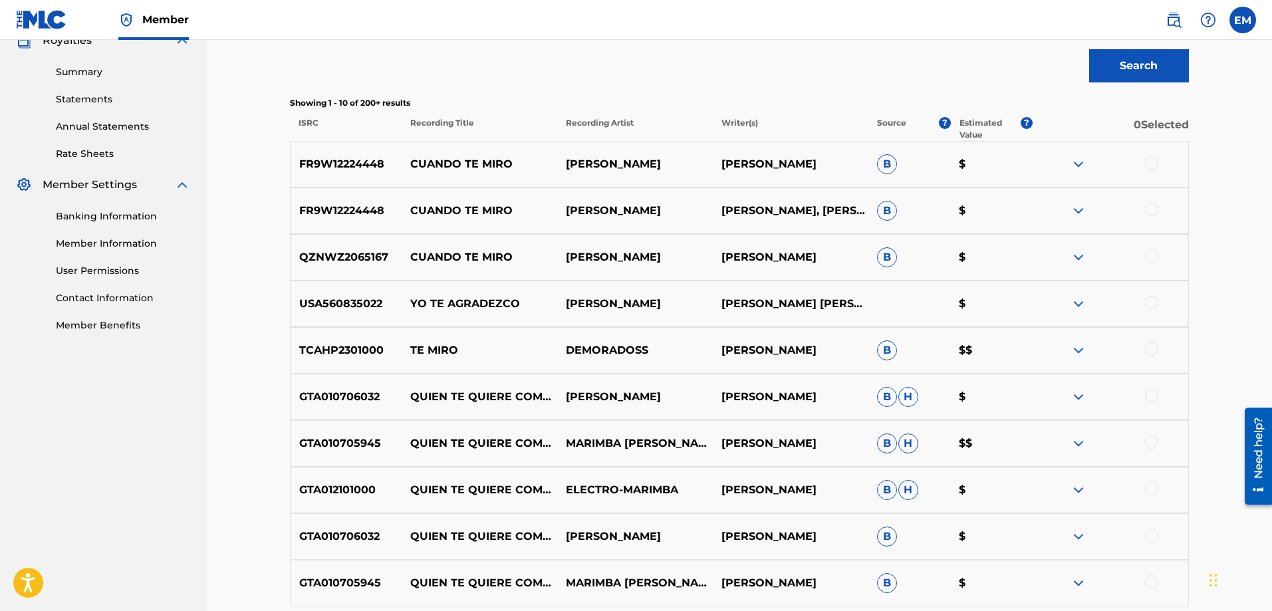
scroll to position [147, 0]
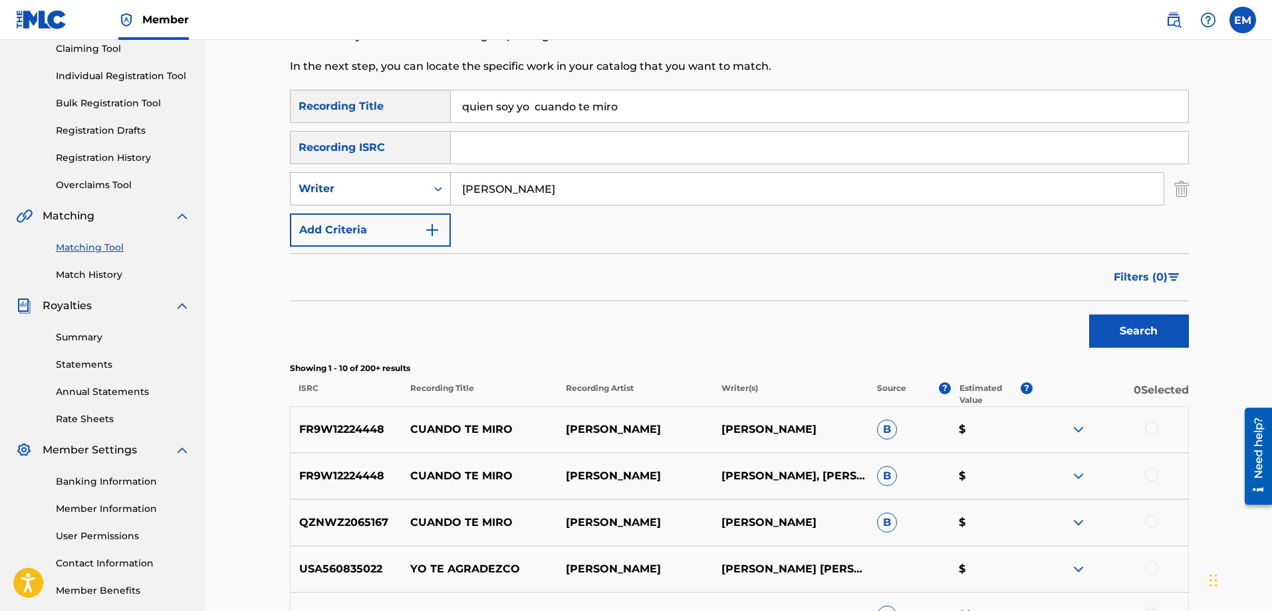
drag, startPoint x: 563, startPoint y: 193, endPoint x: 380, endPoint y: 180, distance: 183.3
click at [380, 180] on div "SearchWithCriteriacffa6d9d-3140-4c86-8c8a-fc80500e07bd Writer [PERSON_NAME]" at bounding box center [739, 188] width 899 height 33
click at [1089, 315] on button "Search" at bounding box center [1139, 331] width 100 height 33
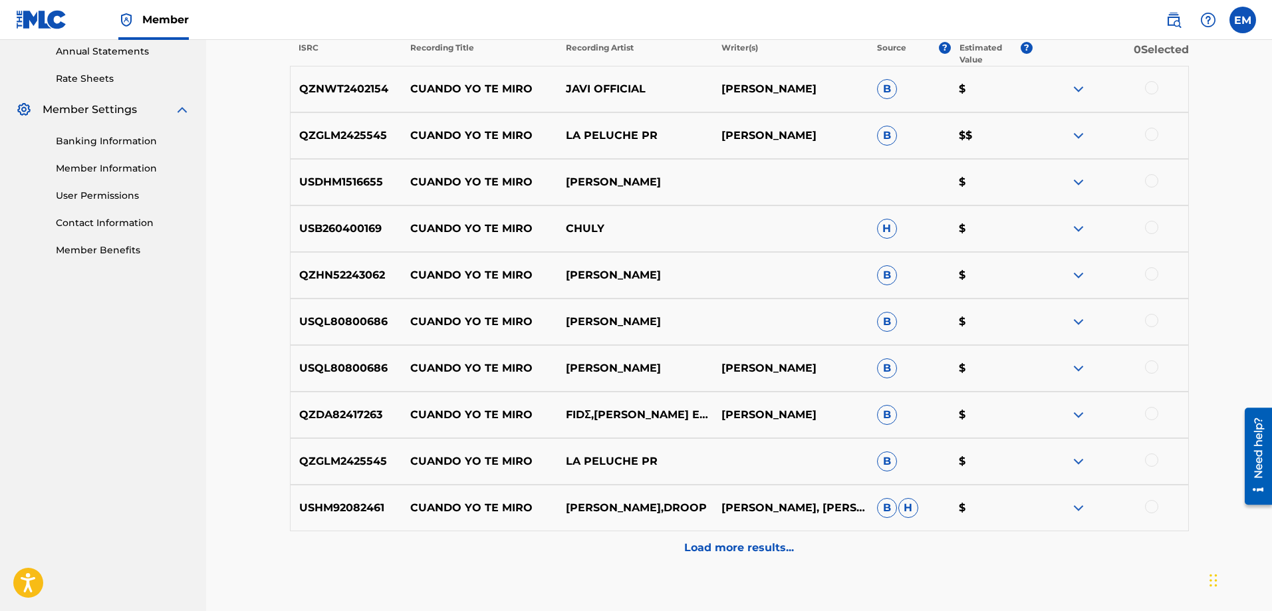
scroll to position [571, 0]
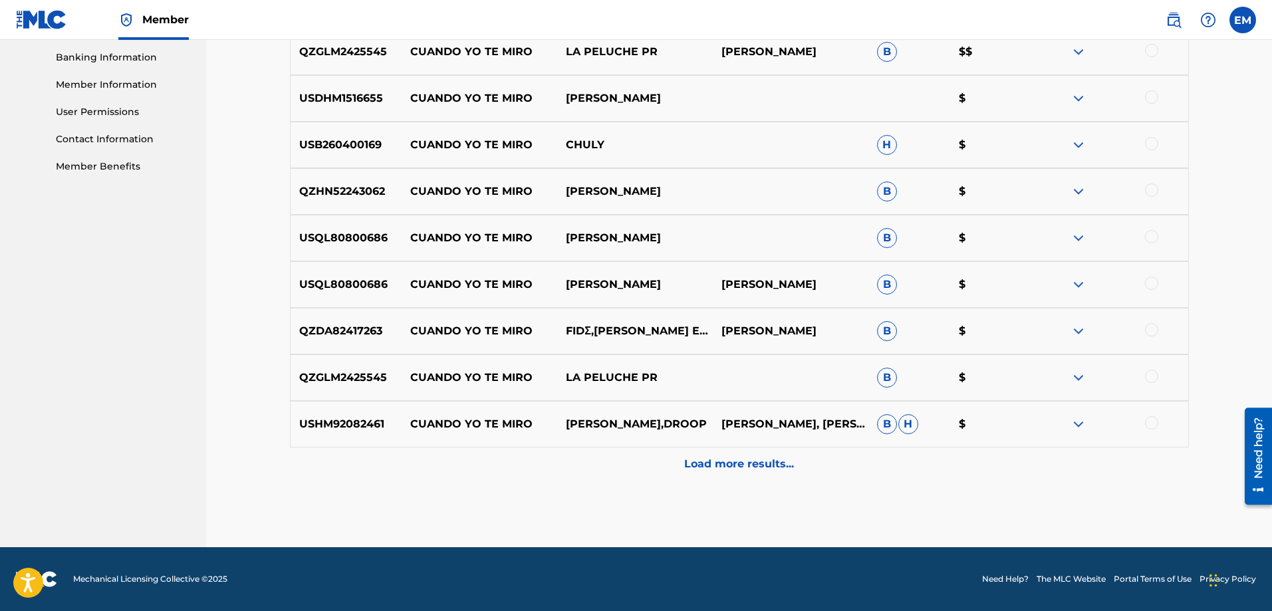
click at [717, 467] on p "Load more results..." at bounding box center [739, 464] width 110 height 16
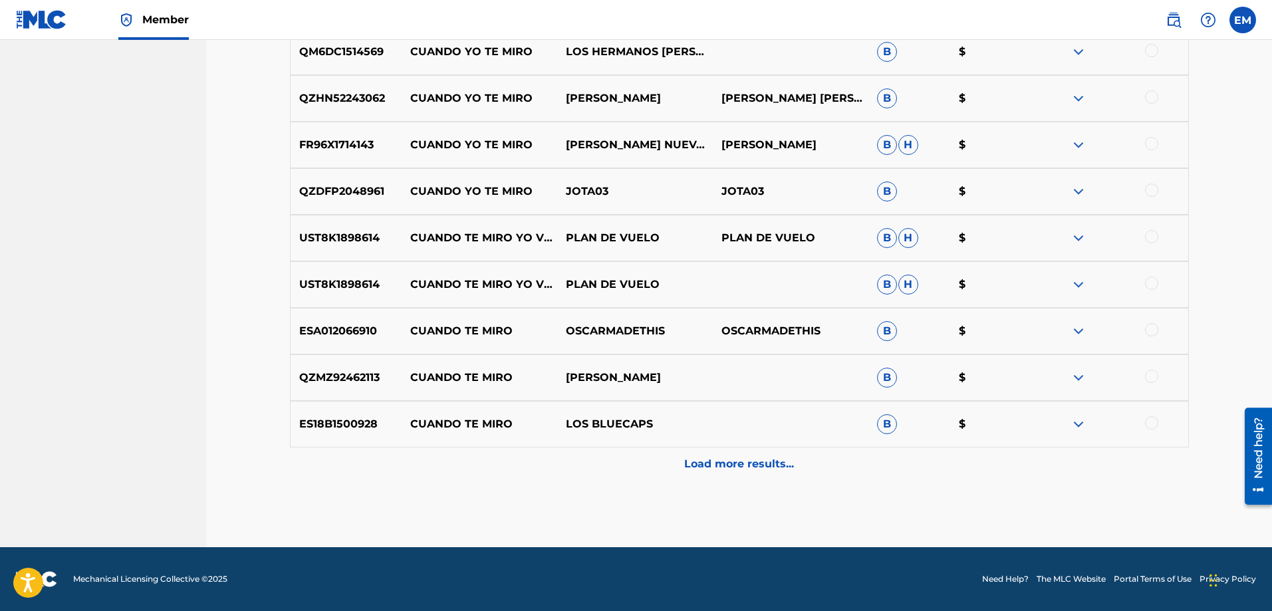
click at [767, 465] on p "Load more results..." at bounding box center [739, 464] width 110 height 16
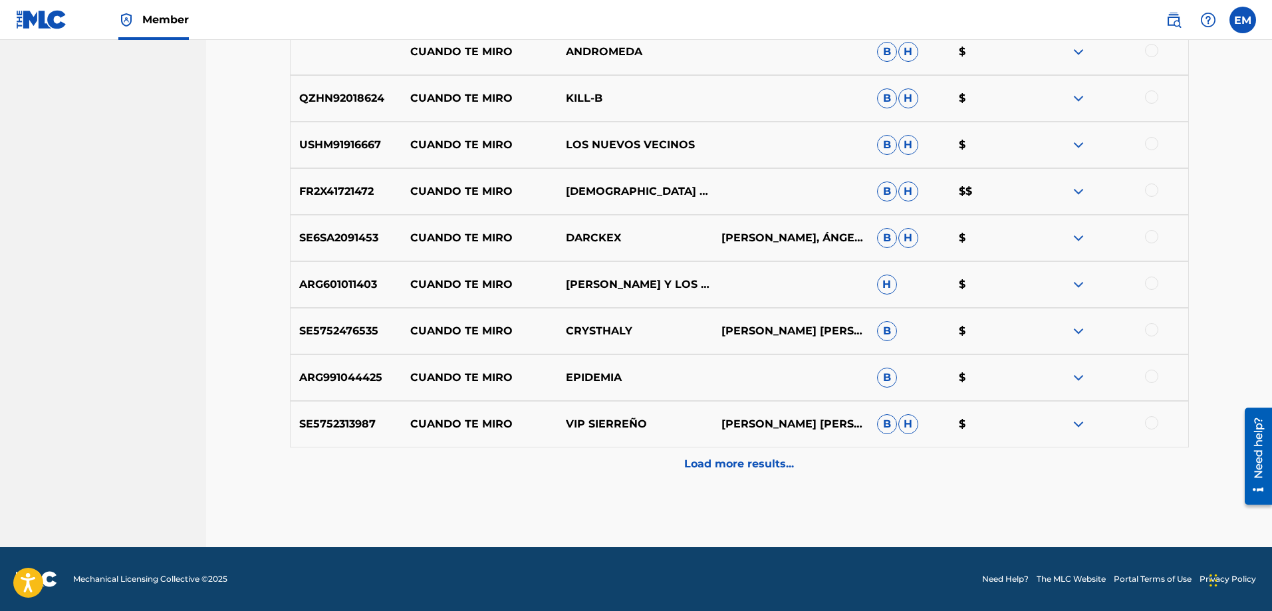
click at [767, 464] on p "Load more results..." at bounding box center [739, 464] width 110 height 16
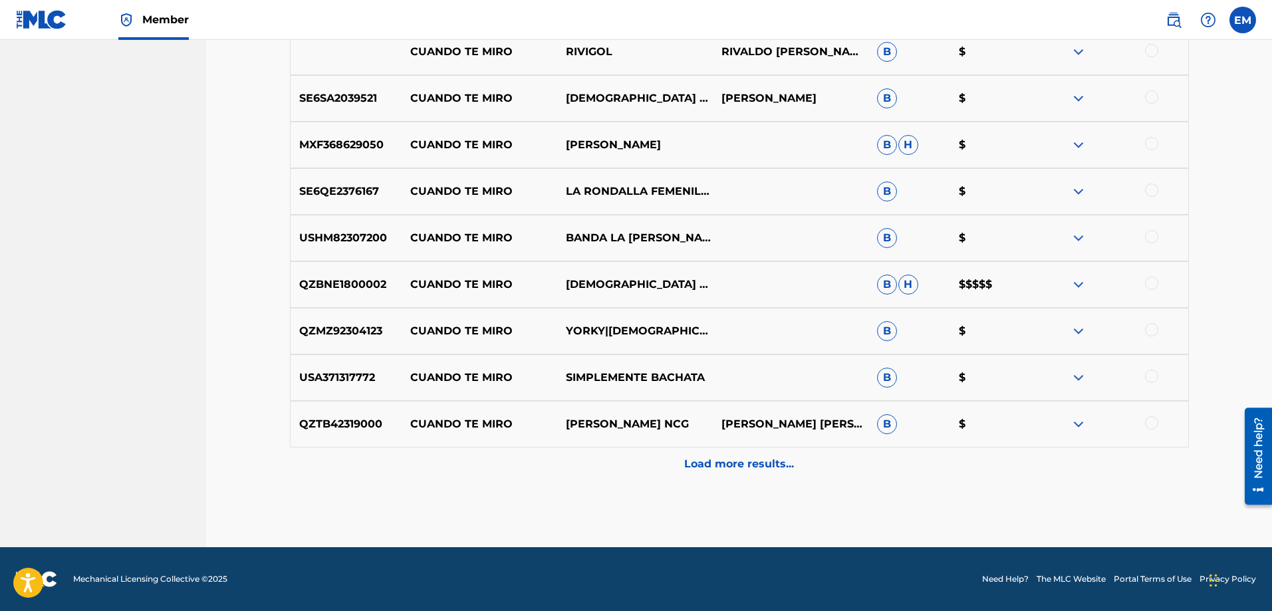
click at [767, 462] on p "Load more results..." at bounding box center [739, 464] width 110 height 16
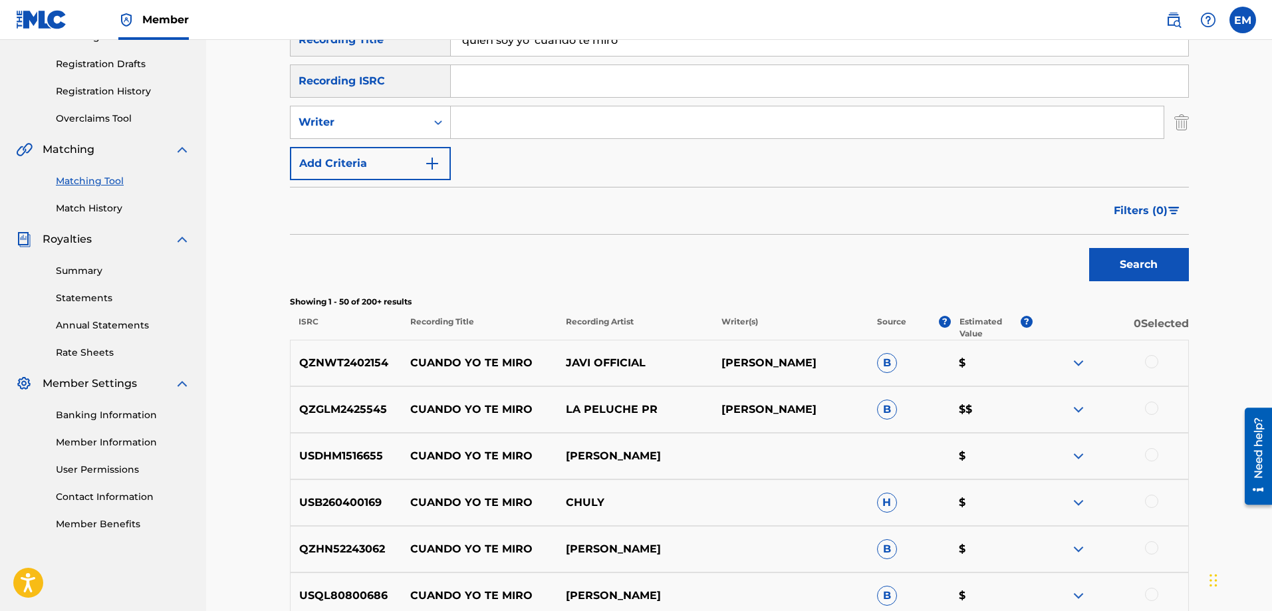
scroll to position [1968, 0]
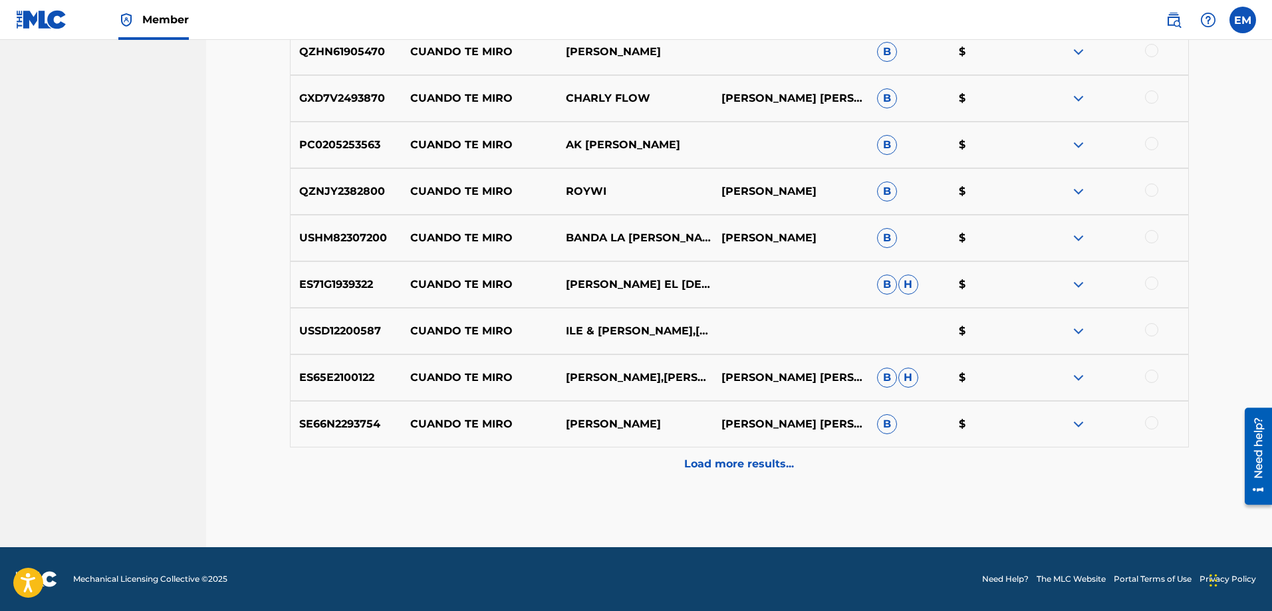
click at [767, 462] on p "Load more results..." at bounding box center [739, 464] width 110 height 16
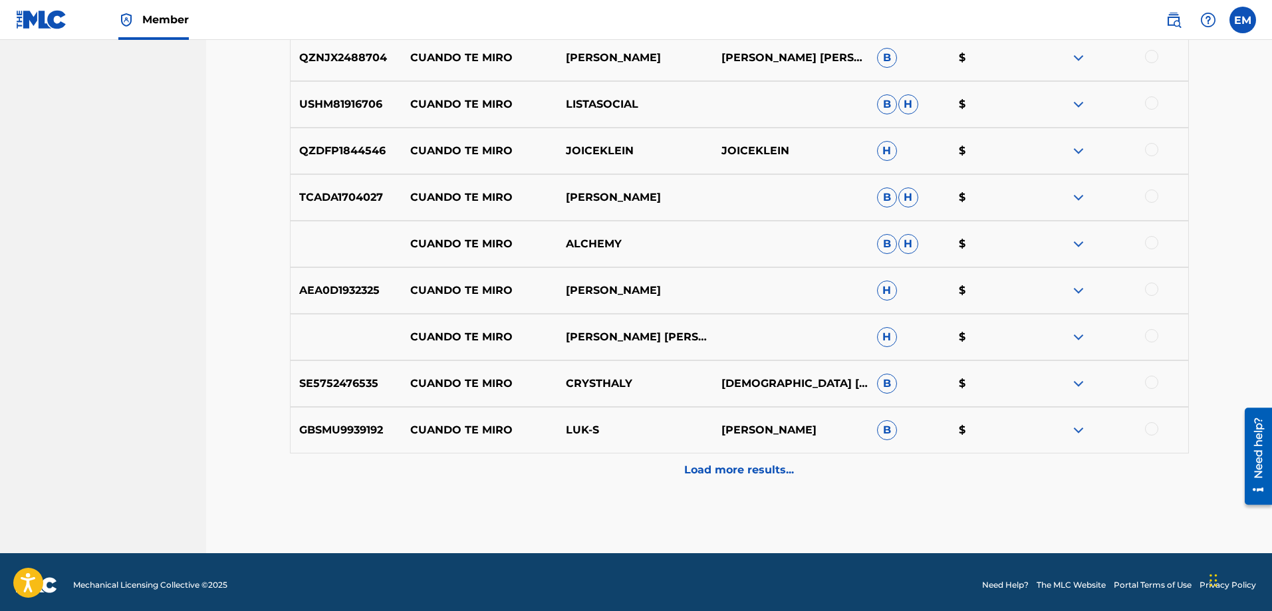
scroll to position [2899, 0]
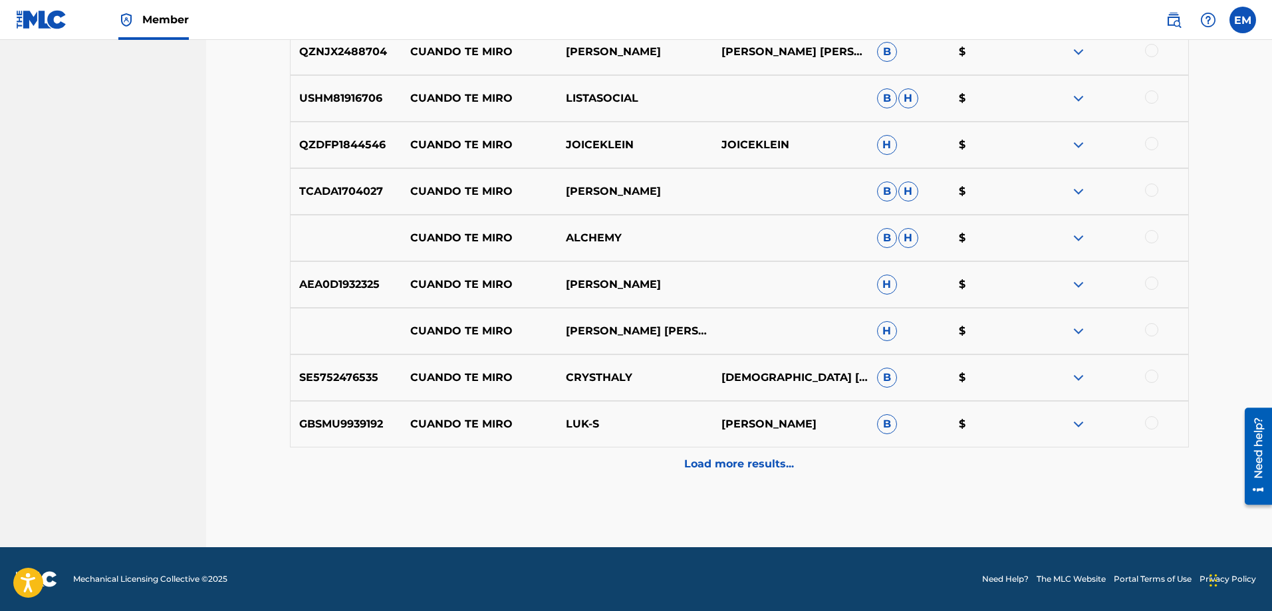
click at [767, 462] on p "Load more results..." at bounding box center [739, 464] width 110 height 16
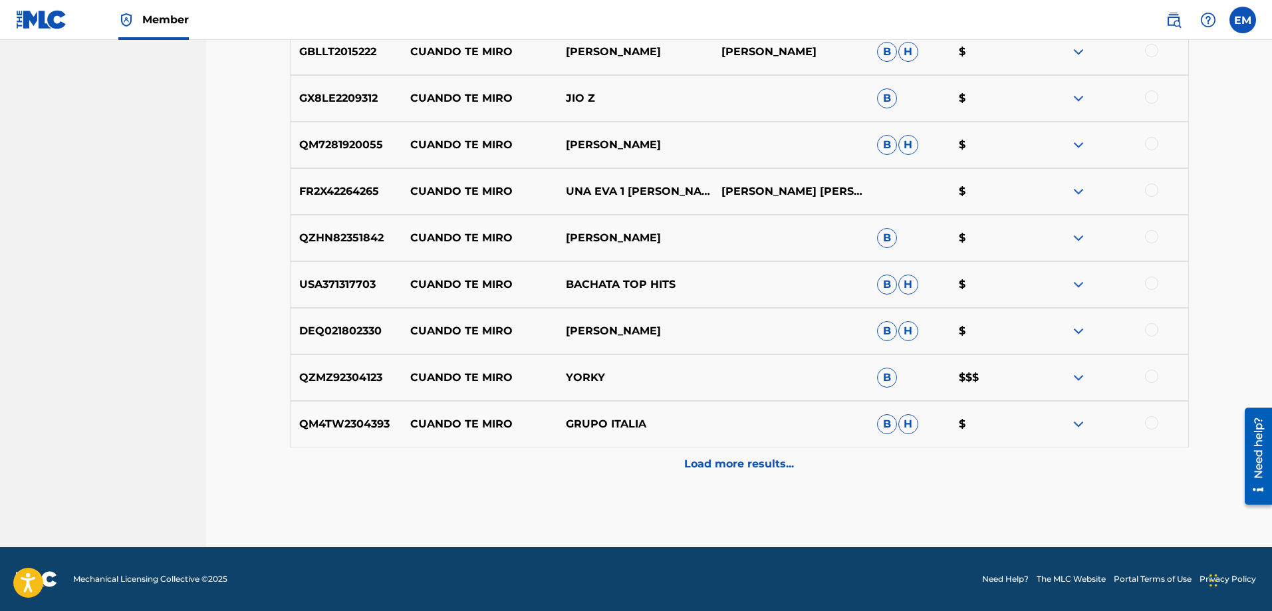
click at [767, 462] on p "Load more results..." at bounding box center [739, 464] width 110 height 16
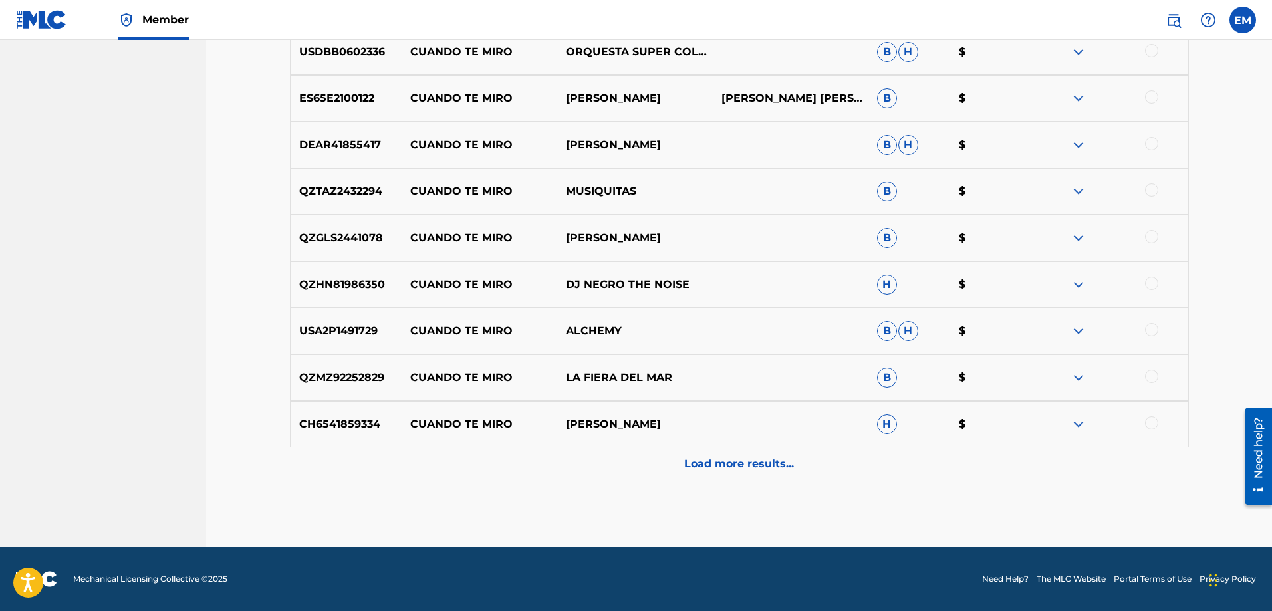
click at [768, 461] on p "Load more results..." at bounding box center [739, 464] width 110 height 16
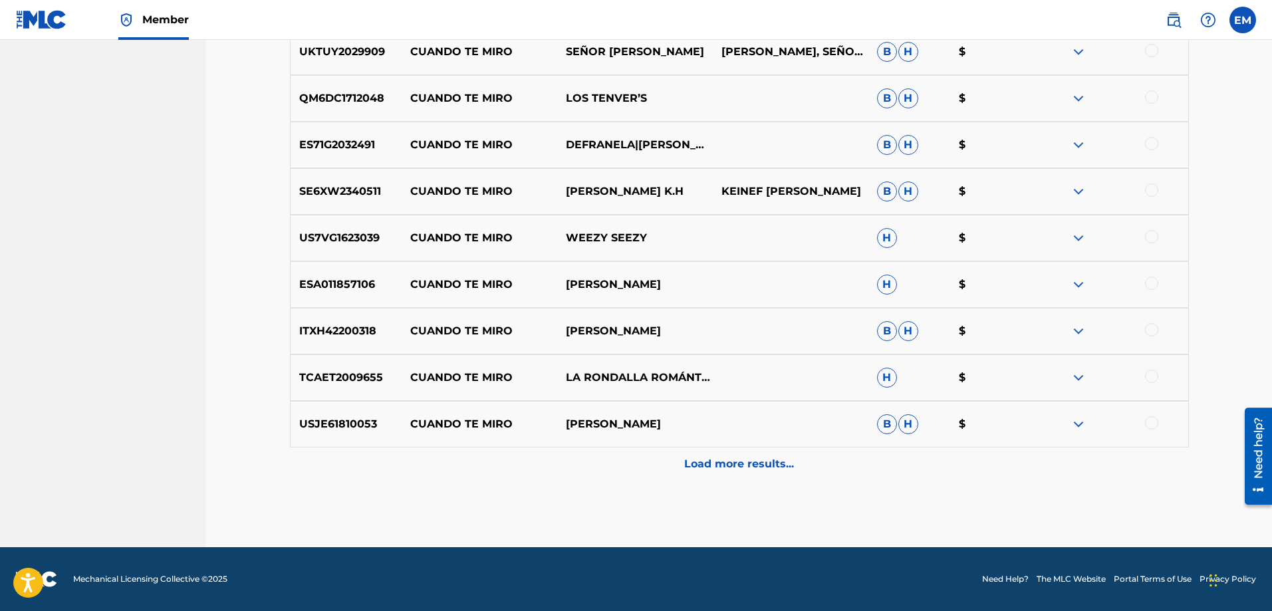
click at [768, 461] on p "Load more results..." at bounding box center [739, 464] width 110 height 16
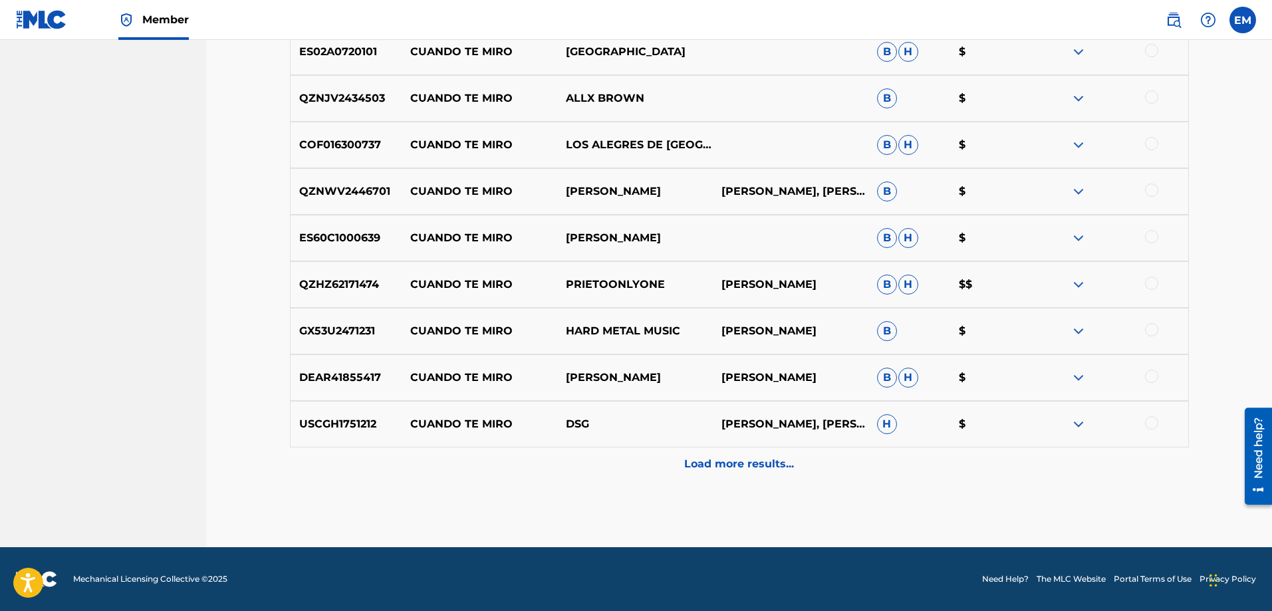
click at [768, 461] on p "Load more results..." at bounding box center [739, 464] width 110 height 16
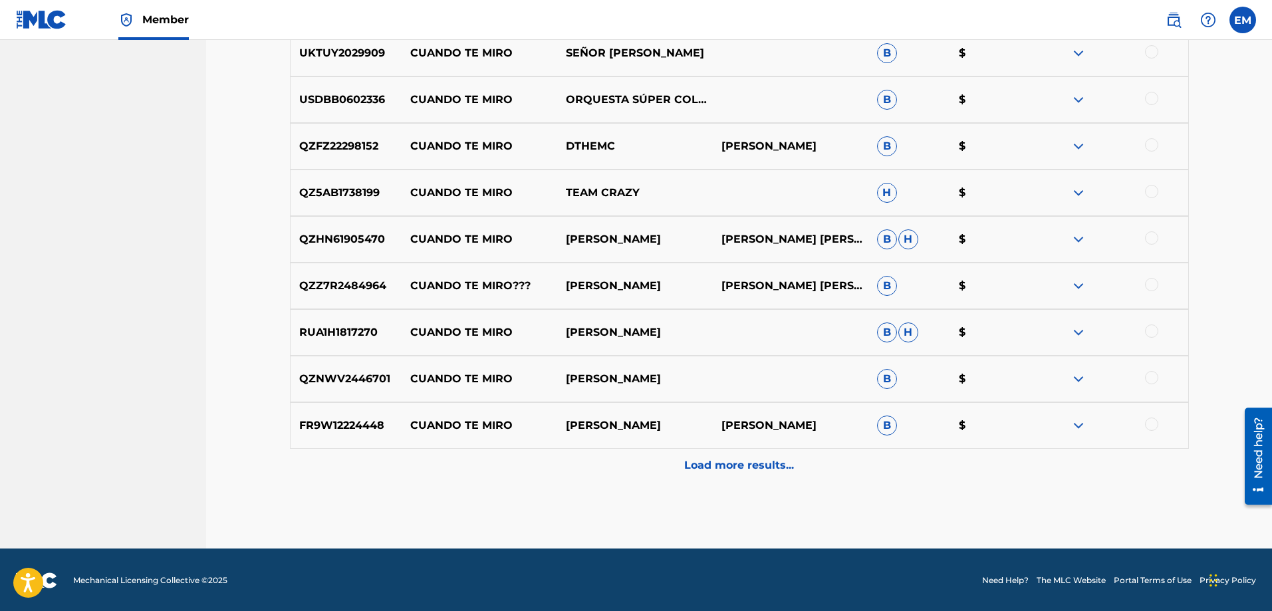
scroll to position [5226, 0]
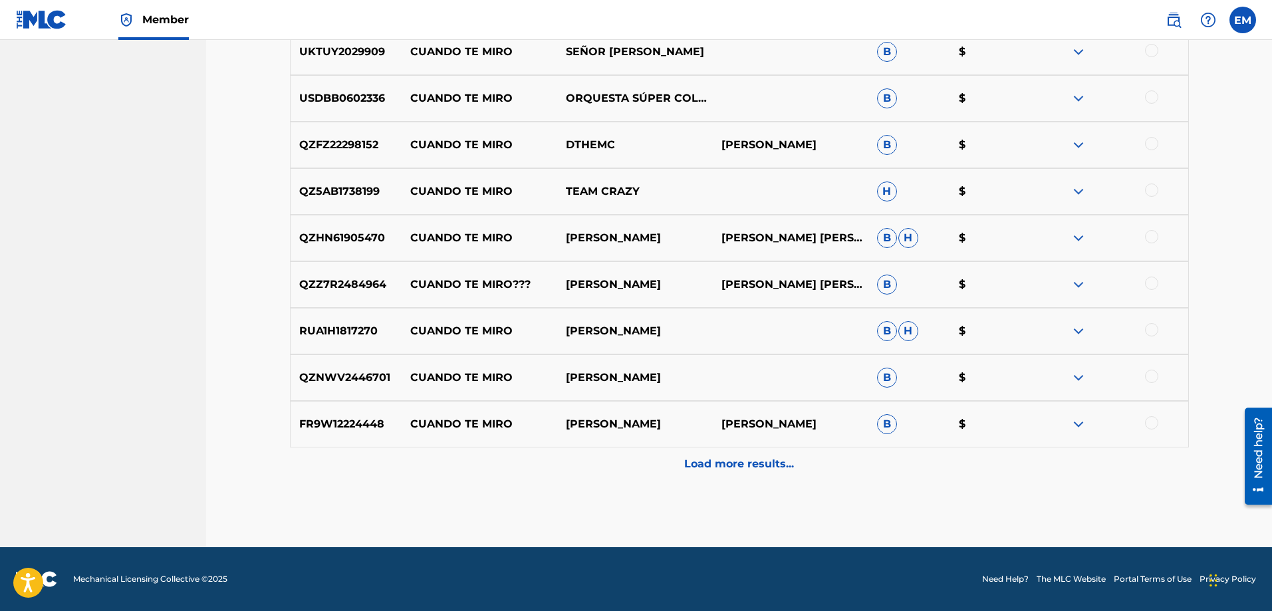
click at [768, 461] on p "Load more results..." at bounding box center [739, 464] width 110 height 16
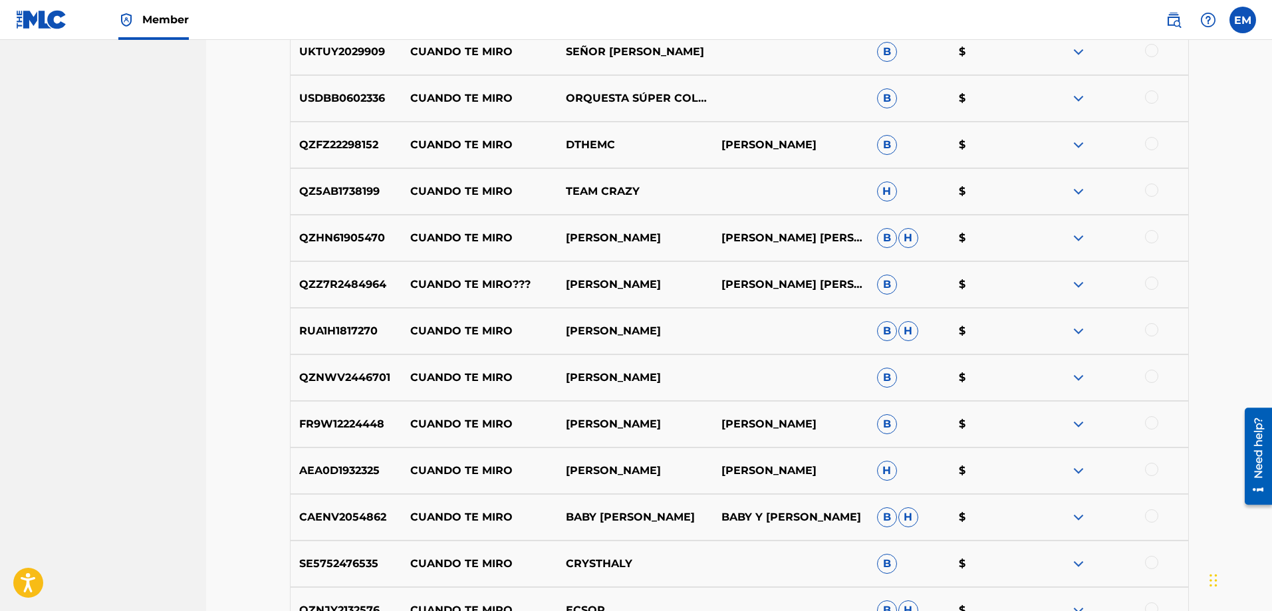
scroll to position [5692, 0]
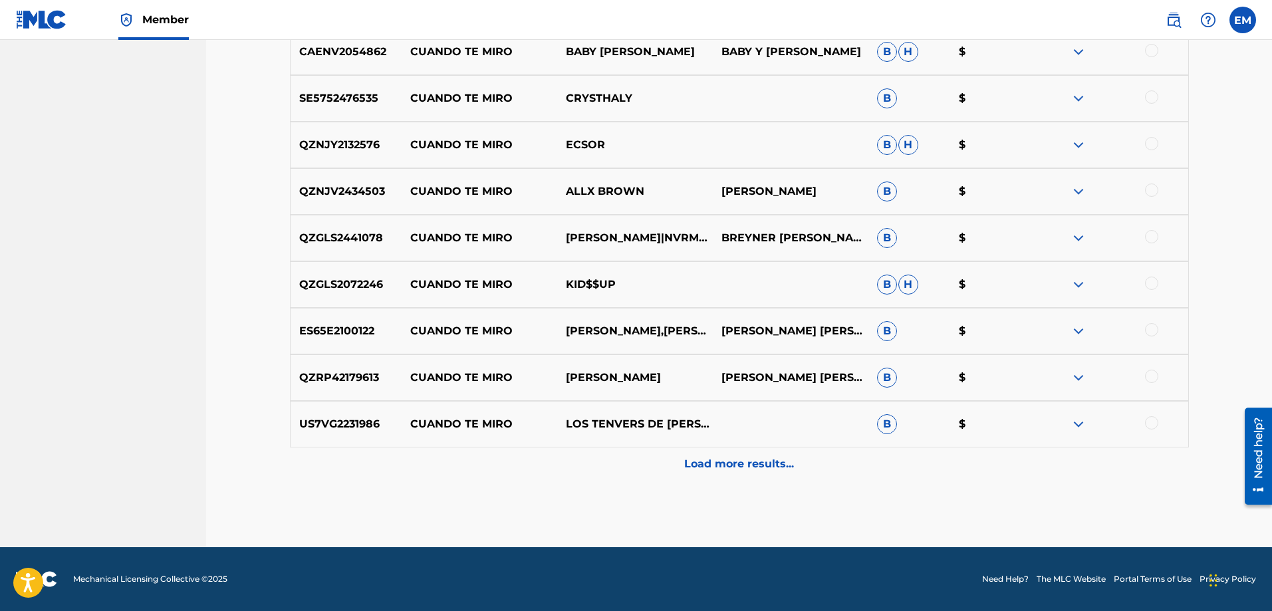
click at [768, 461] on p "Load more results..." at bounding box center [739, 464] width 110 height 16
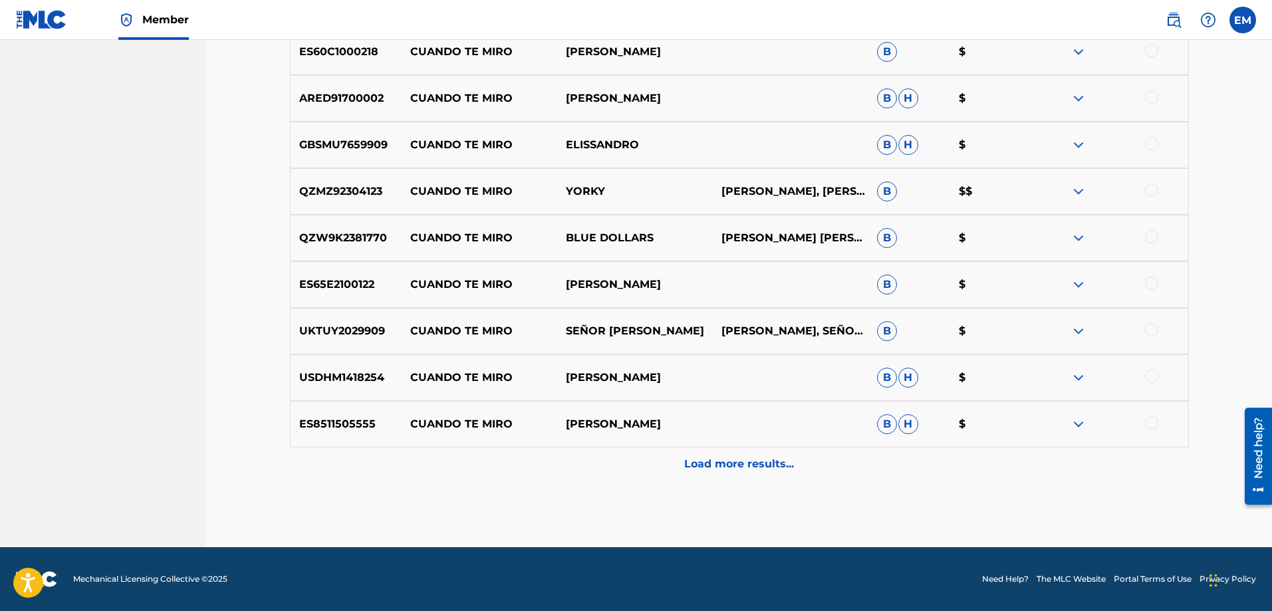
click at [768, 461] on p "Load more results..." at bounding box center [739, 464] width 110 height 16
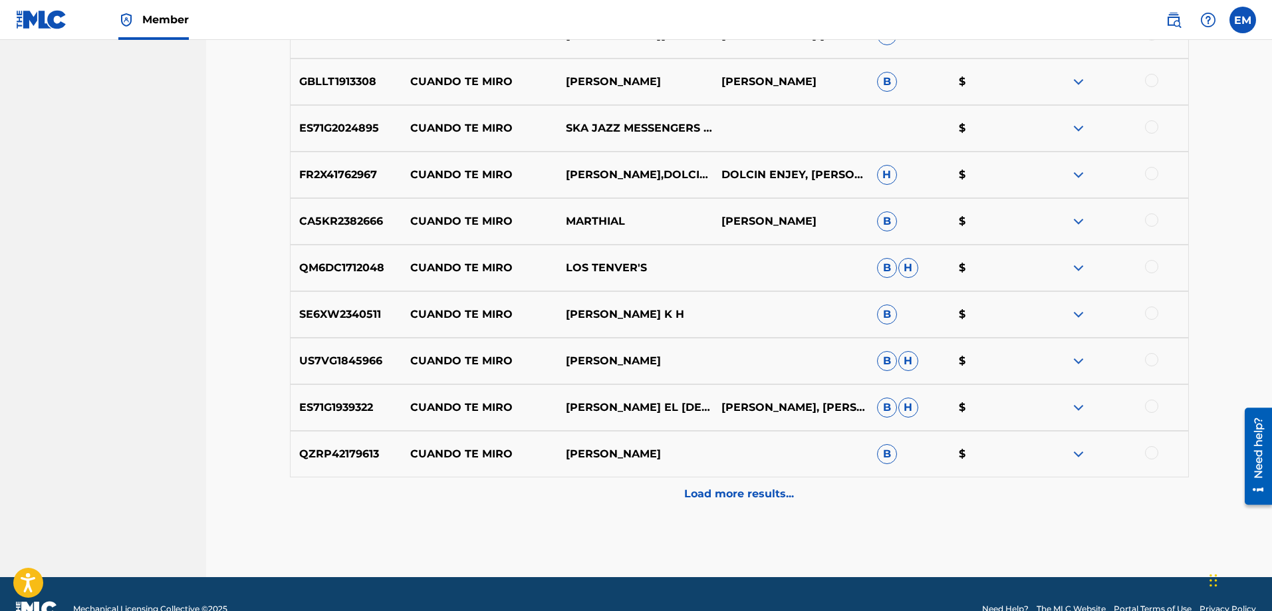
scroll to position [6623, 0]
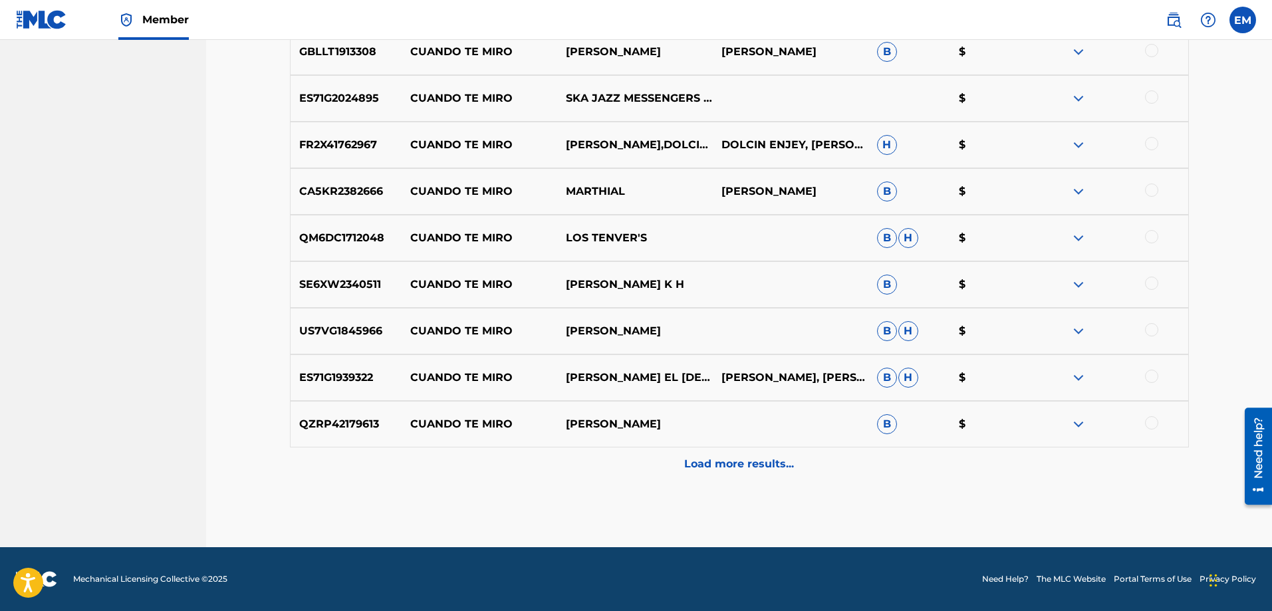
click at [768, 461] on p "Load more results..." at bounding box center [739, 464] width 110 height 16
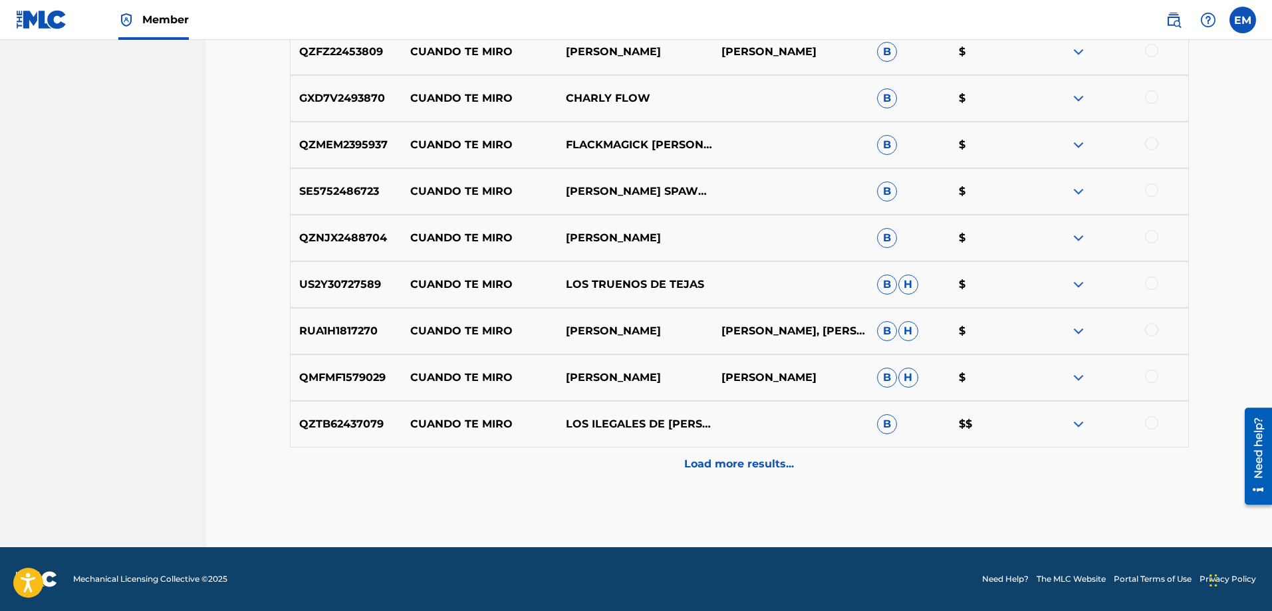
click at [768, 461] on p "Load more results..." at bounding box center [739, 464] width 110 height 16
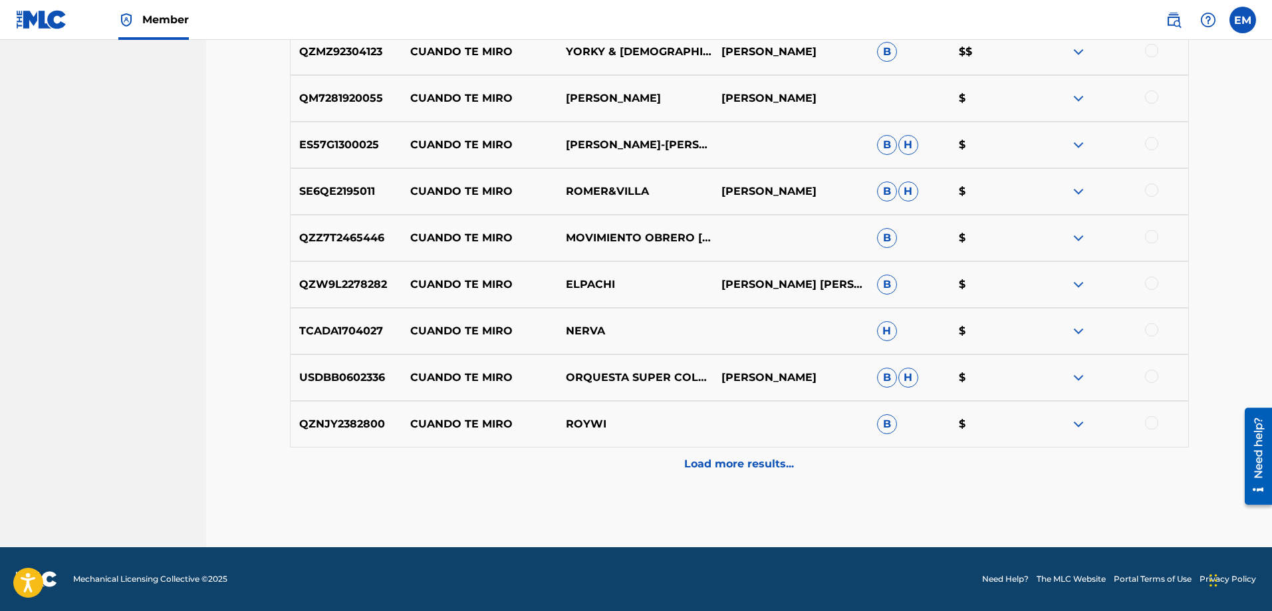
click at [768, 461] on p "Load more results..." at bounding box center [739, 464] width 110 height 16
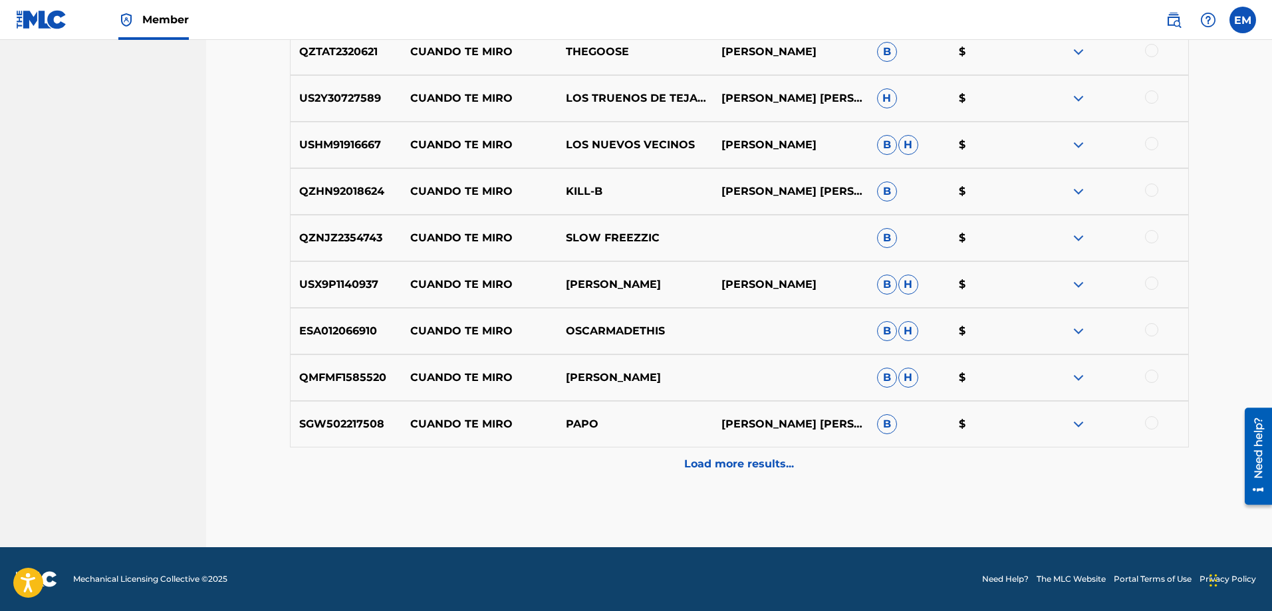
click at [768, 461] on p "Load more results..." at bounding box center [739, 464] width 110 height 16
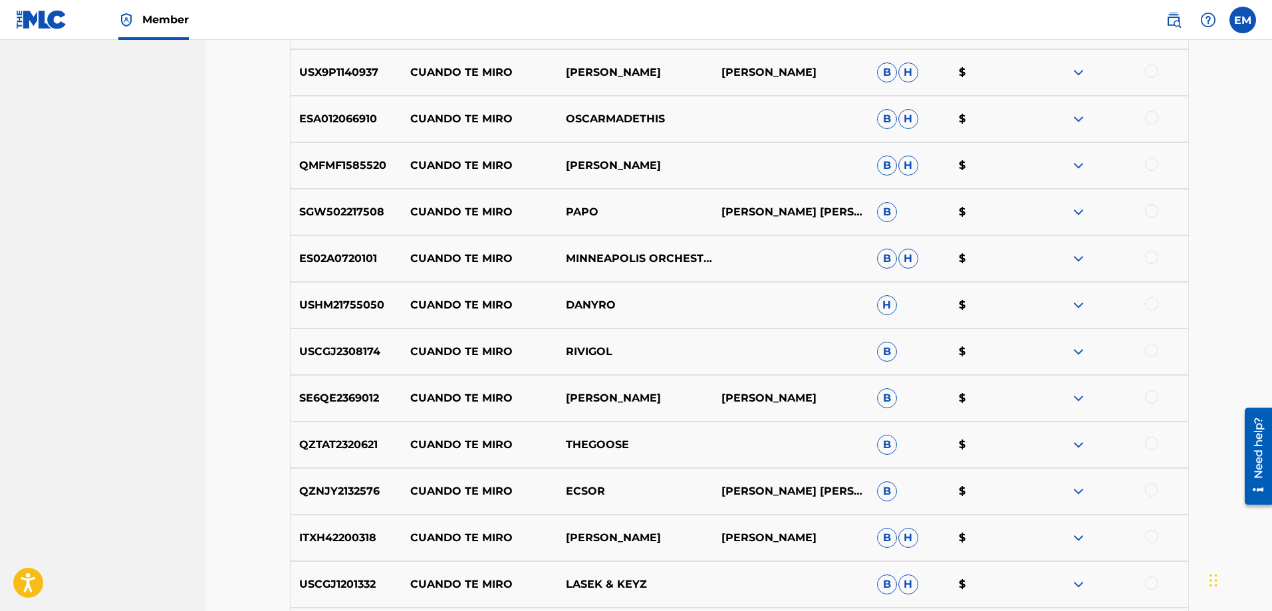
scroll to position [8485, 0]
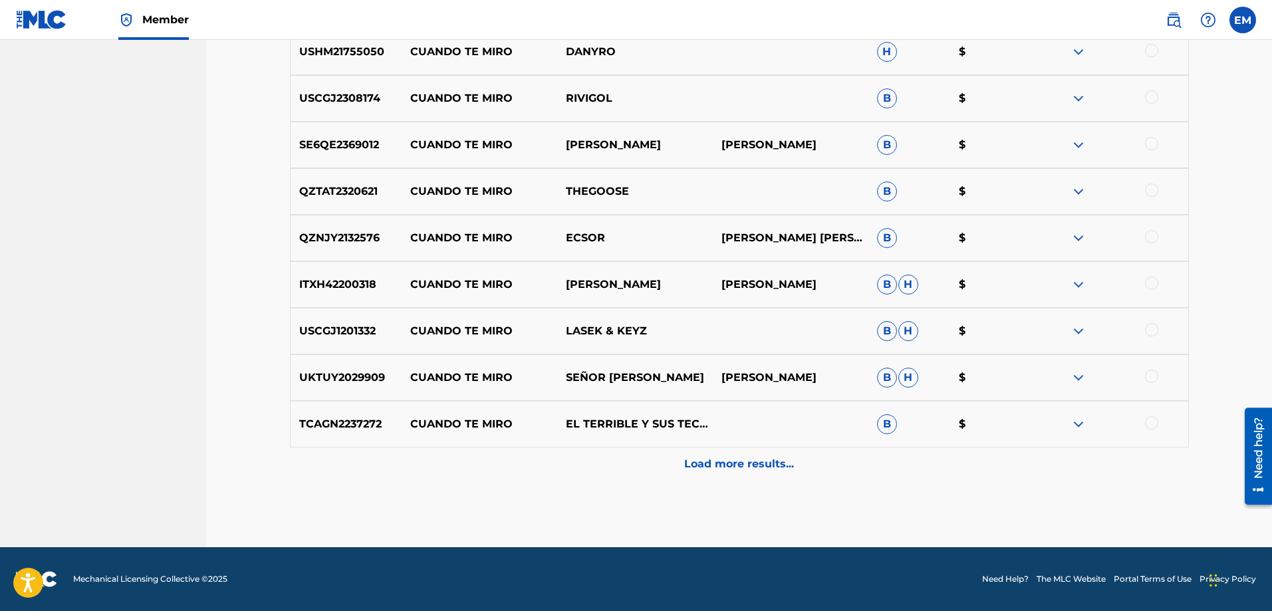
click at [768, 464] on p "Load more results..." at bounding box center [739, 464] width 110 height 16
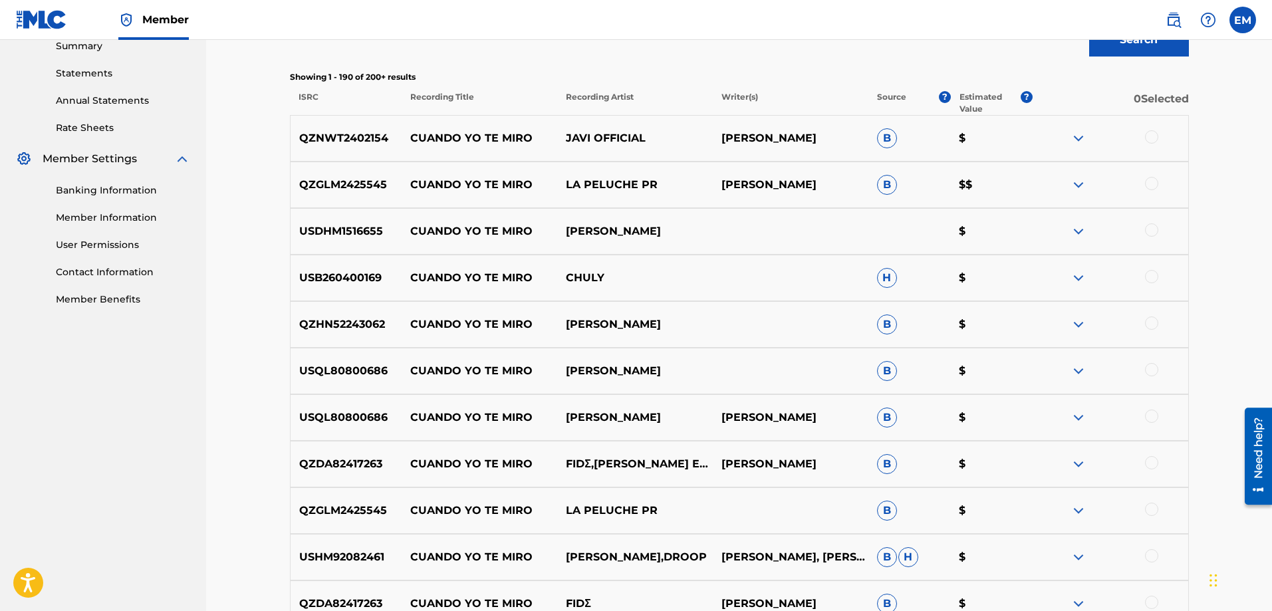
scroll to position [0, 0]
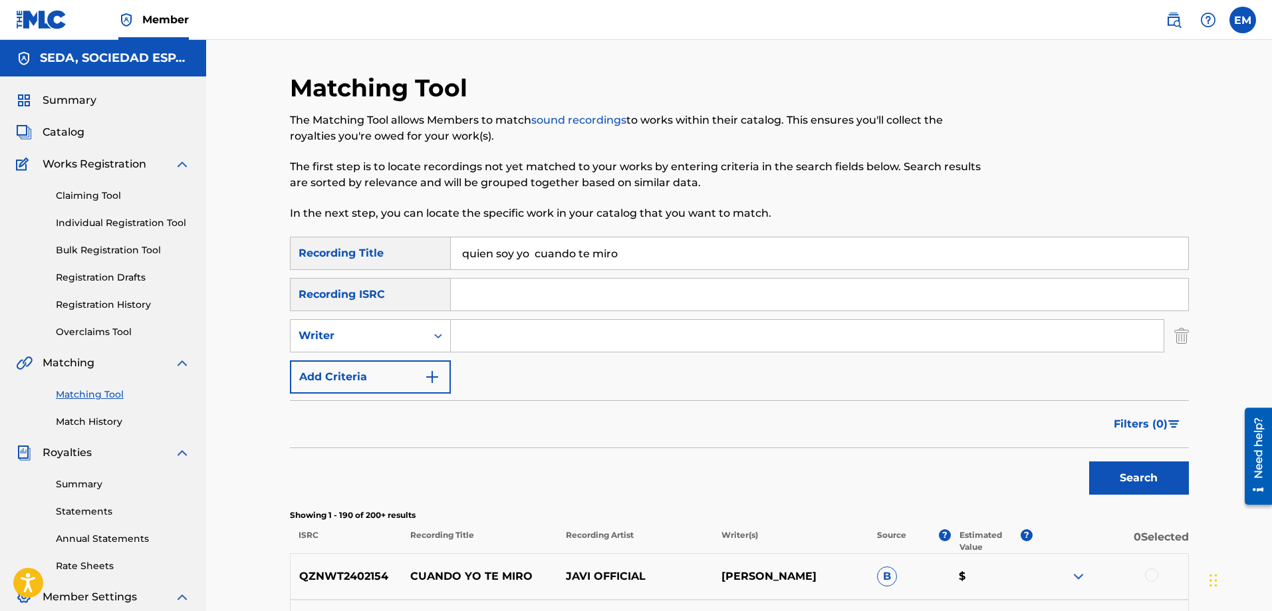
click at [543, 329] on input "Search Form" at bounding box center [807, 336] width 713 height 32
type input "[PERSON_NAME]"
drag, startPoint x: 580, startPoint y: 336, endPoint x: 411, endPoint y: 340, distance: 168.9
click at [411, 340] on div "SearchWithCriteriacffa6d9d-3140-4c86-8c8a-fc80500e07bd Writer [PERSON_NAME]" at bounding box center [739, 335] width 899 height 33
click at [408, 378] on button "Add Criteria" at bounding box center [370, 376] width 161 height 33
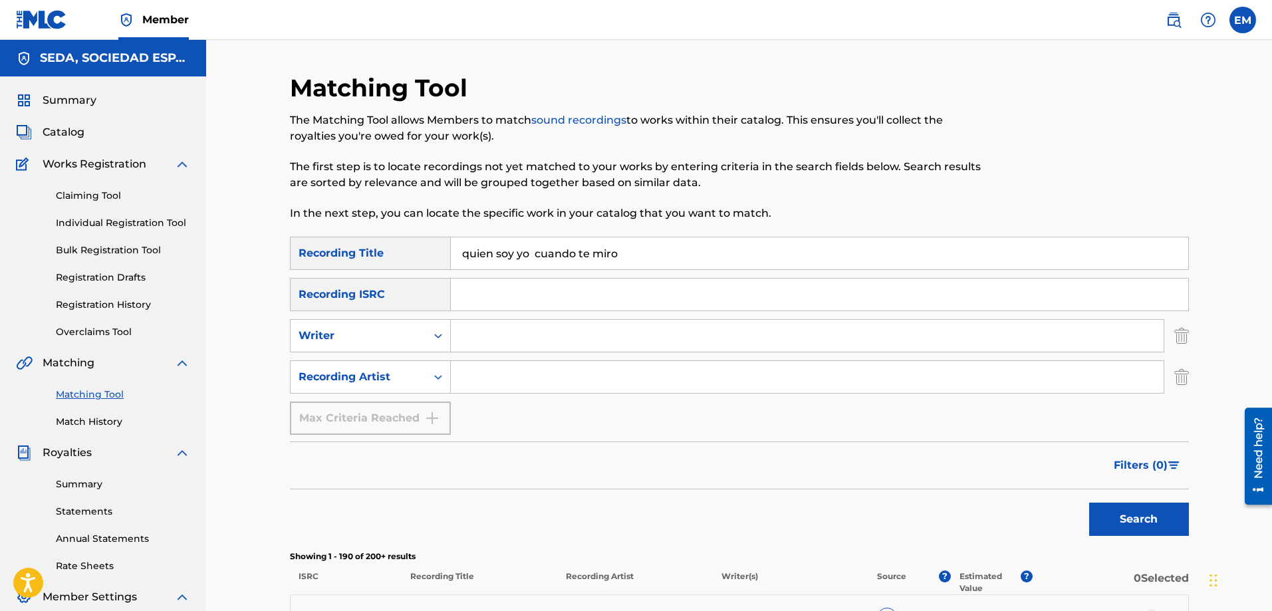
click at [486, 366] on input "Search Form" at bounding box center [807, 377] width 713 height 32
paste input "[PERSON_NAME]"
type input "[PERSON_NAME]"
click at [1089, 503] on button "Search" at bounding box center [1139, 519] width 100 height 33
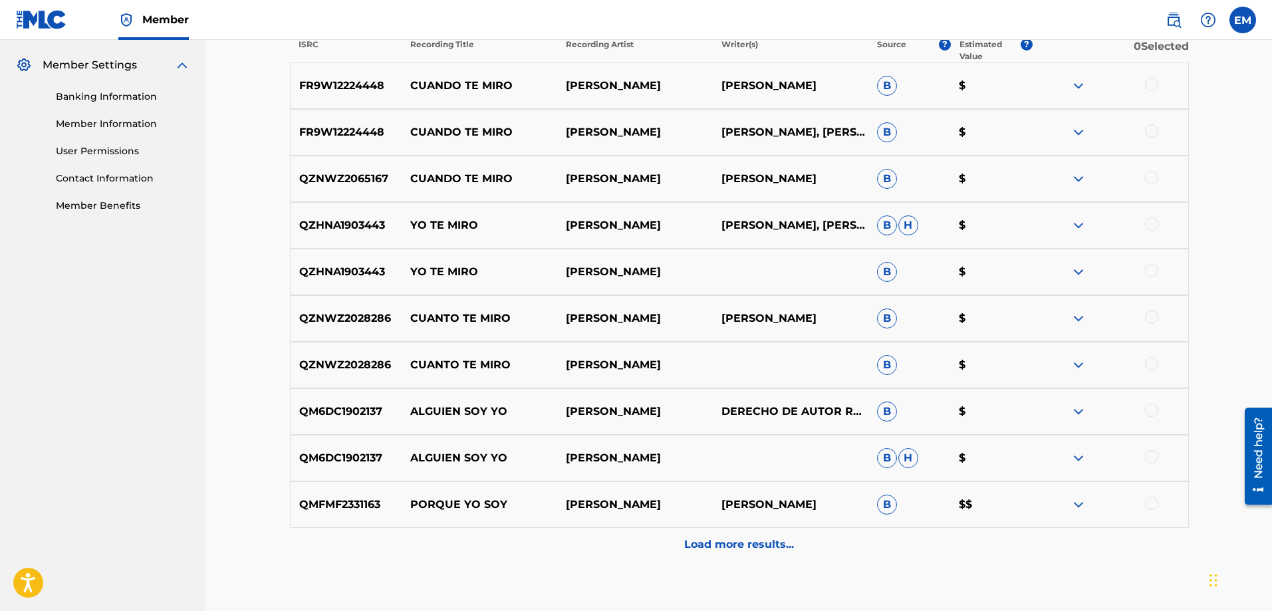
scroll to position [66, 0]
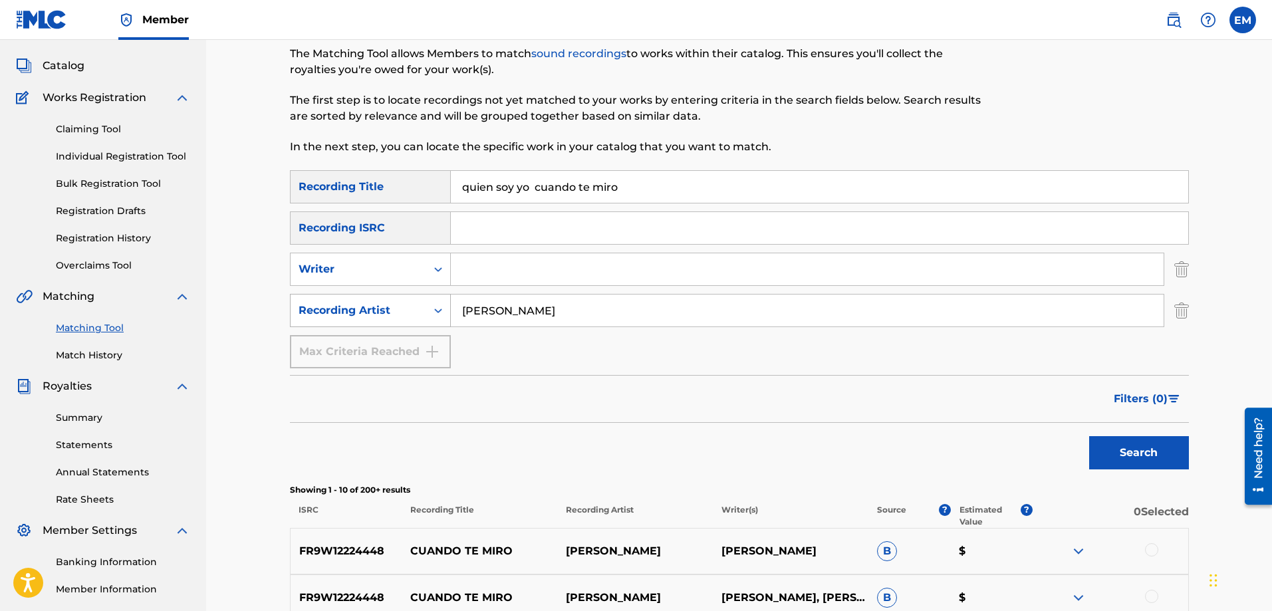
drag, startPoint x: 562, startPoint y: 305, endPoint x: 413, endPoint y: 313, distance: 149.2
click at [413, 313] on div "SearchWithCriteria0b0be2e6-1d43-49c1-8860-d98a9d3ff9da Recording Artist [PERSON…" at bounding box center [739, 310] width 899 height 33
click at [490, 277] on input "Search Form" at bounding box center [807, 269] width 713 height 32
type input "[PERSON_NAME]"
click at [1089, 436] on button "Search" at bounding box center [1139, 452] width 100 height 33
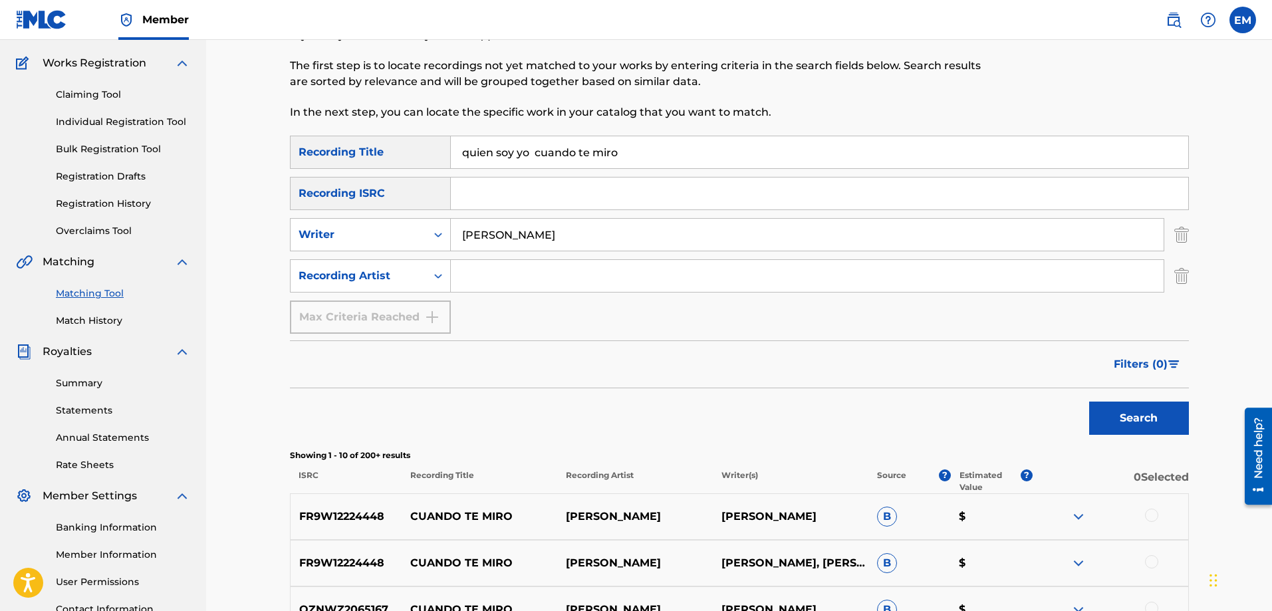
scroll to position [0, 0]
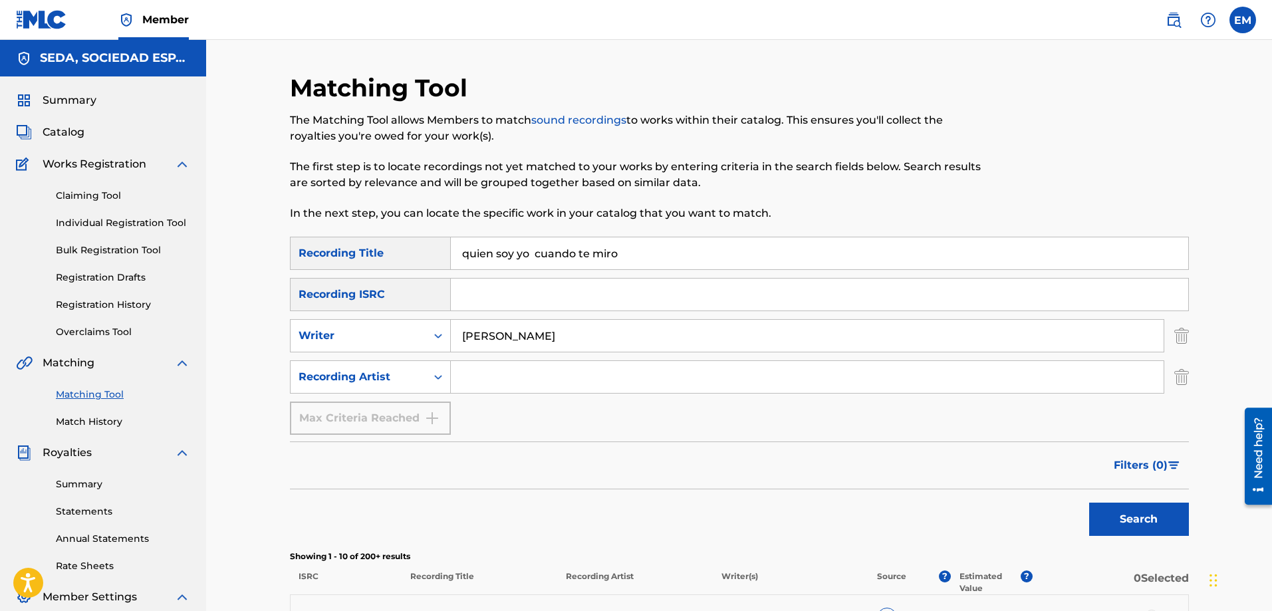
drag, startPoint x: 618, startPoint y: 255, endPoint x: 419, endPoint y: 259, distance: 199.5
click at [419, 259] on div "SearchWithCriteriab1ac4630-cecb-4e2e-83b4-cac262e97a47 Recording Title quien so…" at bounding box center [739, 253] width 899 height 33
click at [1089, 503] on button "Search" at bounding box center [1139, 519] width 100 height 33
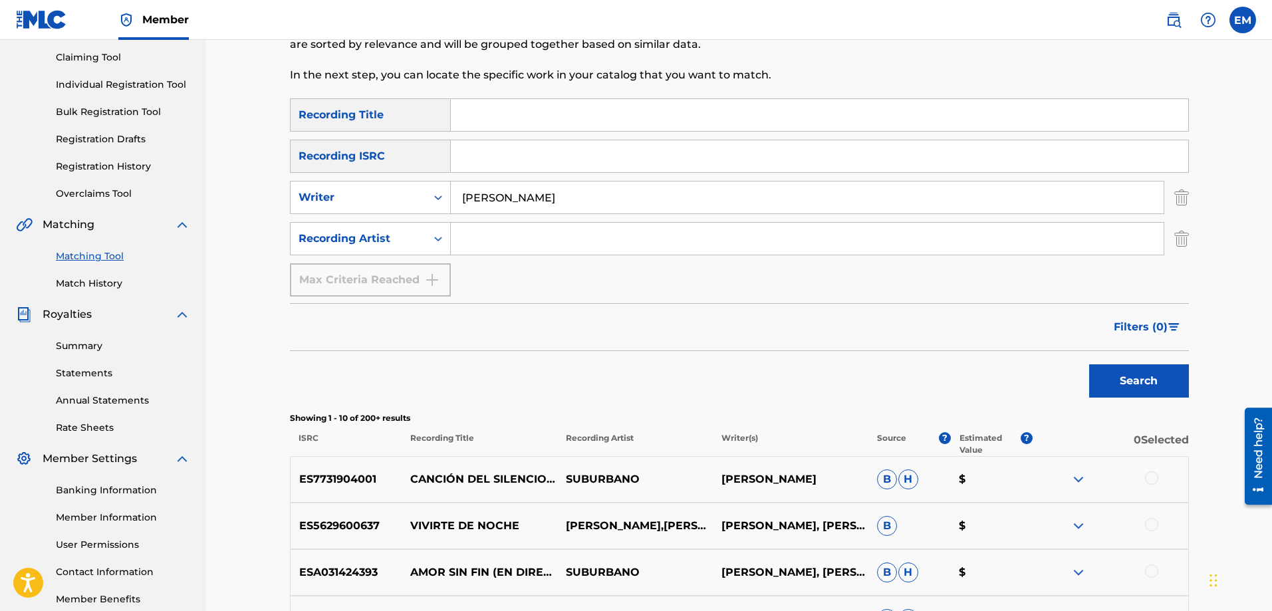
scroll to position [332, 0]
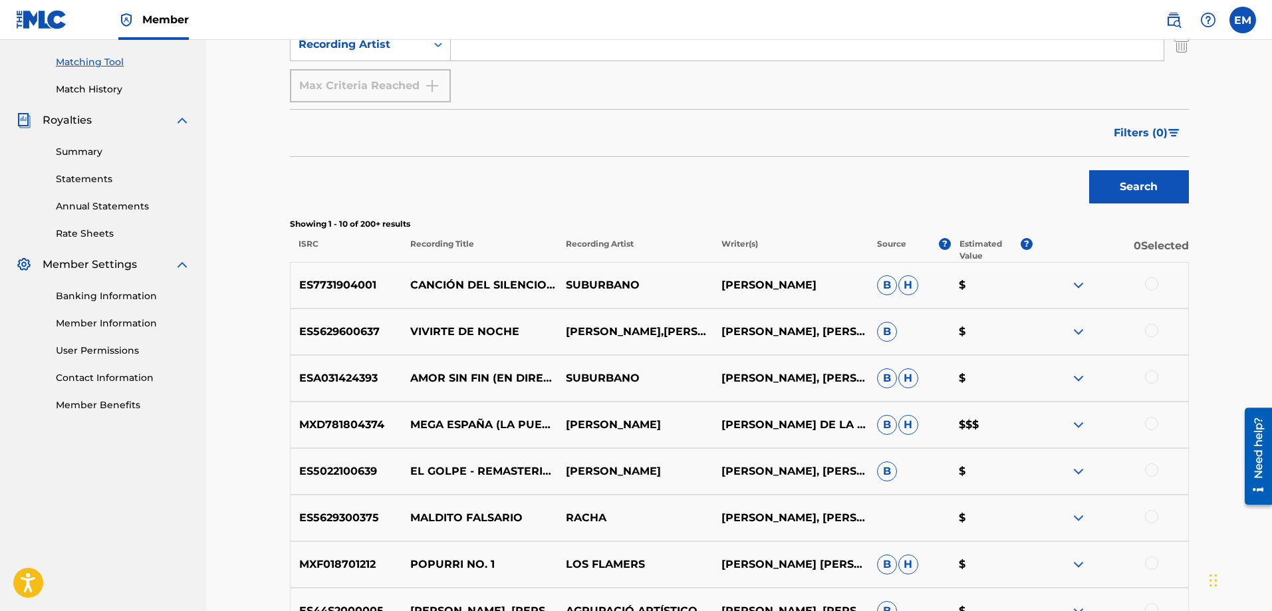
click at [1155, 382] on div at bounding box center [1151, 376] width 13 height 13
click at [891, 503] on button "Match 1 Group" at bounding box center [934, 502] width 147 height 33
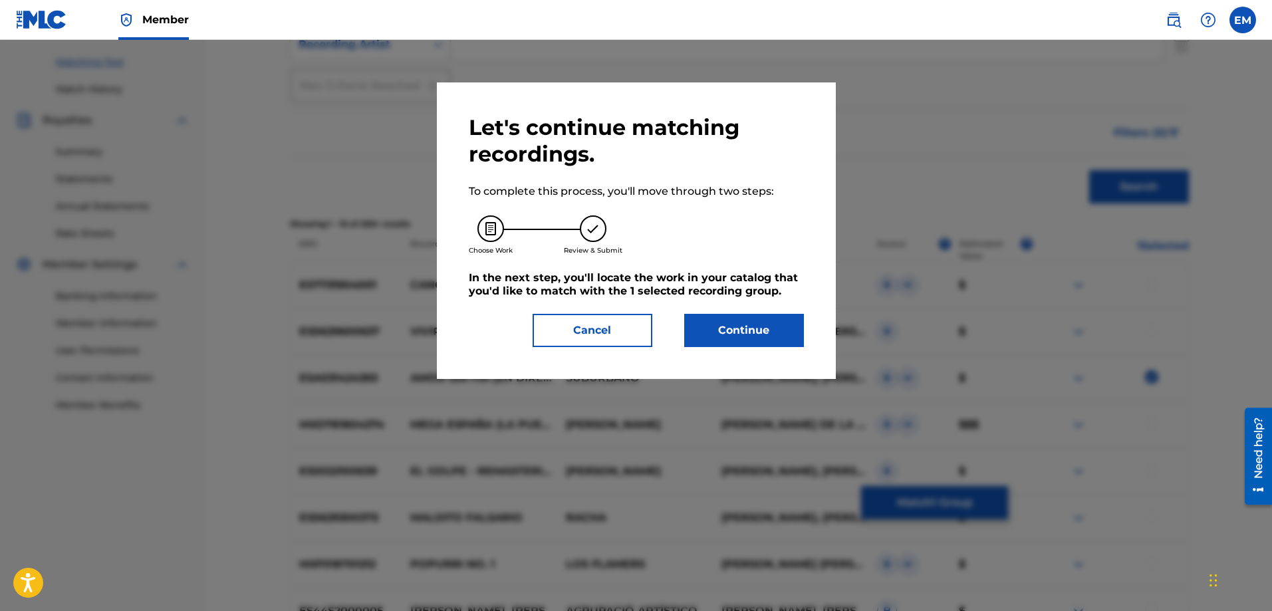
click at [727, 339] on button "Continue" at bounding box center [744, 330] width 120 height 33
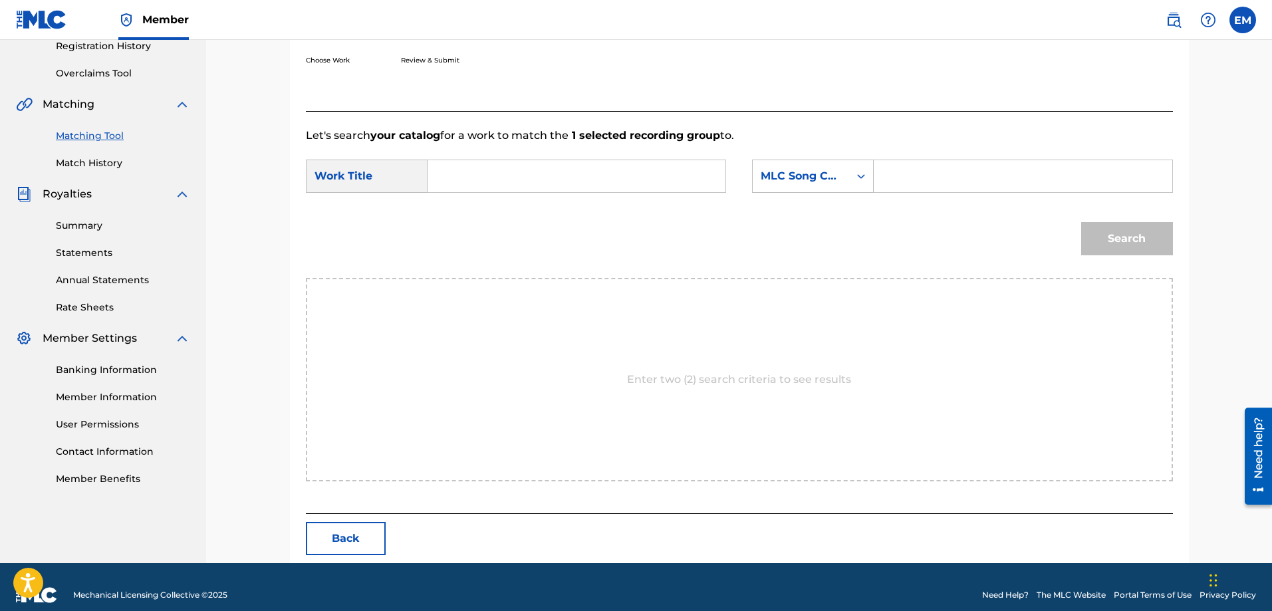
scroll to position [275, 0]
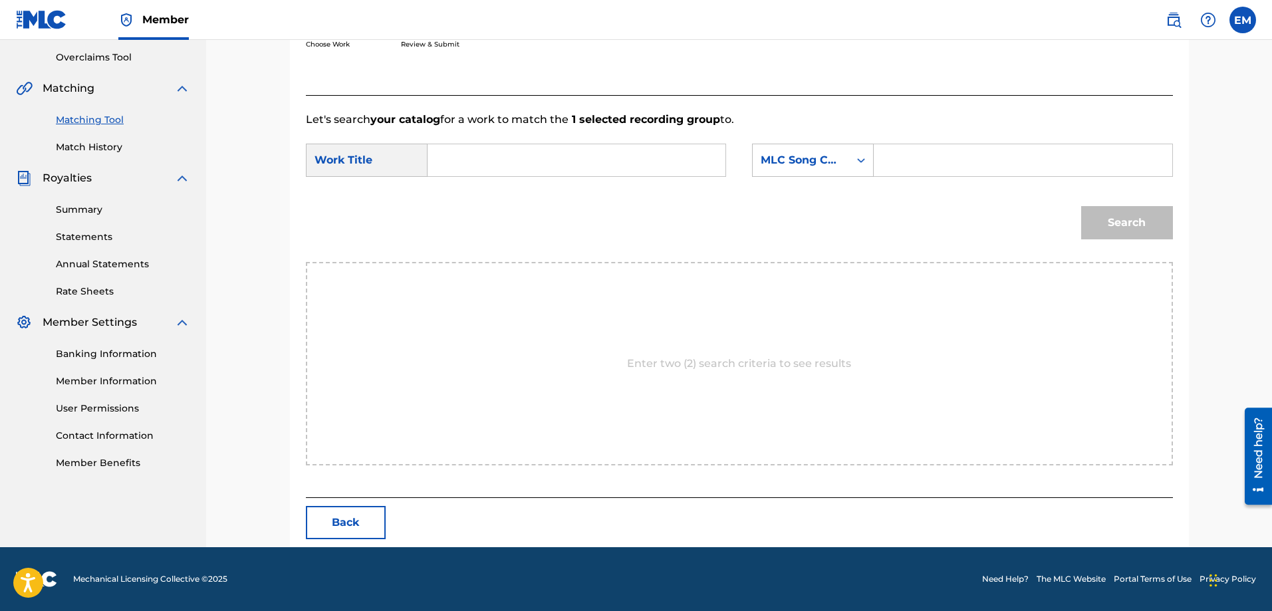
click at [503, 164] on input "Search Form" at bounding box center [576, 160] width 275 height 32
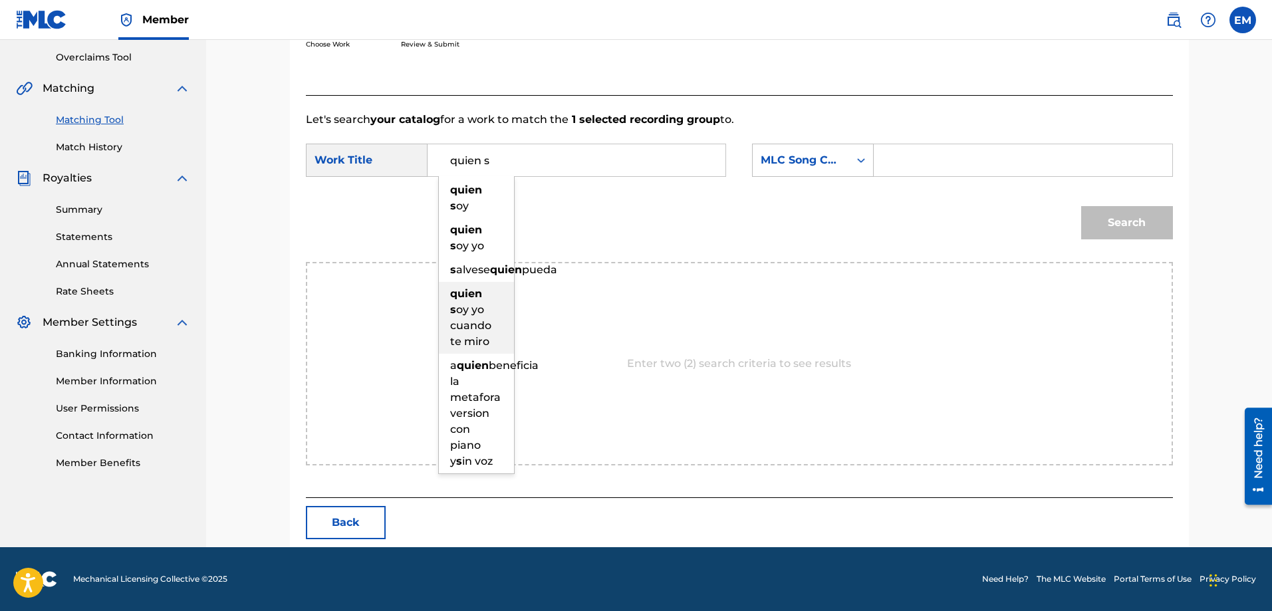
click at [463, 346] on span "oy yo cuando te miro" at bounding box center [470, 325] width 41 height 45
type input "quien soy yo cuando te miro"
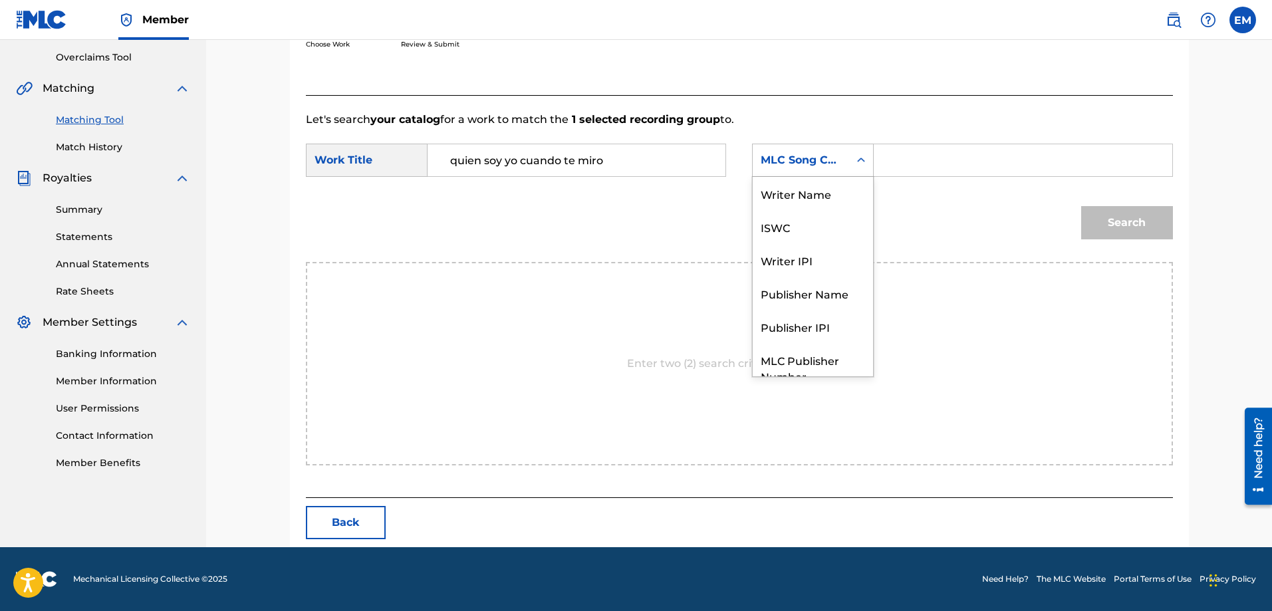
click at [785, 176] on div "MLC Song Code" at bounding box center [813, 160] width 122 height 33
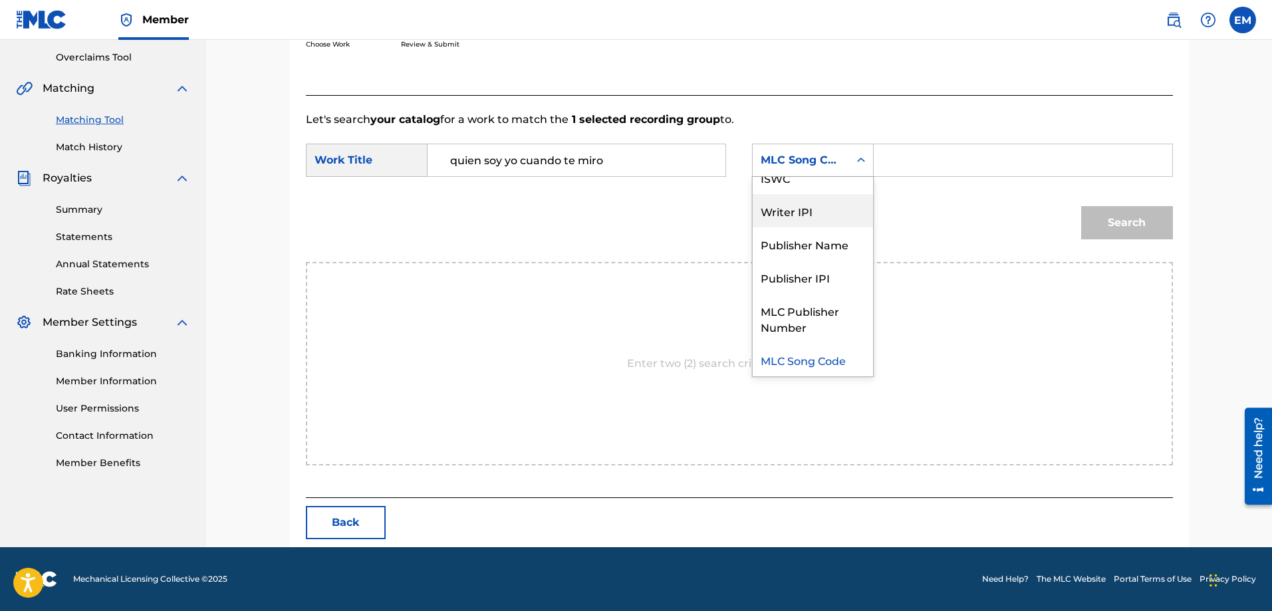
scroll to position [0, 0]
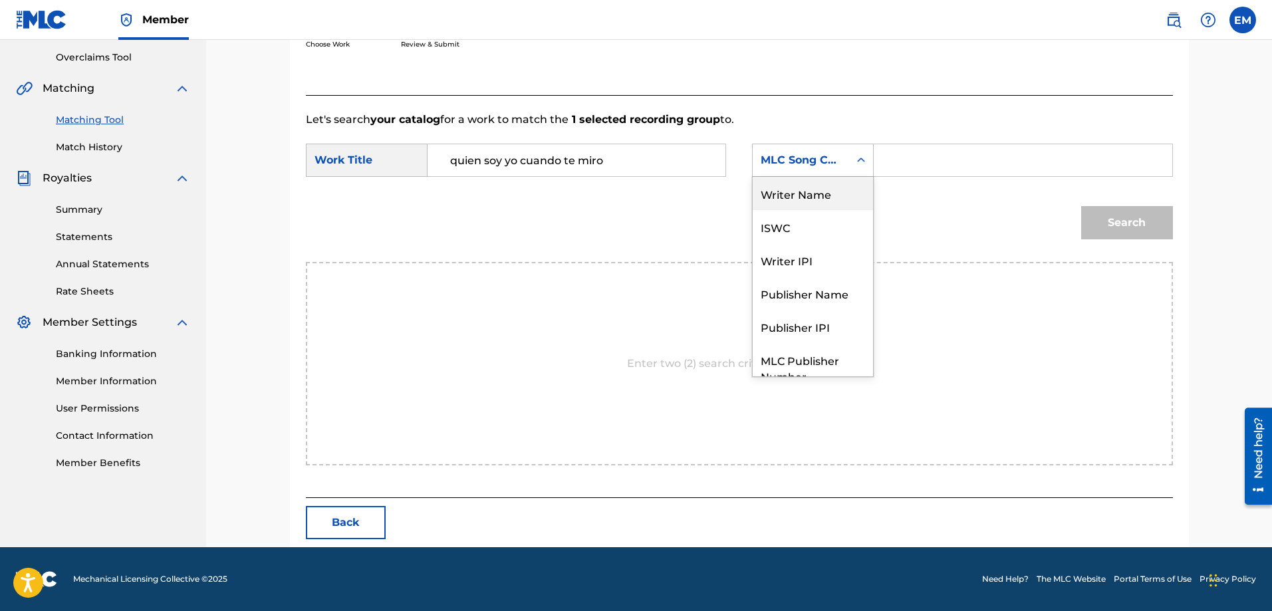
drag, startPoint x: 785, startPoint y: 190, endPoint x: 874, endPoint y: 179, distance: 89.7
click at [787, 188] on div "Writer Name" at bounding box center [813, 193] width 120 height 33
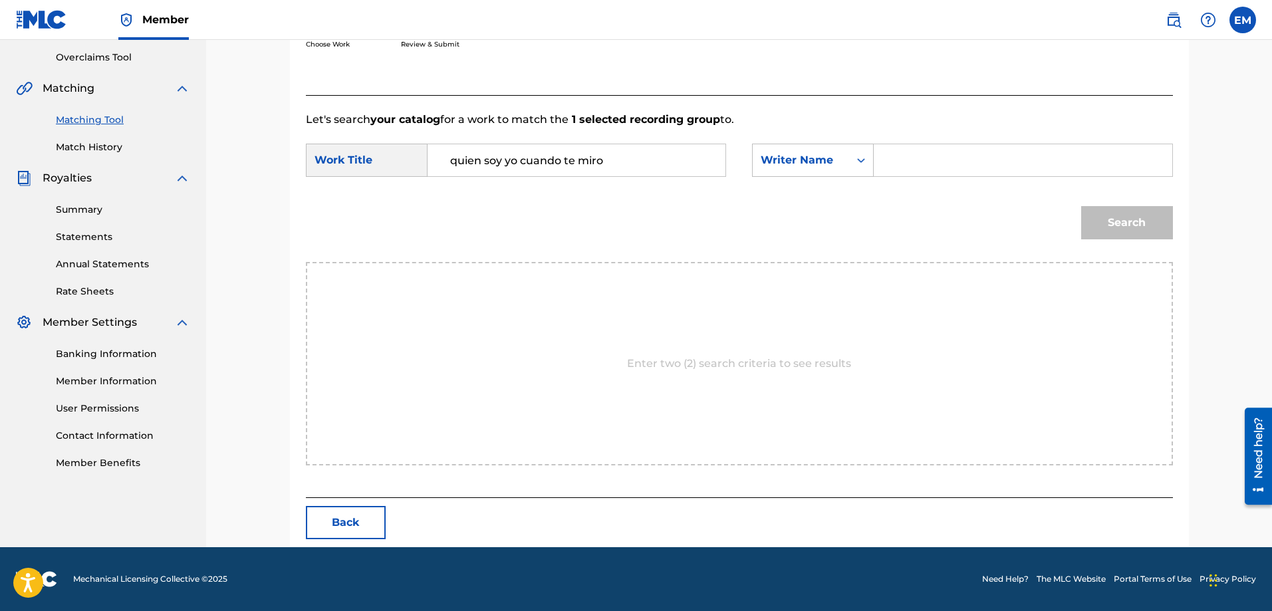
click at [896, 167] on input "Search Form" at bounding box center [1022, 160] width 275 height 32
paste input "[PERSON_NAME]"
type input "[PERSON_NAME]"
click at [1081, 206] on button "Search" at bounding box center [1127, 222] width 92 height 33
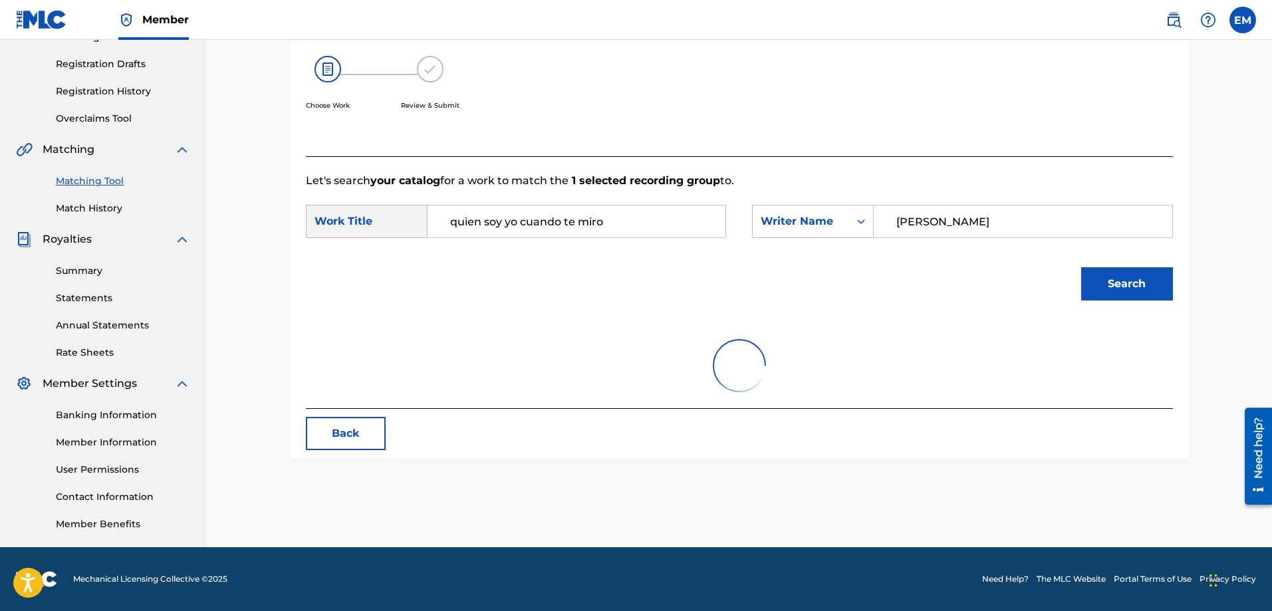
scroll to position [275, 0]
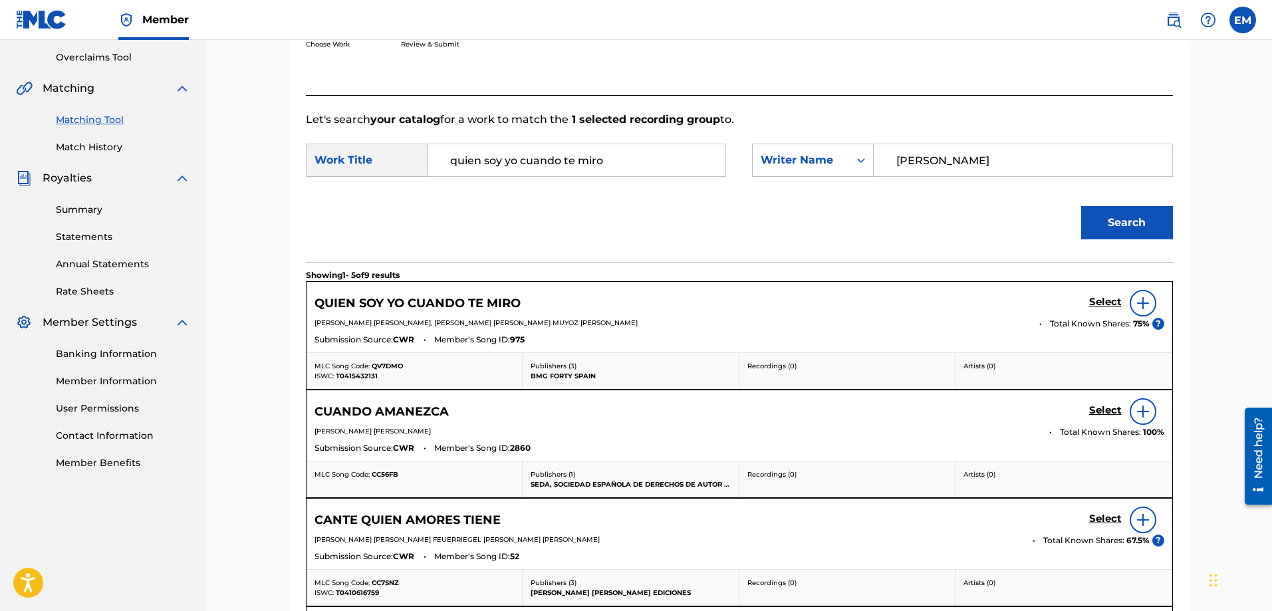
click at [1141, 305] on img at bounding box center [1143, 303] width 16 height 16
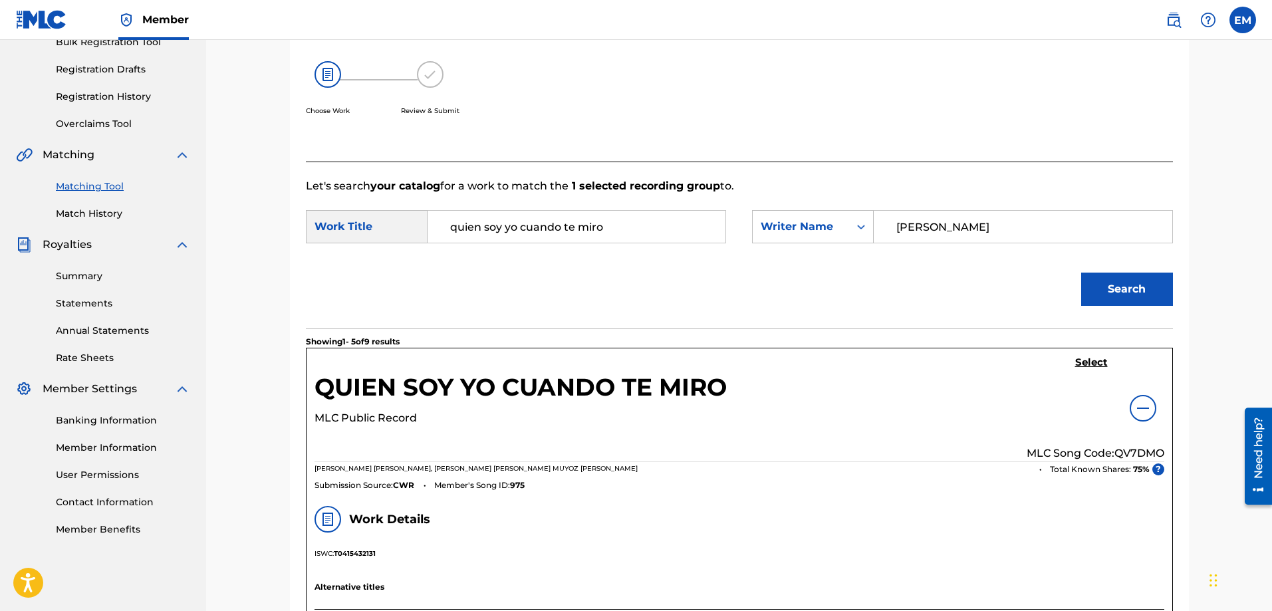
scroll to position [142, 0]
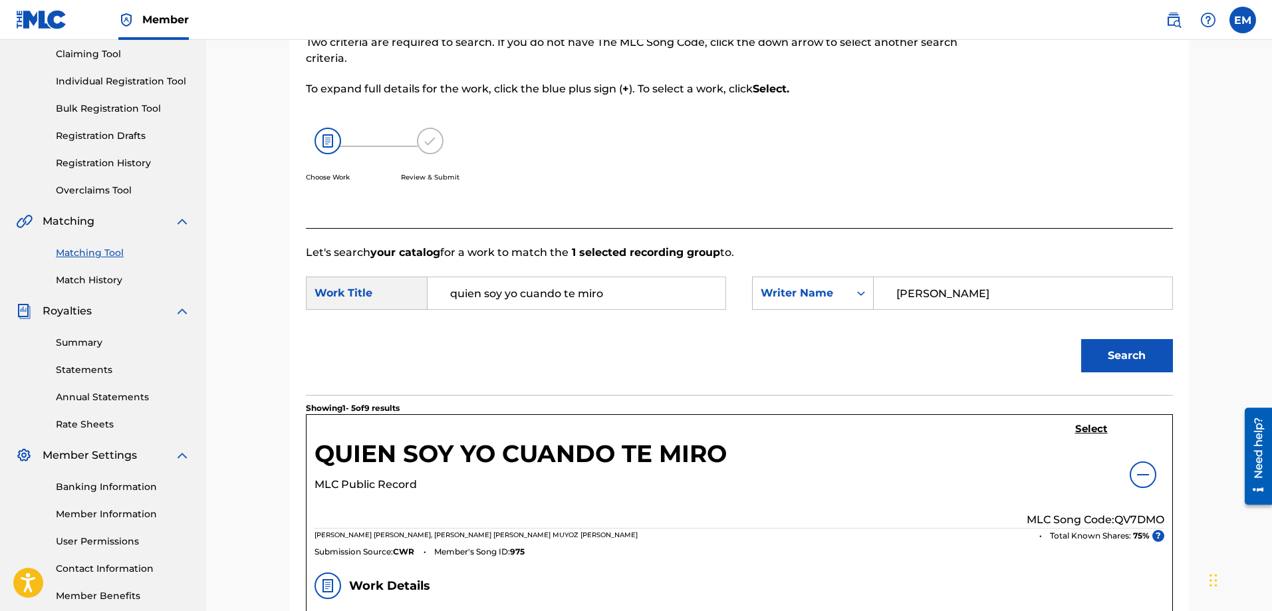
click at [89, 280] on link "Match History" at bounding box center [123, 280] width 134 height 14
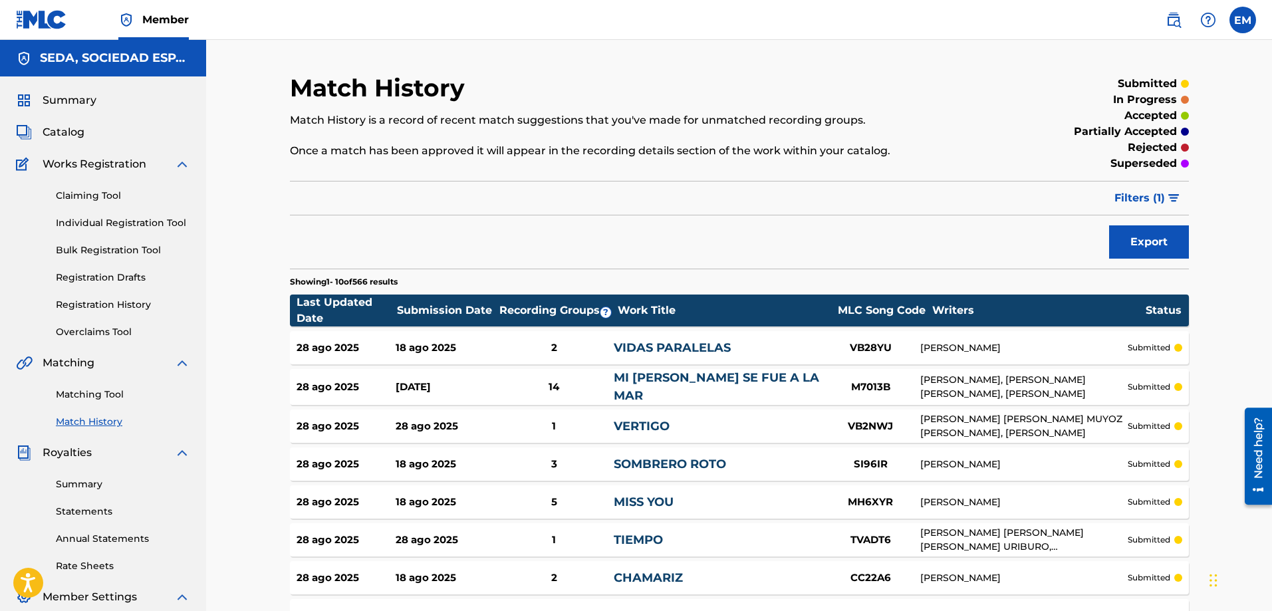
click at [72, 397] on link "Matching Tool" at bounding box center [123, 395] width 134 height 14
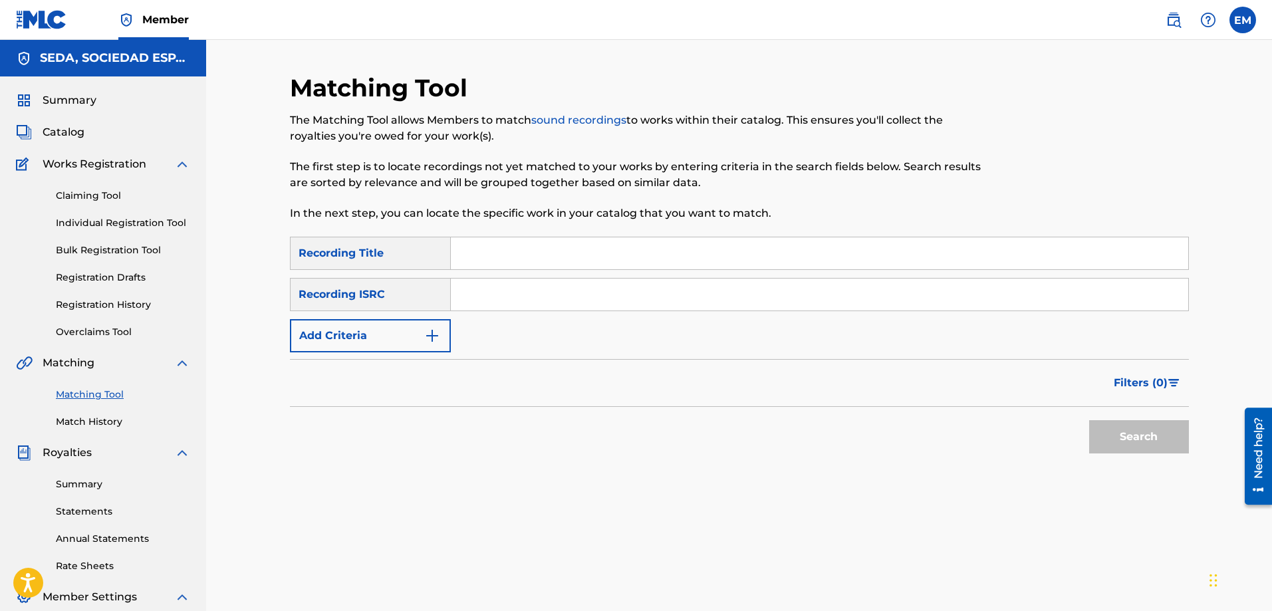
click at [482, 247] on input "Search Form" at bounding box center [819, 253] width 737 height 32
type input "quien soy yo cuando te miro"
click at [317, 342] on button "Add Criteria" at bounding box center [370, 335] width 161 height 33
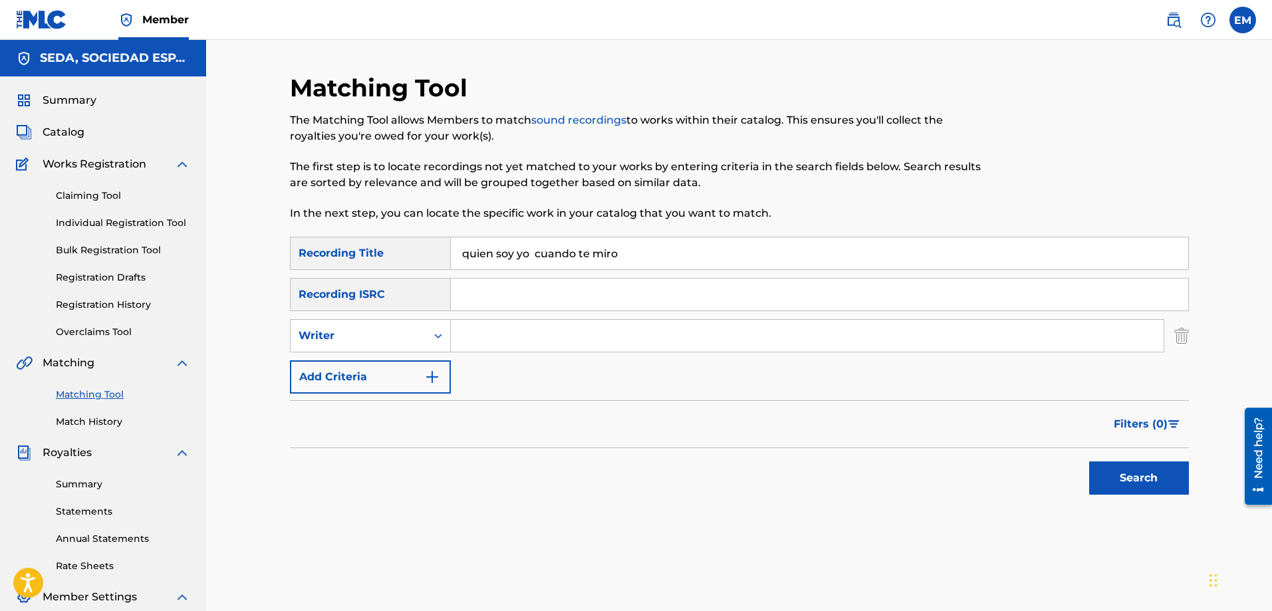
click at [371, 373] on button "Add Criteria" at bounding box center [370, 376] width 161 height 33
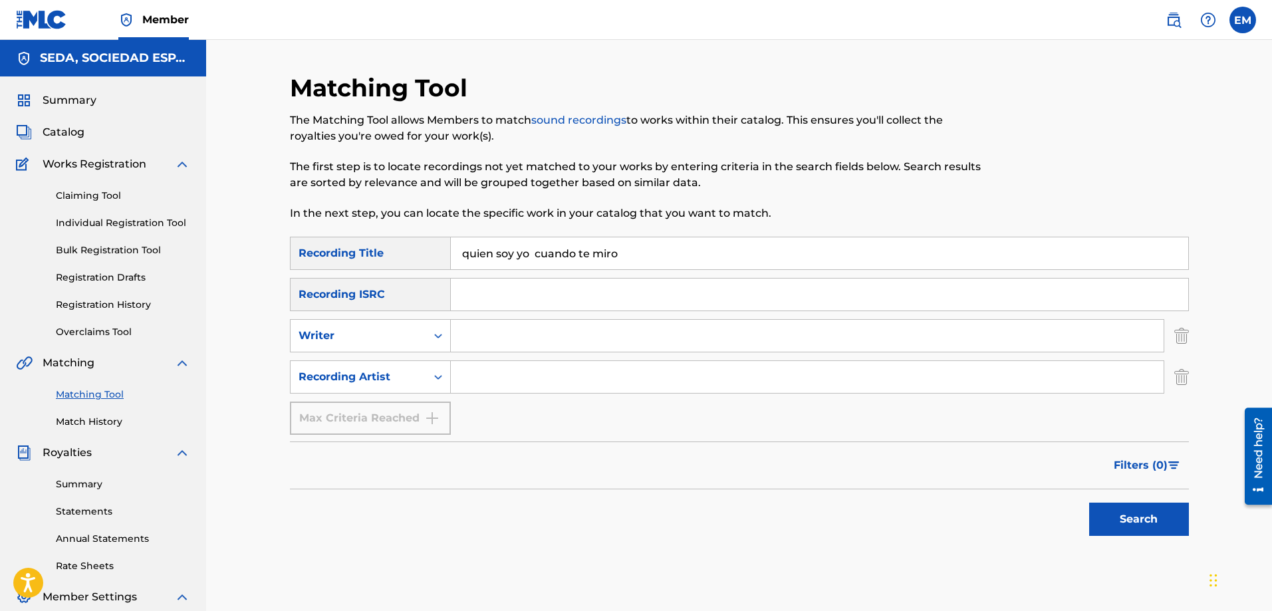
click at [480, 378] on input "Search Form" at bounding box center [807, 377] width 713 height 32
type input "[PERSON_NAME]"
click at [1089, 503] on button "Search" at bounding box center [1139, 519] width 100 height 33
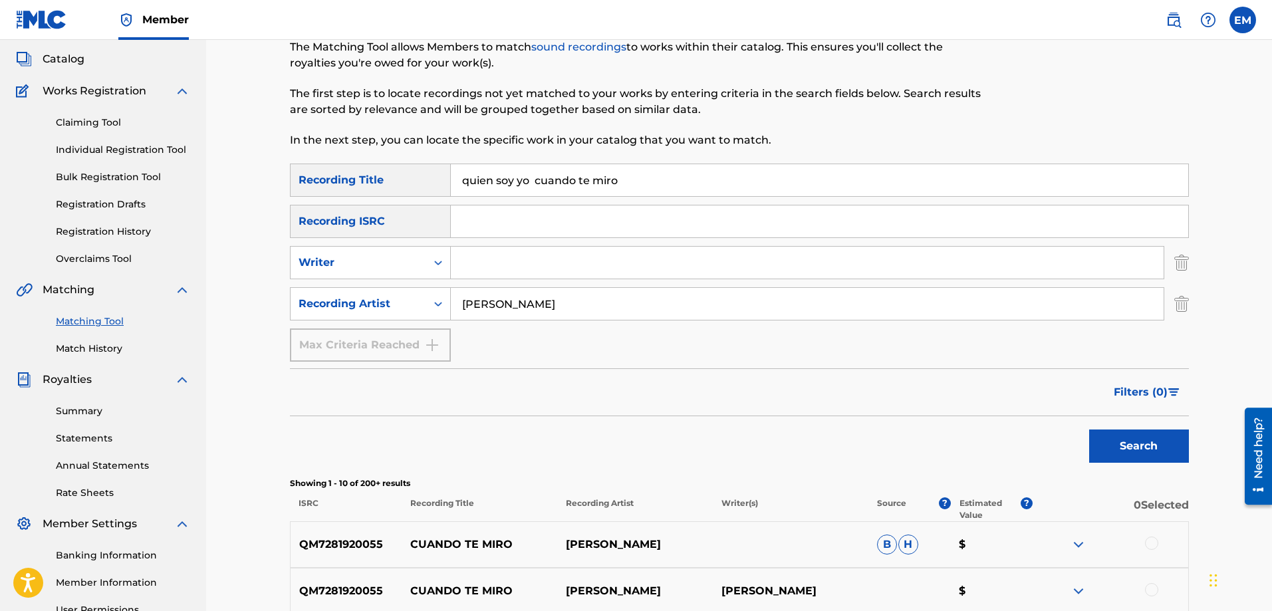
scroll to position [66, 0]
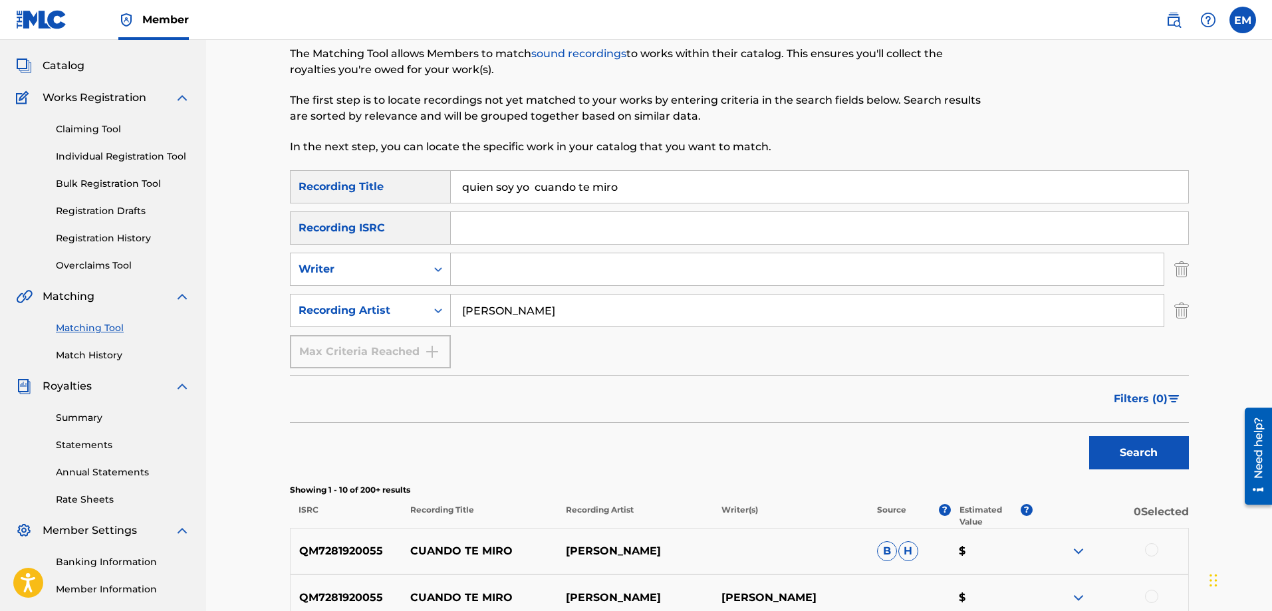
click at [478, 265] on input "Search Form" at bounding box center [807, 269] width 713 height 32
type input "[PERSON_NAME]"
click at [1089, 436] on button "Search" at bounding box center [1139, 452] width 100 height 33
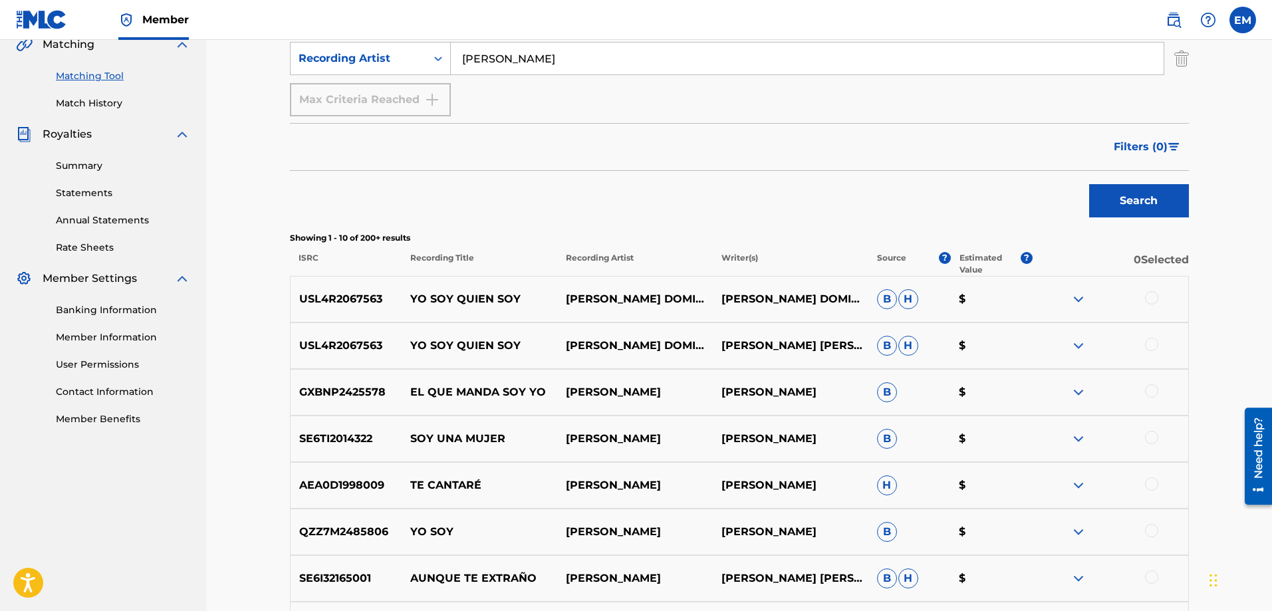
scroll to position [133, 0]
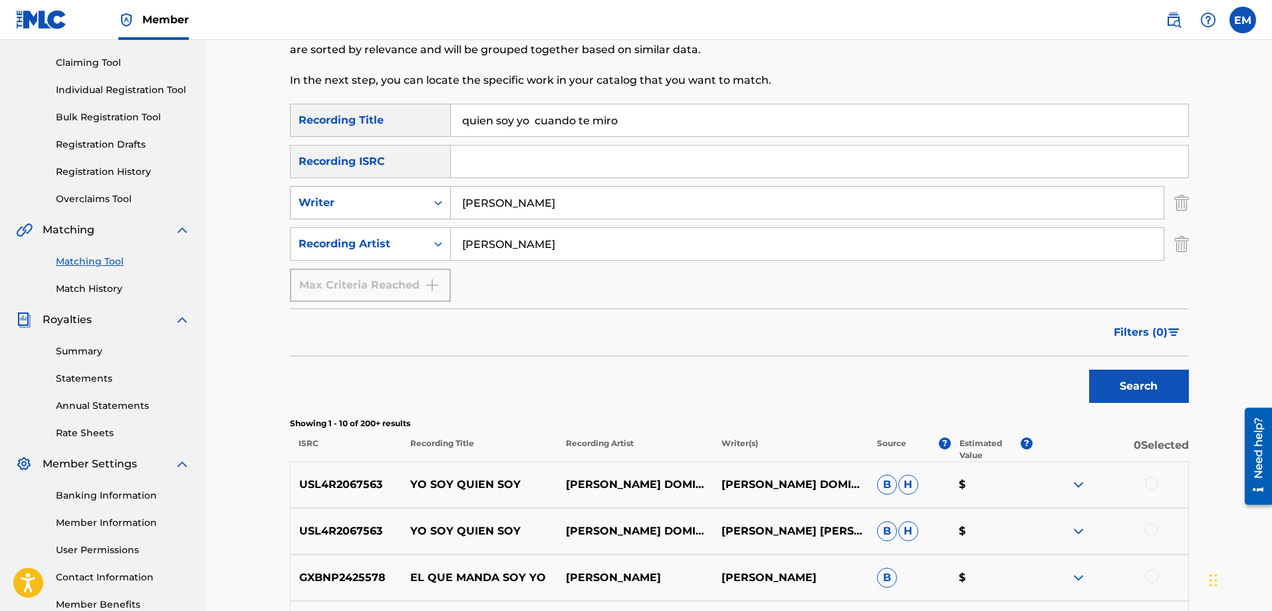
drag, startPoint x: 545, startPoint y: 204, endPoint x: 385, endPoint y: 203, distance: 159.6
click at [386, 203] on div "SearchWithCriteriacffa6d9d-3140-4c86-8c8a-fc80500e07bd Writer [PERSON_NAME]" at bounding box center [739, 202] width 899 height 33
drag, startPoint x: 537, startPoint y: 252, endPoint x: 378, endPoint y: 236, distance: 160.4
click at [378, 236] on div "SearchWithCriteria0b0be2e6-1d43-49c1-8860-d98a9d3ff9da Recording Artist [PERSON…" at bounding box center [739, 243] width 899 height 33
drag, startPoint x: 641, startPoint y: 106, endPoint x: 414, endPoint y: 147, distance: 230.4
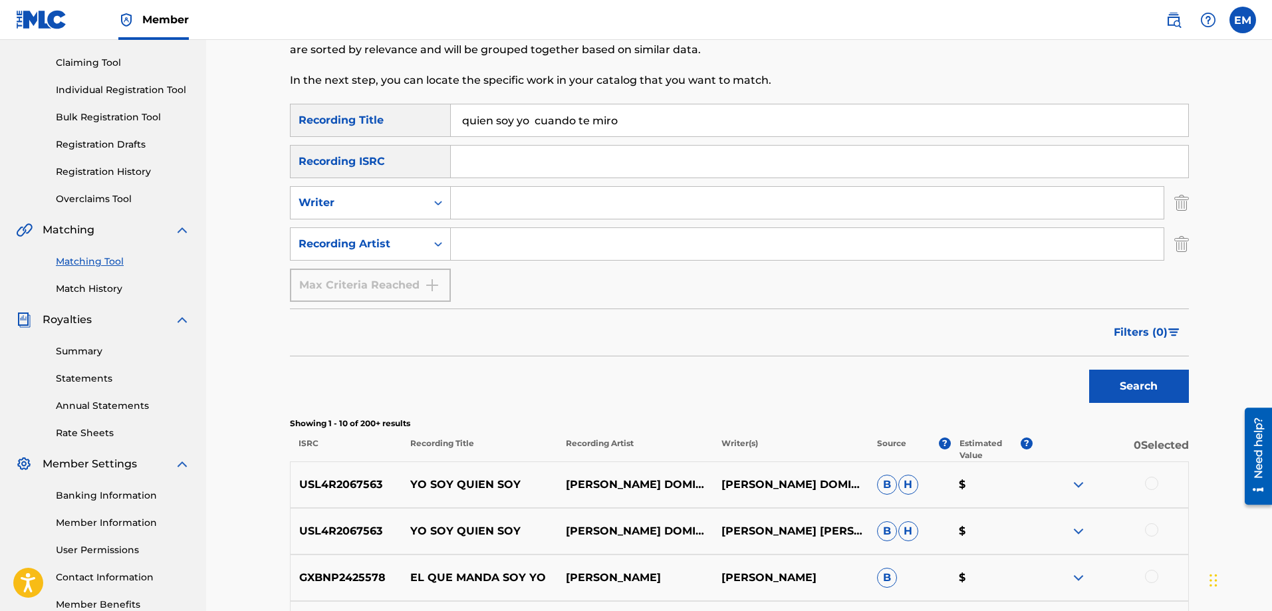
click at [416, 146] on div "SearchWithCriteriab1ac4630-cecb-4e2e-83b4-cac262e97a47 Recording Title quien so…" at bounding box center [739, 203] width 899 height 198
click at [470, 210] on input "Search Form" at bounding box center [807, 203] width 713 height 32
type input "[PERSON_NAME]"
click at [1089, 370] on button "Search" at bounding box center [1139, 386] width 100 height 33
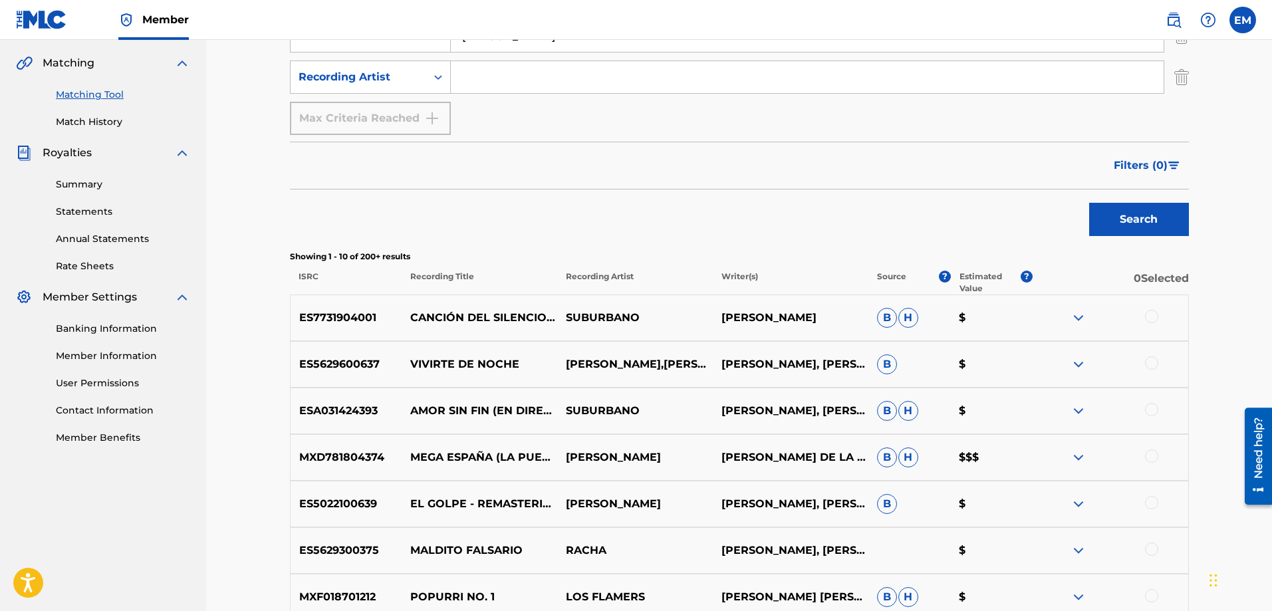
scroll to position [399, 0]
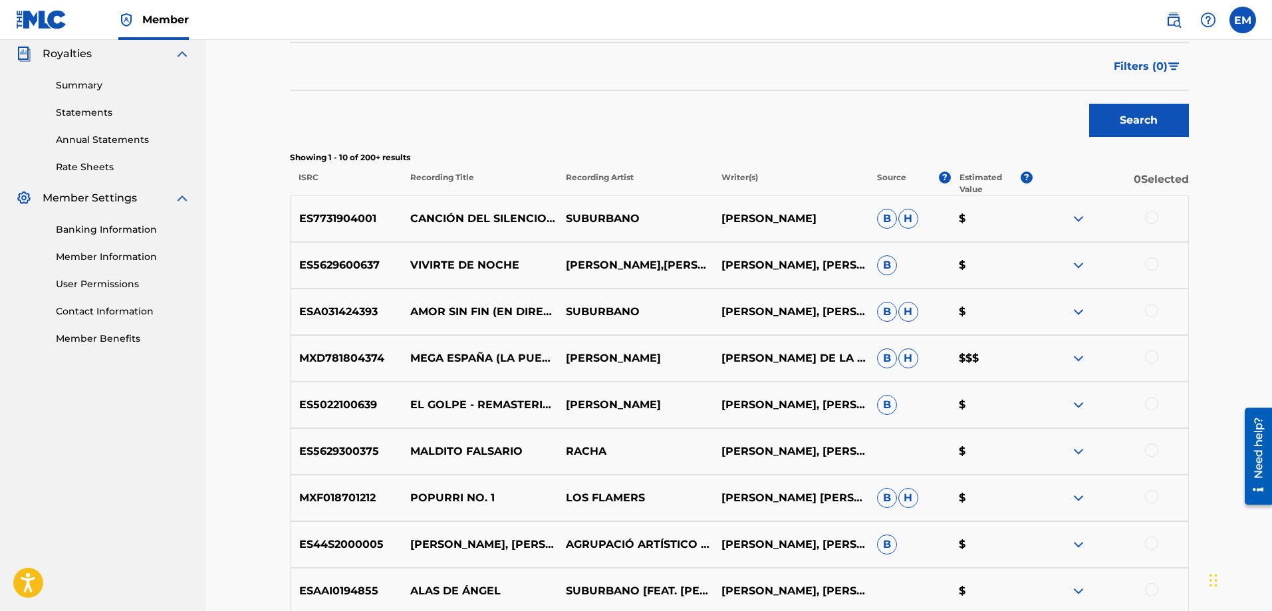
click at [1150, 456] on div at bounding box center [1151, 450] width 13 height 13
click at [954, 493] on button "Match 1 Group" at bounding box center [934, 502] width 147 height 33
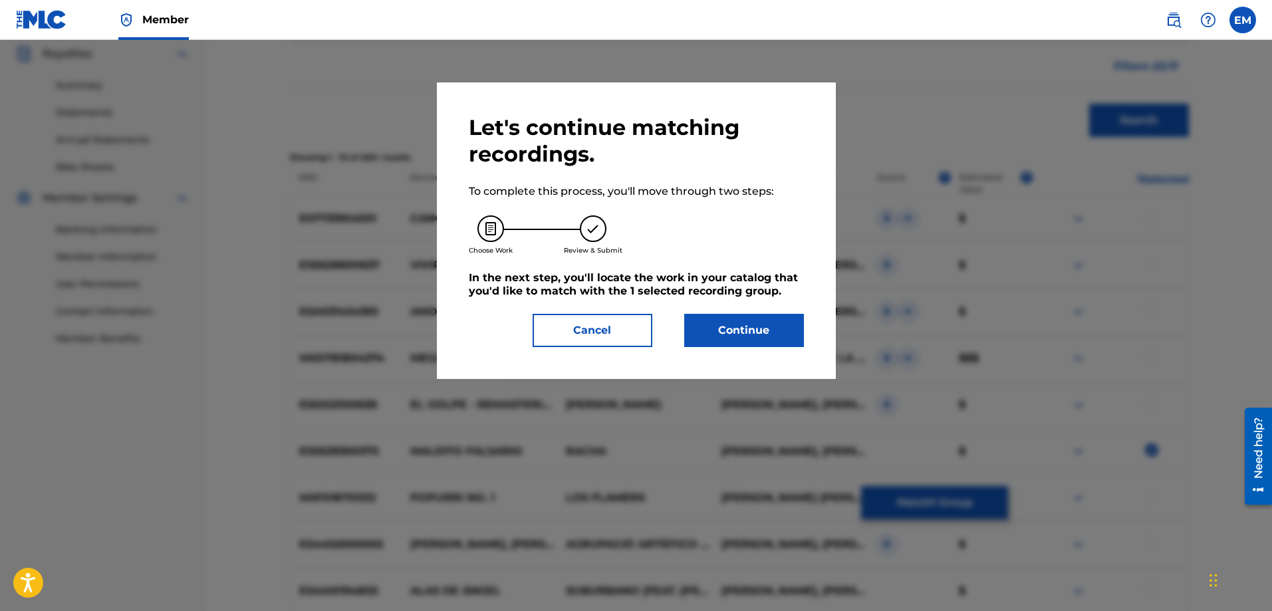
click at [757, 331] on button "Continue" at bounding box center [744, 330] width 120 height 33
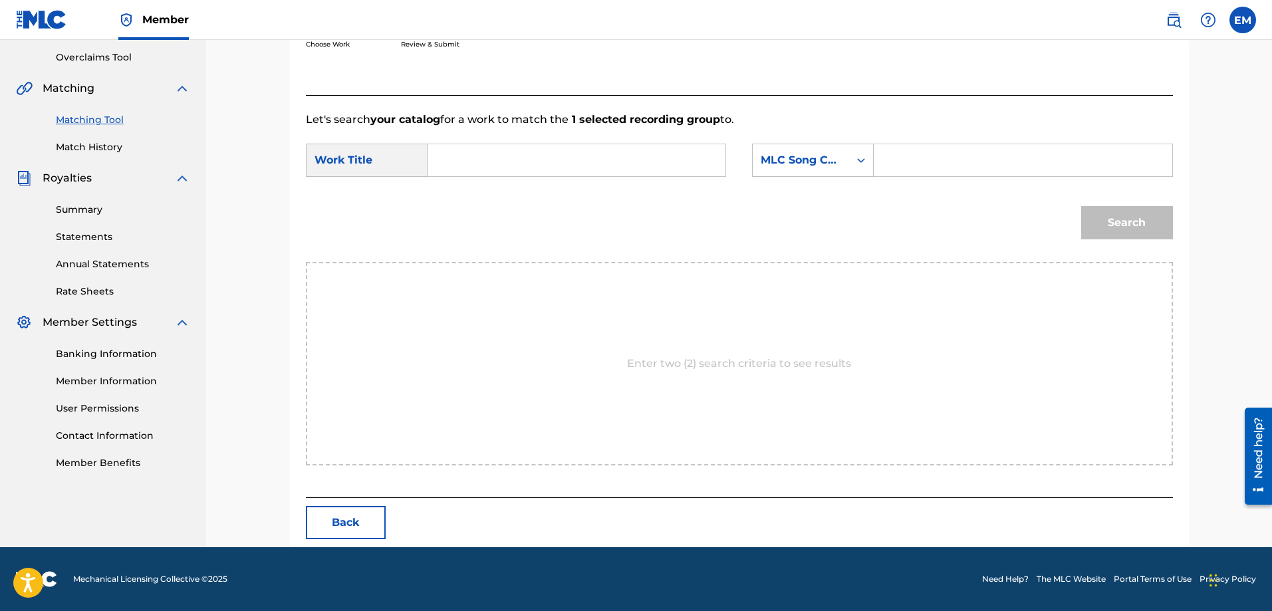
scroll to position [275, 0]
click at [531, 161] on input "Search Form" at bounding box center [576, 160] width 275 height 32
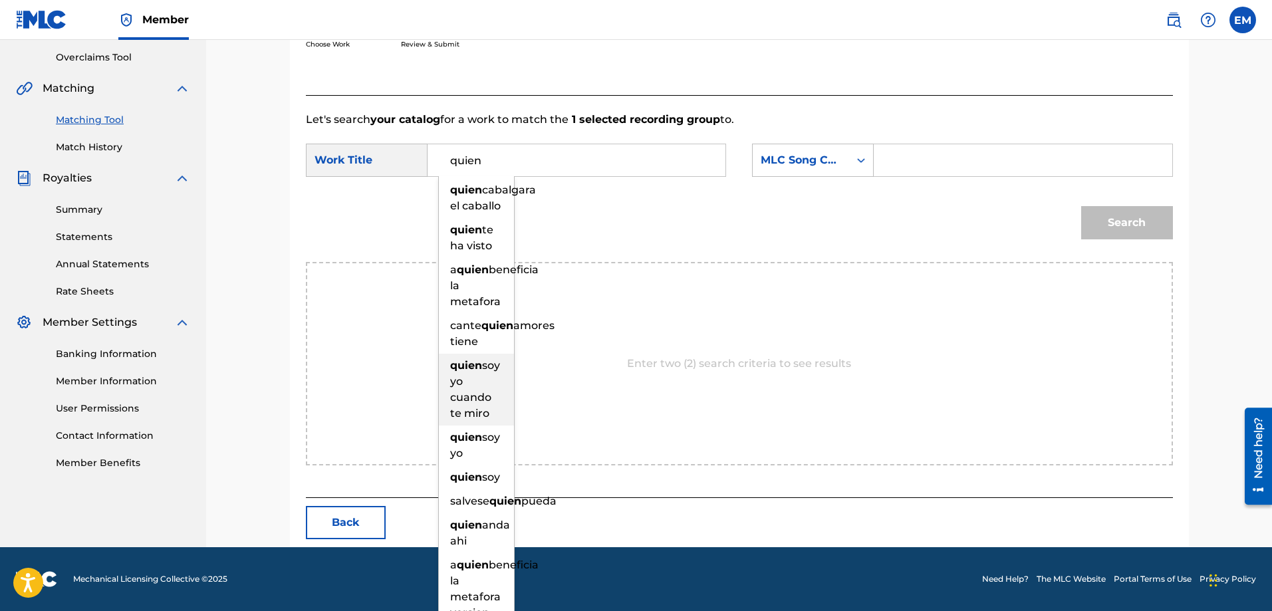
click at [468, 426] on div "quien soy yo cuando te miro" at bounding box center [476, 390] width 75 height 72
type input "quien soy yo cuando te miro"
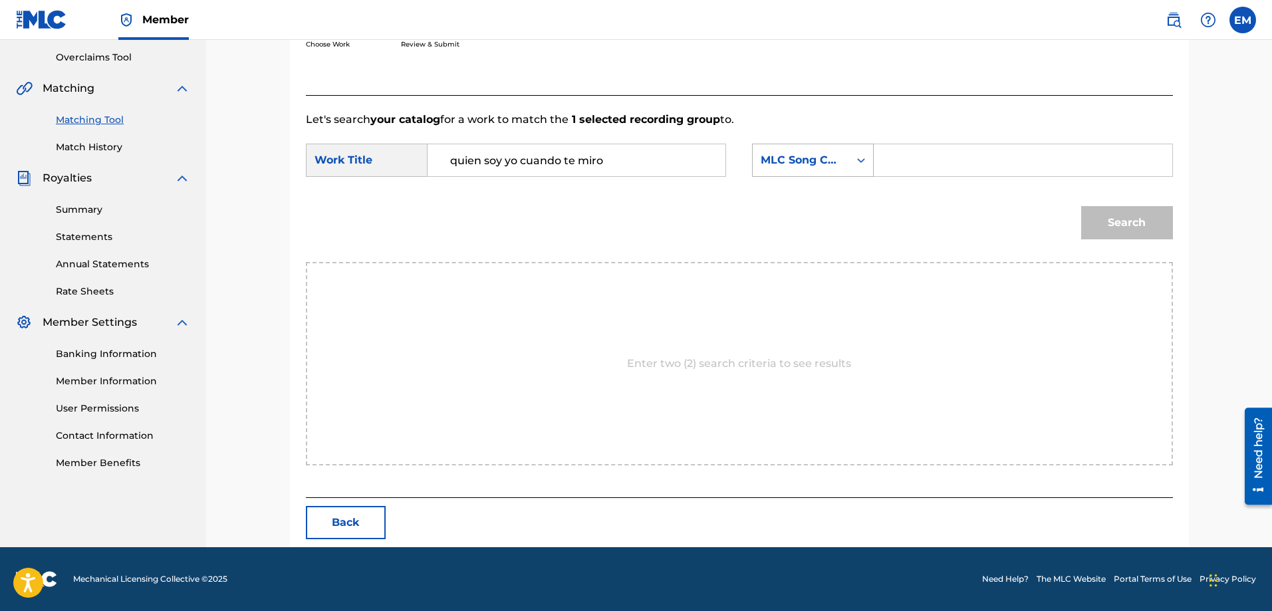
drag, startPoint x: 775, startPoint y: 163, endPoint x: 775, endPoint y: 174, distance: 10.7
click at [776, 163] on div "MLC Song Code" at bounding box center [801, 160] width 80 height 16
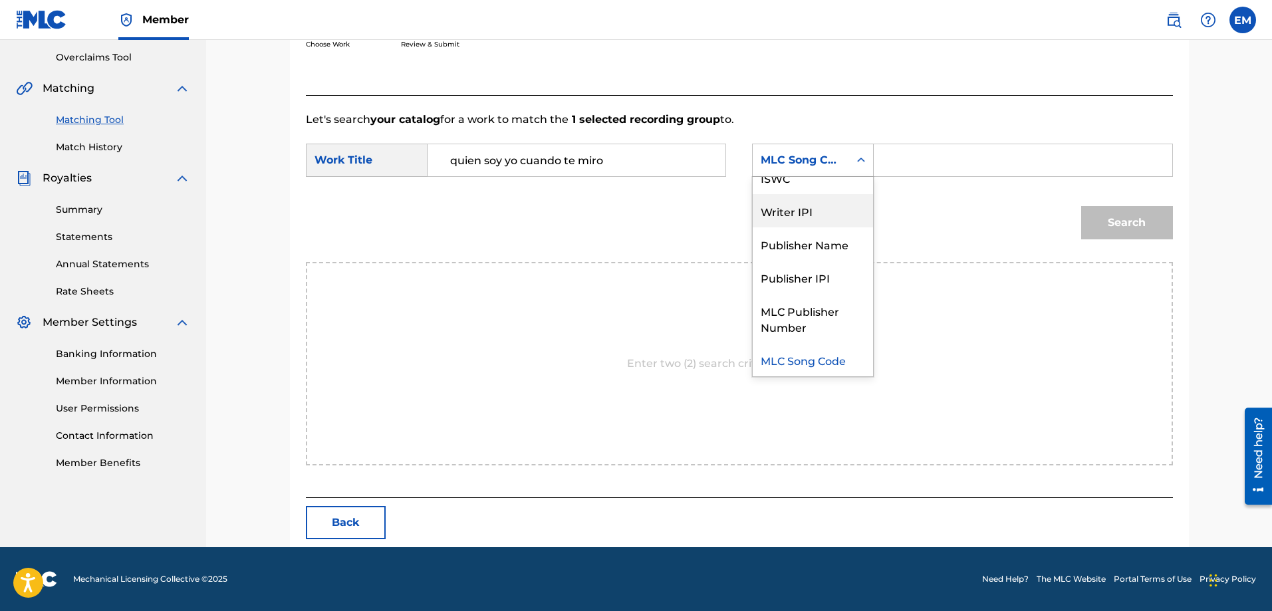
scroll to position [0, 0]
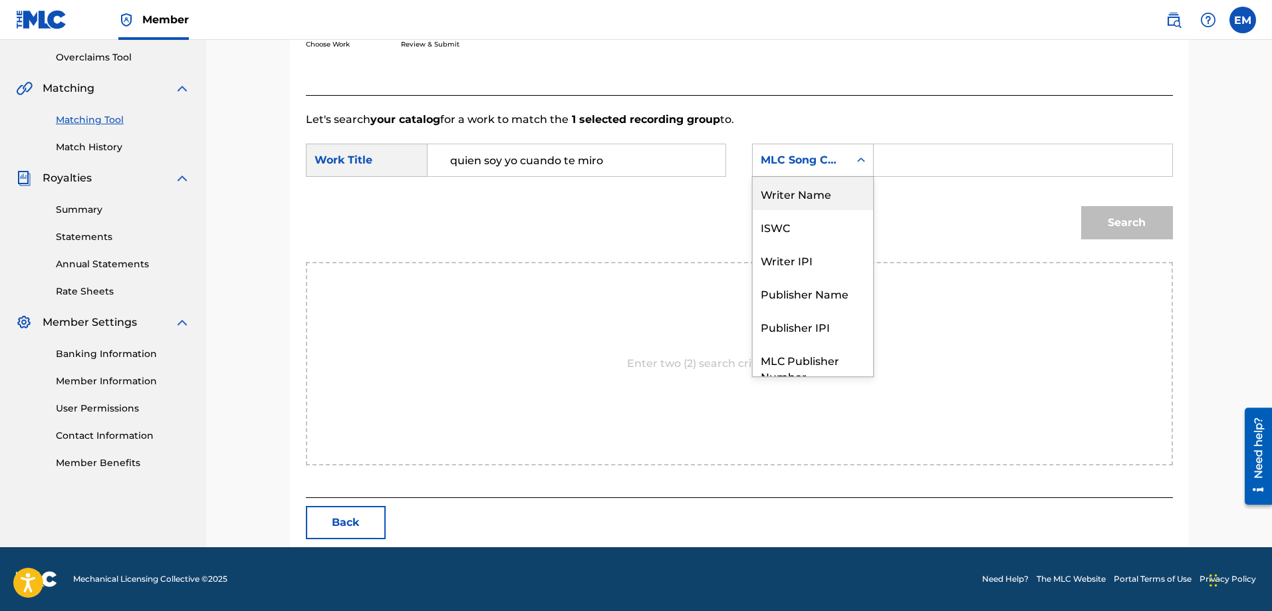
drag, startPoint x: 800, startPoint y: 194, endPoint x: 870, endPoint y: 177, distance: 72.4
click at [807, 188] on div "Writer Name" at bounding box center [813, 193] width 120 height 33
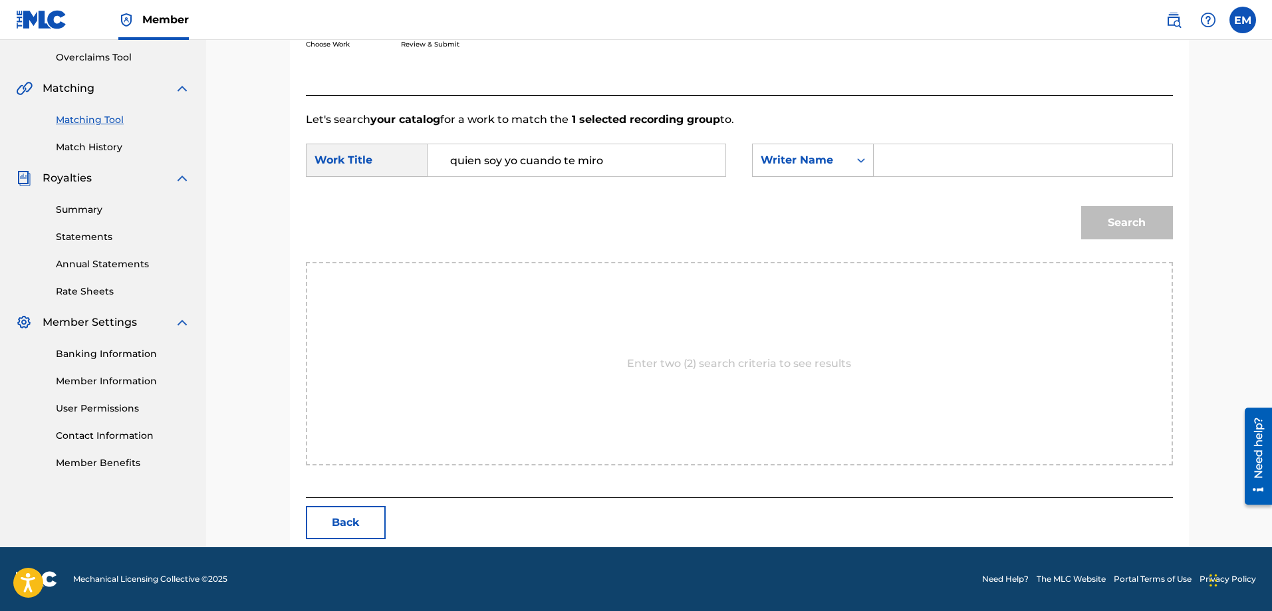
click at [897, 163] on input "Search Form" at bounding box center [1022, 160] width 275 height 32
paste input "[PERSON_NAME]"
type input "[PERSON_NAME]"
click at [1081, 206] on button "Search" at bounding box center [1127, 222] width 92 height 33
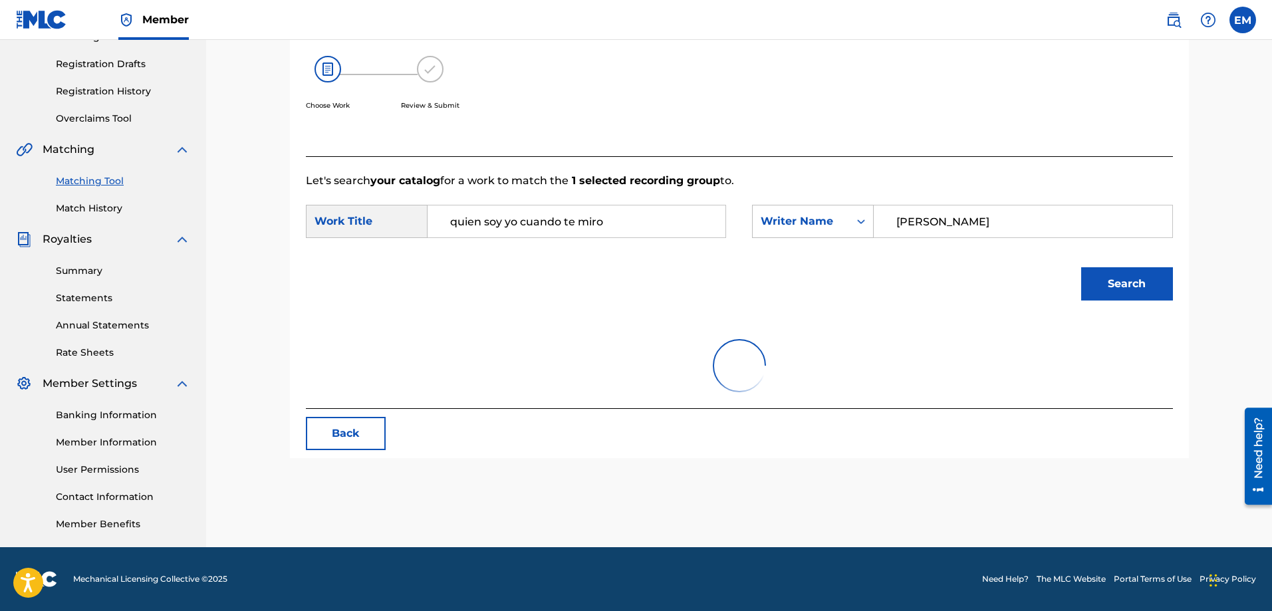
scroll to position [275, 0]
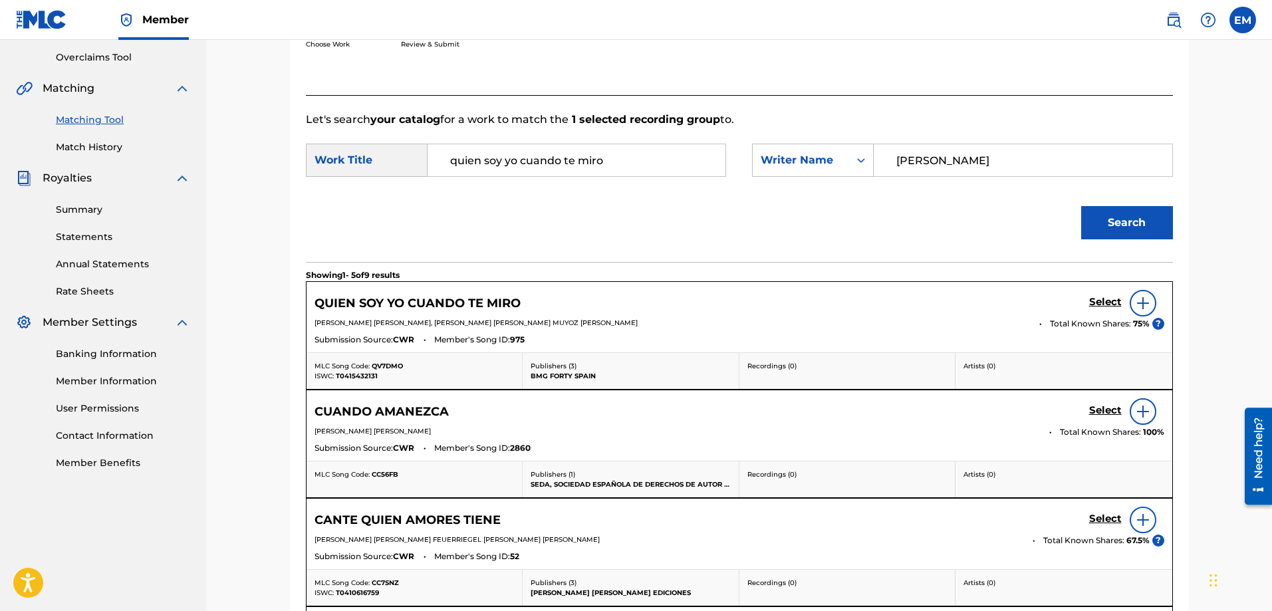
click at [1142, 298] on img at bounding box center [1143, 303] width 16 height 16
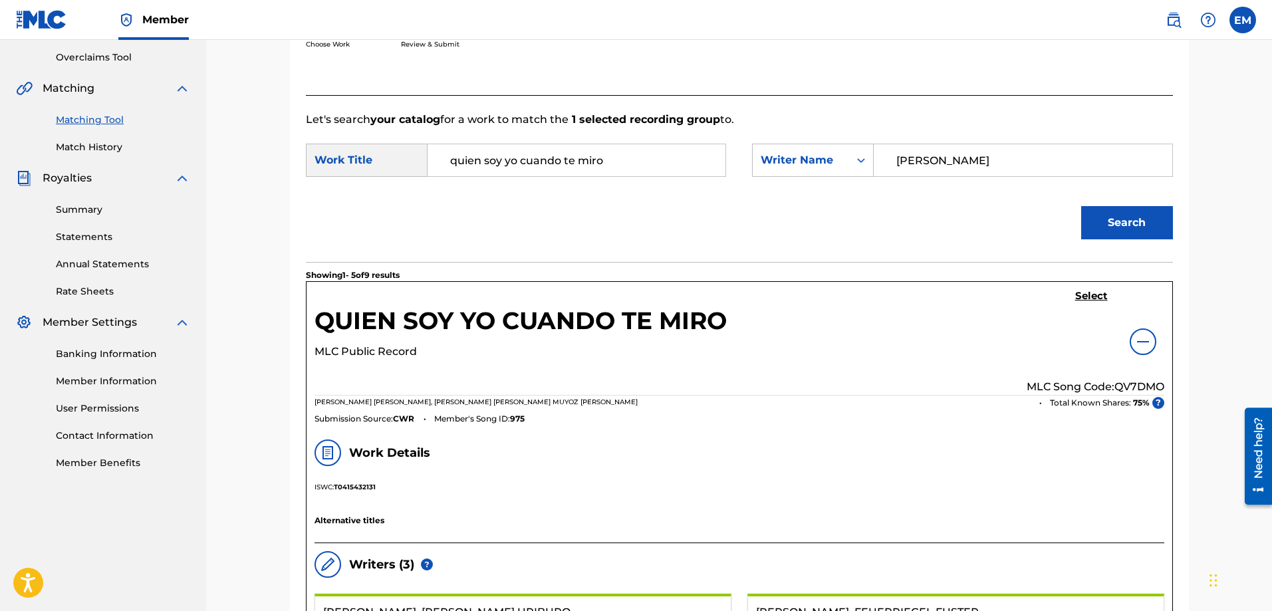
click at [1099, 300] on h5 "Select" at bounding box center [1091, 296] width 33 height 13
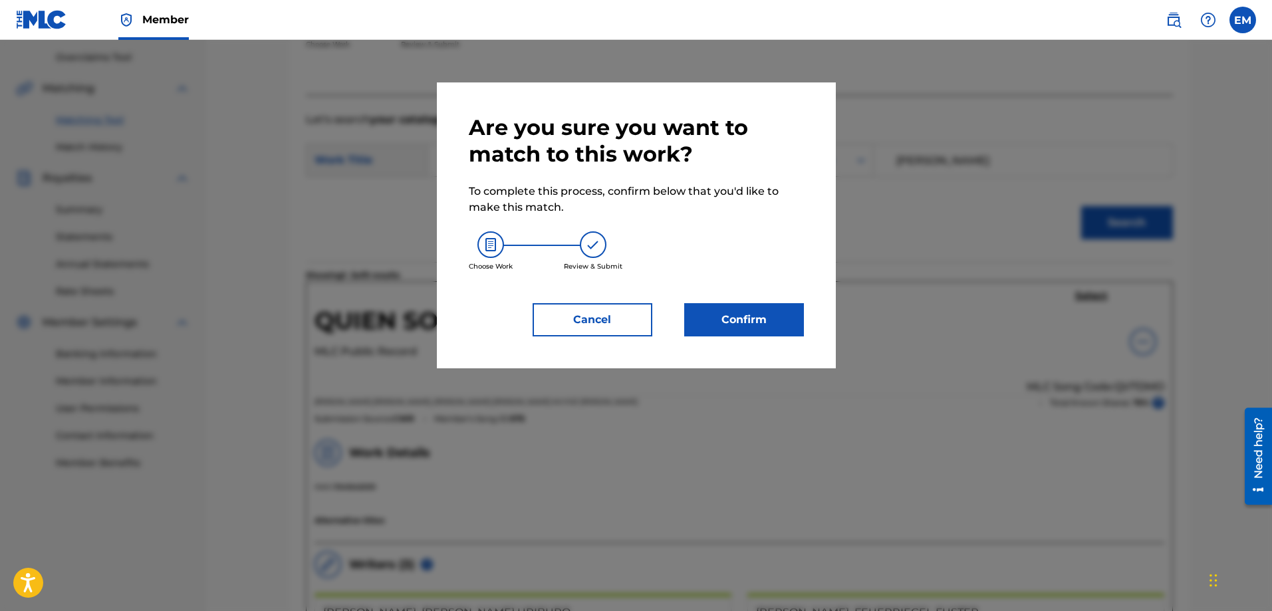
click at [769, 313] on button "Confirm" at bounding box center [744, 319] width 120 height 33
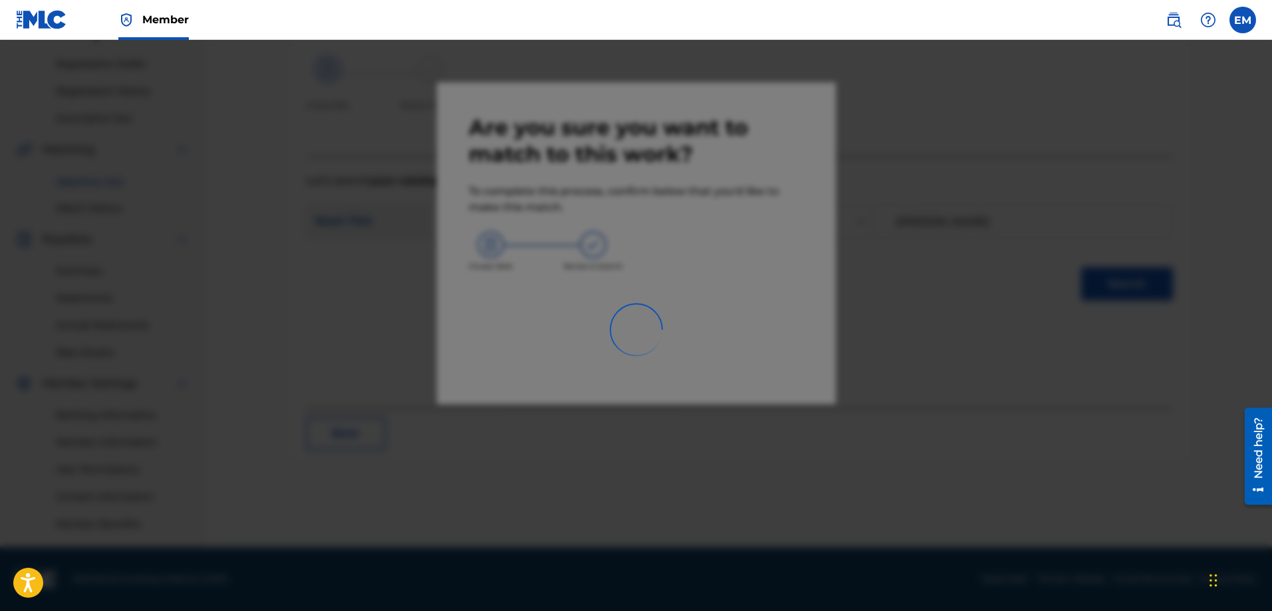
scroll to position [213, 0]
